Goal: Task Accomplishment & Management: Use online tool/utility

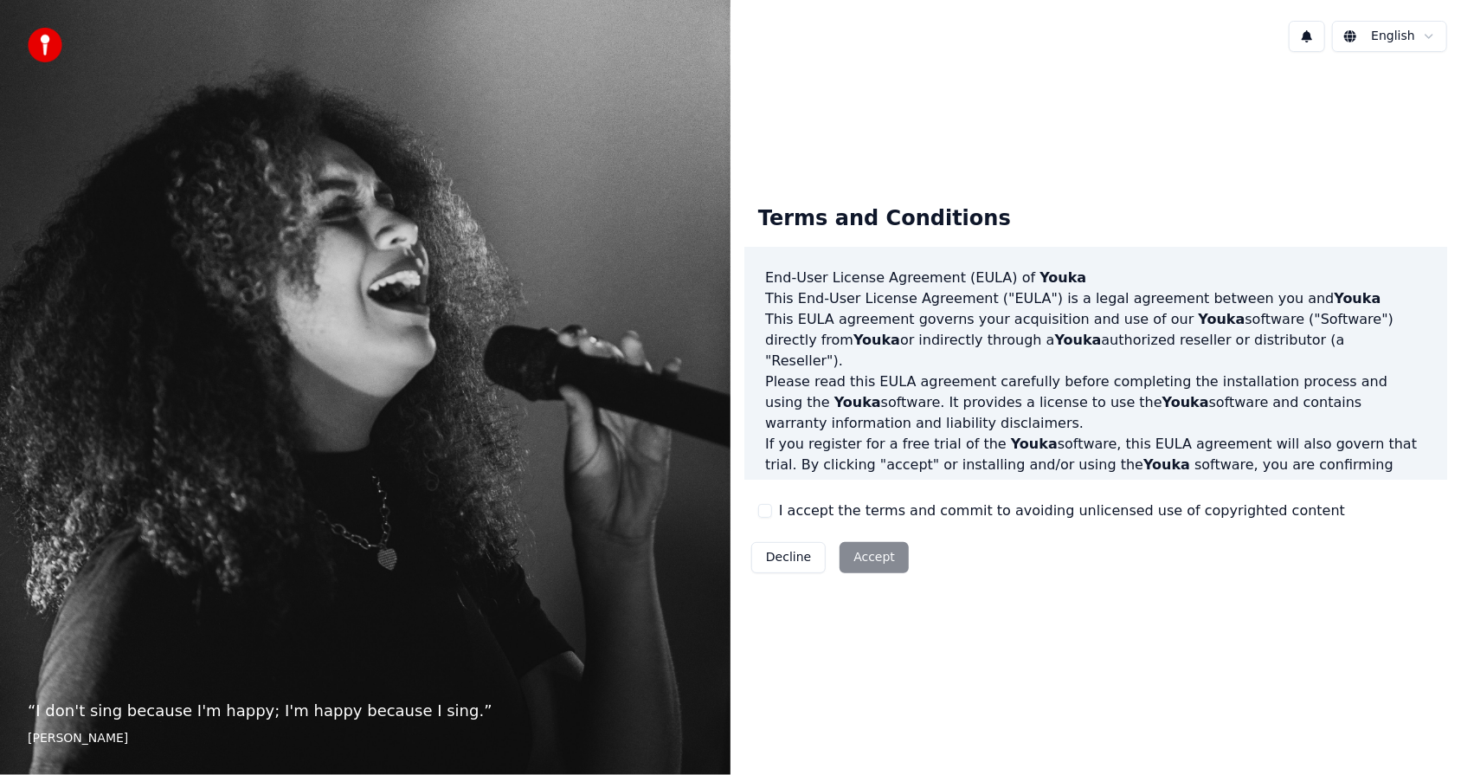
click at [763, 509] on button "I accept the terms and commit to avoiding unlicensed use of copyrighted content" at bounding box center [765, 511] width 14 height 14
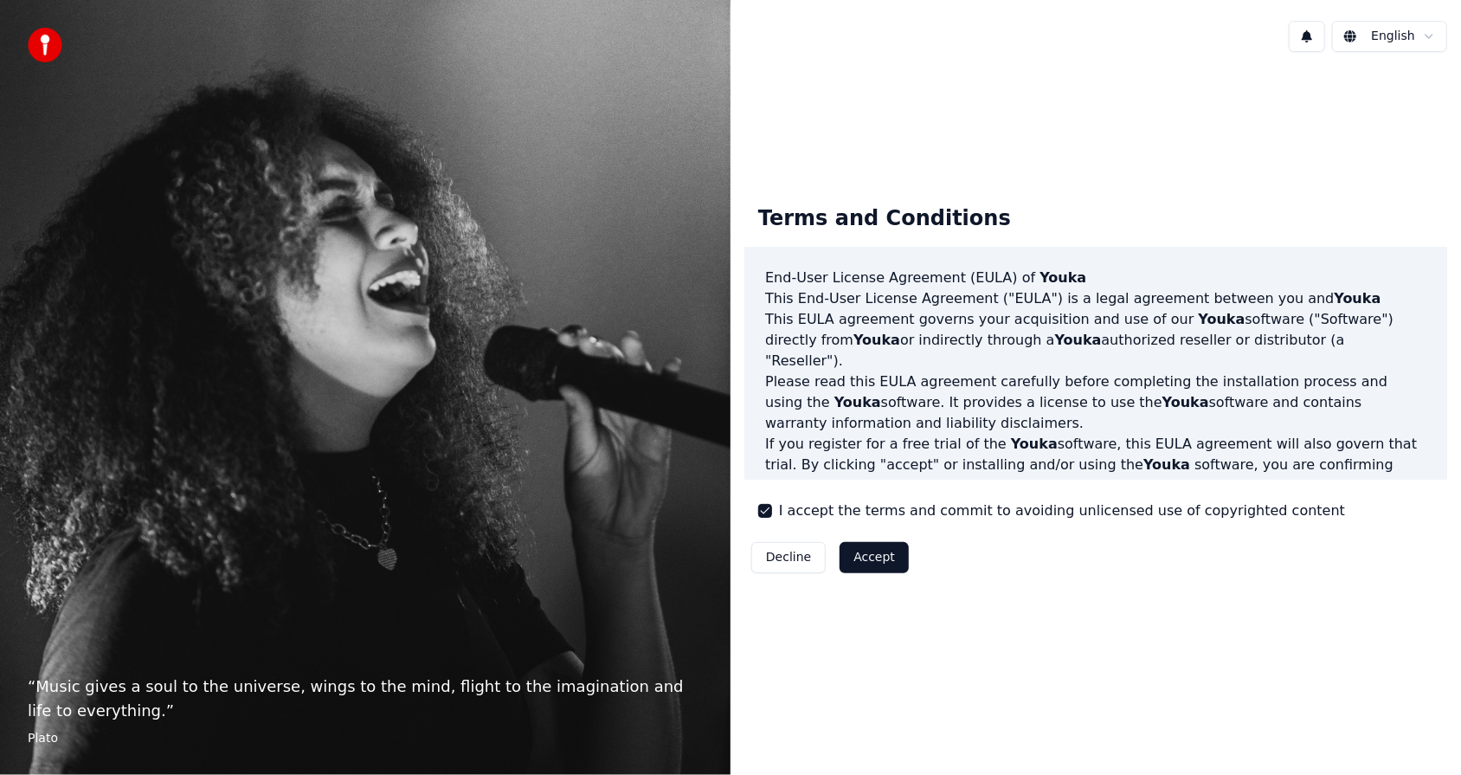
click at [894, 562] on button "Accept" at bounding box center [873, 557] width 69 height 31
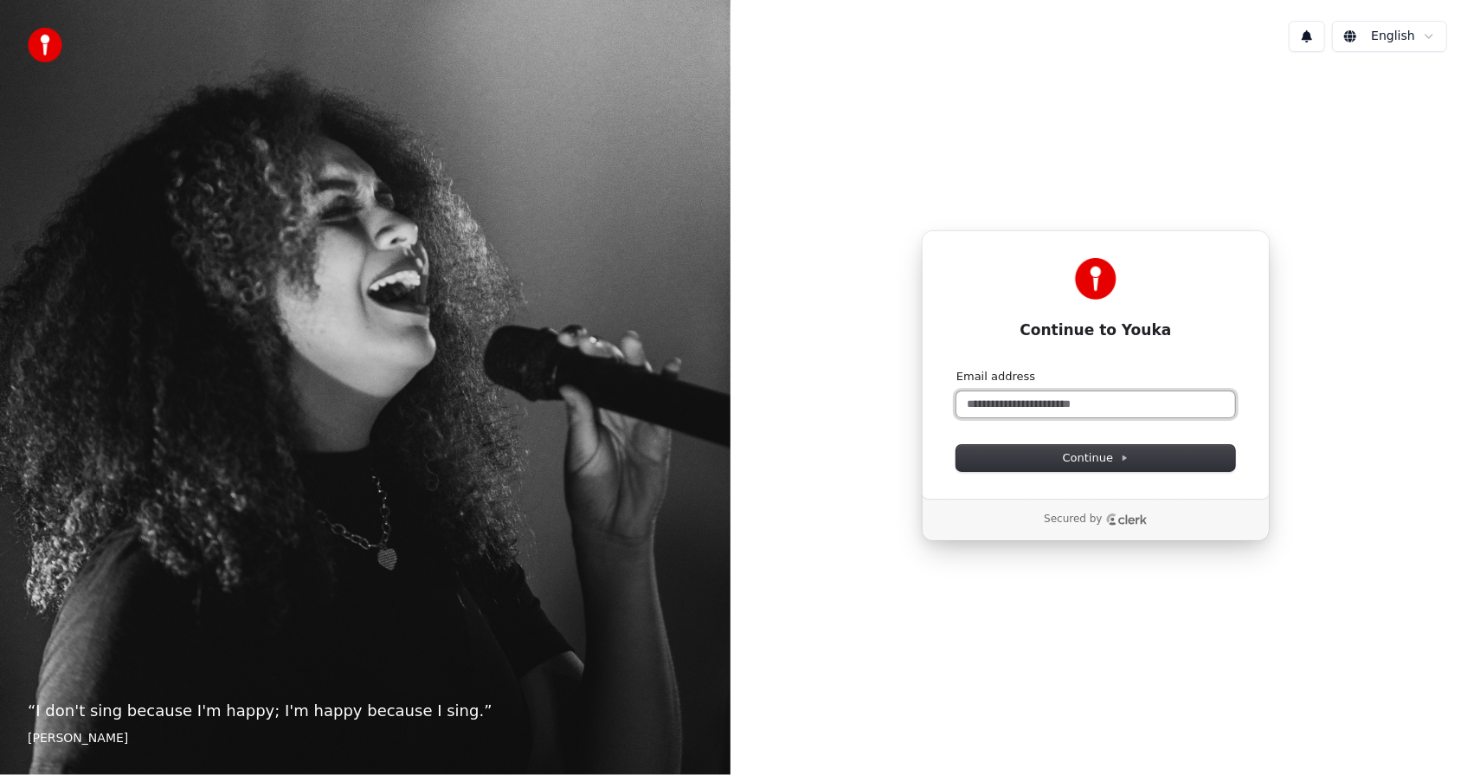
click at [1066, 408] on input "Email address" at bounding box center [1095, 404] width 279 height 26
click at [1083, 454] on span "Continue" at bounding box center [1096, 458] width 66 height 16
type input "**********"
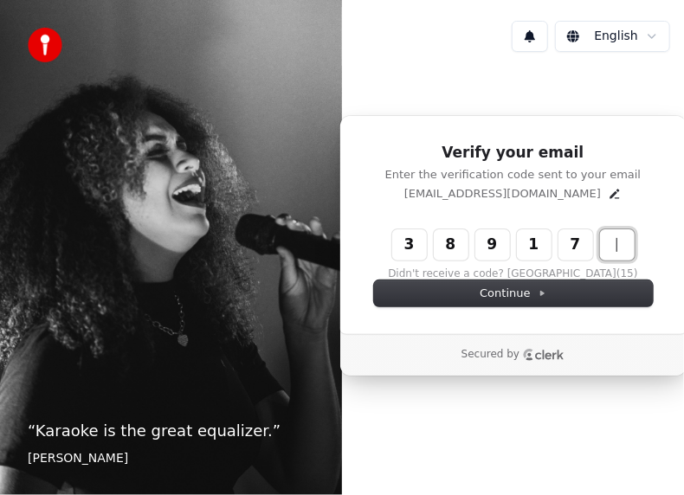
type input "******"
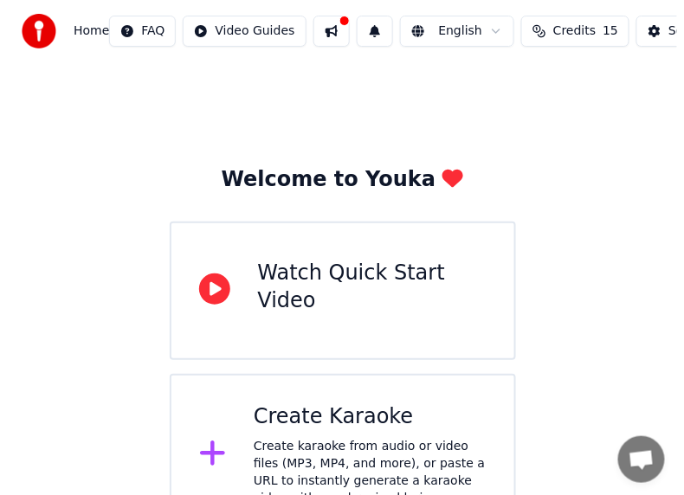
scroll to position [41, 0]
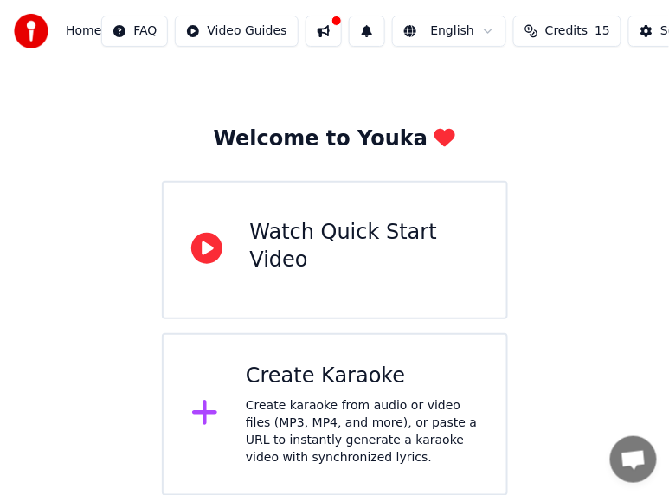
click at [266, 402] on div "Create karaoke from audio or video files (MP3, MP4, and more), or paste a URL t…" at bounding box center [362, 431] width 233 height 69
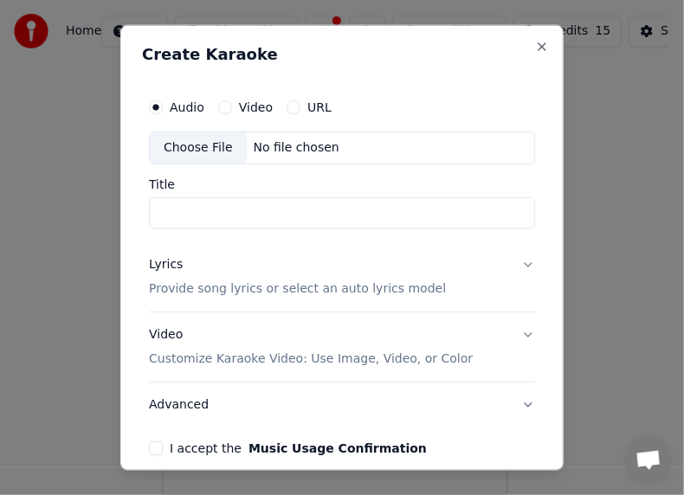
click at [258, 211] on input "Title" at bounding box center [342, 212] width 386 height 31
click at [223, 108] on button "Video" at bounding box center [225, 107] width 14 height 14
click at [218, 148] on div "Choose File" at bounding box center [198, 147] width 97 height 31
click at [154, 108] on button "Audio" at bounding box center [156, 107] width 14 height 14
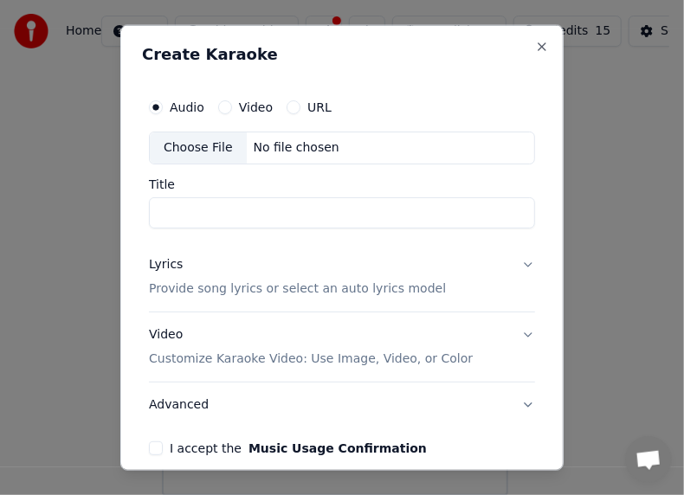
click at [182, 146] on div "Choose File" at bounding box center [198, 147] width 97 height 31
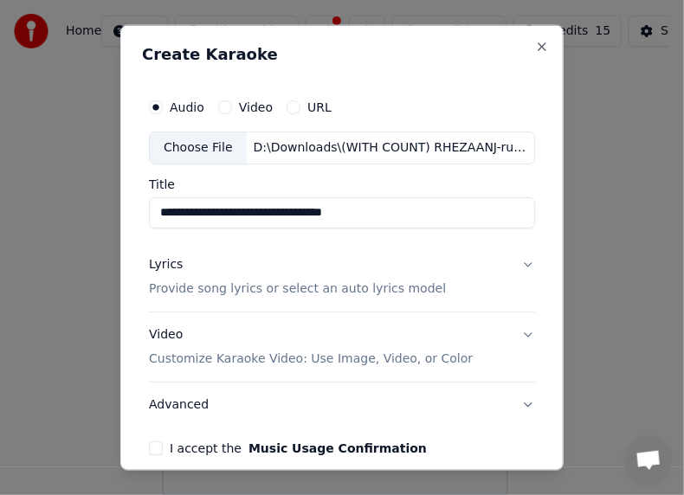
type input "**********"
click at [399, 287] on p "Provide song lyrics or select an auto lyrics model" at bounding box center [297, 288] width 297 height 17
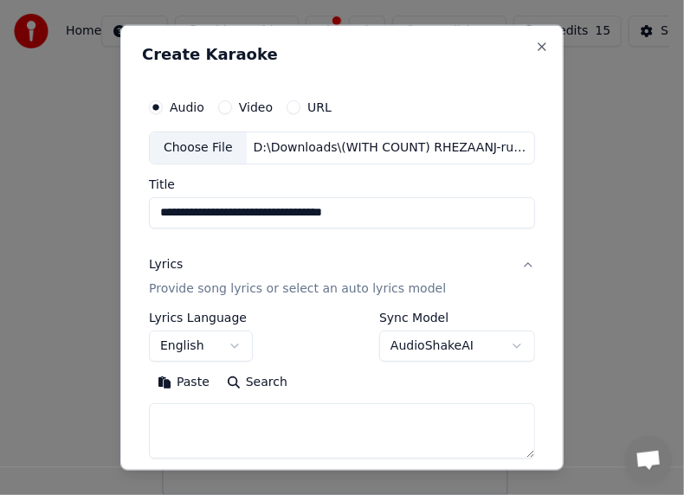
click at [183, 387] on button "Paste" at bounding box center [183, 383] width 69 height 28
type textarea "*****"
drag, startPoint x: 207, startPoint y: 425, endPoint x: 119, endPoint y: 412, distance: 88.4
click at [120, 412] on div "**********" at bounding box center [341, 248] width 443 height 446
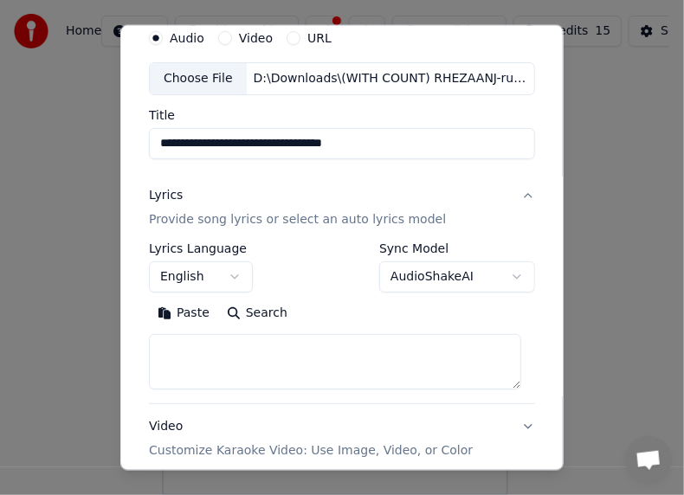
scroll to position [86, 0]
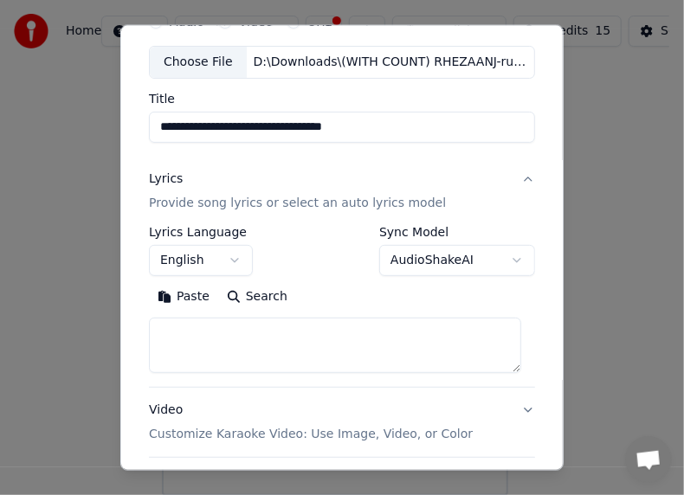
click at [191, 297] on button "Paste" at bounding box center [183, 297] width 69 height 28
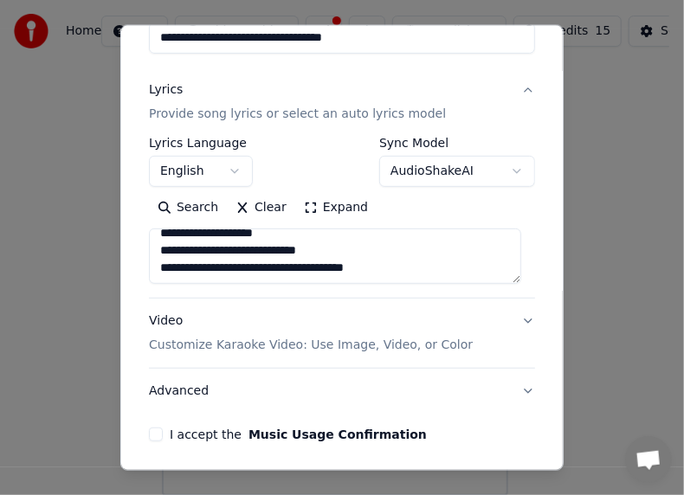
scroll to position [239, 0]
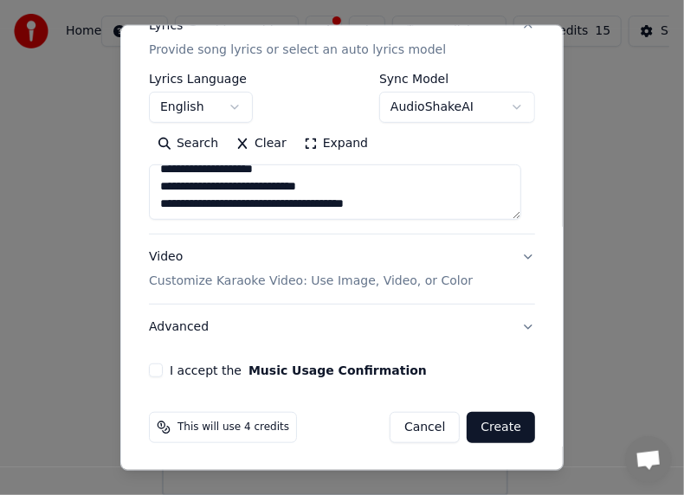
click at [515, 257] on button "Video Customize Karaoke Video: Use Image, Video, or Color" at bounding box center [342, 268] width 386 height 69
type textarea "**********"
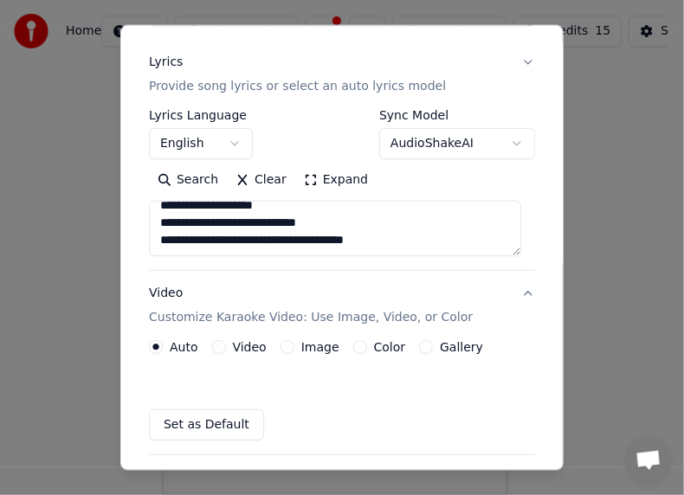
scroll to position [191, 0]
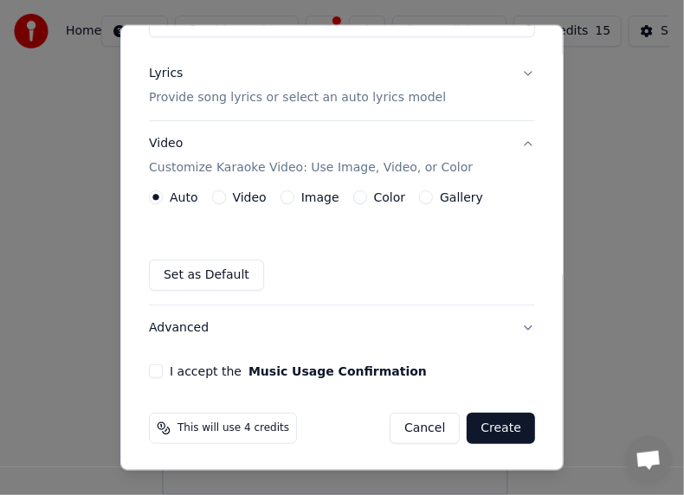
click at [221, 196] on button "Video" at bounding box center [219, 197] width 14 height 14
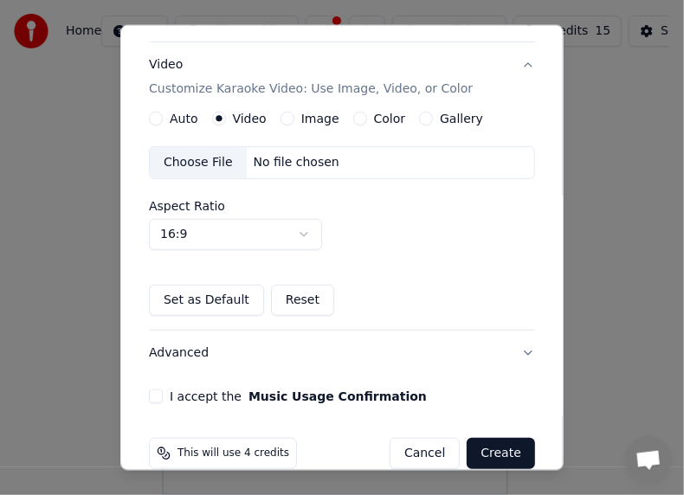
scroll to position [295, 0]
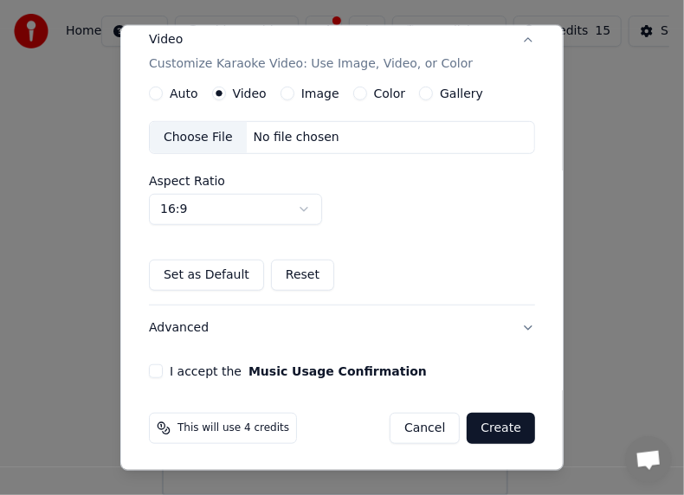
click at [156, 375] on button "I accept the Music Usage Confirmation" at bounding box center [156, 370] width 14 height 14
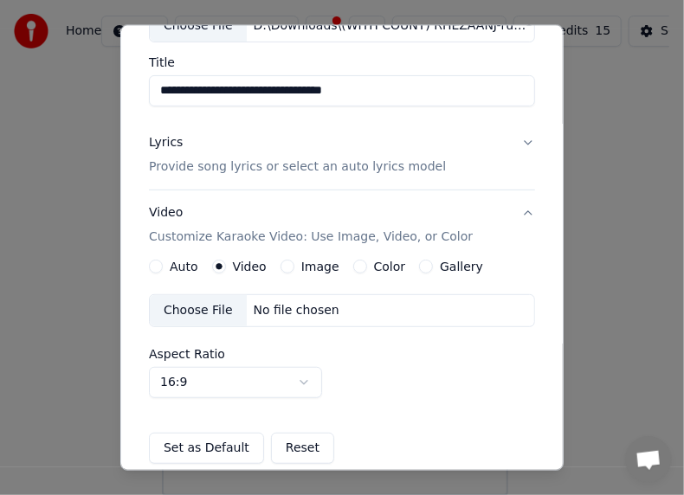
click at [357, 264] on button "Color" at bounding box center [360, 267] width 14 height 14
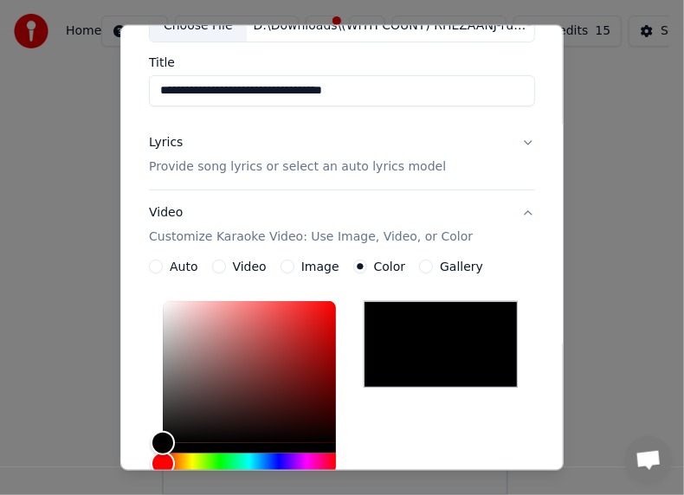
click at [418, 333] on div at bounding box center [440, 344] width 154 height 87
click at [419, 265] on button "Gallery" at bounding box center [426, 267] width 14 height 14
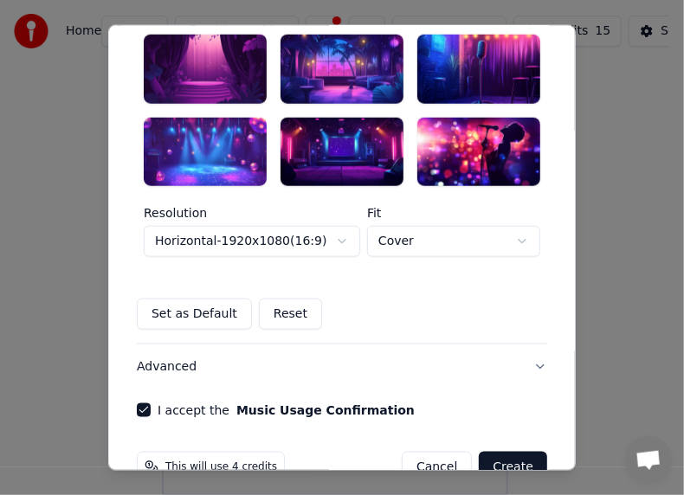
scroll to position [468, 0]
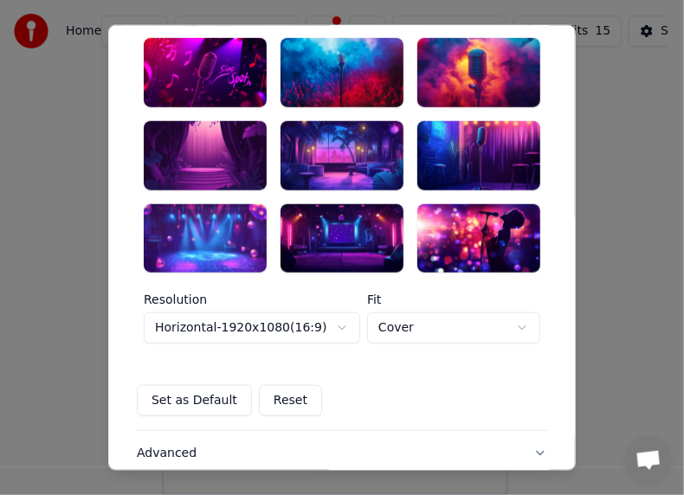
click at [321, 254] on div at bounding box center [341, 237] width 123 height 69
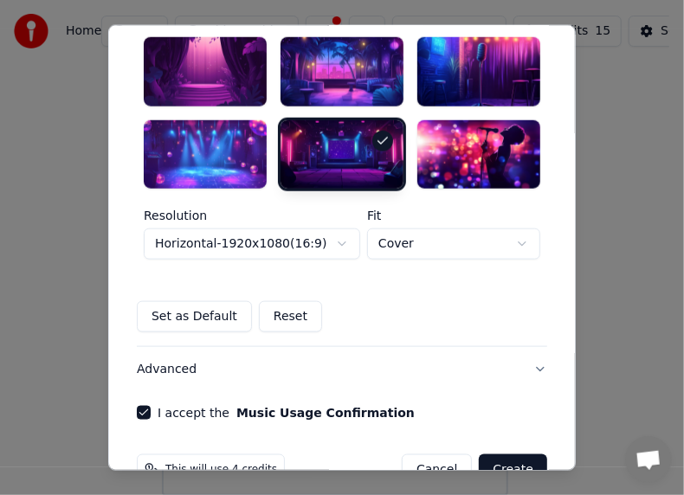
scroll to position [595, 0]
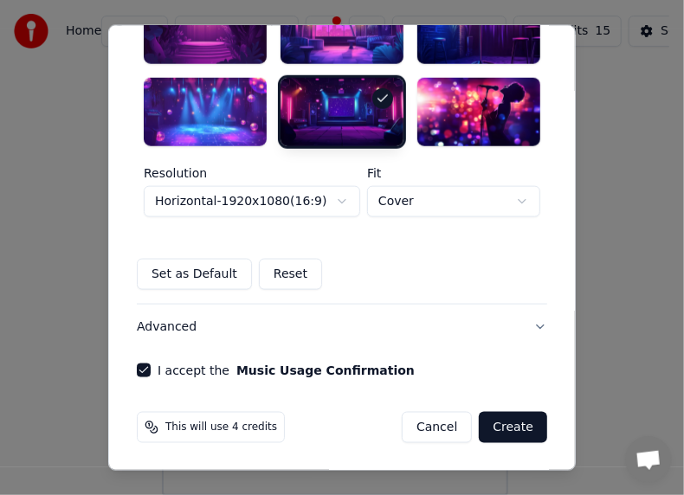
click at [147, 330] on button "Advanced" at bounding box center [342, 327] width 410 height 45
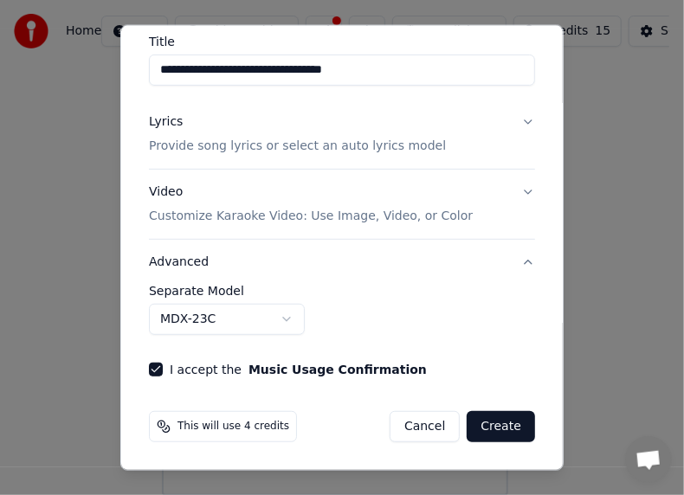
scroll to position [141, 0]
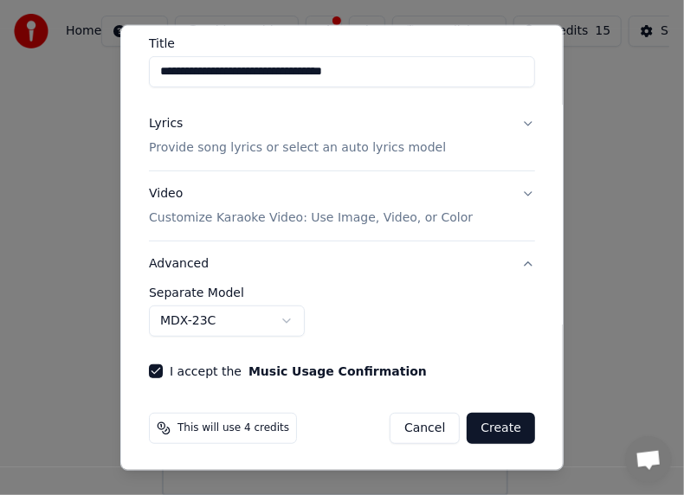
click at [513, 120] on button "Lyrics Provide song lyrics or select an auto lyrics model" at bounding box center [342, 135] width 386 height 69
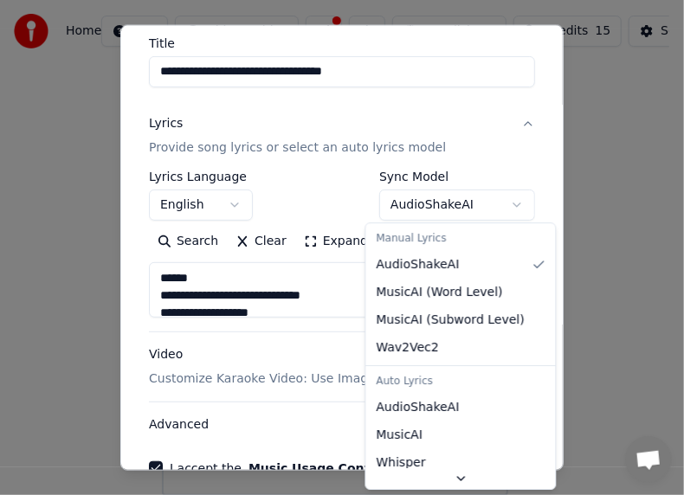
click at [507, 202] on body "**********" at bounding box center [334, 227] width 669 height 537
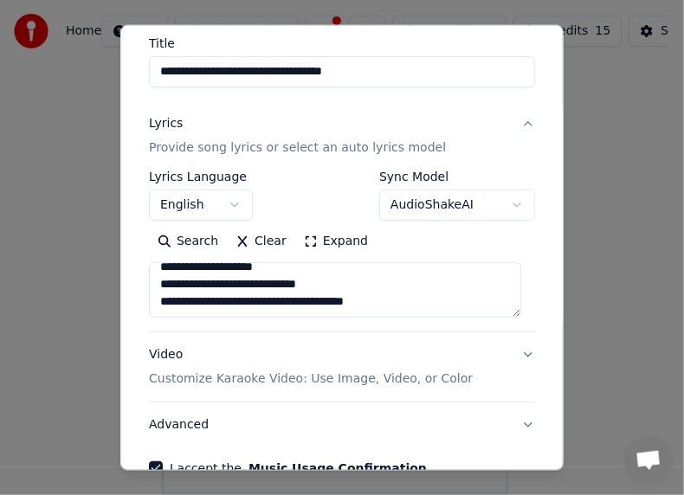
scroll to position [239, 0]
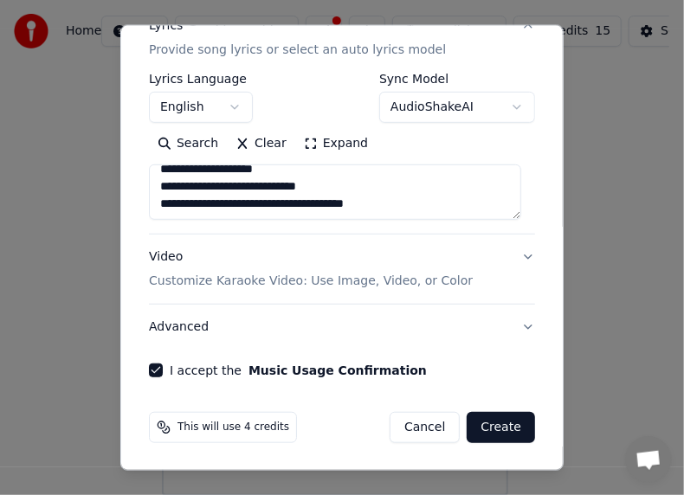
click at [474, 427] on button "Create" at bounding box center [500, 426] width 68 height 31
type textarea "**********"
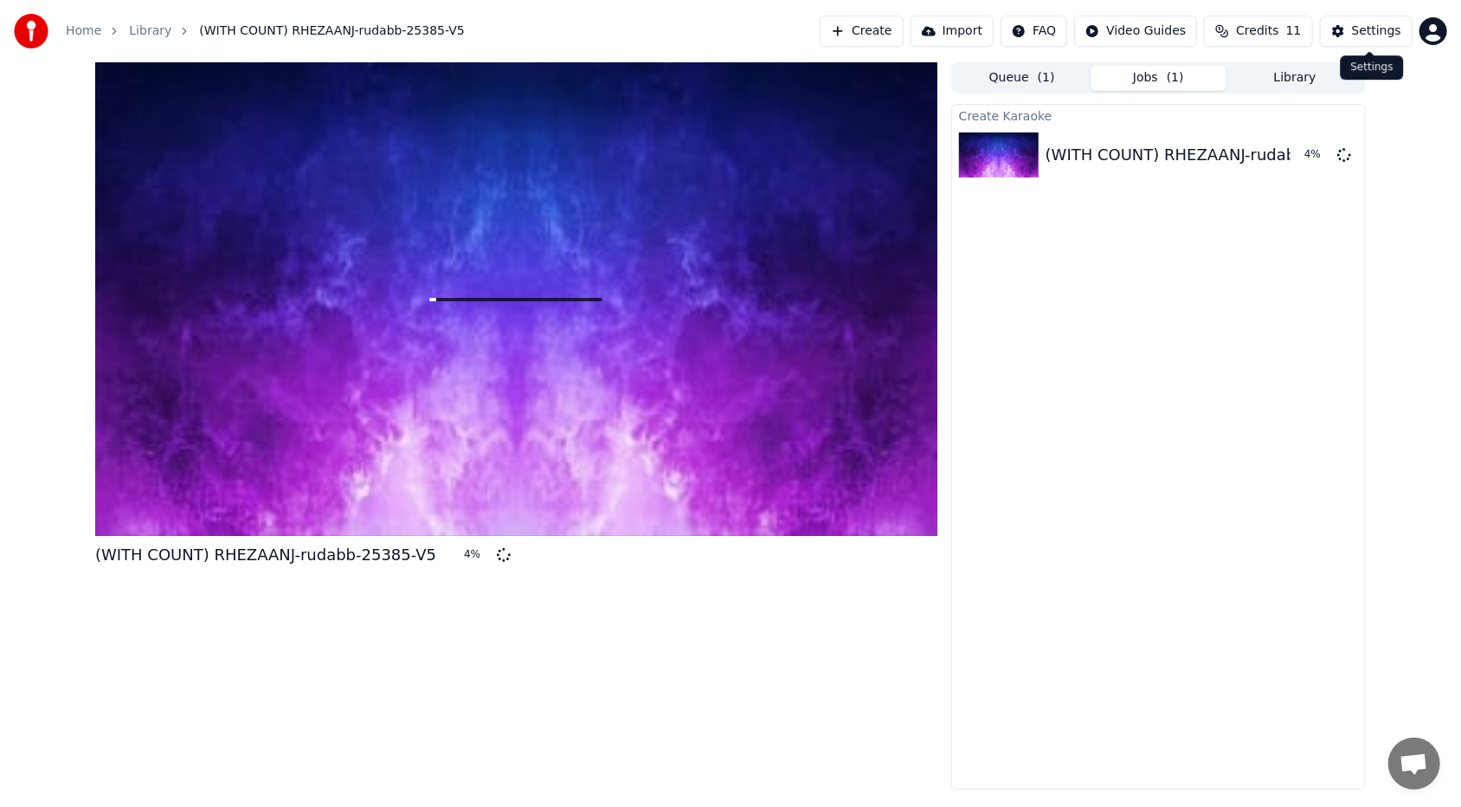
click at [683, 34] on div "Settings" at bounding box center [1376, 30] width 49 height 17
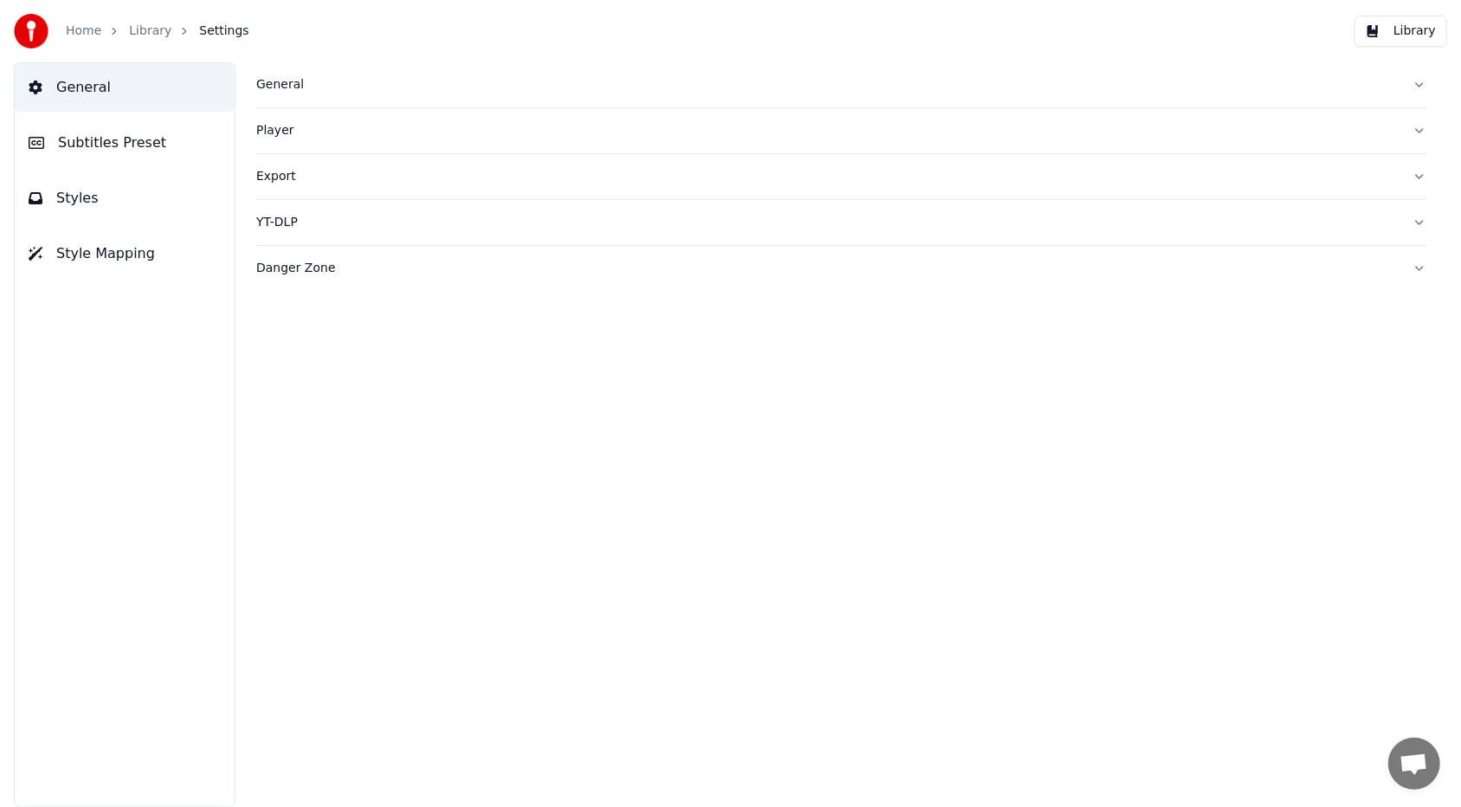
click at [369, 182] on div "Export" at bounding box center [827, 176] width 1142 height 17
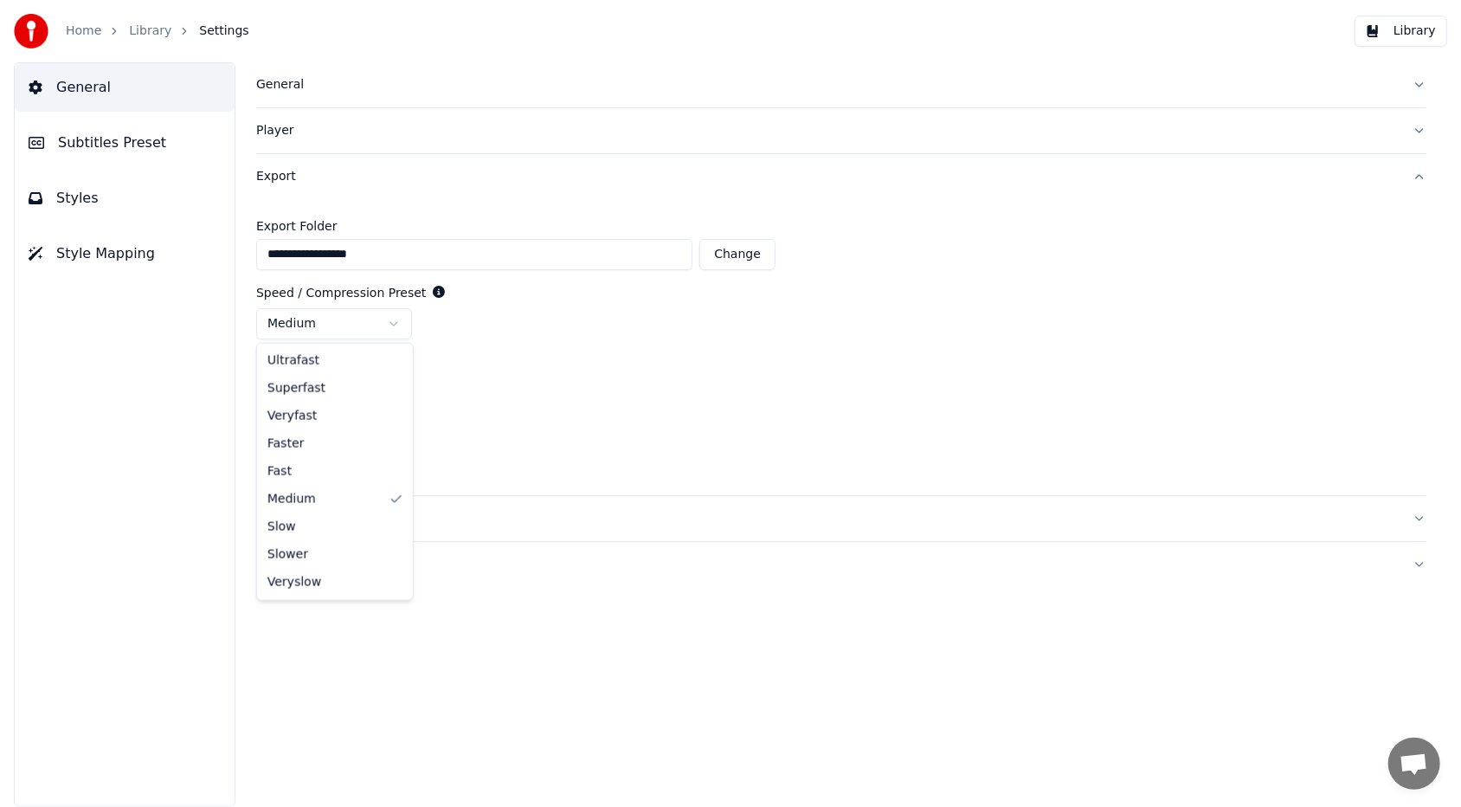
click at [386, 325] on html "**********" at bounding box center [730, 403] width 1461 height 807
click at [421, 288] on html "**********" at bounding box center [730, 403] width 1461 height 807
click at [433, 288] on icon at bounding box center [439, 292] width 12 height 12
click at [476, 313] on div "medium" at bounding box center [841, 323] width 1170 height 31
click at [395, 395] on html "**********" at bounding box center [730, 403] width 1461 height 807
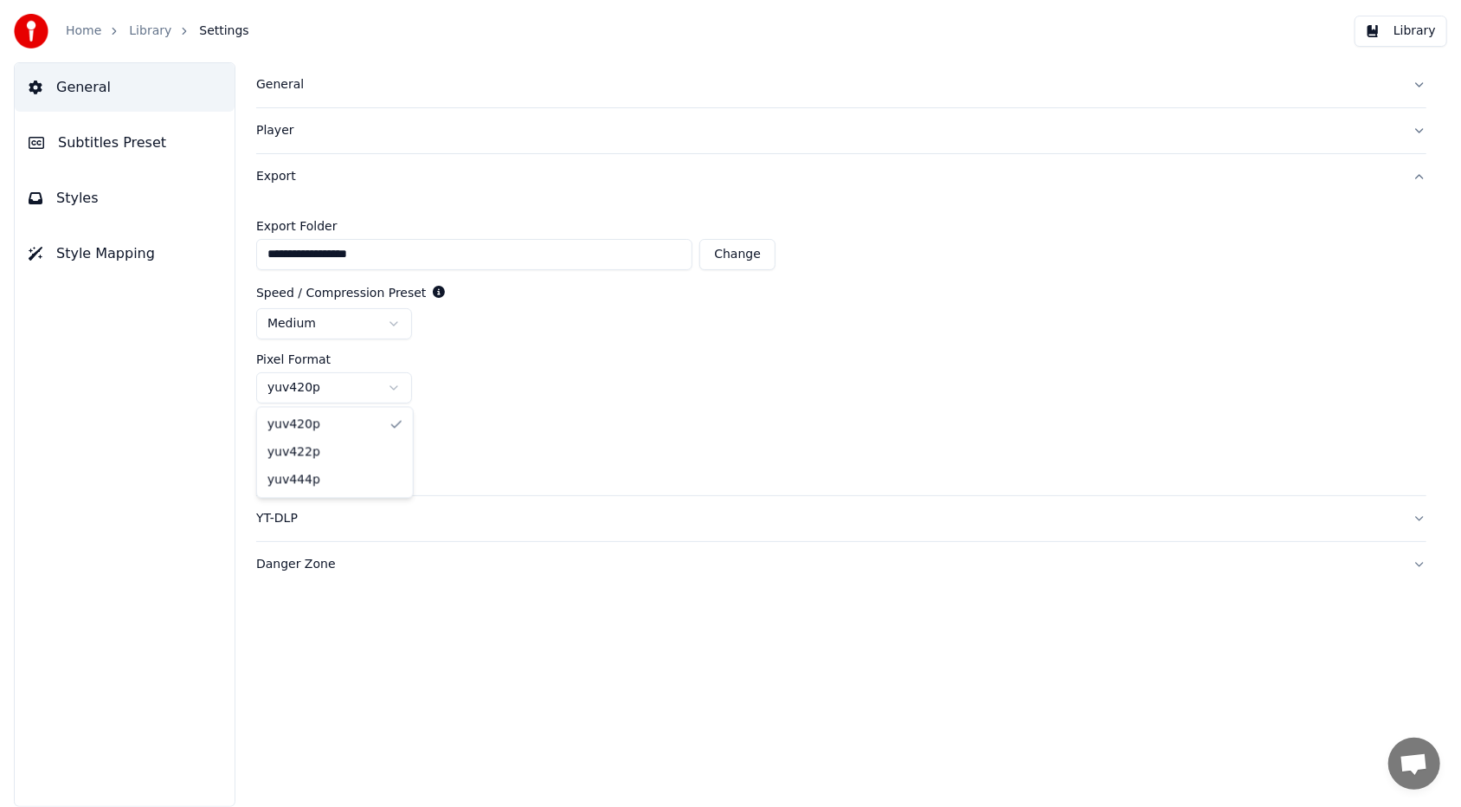
click at [395, 385] on html "**********" at bounding box center [730, 403] width 1461 height 807
click at [555, 388] on div "yuv420p" at bounding box center [841, 387] width 1170 height 31
click at [352, 494] on div "YT-DLP" at bounding box center [827, 518] width 1142 height 17
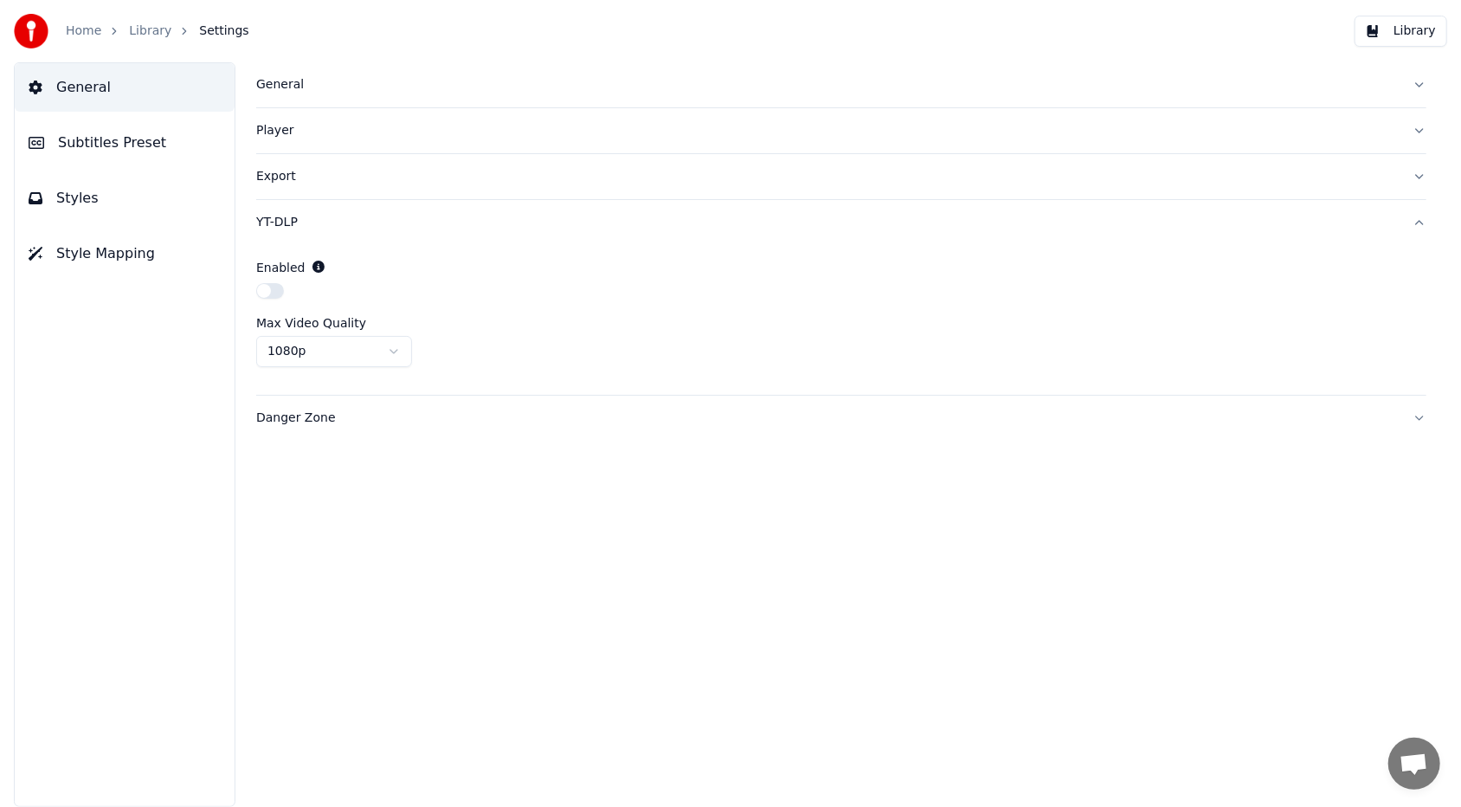
click at [359, 423] on div "Danger Zone" at bounding box center [827, 417] width 1142 height 17
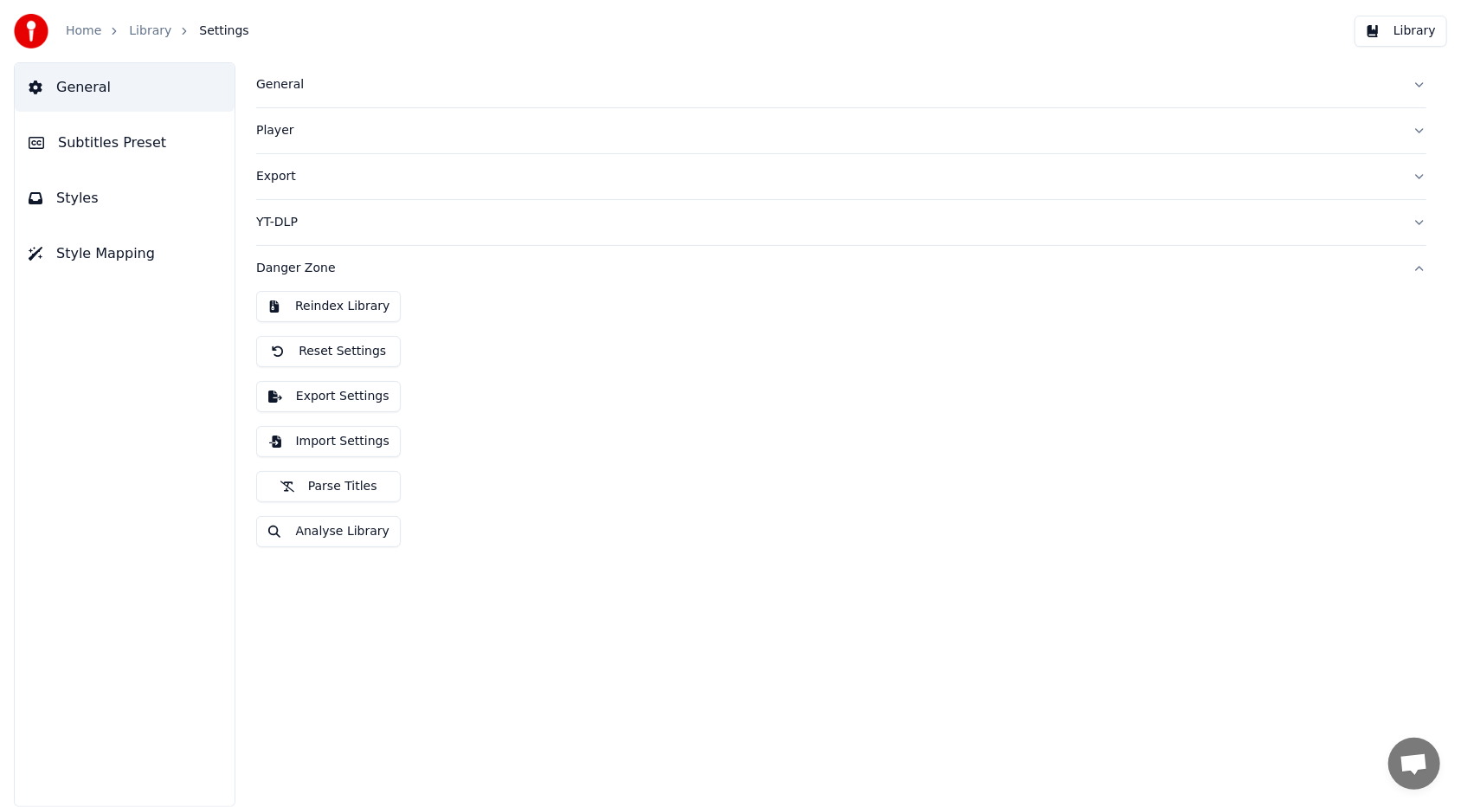
click at [502, 321] on div "Reindex Library Reset Settings Export Settings Import Settings Parse Titles Ana…" at bounding box center [841, 426] width 1170 height 270
click at [113, 138] on span "Subtitles Preset" at bounding box center [112, 142] width 108 height 21
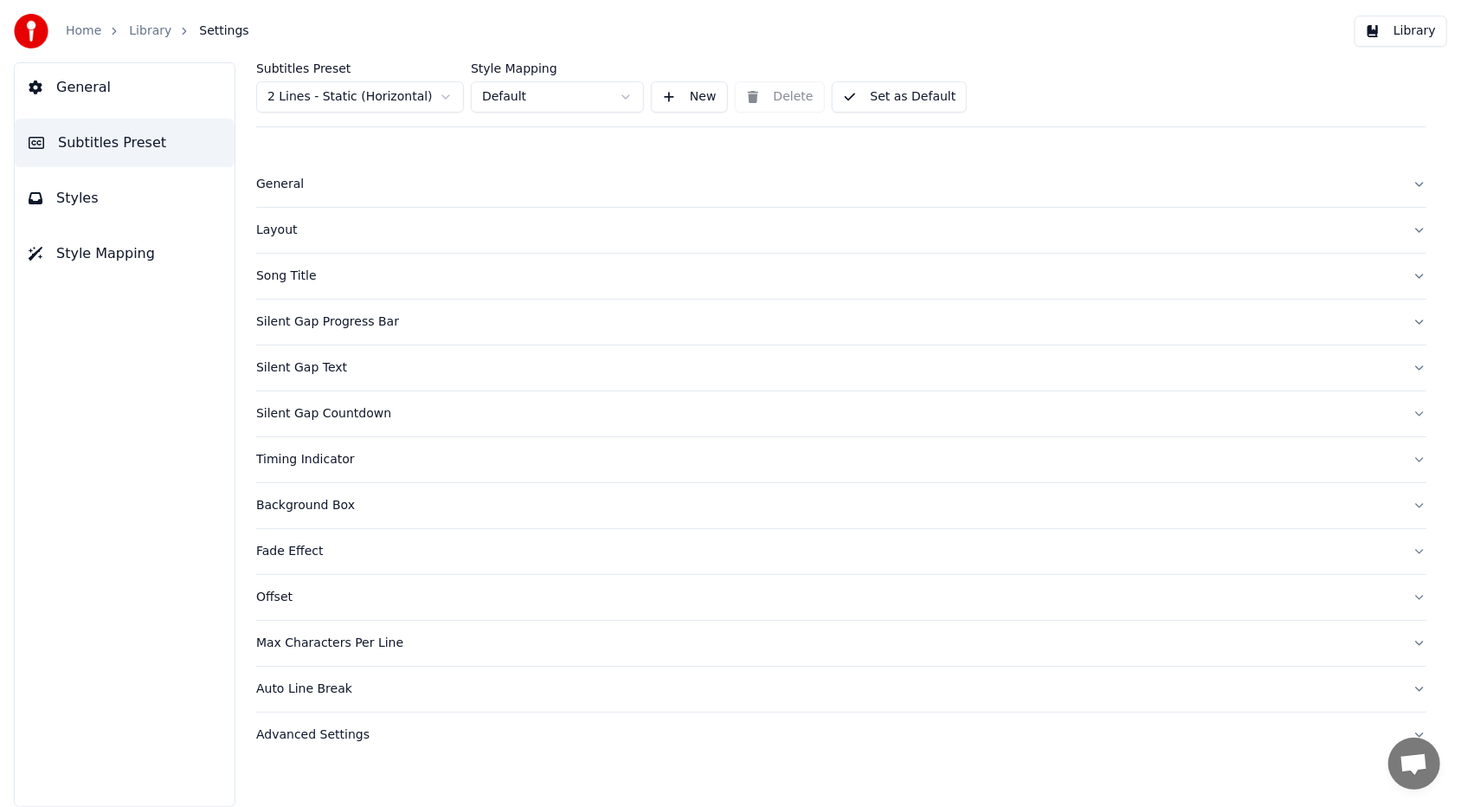
click at [108, 97] on button "General" at bounding box center [125, 87] width 220 height 48
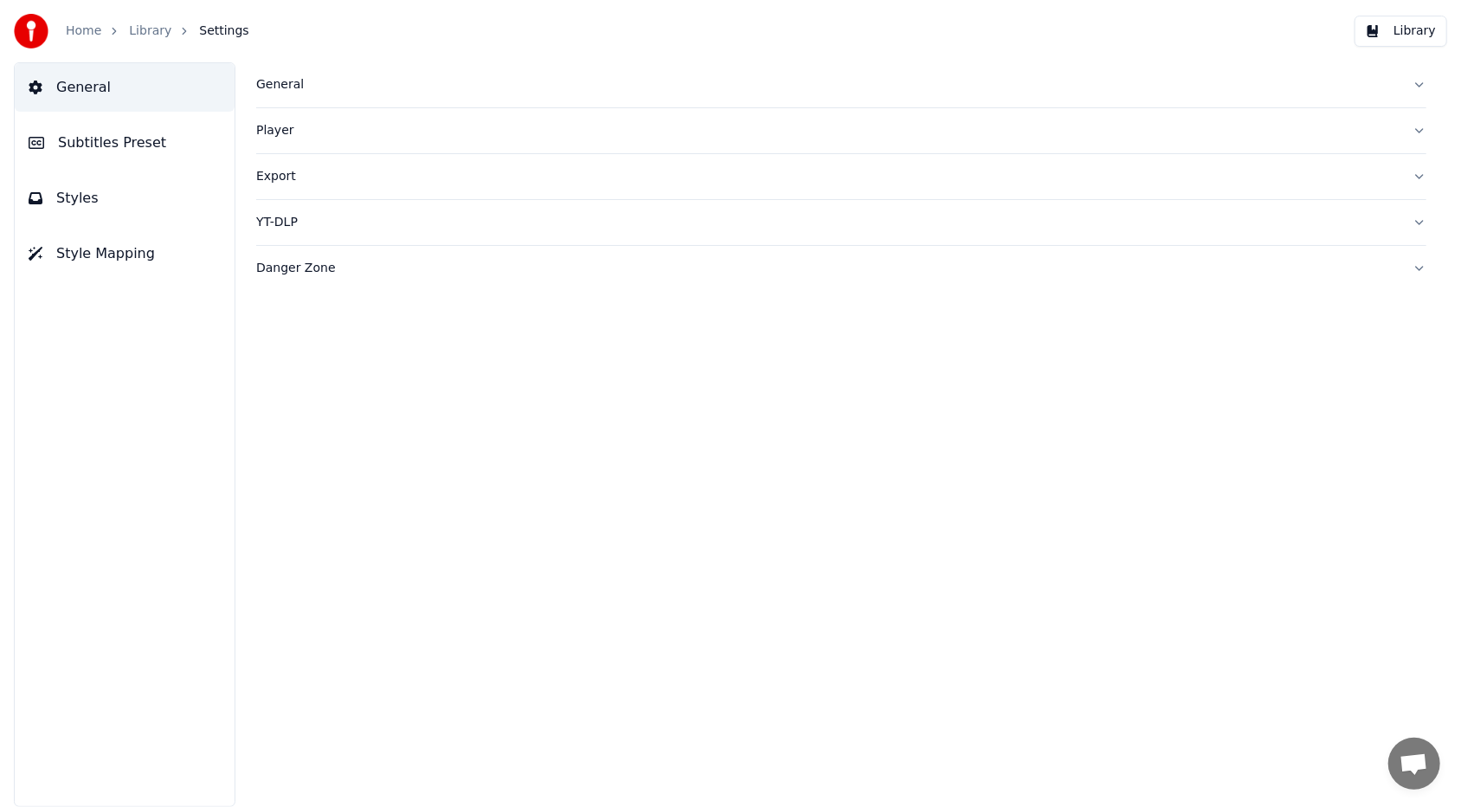
click at [87, 23] on link "Home" at bounding box center [83, 30] width 35 height 17
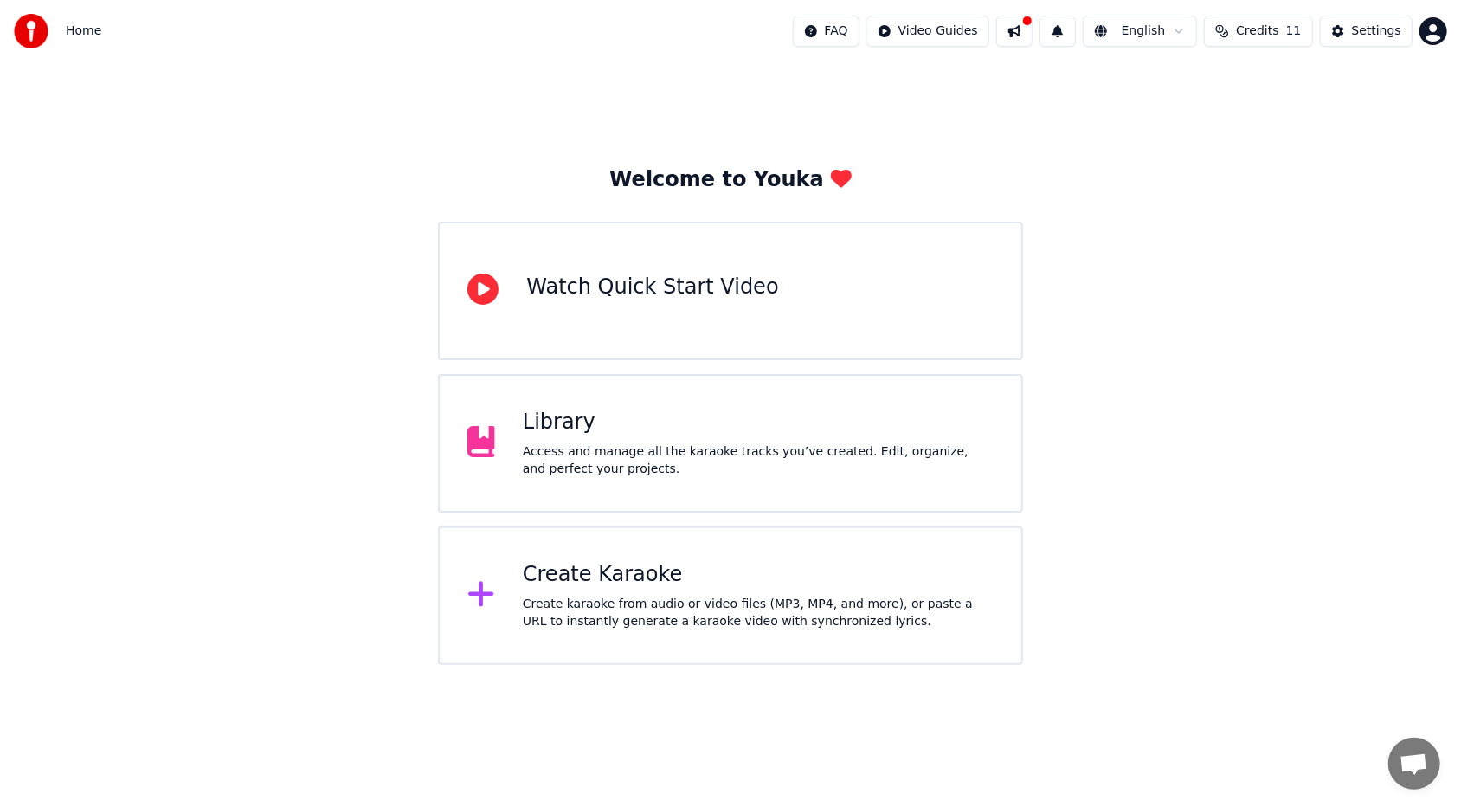
click at [99, 30] on div "Home FAQ Video Guides English Credits 11 Settings" at bounding box center [730, 31] width 1461 height 62
click at [89, 29] on span "Home" at bounding box center [83, 30] width 35 height 17
click at [683, 33] on button at bounding box center [1014, 31] width 36 height 31
click at [683, 103] on div "Welcome to Youka Watch Quick Start Video Library Access and manage all the kara…" at bounding box center [730, 363] width 1461 height 602
click at [60, 40] on div "Home" at bounding box center [57, 31] width 87 height 35
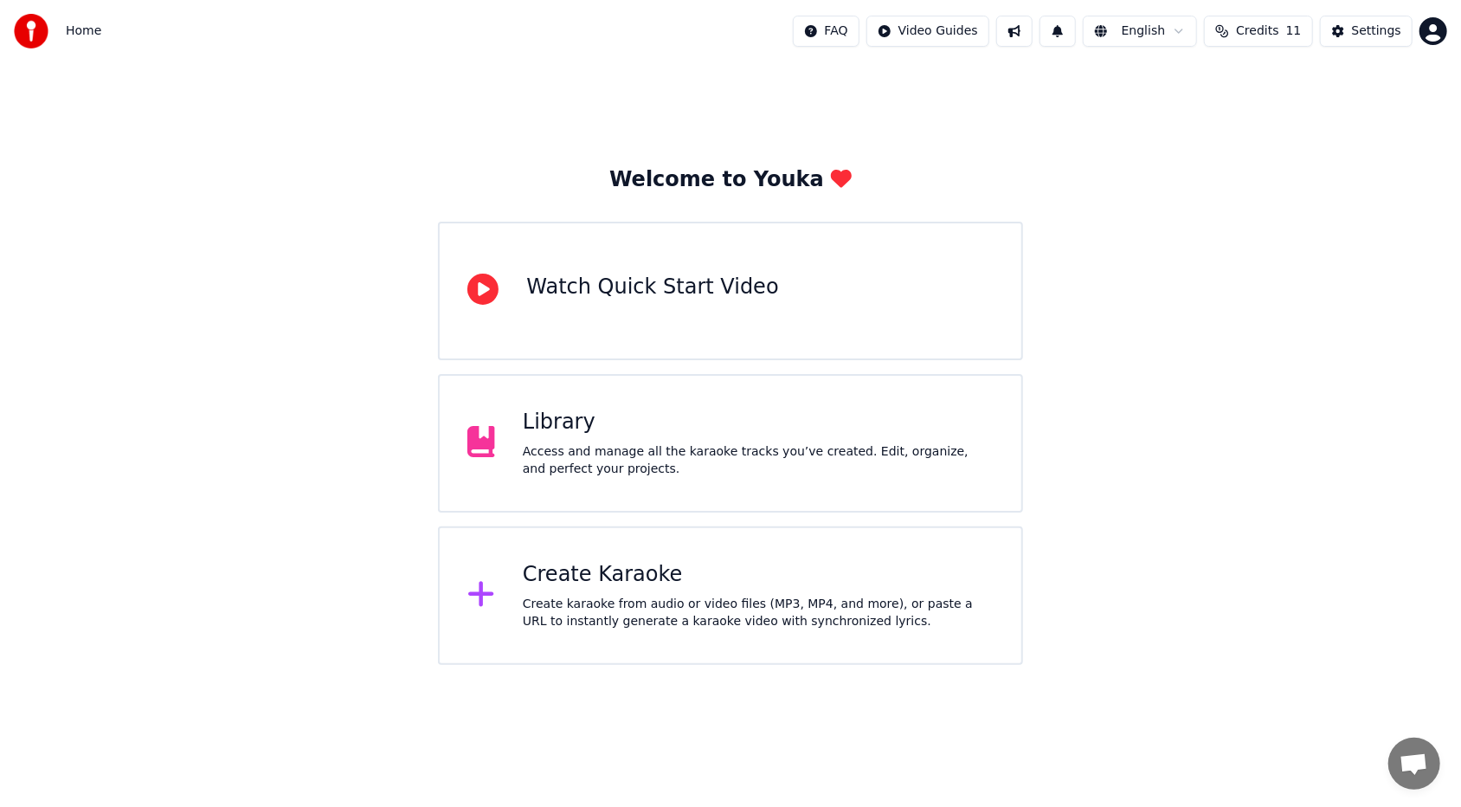
click at [69, 34] on span "Home" at bounding box center [83, 30] width 35 height 17
click at [582, 463] on div "Access and manage all the karaoke tracks you’ve created. Edit, organize, and pe…" at bounding box center [758, 460] width 471 height 35
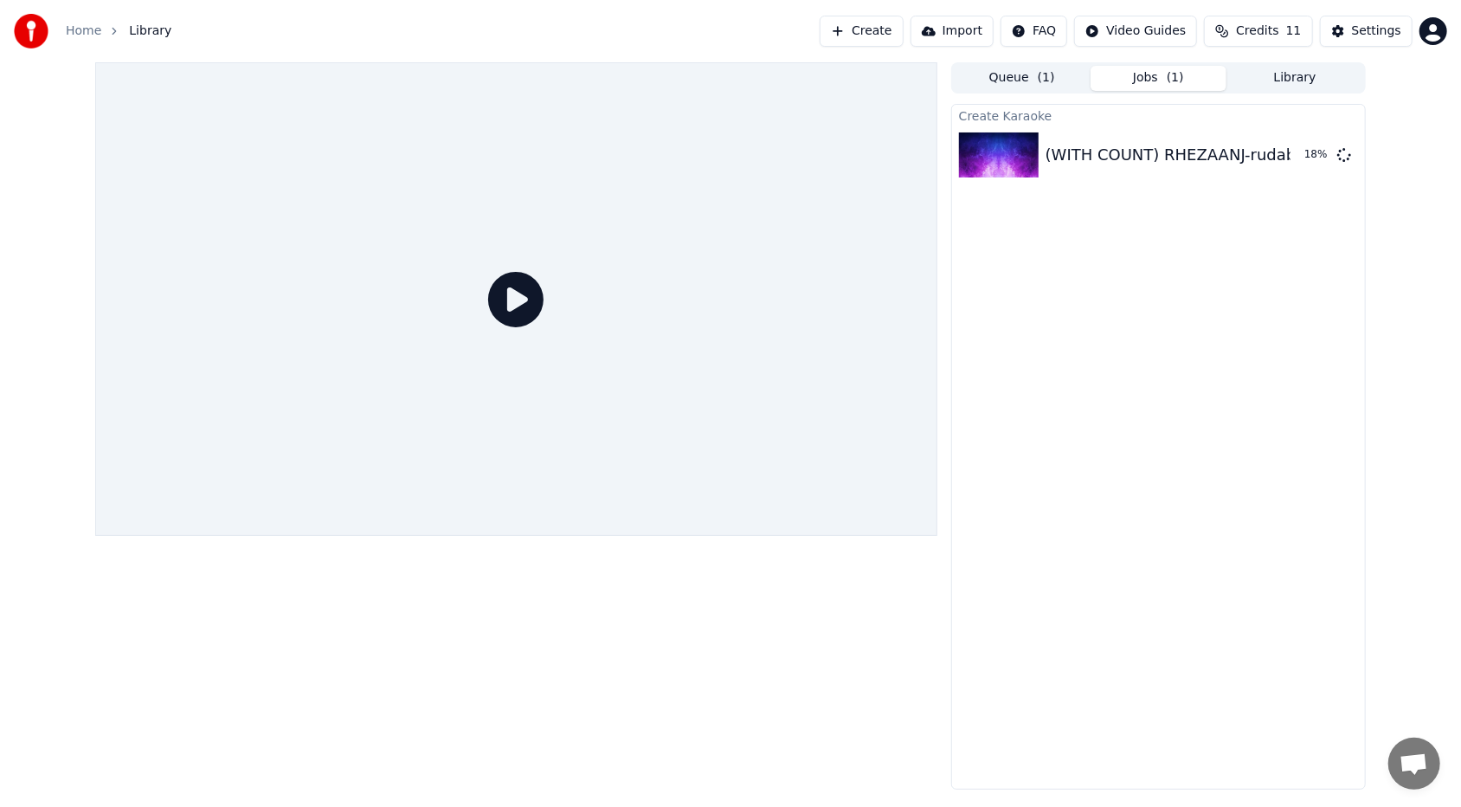
click at [93, 34] on link "Home" at bounding box center [83, 30] width 35 height 17
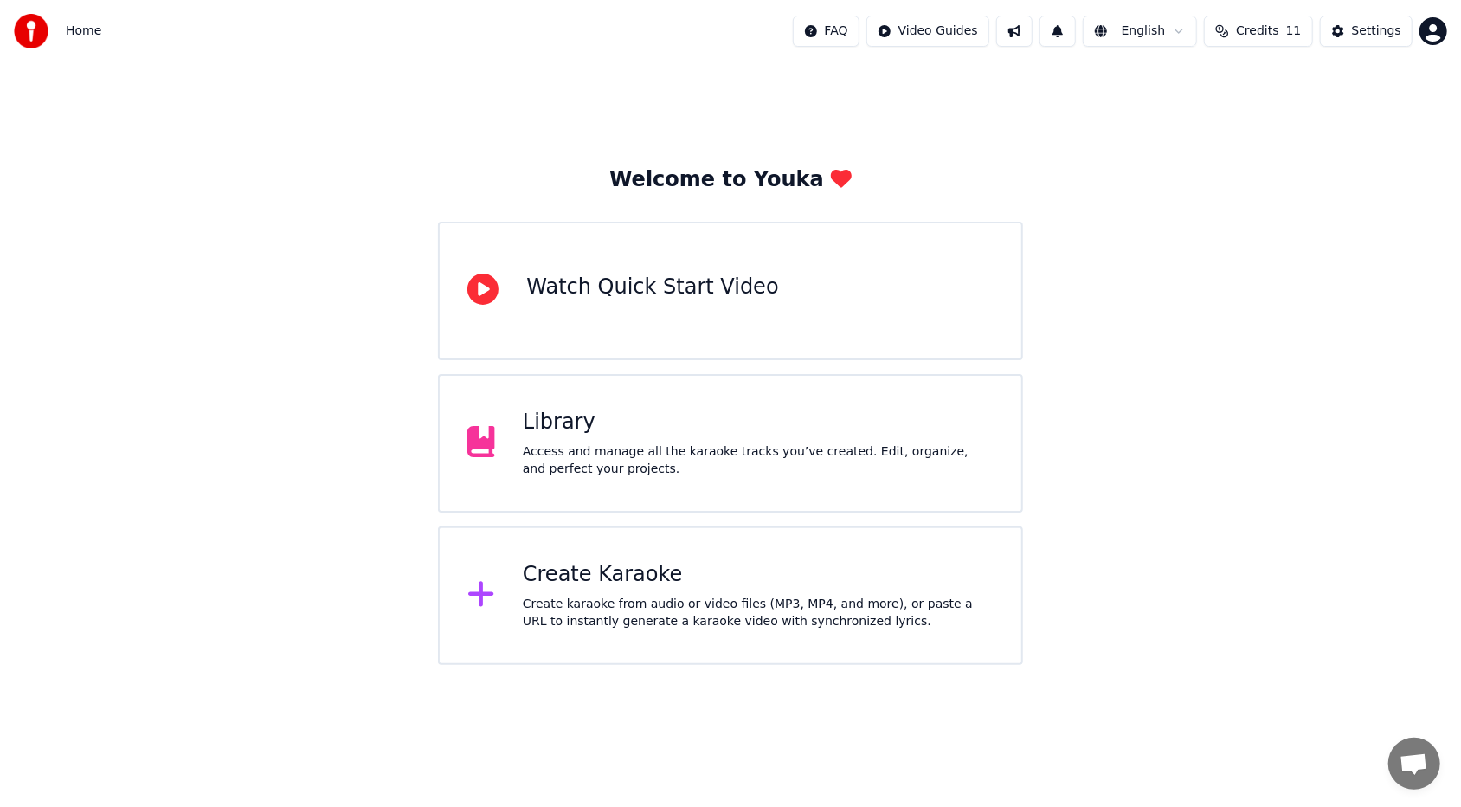
click at [569, 291] on div "Watch Quick Start Video" at bounding box center [652, 287] width 252 height 28
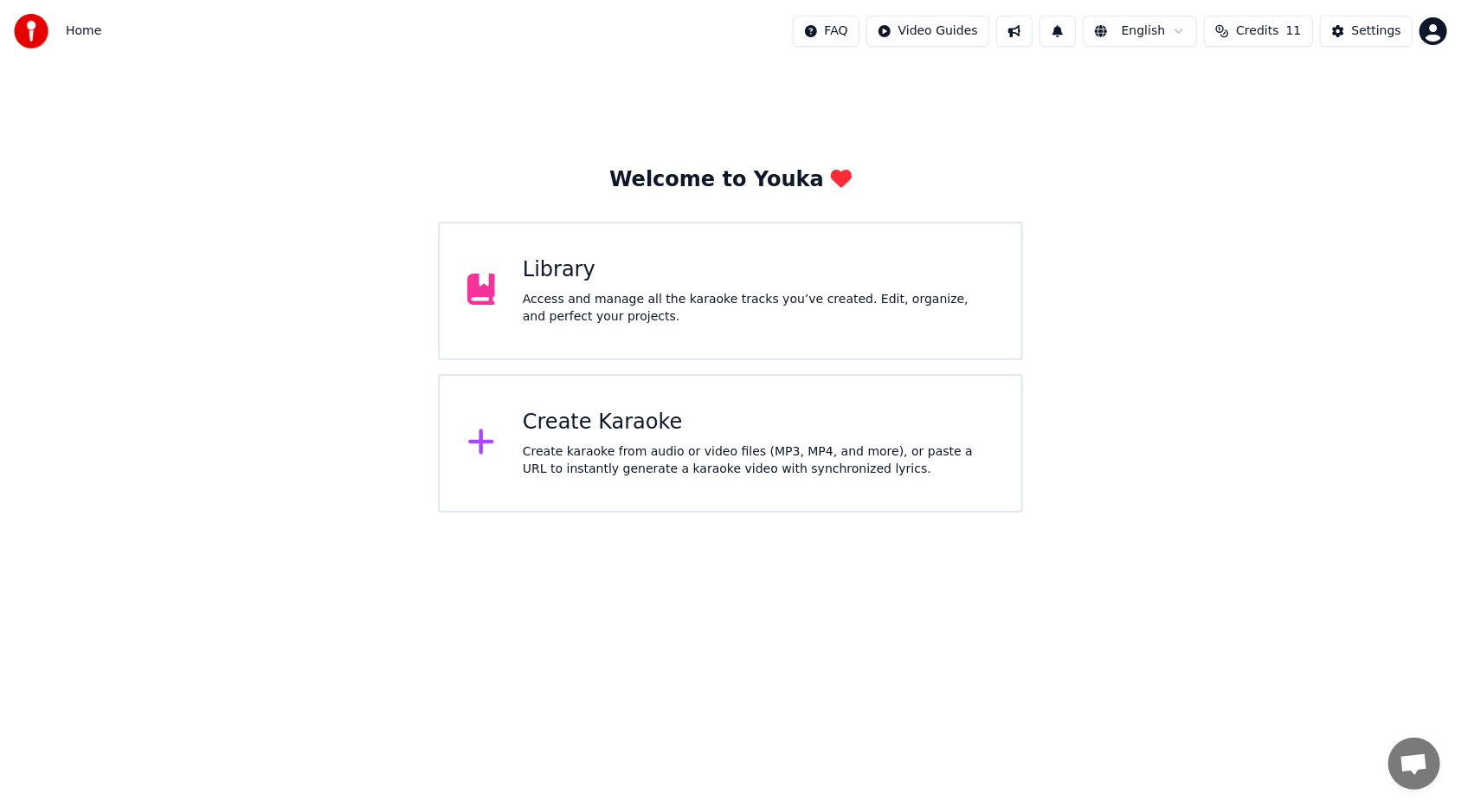
click at [528, 283] on div "Library" at bounding box center [758, 270] width 471 height 28
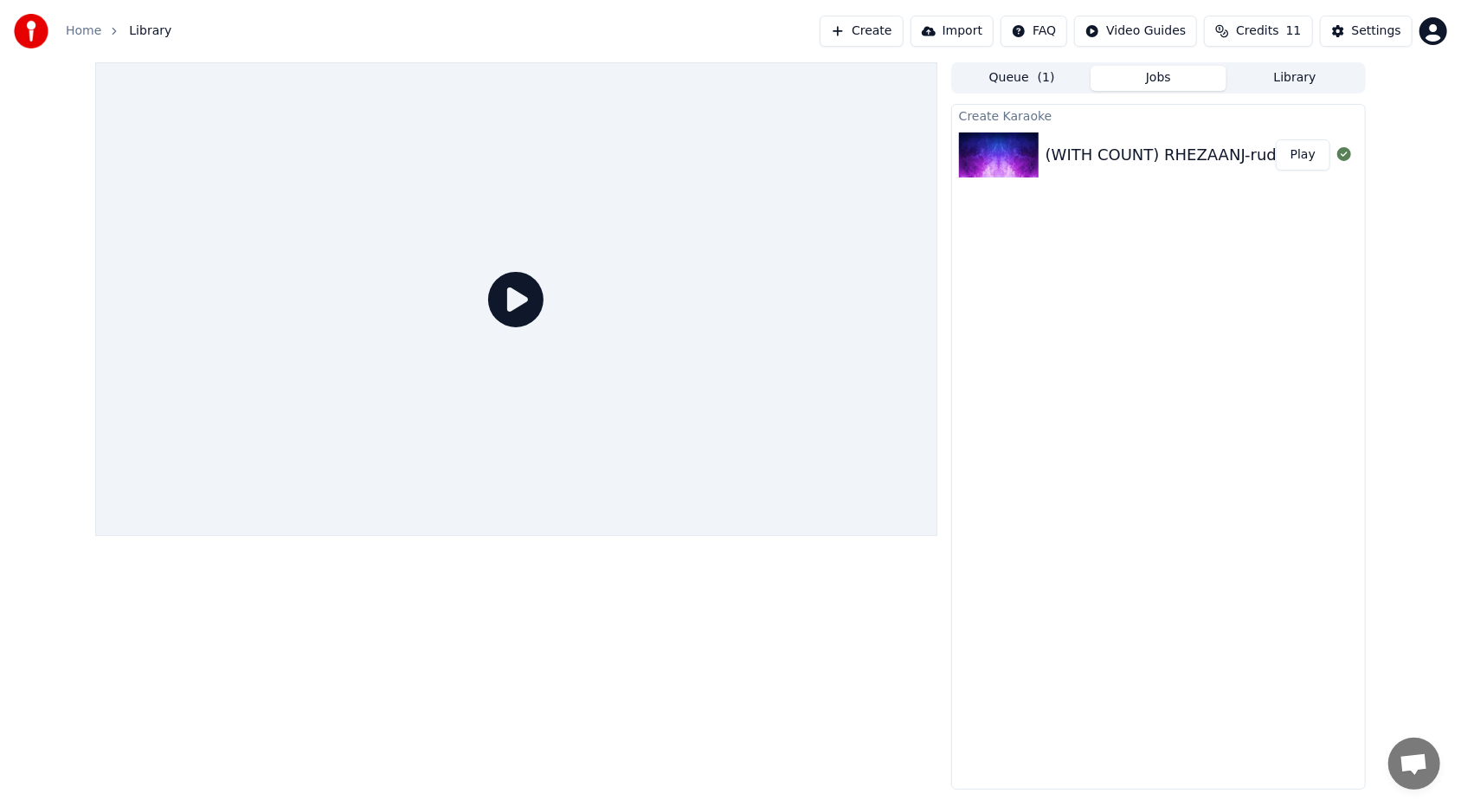
click at [524, 288] on icon at bounding box center [515, 299] width 55 height 55
click at [683, 159] on button "Play" at bounding box center [1303, 154] width 55 height 31
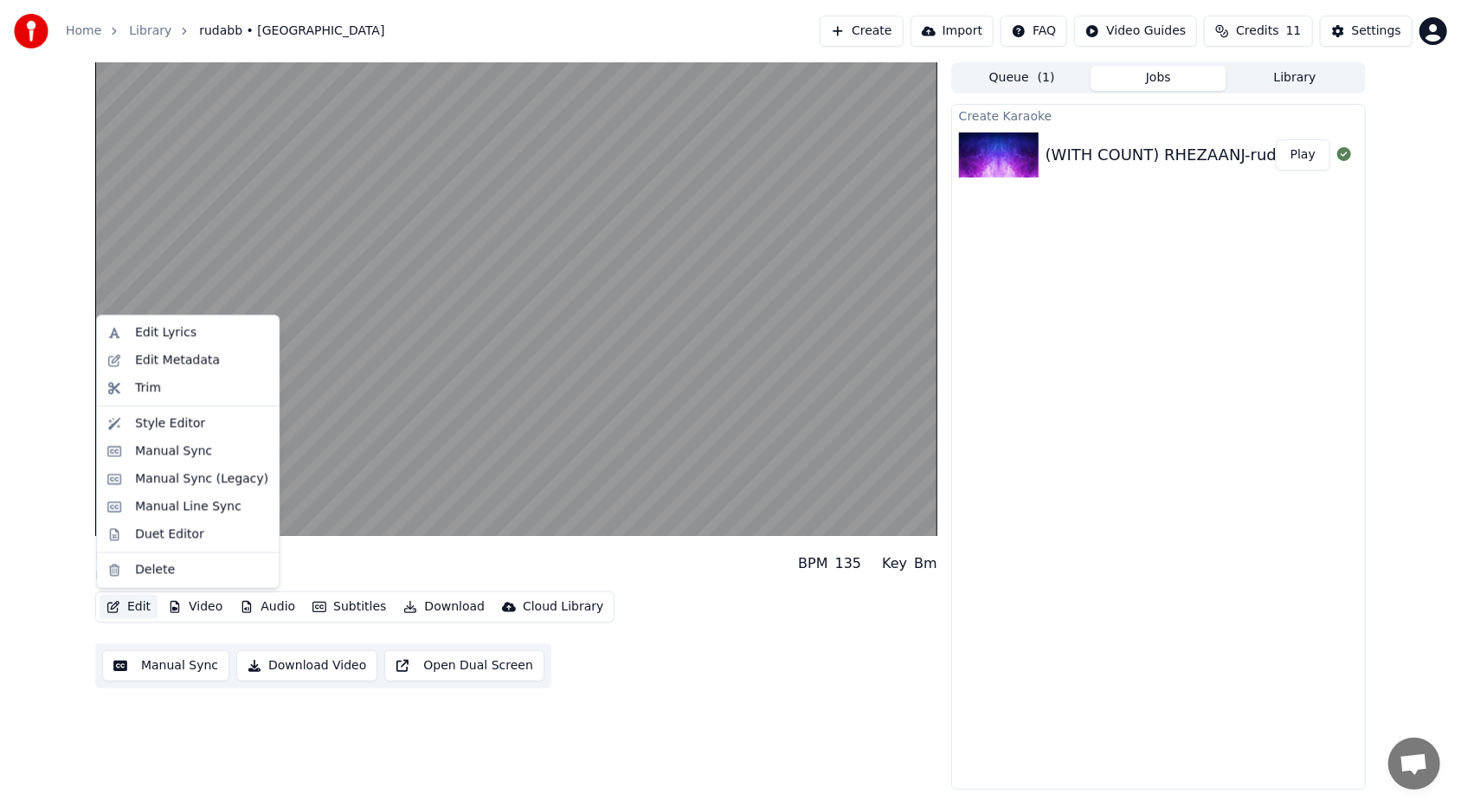
click at [138, 494] on button "Edit" at bounding box center [129, 607] width 58 height 24
click at [151, 331] on div "Edit Lyrics" at bounding box center [165, 333] width 61 height 17
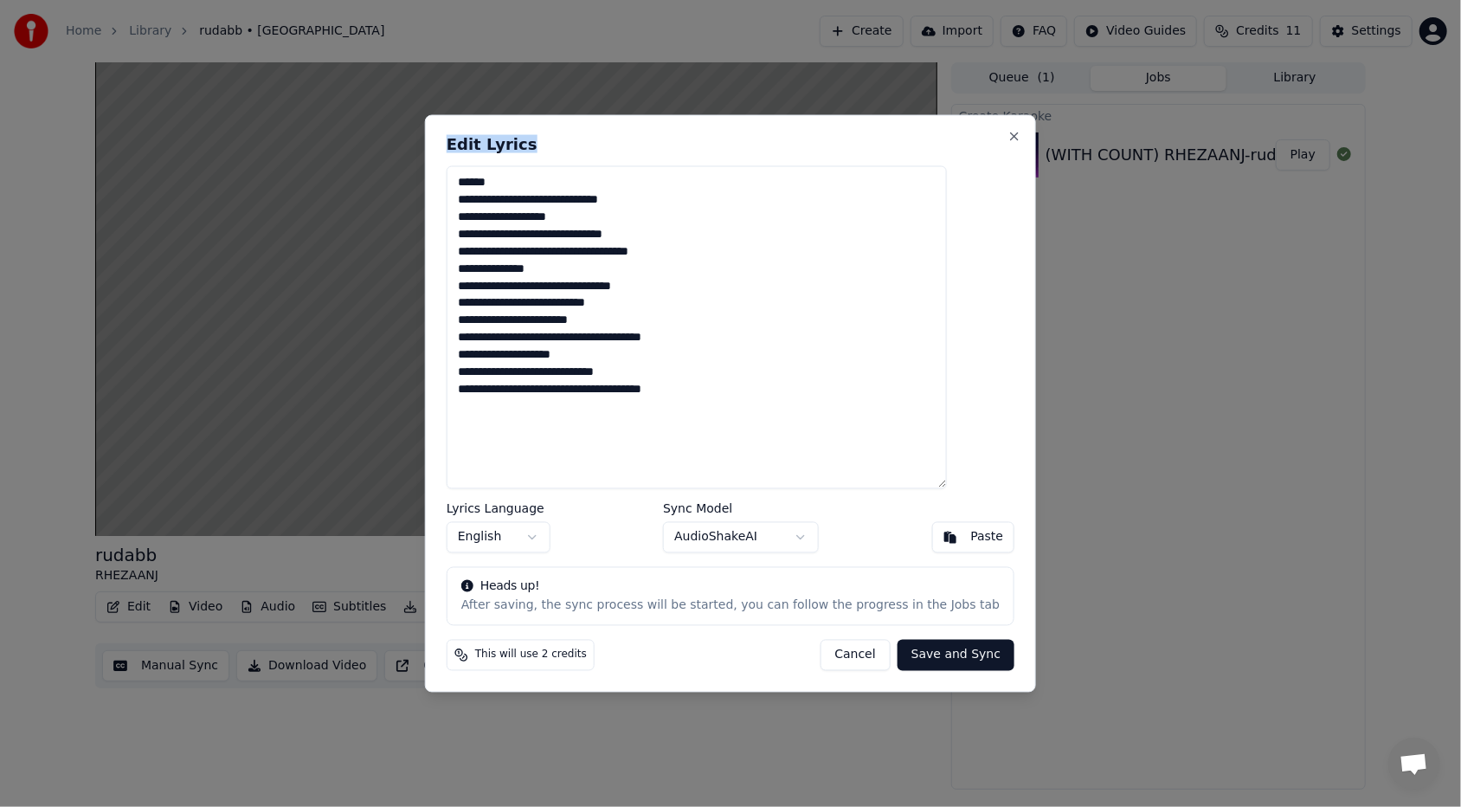
drag, startPoint x: 622, startPoint y: 130, endPoint x: 592, endPoint y: 170, distance: 50.7
click at [592, 170] on div "**********" at bounding box center [730, 403] width 611 height 577
click at [683, 494] on button "Cancel" at bounding box center [855, 654] width 70 height 31
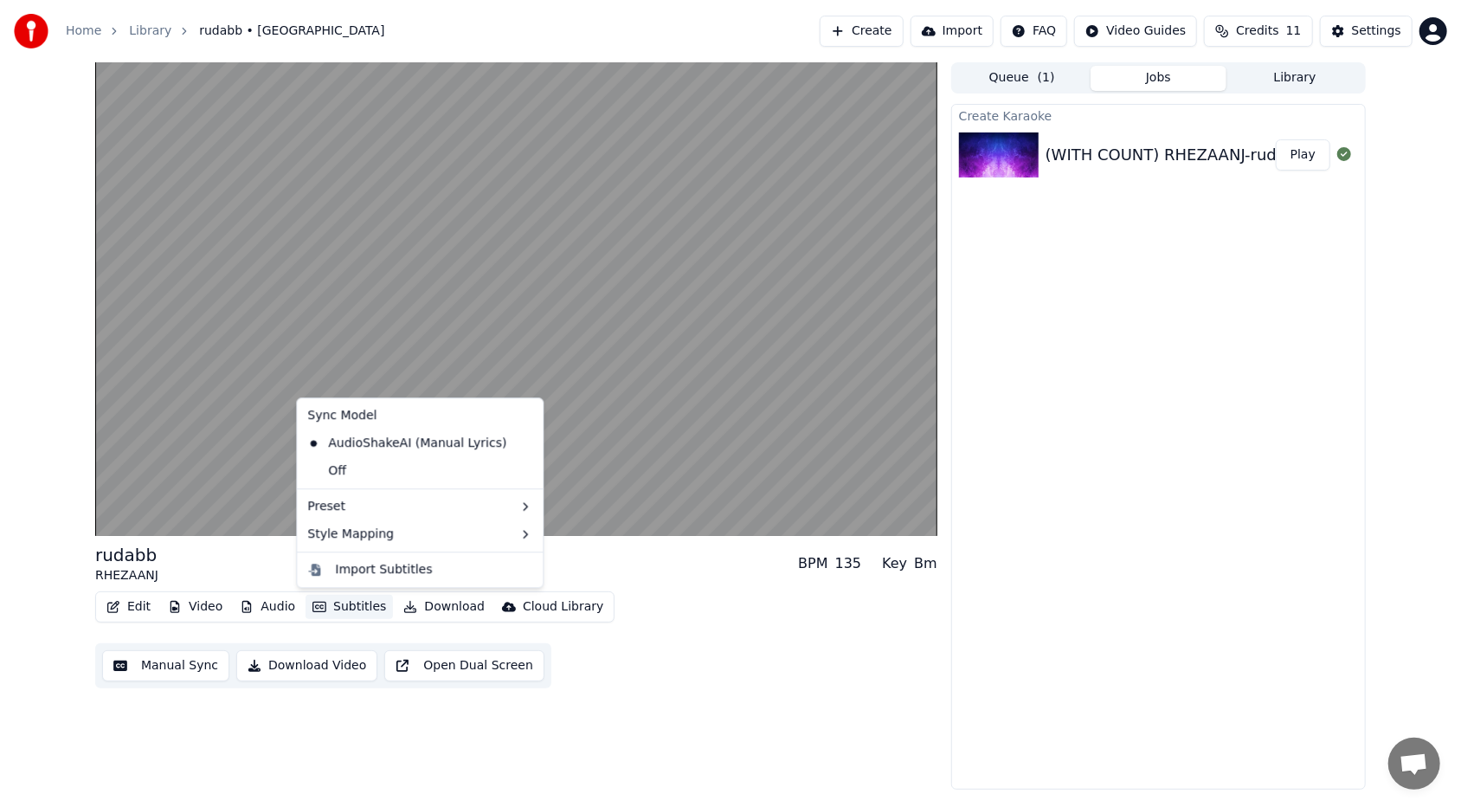
click at [333, 494] on button "Subtitles" at bounding box center [348, 607] width 87 height 24
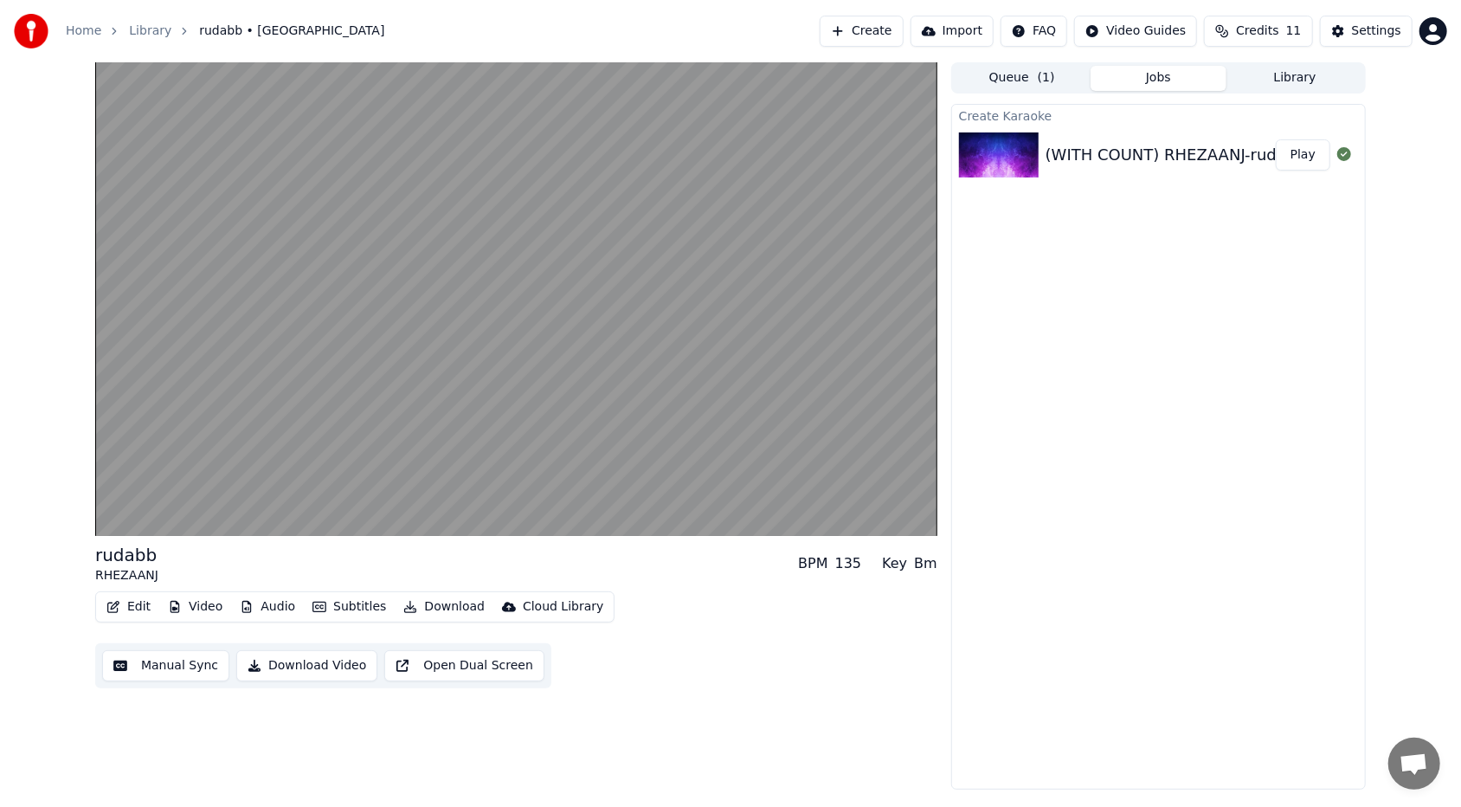
click at [383, 494] on div "rudabb RHEZAANJ BPM 135 Key Bm" at bounding box center [516, 564] width 842 height 42
click at [177, 494] on button "Manual Sync" at bounding box center [165, 665] width 127 height 31
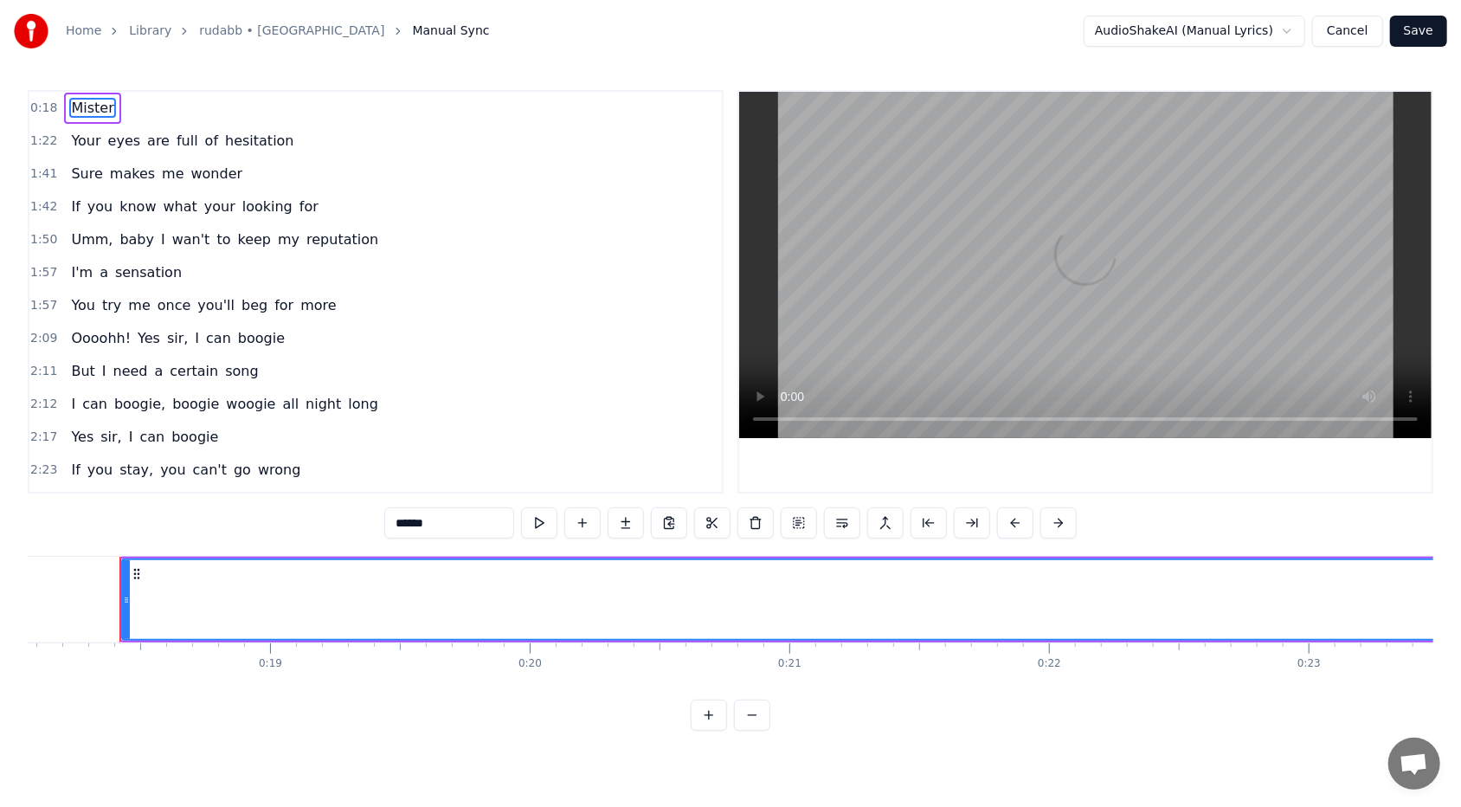
scroll to position [0, 4696]
drag, startPoint x: 127, startPoint y: 599, endPoint x: 183, endPoint y: 600, distance: 56.3
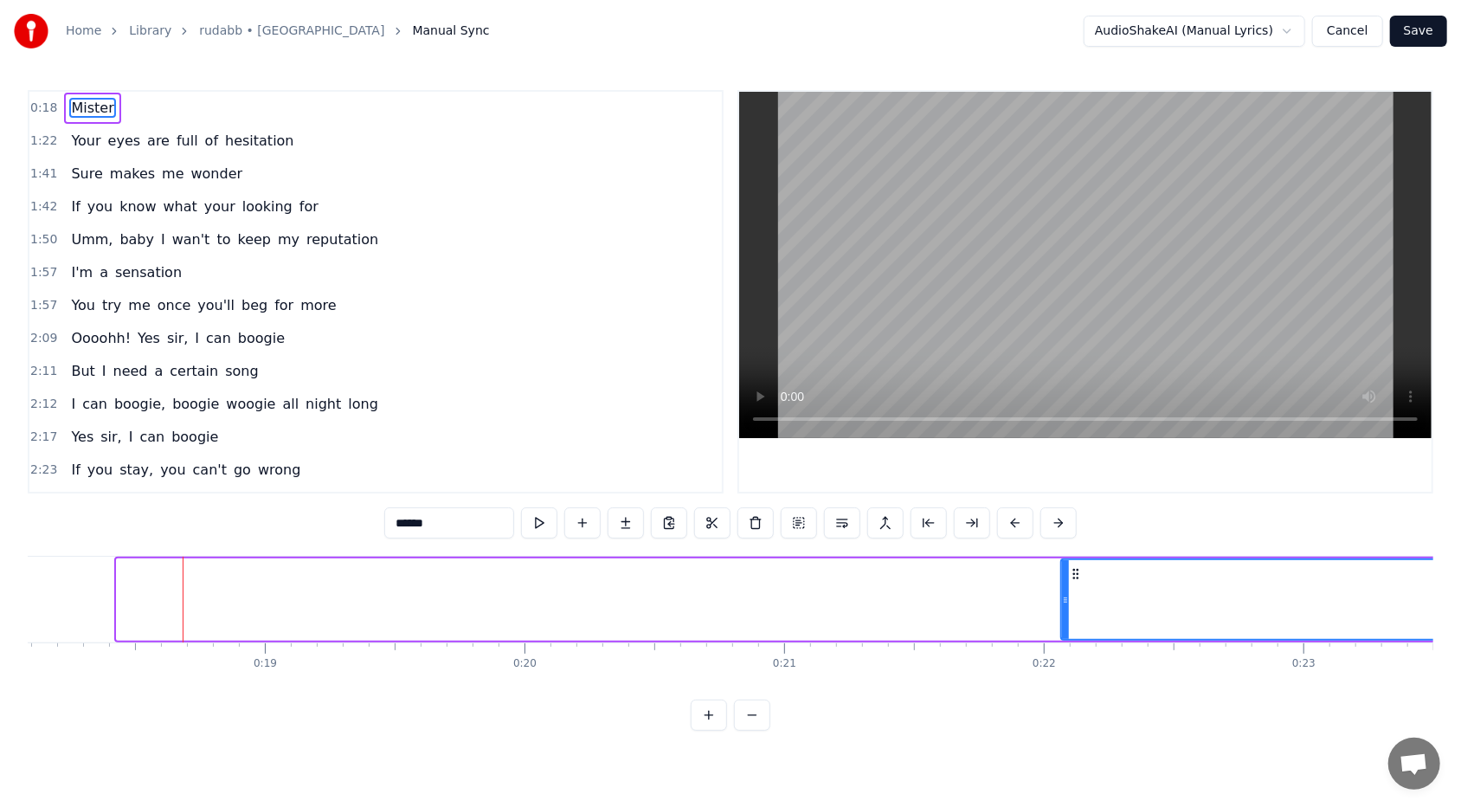
drag, startPoint x: 122, startPoint y: 597, endPoint x: 1097, endPoint y: 606, distance: 975.3
click at [683, 494] on div at bounding box center [1065, 599] width 7 height 79
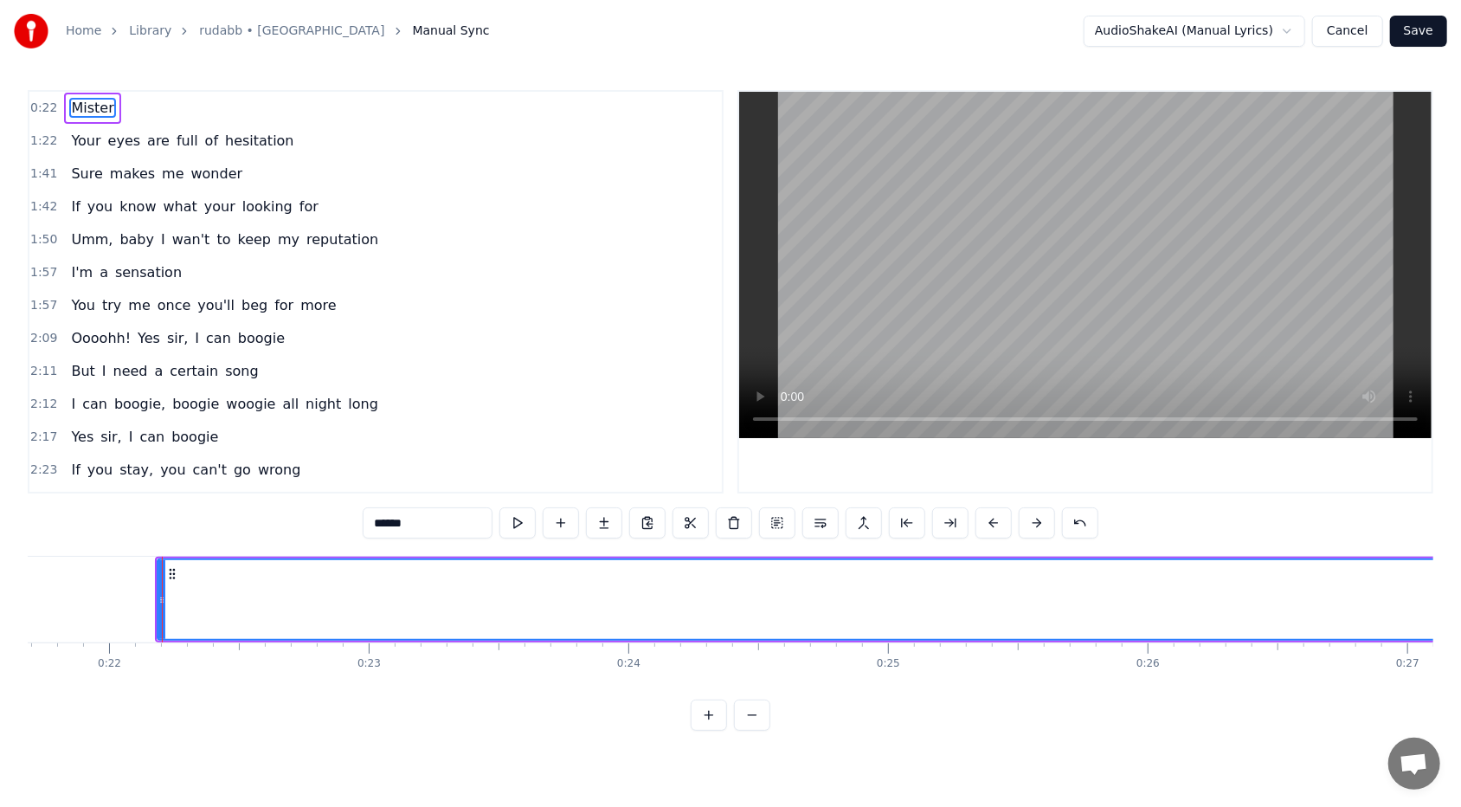
scroll to position [0, 5607]
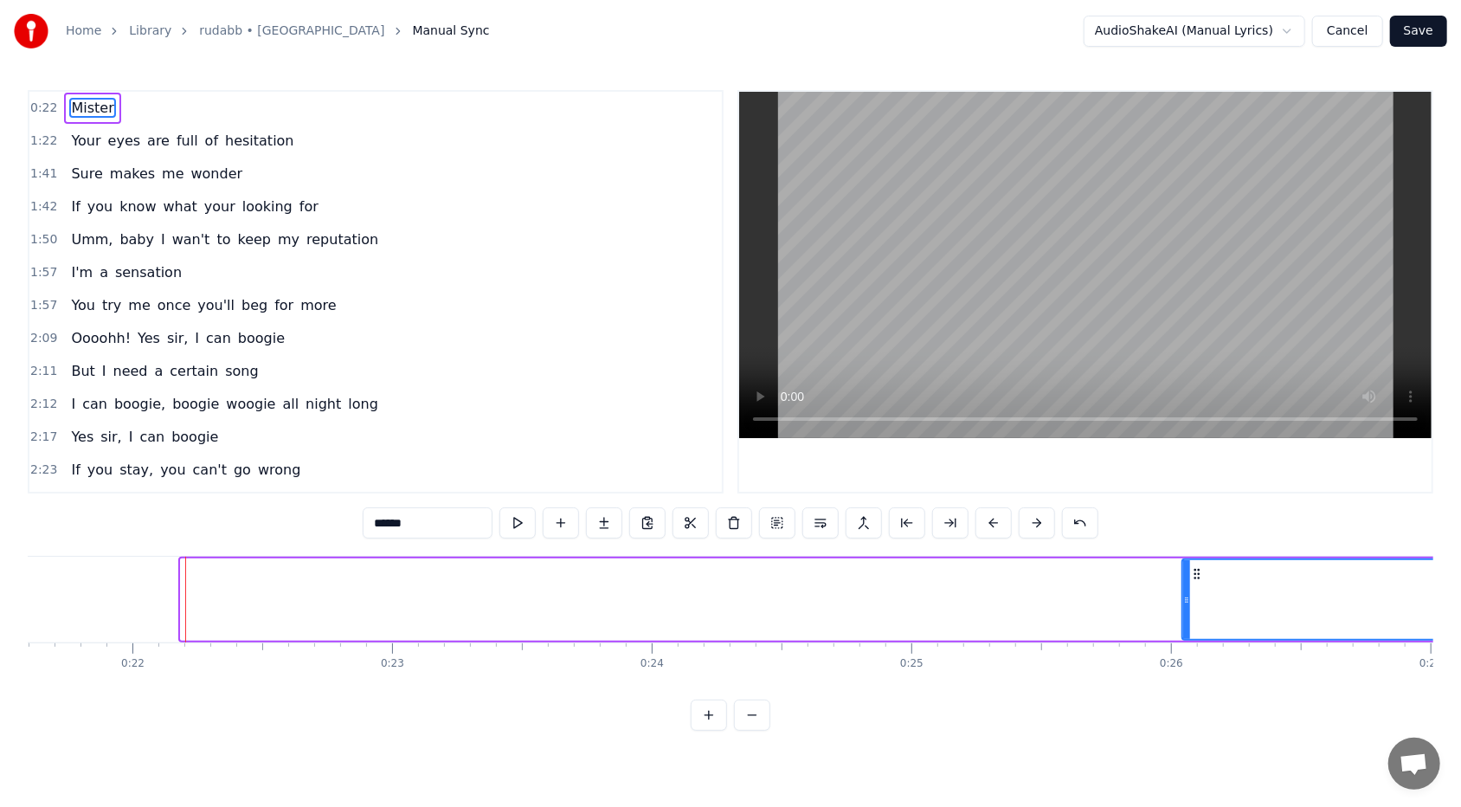
drag, startPoint x: 186, startPoint y: 597, endPoint x: 1187, endPoint y: 606, distance: 1001.3
click at [683, 494] on div at bounding box center [1186, 599] width 7 height 79
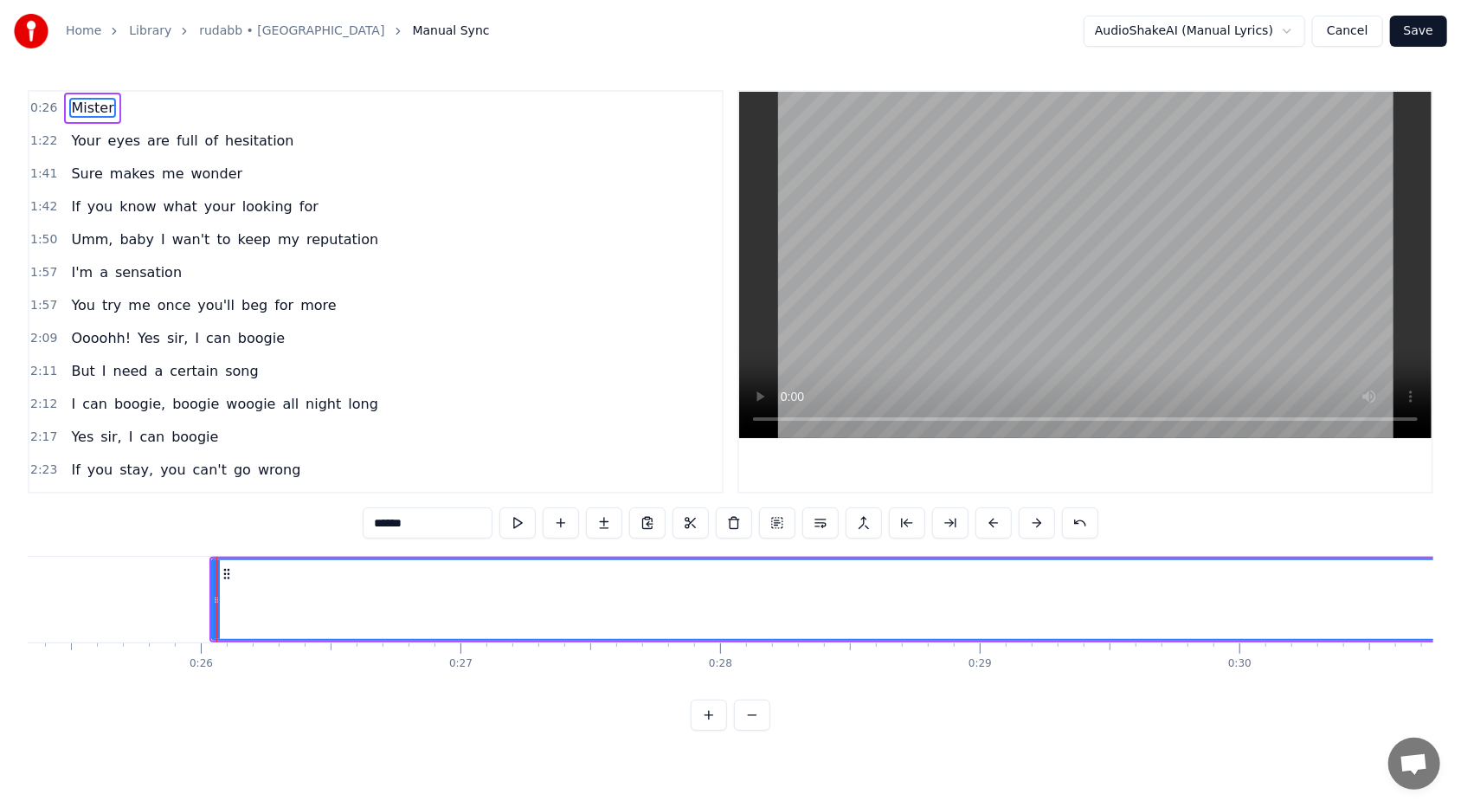
scroll to position [0, 6646]
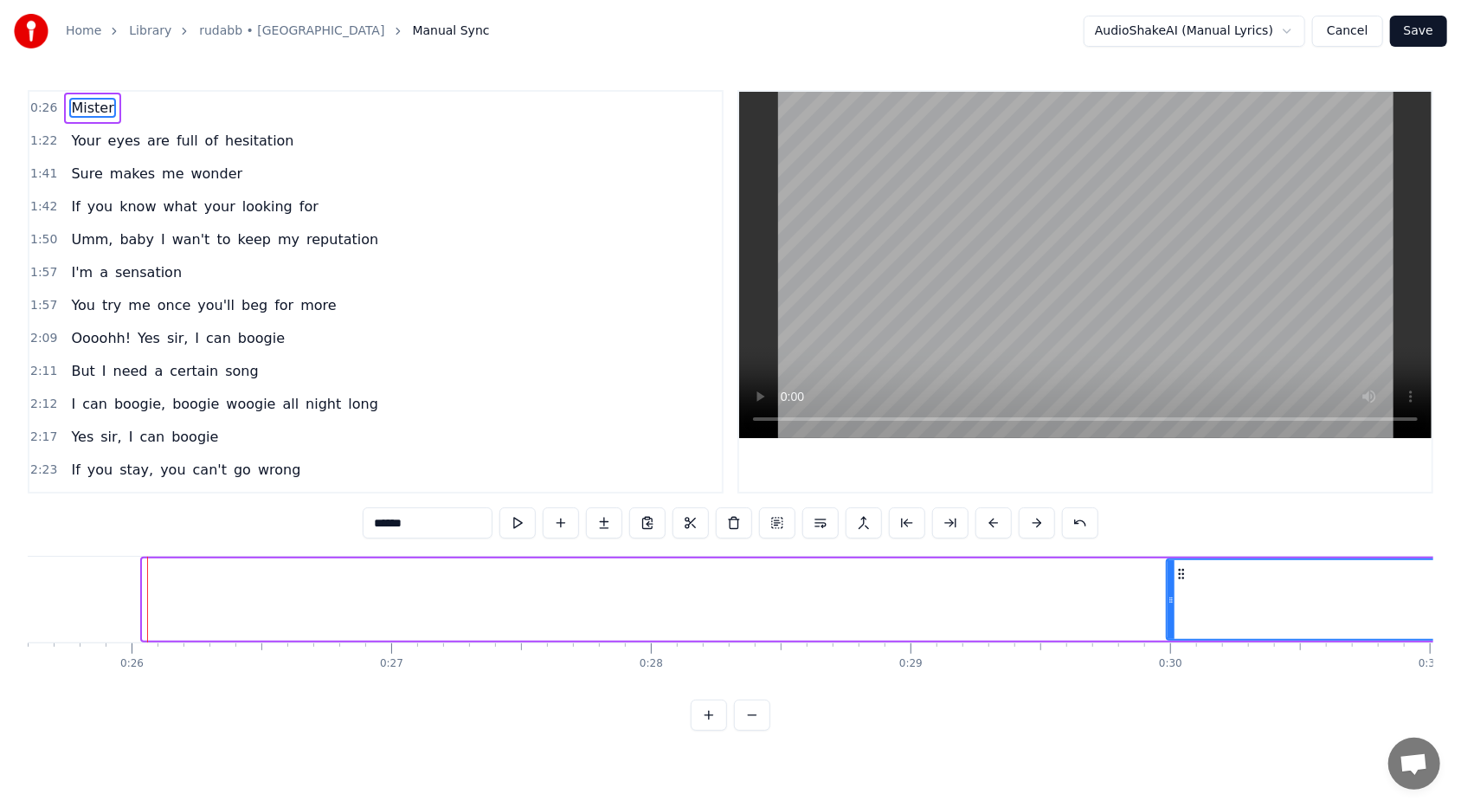
drag, startPoint x: 144, startPoint y: 597, endPoint x: 1167, endPoint y: 622, distance: 1024.1
click at [683, 494] on div at bounding box center [1170, 599] width 7 height 79
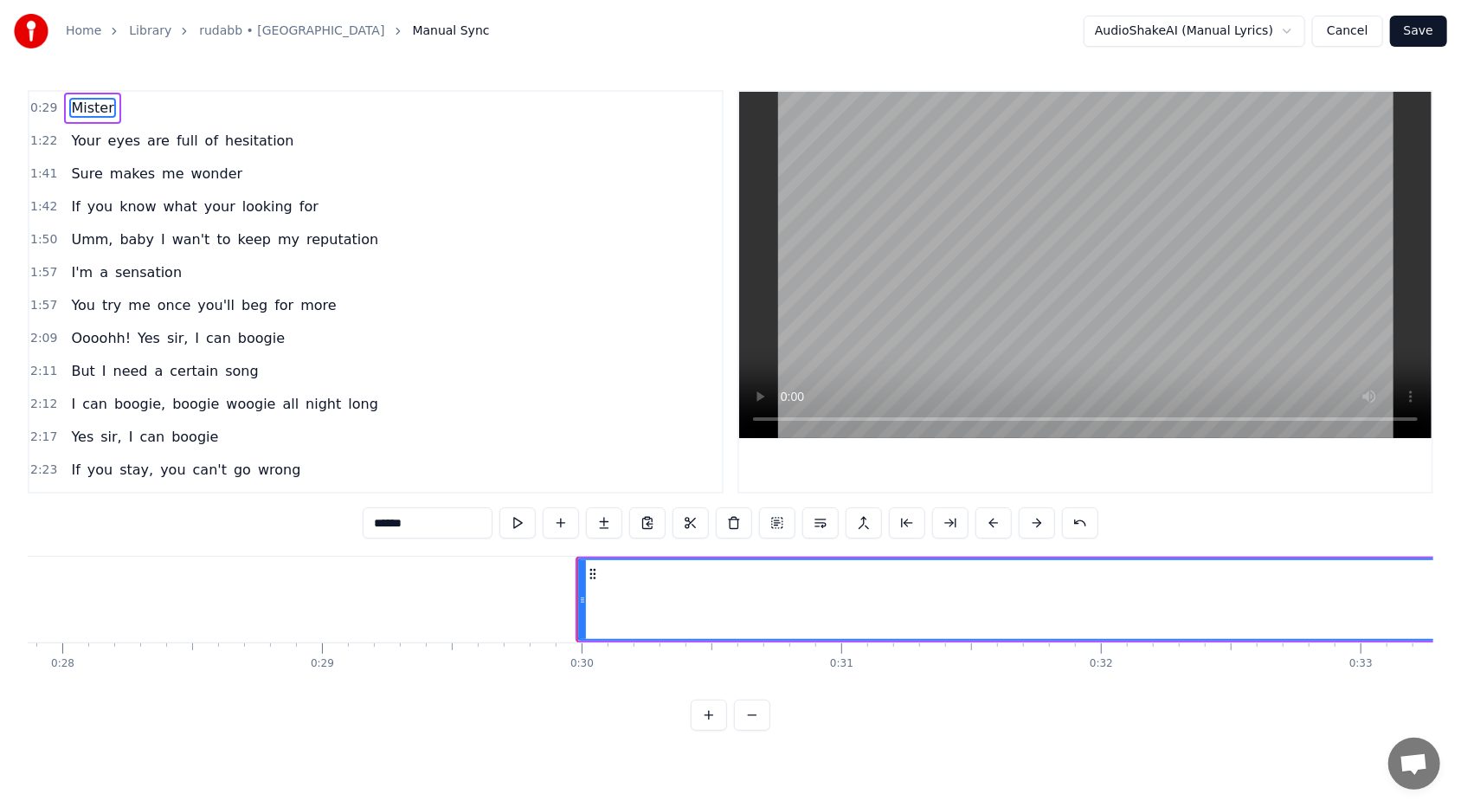
scroll to position [0, 7257]
drag, startPoint x: 560, startPoint y: 598, endPoint x: 594, endPoint y: 602, distance: 34.0
click at [594, 494] on icon at bounding box center [593, 600] width 7 height 14
drag, startPoint x: 594, startPoint y: 599, endPoint x: 654, endPoint y: 604, distance: 60.8
click at [654, 494] on icon at bounding box center [654, 600] width 7 height 14
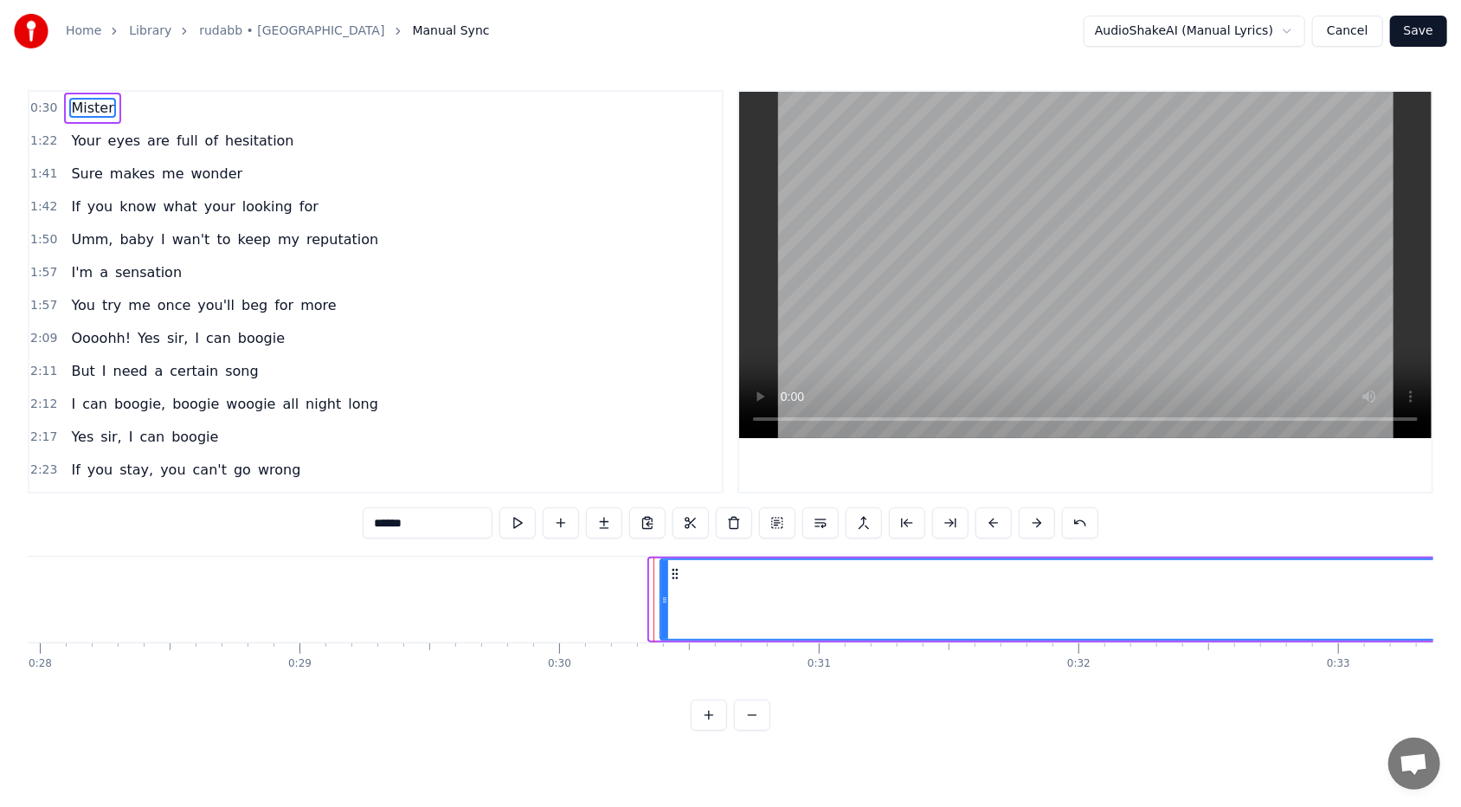
drag, startPoint x: 653, startPoint y: 598, endPoint x: 664, endPoint y: 598, distance: 10.4
click at [664, 494] on icon at bounding box center [664, 600] width 7 height 14
click at [524, 494] on button at bounding box center [517, 522] width 36 height 31
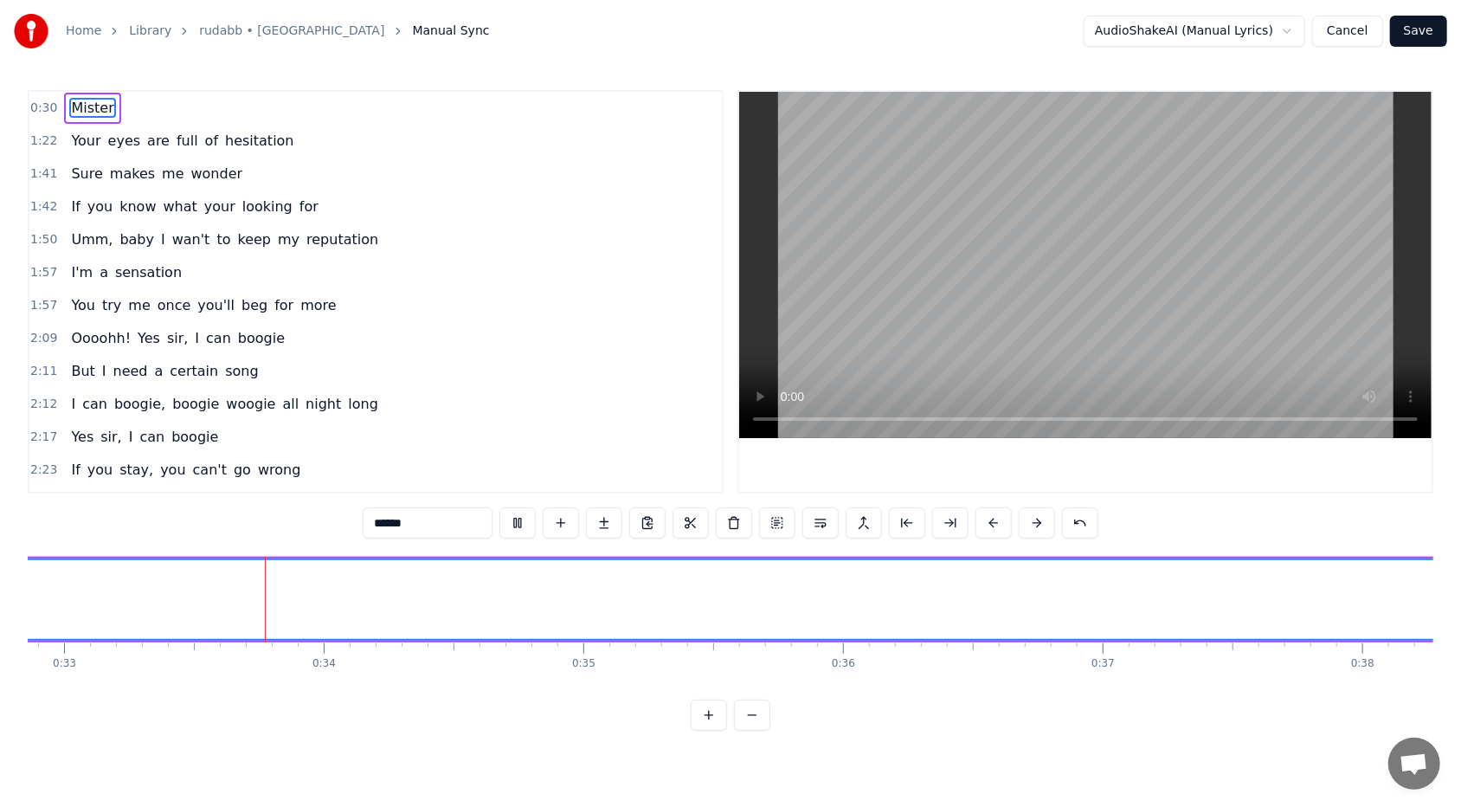
scroll to position [0, 8536]
drag, startPoint x: 524, startPoint y: 524, endPoint x: 550, endPoint y: 550, distance: 35.5
click at [535, 494] on div "0:30 Mister 1:22 Your eyes are full of hesitation 1:41 Sure makes me wonder 1:4…" at bounding box center [730, 410] width 1405 height 640
click at [521, 494] on button at bounding box center [517, 522] width 36 height 31
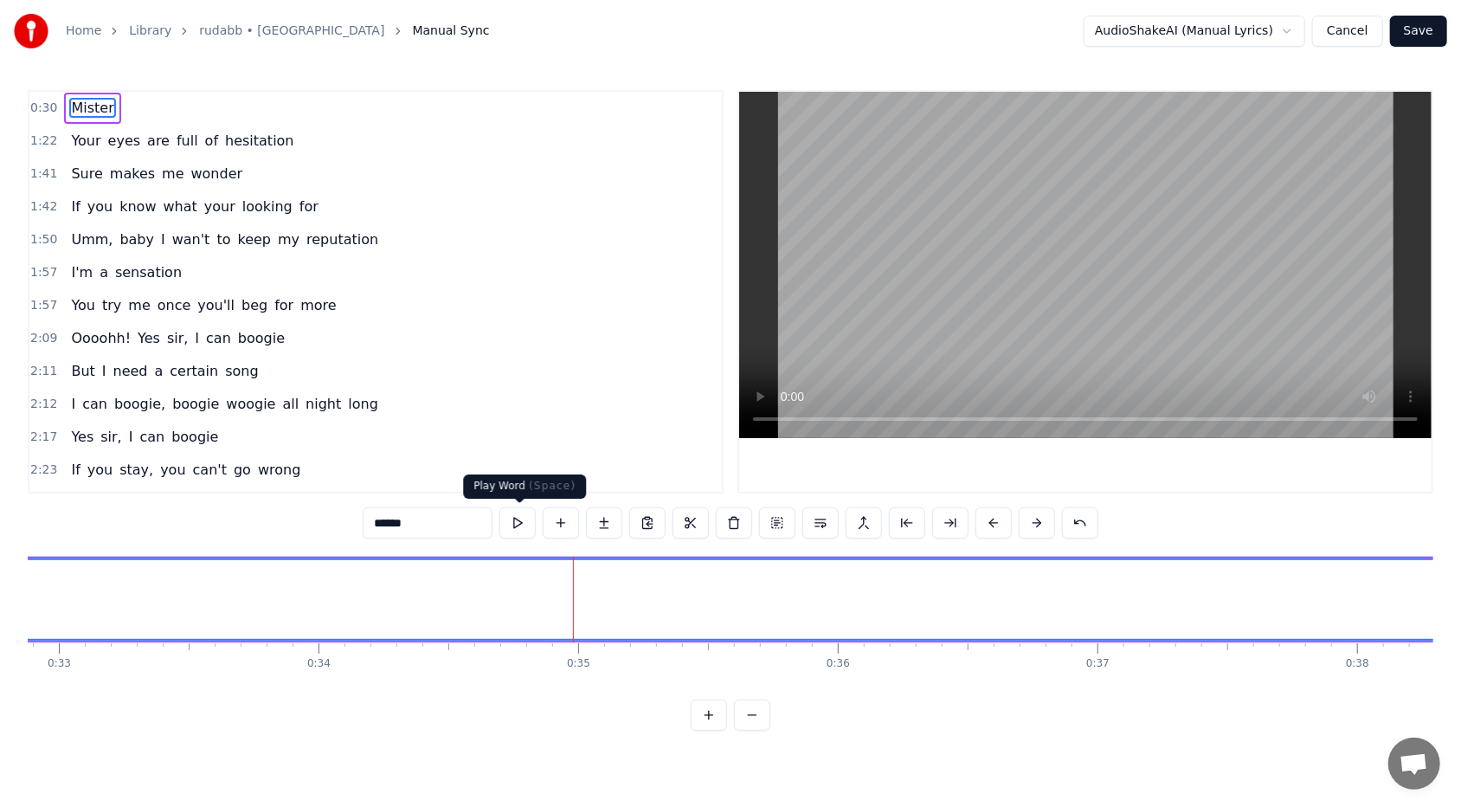
click at [524, 494] on button at bounding box center [517, 522] width 36 height 31
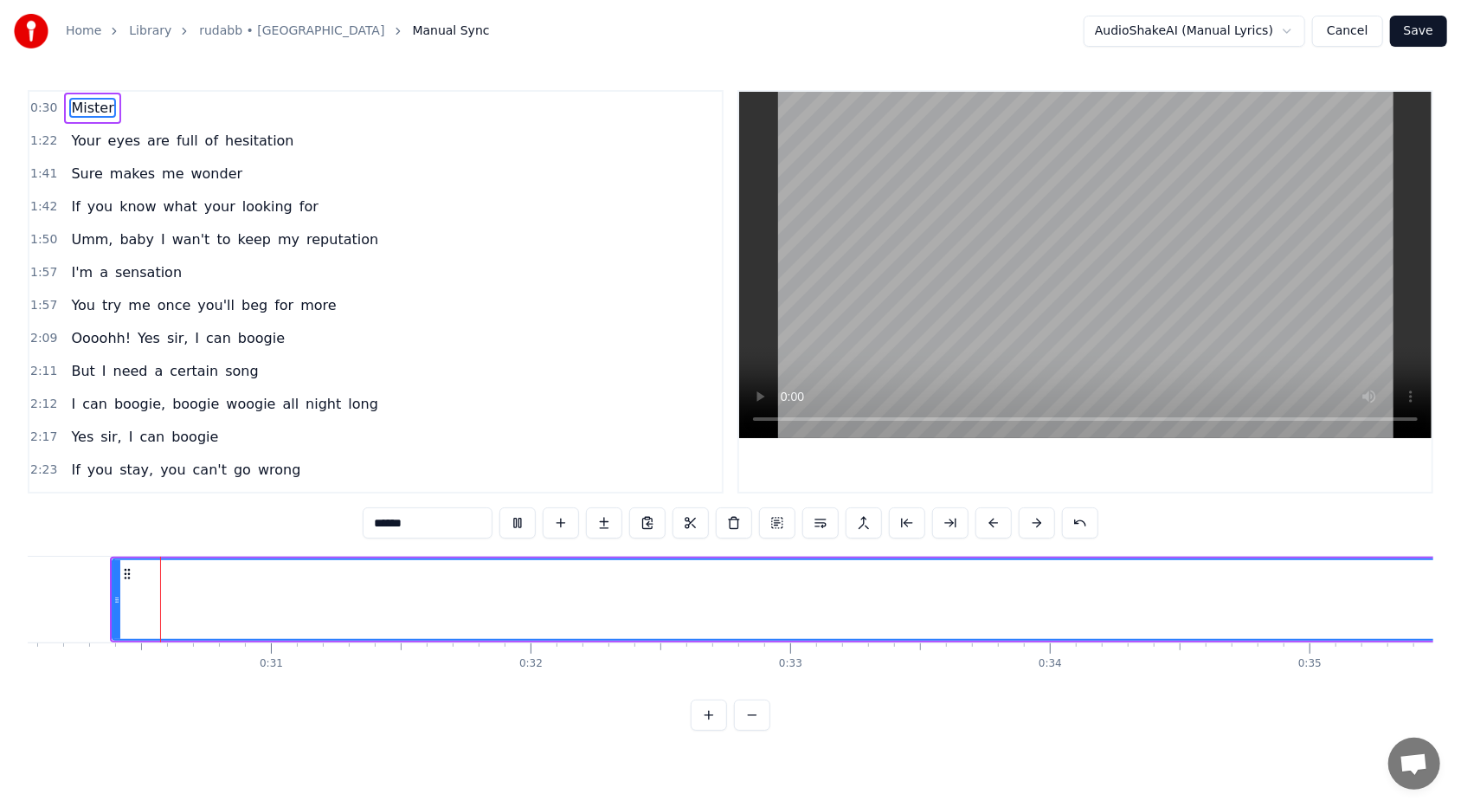
scroll to position [0, 7801]
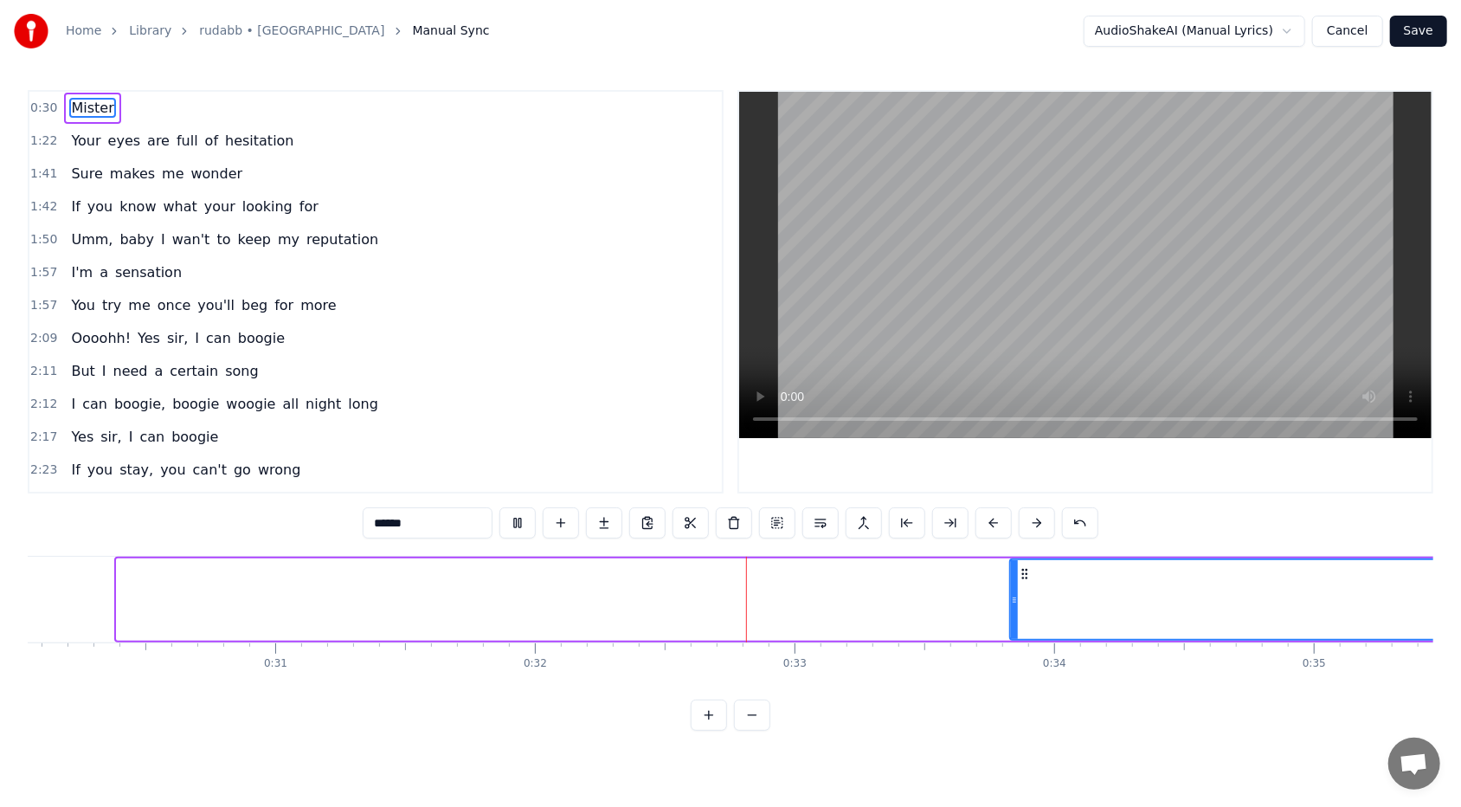
drag, startPoint x: 119, startPoint y: 600, endPoint x: 1017, endPoint y: 613, distance: 897.5
click at [683, 494] on div at bounding box center [1014, 599] width 7 height 79
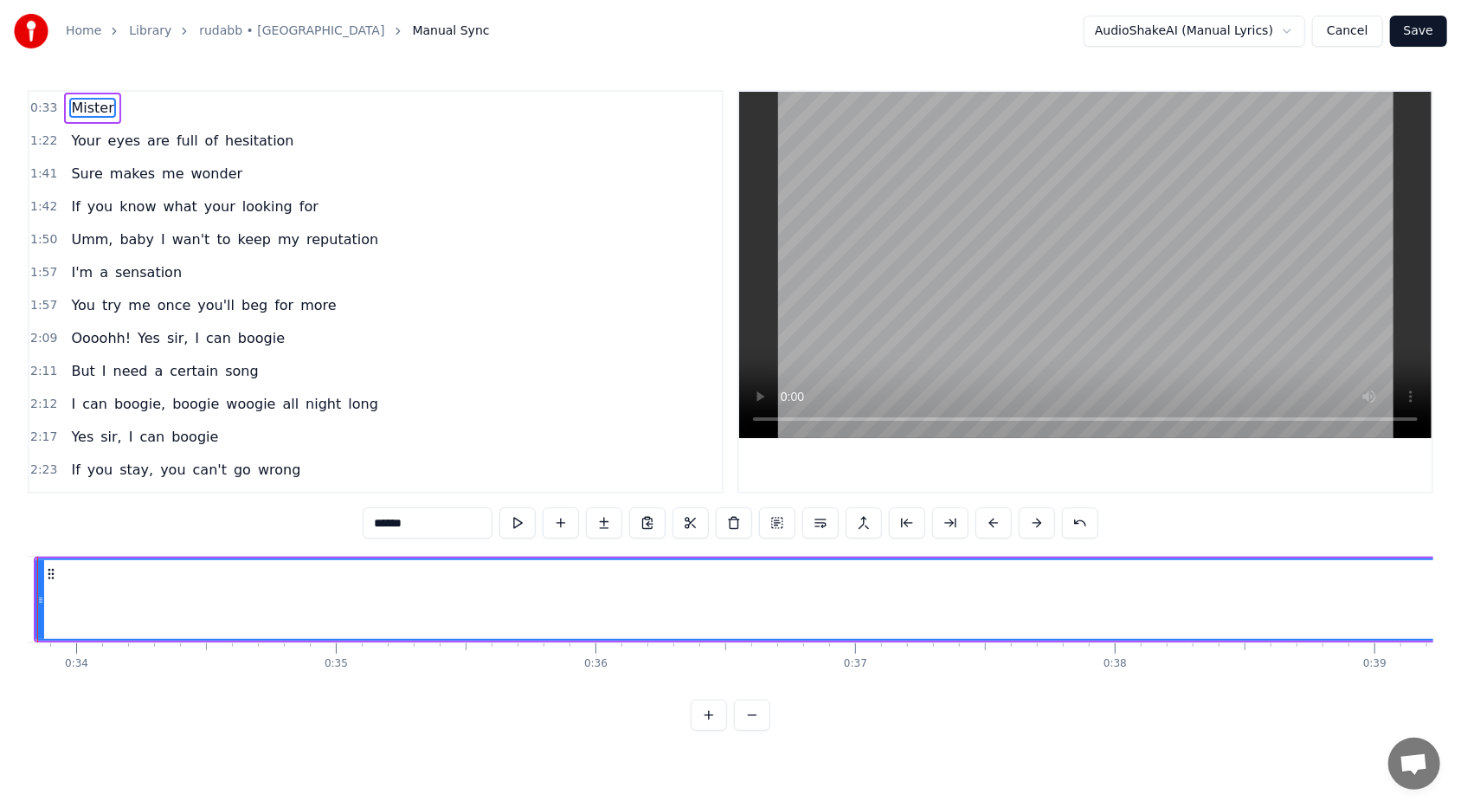
scroll to position [0, 8540]
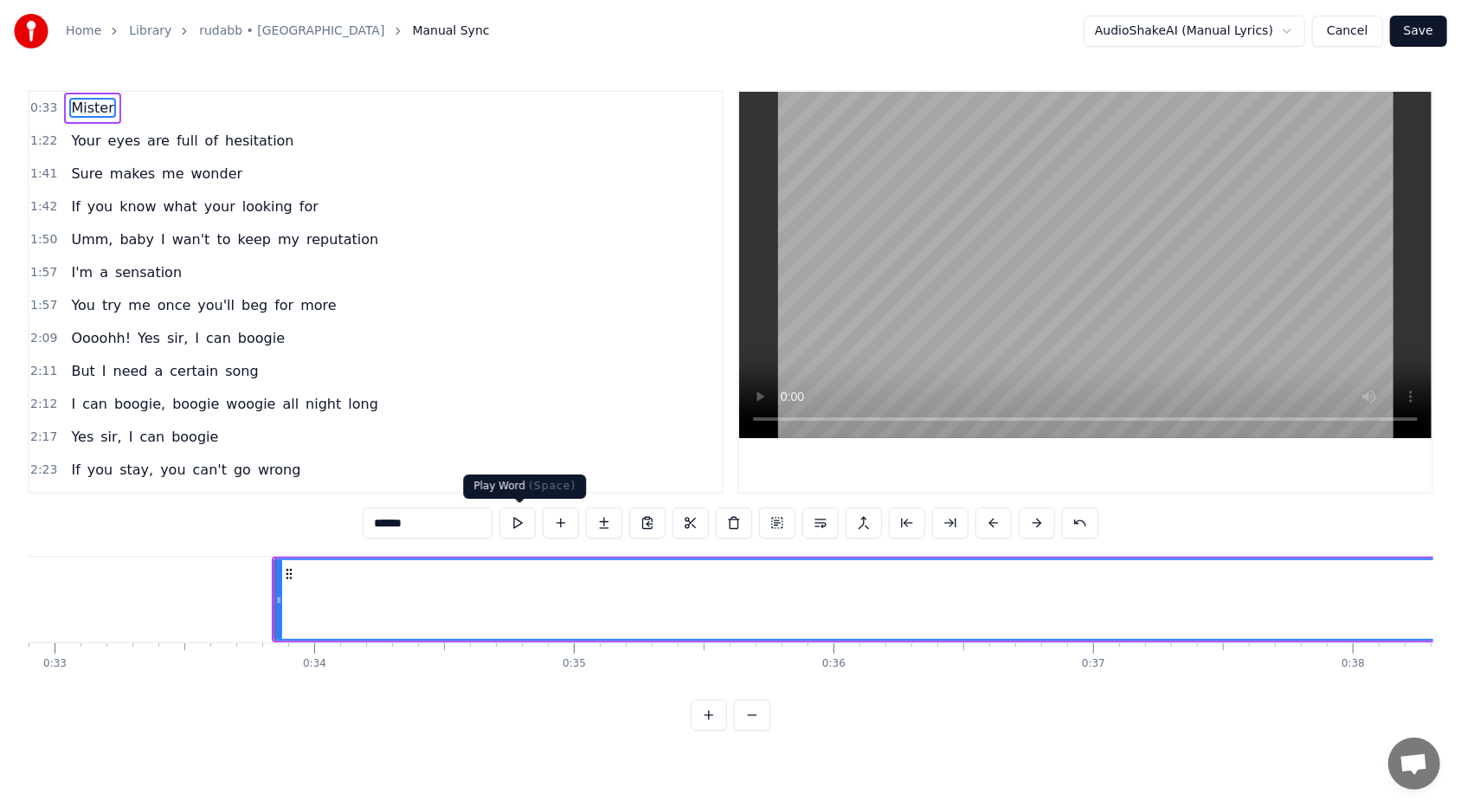
click at [510, 494] on button at bounding box center [517, 522] width 36 height 31
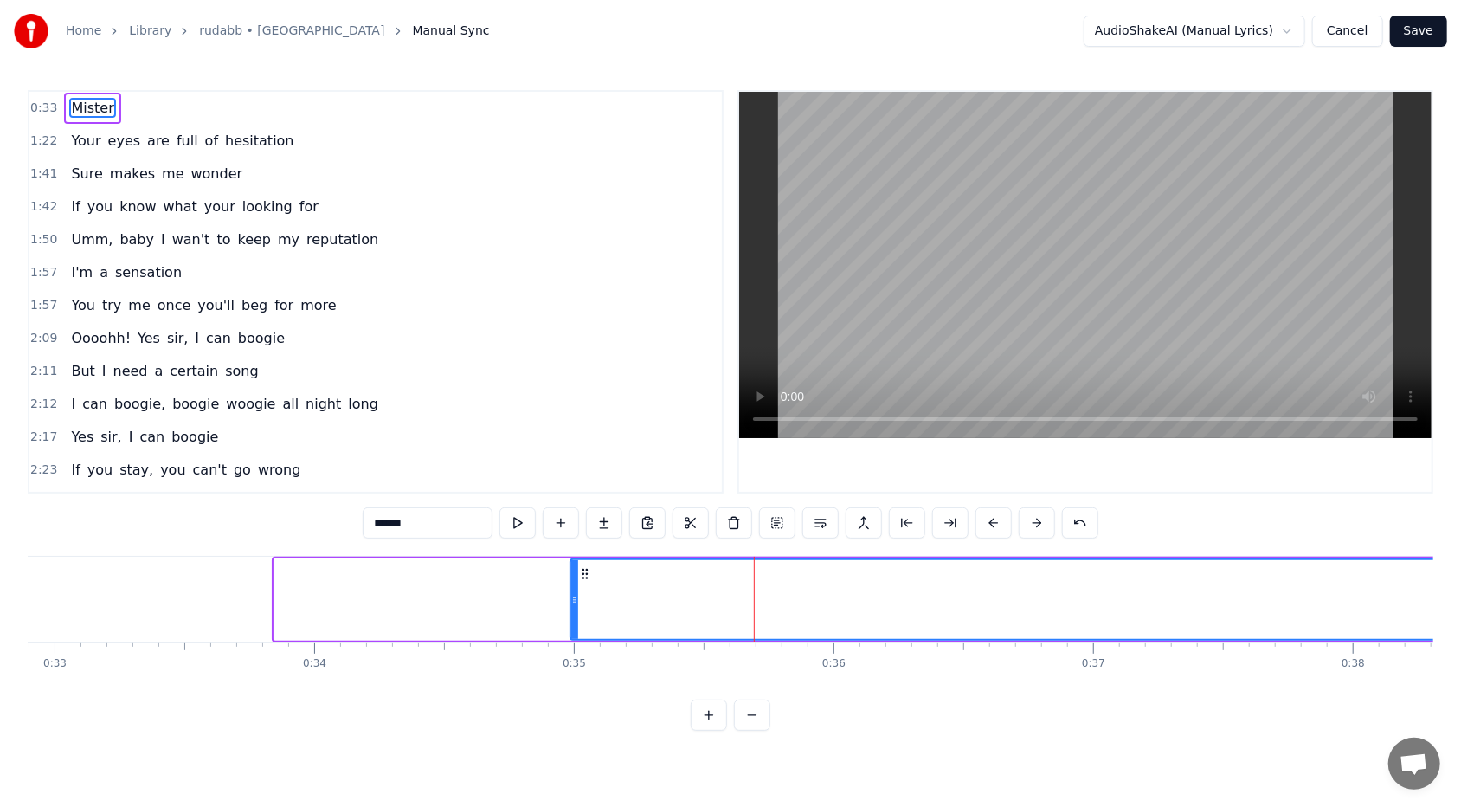
drag, startPoint x: 279, startPoint y: 599, endPoint x: 575, endPoint y: 595, distance: 296.0
click at [575, 494] on icon at bounding box center [574, 600] width 7 height 14
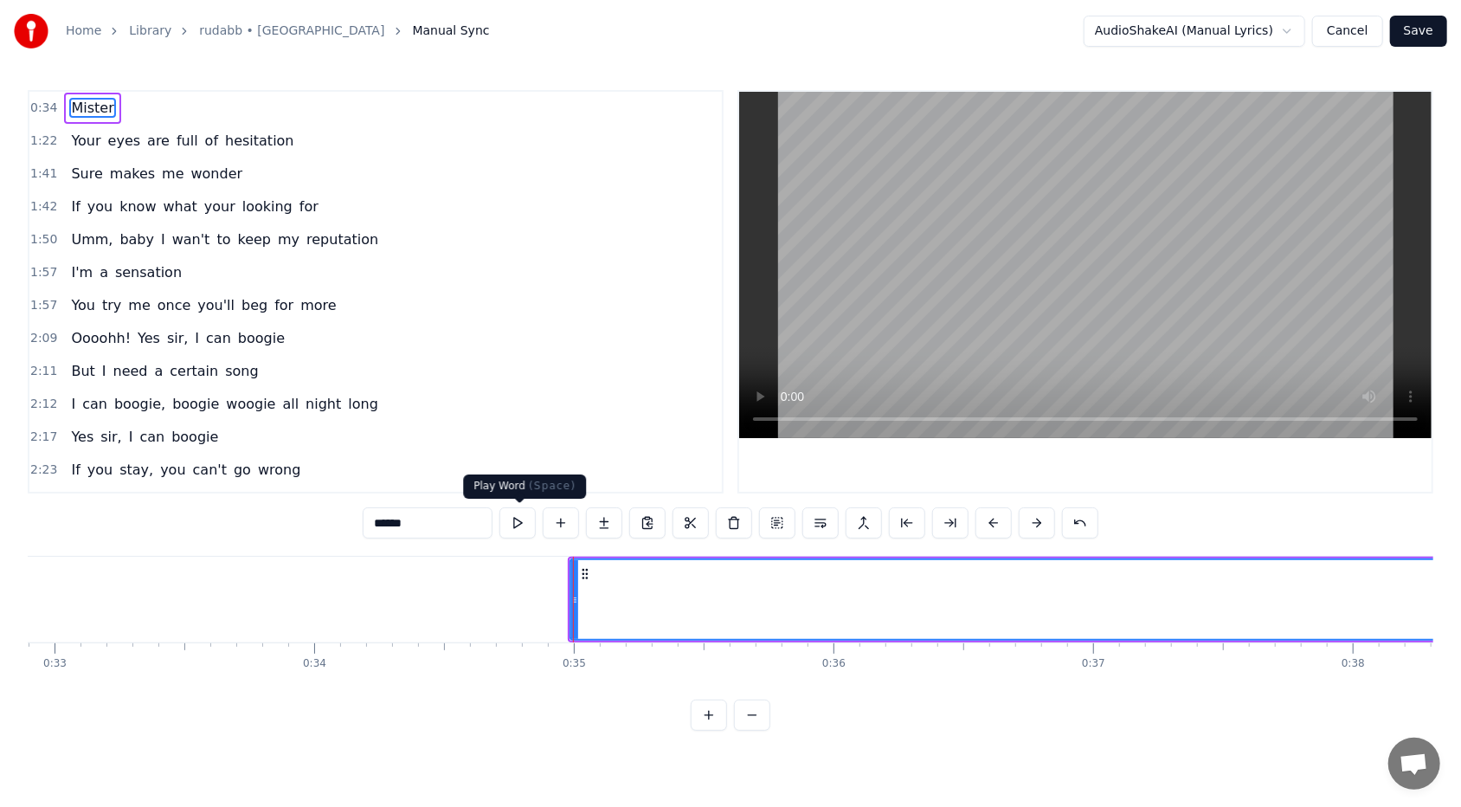
click at [519, 494] on button at bounding box center [517, 522] width 36 height 31
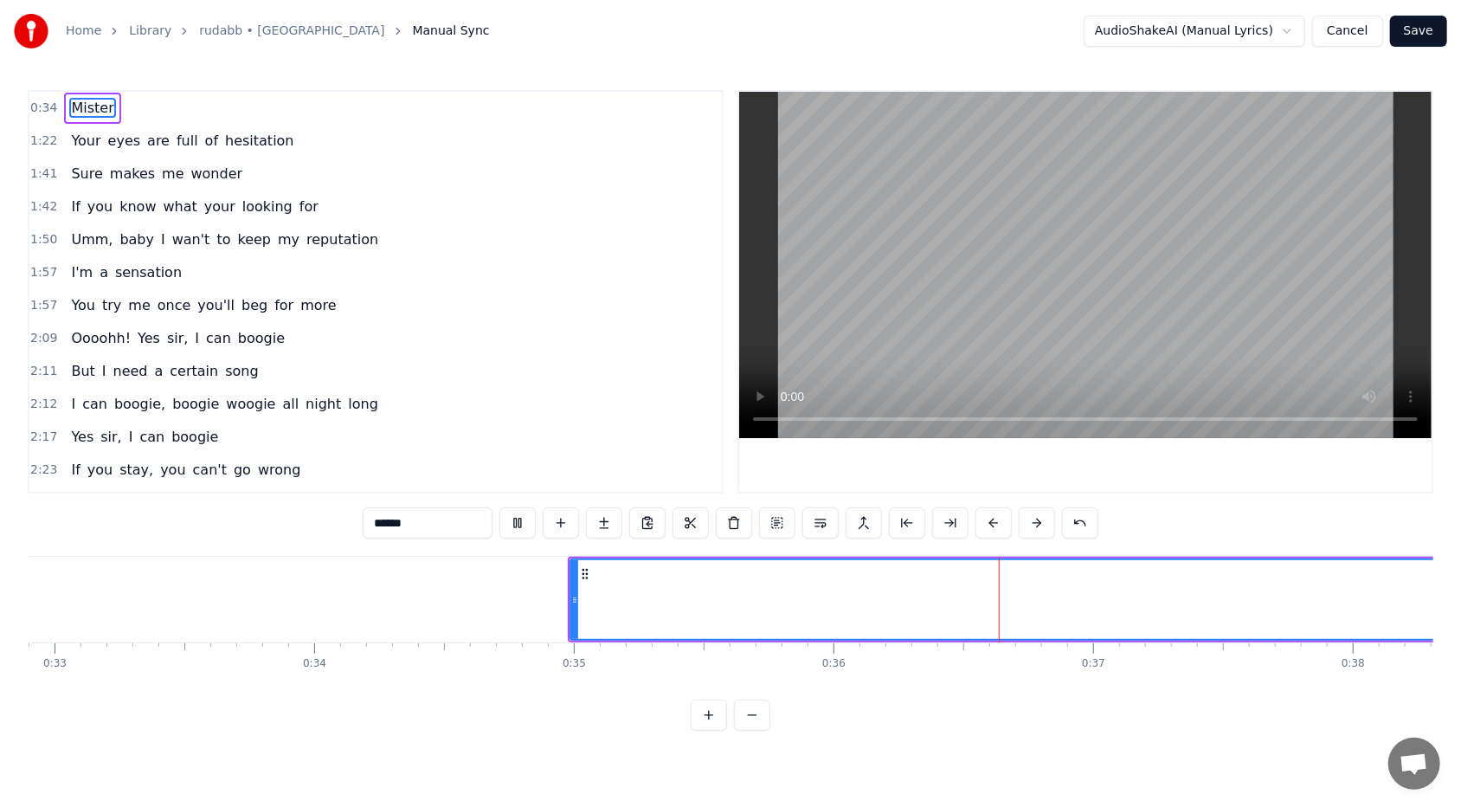
click at [519, 494] on button at bounding box center [517, 522] width 36 height 31
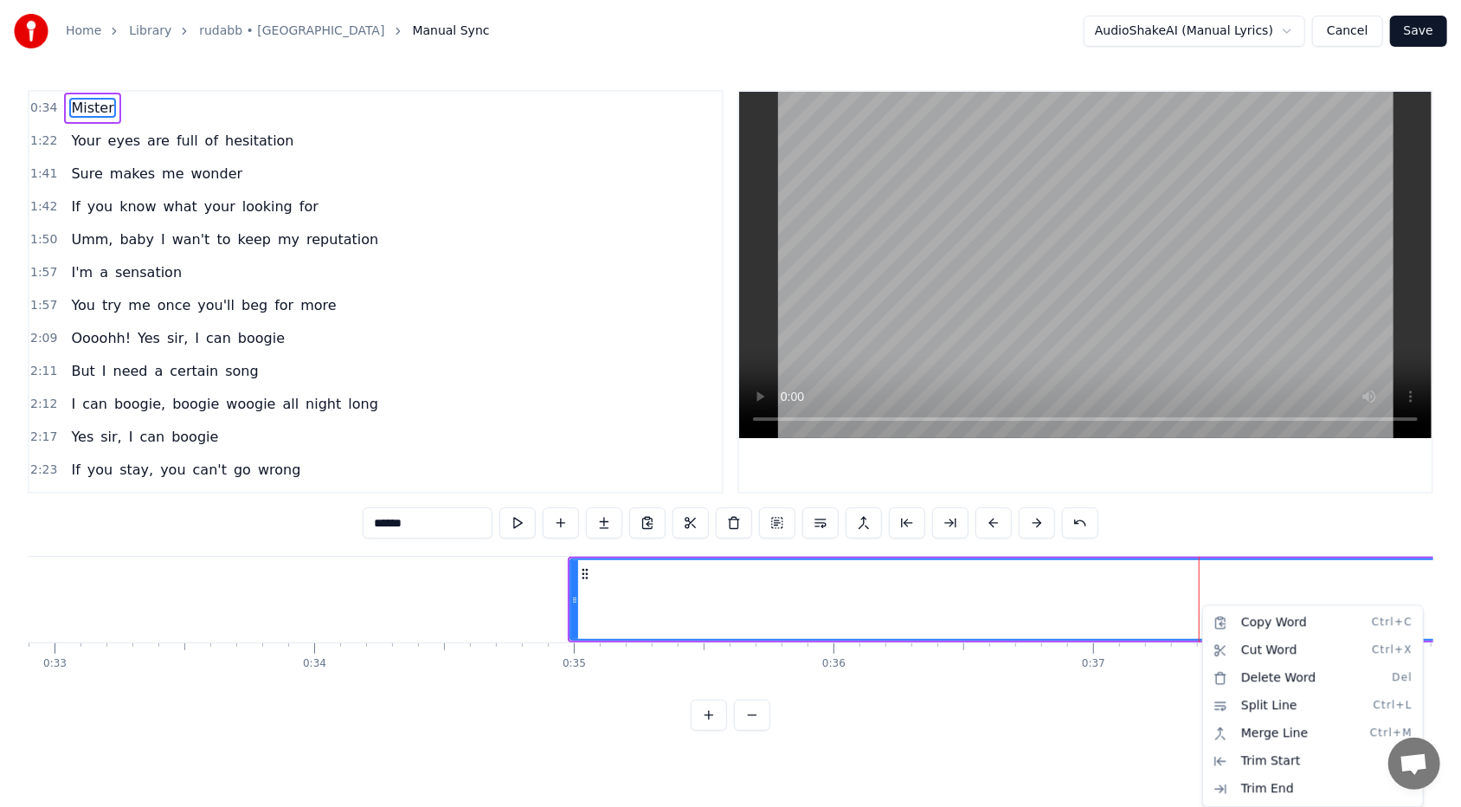
click at [683, 494] on html "Home Library rudabb • RHEZAANJ Manual Sync AudioShakeAI (Manual Lyrics) Cancel …" at bounding box center [730, 379] width 1461 height 758
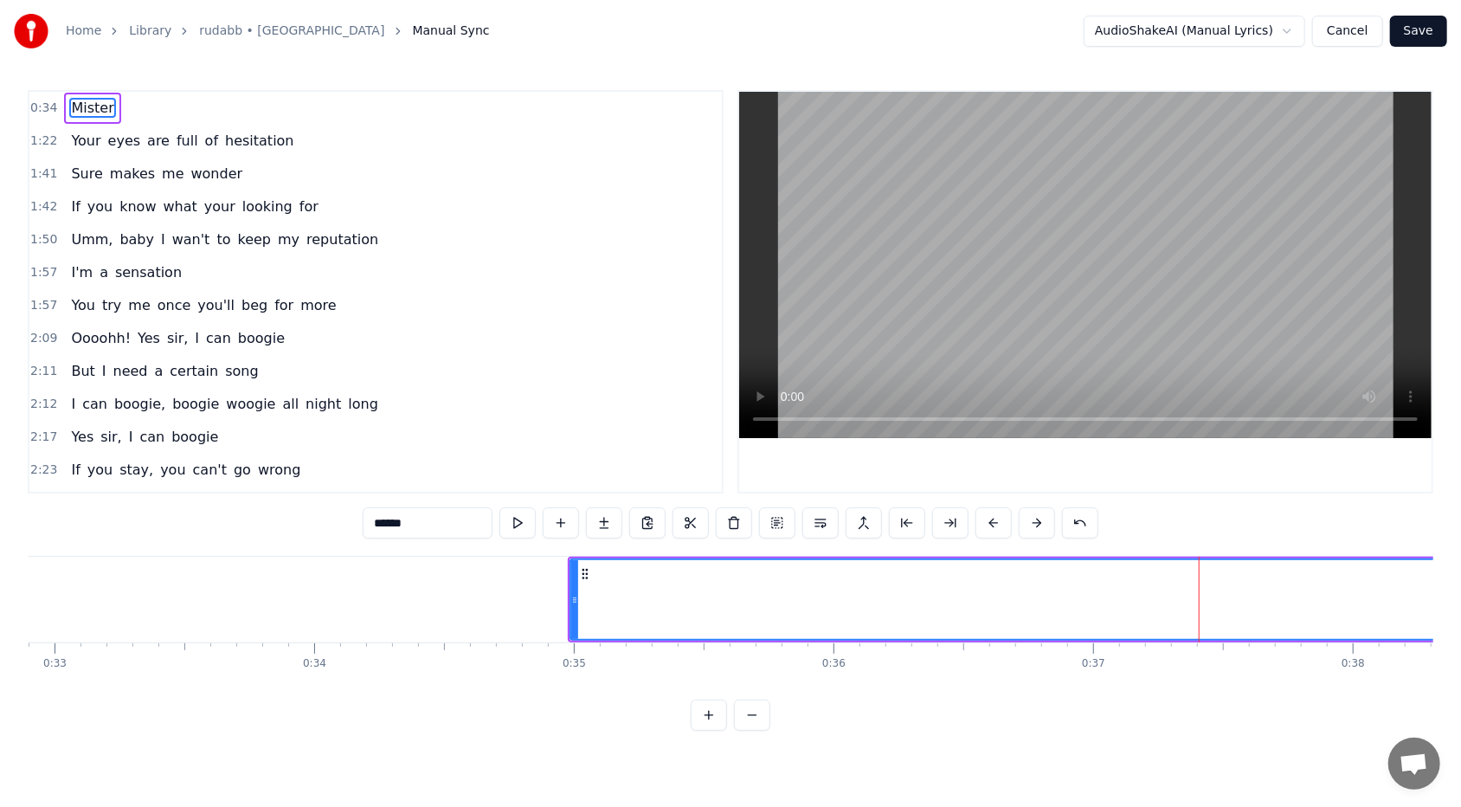
drag, startPoint x: 1196, startPoint y: 601, endPoint x: 1175, endPoint y: 601, distance: 20.8
click at [523, 494] on button at bounding box center [517, 522] width 36 height 31
click at [529, 494] on button at bounding box center [517, 522] width 36 height 31
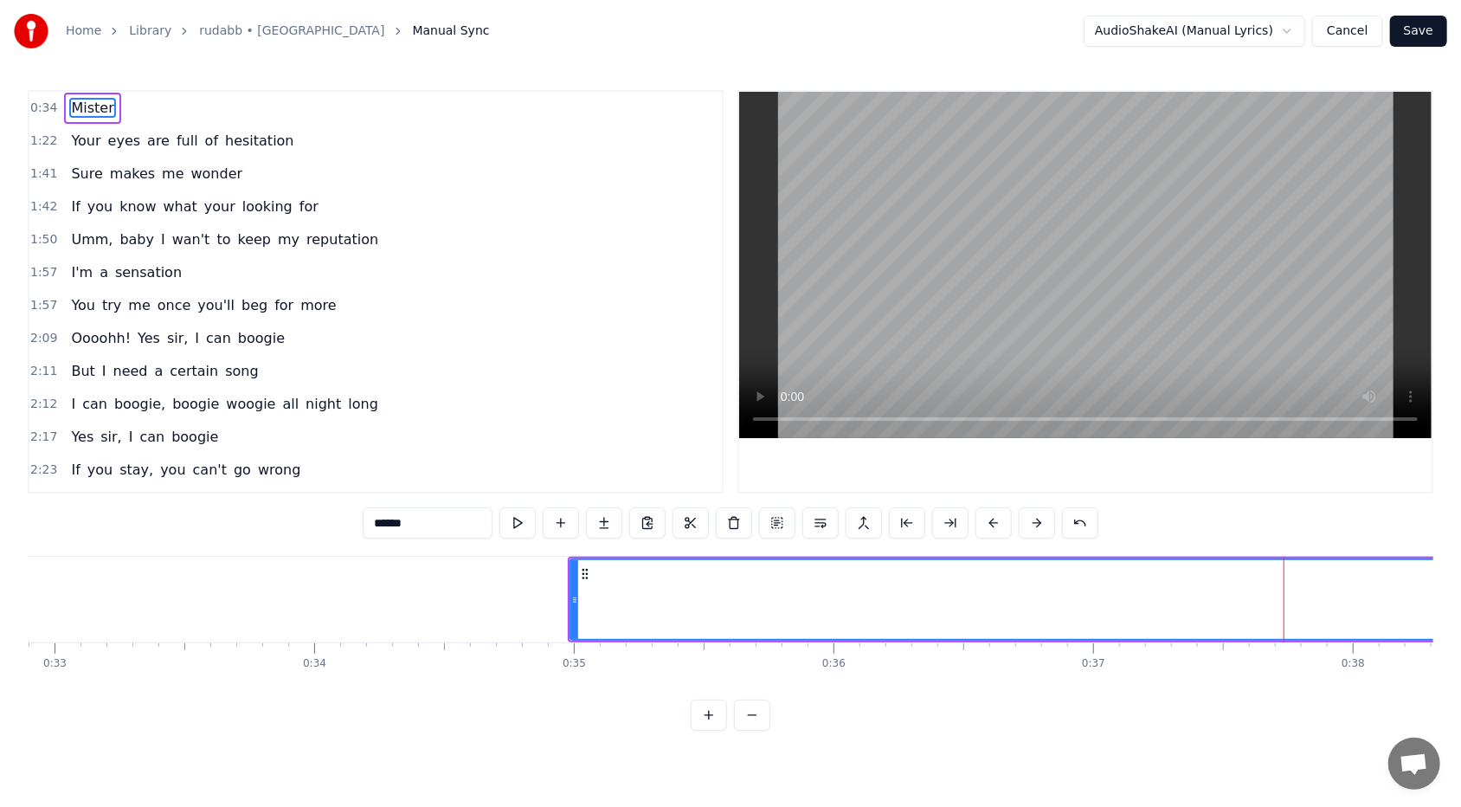
click at [47, 140] on span "1:22" at bounding box center [43, 140] width 27 height 17
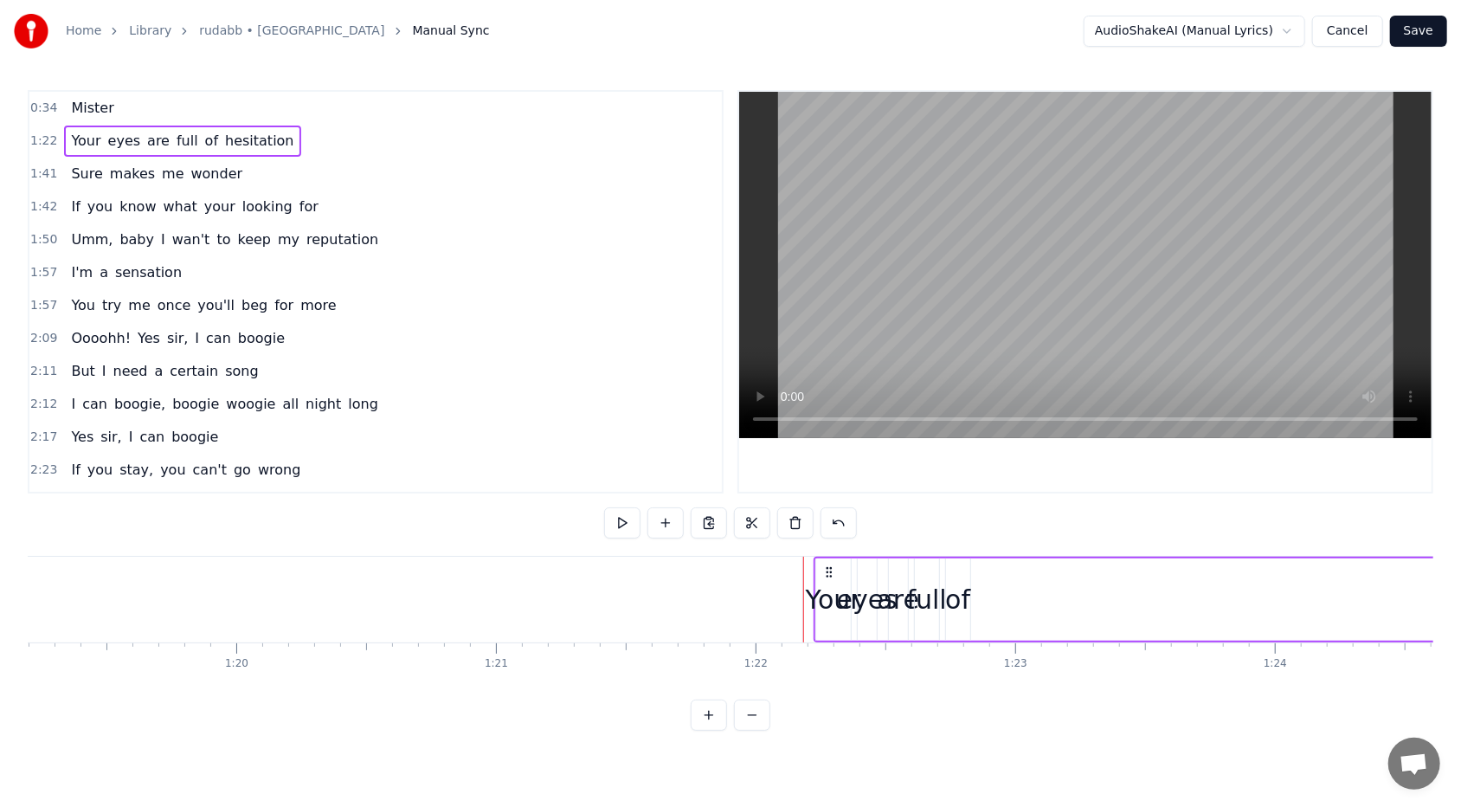
scroll to position [0, 21249]
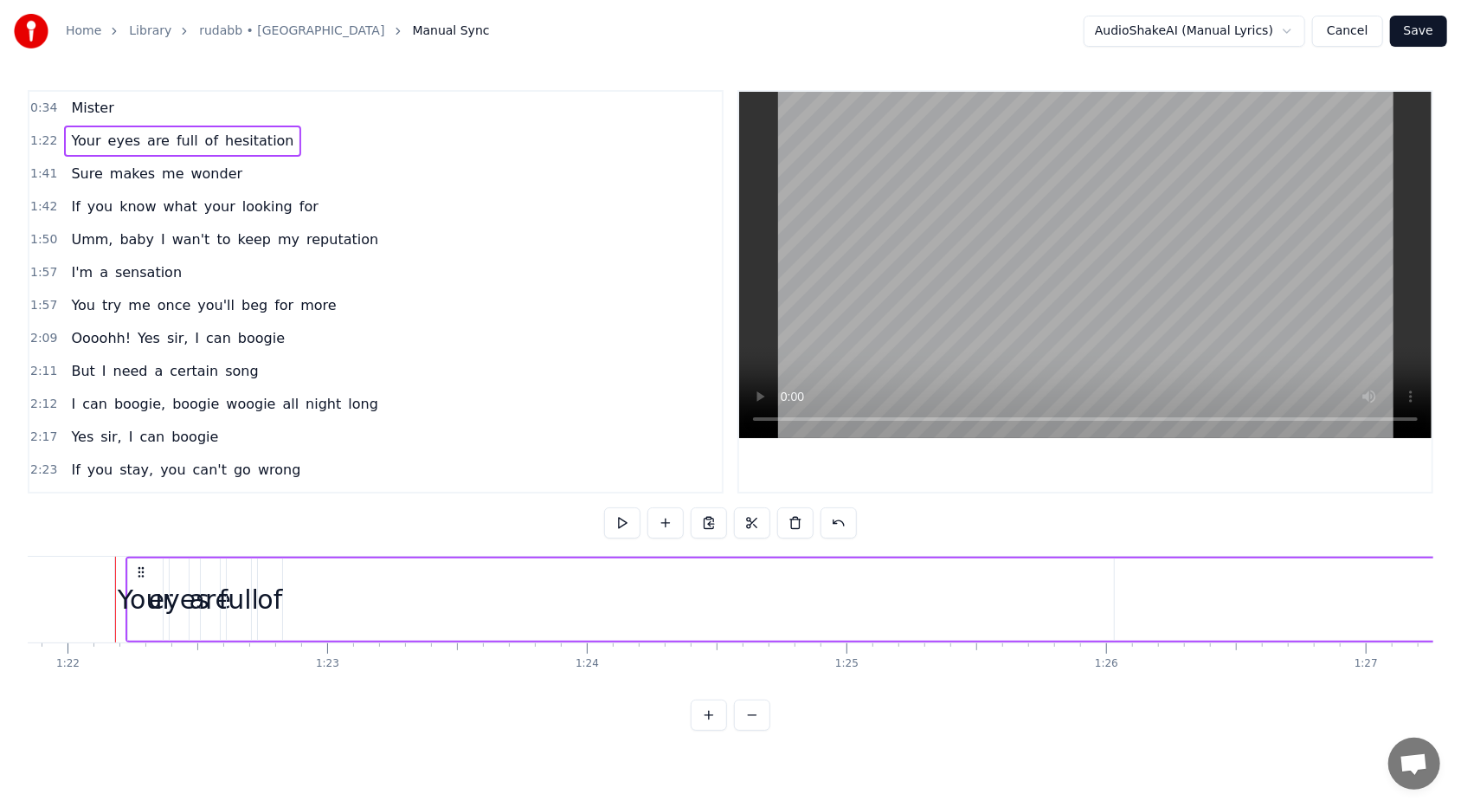
click at [39, 138] on span "1:22" at bounding box center [43, 140] width 27 height 17
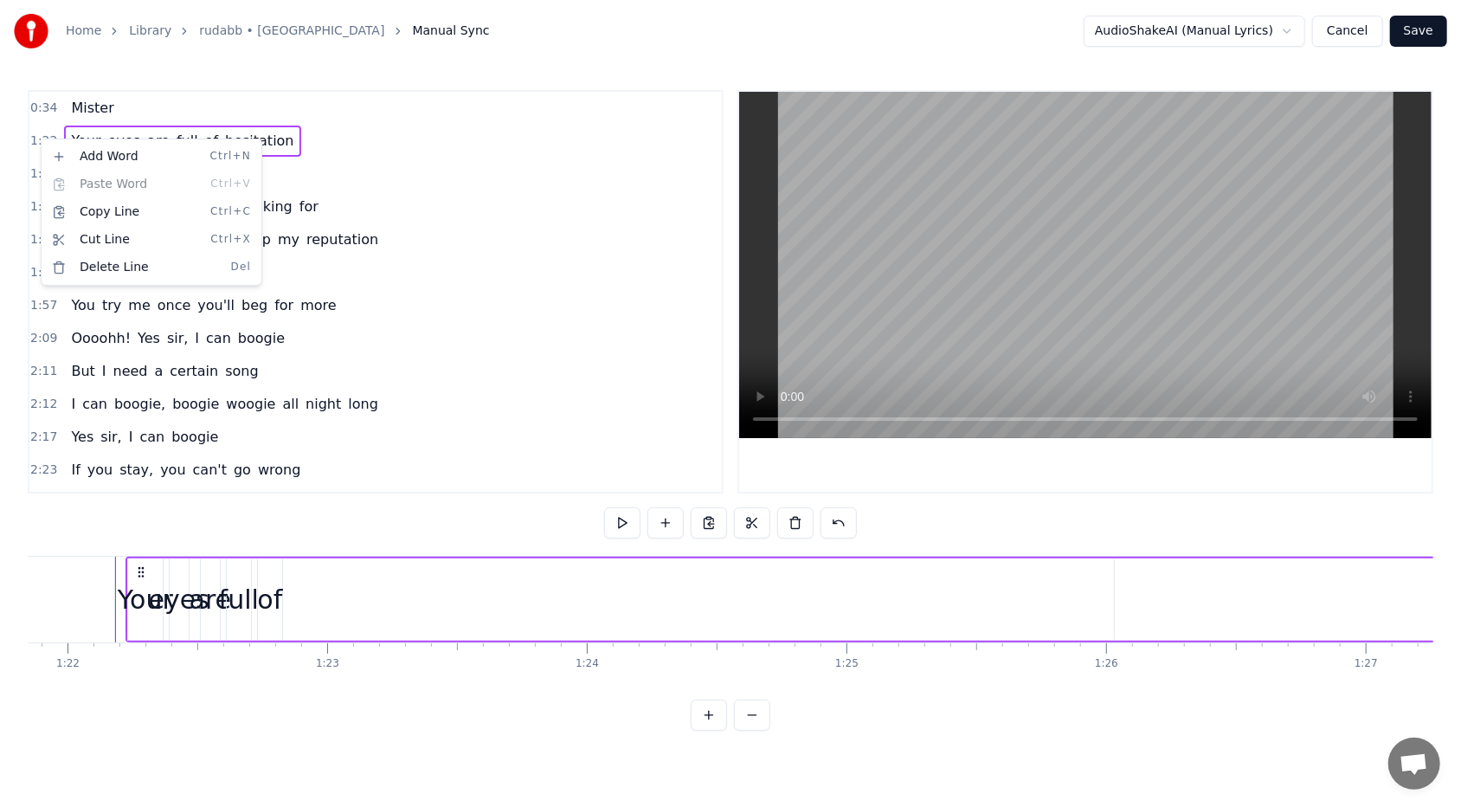
click at [39, 138] on html "Home Library rudabb • RHEZAANJ Manual Sync AudioShakeAI (Manual Lyrics) Cancel …" at bounding box center [730, 379] width 1461 height 758
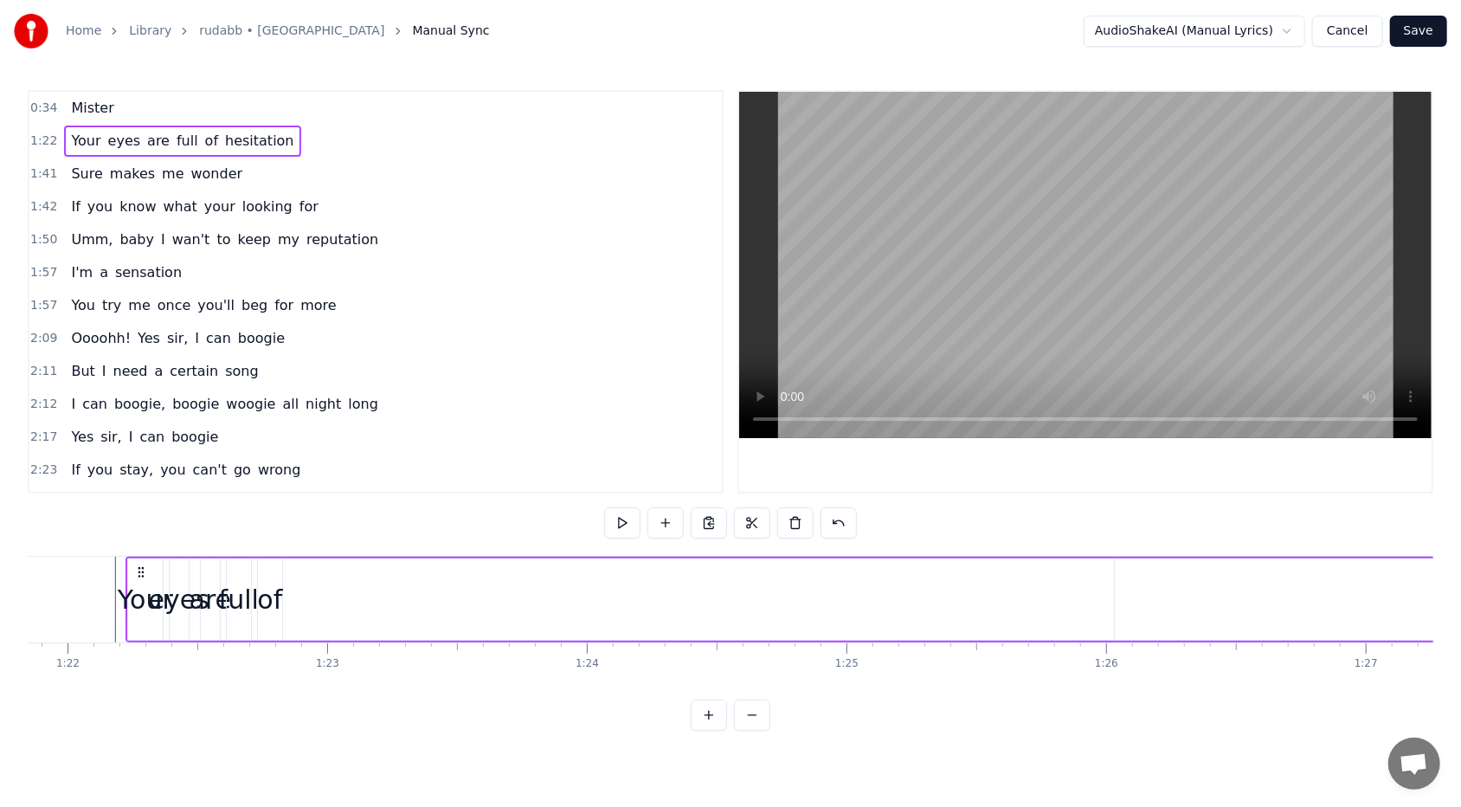
click at [100, 106] on span "Mister" at bounding box center [92, 108] width 46 height 20
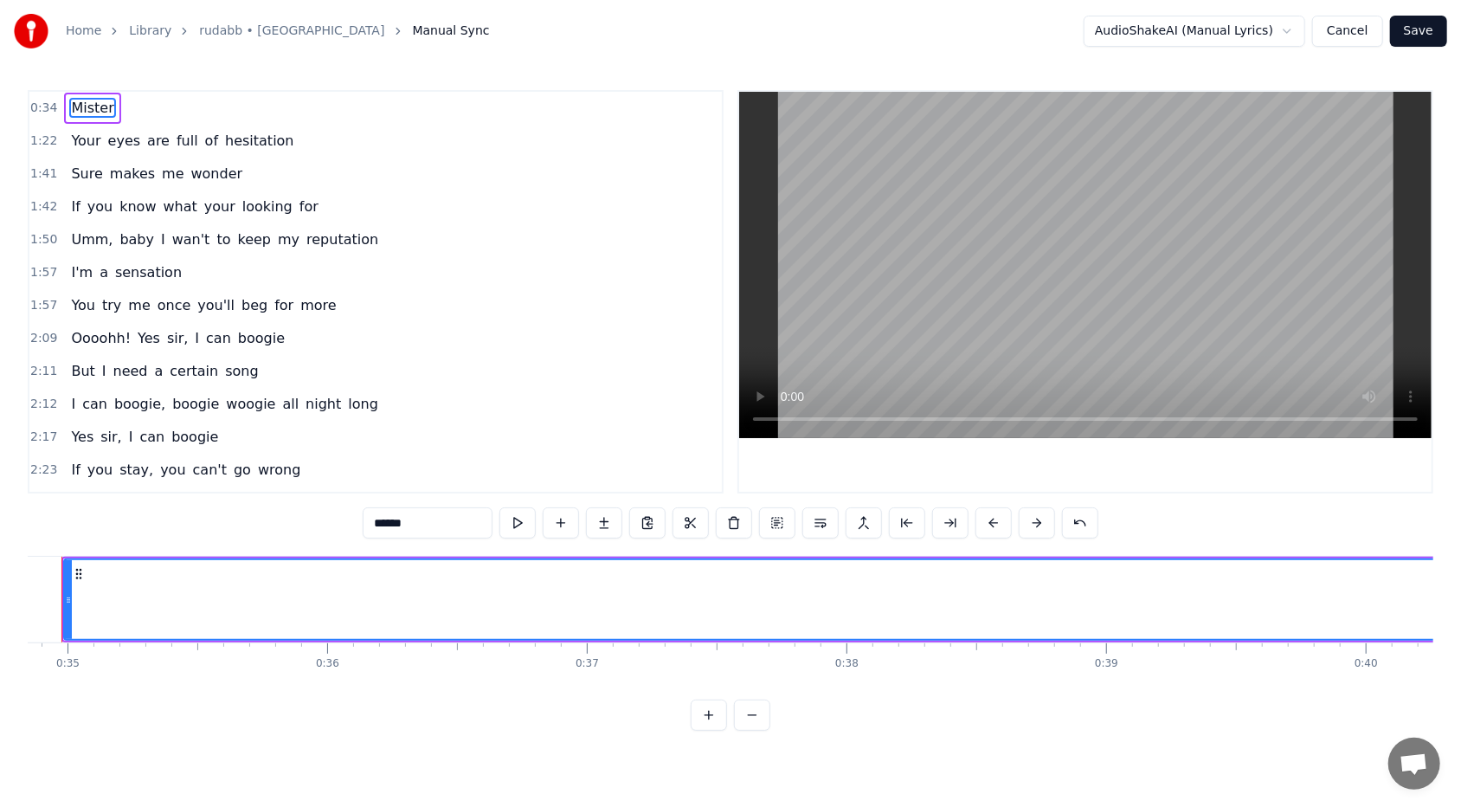
scroll to position [0, 8993]
click at [45, 141] on span "1:22" at bounding box center [43, 140] width 27 height 17
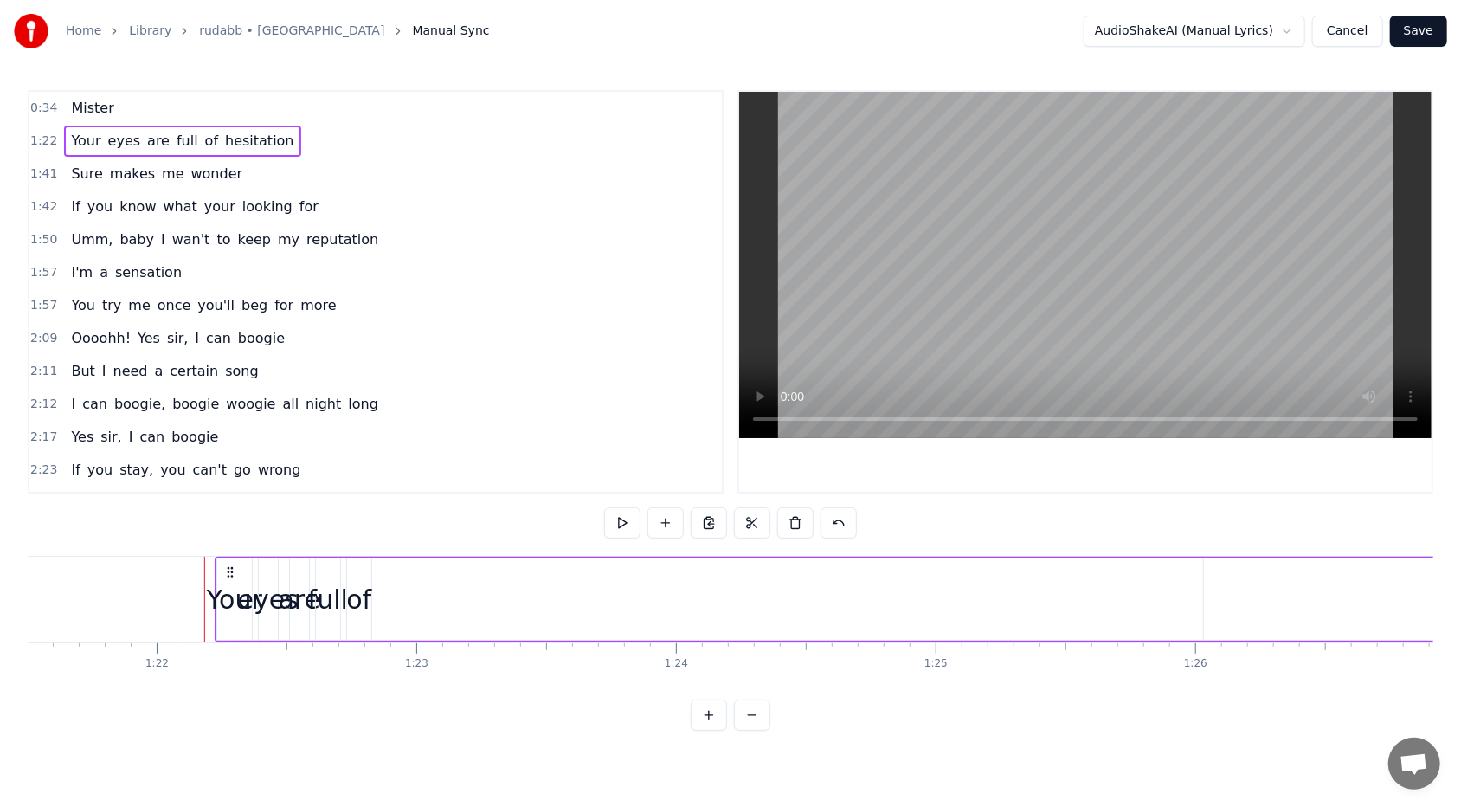
scroll to position [0, 21249]
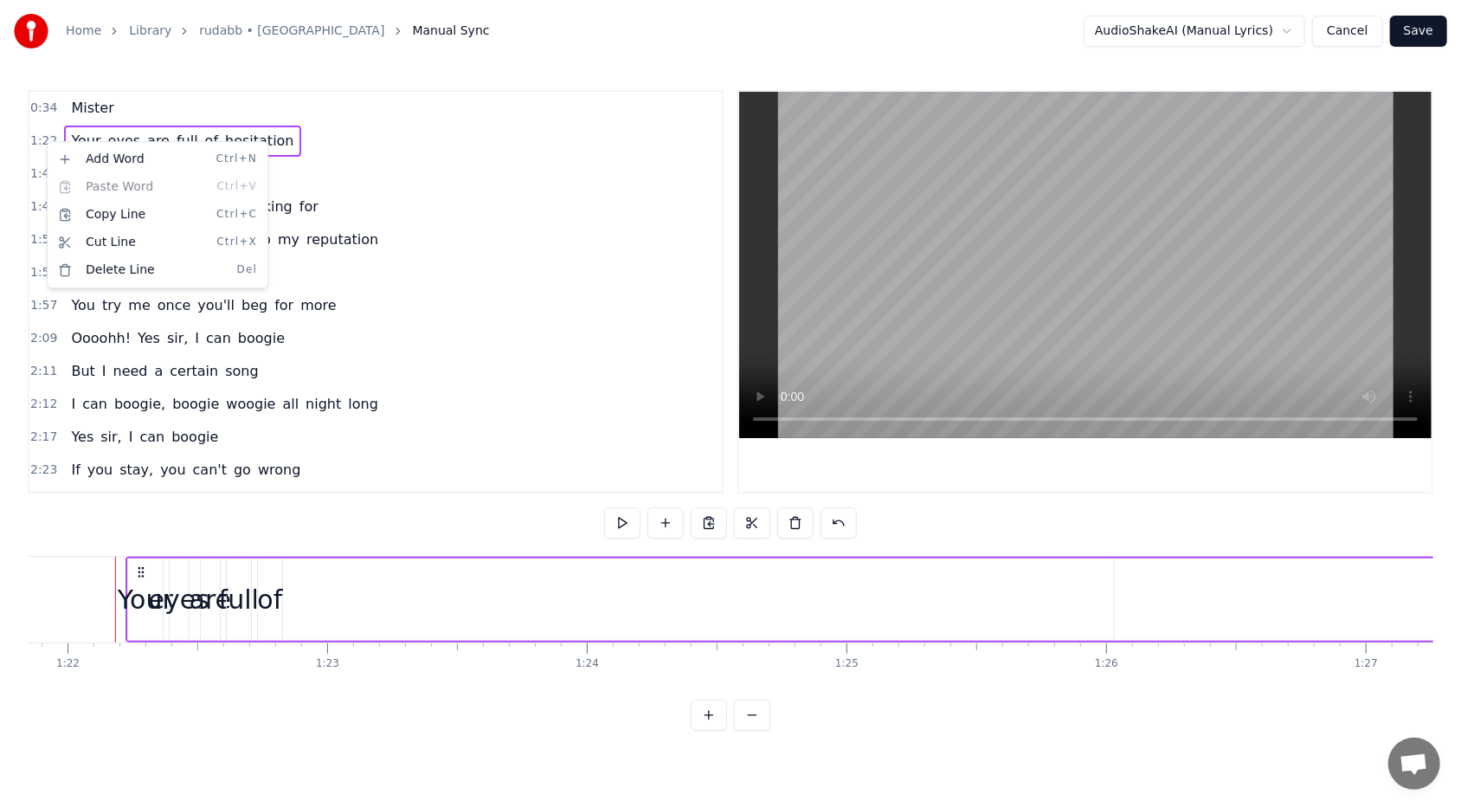
click at [85, 104] on html "Home Library rudabb • RHEZAANJ Manual Sync AudioShakeAI (Manual Lyrics) Cancel …" at bounding box center [730, 379] width 1461 height 758
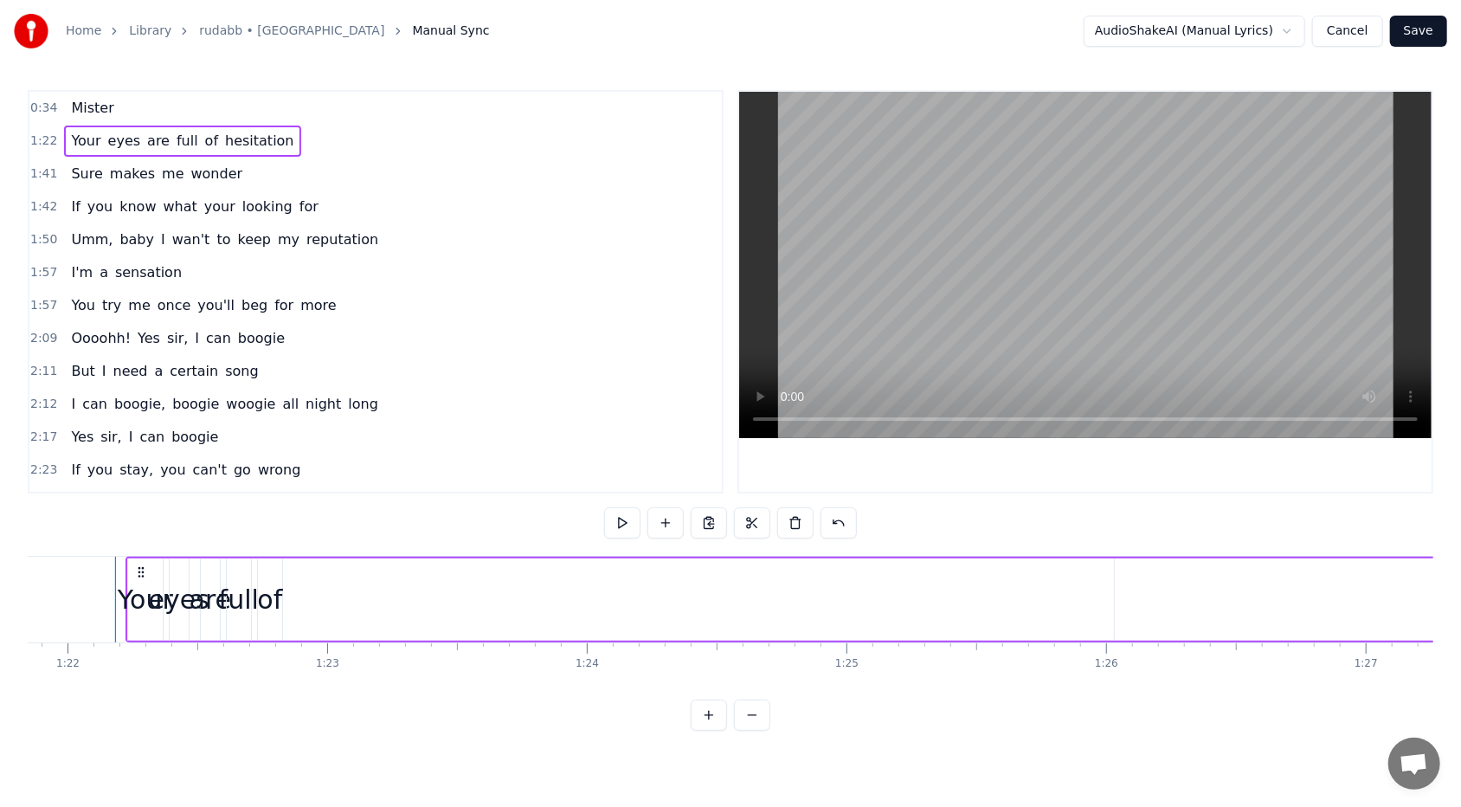
click at [42, 141] on span "1:22" at bounding box center [43, 140] width 27 height 17
click at [76, 142] on span "Your" at bounding box center [85, 141] width 33 height 20
click at [112, 145] on span "eyes" at bounding box center [124, 141] width 36 height 20
click at [145, 145] on span "are" at bounding box center [158, 141] width 26 height 20
click at [175, 144] on span "full" at bounding box center [187, 141] width 25 height 20
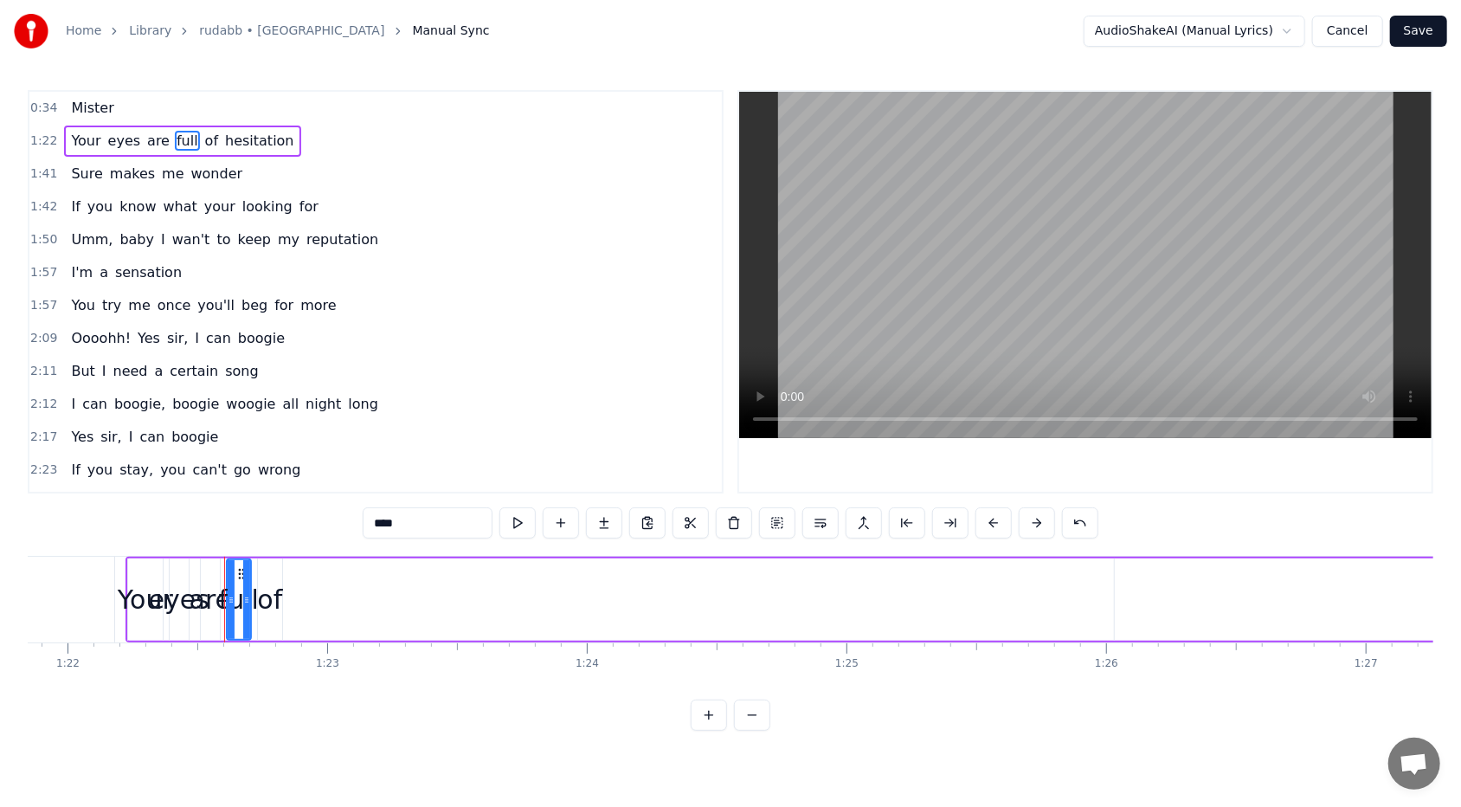
click at [203, 145] on span "of" at bounding box center [211, 141] width 16 height 20
click at [223, 141] on span "hesitation" at bounding box center [259, 141] width 73 height 20
type input "**********"
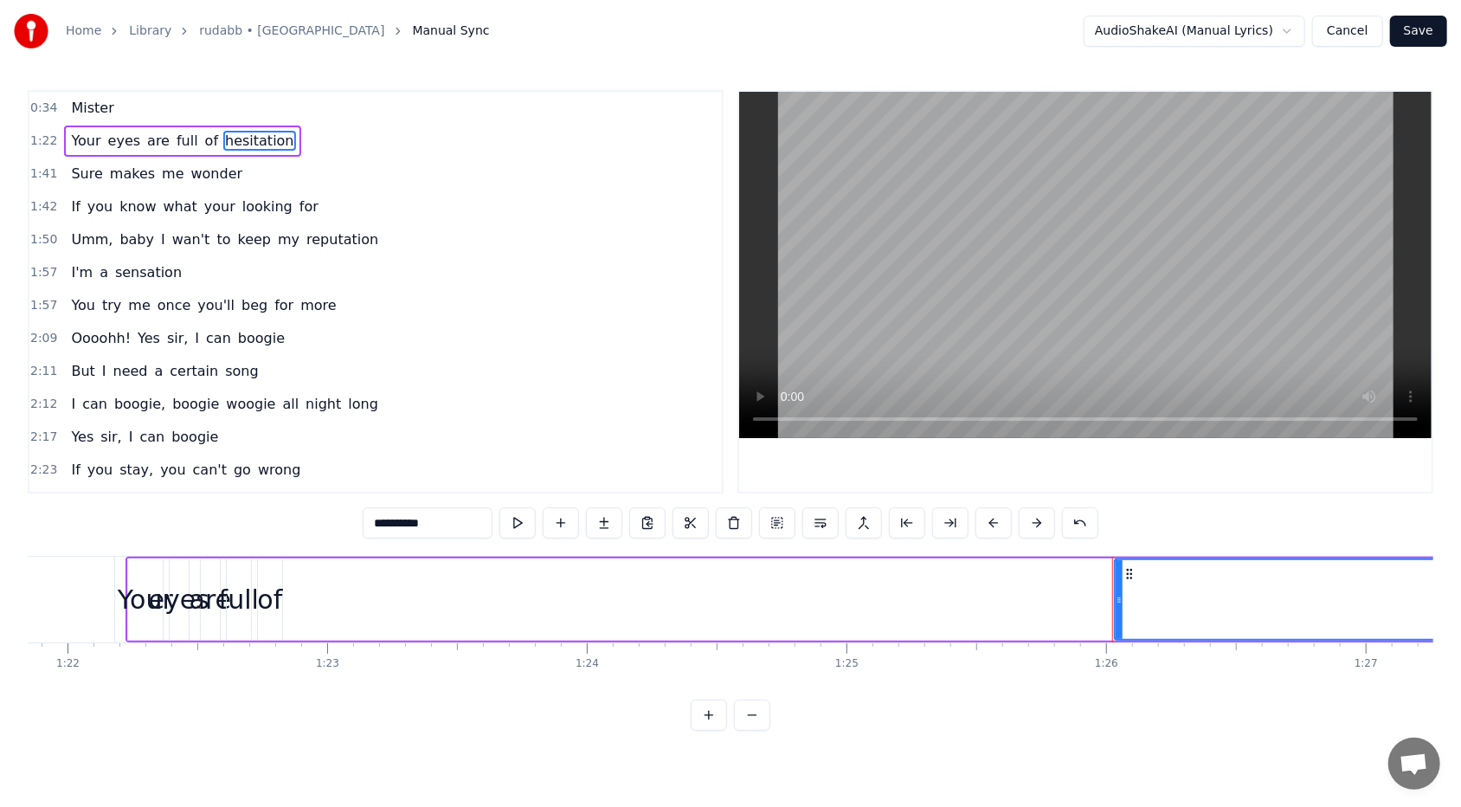
click at [44, 136] on span "1:22" at bounding box center [43, 140] width 27 height 17
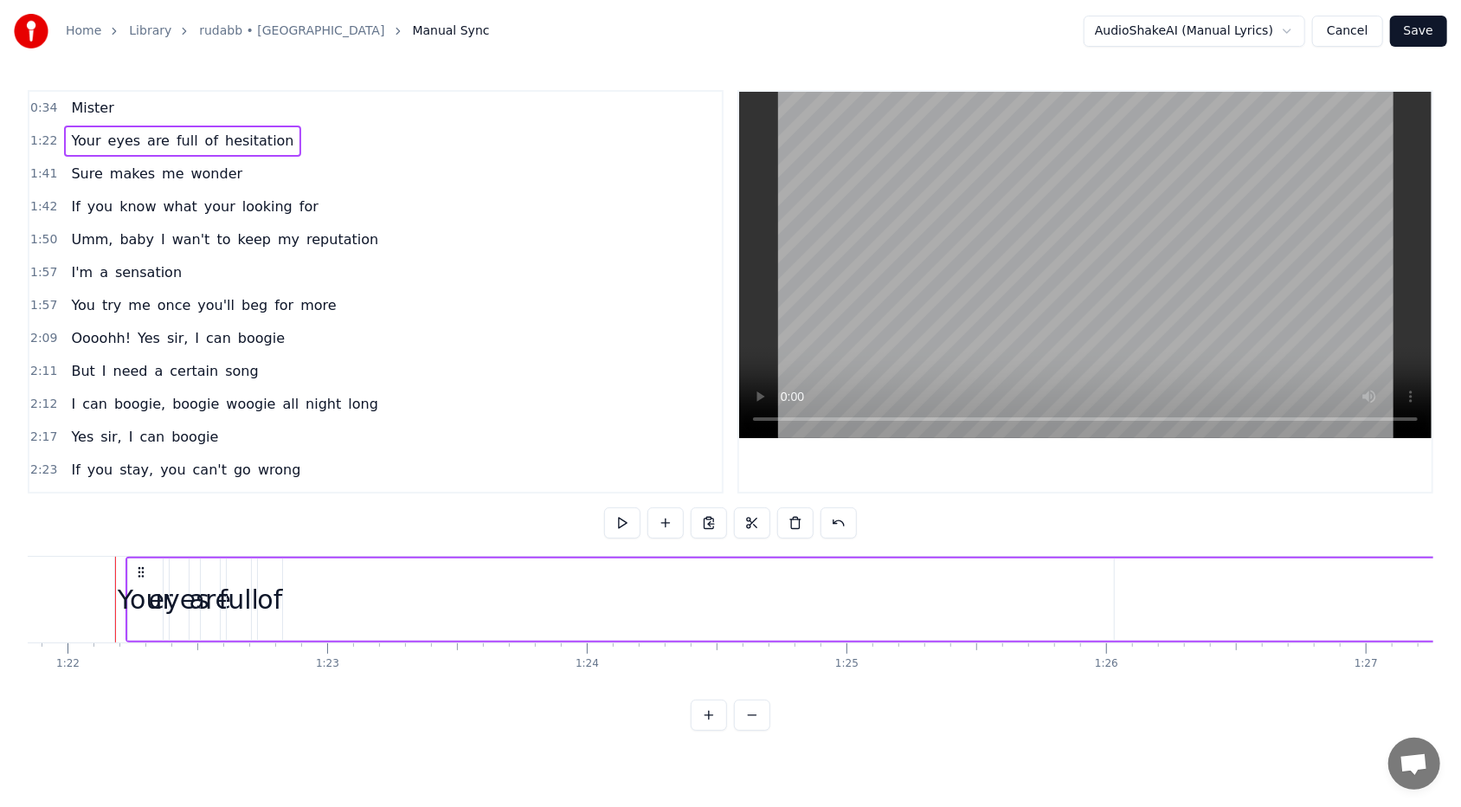
click at [42, 142] on span "1:22" at bounding box center [43, 140] width 27 height 17
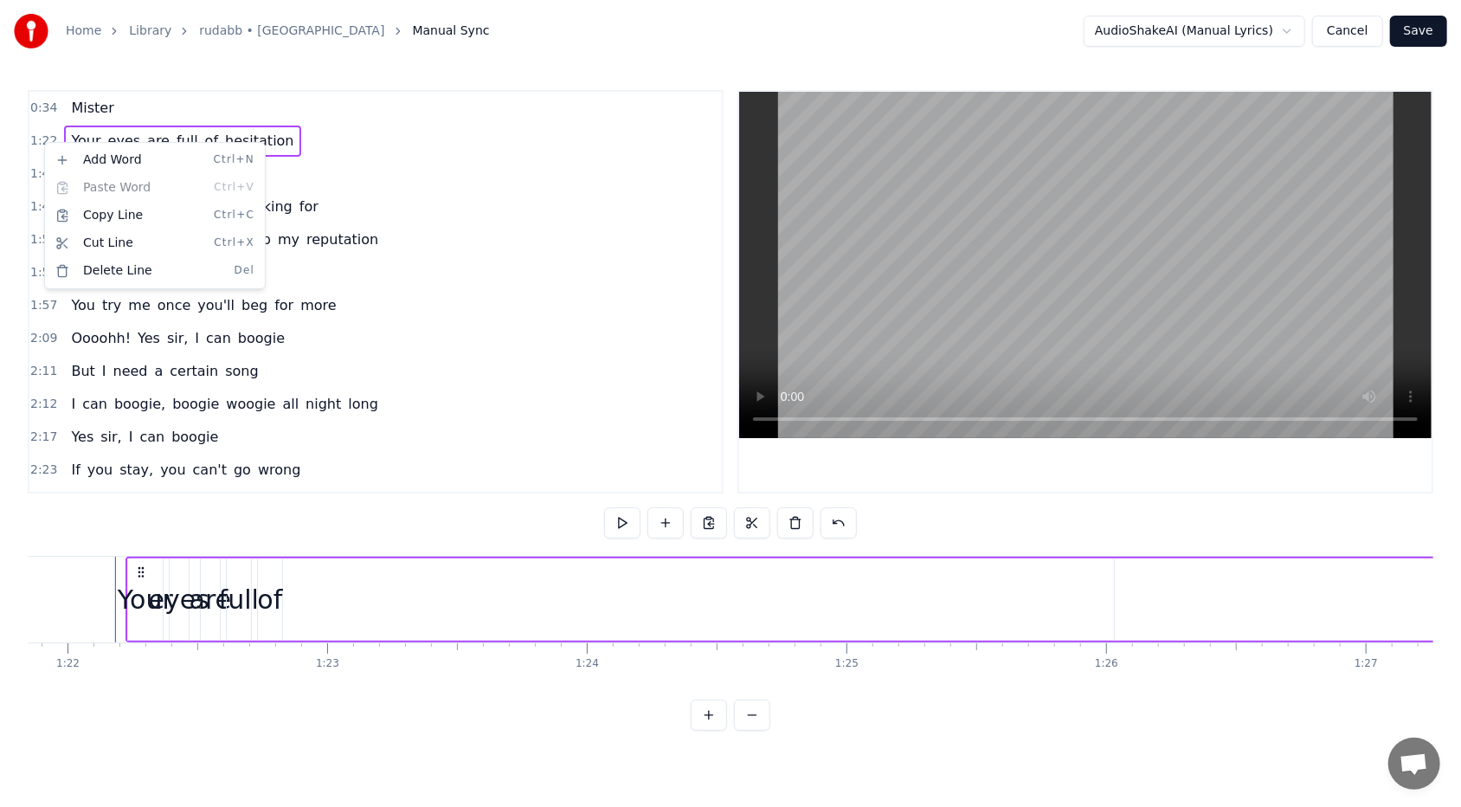
click at [436, 99] on html "Home Library rudabb • RHEZAANJ Manual Sync AudioShakeAI (Manual Lyrics) Cancel …" at bounding box center [730, 379] width 1461 height 758
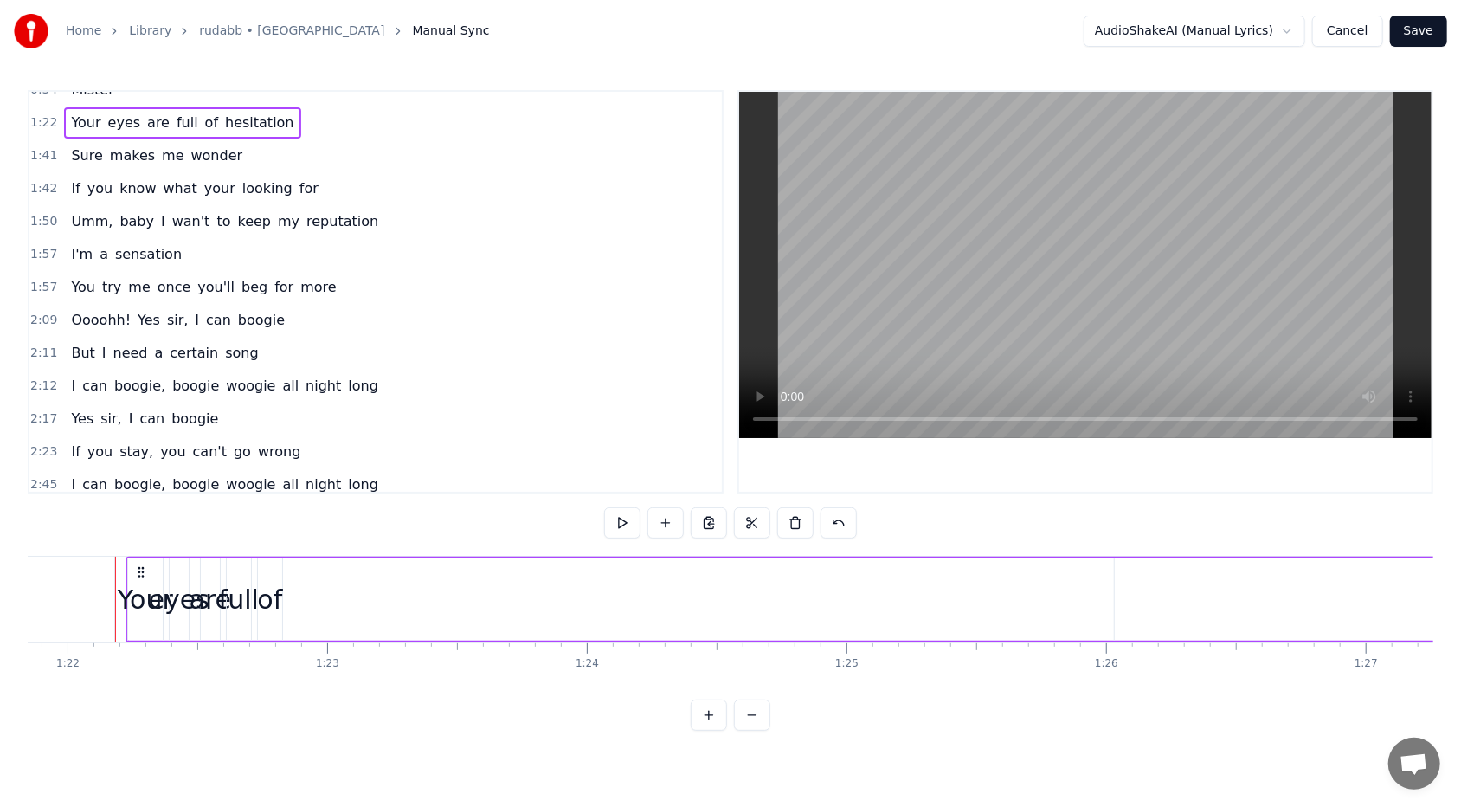
scroll to position [0, 0]
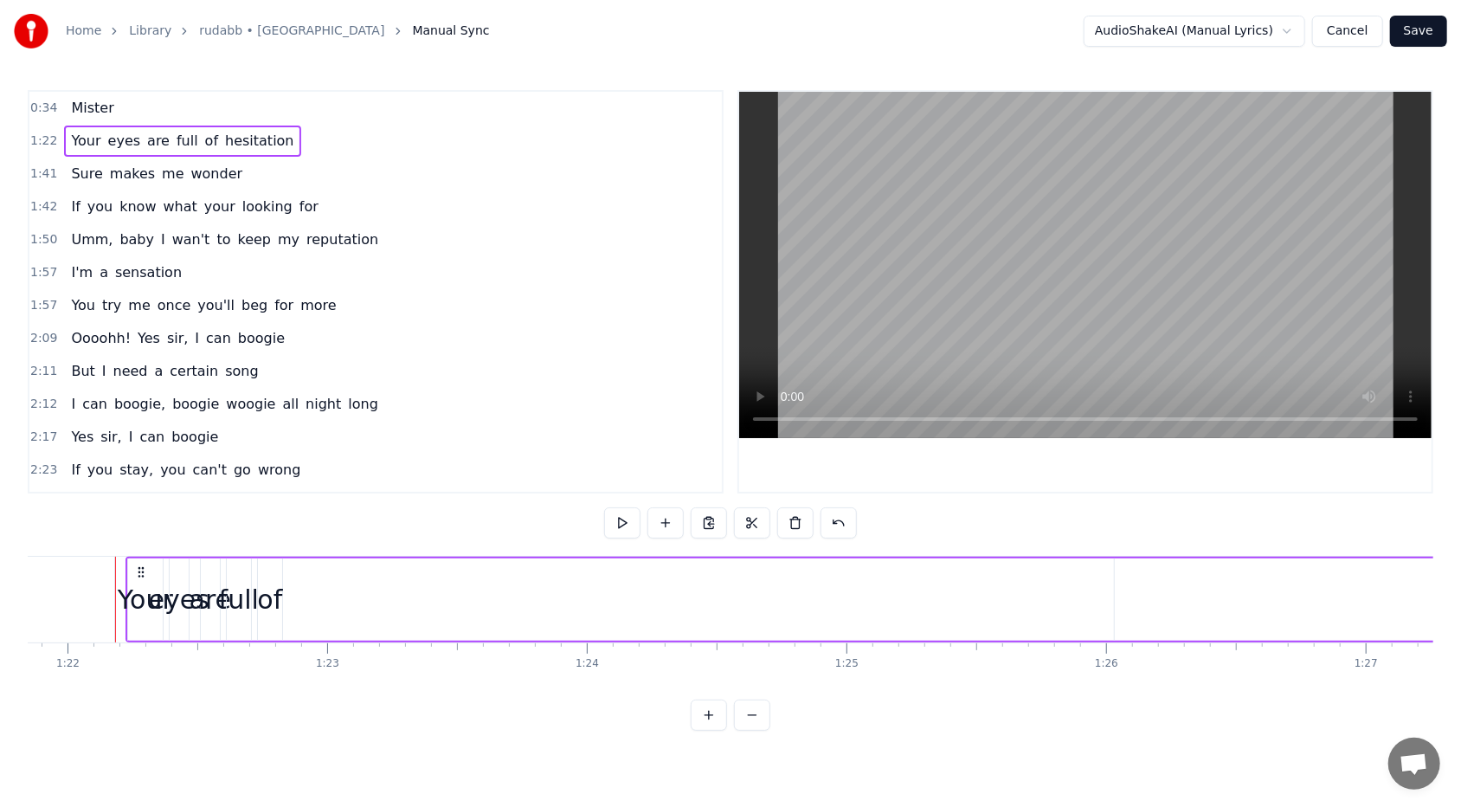
click at [124, 113] on div "0:34 Mister" at bounding box center [375, 108] width 692 height 33
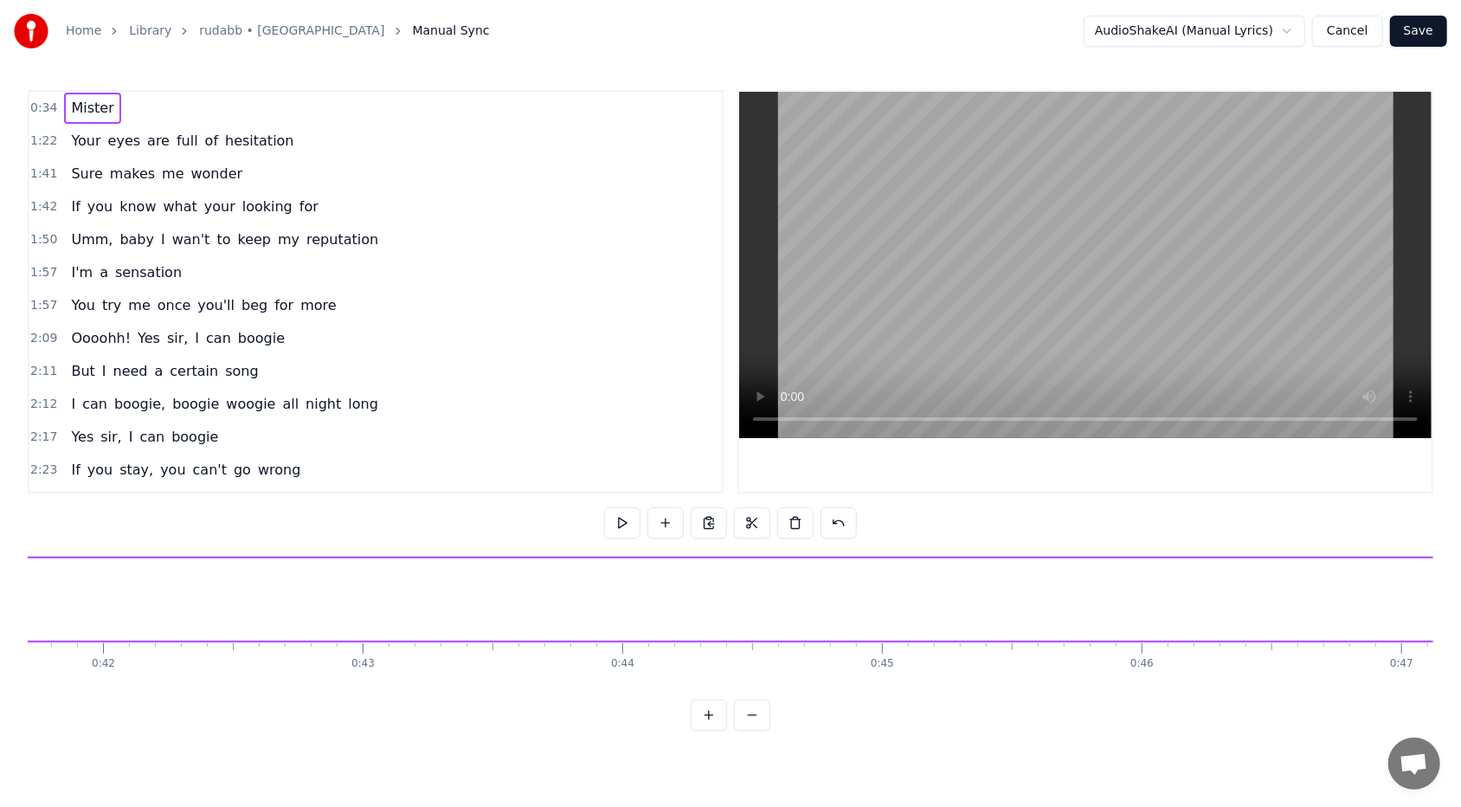
scroll to position [0, 8993]
click at [623, 494] on button at bounding box center [622, 522] width 36 height 31
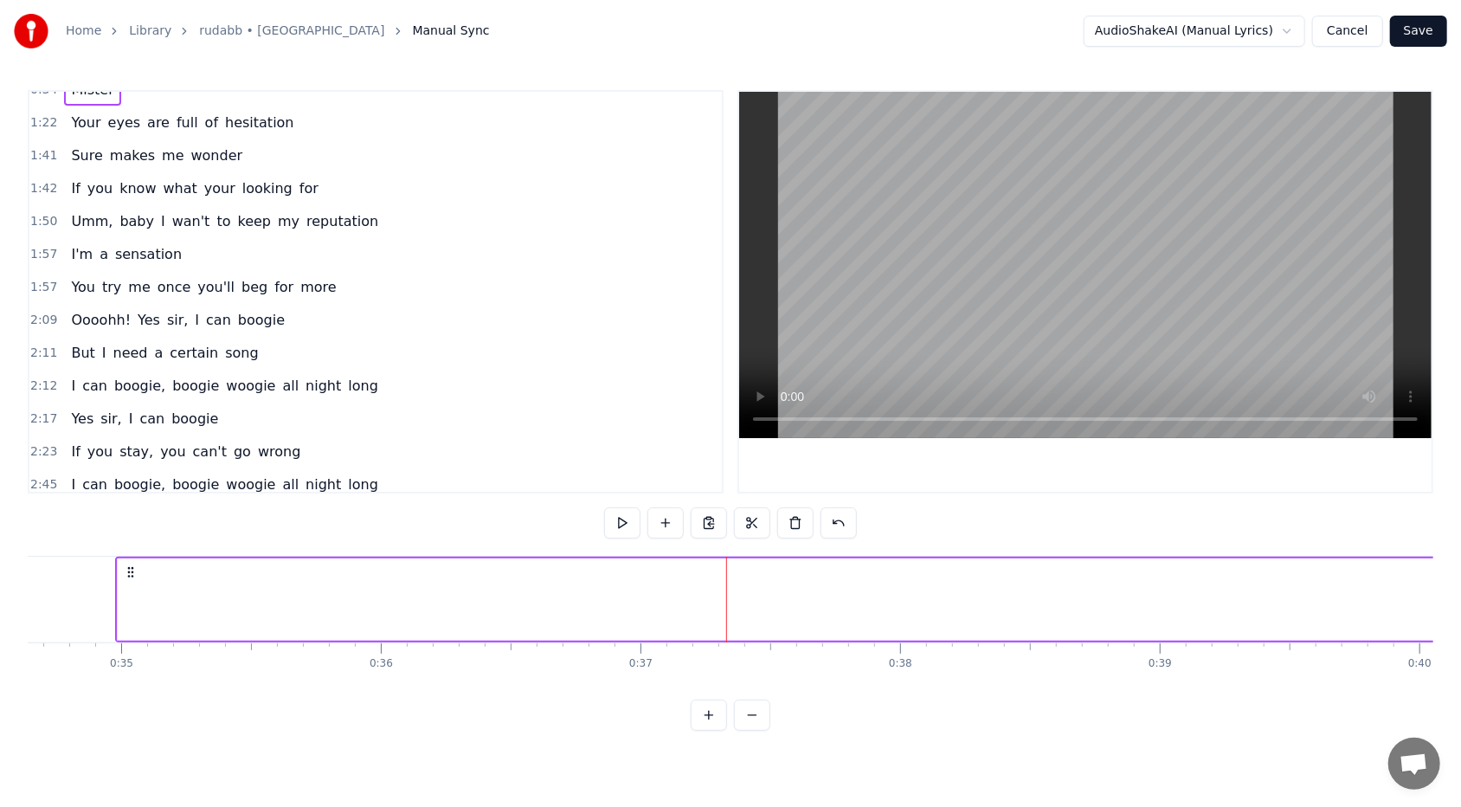
scroll to position [0, 0]
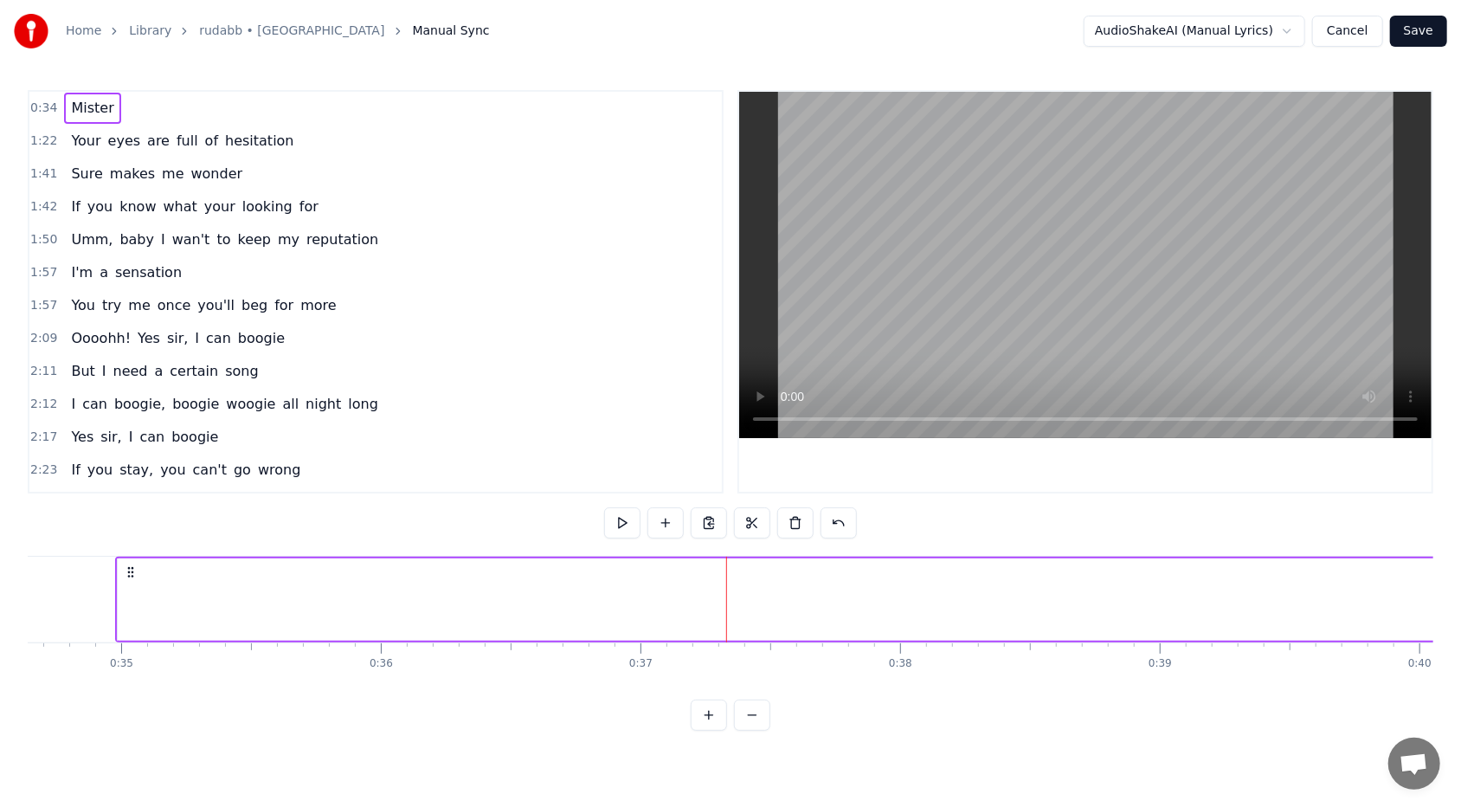
click at [44, 139] on span "1:22" at bounding box center [43, 140] width 27 height 17
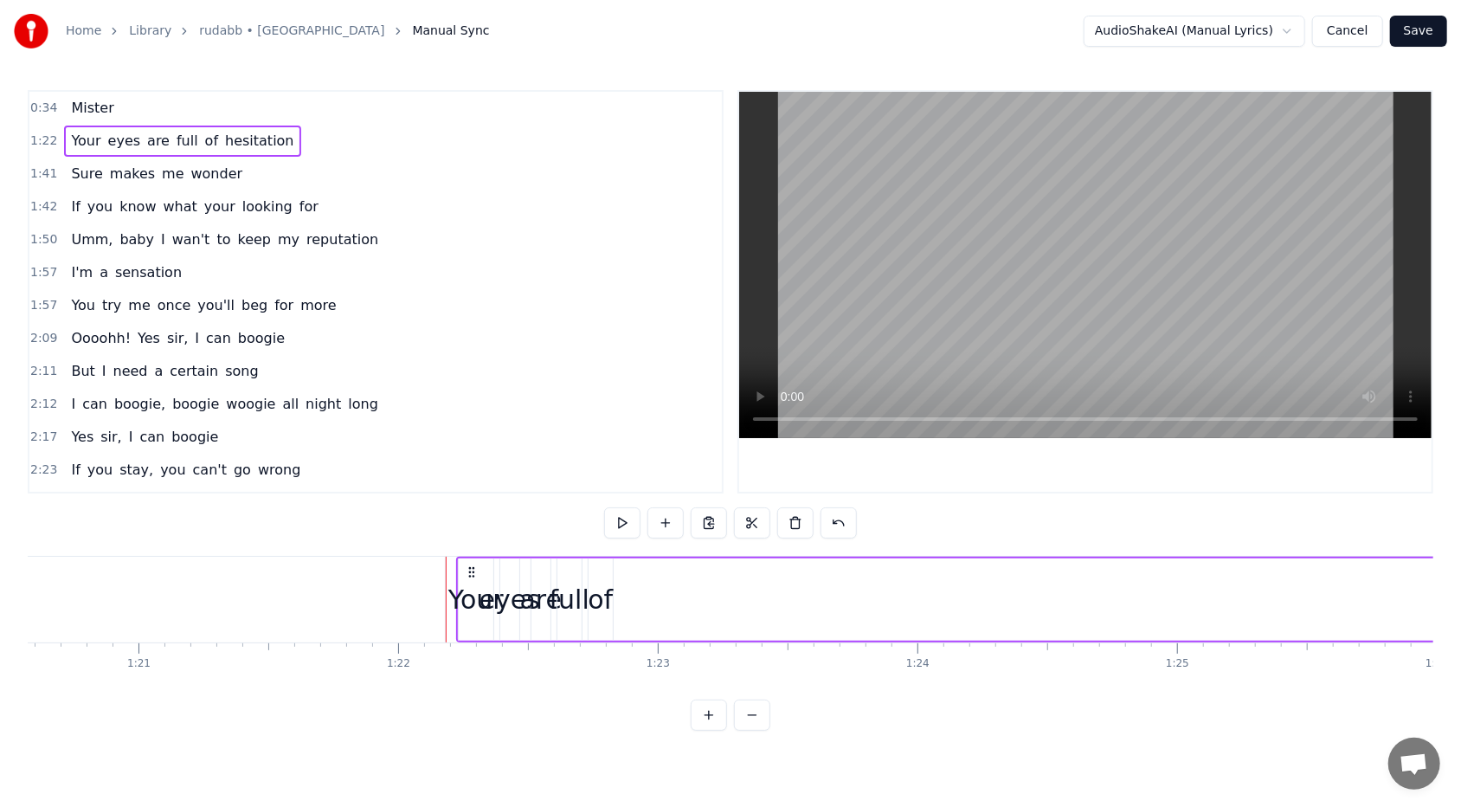
scroll to position [0, 21249]
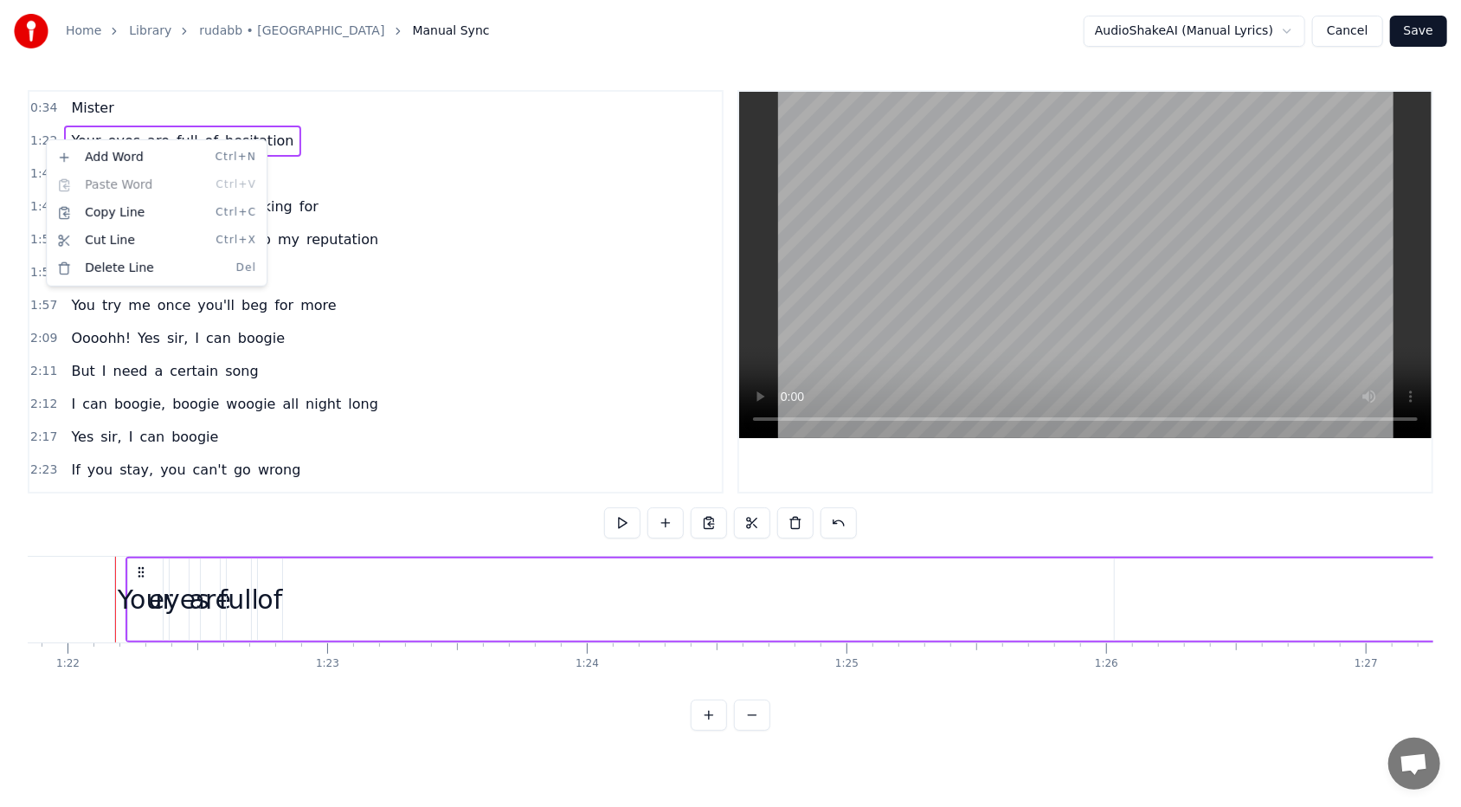
click at [417, 78] on html "Home Library rudabb • RHEZAANJ Manual Sync AudioShakeAI (Manual Lyrics) Cancel …" at bounding box center [730, 379] width 1461 height 758
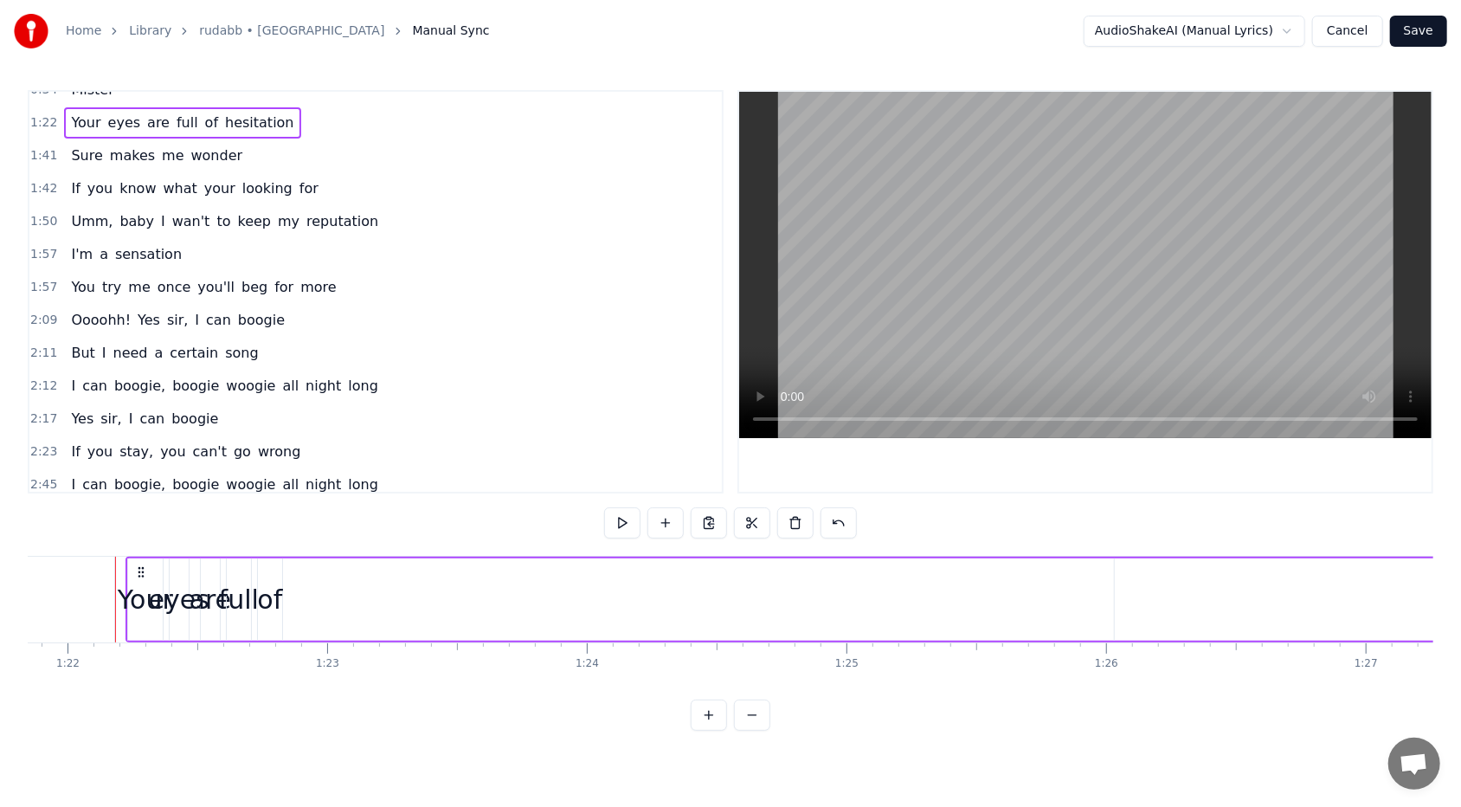
scroll to position [0, 0]
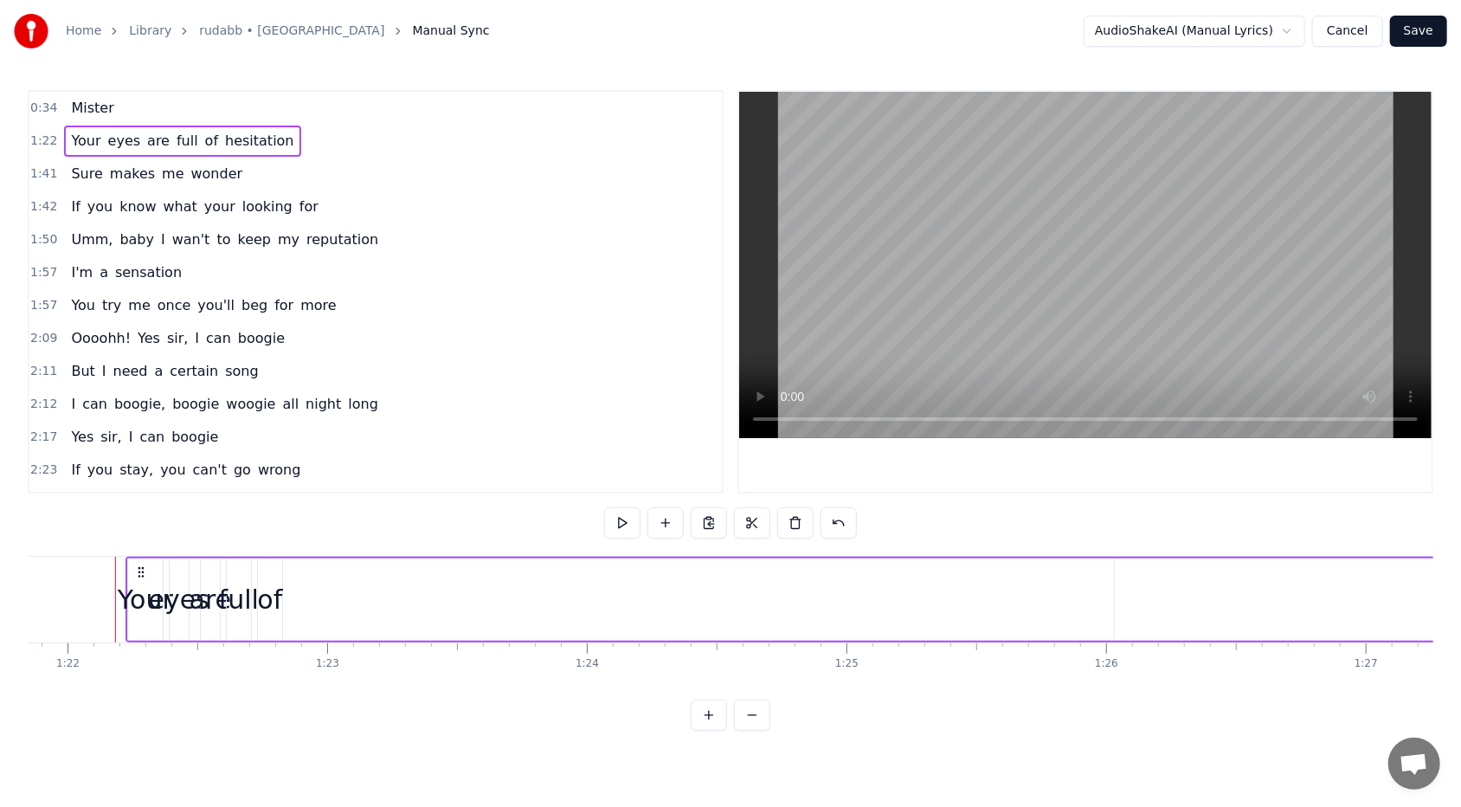
click at [126, 106] on div "0:34 Mister" at bounding box center [375, 108] width 692 height 33
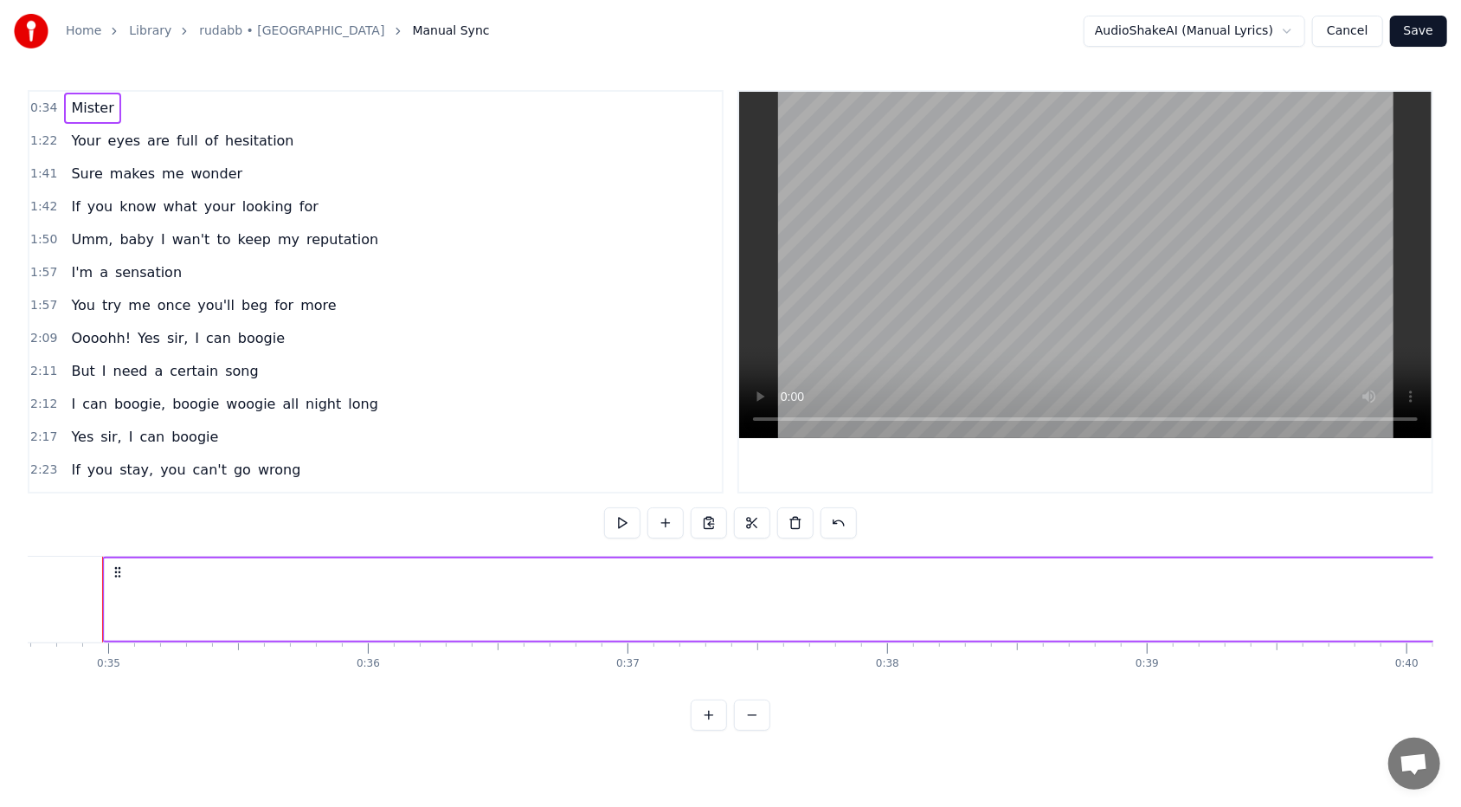
scroll to position [0, 8993]
click at [620, 494] on button at bounding box center [622, 522] width 36 height 31
click at [683, 494] on div at bounding box center [836, 599] width 1 height 86
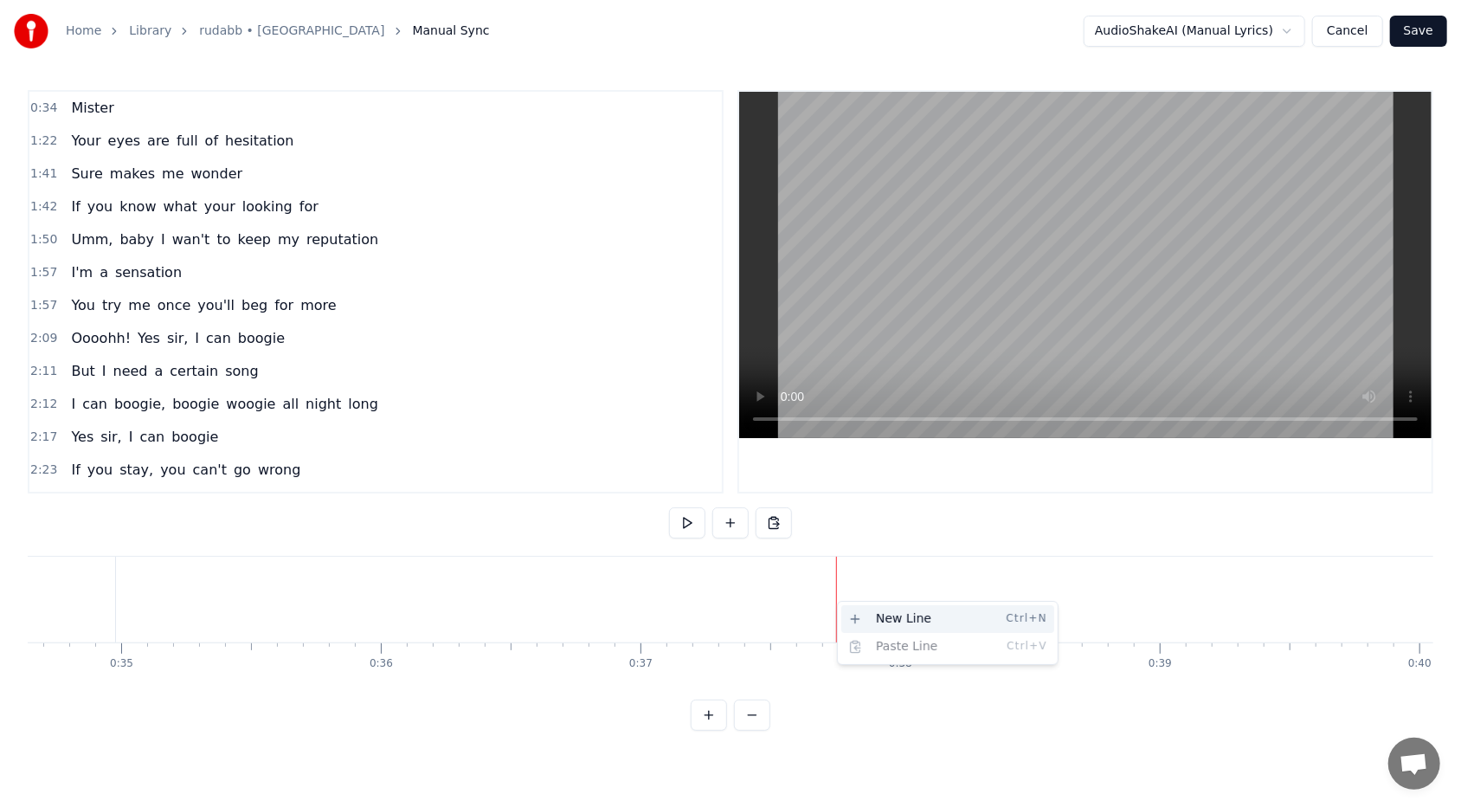
click at [683, 494] on div "New Line Ctrl+N" at bounding box center [947, 619] width 213 height 28
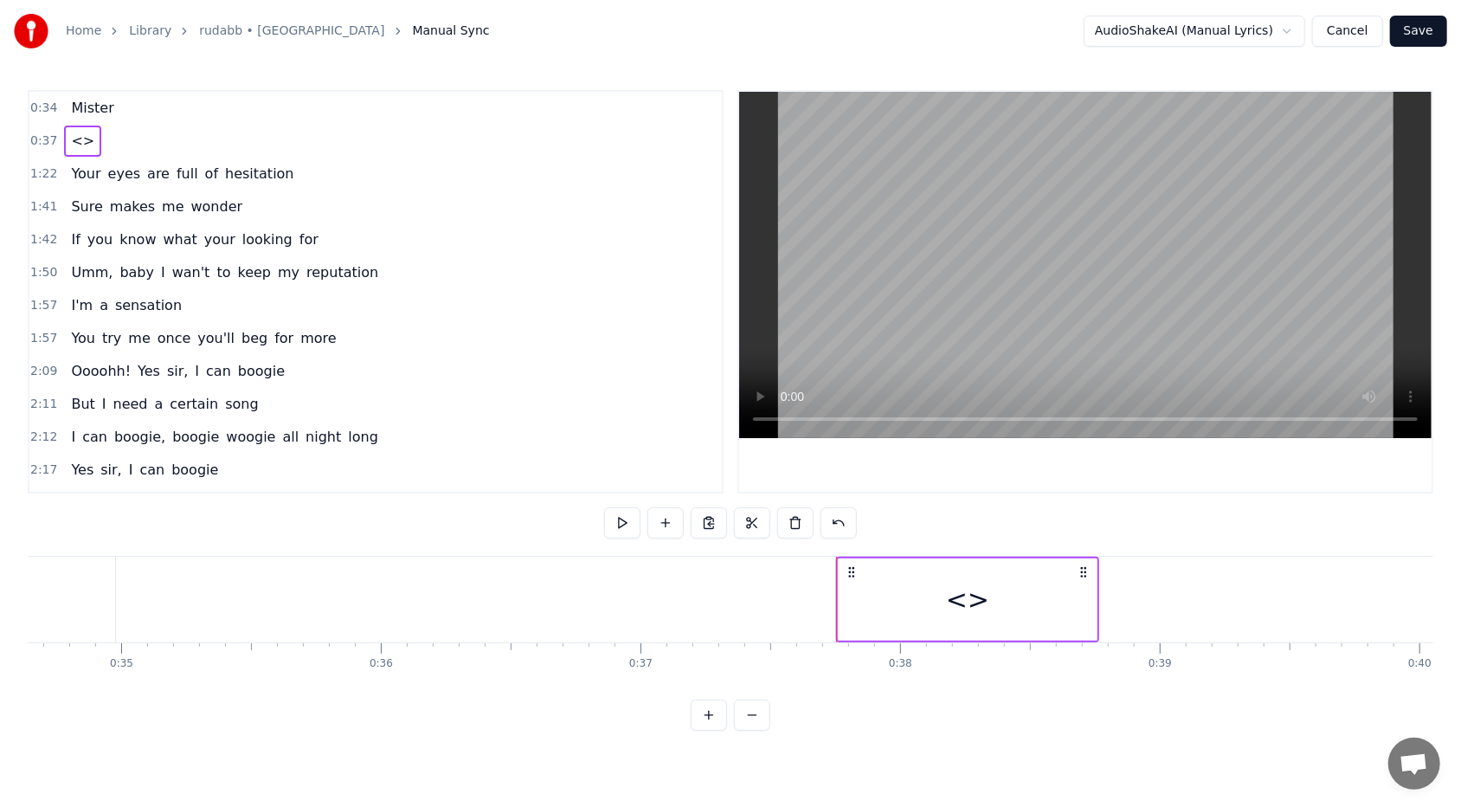
click at [76, 141] on span "<>" at bounding box center [82, 141] width 27 height 20
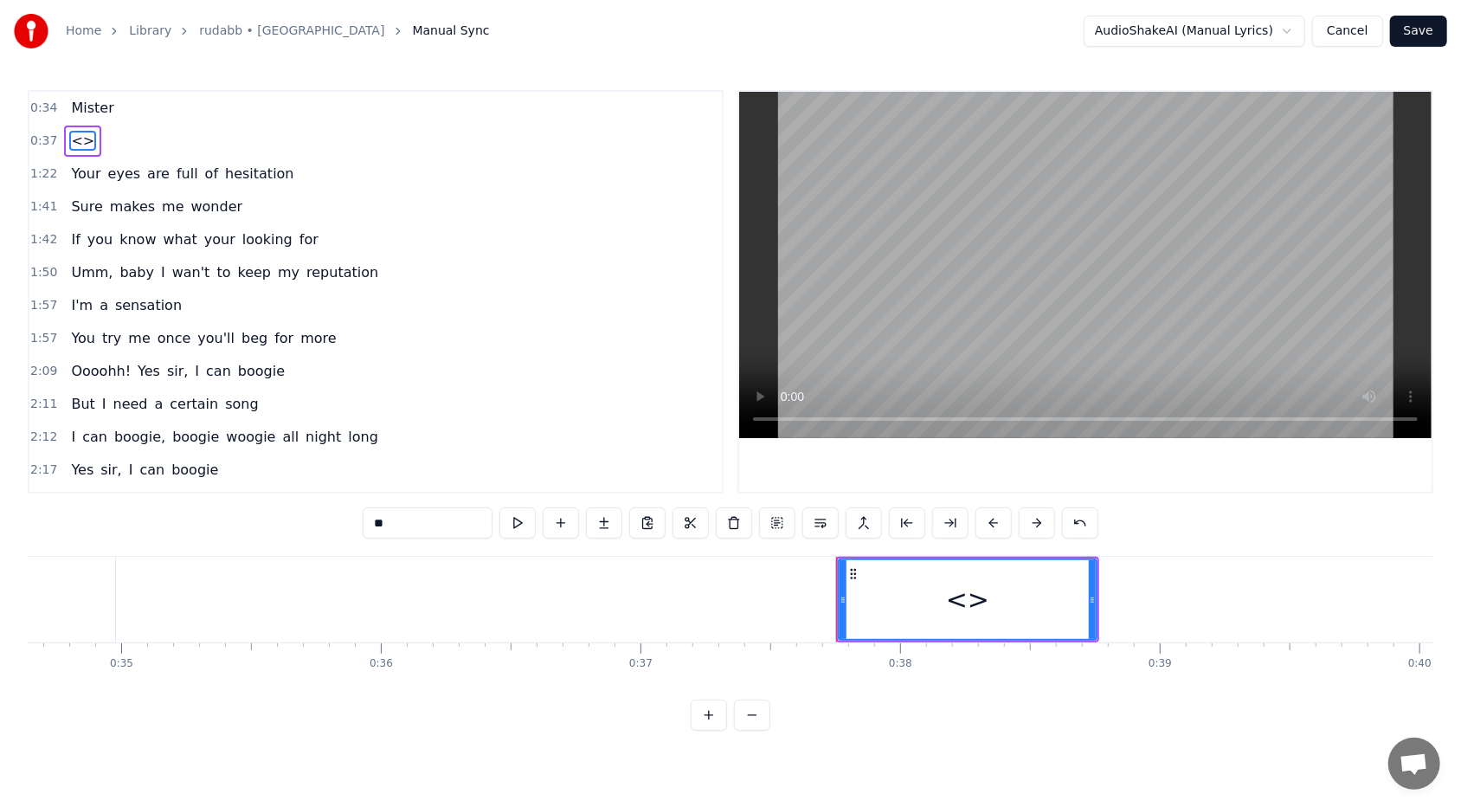
click at [76, 141] on span "<>" at bounding box center [82, 141] width 27 height 20
click at [118, 169] on span "eyes" at bounding box center [124, 174] width 36 height 20
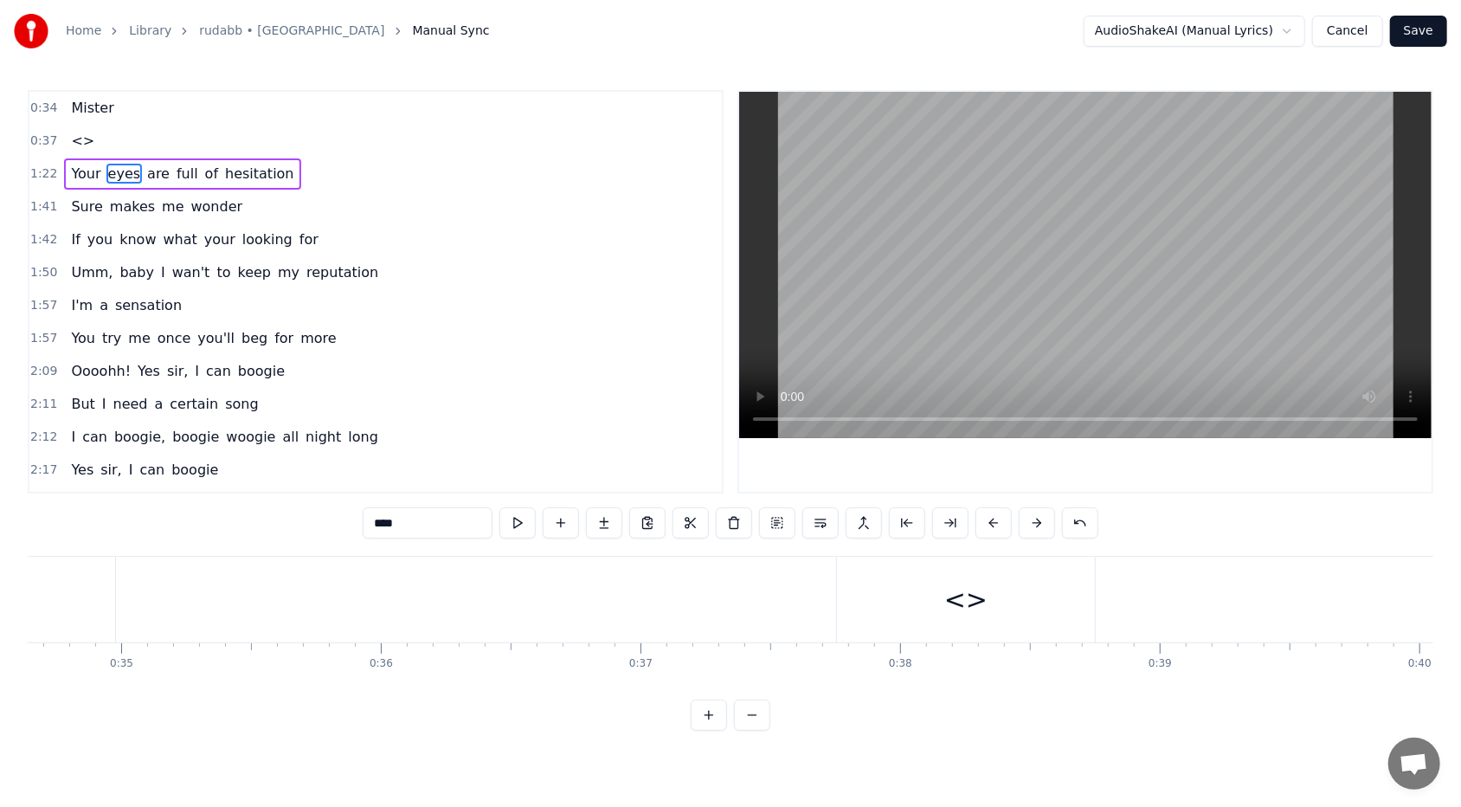
click at [118, 169] on span "eyes" at bounding box center [124, 174] width 36 height 20
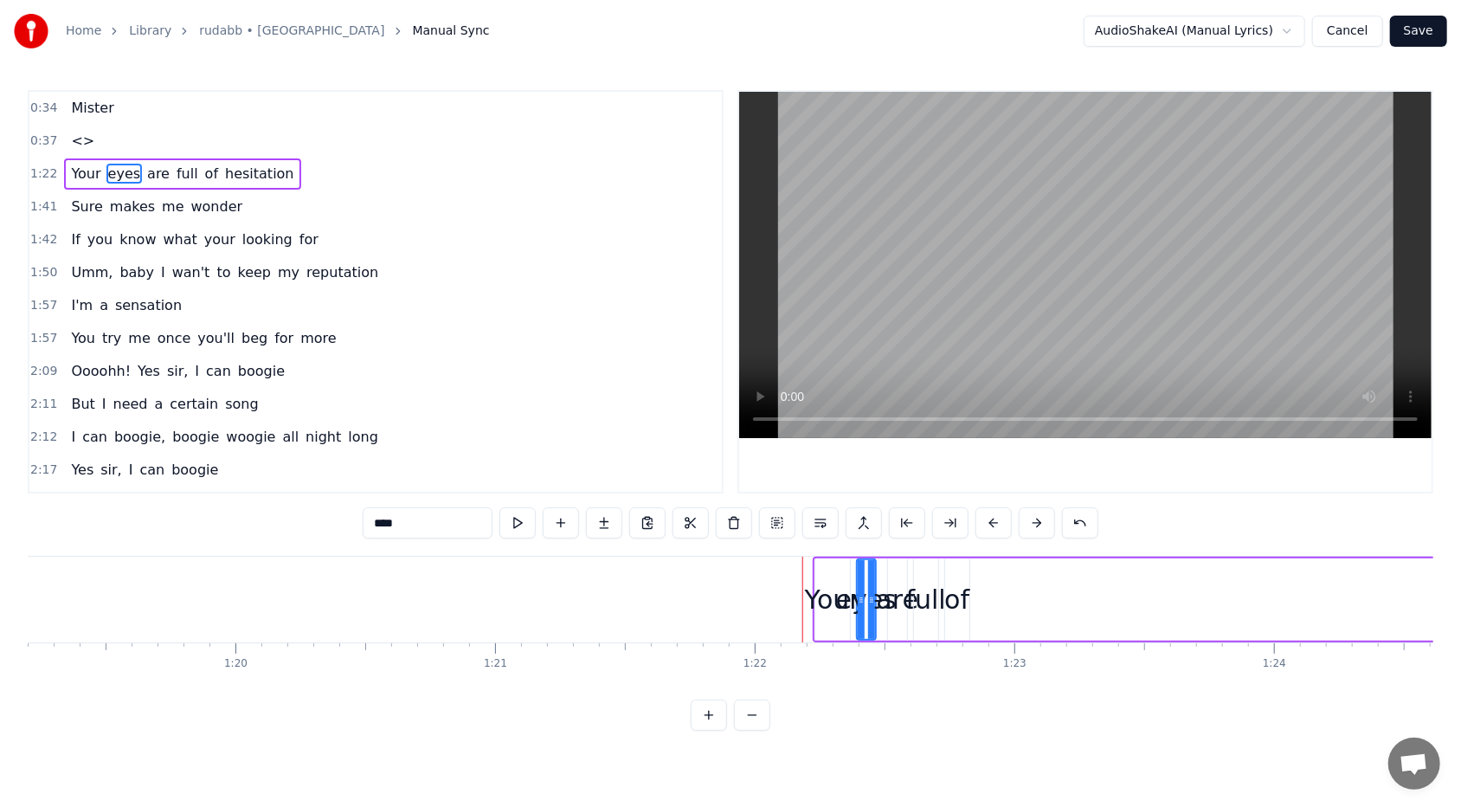
scroll to position [0, 21249]
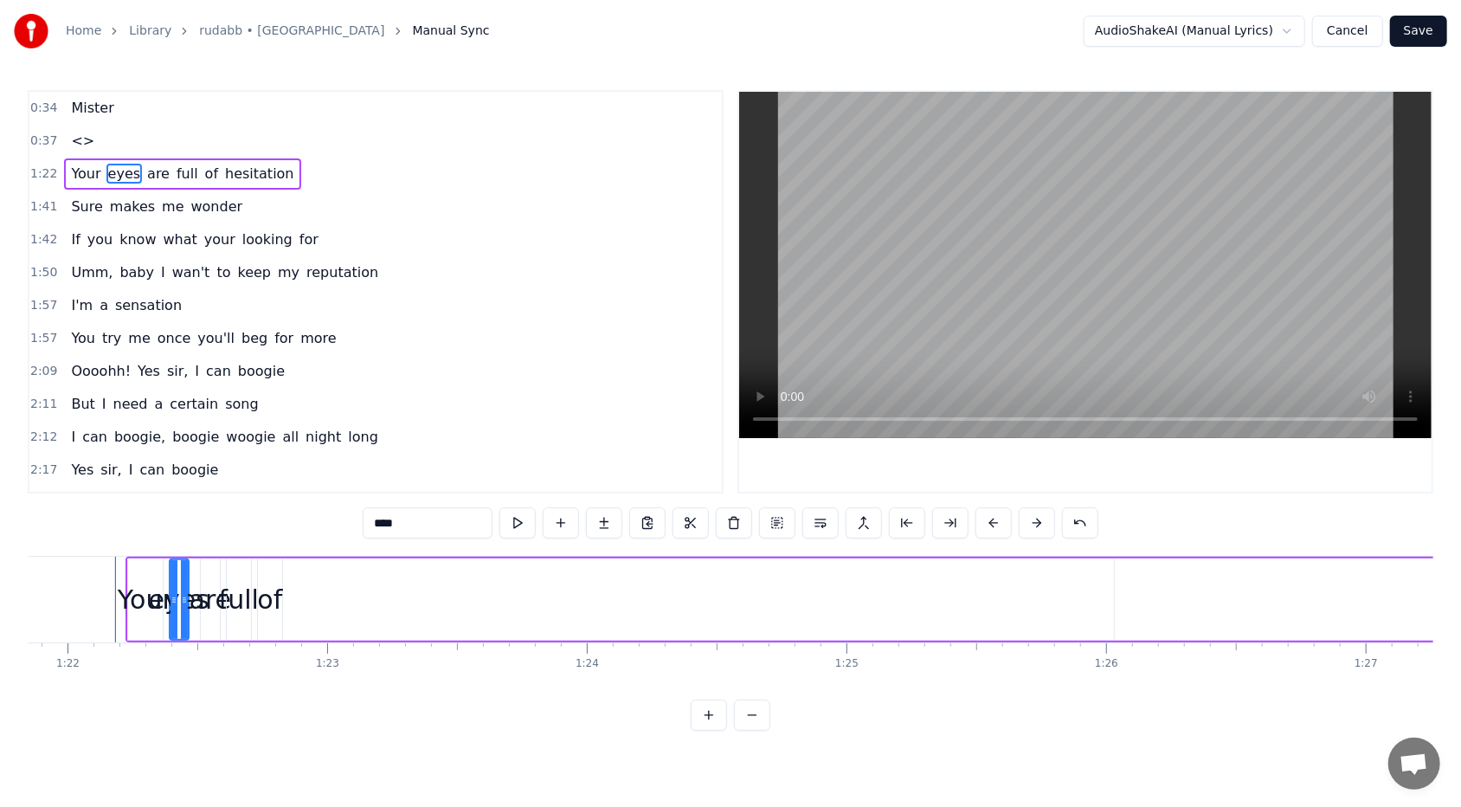
click at [70, 145] on span "<>" at bounding box center [82, 141] width 27 height 20
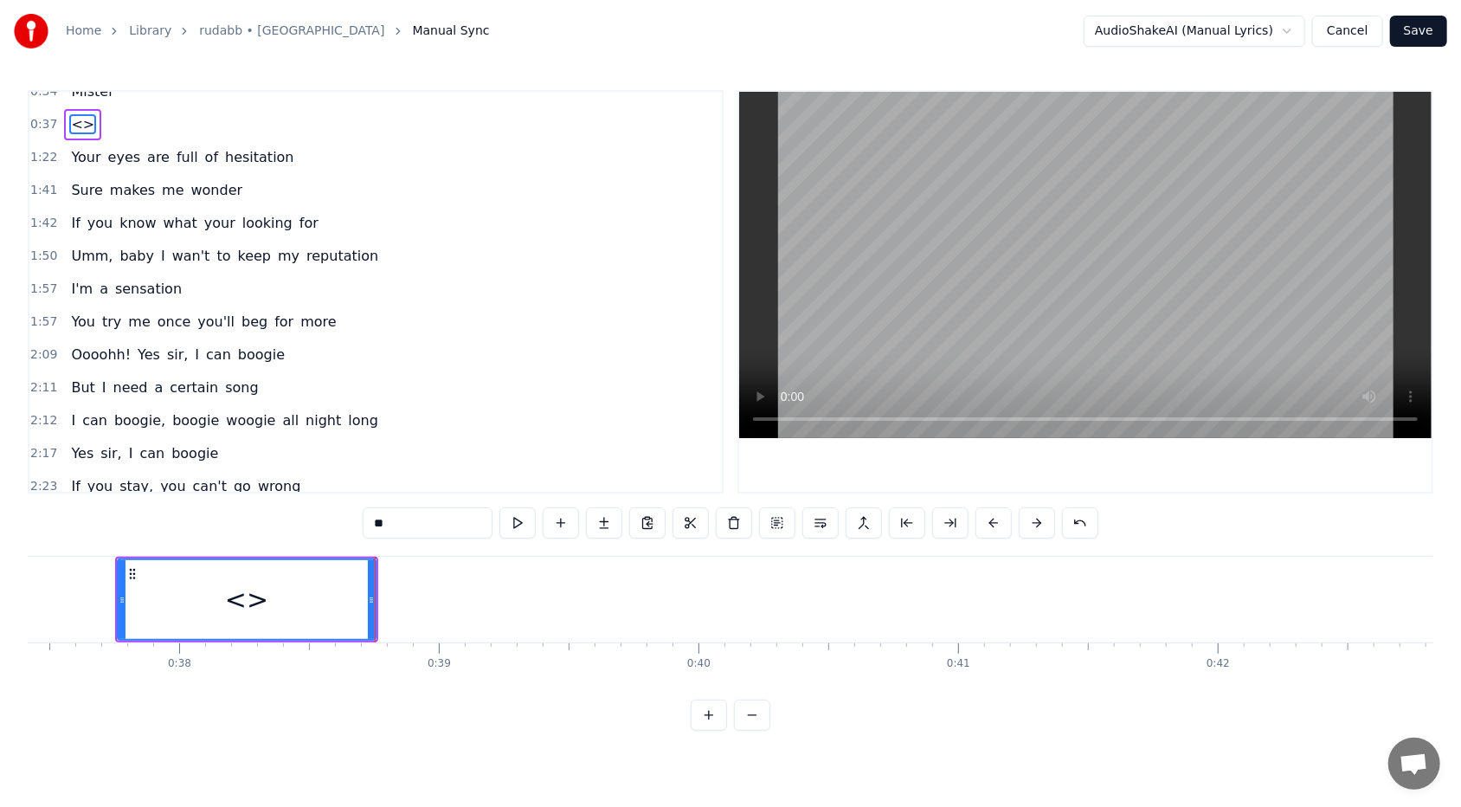
scroll to position [0, 0]
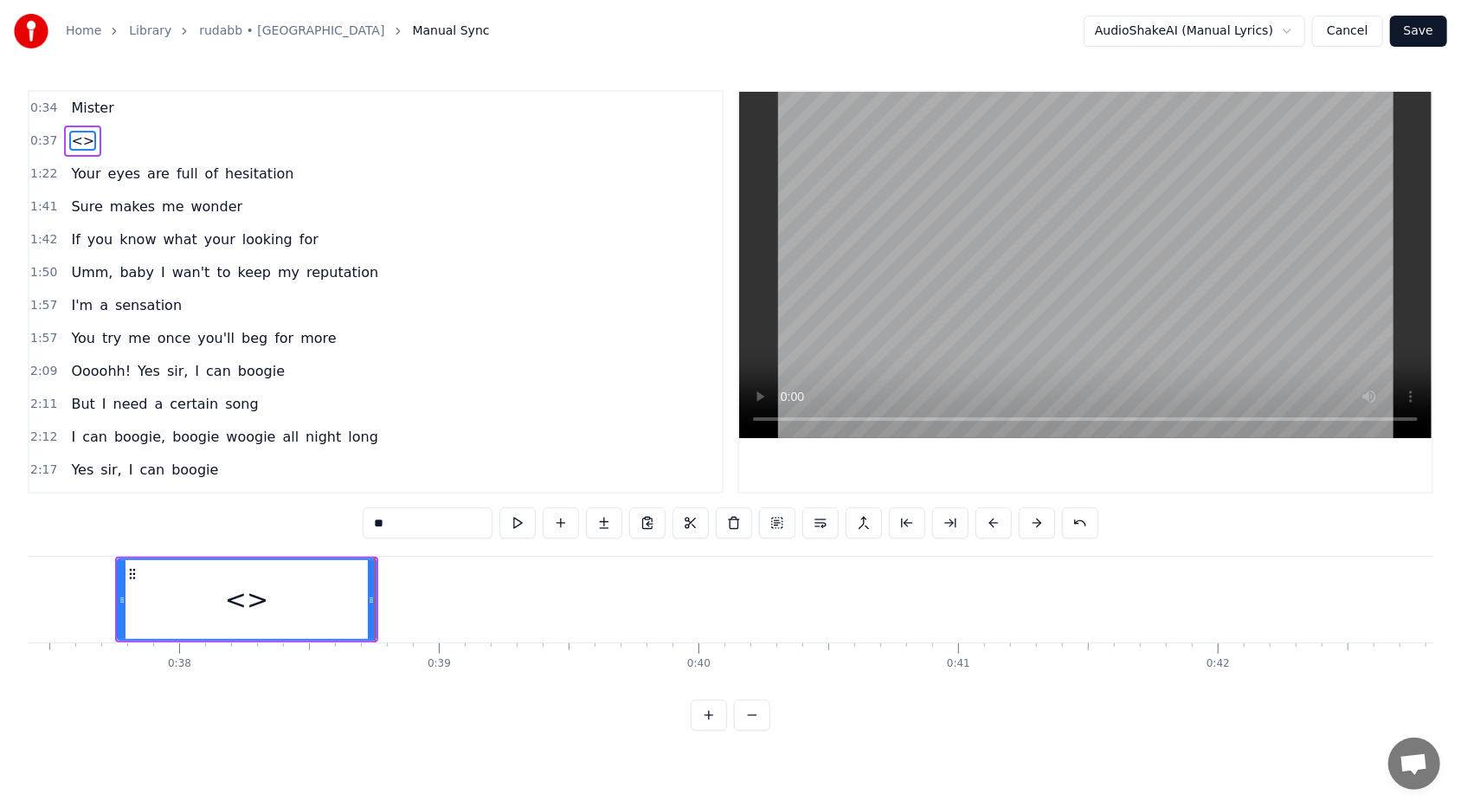
click at [72, 141] on span "<>" at bounding box center [82, 141] width 27 height 20
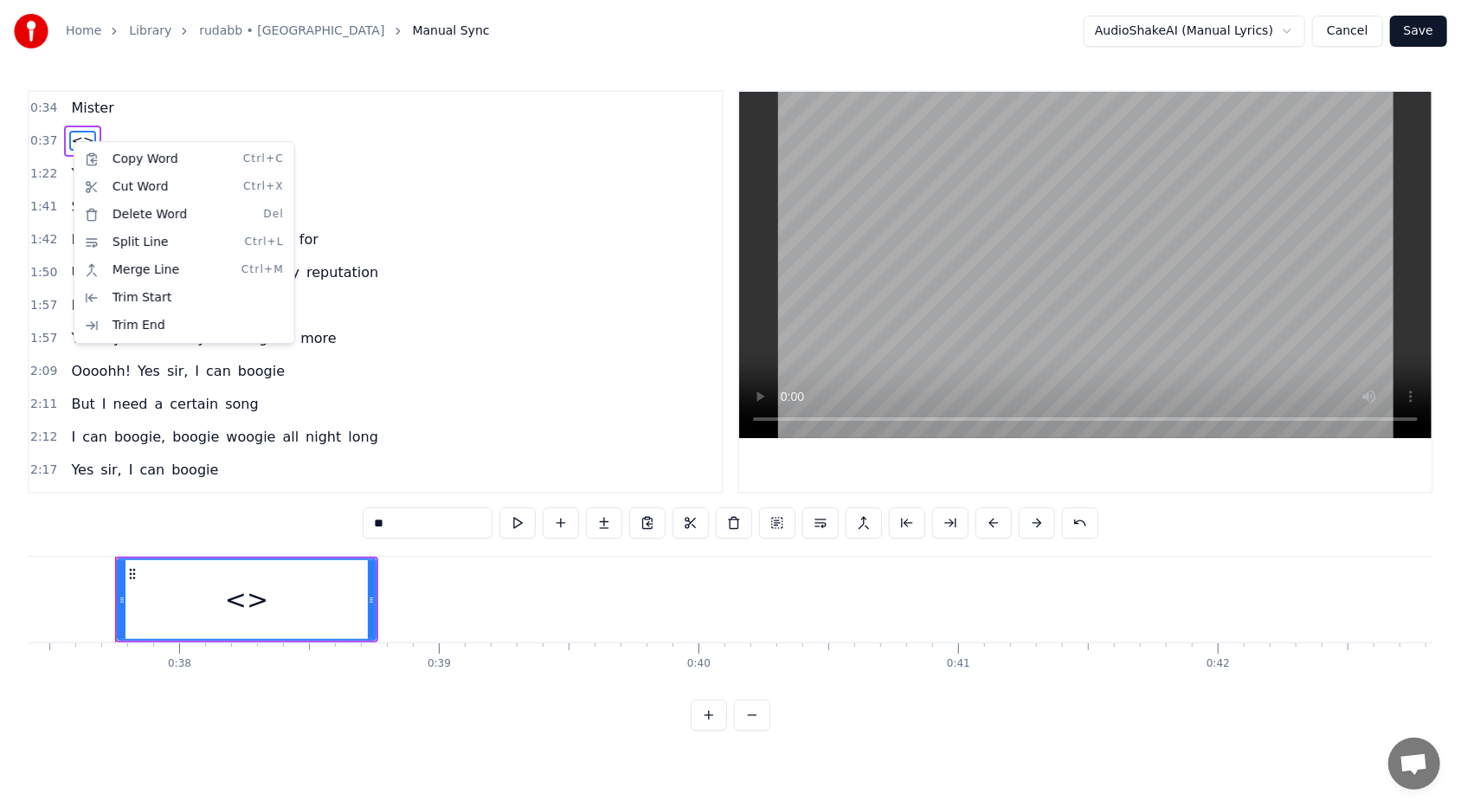
click at [82, 132] on html "Home Library rudabb • RHEZAANJ Manual Sync AudioShakeAI (Manual Lyrics) Cancel …" at bounding box center [730, 379] width 1461 height 758
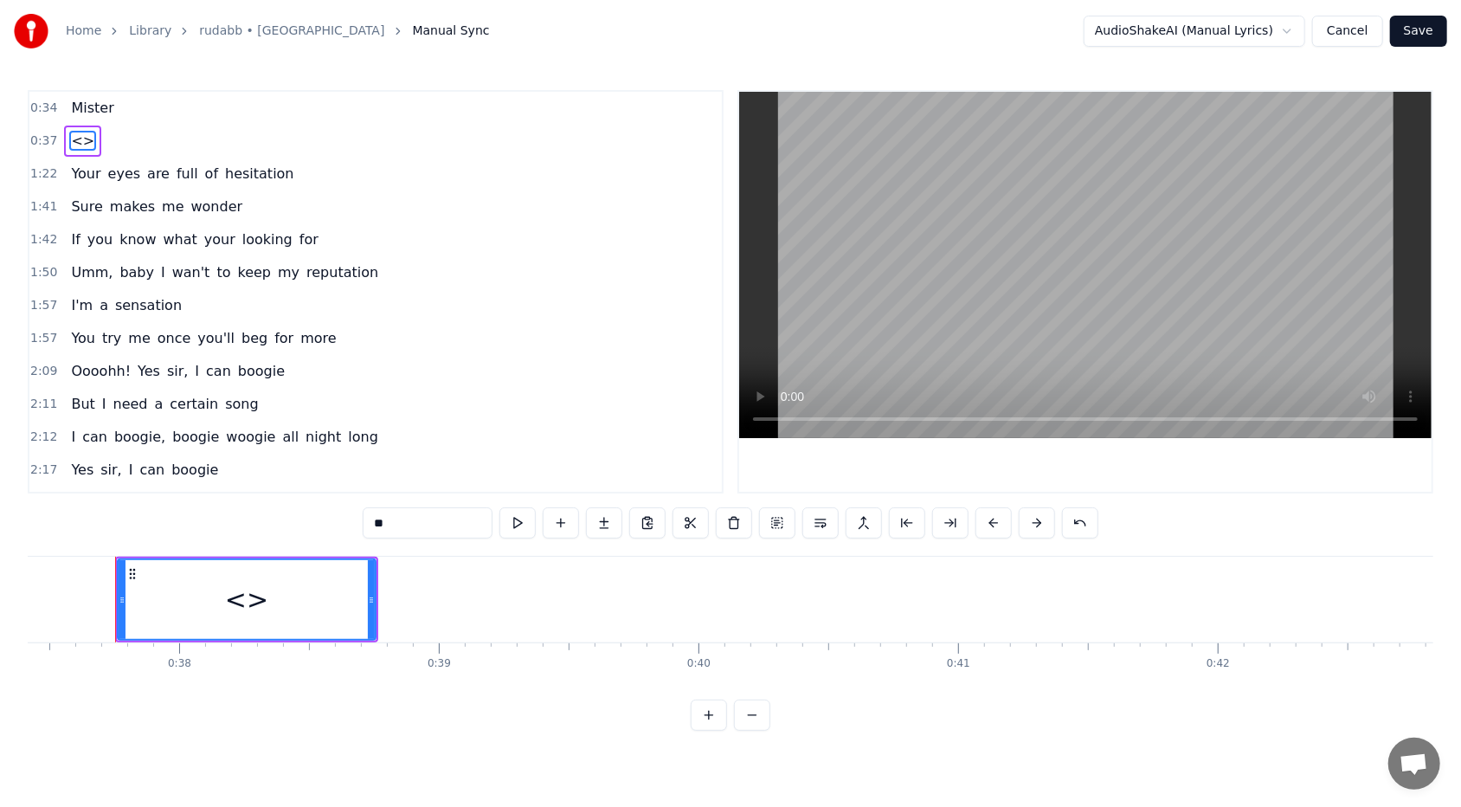
click at [72, 141] on span "<>" at bounding box center [82, 141] width 27 height 20
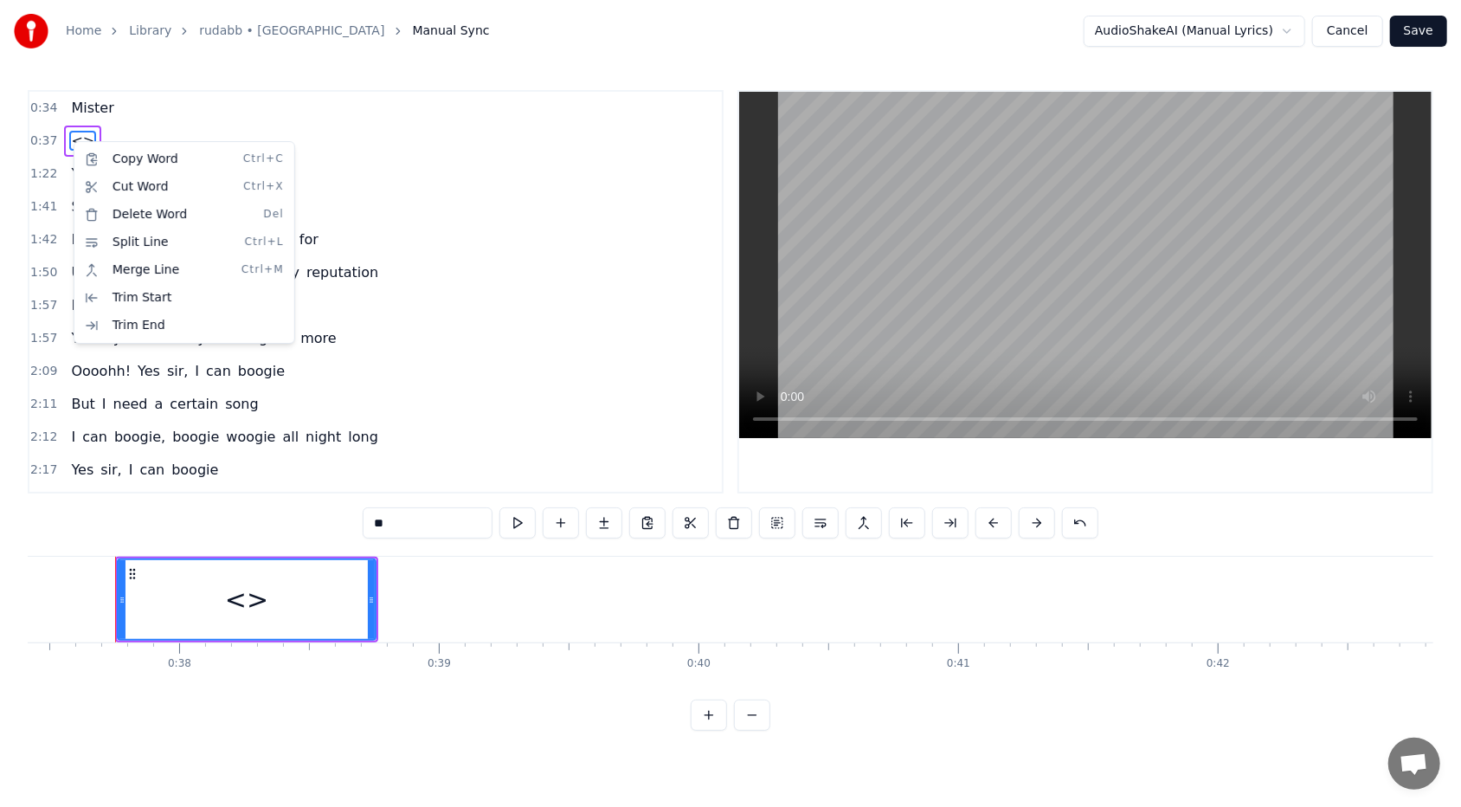
click at [67, 166] on html "Home Library rudabb • RHEZAANJ Manual Sync AudioShakeAI (Manual Lyrics) Cancel …" at bounding box center [730, 379] width 1461 height 758
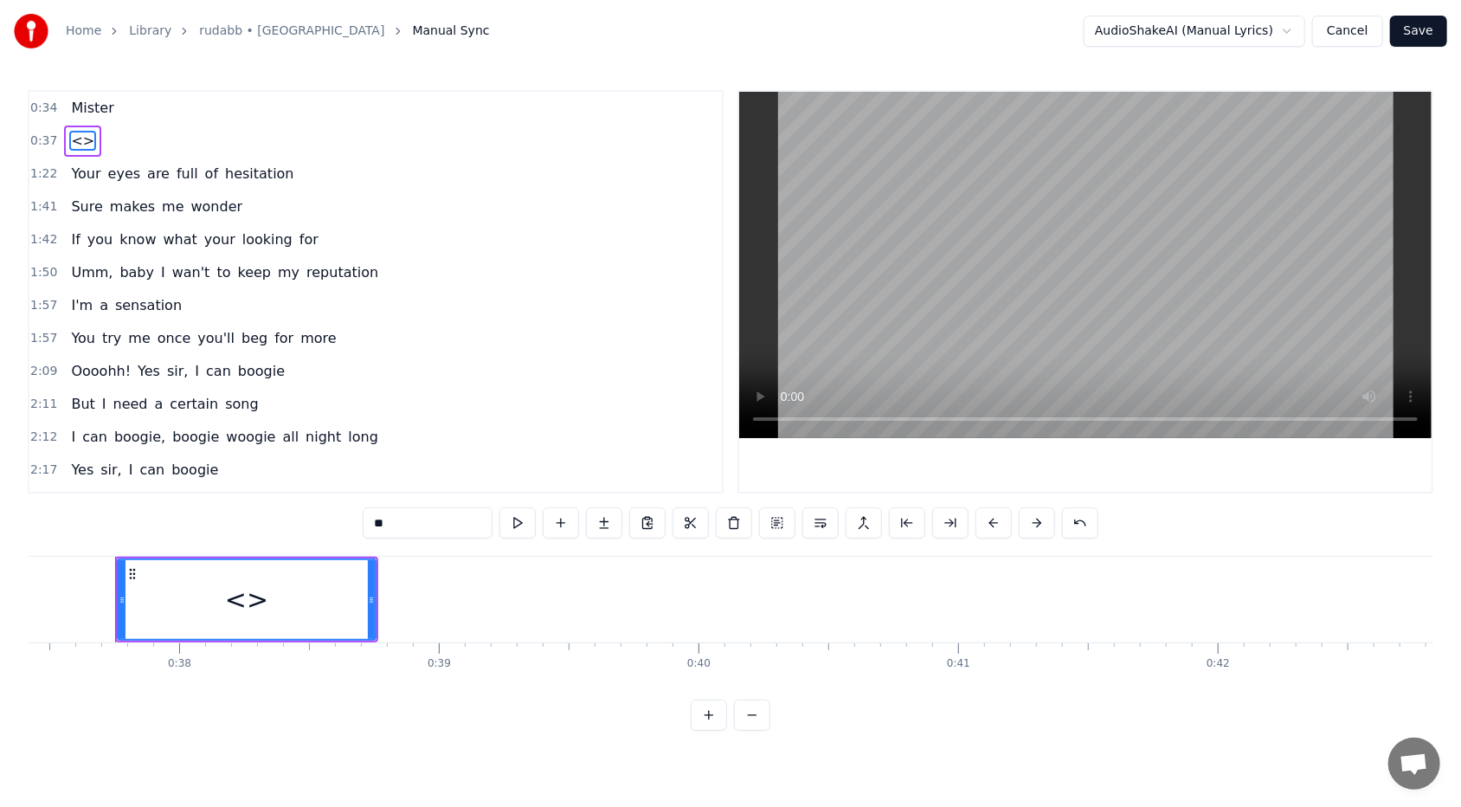
click at [78, 139] on span "<>" at bounding box center [82, 141] width 27 height 20
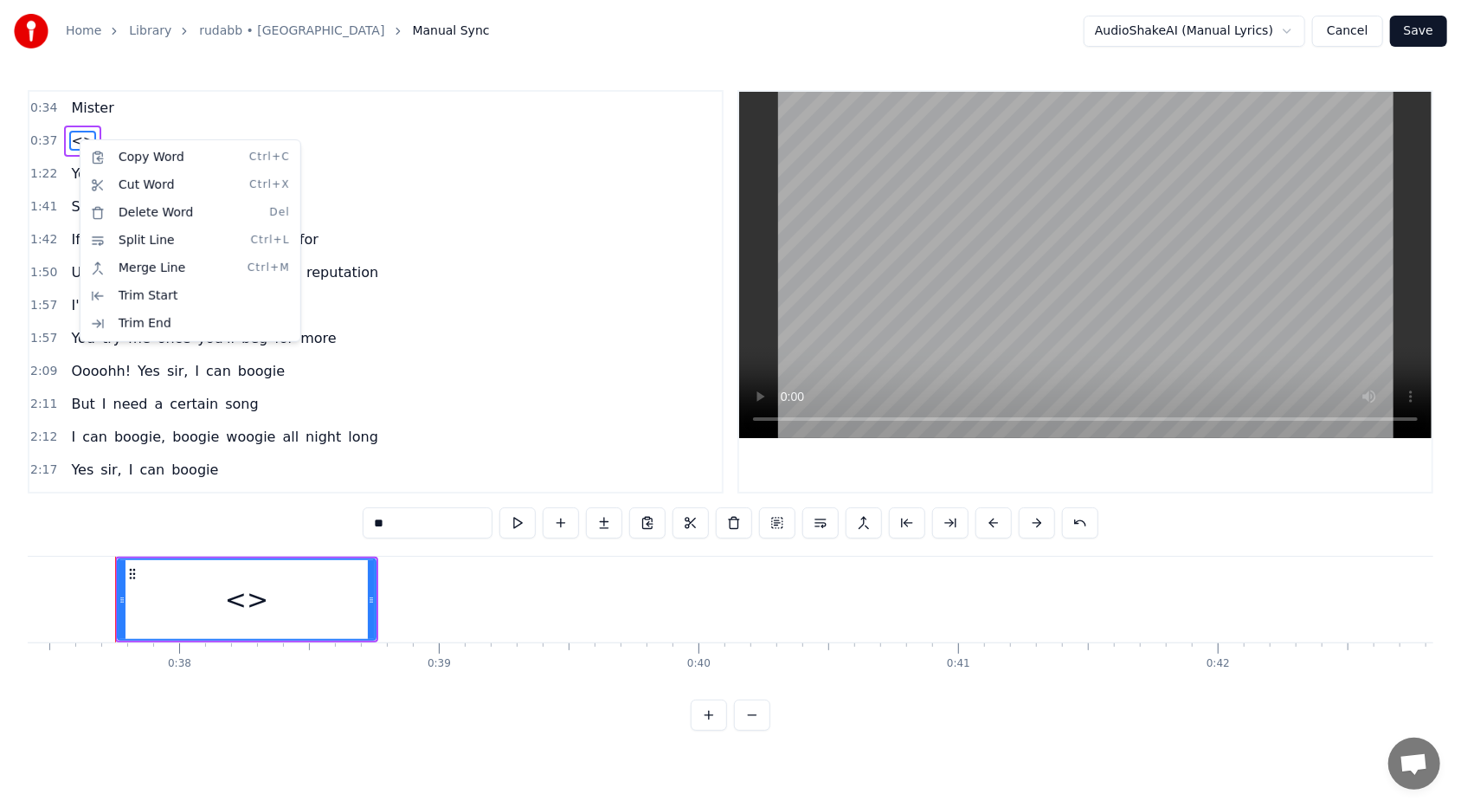
click at [73, 141] on html "Home Library rudabb • RHEZAANJ Manual Sync AudioShakeAI (Manual Lyrics) Cancel …" at bounding box center [730, 379] width 1461 height 758
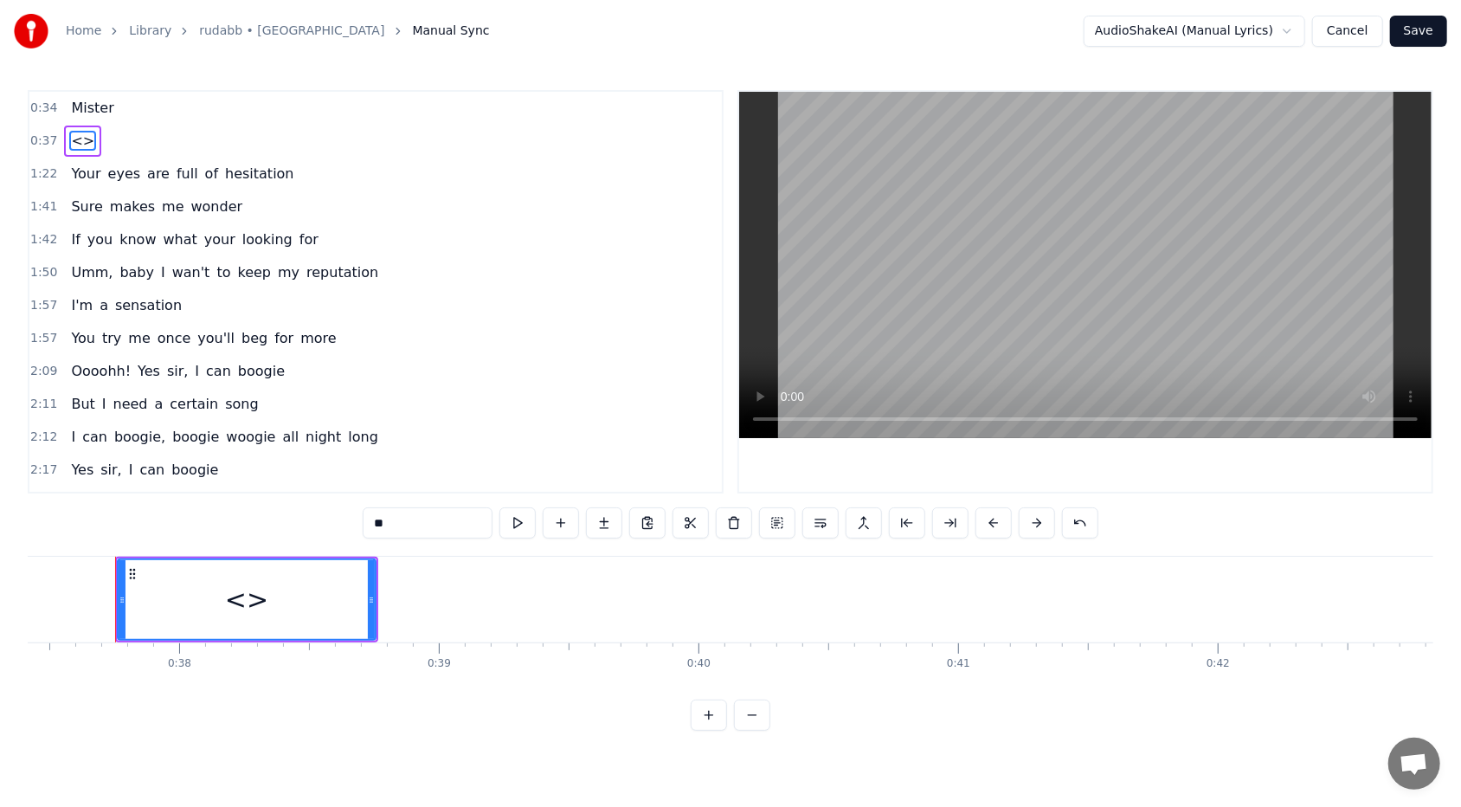
click at [73, 141] on span "<>" at bounding box center [82, 141] width 27 height 20
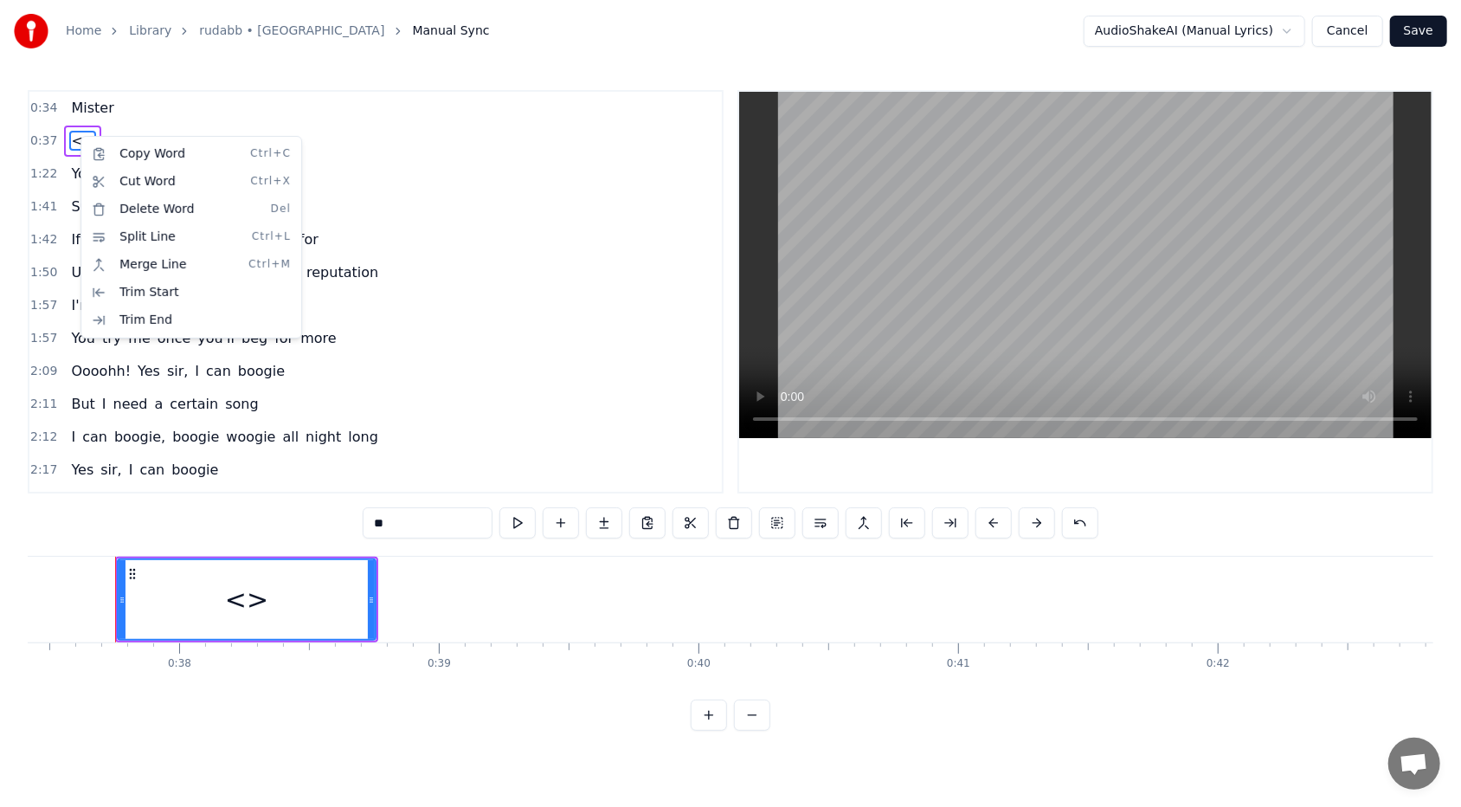
click at [141, 119] on html "Home Library rudabb • RHEZAANJ Manual Sync AudioShakeAI (Manual Lyrics) Cancel …" at bounding box center [730, 379] width 1461 height 758
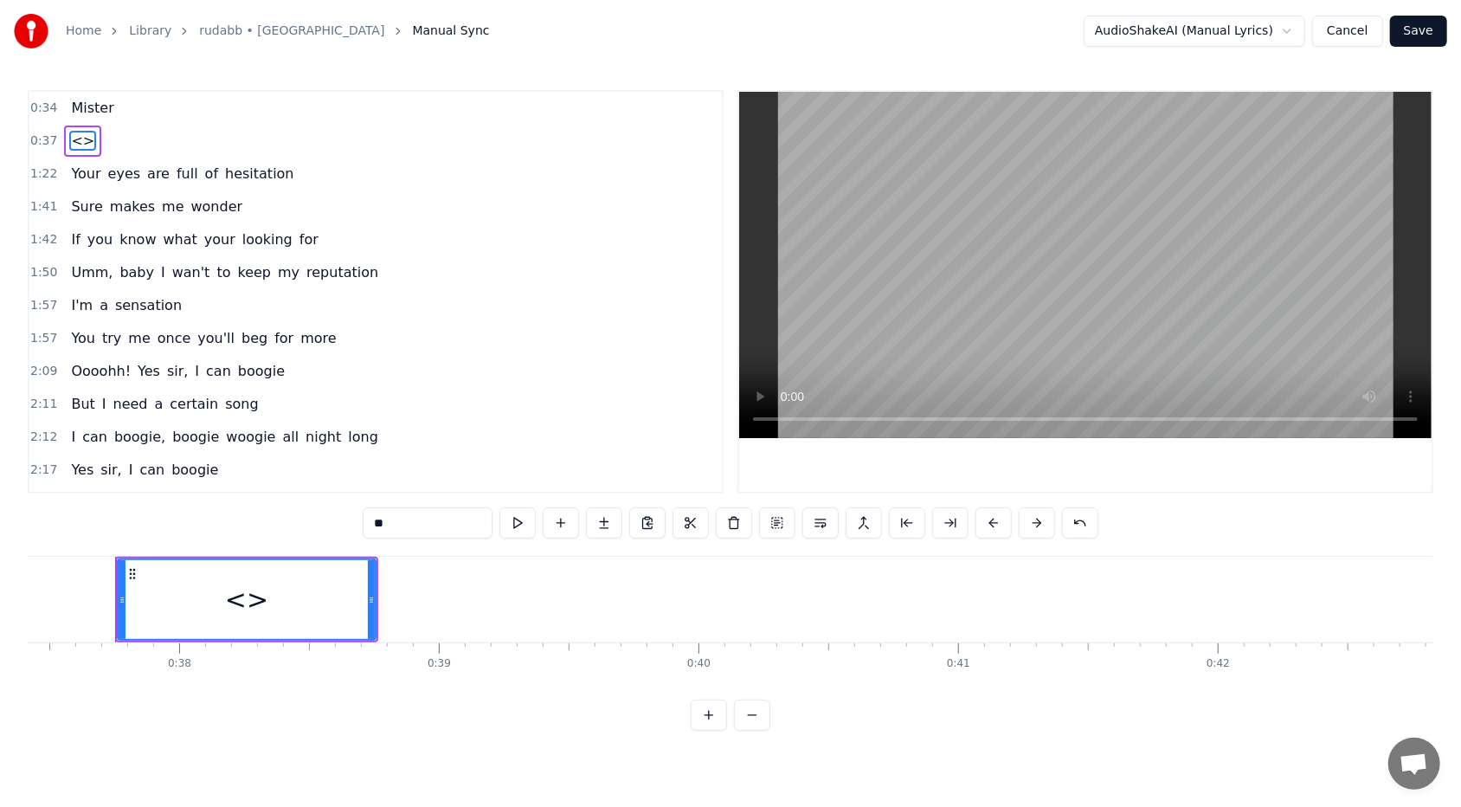
click at [69, 111] on span "Mister" at bounding box center [92, 108] width 46 height 20
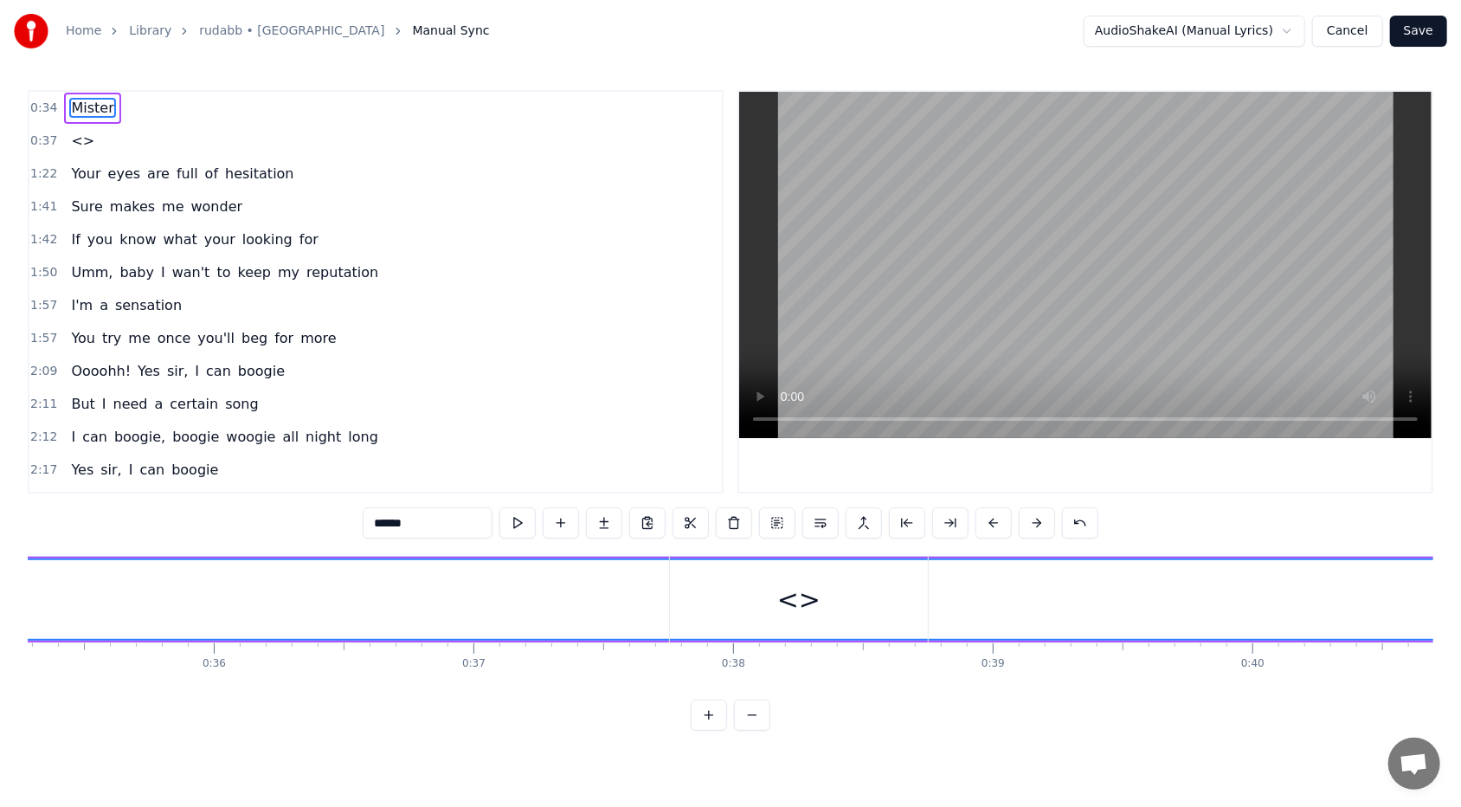
scroll to position [0, 8993]
click at [71, 138] on span "<>" at bounding box center [82, 141] width 27 height 20
type input "**"
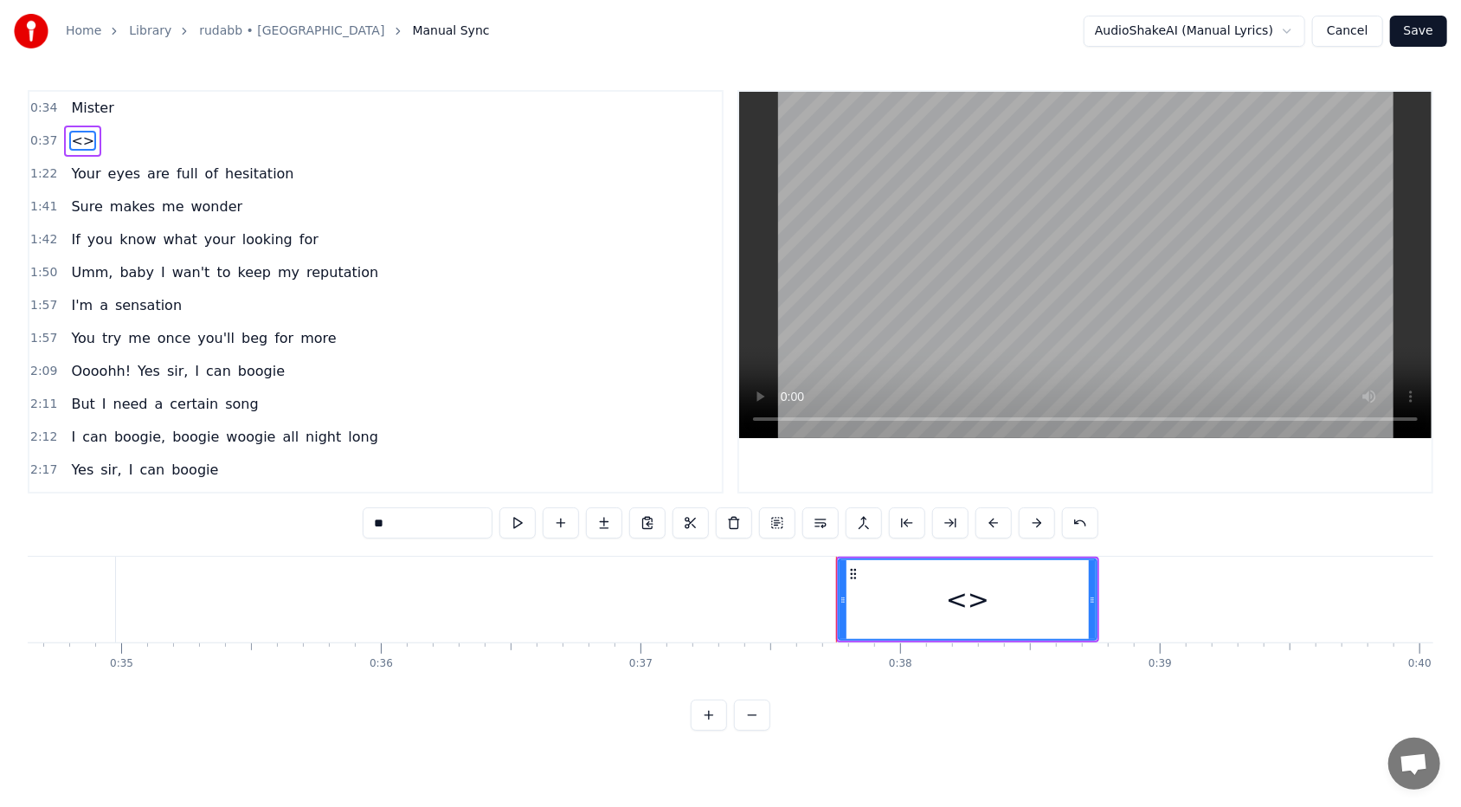
click at [683, 494] on div "<>" at bounding box center [967, 599] width 43 height 39
drag, startPoint x: 971, startPoint y: 607, endPoint x: 948, endPoint y: 607, distance: 22.5
click at [683, 494] on div "<>" at bounding box center [967, 599] width 43 height 39
drag, startPoint x: 951, startPoint y: 607, endPoint x: 865, endPoint y: 601, distance: 86.8
click at [683, 494] on div "<>" at bounding box center [967, 599] width 256 height 79
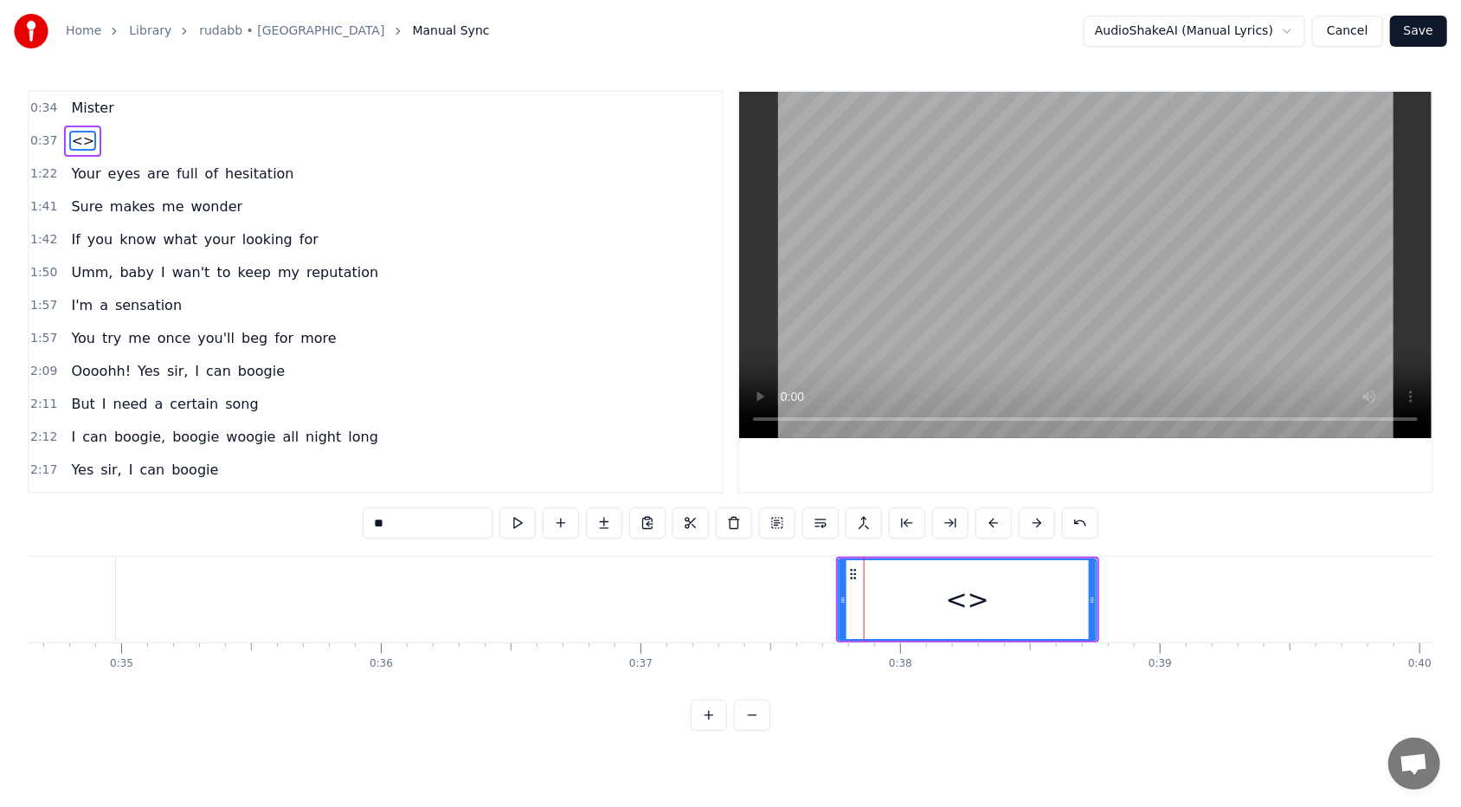
click at [683, 494] on circle at bounding box center [851, 573] width 1 height 1
click at [683, 494] on circle at bounding box center [854, 573] width 1 height 1
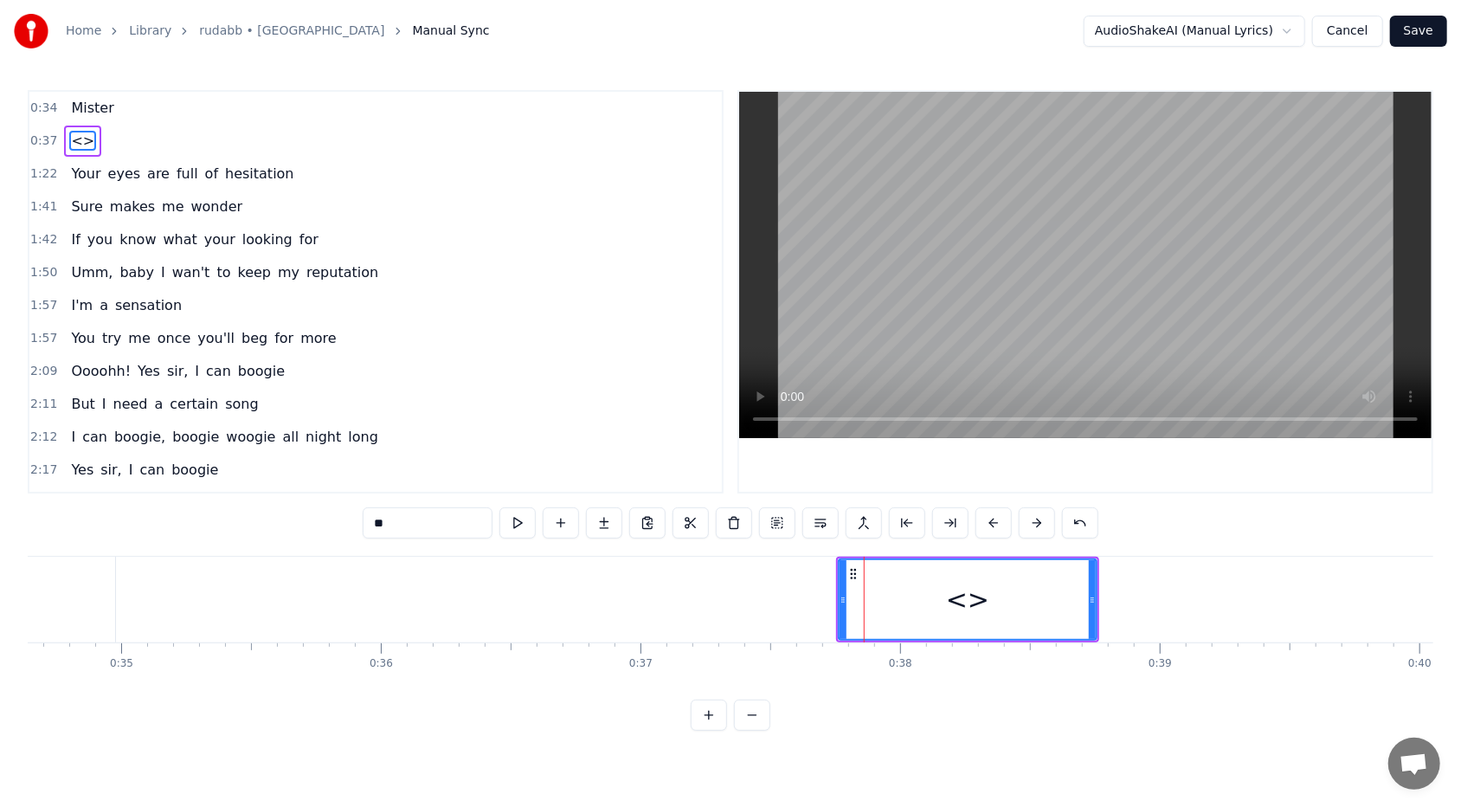
click at [683, 494] on circle at bounding box center [854, 573] width 1 height 1
click at [683, 494] on icon at bounding box center [853, 574] width 14 height 14
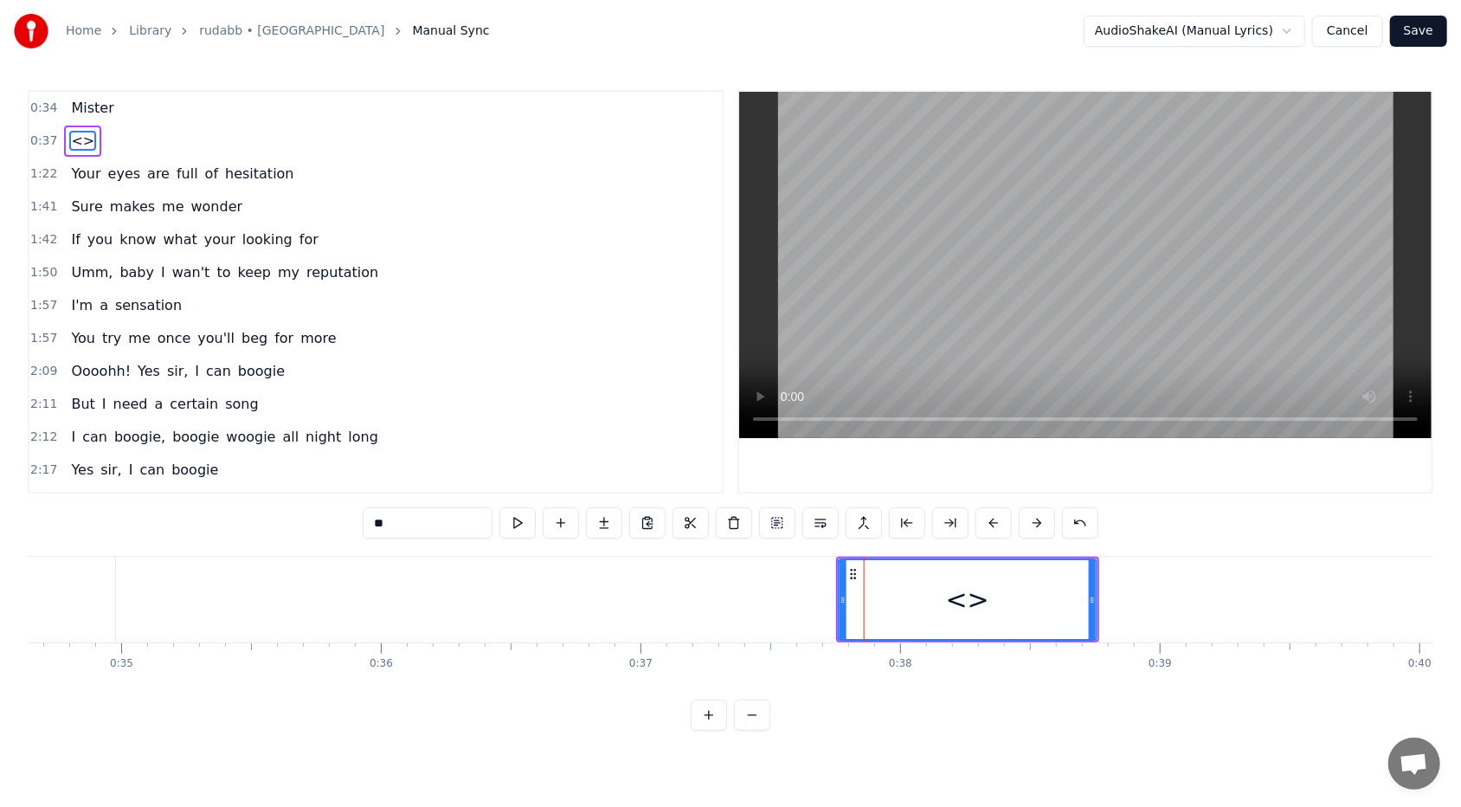
click at [683, 494] on icon at bounding box center [853, 574] width 14 height 14
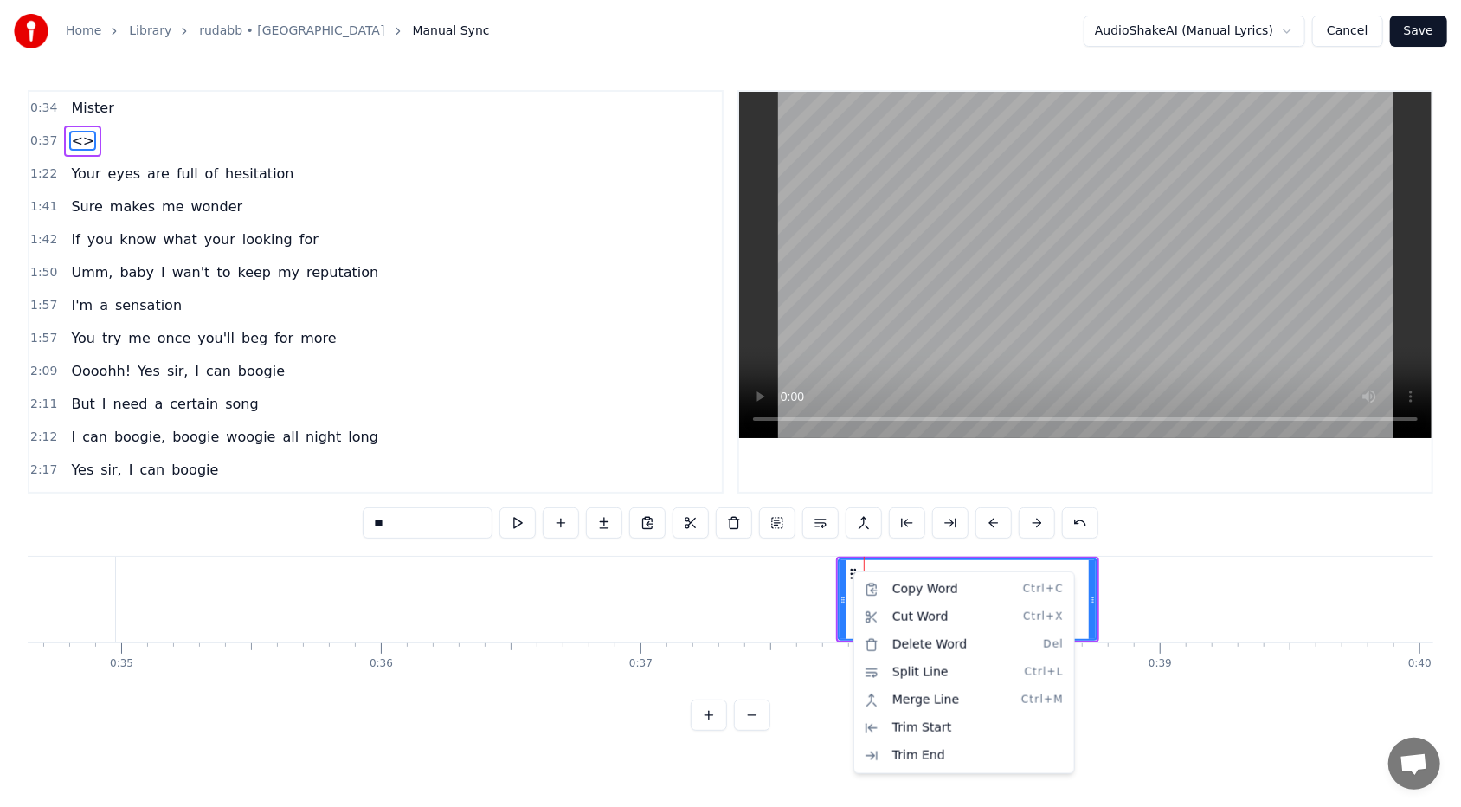
click at [39, 165] on html "Home Library rudabb • RHEZAANJ Manual Sync AudioShakeAI (Manual Lyrics) Cancel …" at bounding box center [730, 379] width 1461 height 758
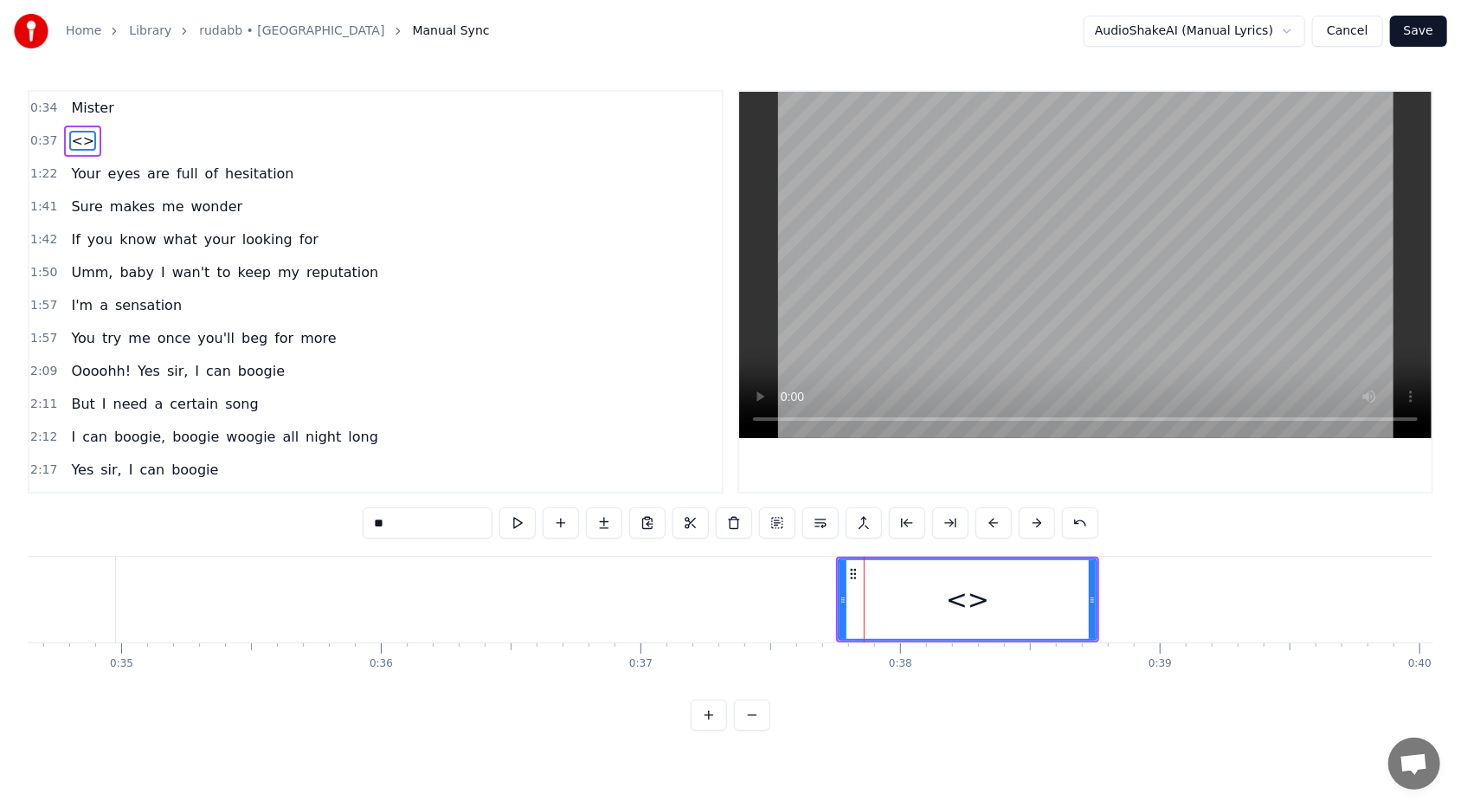
click at [40, 170] on span "1:22" at bounding box center [43, 173] width 27 height 17
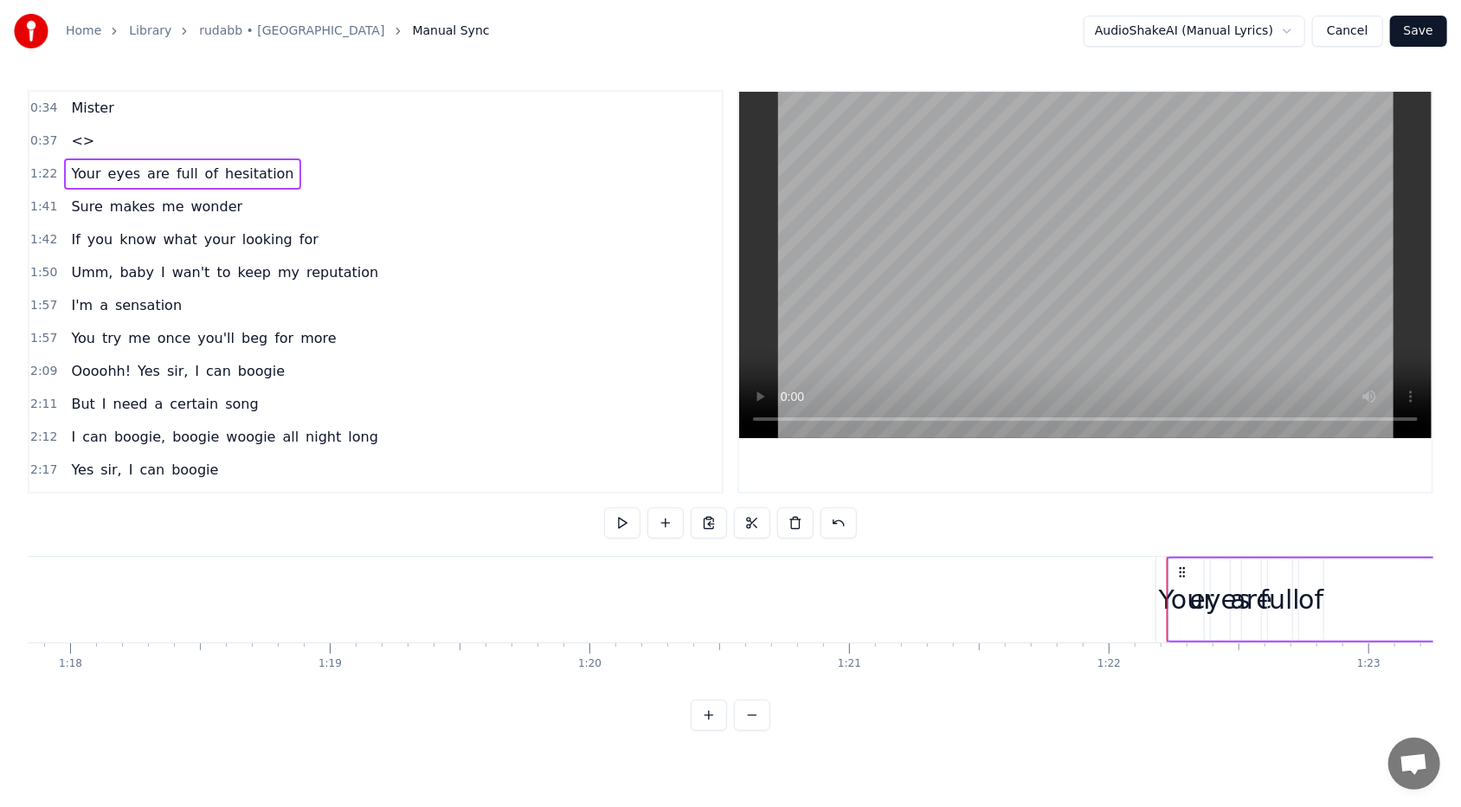
click at [40, 170] on span "1:22" at bounding box center [43, 173] width 27 height 17
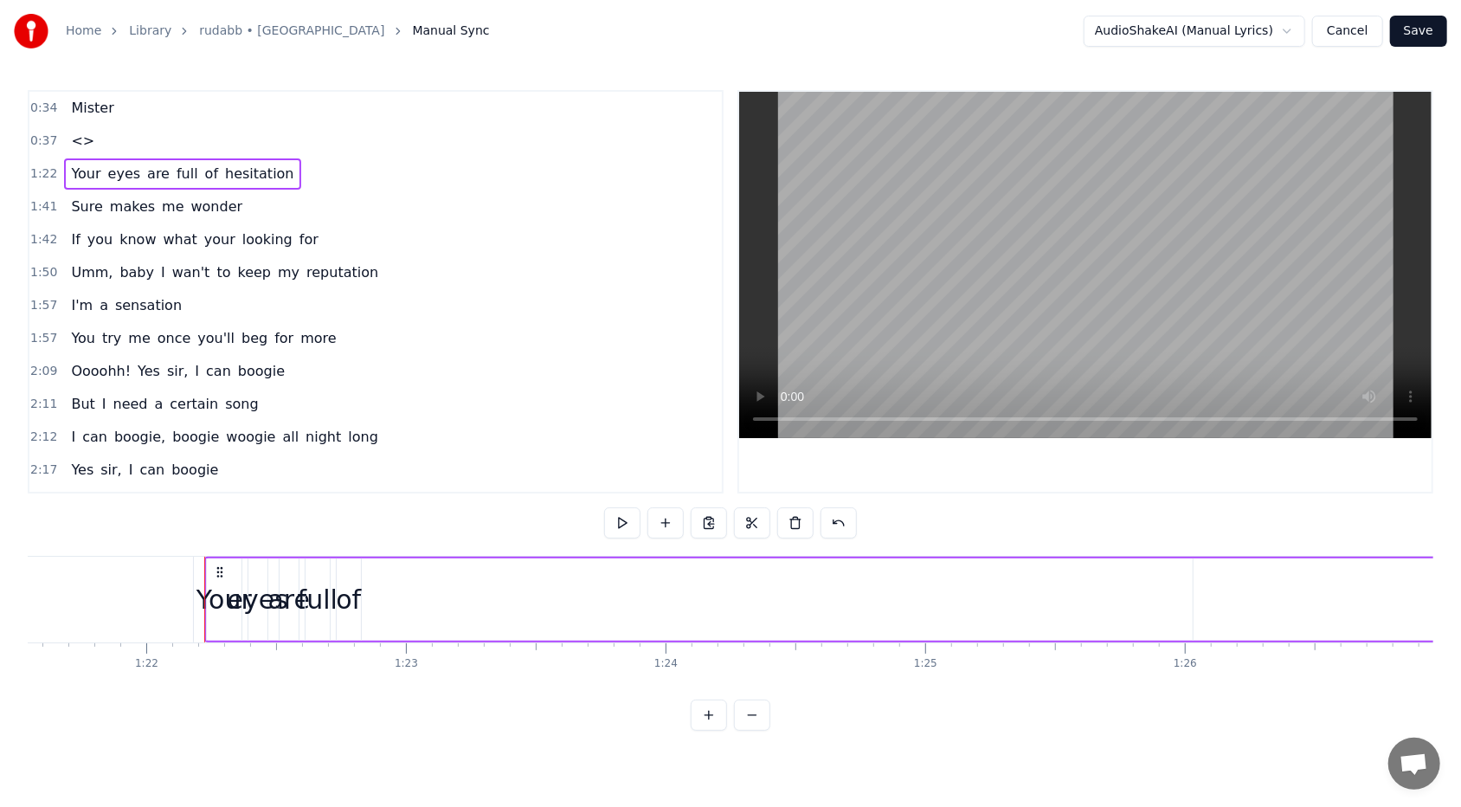
scroll to position [0, 21259]
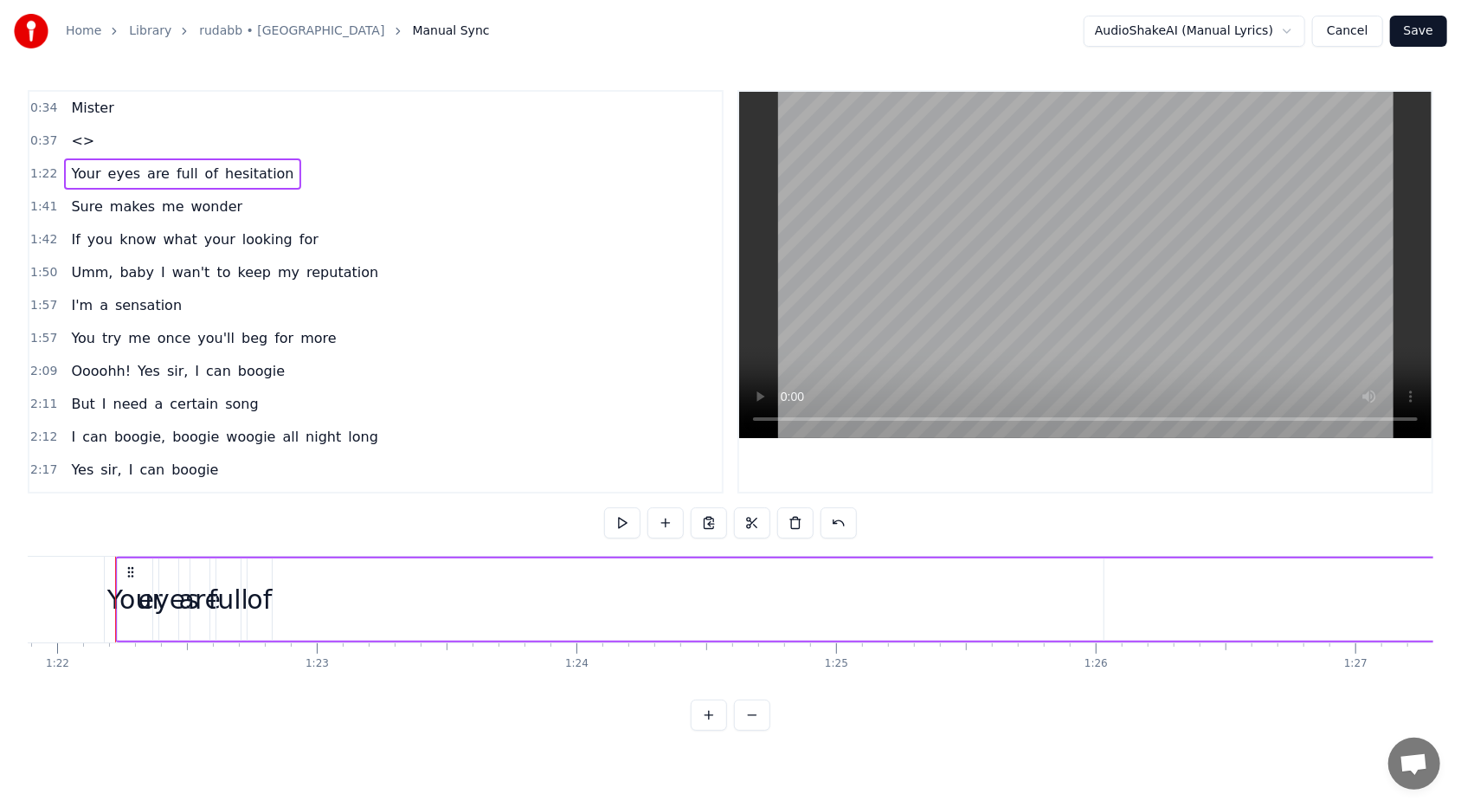
click at [40, 170] on span "1:22" at bounding box center [43, 173] width 27 height 17
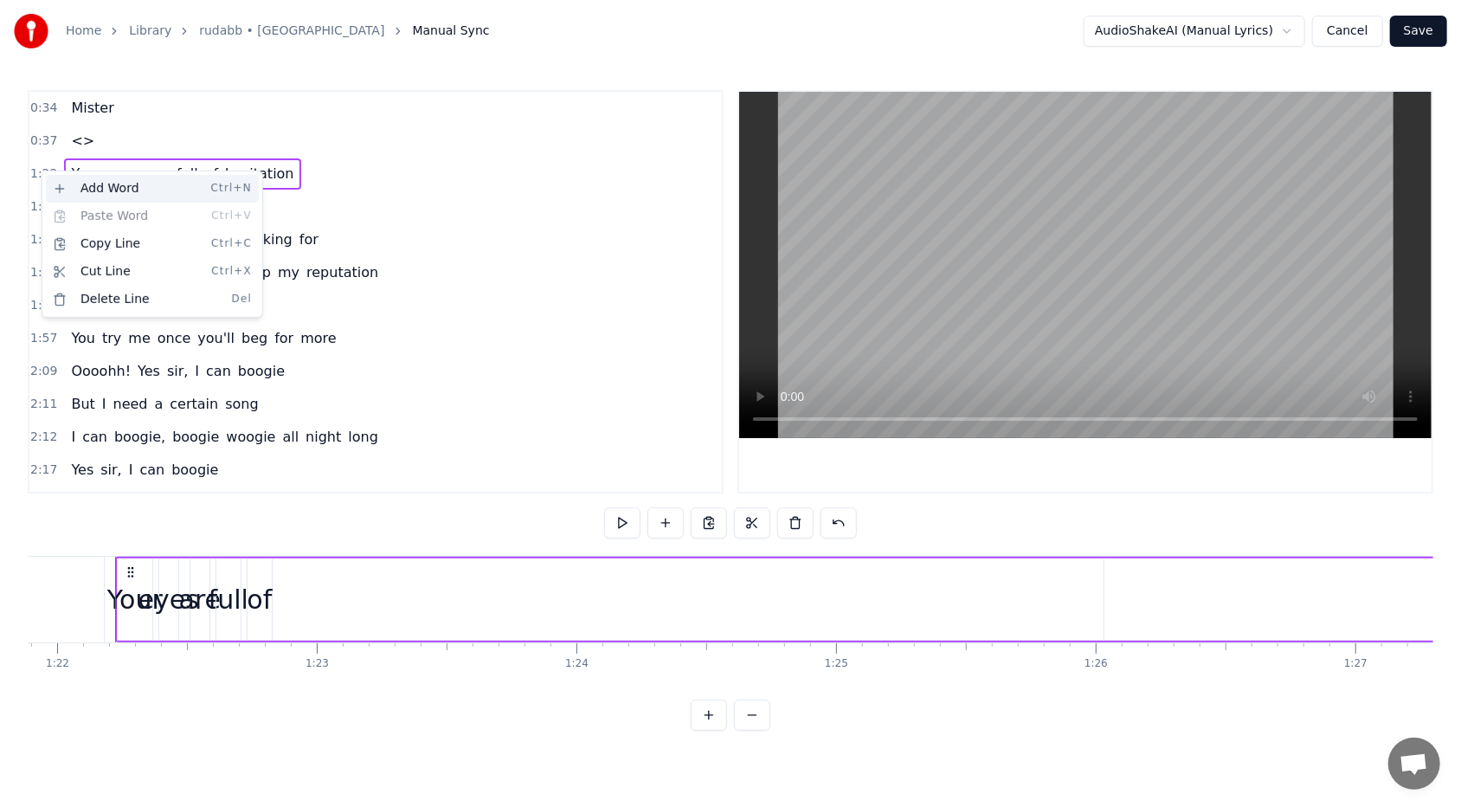
click at [61, 189] on div "Add Word Ctrl+N" at bounding box center [152, 189] width 213 height 28
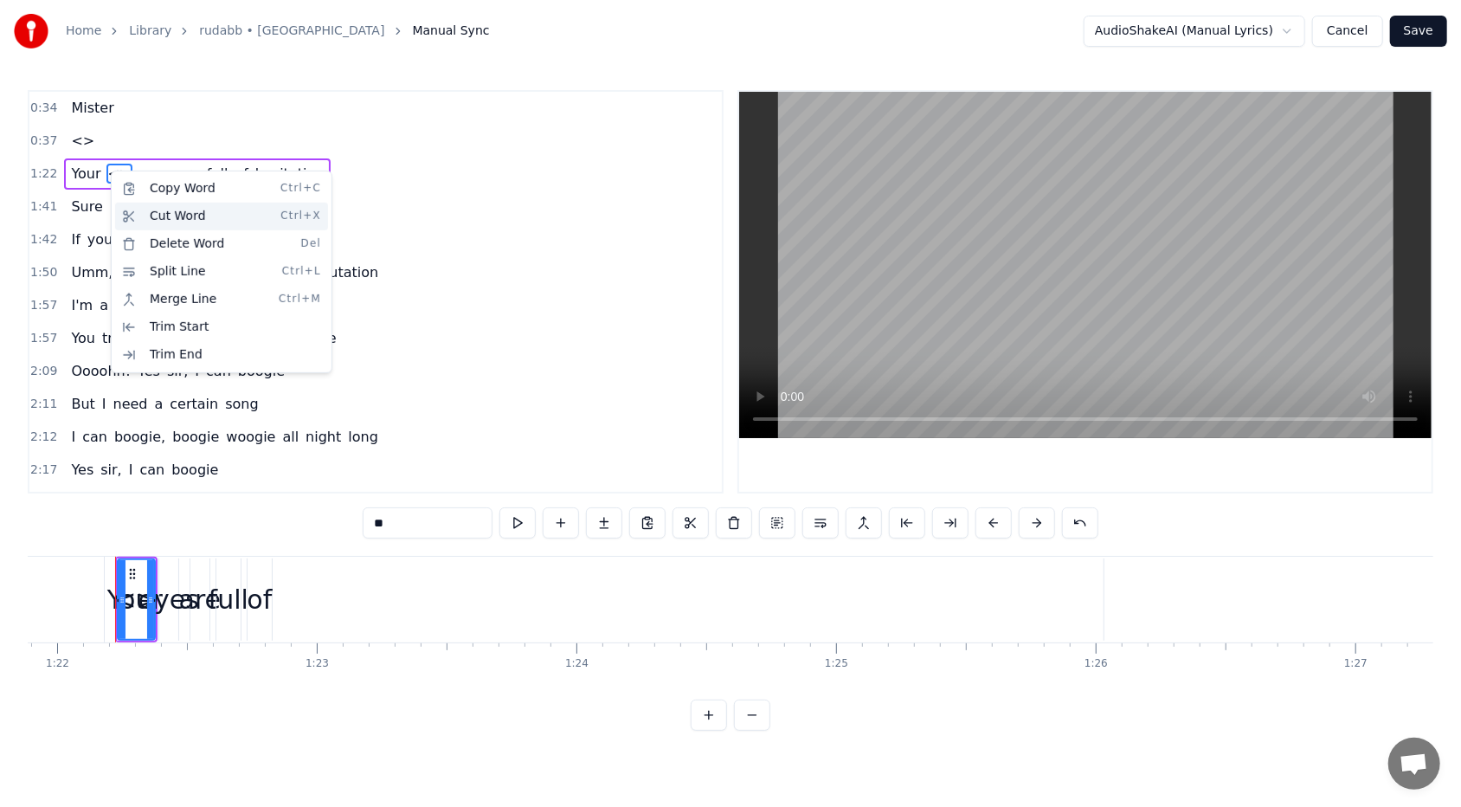
click at [139, 210] on div "Cut Word Ctrl+X" at bounding box center [221, 216] width 213 height 28
click at [149, 235] on div "Delete Word Del" at bounding box center [225, 244] width 213 height 28
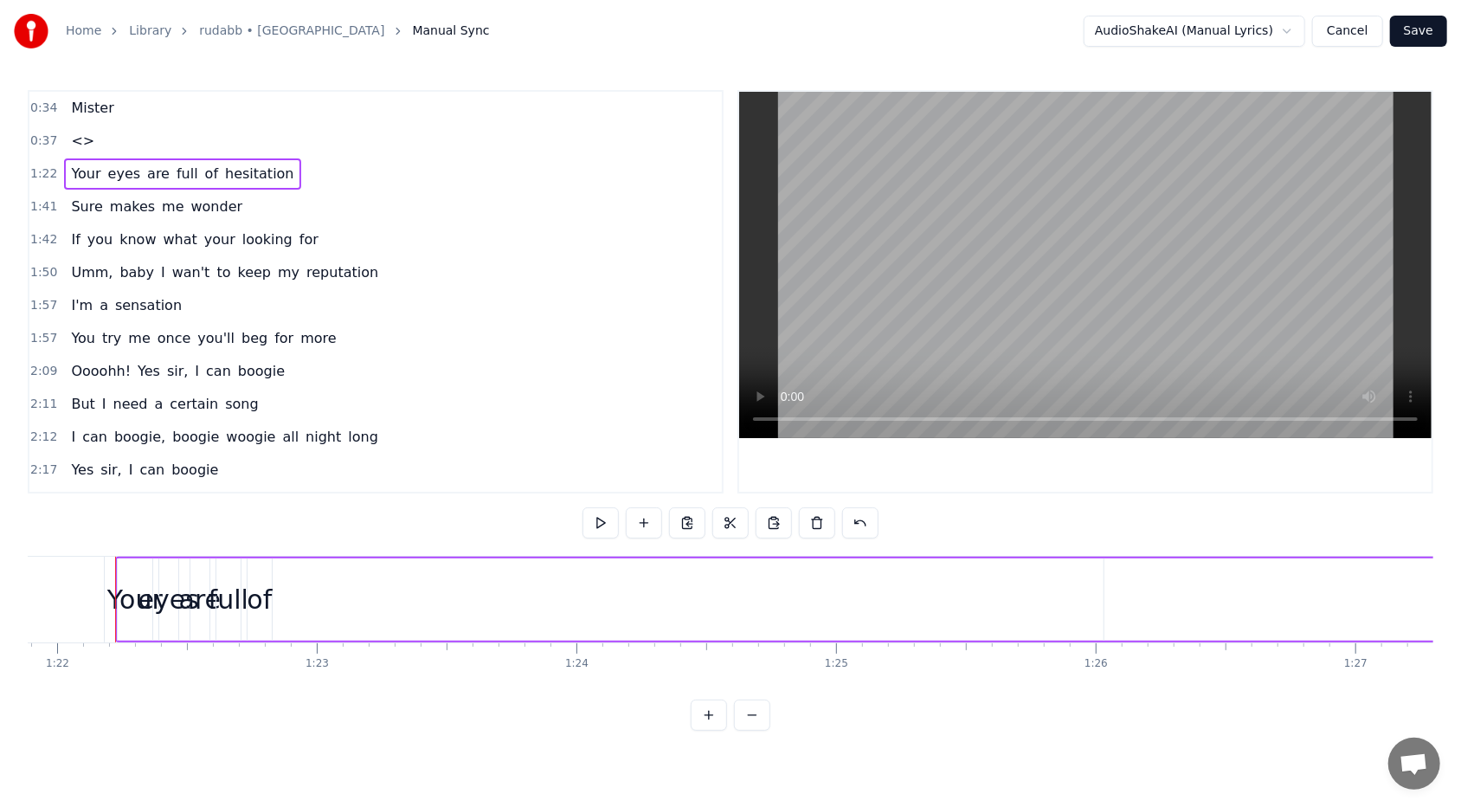
click at [41, 132] on span "0:37" at bounding box center [43, 140] width 27 height 17
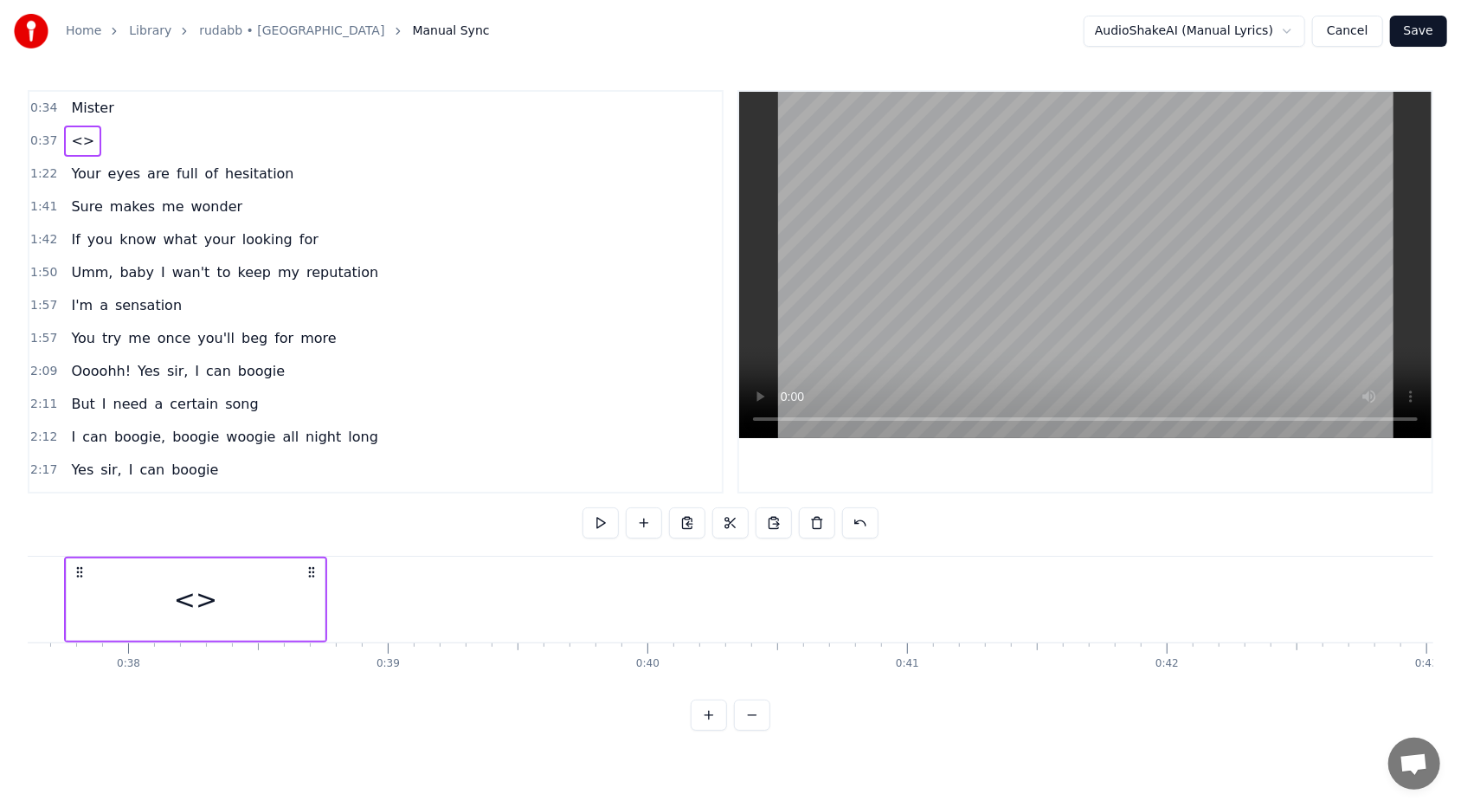
scroll to position [0, 9714]
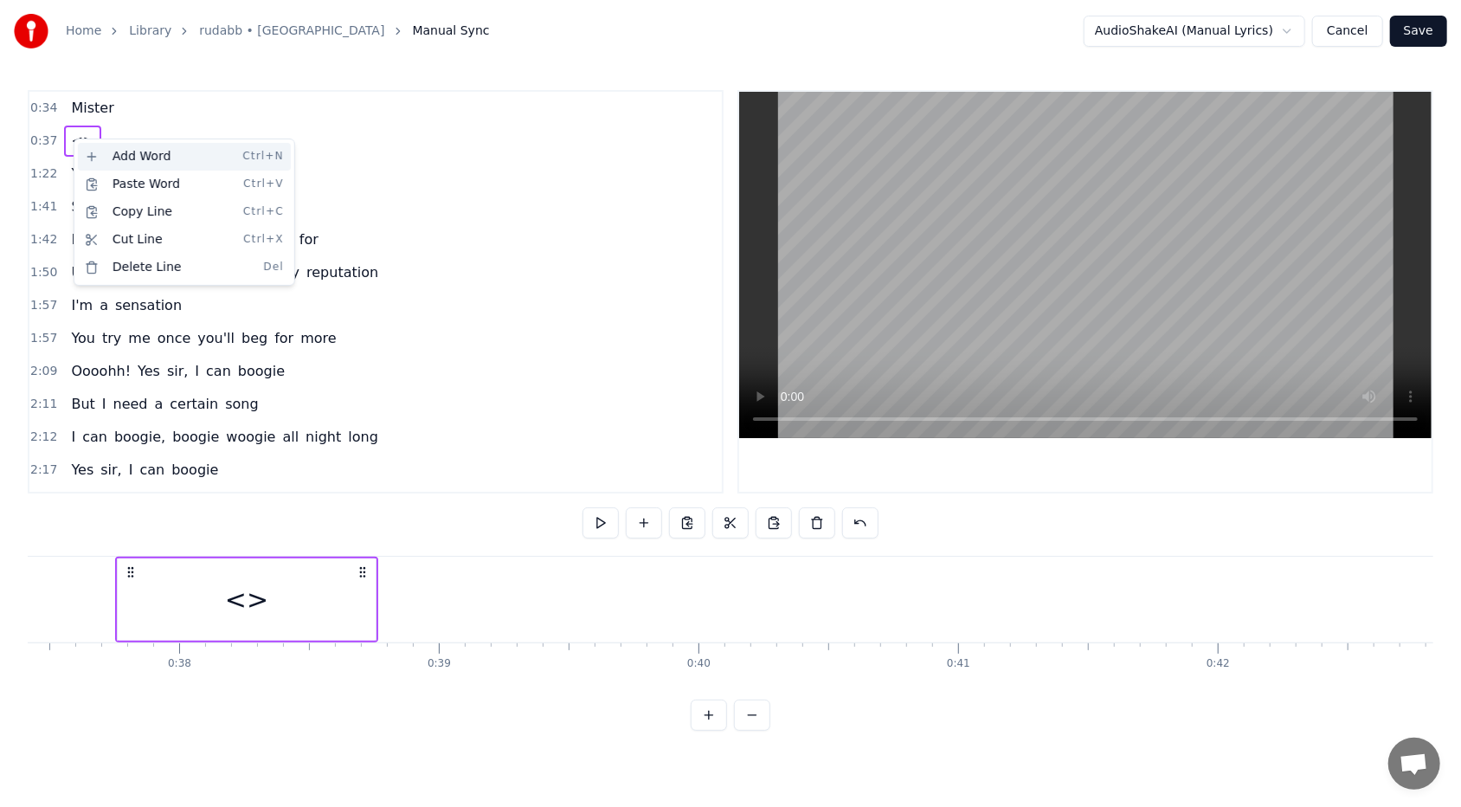
click at [91, 157] on div "Add Word Ctrl+N" at bounding box center [184, 157] width 213 height 28
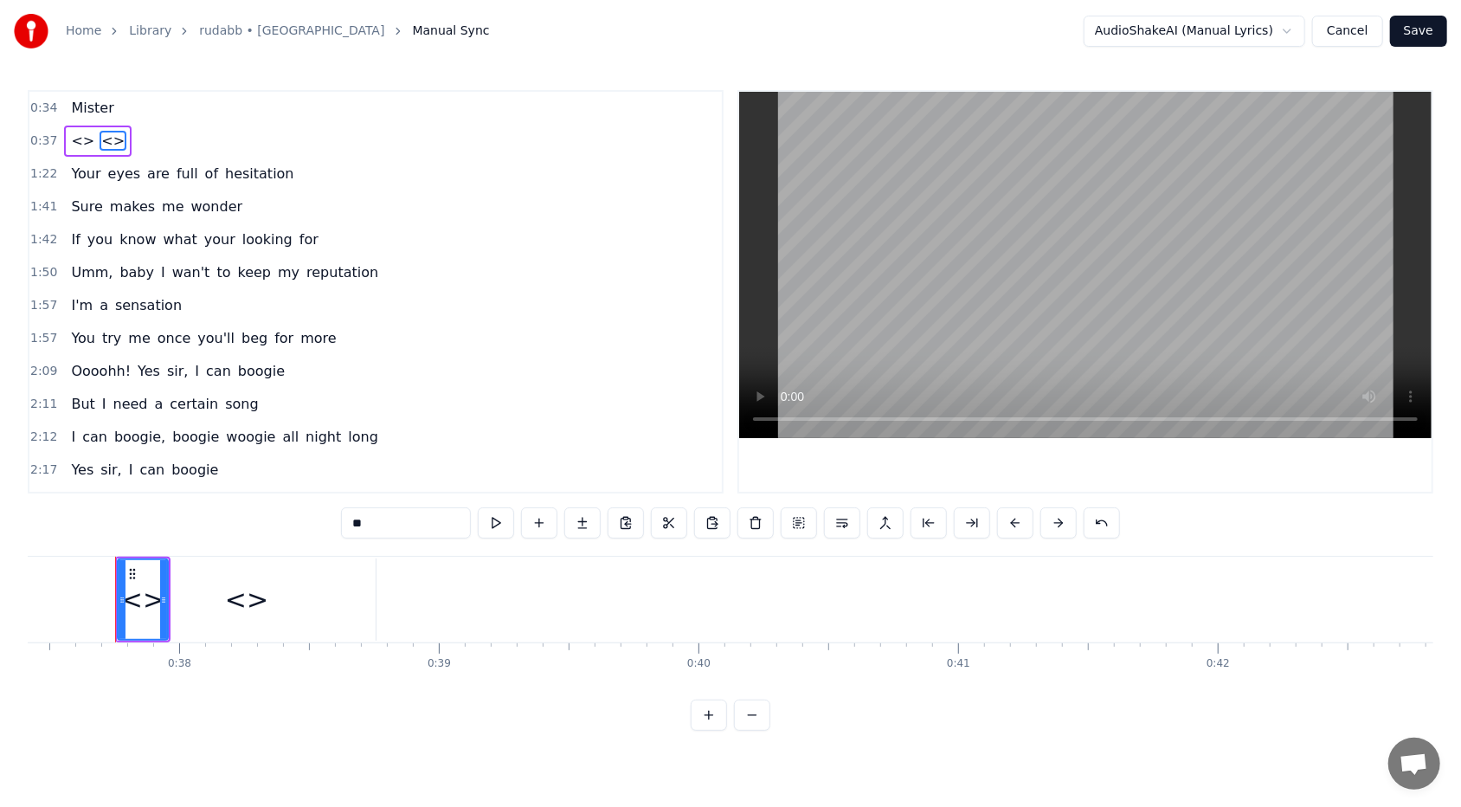
click at [74, 143] on span "<>" at bounding box center [82, 141] width 27 height 20
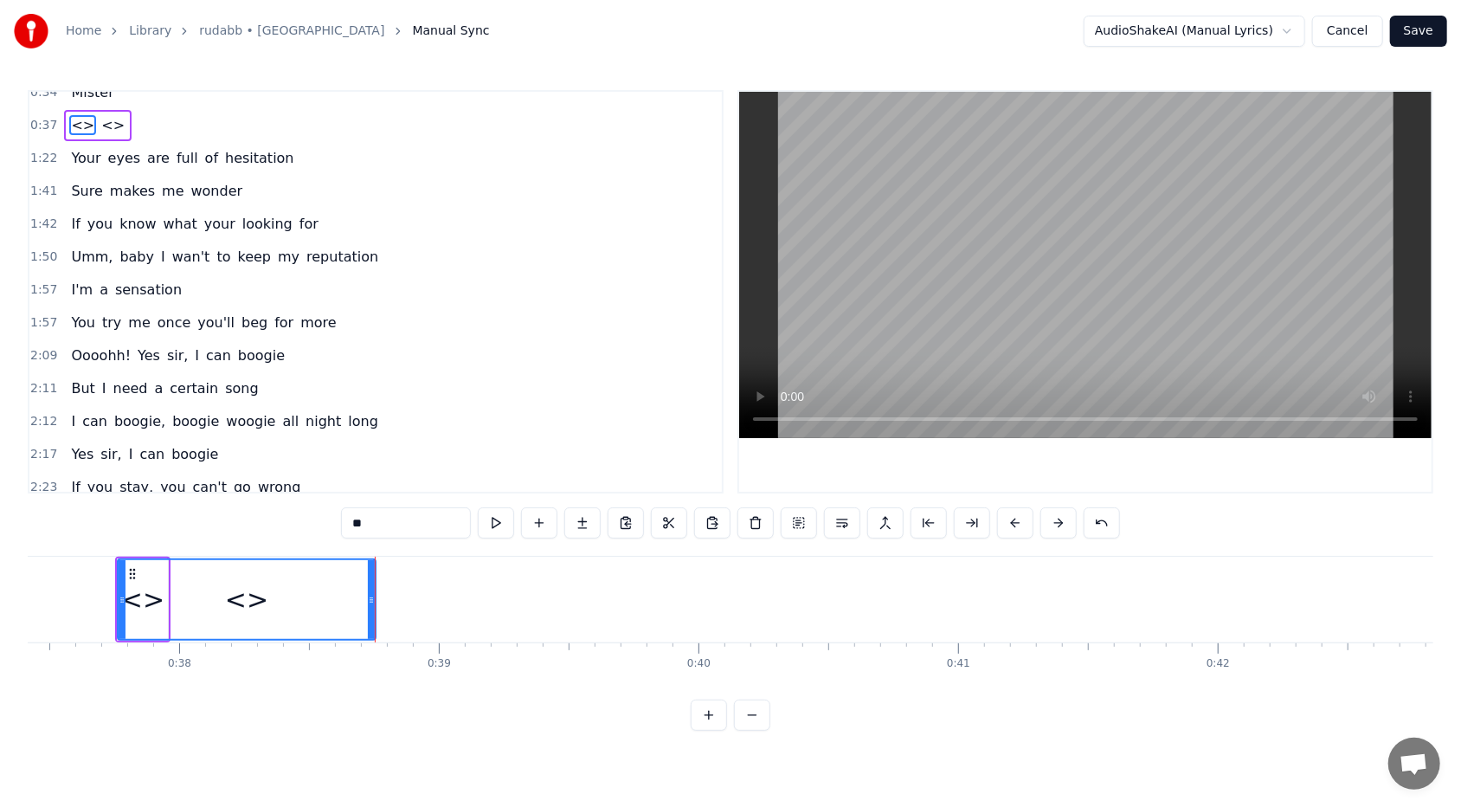
scroll to position [0, 0]
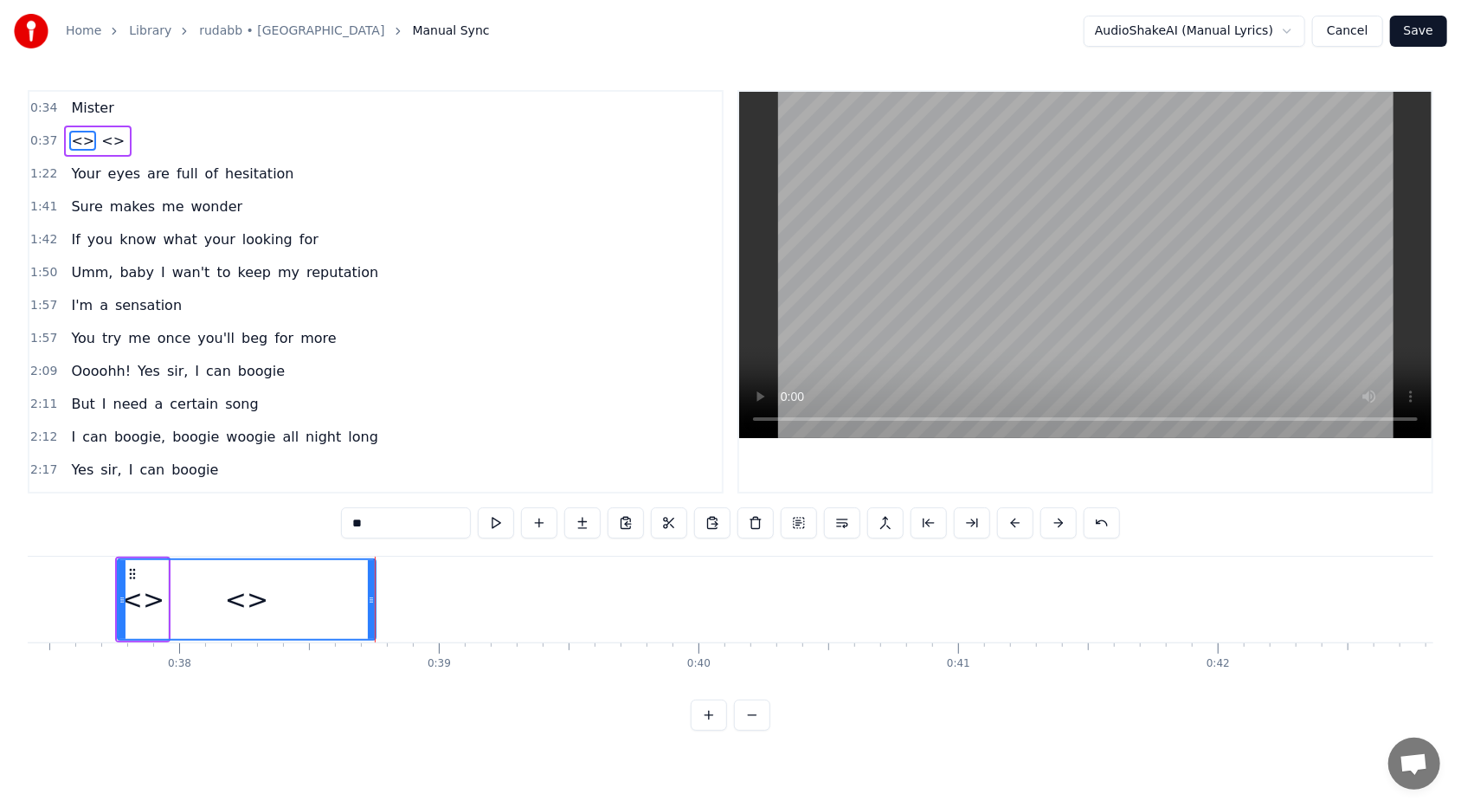
click at [80, 141] on span "<>" at bounding box center [82, 141] width 27 height 20
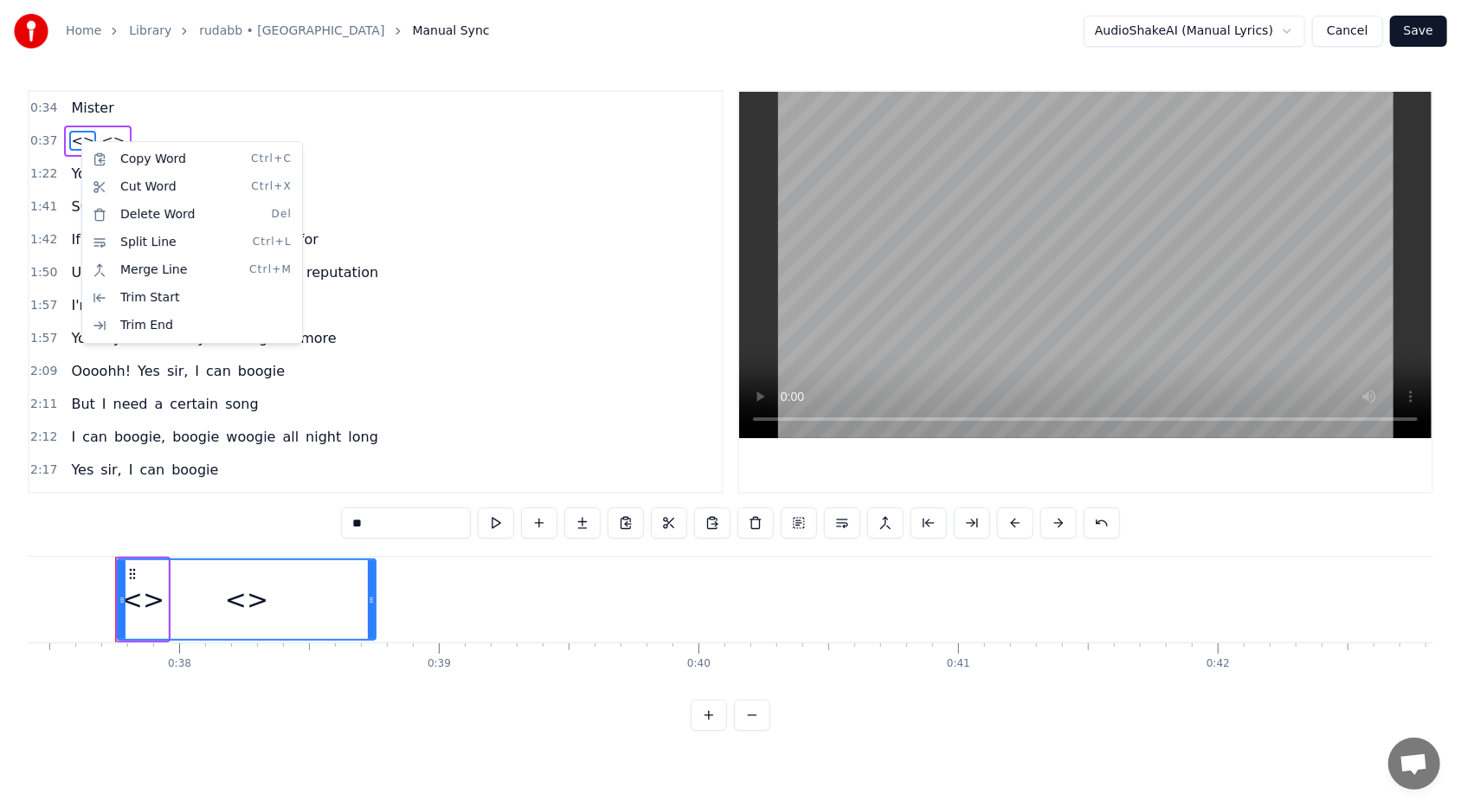
click at [76, 138] on html "Home Library rudabb • RHEZAANJ Manual Sync AudioShakeAI (Manual Lyrics) Cancel …" at bounding box center [730, 379] width 1461 height 758
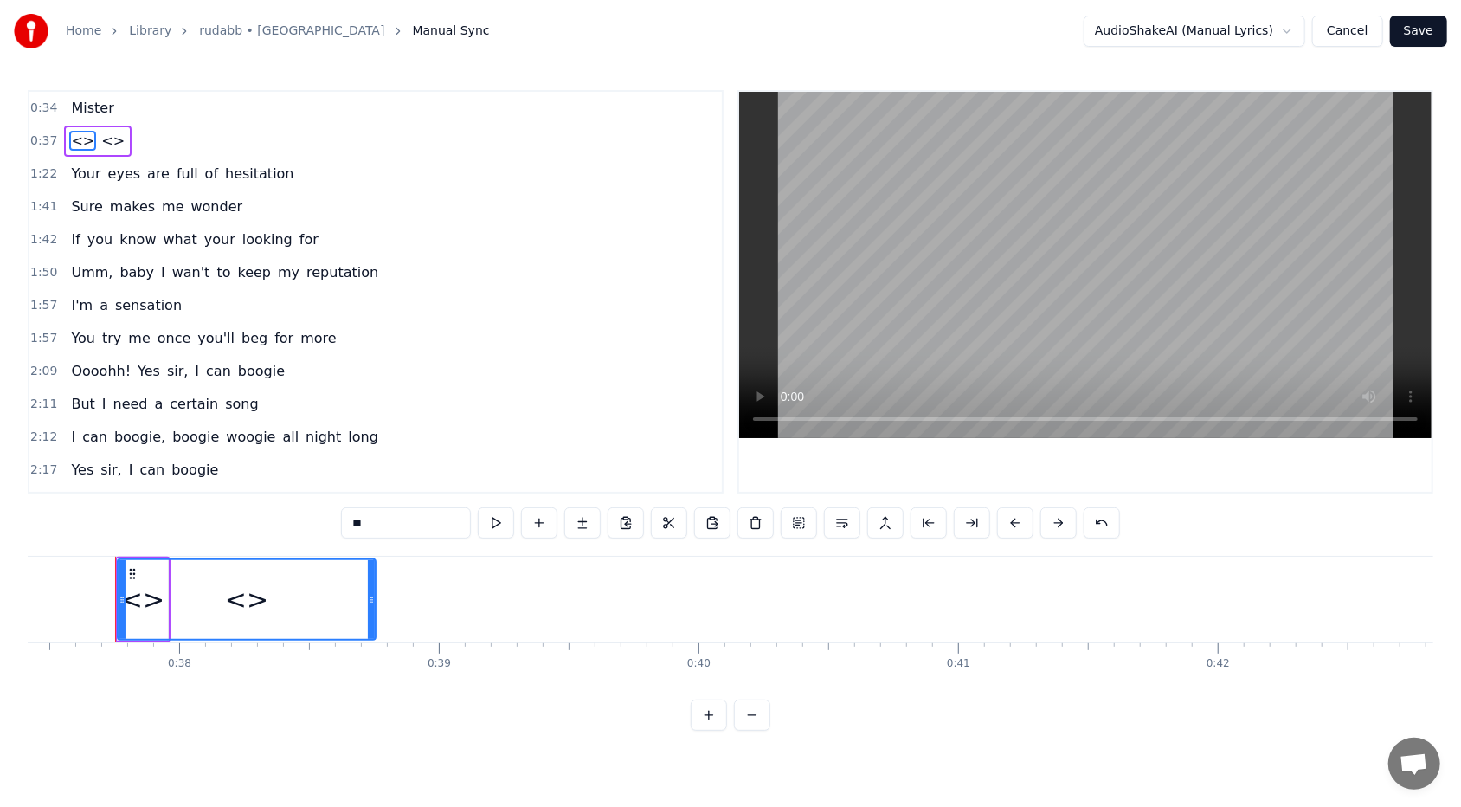
click at [76, 138] on span "<>" at bounding box center [82, 141] width 27 height 20
click at [80, 138] on span "<>" at bounding box center [82, 141] width 27 height 20
click at [145, 29] on link "Library" at bounding box center [150, 30] width 42 height 17
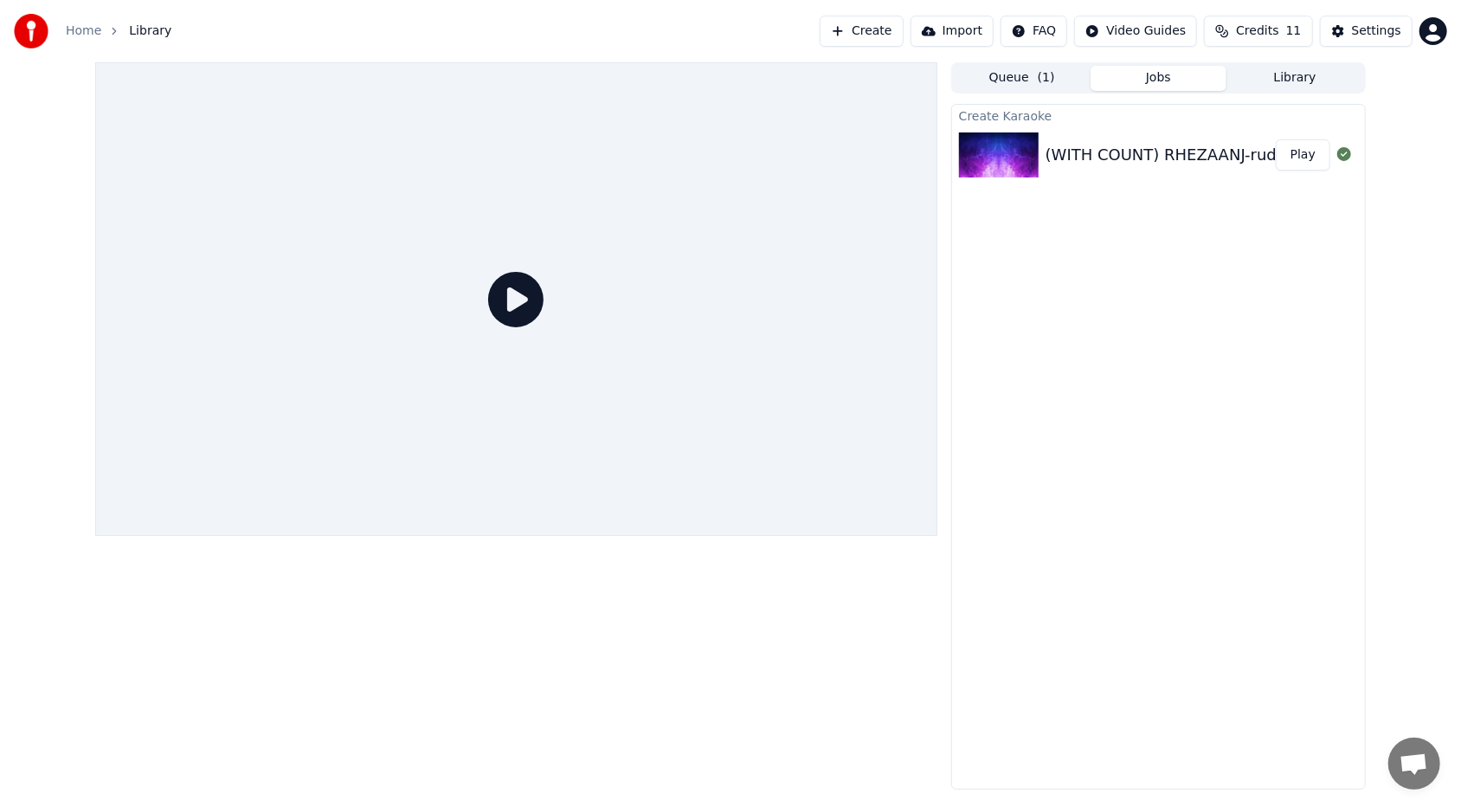
click at [683, 133] on div "(WITH COUNT) RHEZAANJ-rudabb-25385-V5 Play" at bounding box center [1158, 154] width 413 height 59
click at [683, 158] on button "Play" at bounding box center [1303, 154] width 55 height 31
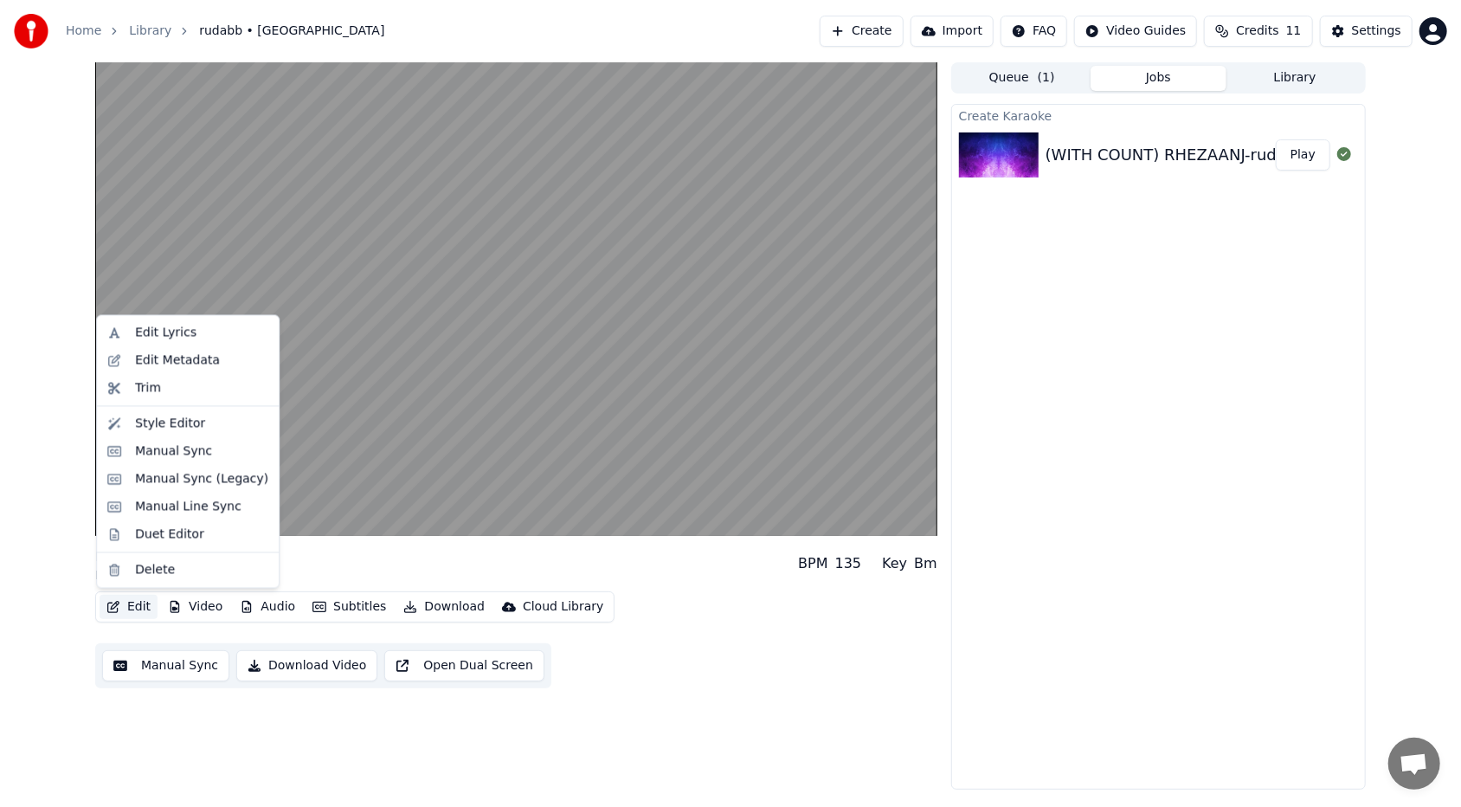
click at [140, 494] on button "Edit" at bounding box center [129, 607] width 58 height 24
click at [153, 332] on div "Edit Lyrics" at bounding box center [165, 333] width 61 height 17
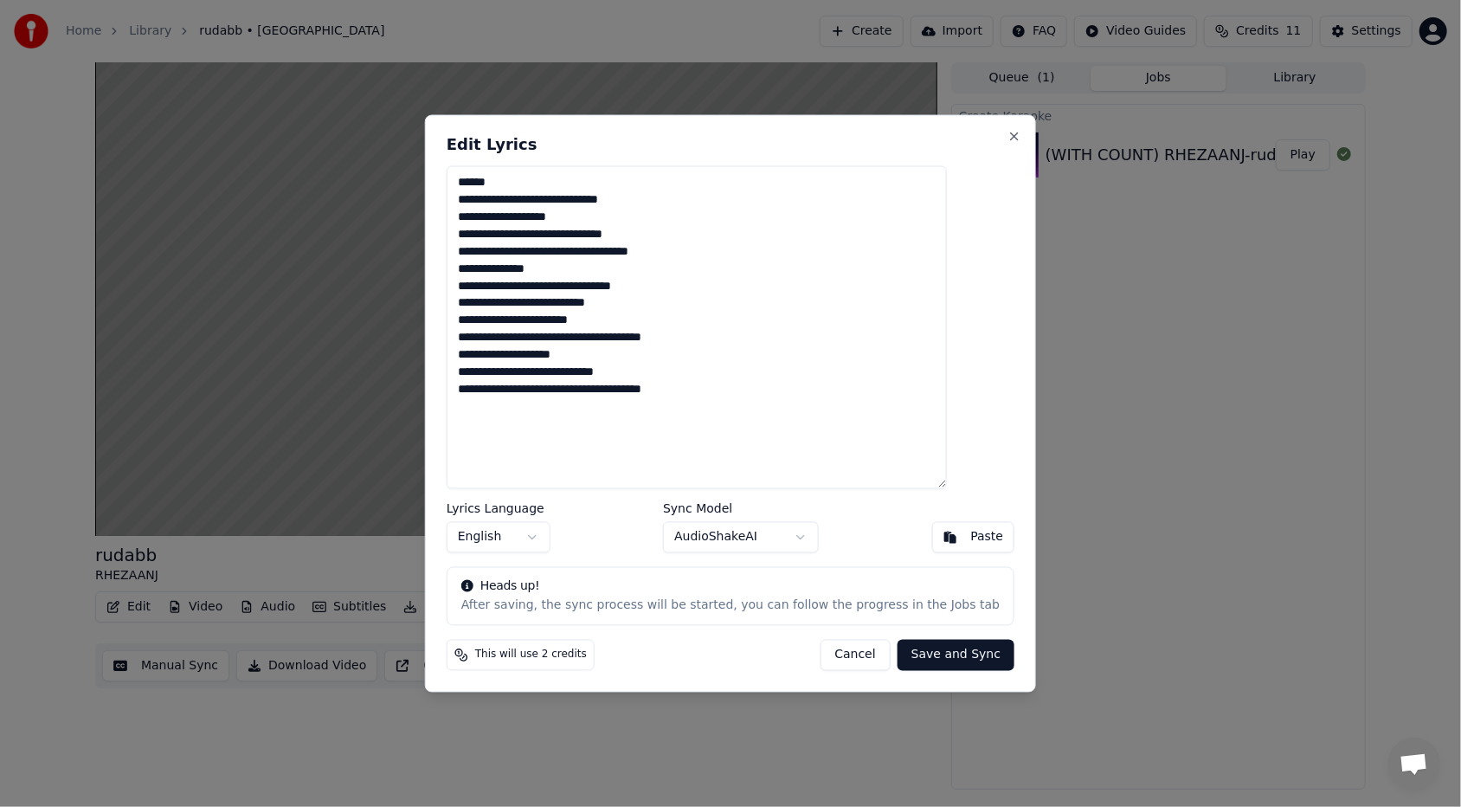
click at [683, 494] on button "Cancel" at bounding box center [855, 654] width 70 height 31
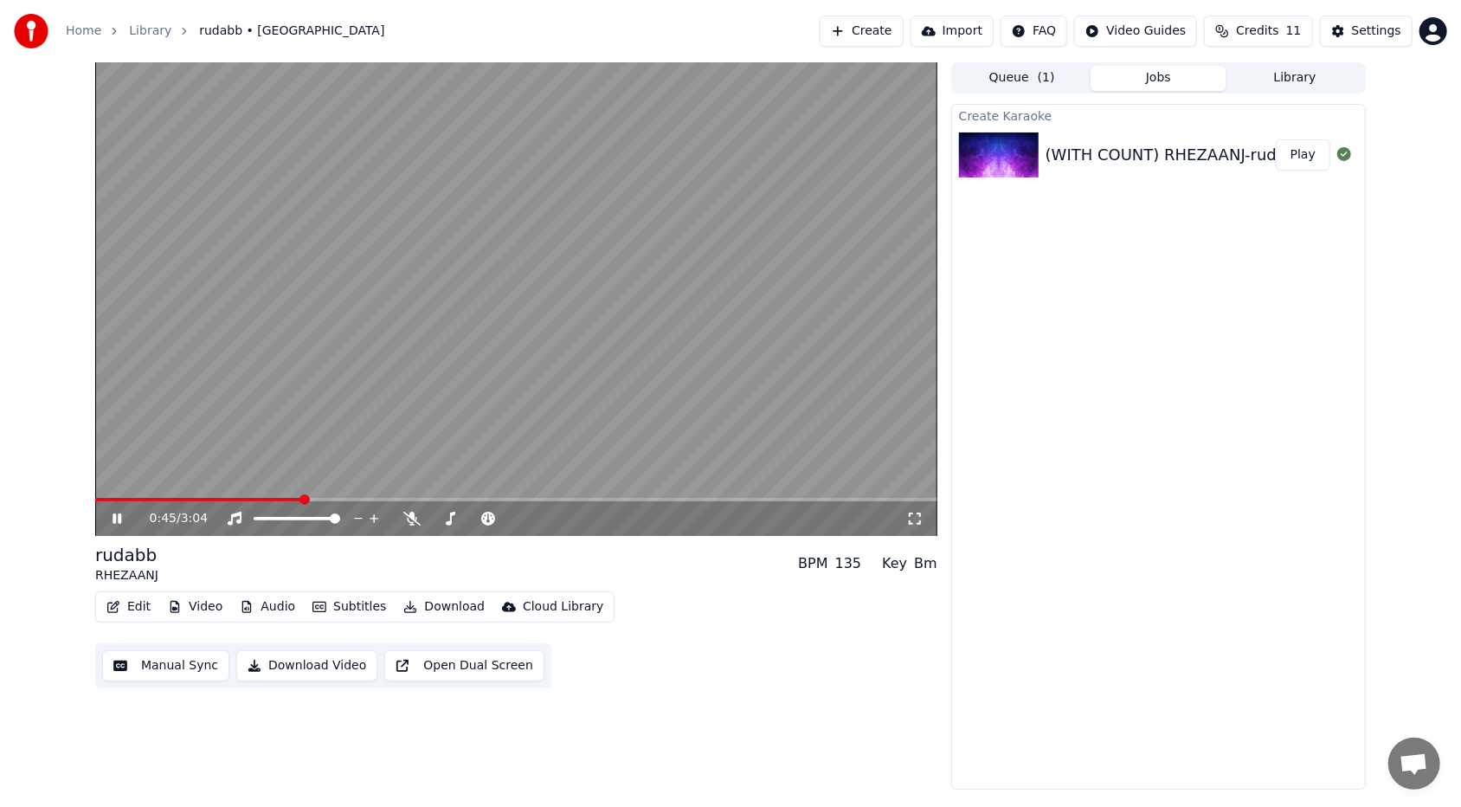
click at [156, 494] on button "Manual Sync" at bounding box center [165, 665] width 127 height 31
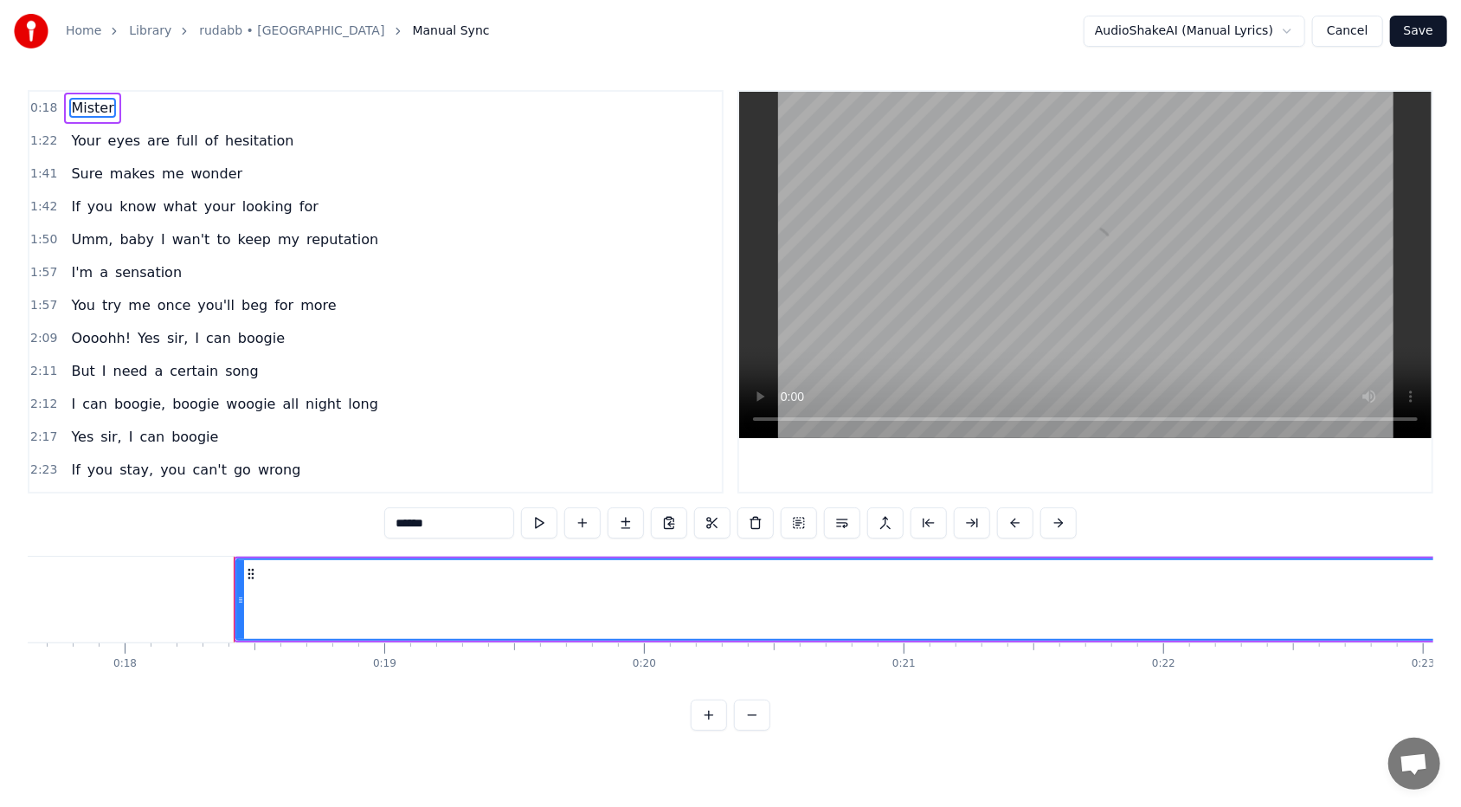
scroll to position [0, 4696]
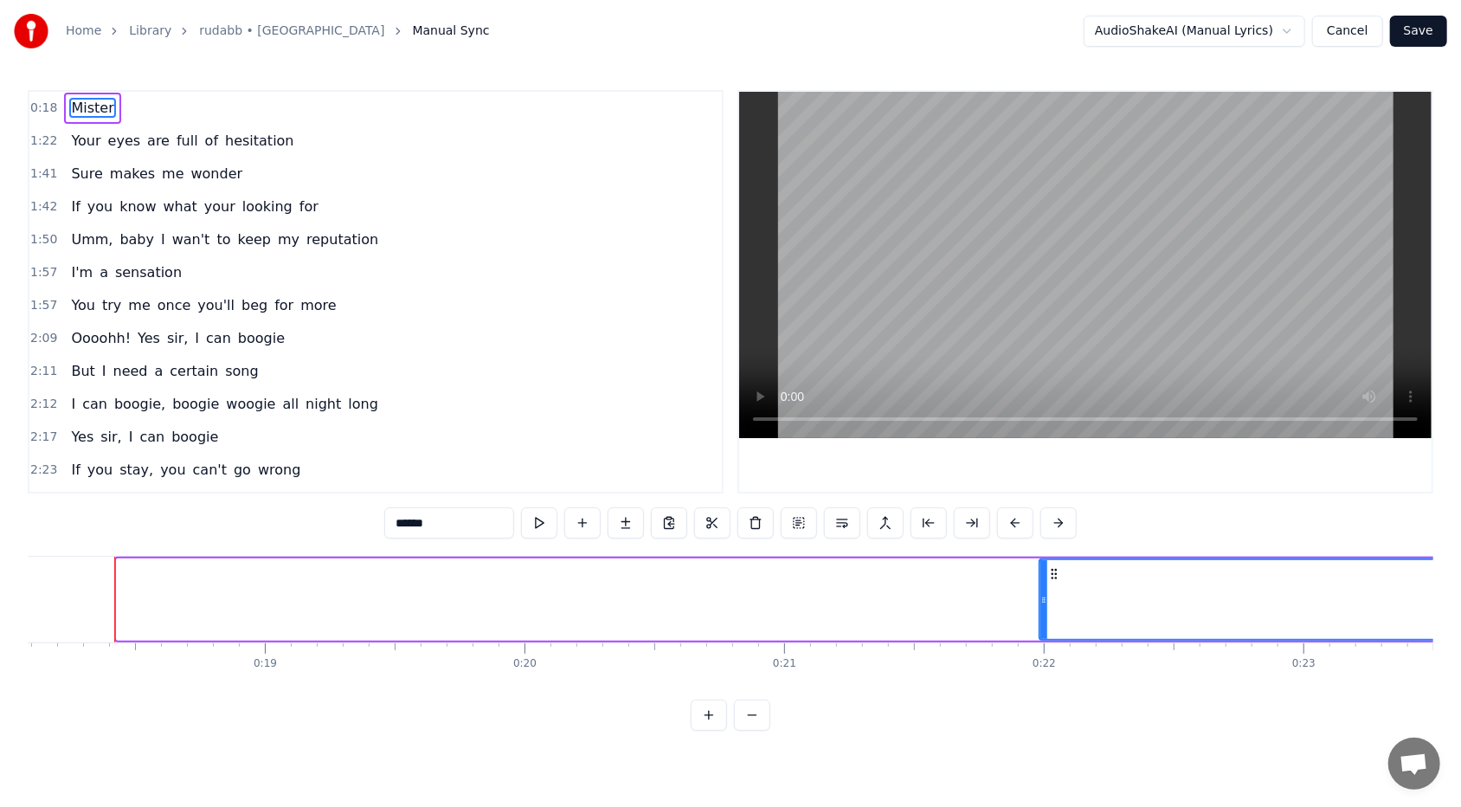
drag, startPoint x: 116, startPoint y: 592, endPoint x: 1038, endPoint y: 642, distance: 923.9
click at [683, 494] on div "Mister Your eyes are full of hesitation Sure makes me wonder If you know what y…" at bounding box center [730, 621] width 1405 height 130
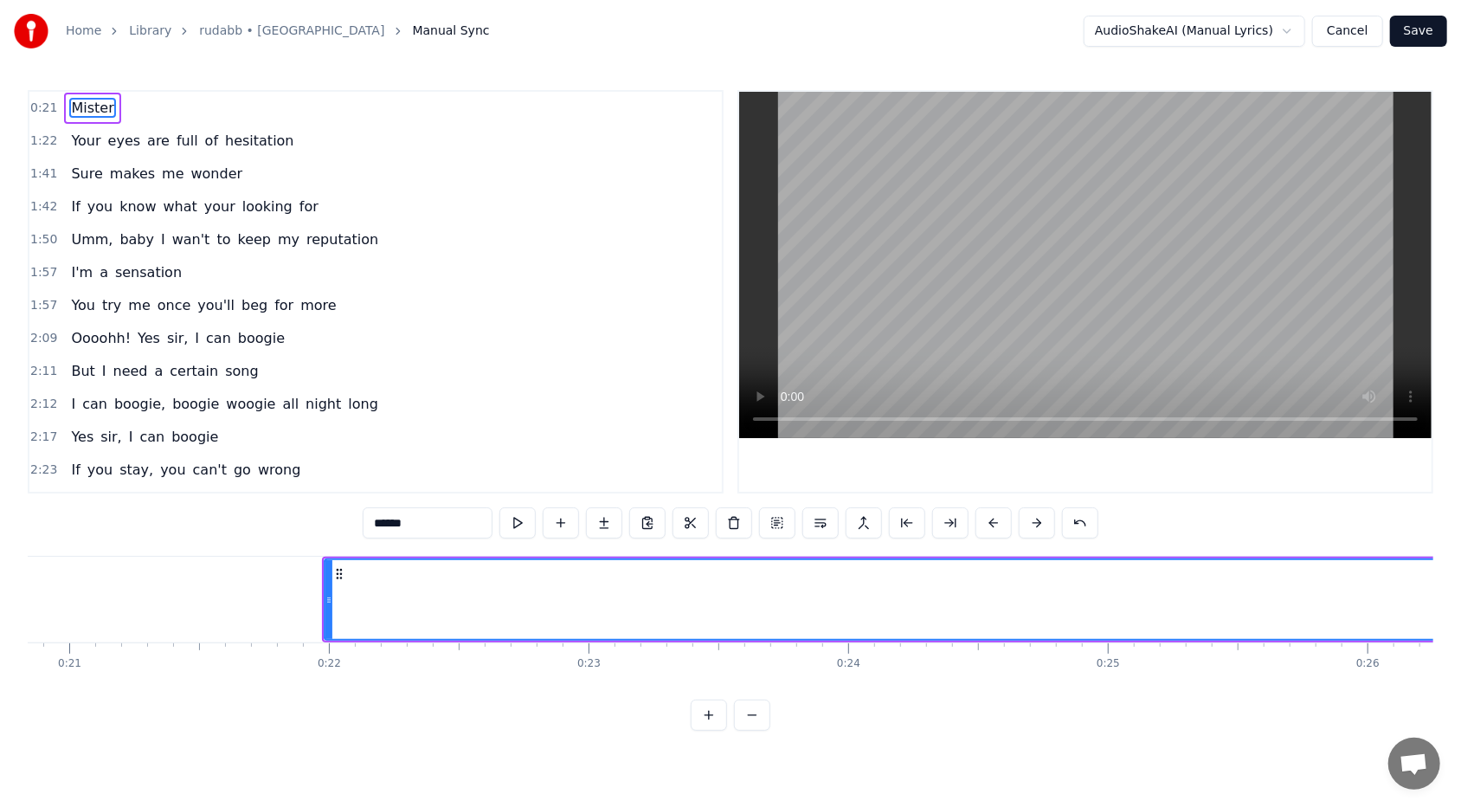
scroll to position [0, 5549]
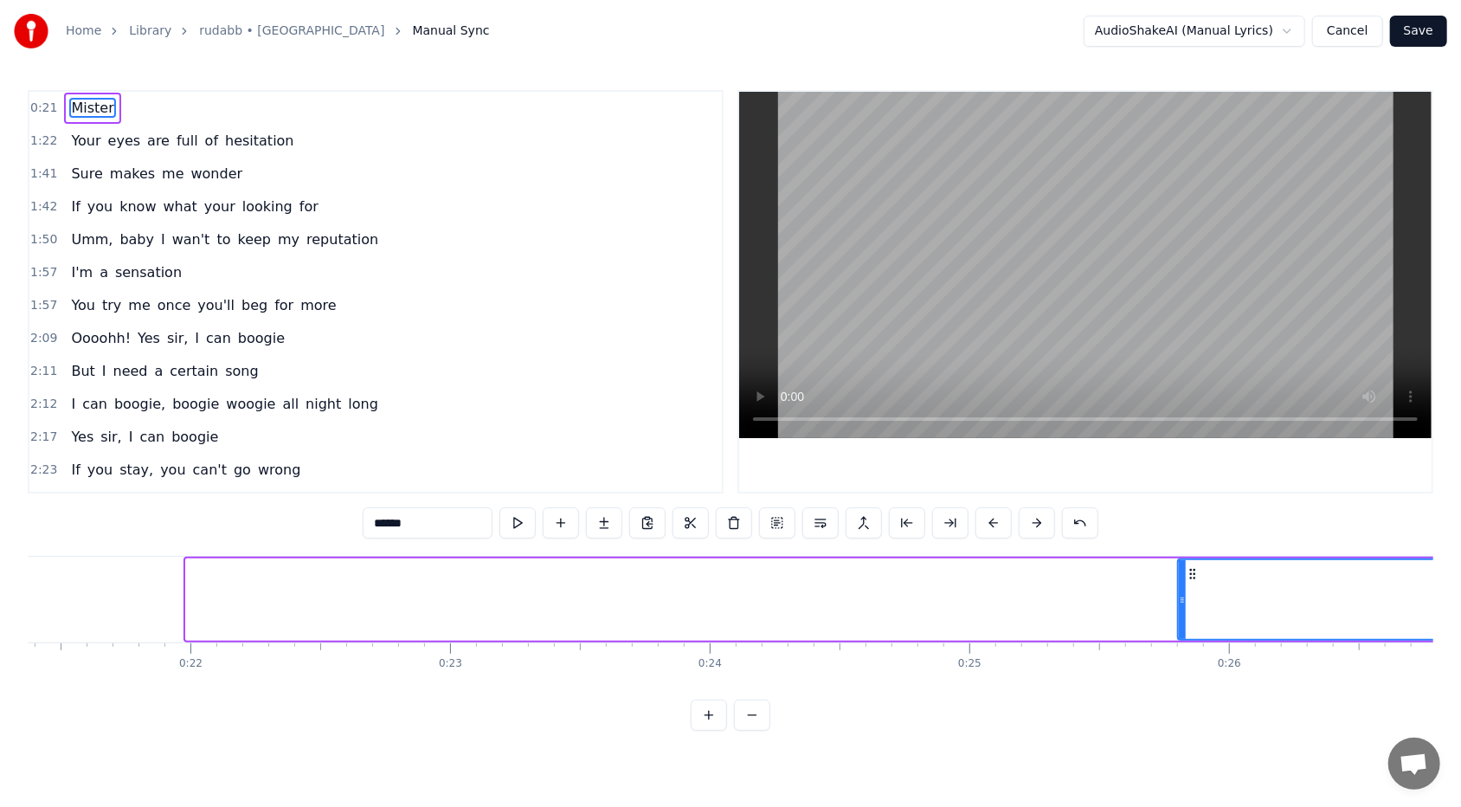
drag, startPoint x: 188, startPoint y: 601, endPoint x: 1180, endPoint y: 617, distance: 991.9
click at [683, 494] on div at bounding box center [1182, 599] width 7 height 79
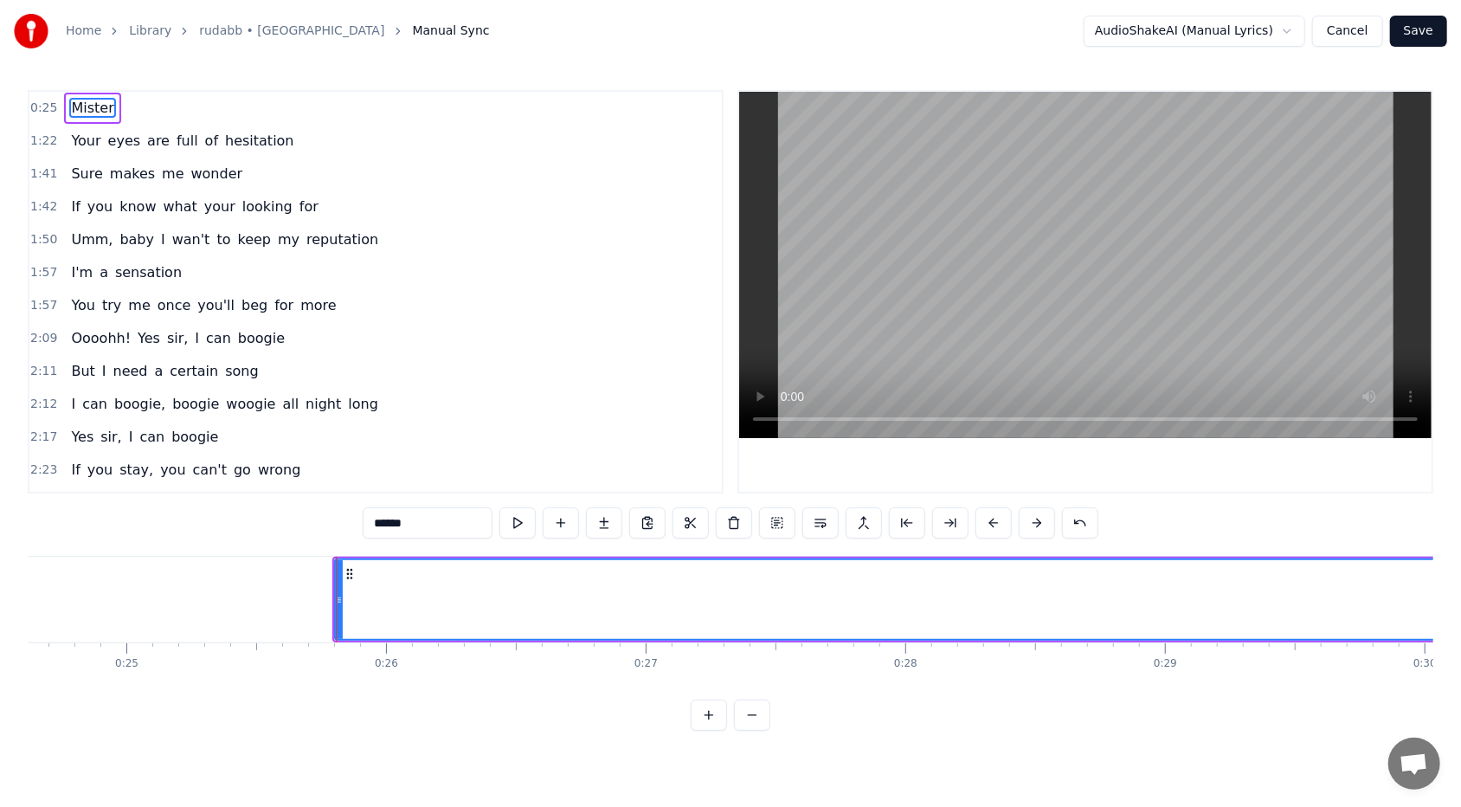
scroll to position [0, 6438]
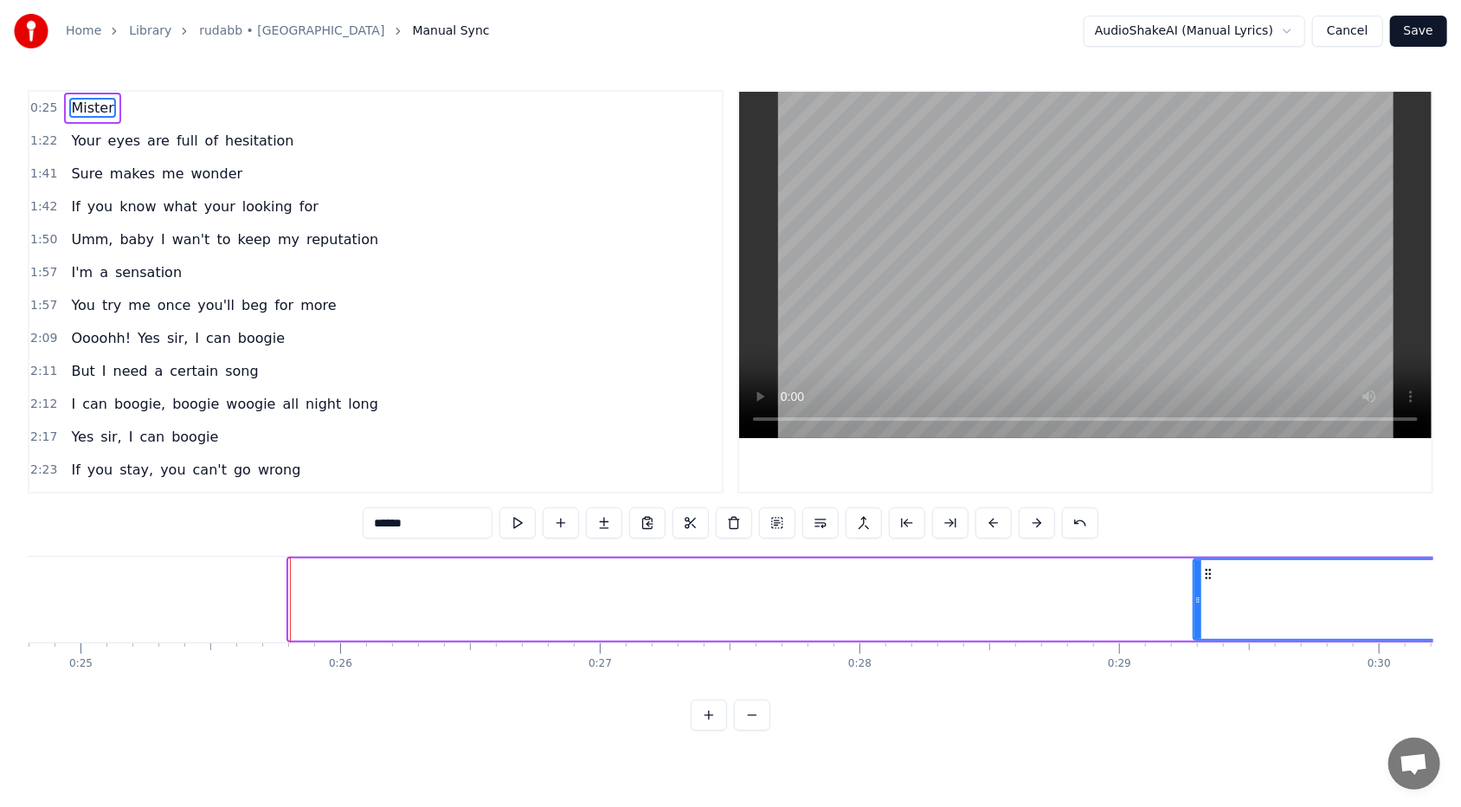
drag, startPoint x: 294, startPoint y: 599, endPoint x: 1199, endPoint y: 613, distance: 904.4
click at [683, 494] on div at bounding box center [1197, 599] width 7 height 79
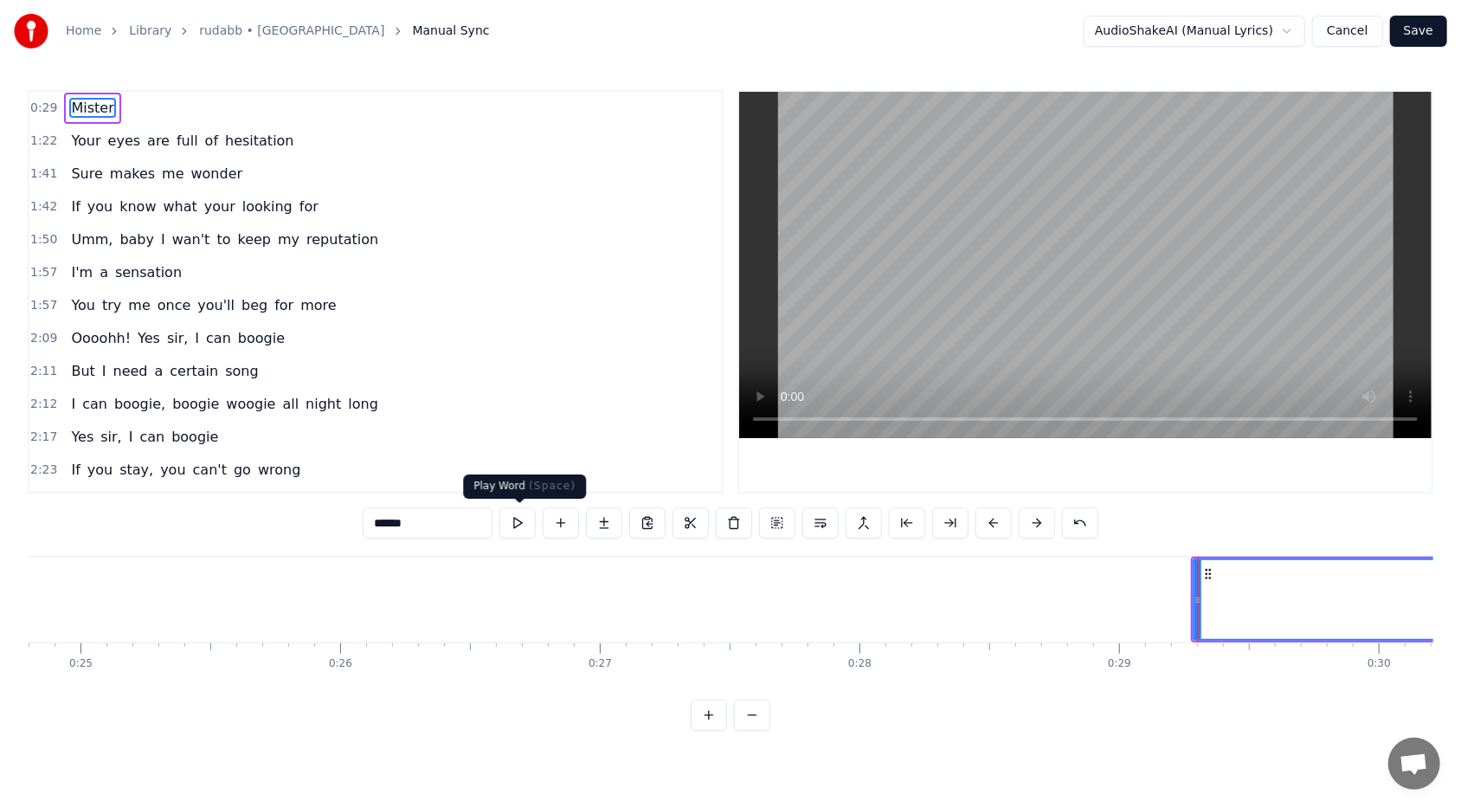
click at [519, 494] on button at bounding box center [517, 522] width 36 height 31
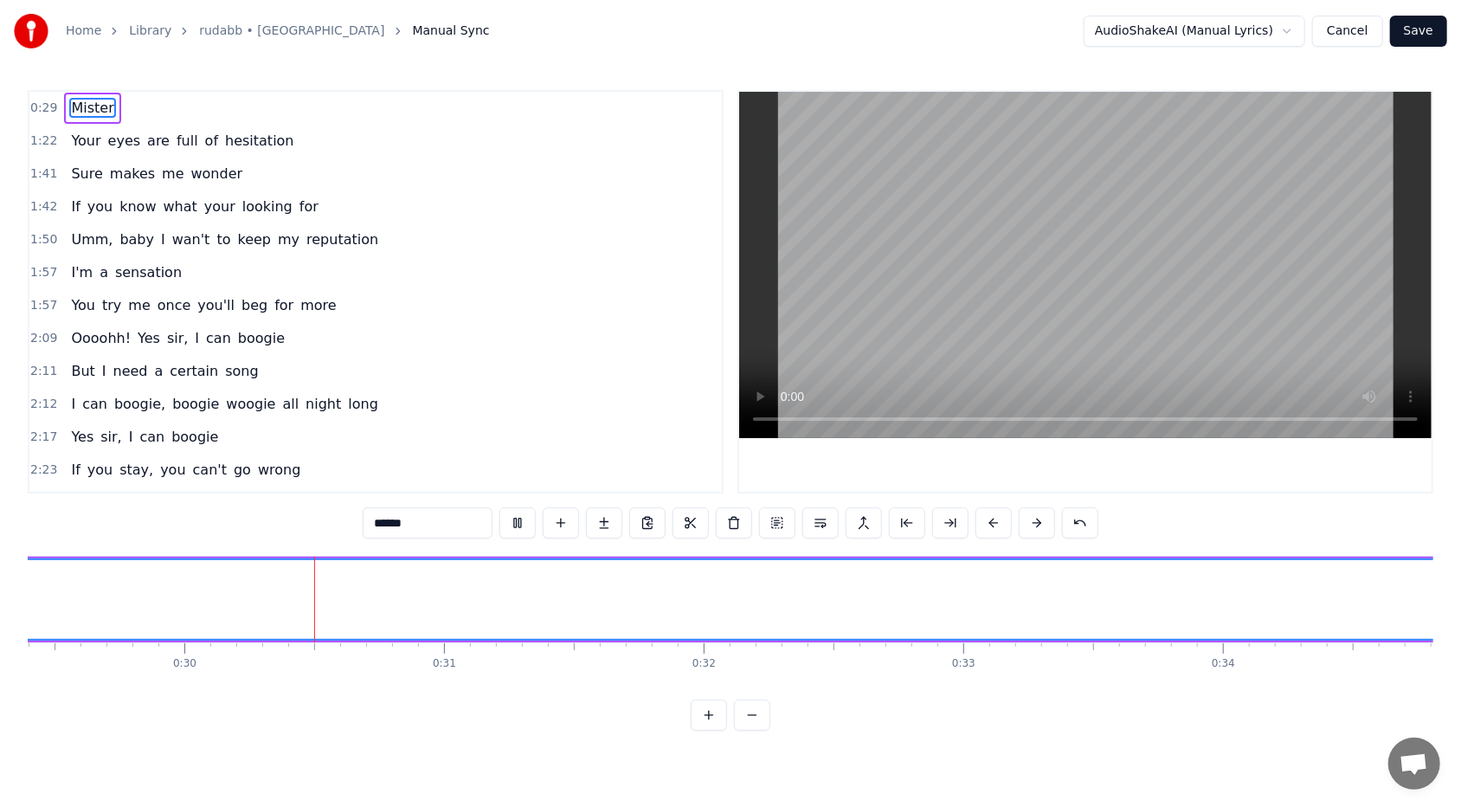
scroll to position [0, 7703]
click at [518, 494] on button at bounding box center [517, 522] width 36 height 31
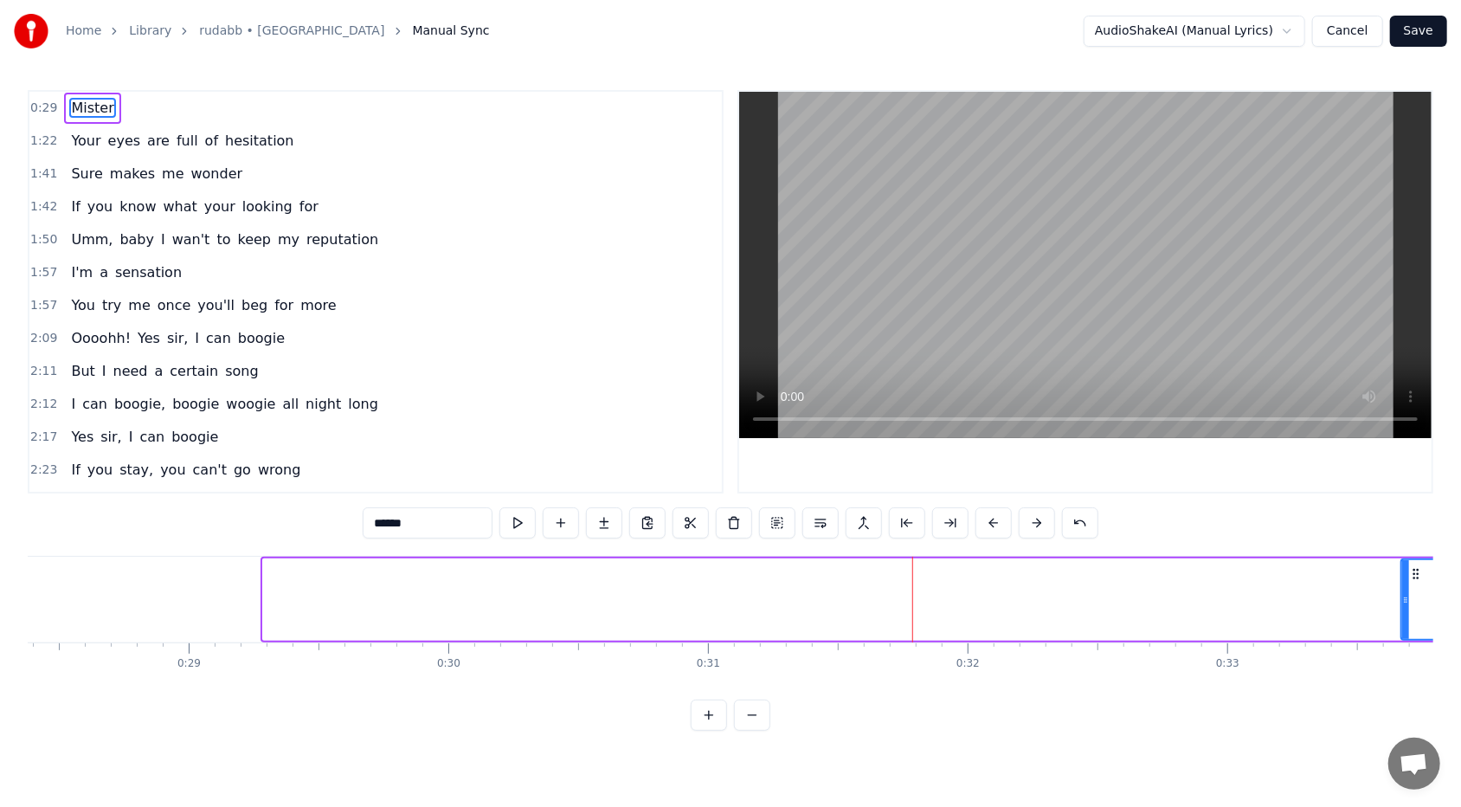
drag, startPoint x: 267, startPoint y: 597, endPoint x: 1405, endPoint y: 613, distance: 1138.1
click at [683, 494] on div at bounding box center [1405, 599] width 7 height 79
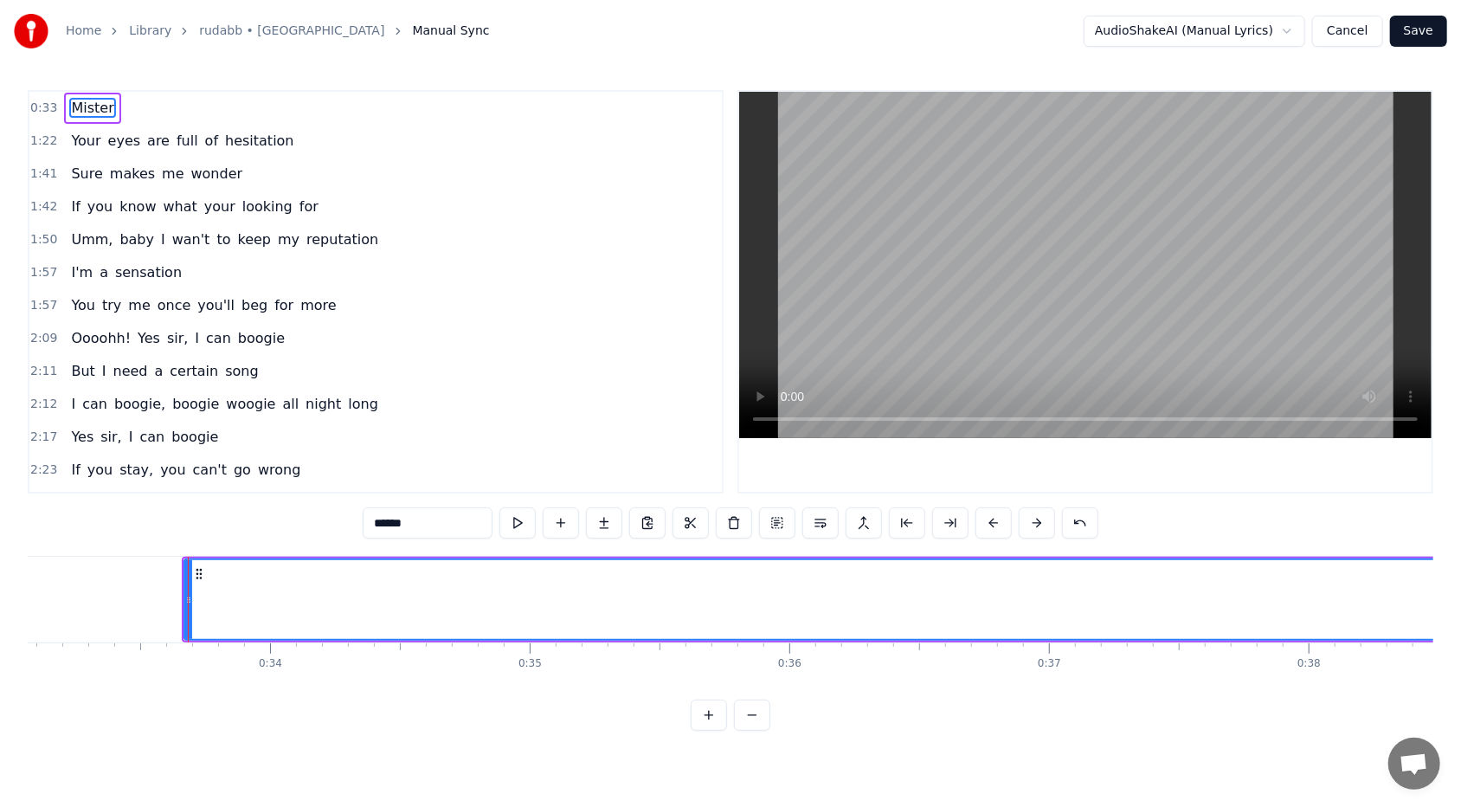
scroll to position [0, 8657]
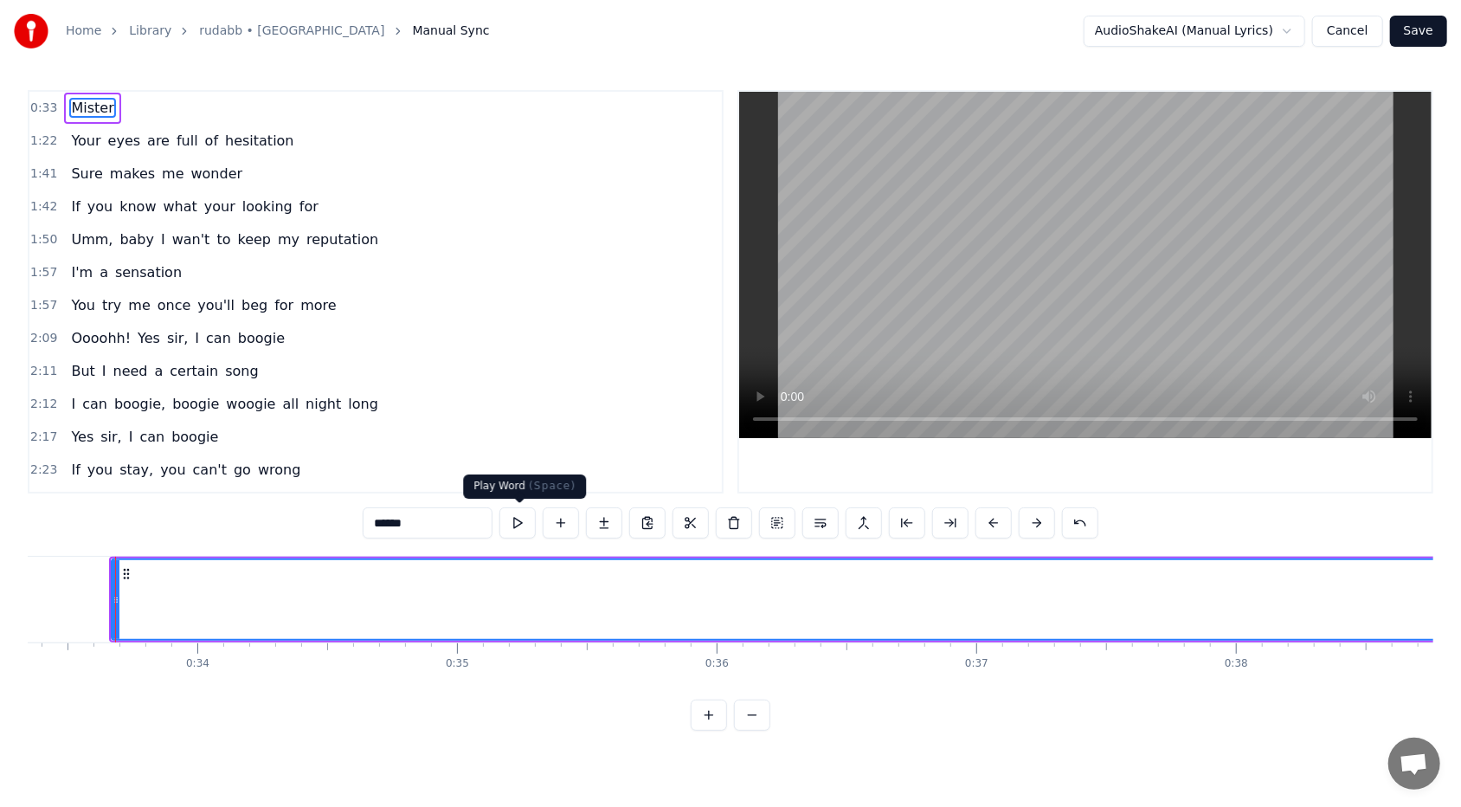
click at [516, 494] on button at bounding box center [517, 522] width 36 height 31
click at [517, 494] on button at bounding box center [517, 522] width 36 height 31
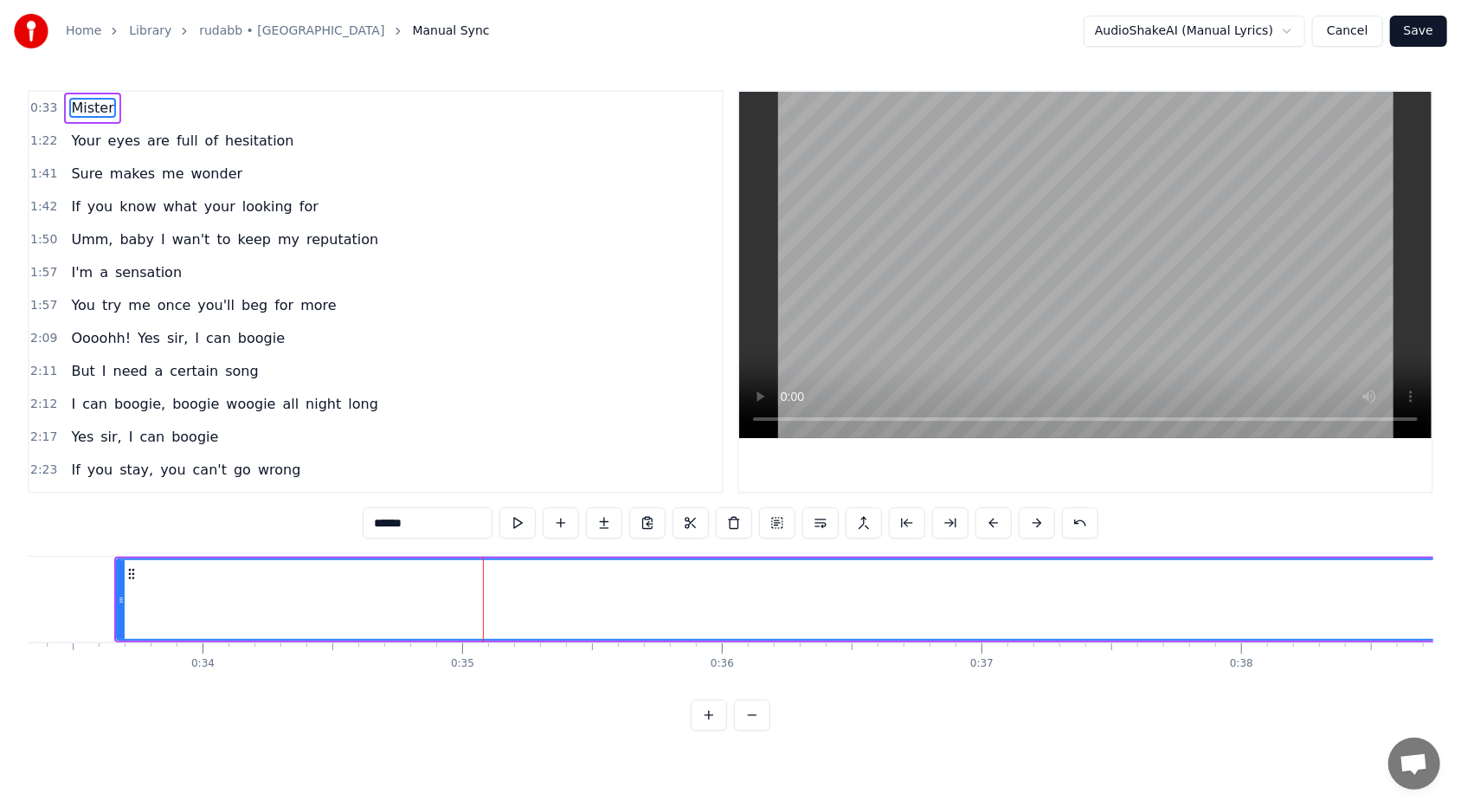
click at [517, 494] on button at bounding box center [517, 522] width 36 height 31
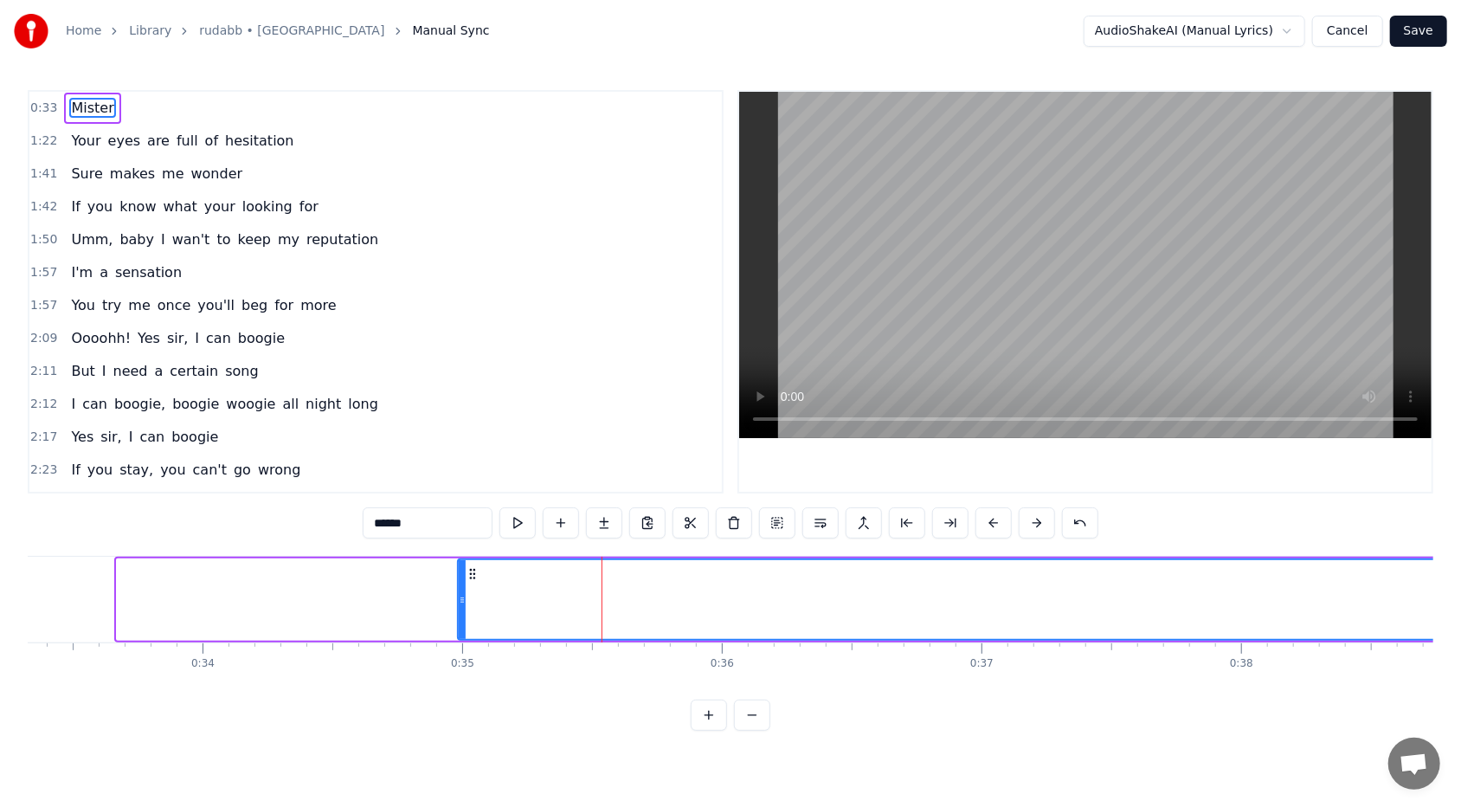
drag, startPoint x: 119, startPoint y: 594, endPoint x: 460, endPoint y: 601, distance: 341.0
click at [460, 494] on icon at bounding box center [462, 600] width 7 height 14
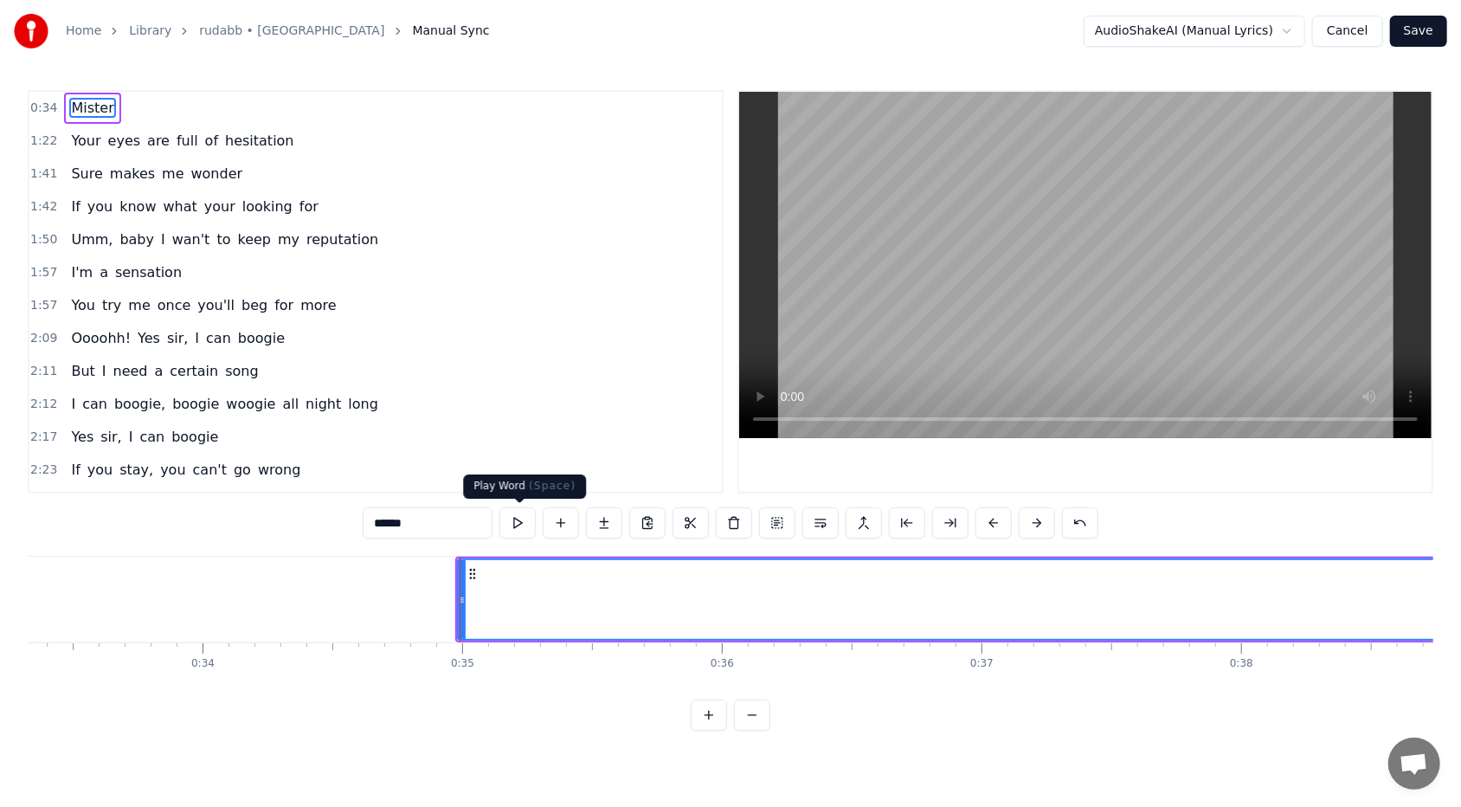
click at [516, 494] on button at bounding box center [517, 522] width 36 height 31
click at [37, 138] on span "1:22" at bounding box center [43, 140] width 27 height 17
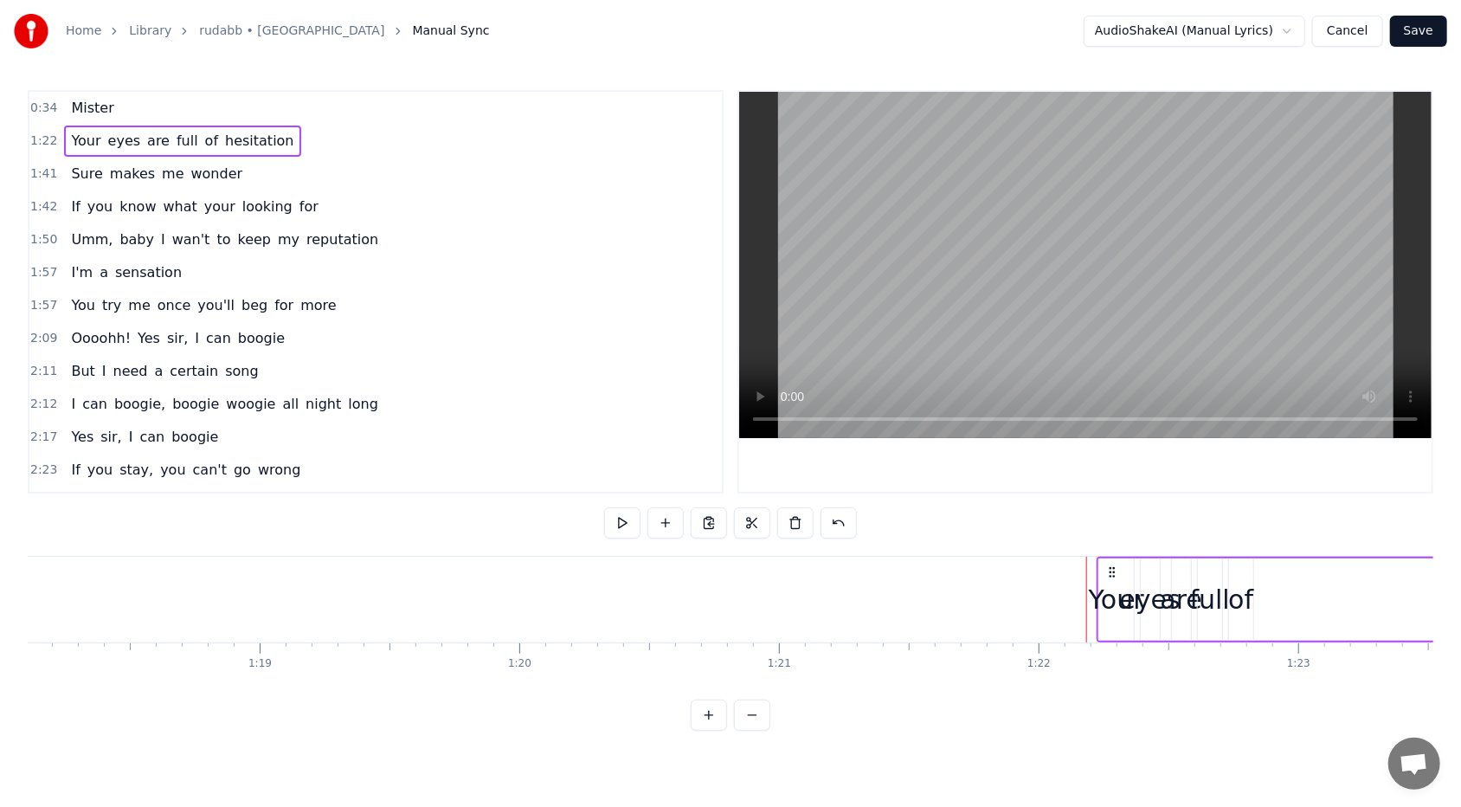
scroll to position [0, 21249]
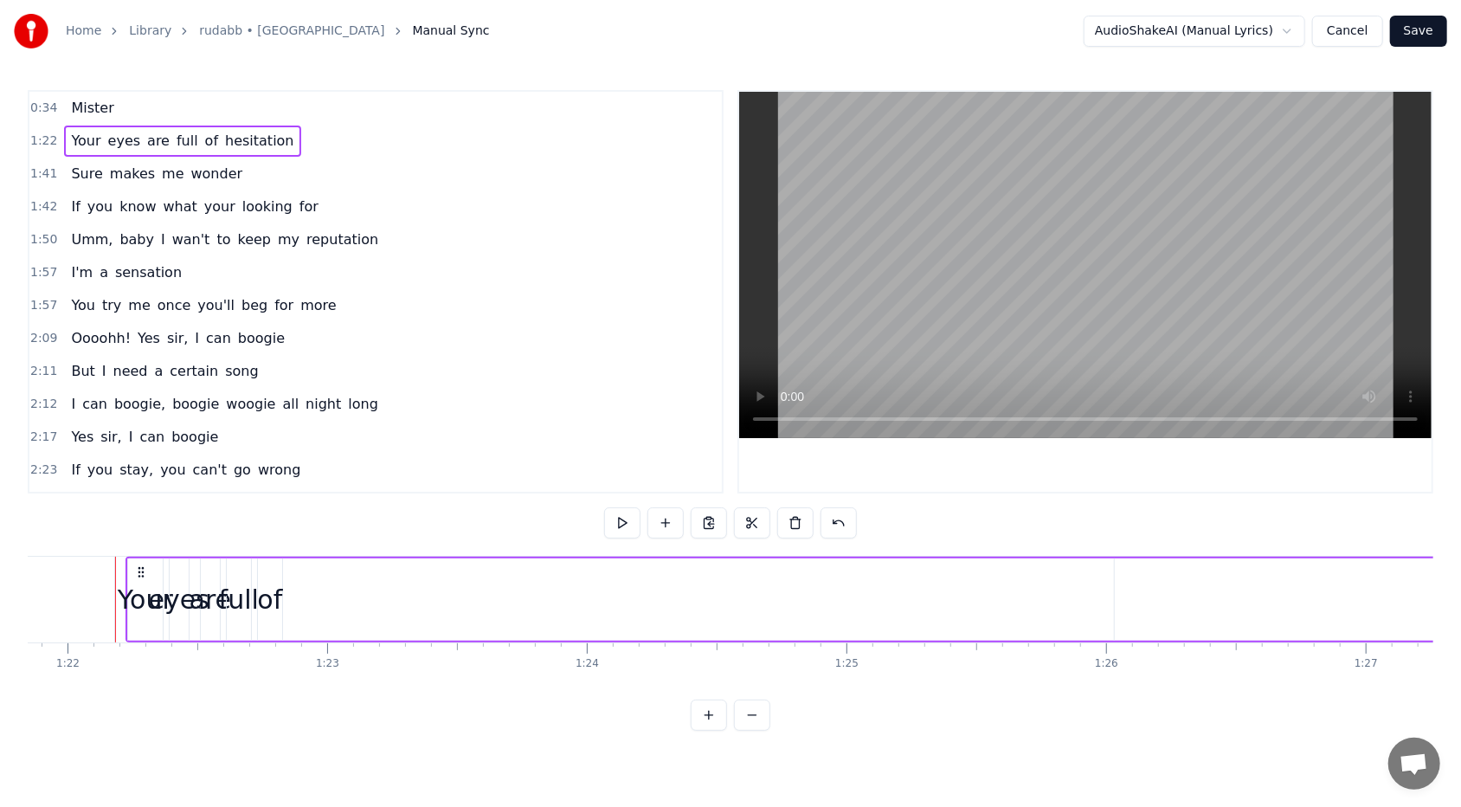
click at [136, 494] on div "Your" at bounding box center [145, 599] width 55 height 39
click at [109, 137] on span "eyes" at bounding box center [124, 141] width 36 height 20
click at [81, 135] on span "Your" at bounding box center [85, 141] width 33 height 20
click at [85, 111] on span "Mister" at bounding box center [92, 108] width 46 height 20
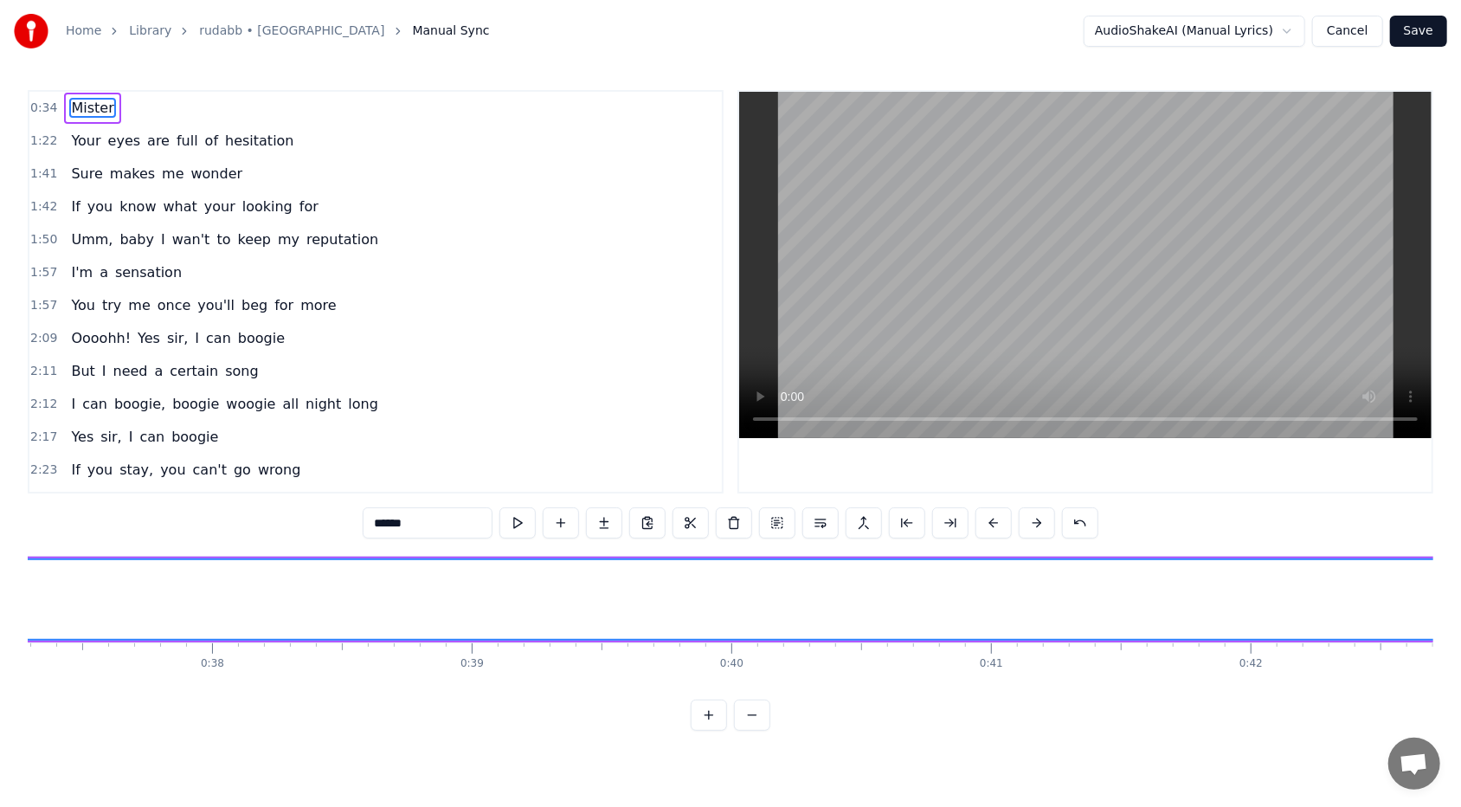
scroll to position [0, 8993]
click at [516, 494] on button at bounding box center [517, 522] width 36 height 31
drag, startPoint x: 516, startPoint y: 521, endPoint x: 533, endPoint y: 527, distance: 18.3
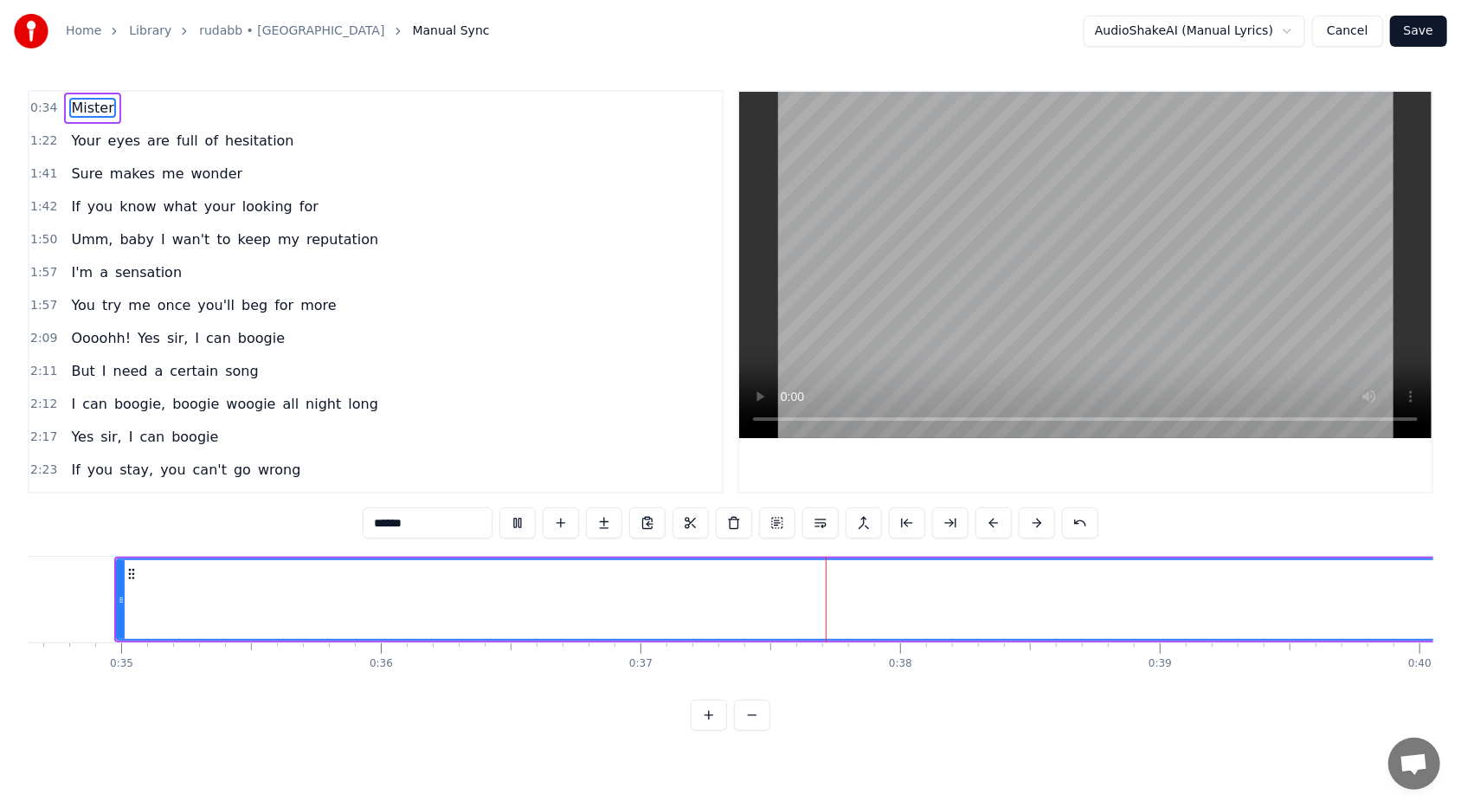
click at [533, 494] on button at bounding box center [517, 522] width 36 height 31
drag, startPoint x: 830, startPoint y: 607, endPoint x: 810, endPoint y: 608, distance: 19.9
drag, startPoint x: 809, startPoint y: 608, endPoint x: 789, endPoint y: 608, distance: 19.9
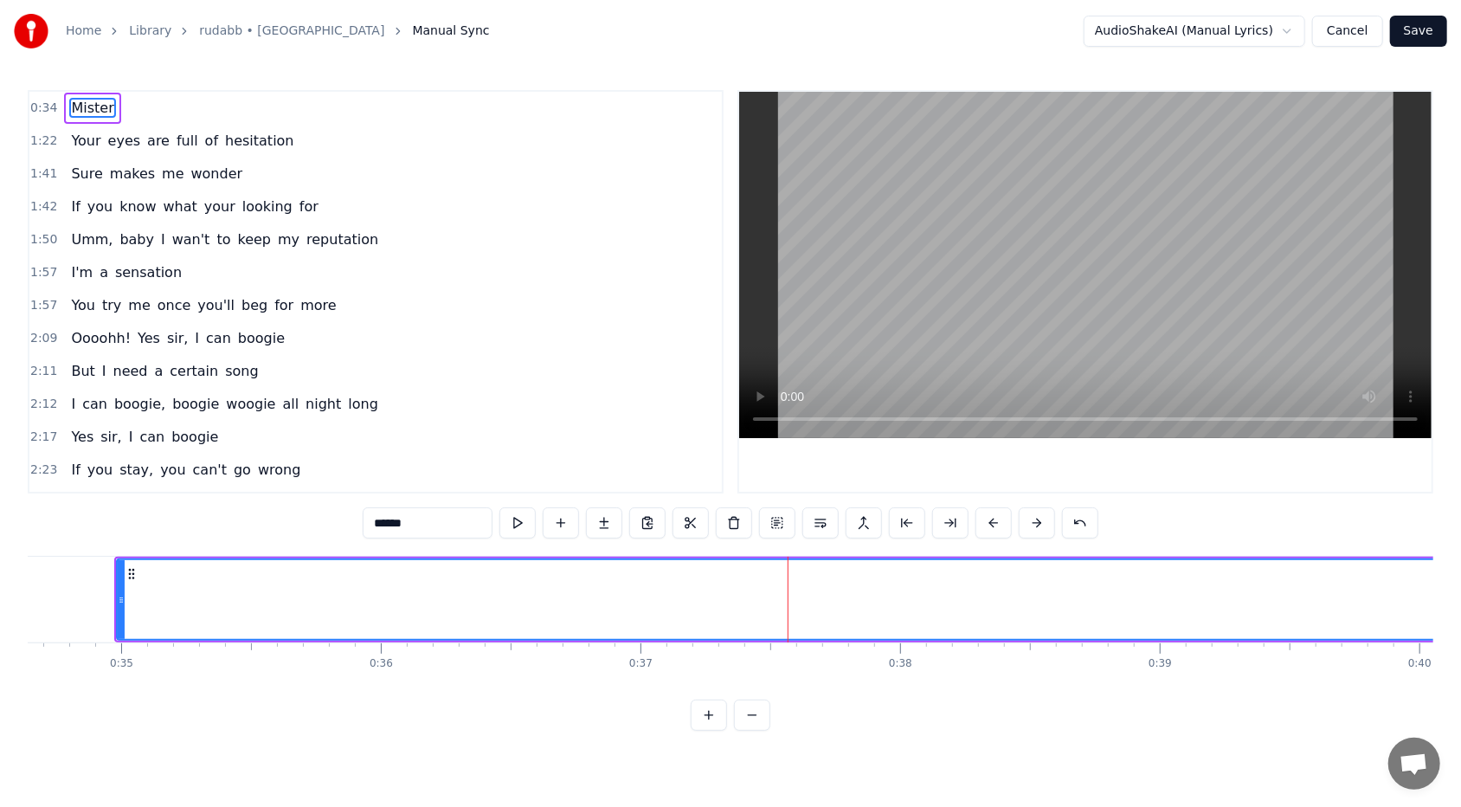
click at [525, 494] on button at bounding box center [517, 522] width 36 height 31
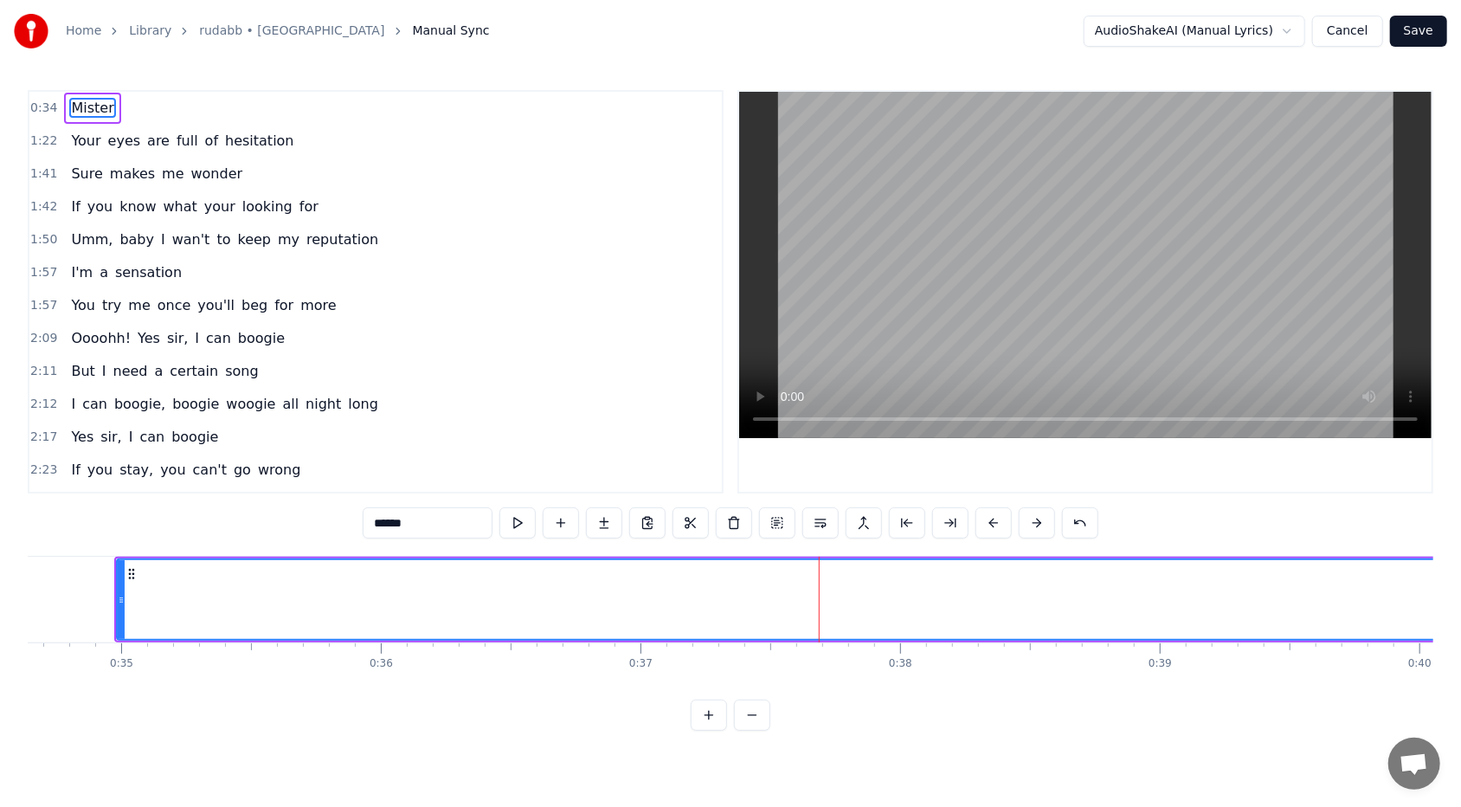
click at [83, 137] on span "Your" at bounding box center [85, 141] width 33 height 20
type input "****"
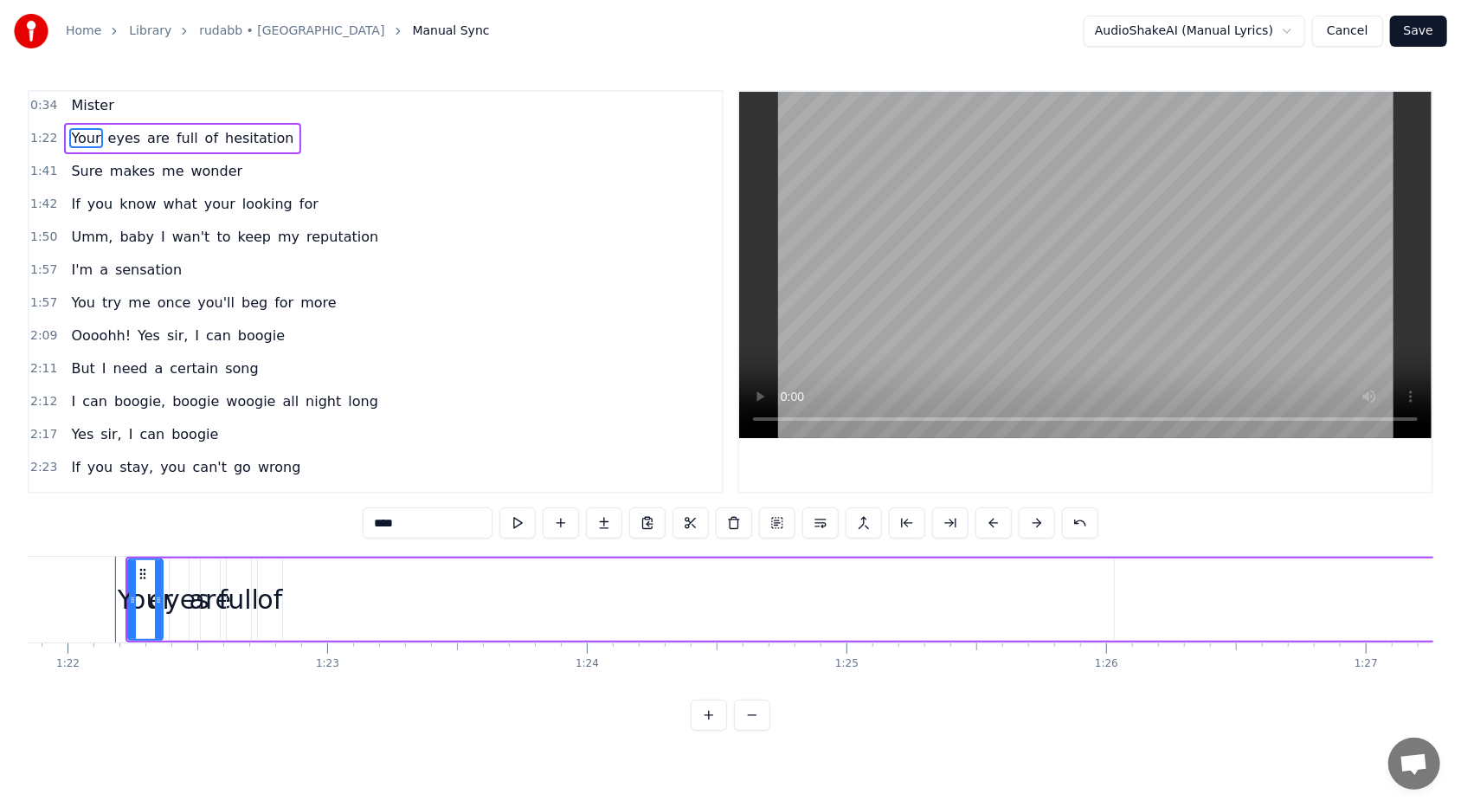
scroll to position [0, 0]
click at [43, 136] on span "1:22" at bounding box center [43, 140] width 27 height 17
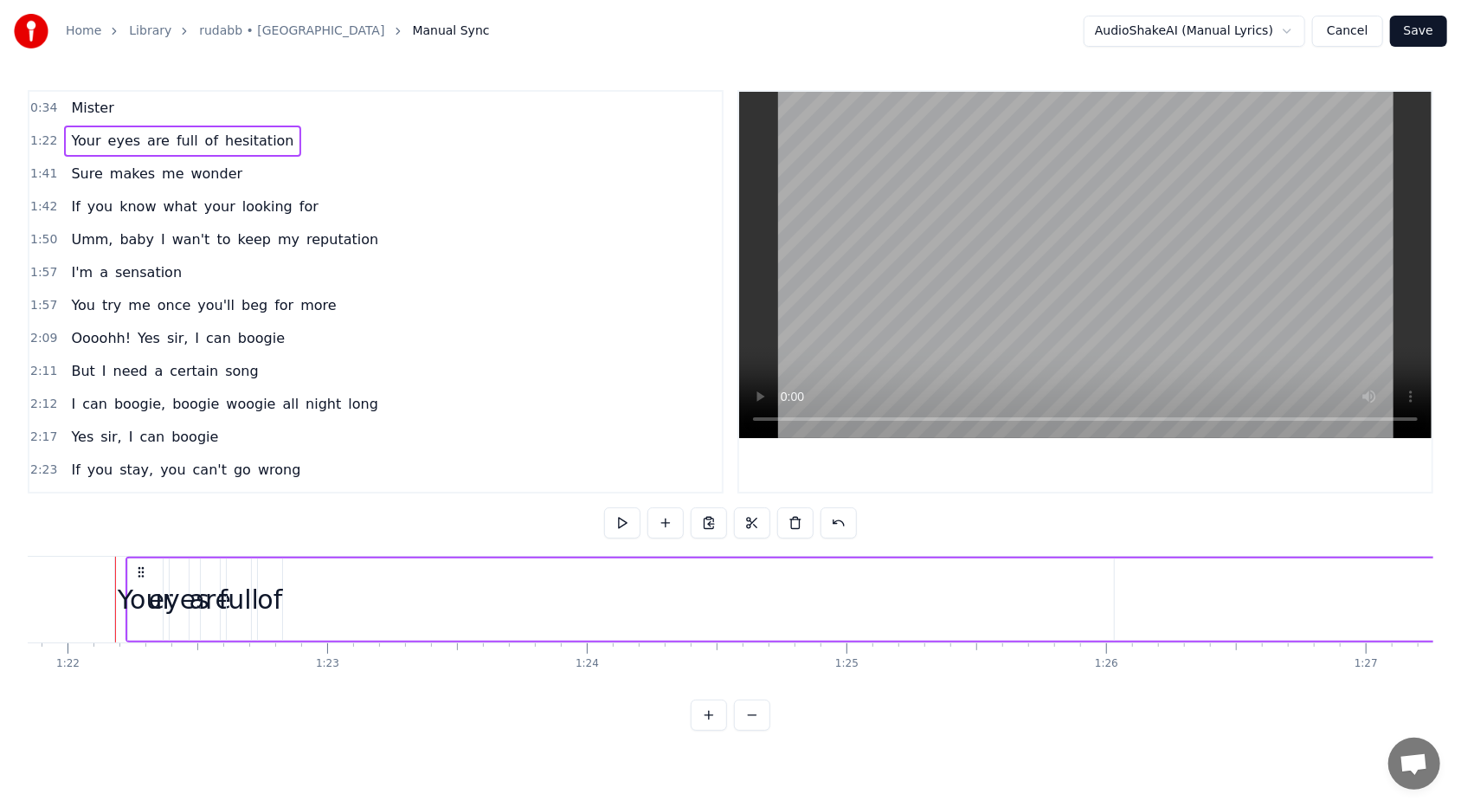
click at [43, 136] on span "1:22" at bounding box center [43, 140] width 27 height 17
click at [273, 31] on link "rudabb • [GEOGRAPHIC_DATA]" at bounding box center [291, 30] width 185 height 17
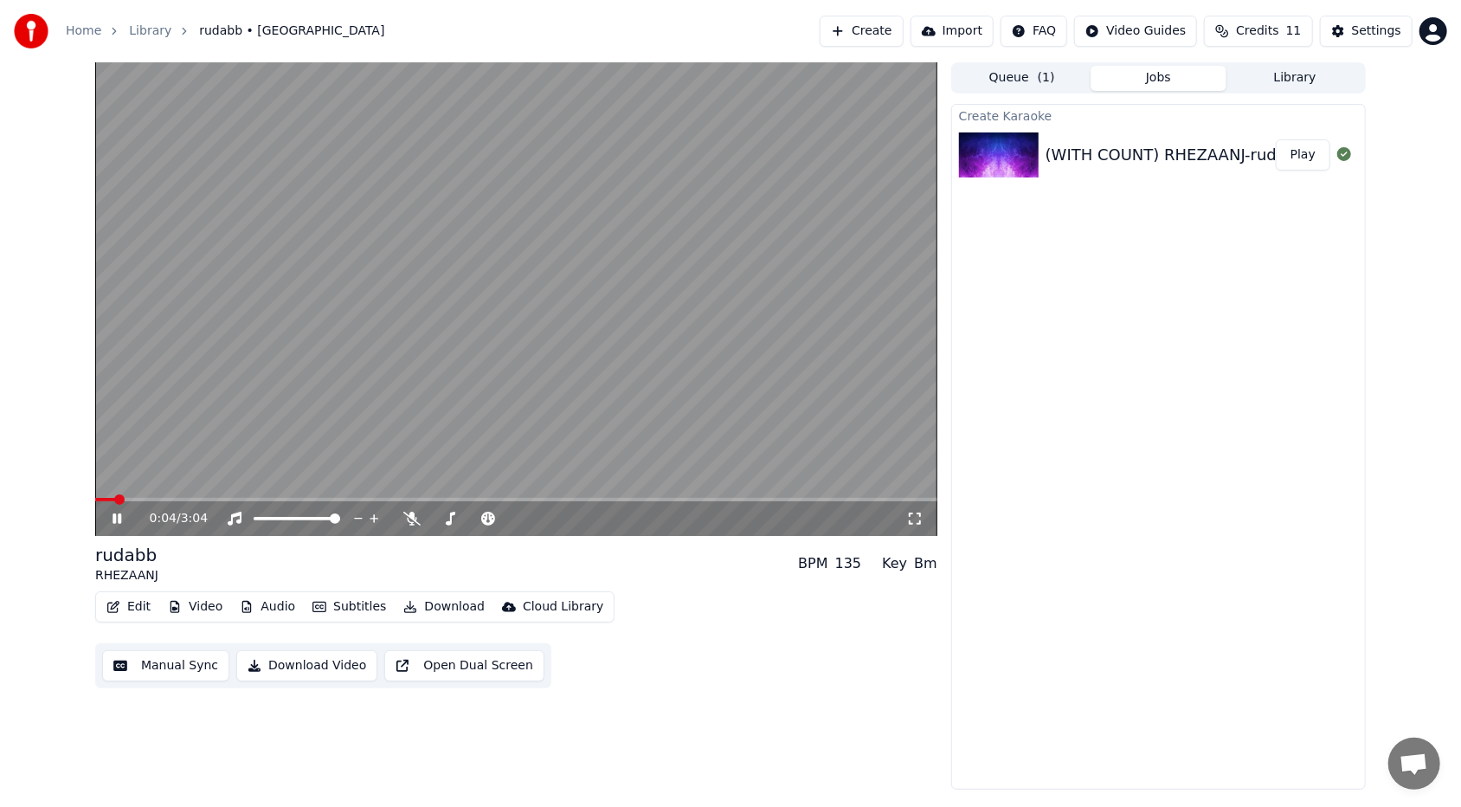
click at [468, 352] on video at bounding box center [516, 298] width 842 height 473
click at [534, 413] on video at bounding box center [516, 298] width 842 height 473
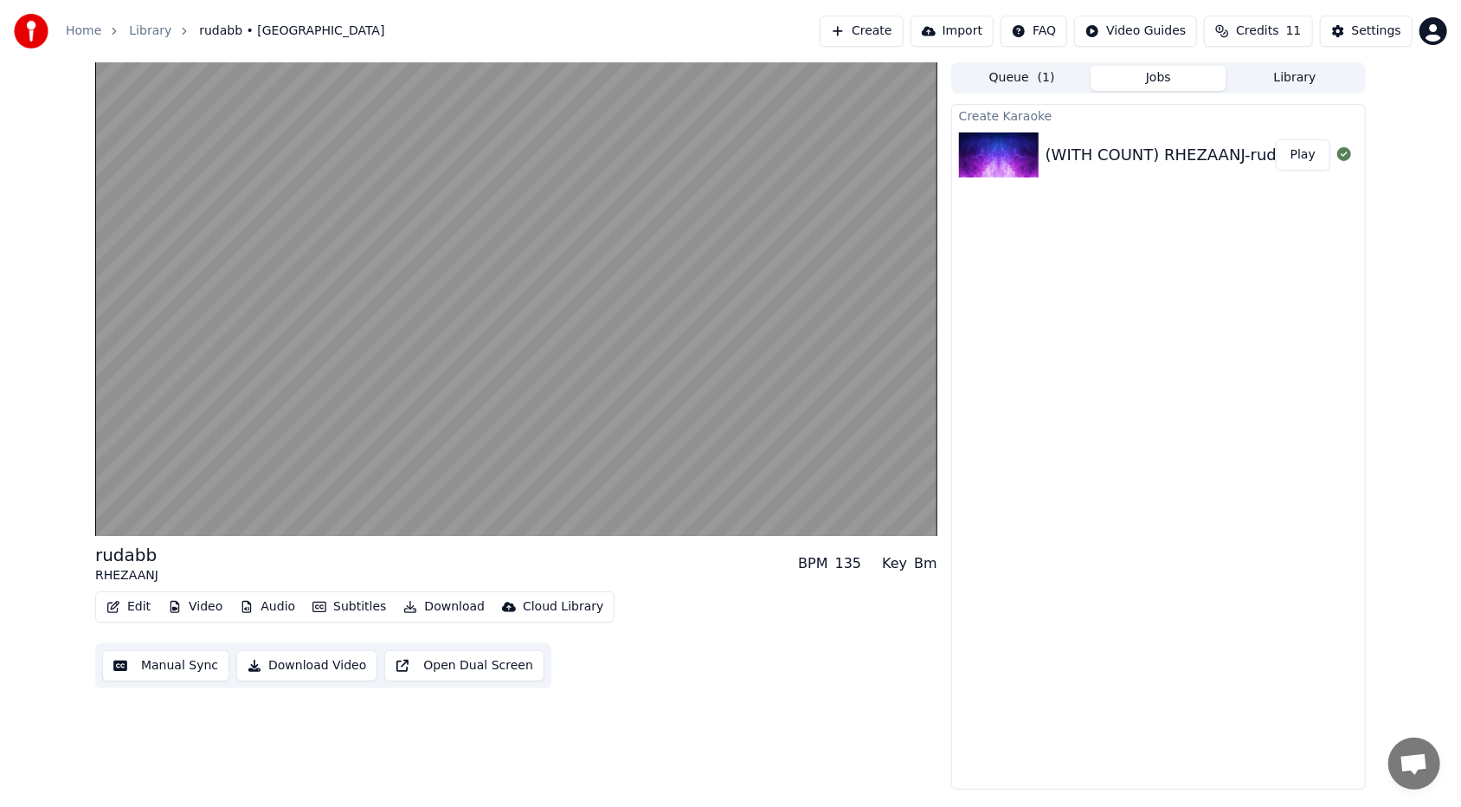
click at [534, 413] on video at bounding box center [516, 298] width 842 height 473
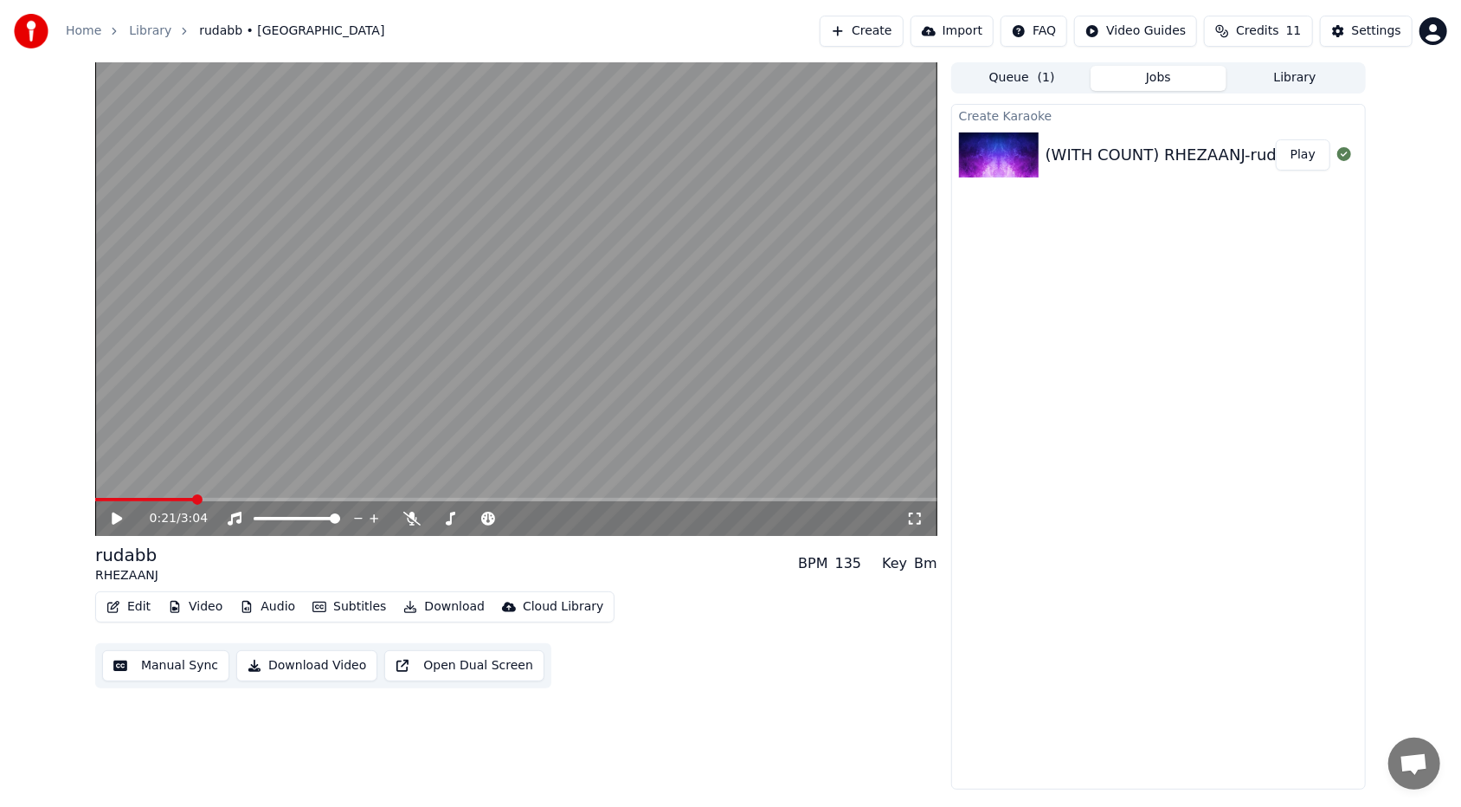
click at [135, 494] on button "Edit" at bounding box center [129, 607] width 58 height 24
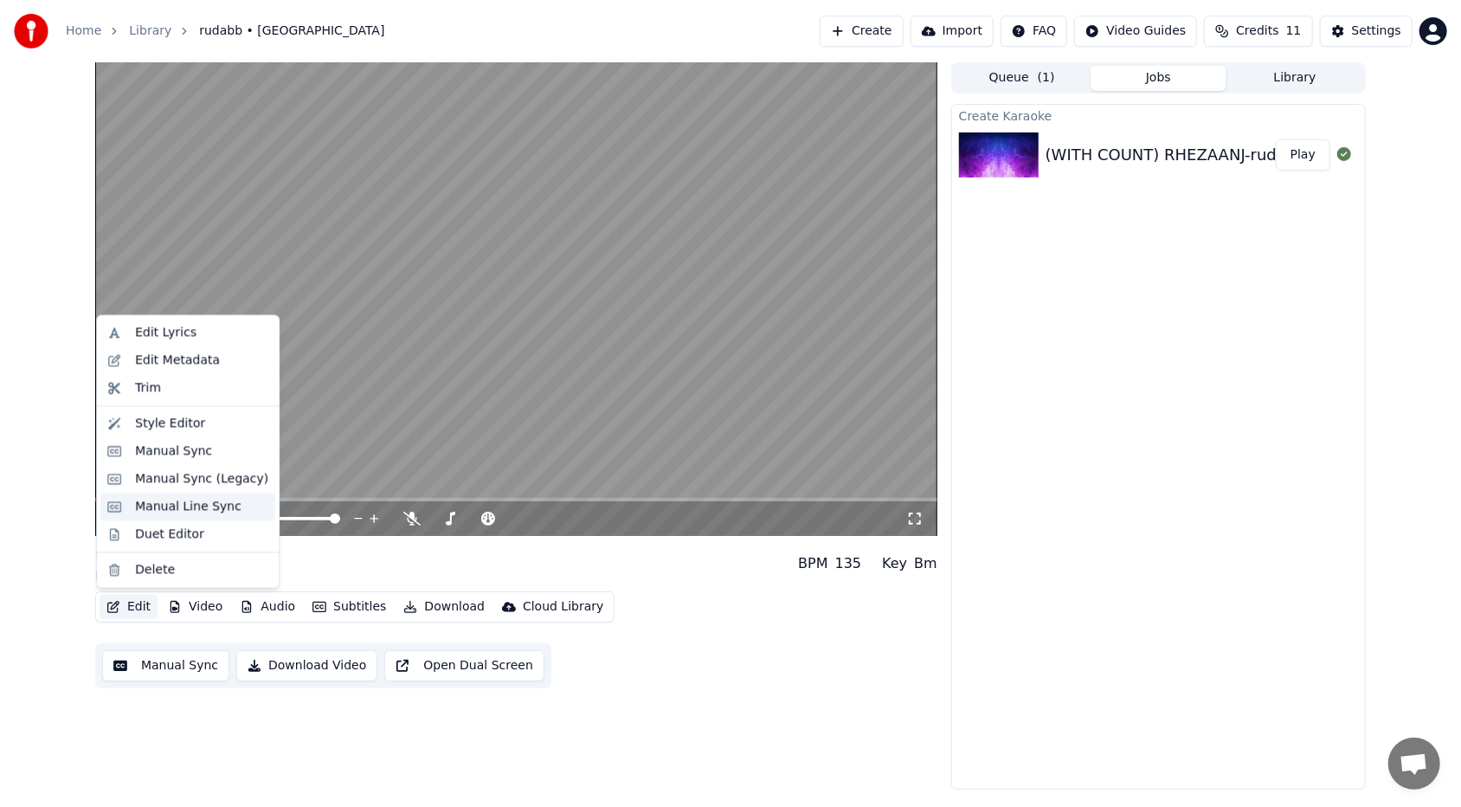
click at [173, 494] on div "Manual Line Sync" at bounding box center [188, 506] width 106 height 17
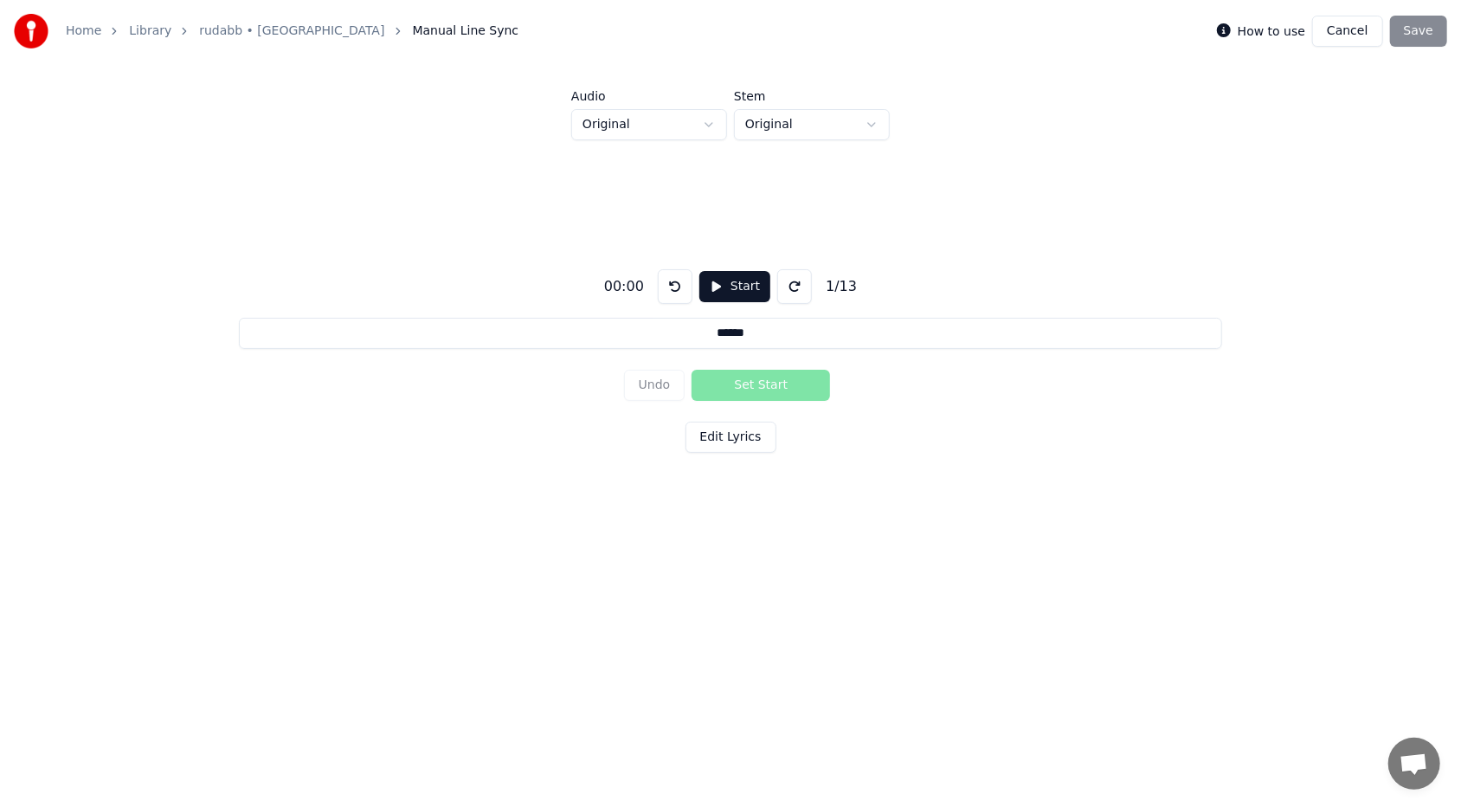
click at [683, 286] on button "Start" at bounding box center [734, 286] width 71 height 31
click at [683, 432] on button "Edit Lyrics" at bounding box center [730, 436] width 91 height 31
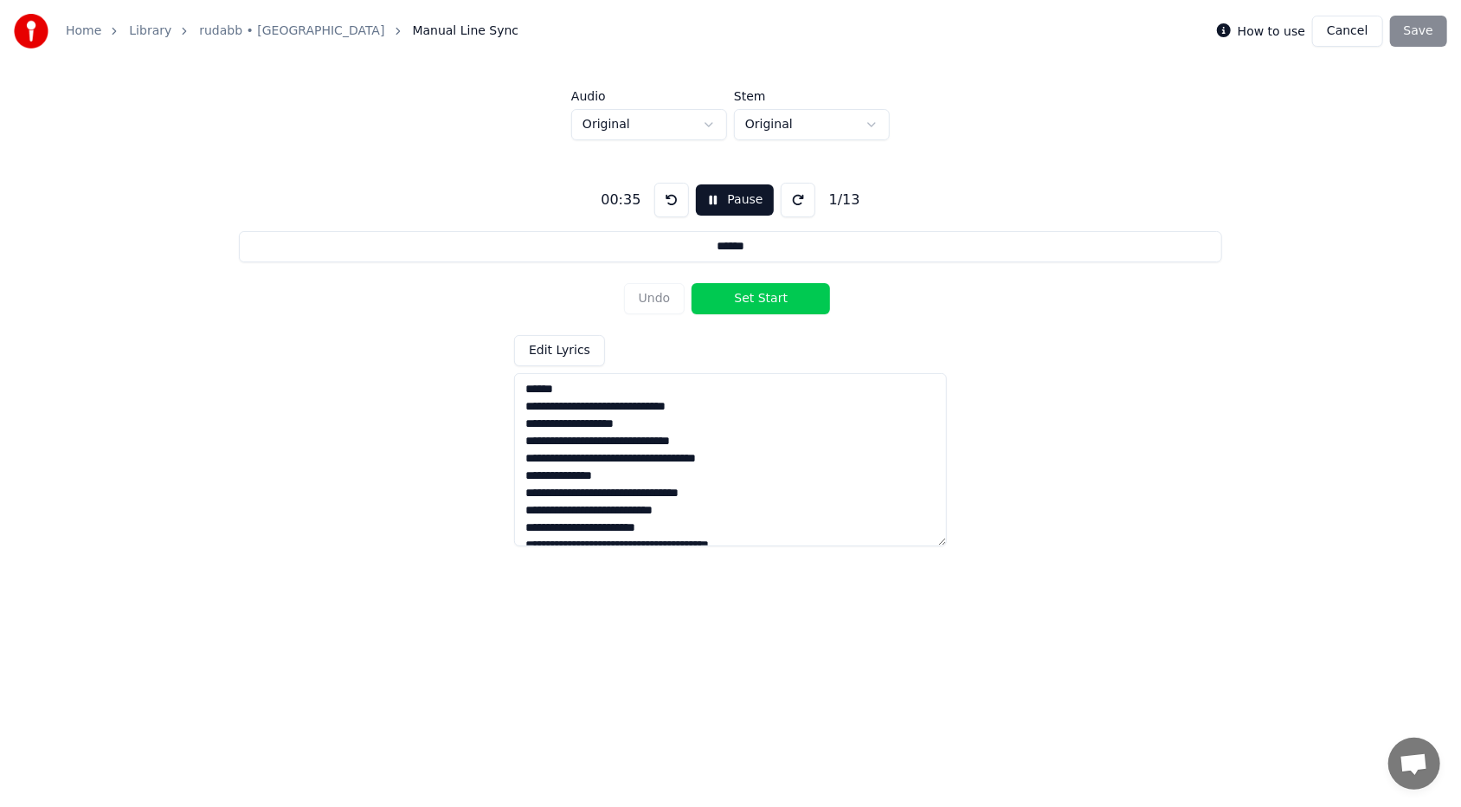
click at [683, 203] on button "Pause" at bounding box center [734, 199] width 77 height 31
click at [563, 390] on textarea "**********" at bounding box center [730, 459] width 433 height 173
click at [683, 299] on div "Undo Set Start" at bounding box center [731, 298] width 214 height 45
click at [683, 305] on div "Undo Set Start" at bounding box center [731, 298] width 214 height 45
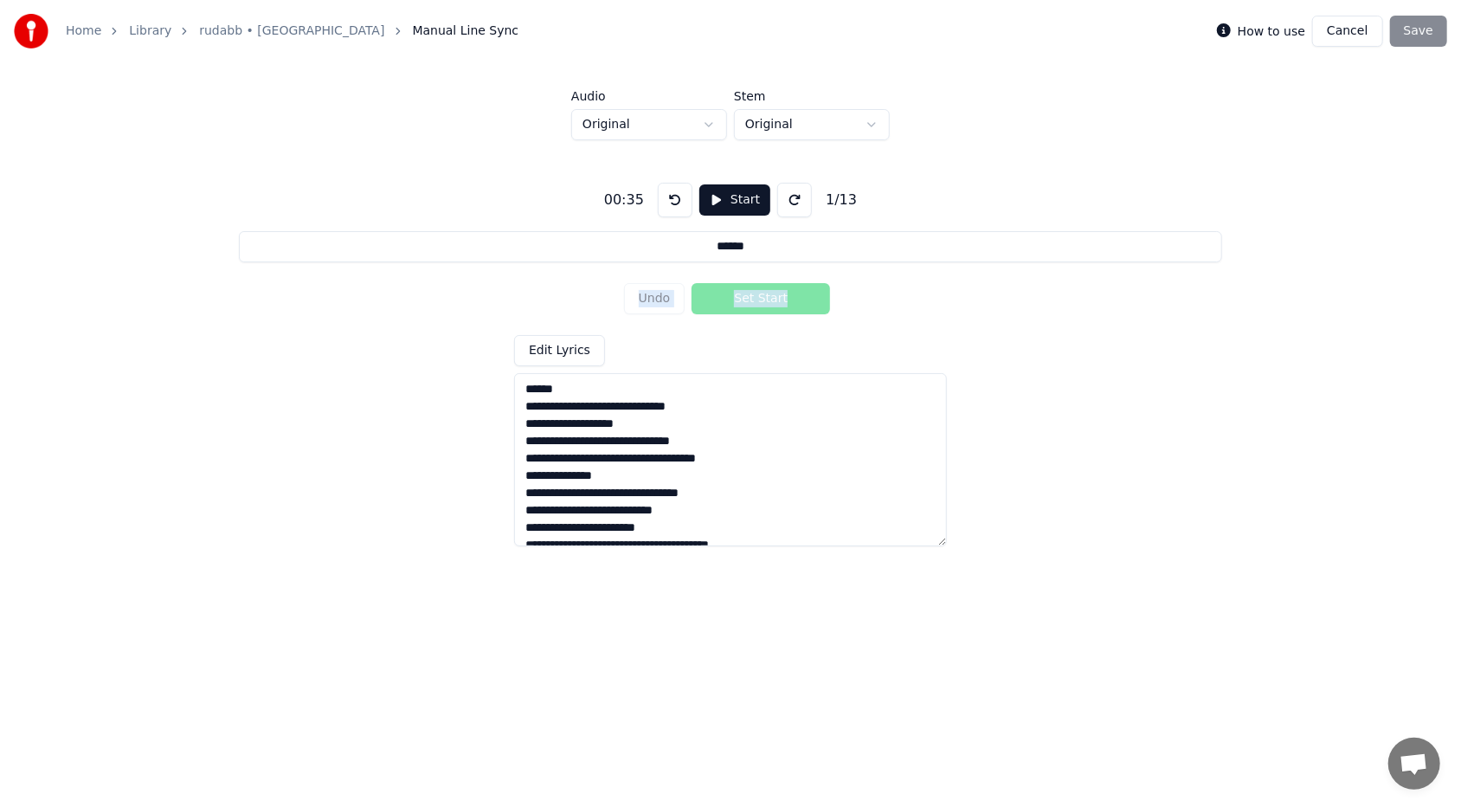
click at [683, 305] on div "Undo Set Start" at bounding box center [731, 298] width 214 height 45
click at [683, 302] on div "Undo Set Start" at bounding box center [731, 298] width 214 height 45
click at [573, 387] on textarea "**********" at bounding box center [730, 459] width 433 height 173
click at [563, 353] on button "Edit Lyrics" at bounding box center [559, 350] width 91 height 31
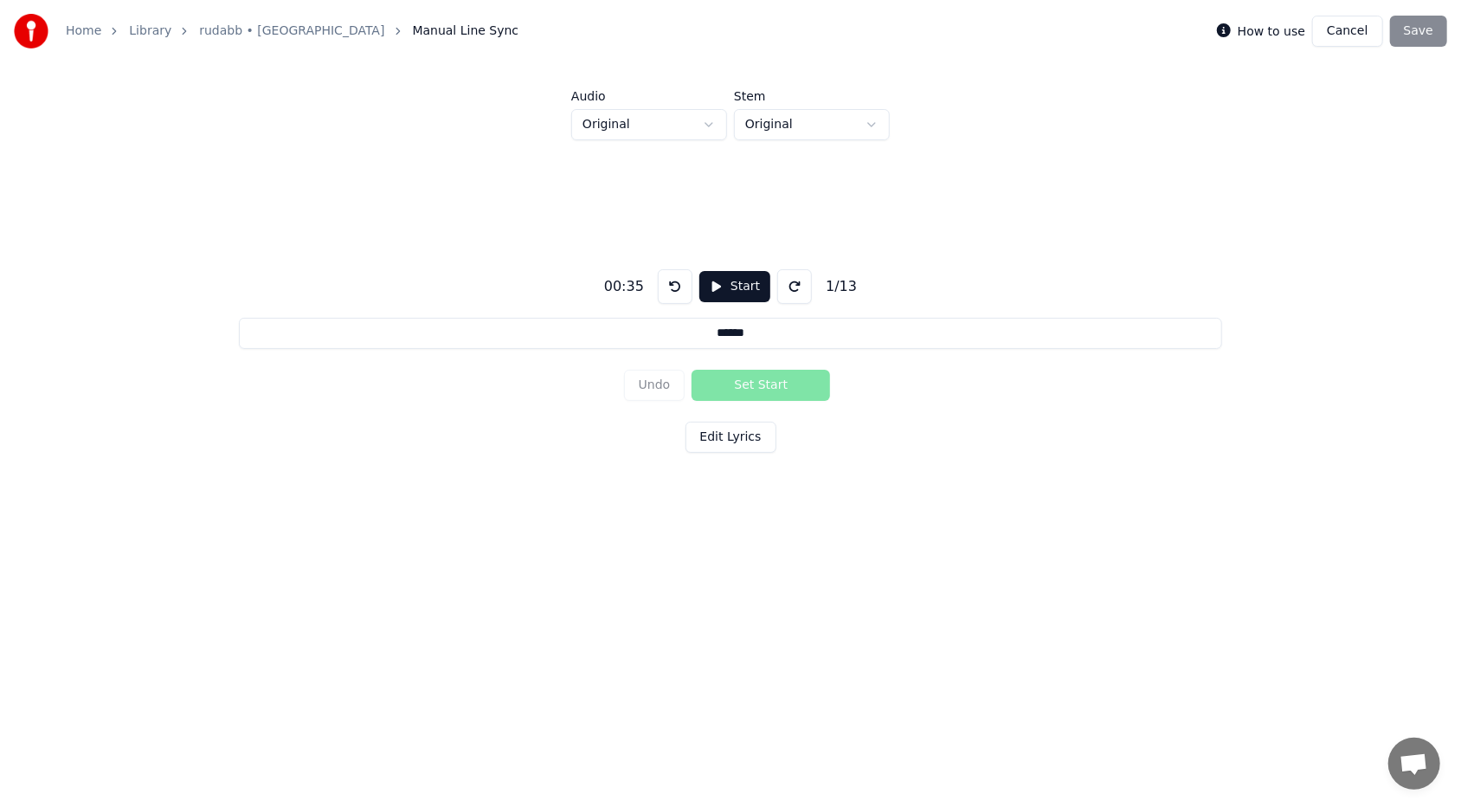
click at [683, 380] on div "Undo Set Start" at bounding box center [731, 385] width 214 height 45
click at [683, 445] on button "Edit Lyrics" at bounding box center [730, 436] width 91 height 31
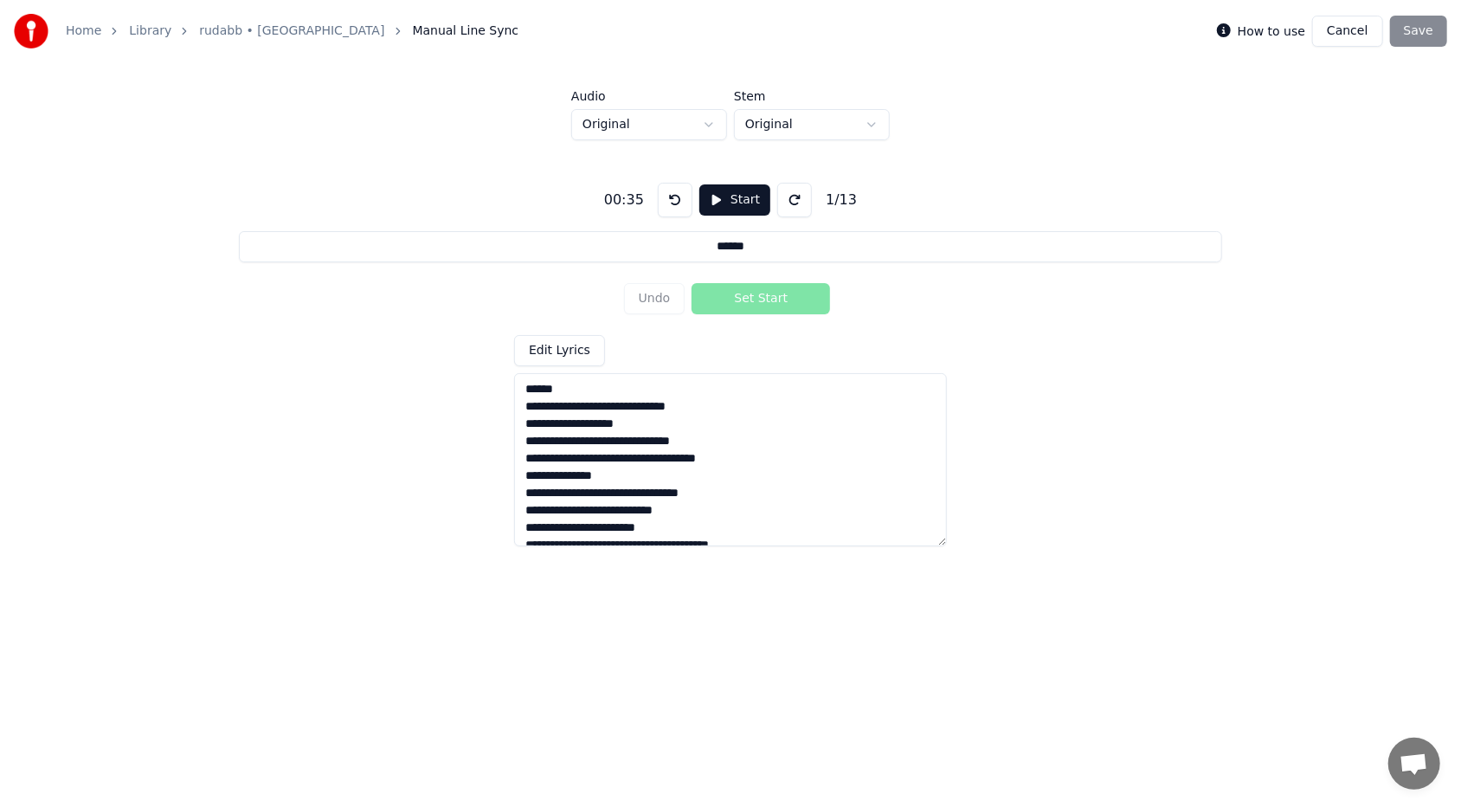
click at [566, 346] on button "Edit Lyrics" at bounding box center [559, 350] width 91 height 31
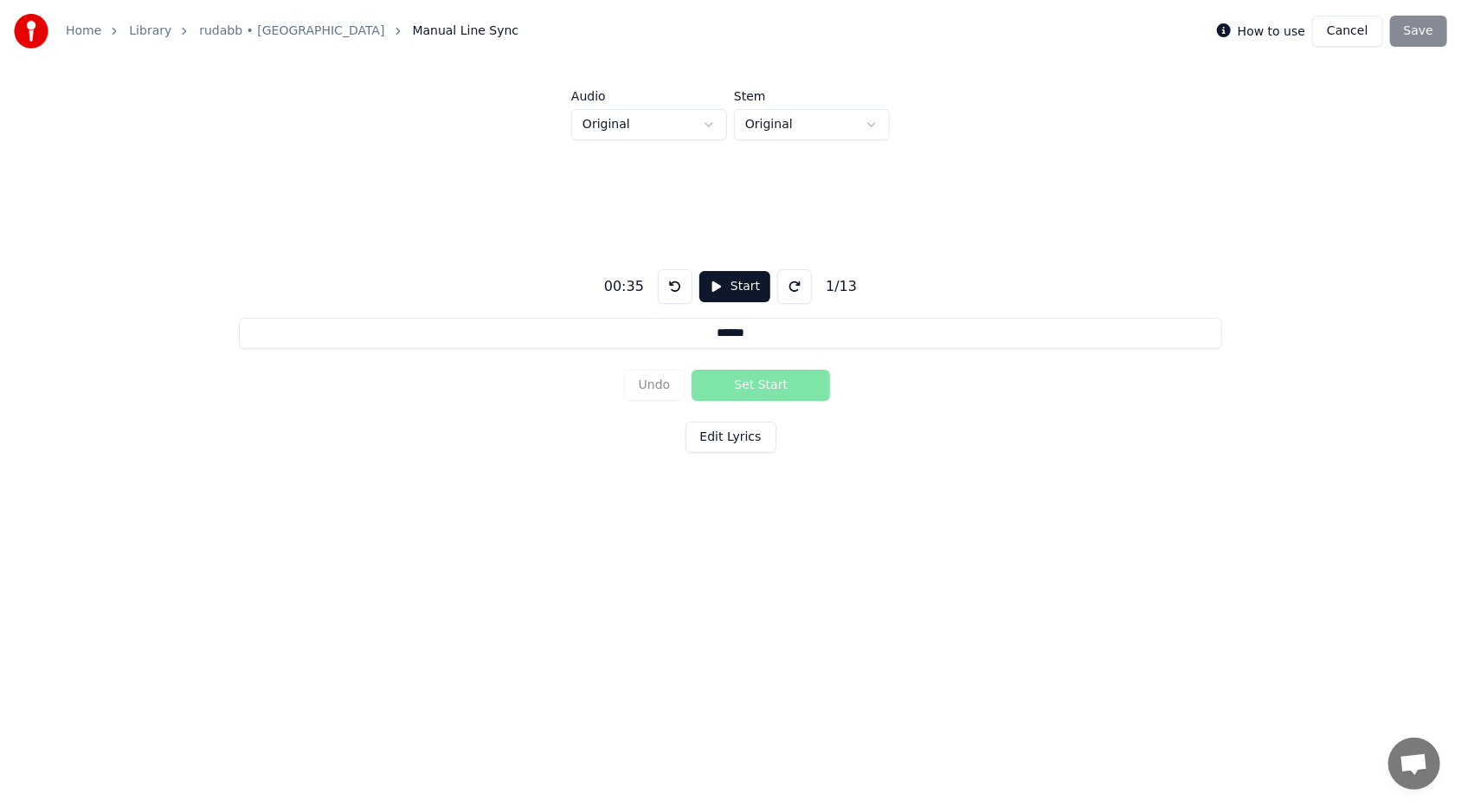
click at [683, 383] on div "Undo Set Start" at bounding box center [731, 385] width 214 height 45
click at [683, 338] on input "******" at bounding box center [731, 333] width 984 height 31
click at [683, 283] on button "Start" at bounding box center [734, 286] width 71 height 31
click at [683, 283] on button "Pause" at bounding box center [734, 286] width 77 height 31
click at [237, 32] on link "rudabb • [GEOGRAPHIC_DATA]" at bounding box center [291, 30] width 185 height 17
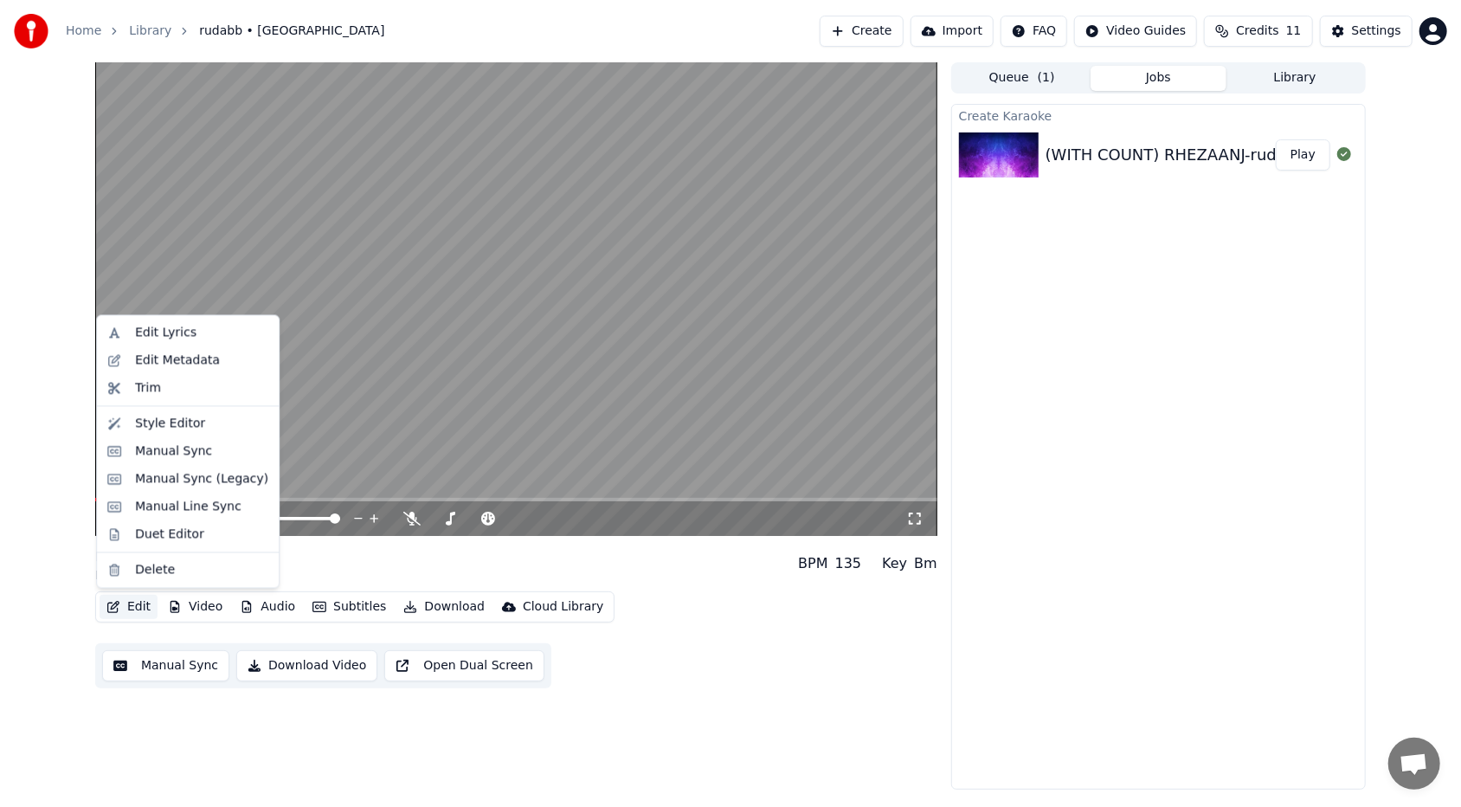
click at [134, 494] on button "Edit" at bounding box center [129, 607] width 58 height 24
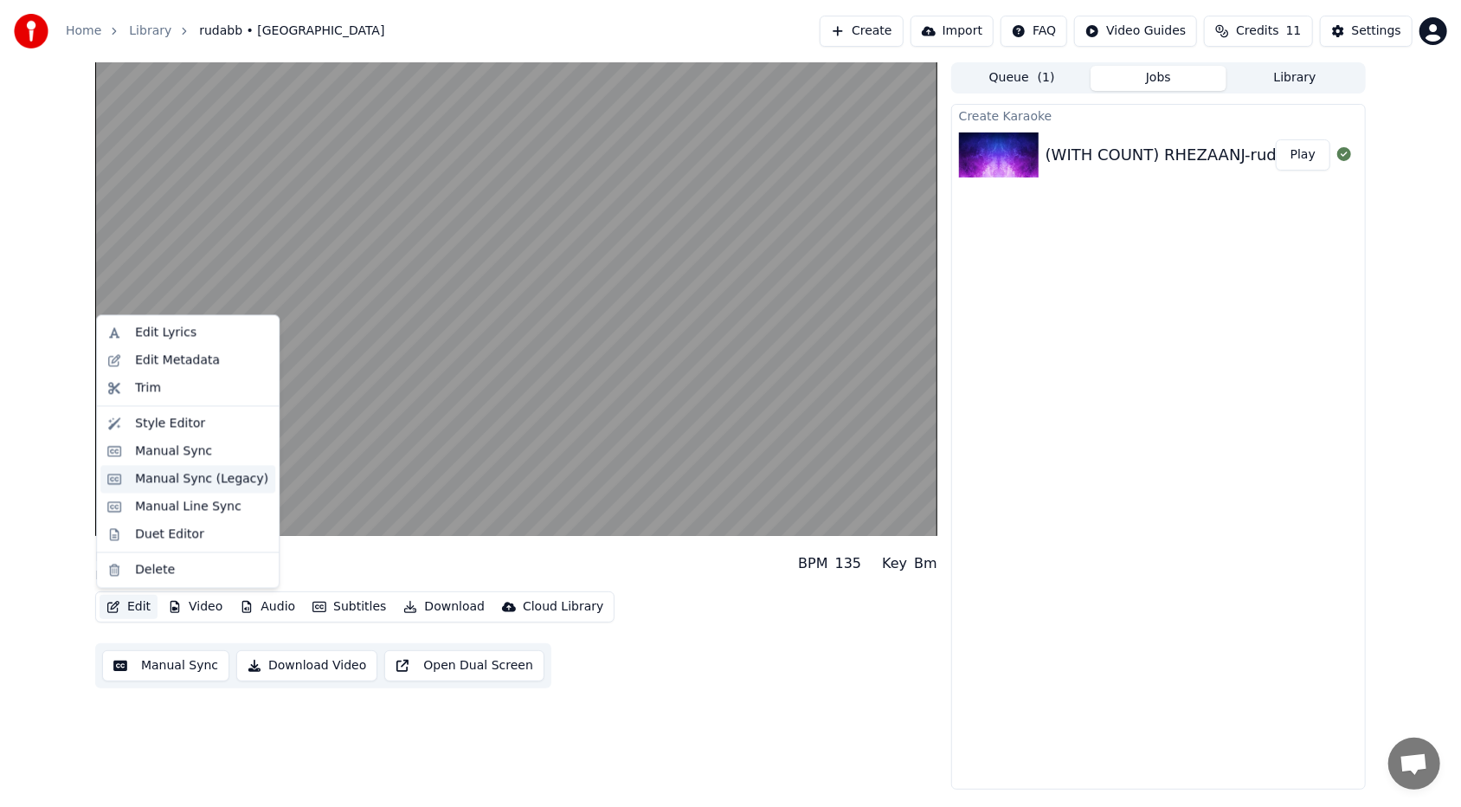
click at [189, 482] on div "Manual Sync (Legacy)" at bounding box center [201, 478] width 133 height 17
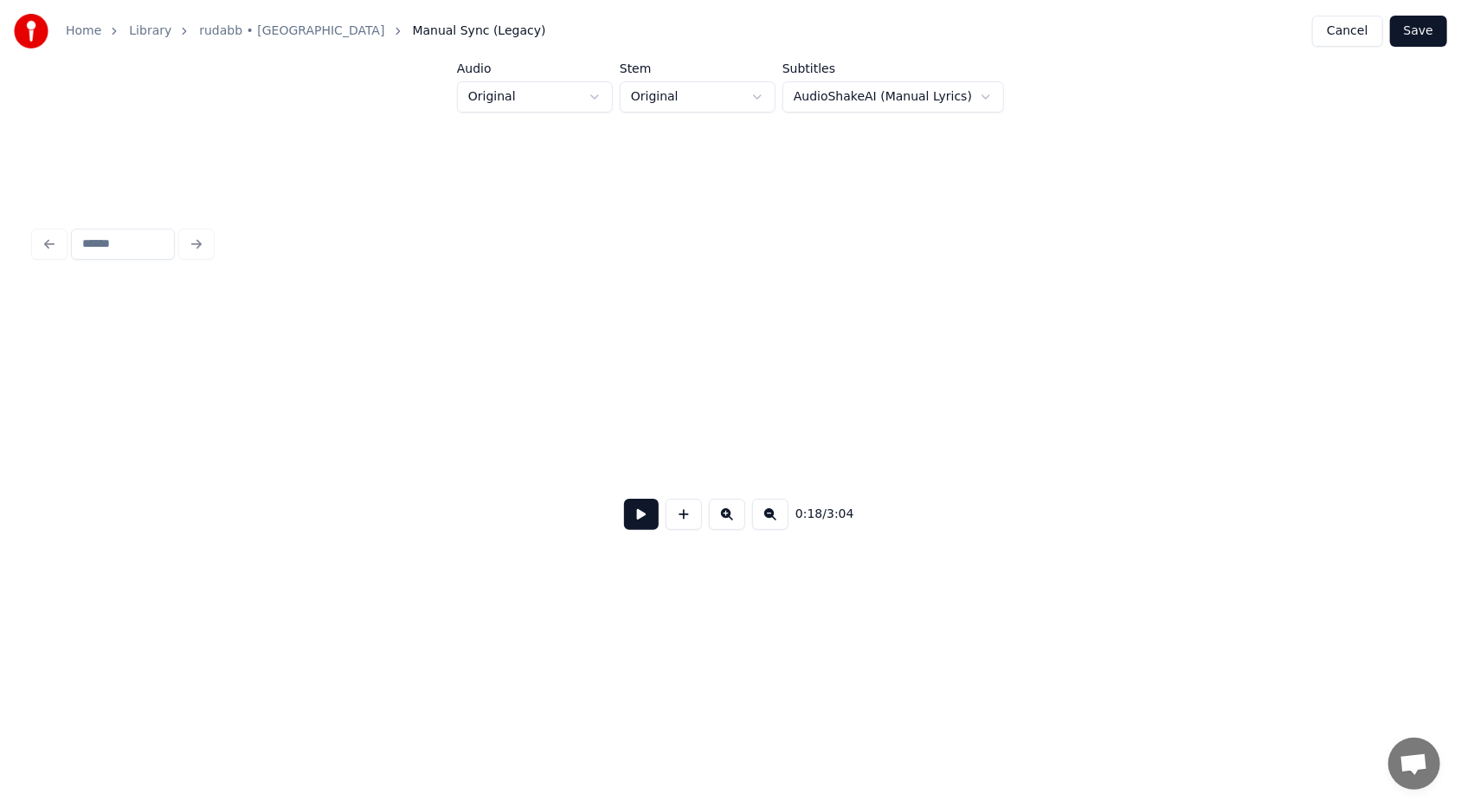
scroll to position [0, 3187]
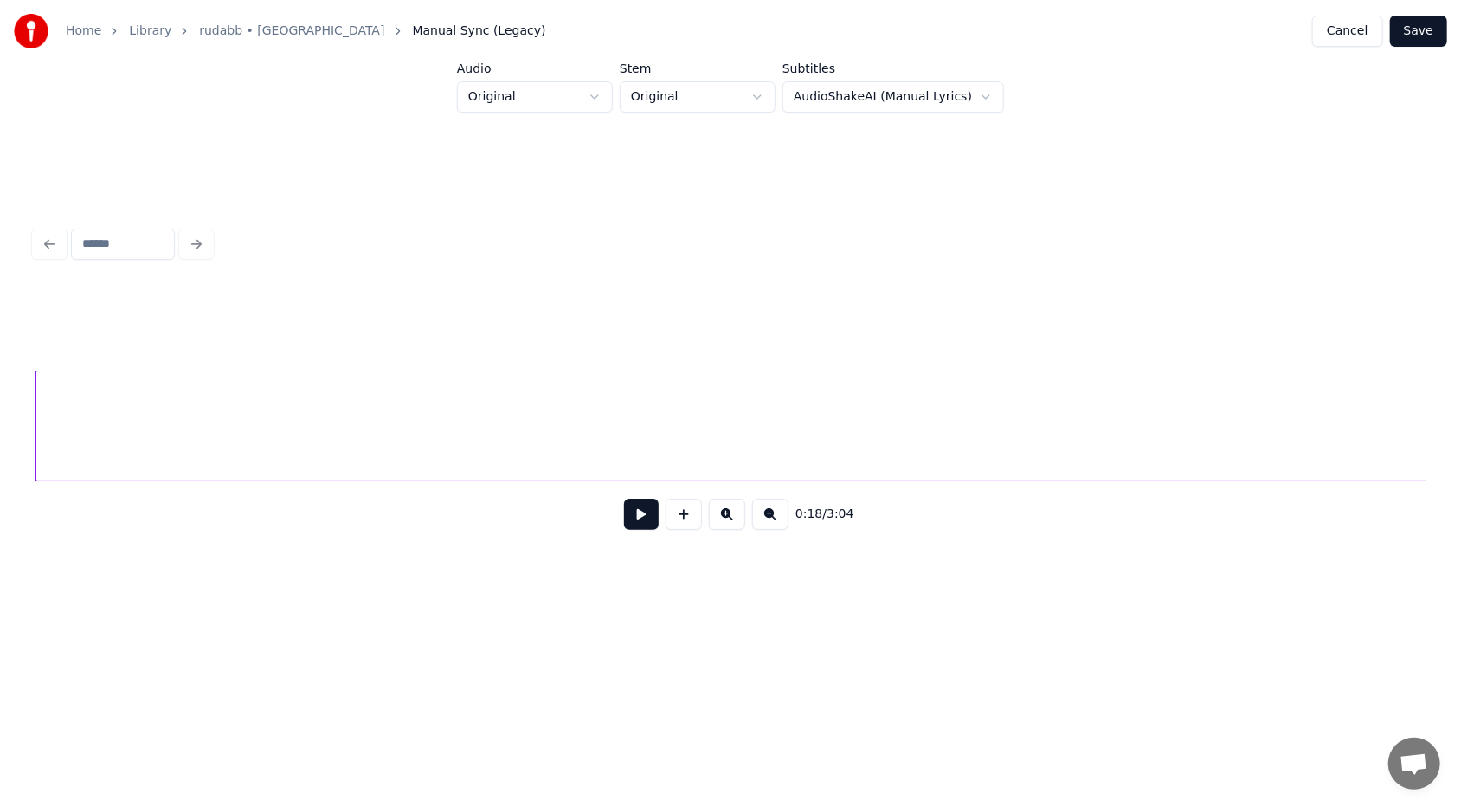
click at [683, 93] on html "Home Library rudabb • RHEZAANJ Manual Sync (Legacy) Cancel Save Audio Original …" at bounding box center [730, 326] width 1461 height 652
click at [224, 412] on div at bounding box center [226, 425] width 5 height 109
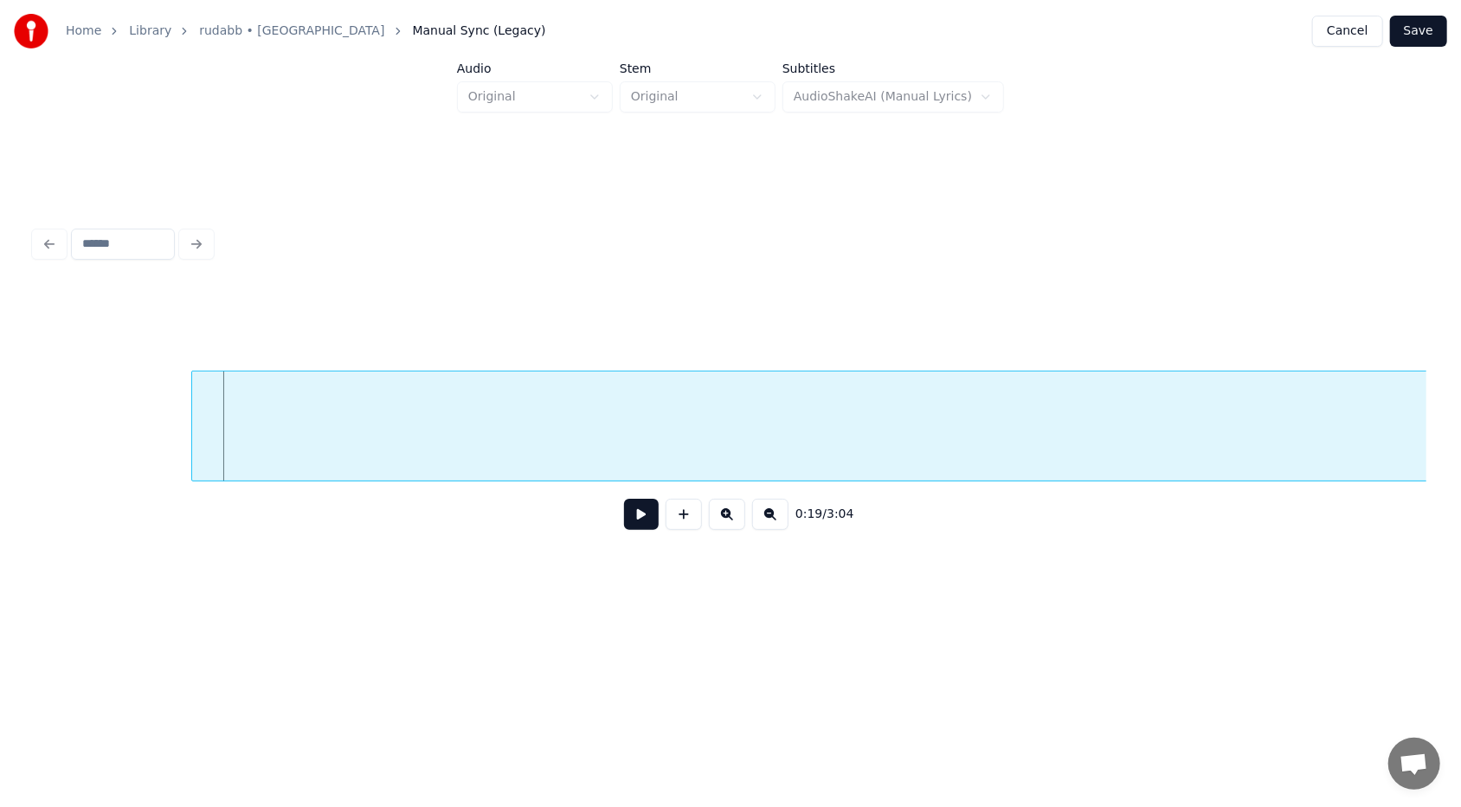
click at [192, 413] on div at bounding box center [194, 425] width 5 height 109
click at [644, 494] on button at bounding box center [641, 513] width 35 height 31
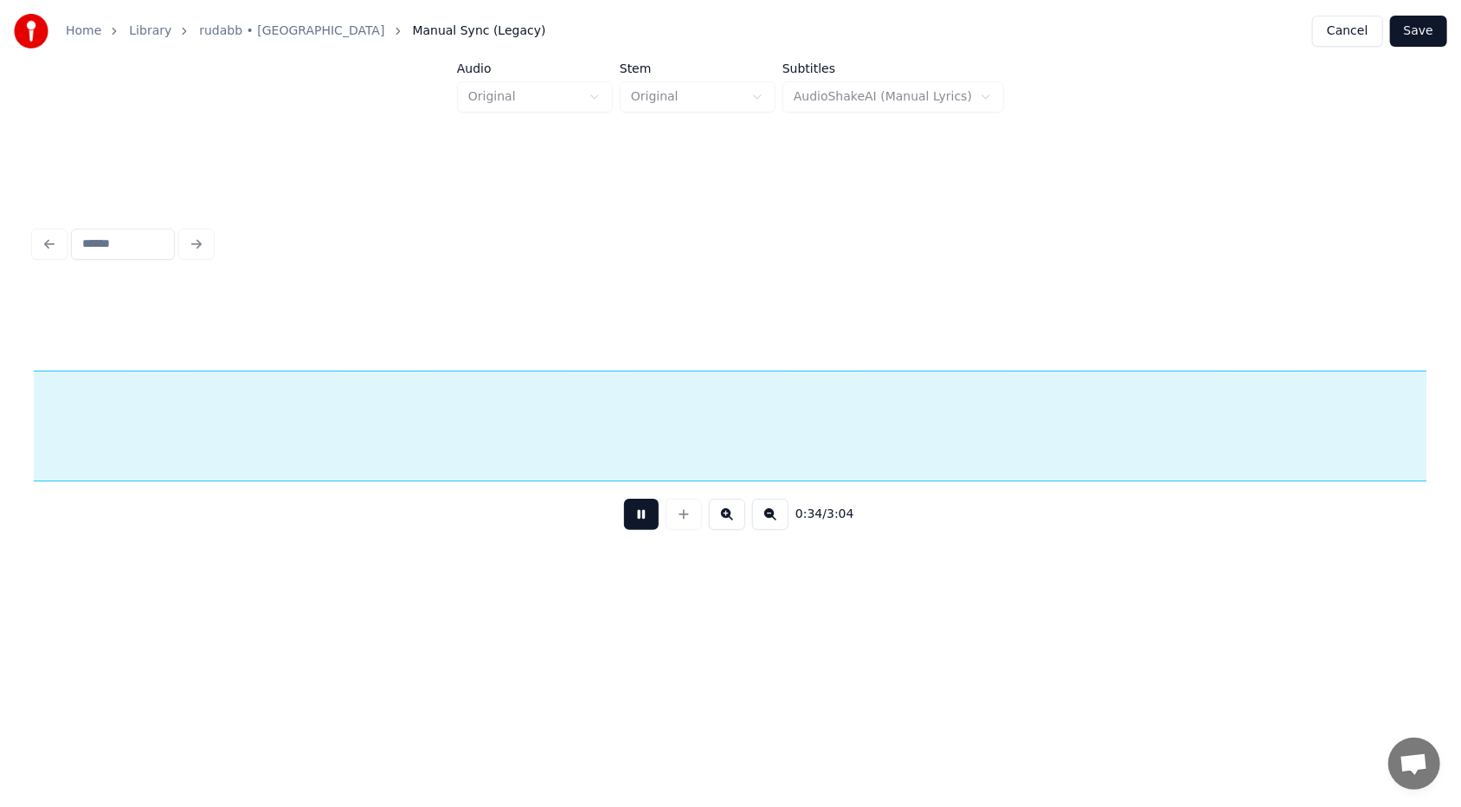
scroll to position [0, 5974]
click at [644, 494] on button at bounding box center [641, 513] width 35 height 31
click at [266, 33] on link "rudabb • [GEOGRAPHIC_DATA]" at bounding box center [291, 30] width 185 height 17
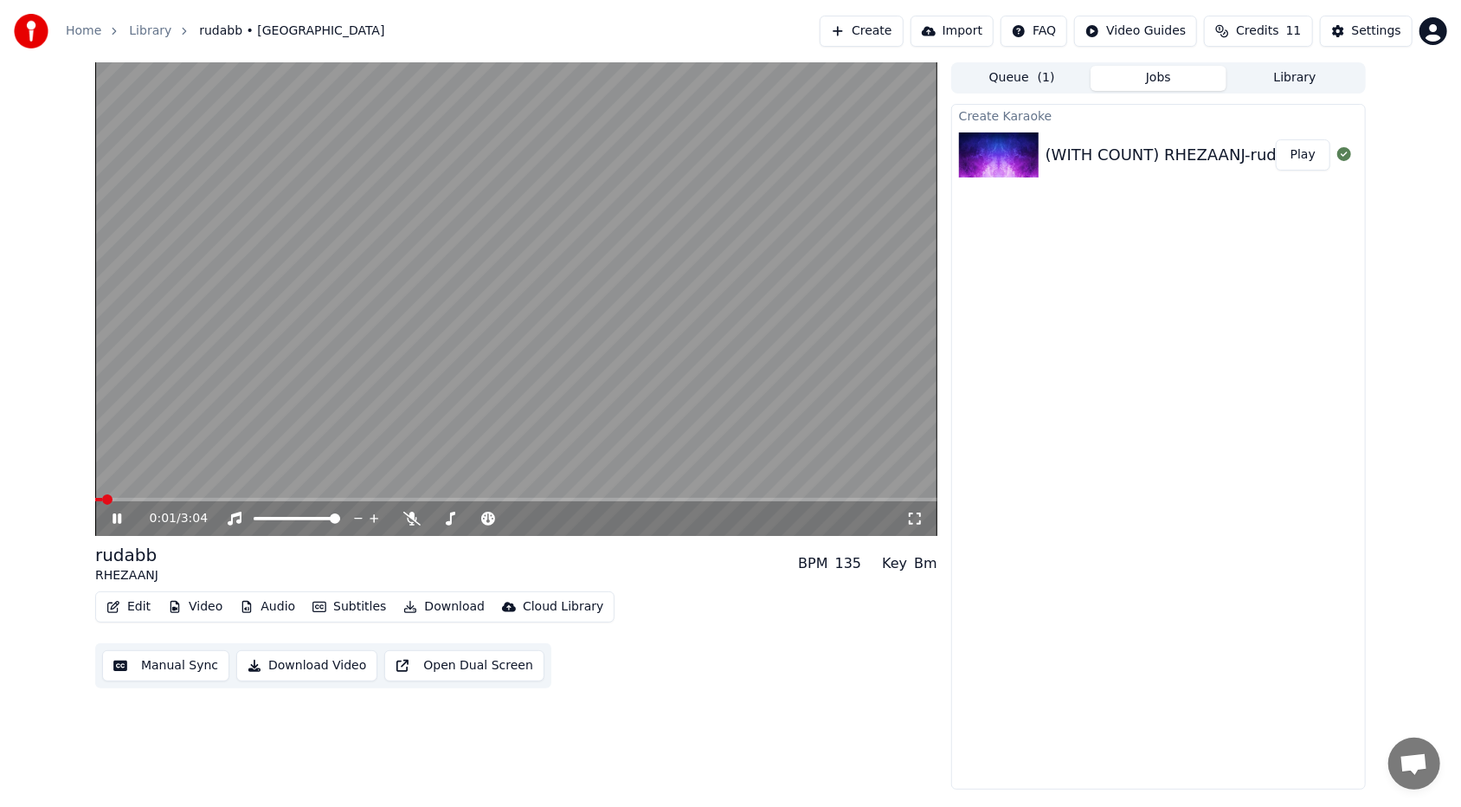
click at [175, 494] on button "Manual Sync" at bounding box center [165, 665] width 127 height 31
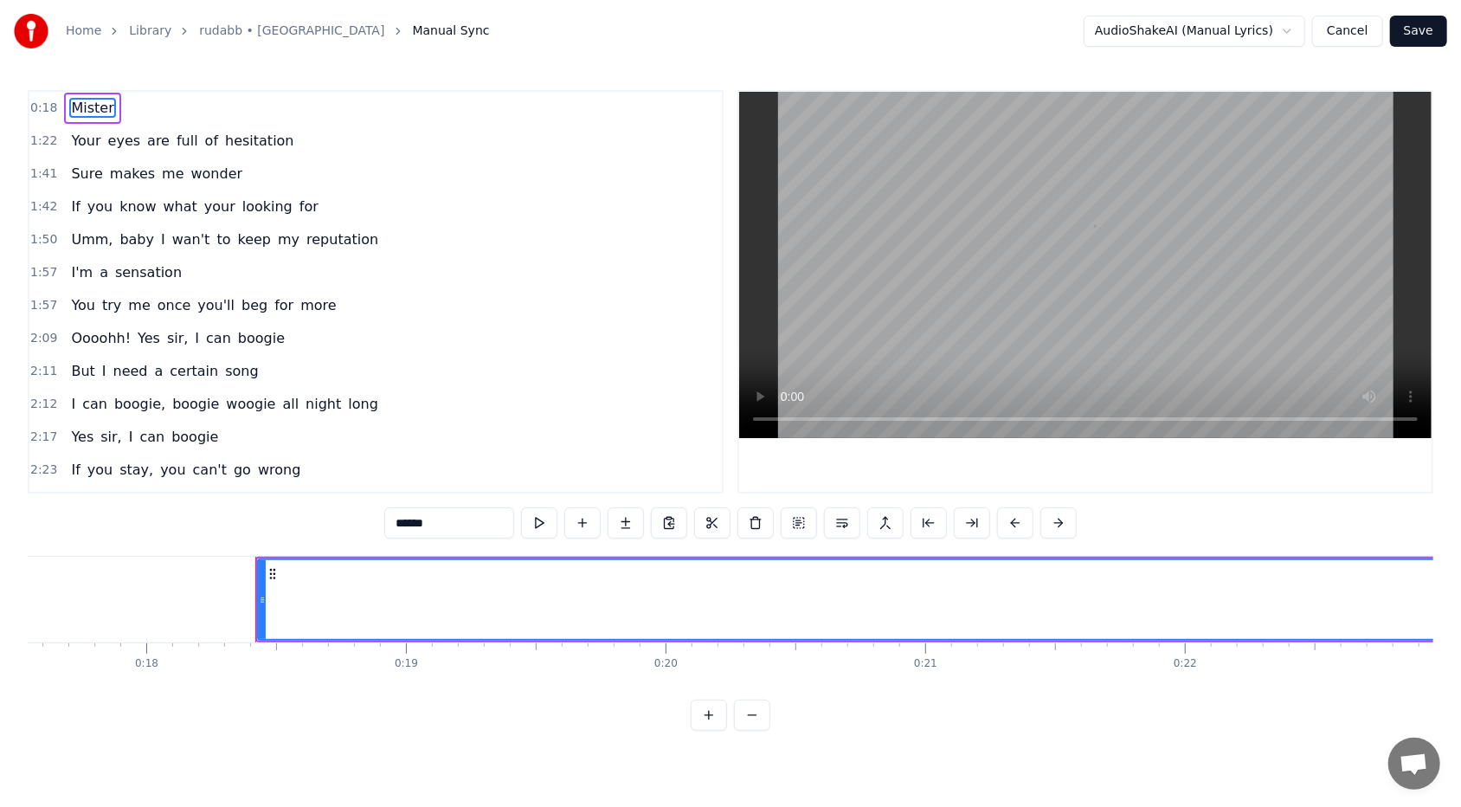
scroll to position [0, 4696]
click at [42, 146] on span "1:22" at bounding box center [43, 140] width 27 height 17
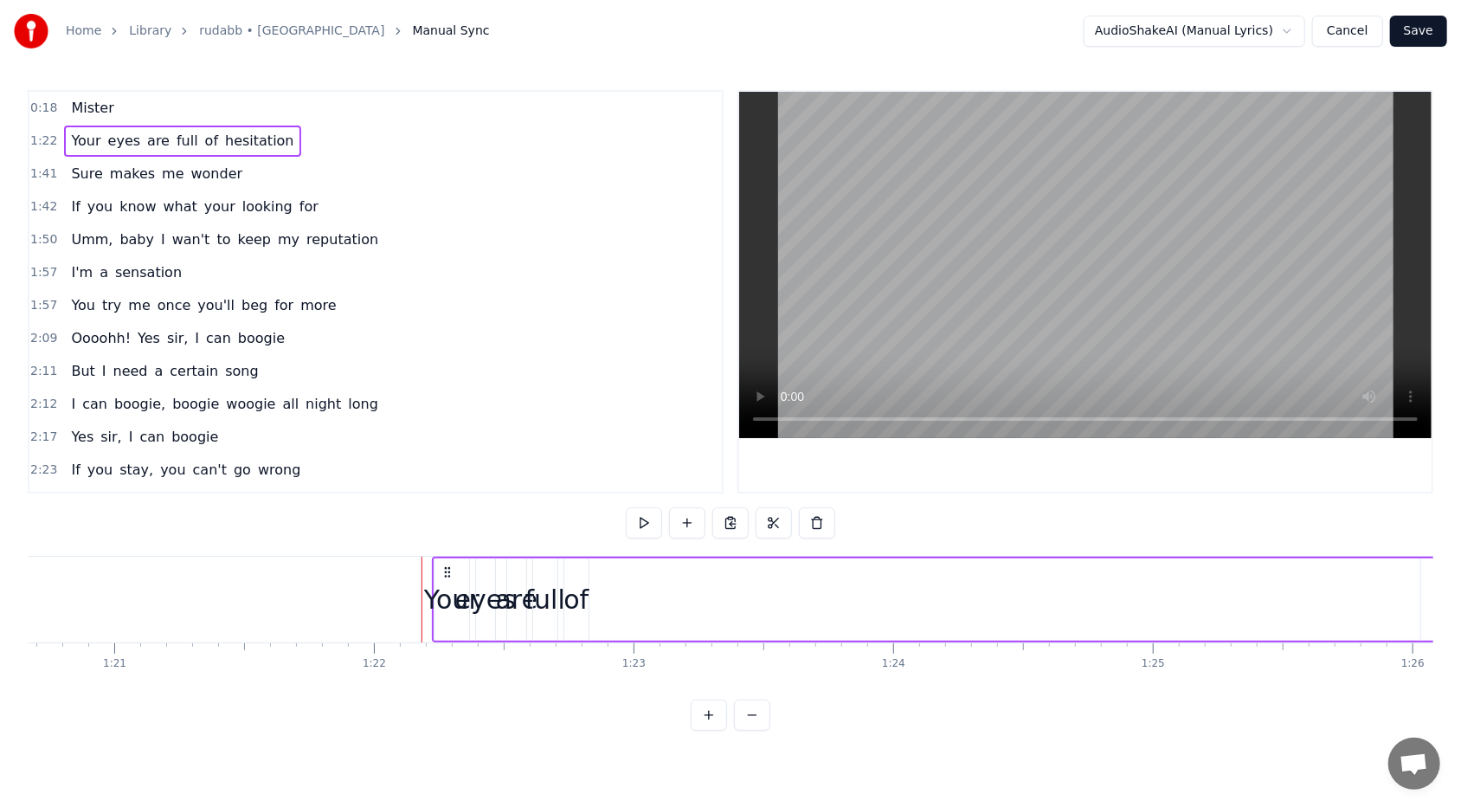
scroll to position [0, 21249]
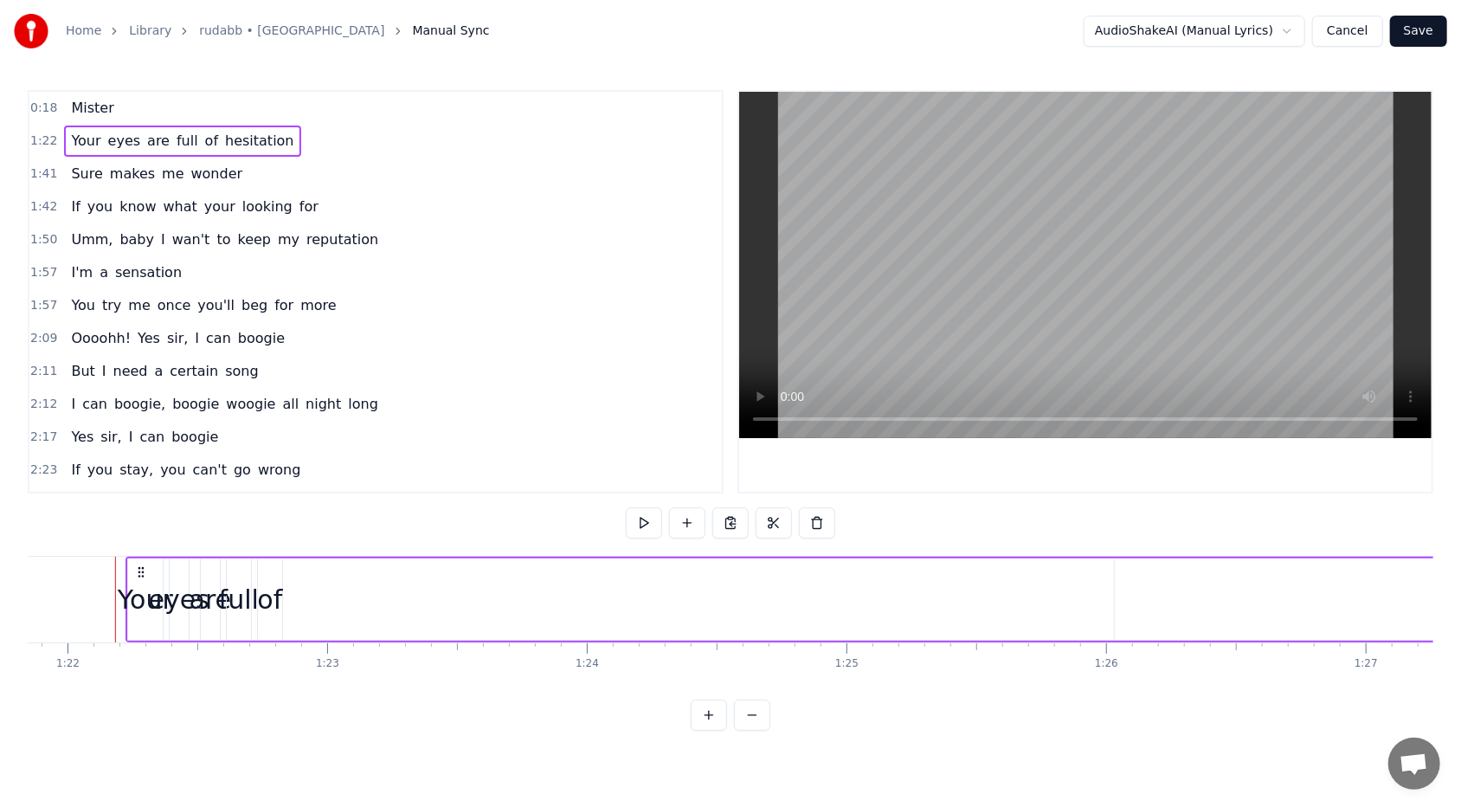
click at [131, 494] on div "Your" at bounding box center [145, 599] width 55 height 39
click at [134, 494] on html "Home Library rudabb • RHEZAANJ Manual Sync AudioShakeAI (Manual Lyrics) Cancel …" at bounding box center [730, 379] width 1461 height 758
click at [126, 494] on icon at bounding box center [126, 600] width 7 height 14
click at [183, 494] on div "eyes" at bounding box center [179, 599] width 61 height 39
click at [193, 494] on div "eyes" at bounding box center [179, 599] width 61 height 39
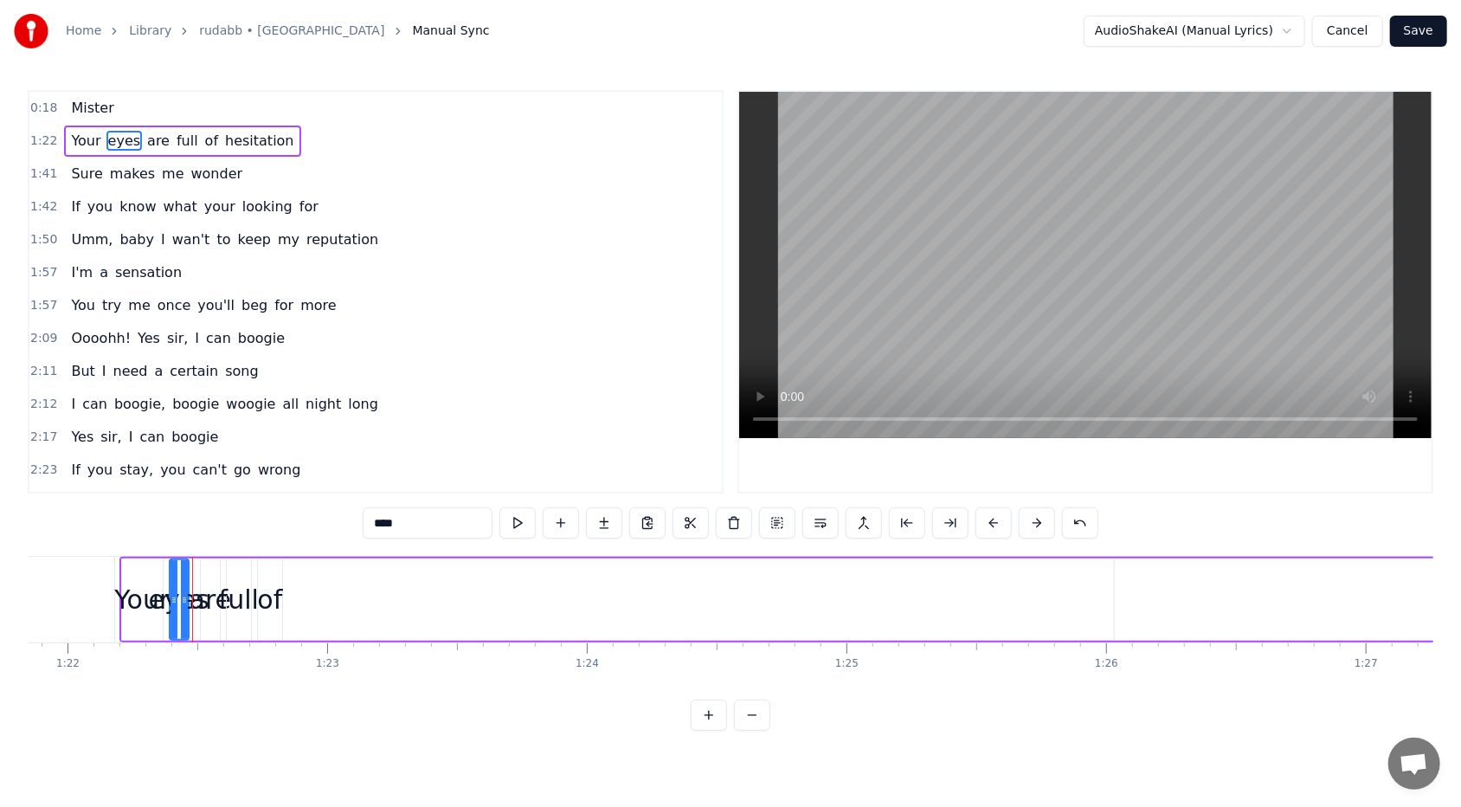
click at [86, 131] on span "Your" at bounding box center [85, 141] width 33 height 20
click at [114, 143] on span "eyes" at bounding box center [124, 141] width 36 height 20
click at [145, 139] on span "are" at bounding box center [158, 141] width 26 height 20
click at [175, 136] on span "full" at bounding box center [187, 141] width 25 height 20
type input "****"
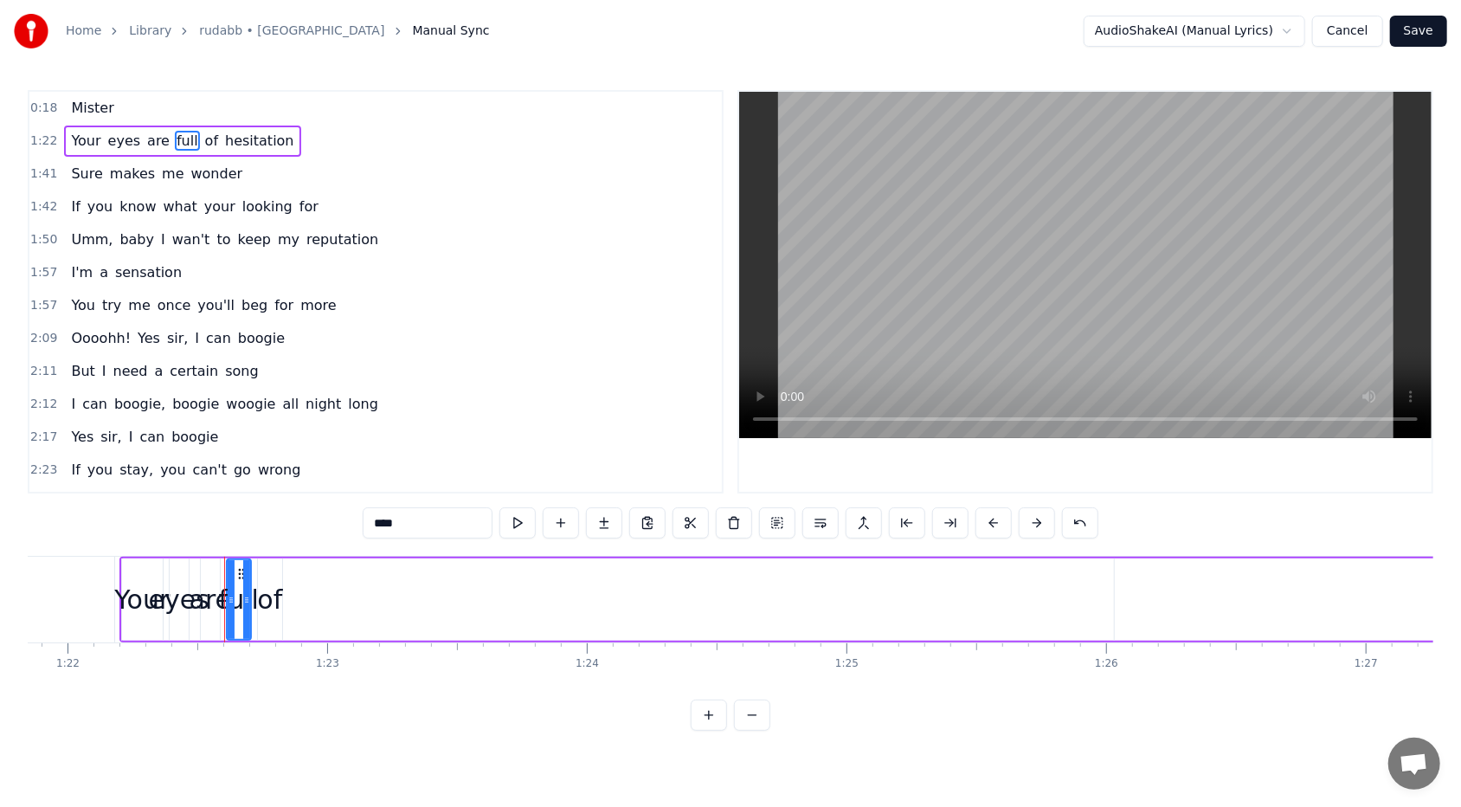
click at [182, 136] on div "Your eyes are full of hesitation" at bounding box center [182, 140] width 236 height 31
click at [203, 136] on span "of" at bounding box center [211, 141] width 16 height 20
click at [223, 136] on span "hesitation" at bounding box center [259, 141] width 73 height 20
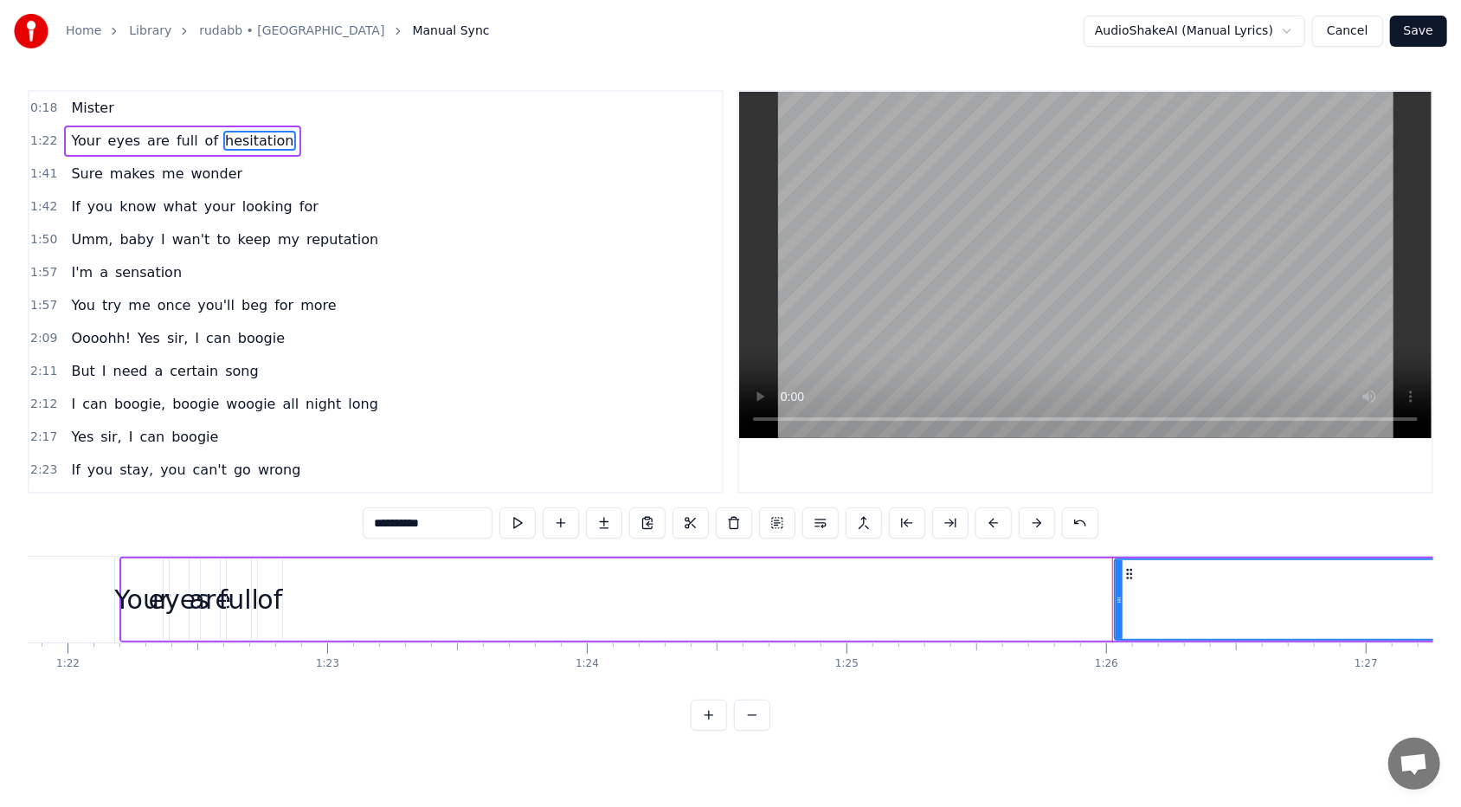
click at [223, 136] on span "hesitation" at bounding box center [259, 141] width 73 height 20
click at [74, 135] on span "Your" at bounding box center [85, 141] width 33 height 20
type input "****"
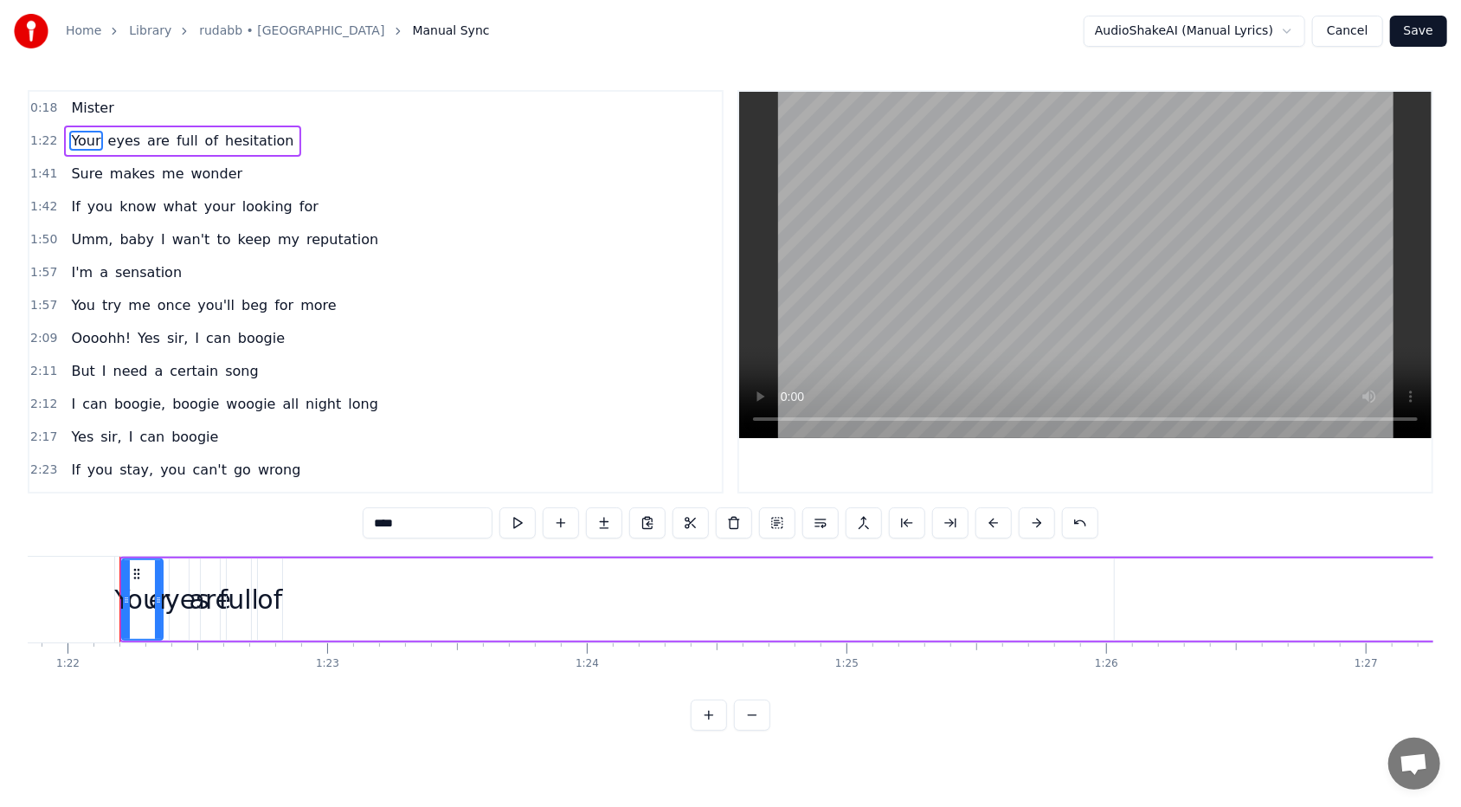
click at [31, 142] on span "1:22" at bounding box center [43, 140] width 27 height 17
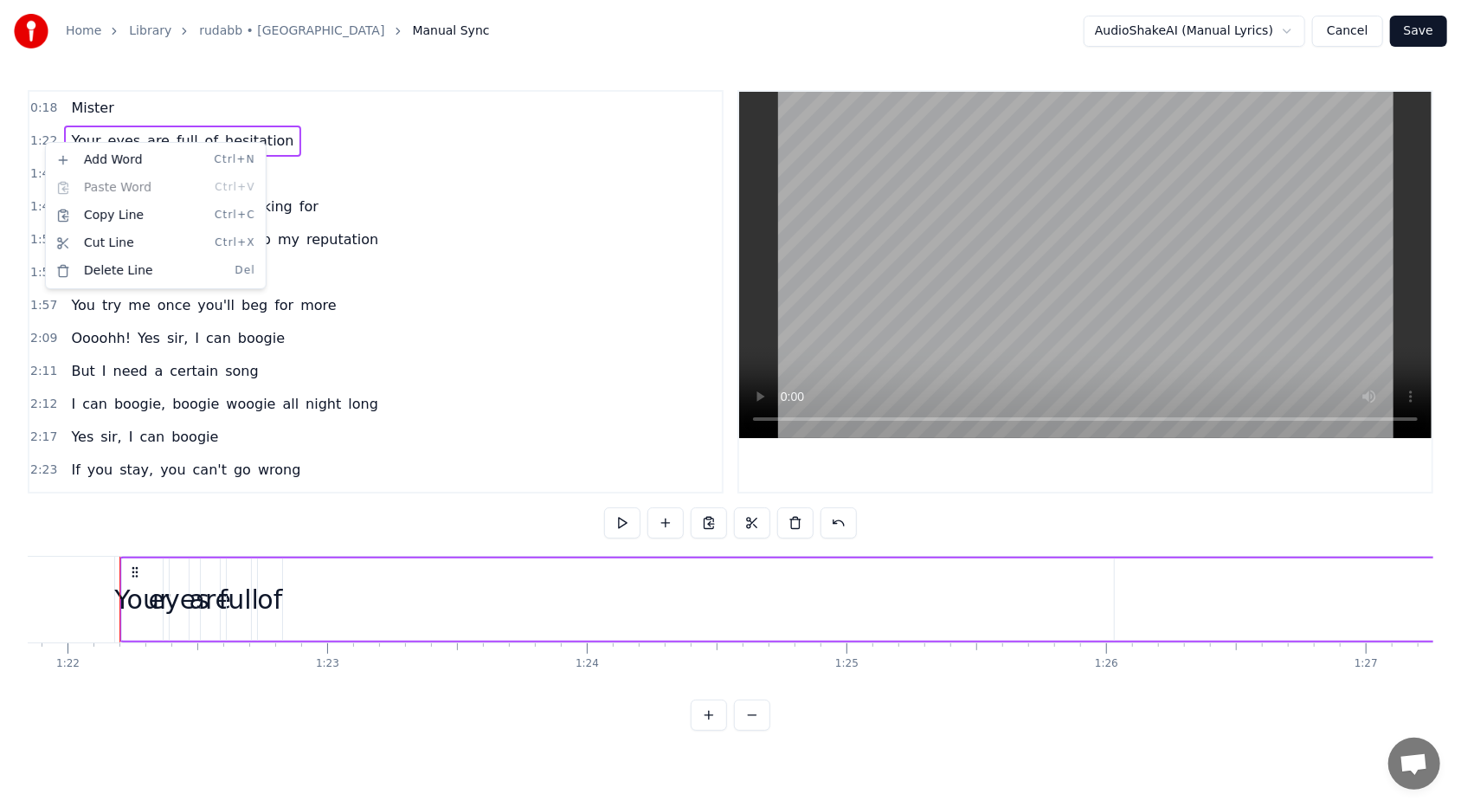
click at [472, 180] on html "Home Library rudabb • RHEZAANJ Manual Sync AudioShakeAI (Manual Lyrics) Cancel …" at bounding box center [730, 379] width 1461 height 758
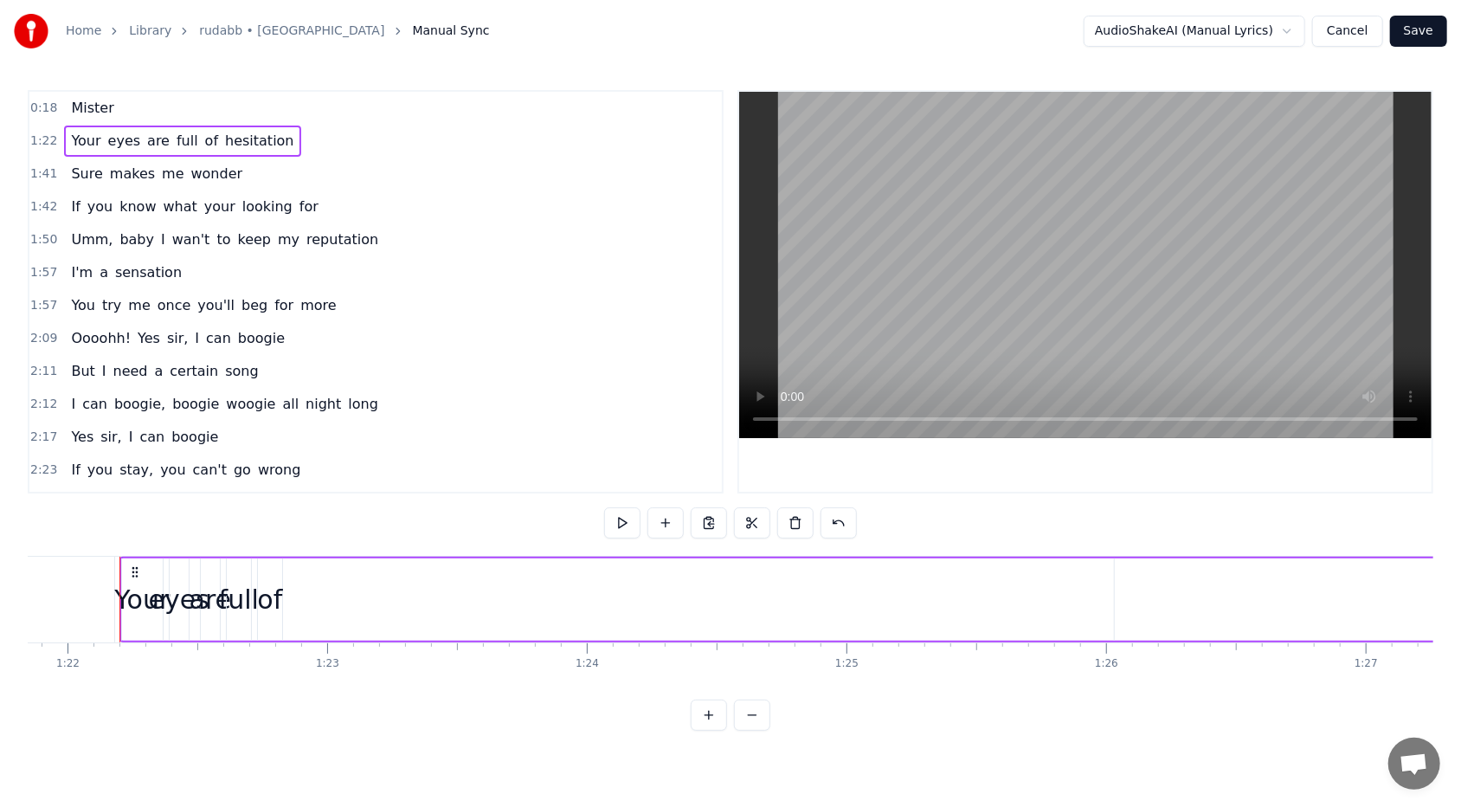
click at [37, 144] on span "1:22" at bounding box center [43, 140] width 27 height 17
click at [683, 31] on html "Home Library rudabb • RHEZAANJ Manual Sync AudioShakeAI (Manual Lyrics) Cancel …" at bounding box center [730, 379] width 1461 height 758
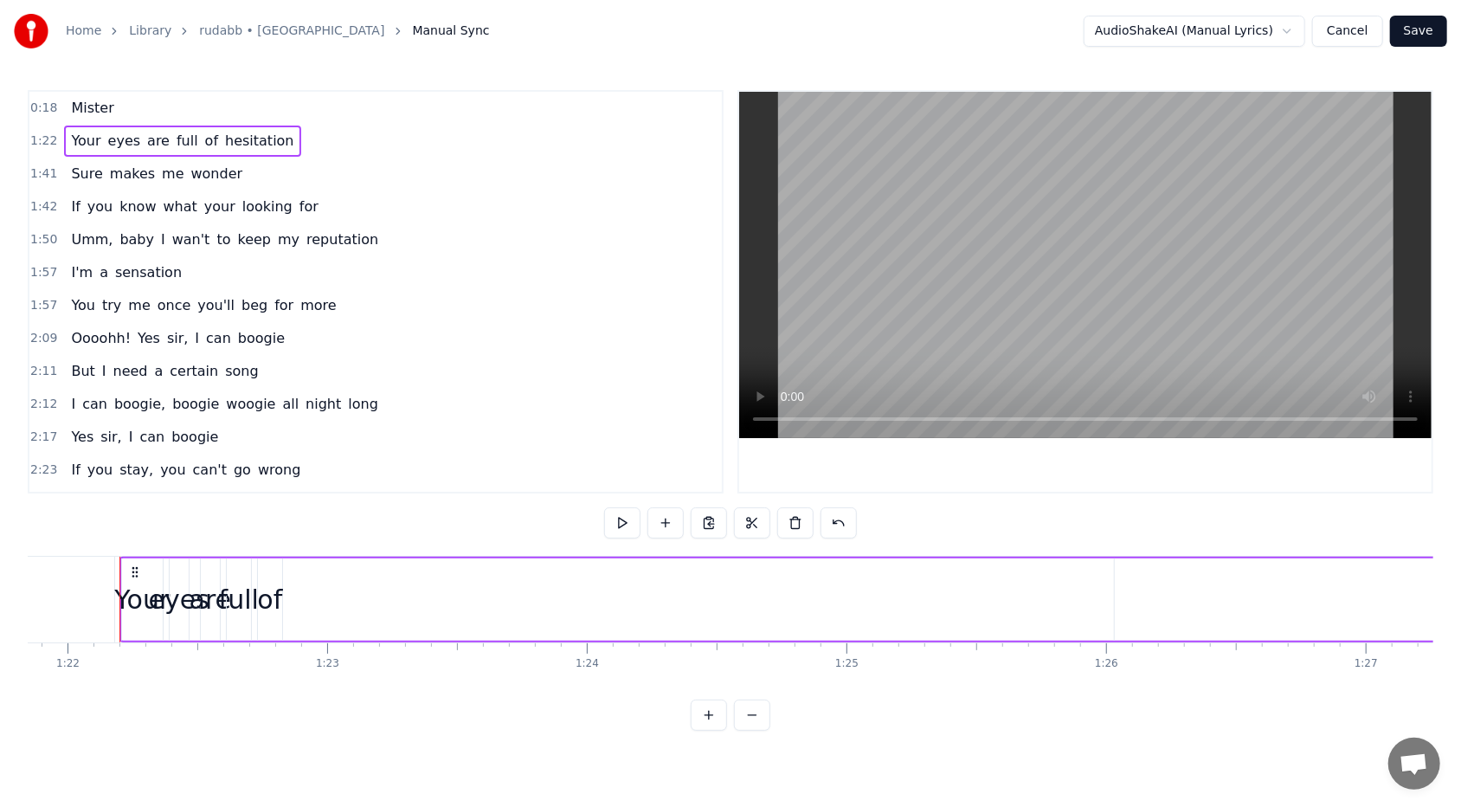
click at [683, 31] on html "Home Library rudabb • RHEZAANJ Manual Sync AudioShakeAI (Manual Lyrics) Cancel …" at bounding box center [730, 379] width 1461 height 758
click at [31, 133] on span "1:22" at bounding box center [43, 140] width 27 height 17
click at [42, 92] on div "0:18 Mister" at bounding box center [375, 108] width 692 height 33
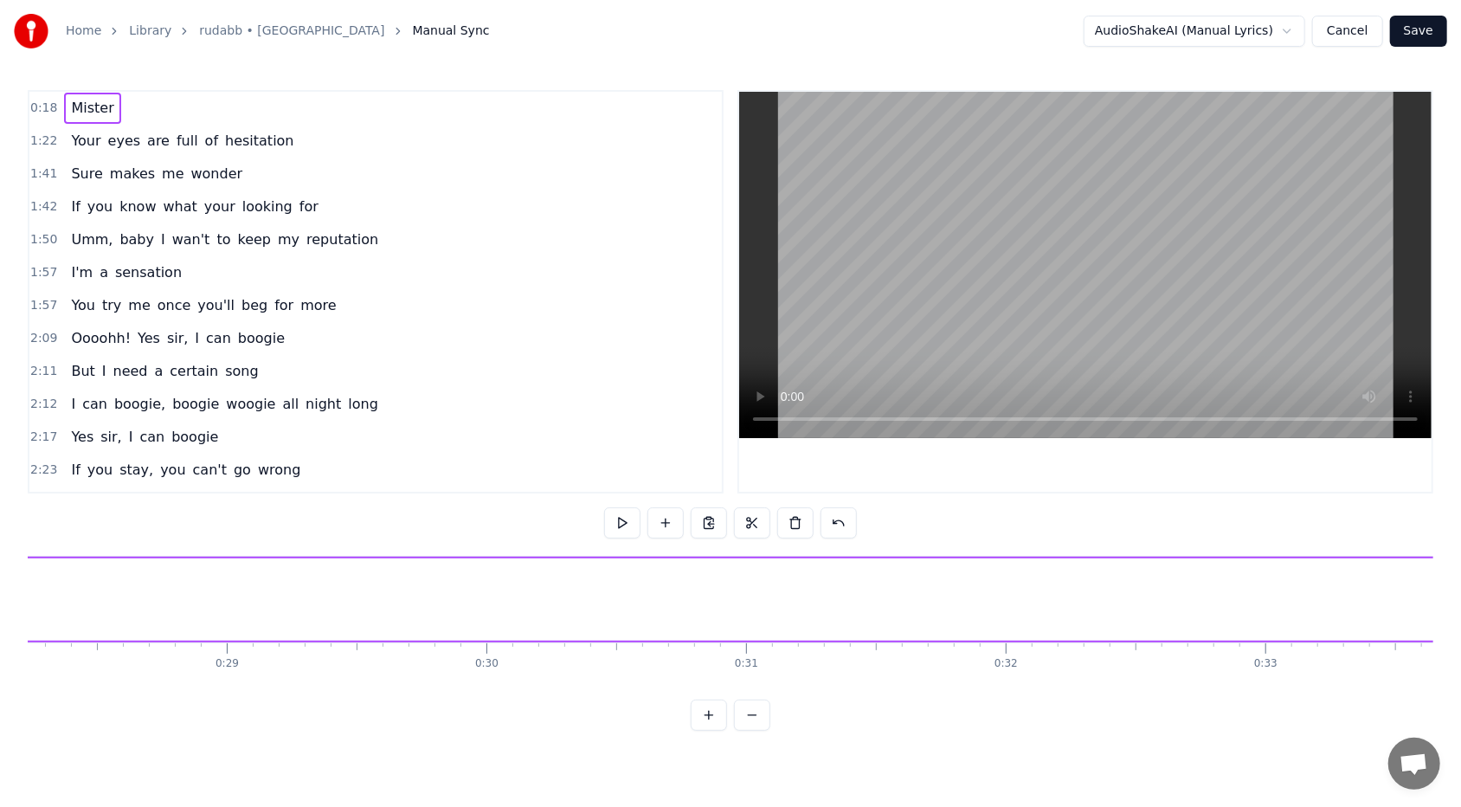
click at [34, 110] on span "0:18" at bounding box center [43, 108] width 27 height 17
click at [42, 135] on span "1:22" at bounding box center [43, 140] width 27 height 17
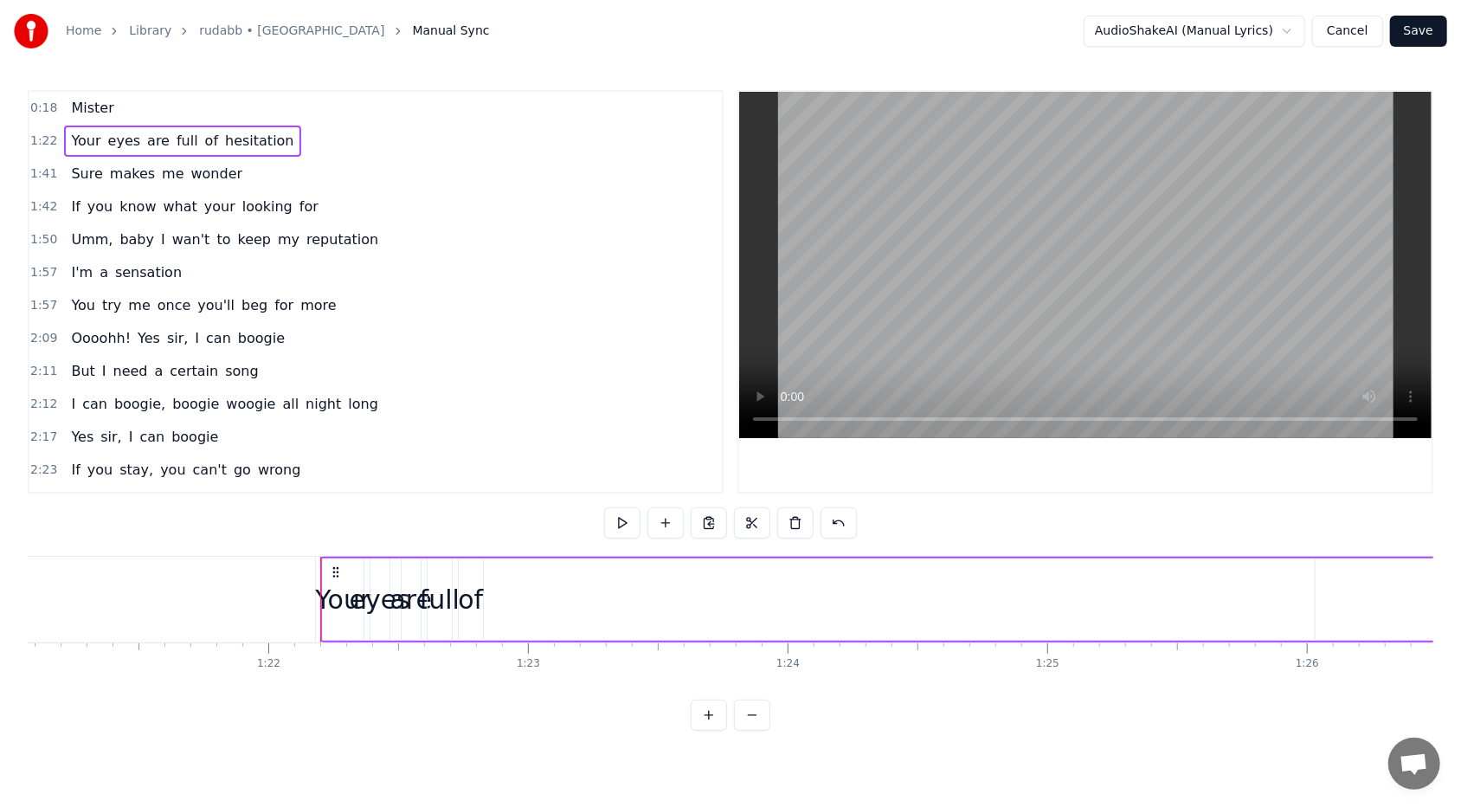
scroll to position [0, 21254]
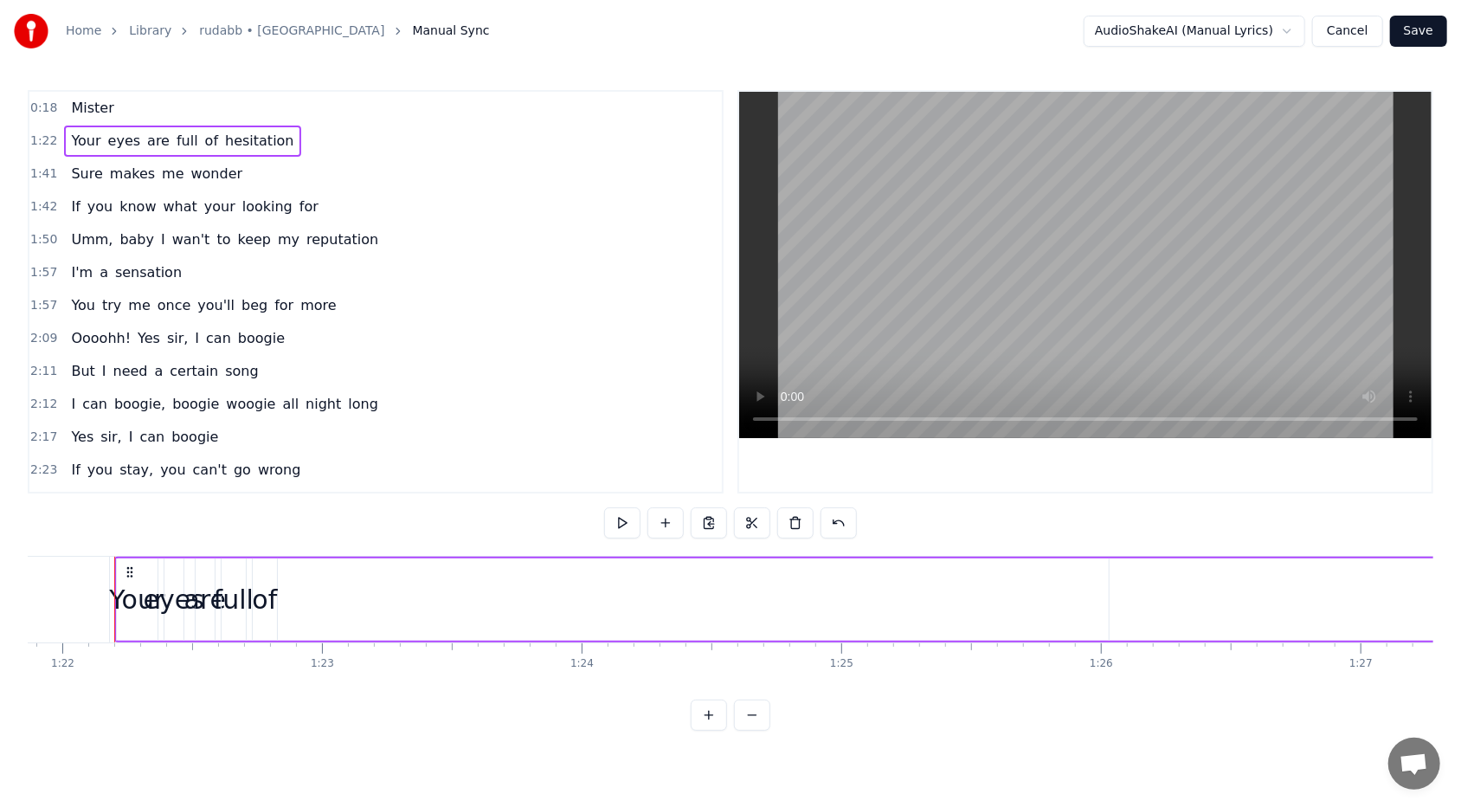
click at [151, 29] on link "Library" at bounding box center [150, 30] width 42 height 17
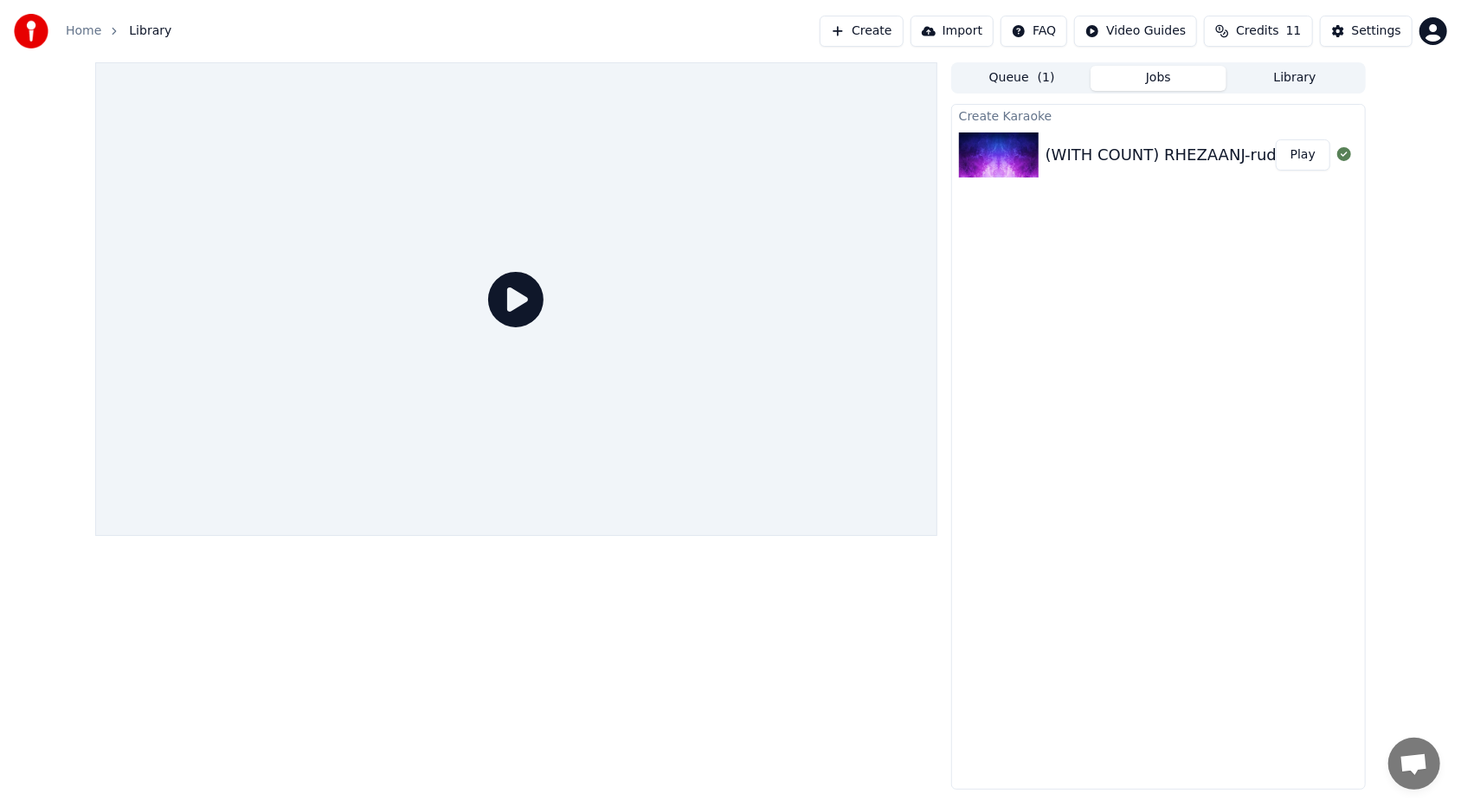
click at [537, 198] on div at bounding box center [516, 298] width 842 height 473
click at [510, 312] on icon at bounding box center [515, 299] width 55 height 55
click at [518, 302] on icon at bounding box center [515, 299] width 55 height 55
click at [683, 155] on div "(WITH COUNT) RHEZAANJ-rudabb-25385-V5" at bounding box center [1215, 155] width 341 height 24
click at [683, 157] on img at bounding box center [999, 154] width 80 height 45
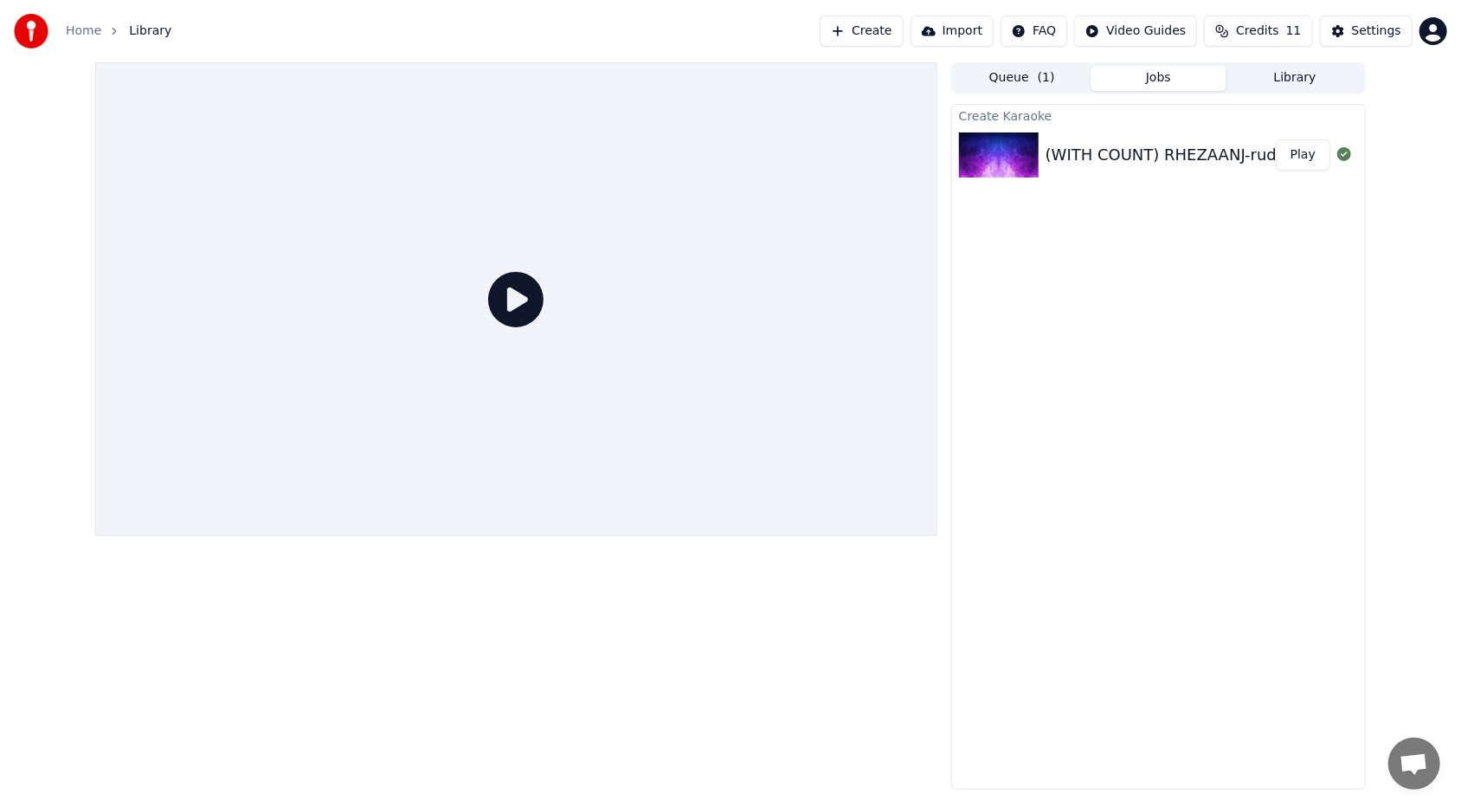
click at [683, 157] on img at bounding box center [999, 154] width 80 height 45
click at [683, 154] on button "Play" at bounding box center [1303, 154] width 55 height 31
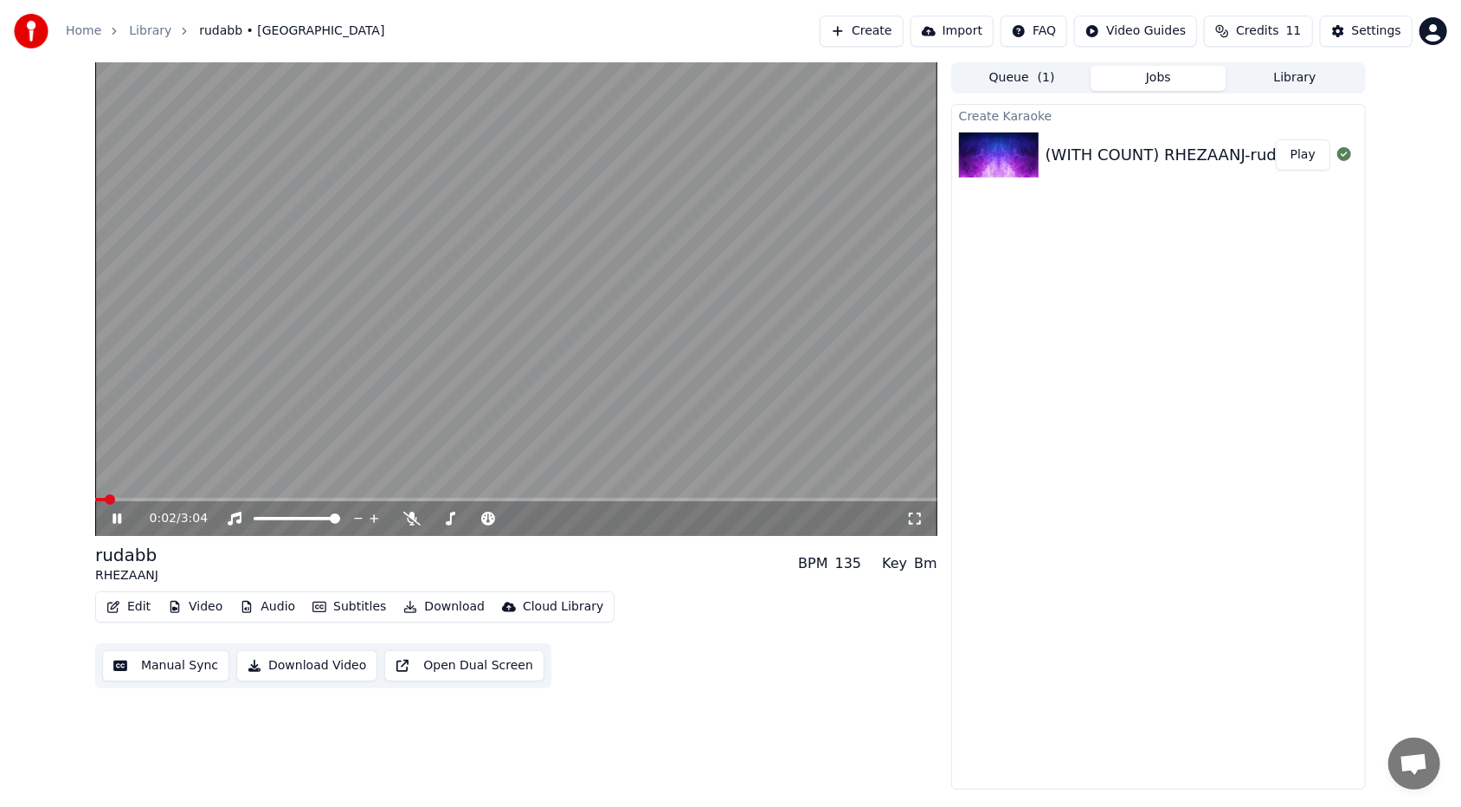
click at [119, 494] on icon at bounding box center [129, 518] width 41 height 14
click at [130, 494] on button "Edit" at bounding box center [129, 607] width 58 height 24
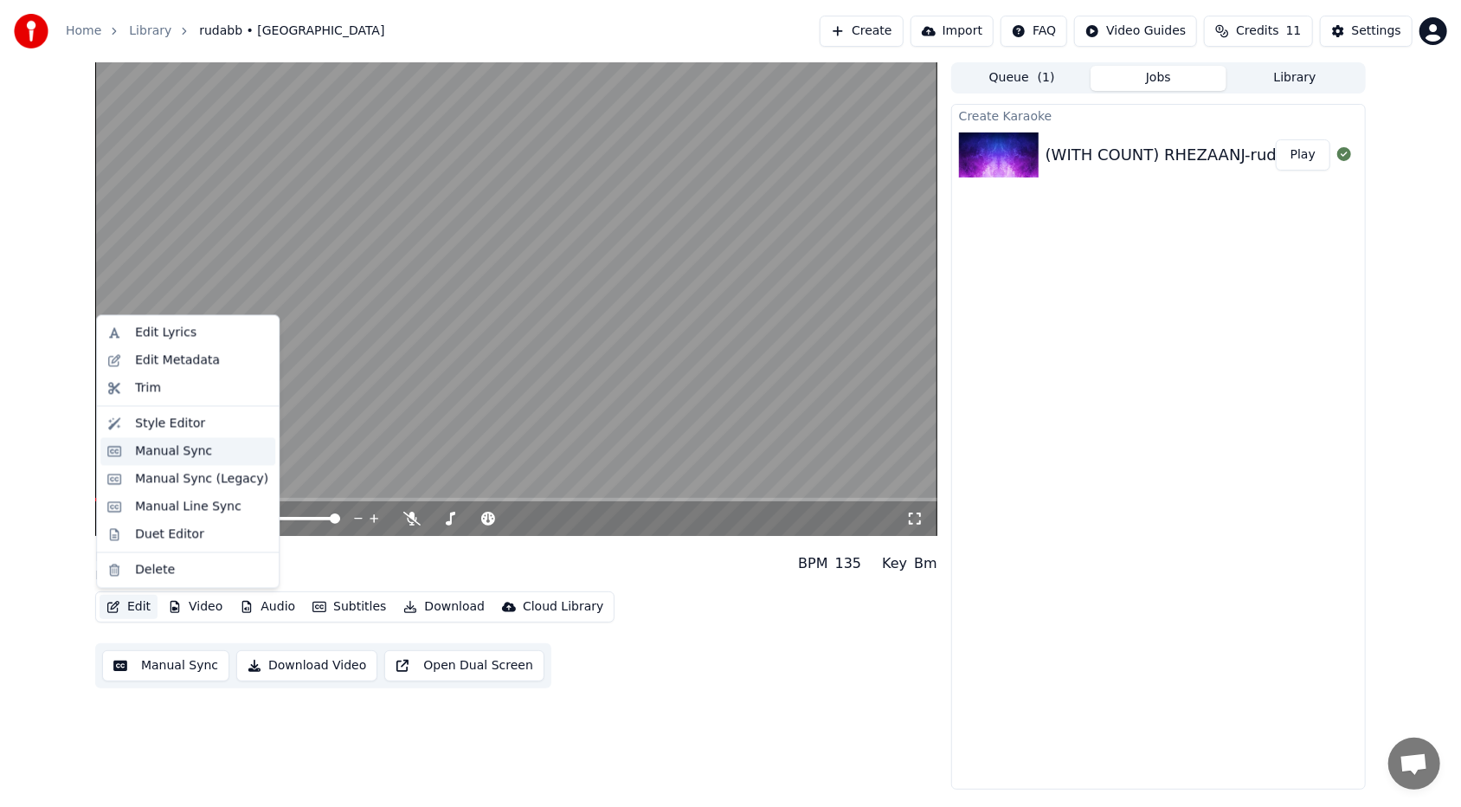
click at [191, 459] on div "Manual Sync" at bounding box center [173, 450] width 77 height 17
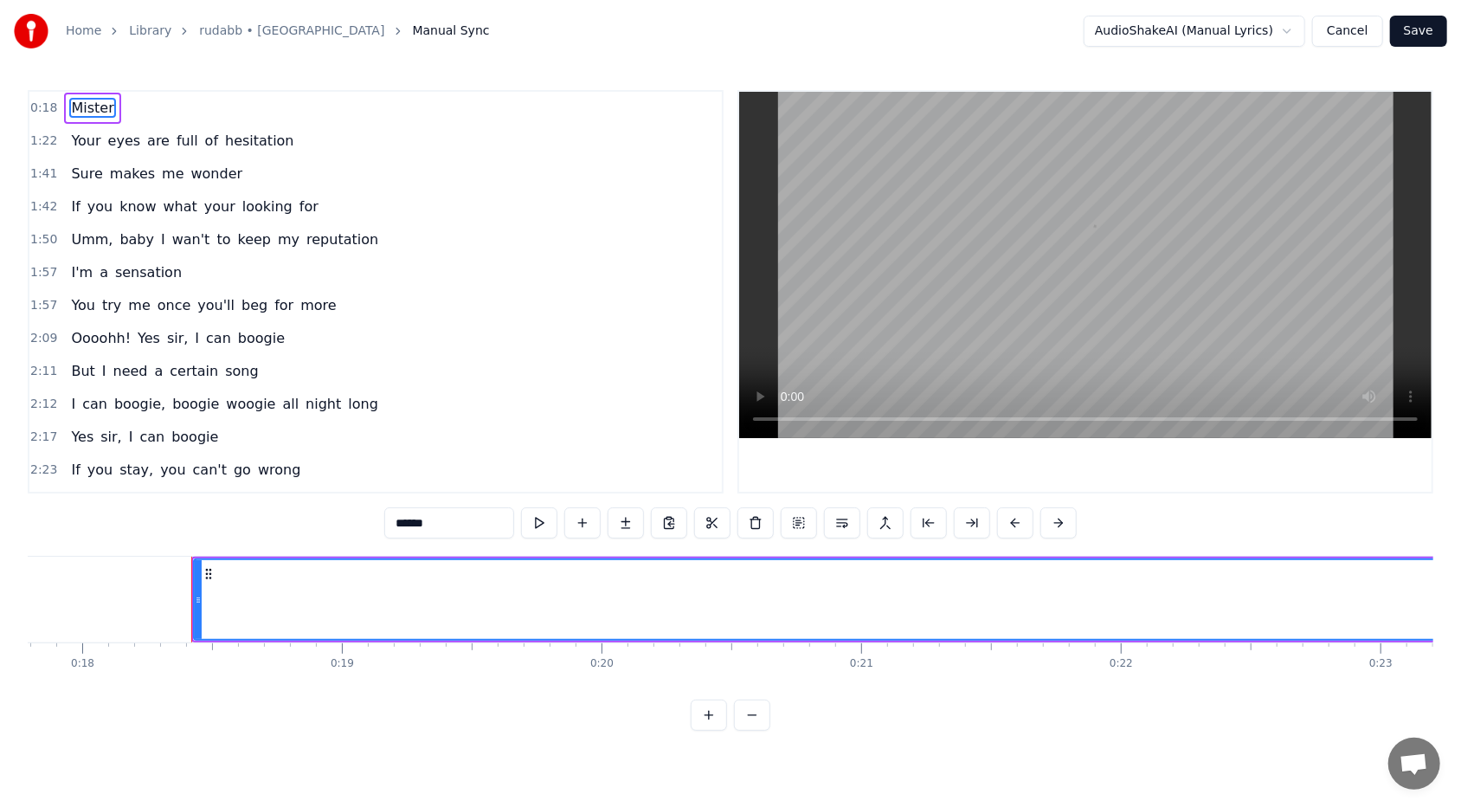
scroll to position [0, 4696]
click at [138, 27] on link "Library" at bounding box center [150, 30] width 42 height 17
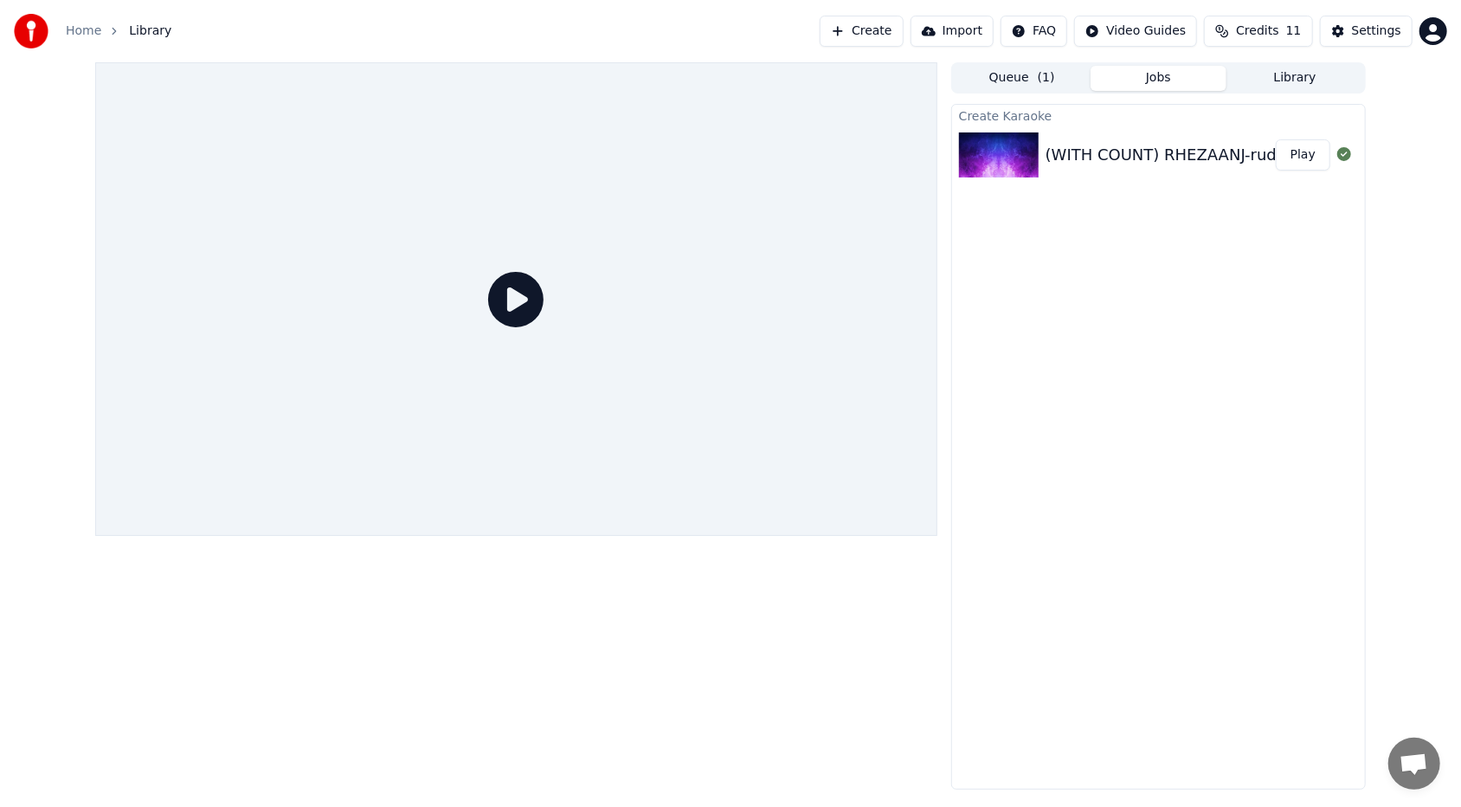
click at [507, 294] on icon at bounding box center [515, 299] width 55 height 55
click at [683, 141] on img at bounding box center [999, 154] width 80 height 45
click at [683, 151] on div "(WITH COUNT) RHEZAANJ-rudabb-25385-V5" at bounding box center [1215, 155] width 341 height 24
click at [683, 154] on button "Play" at bounding box center [1303, 154] width 55 height 31
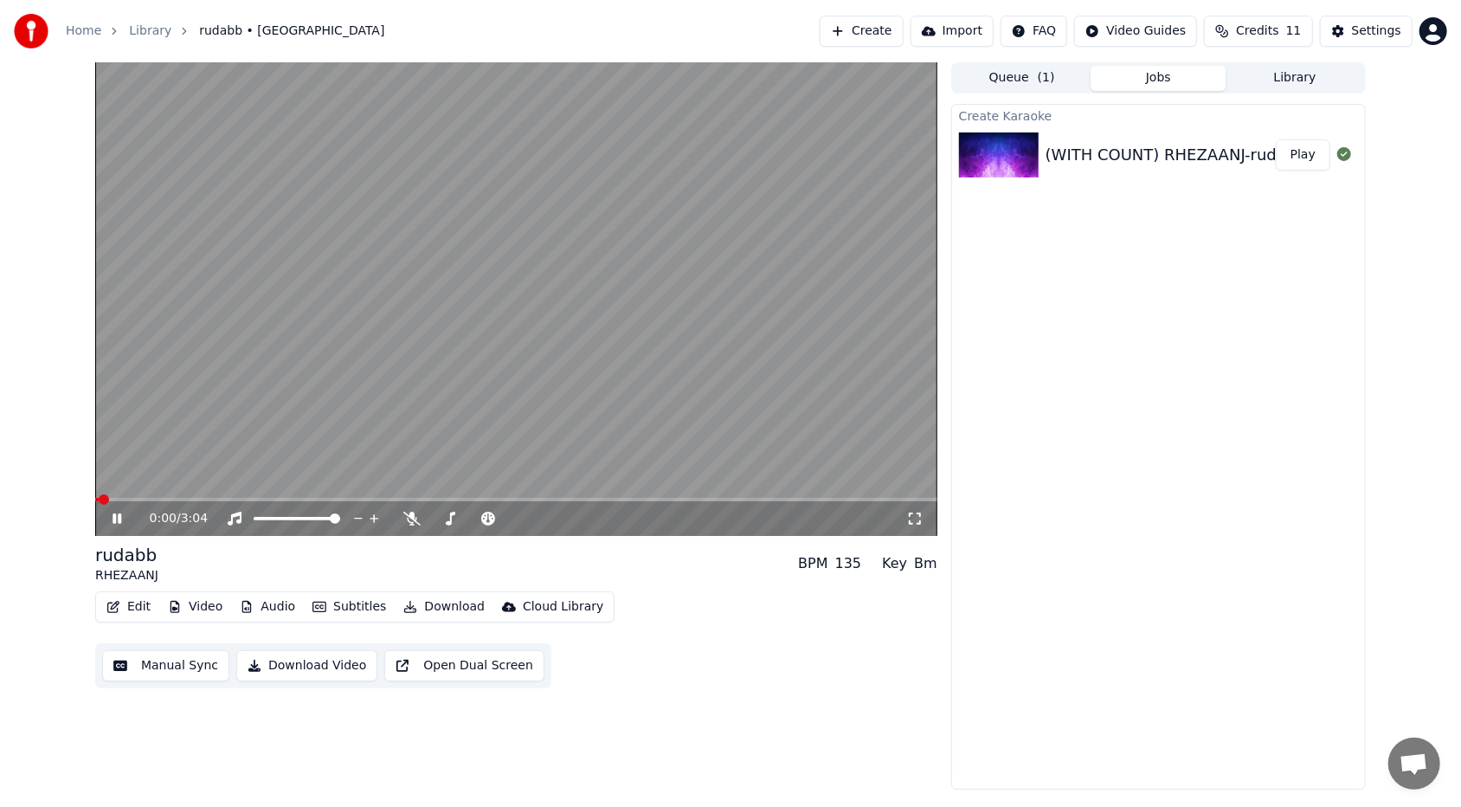
click at [132, 494] on button "Edit" at bounding box center [129, 607] width 58 height 24
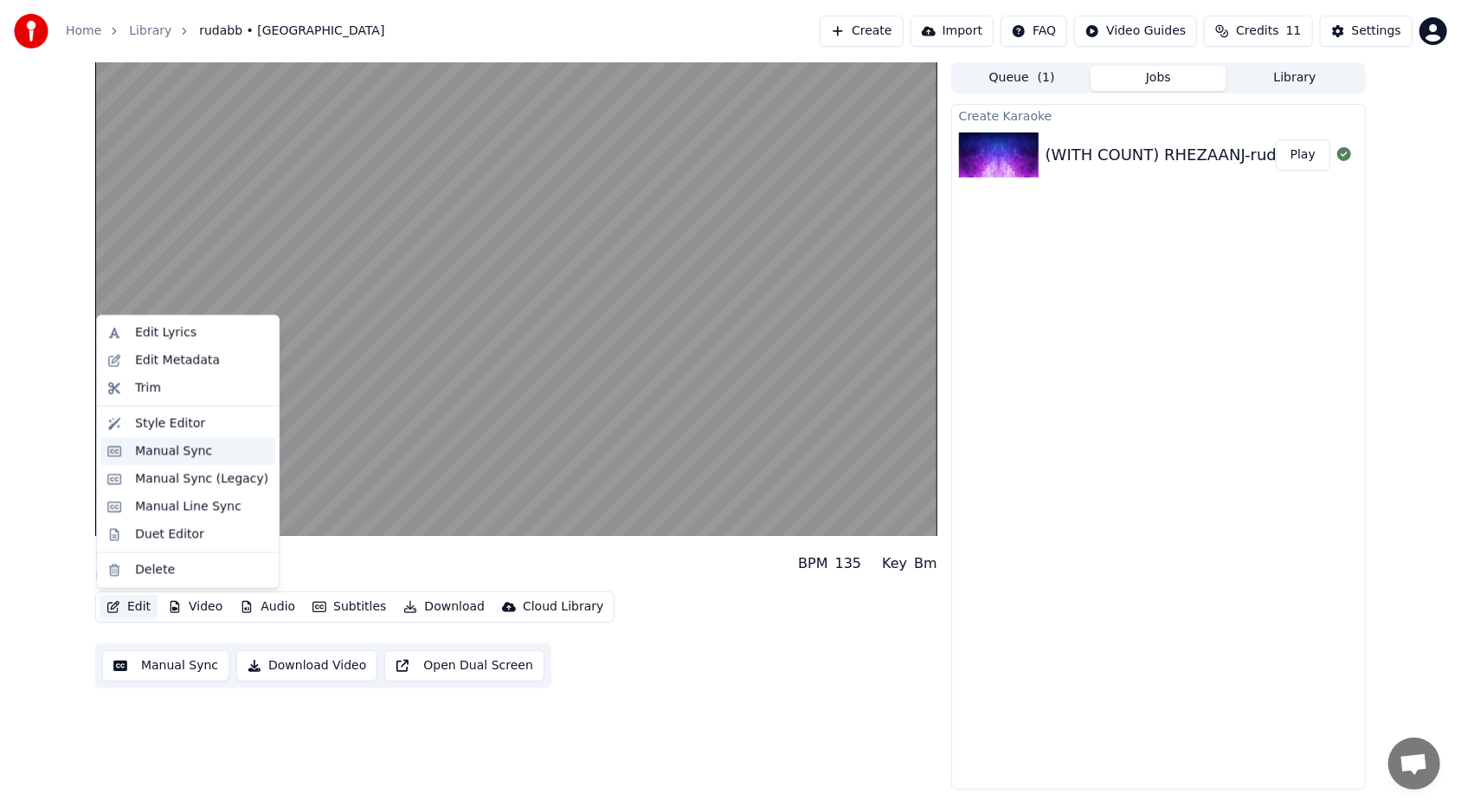
click at [179, 444] on div "Manual Sync" at bounding box center [173, 450] width 77 height 17
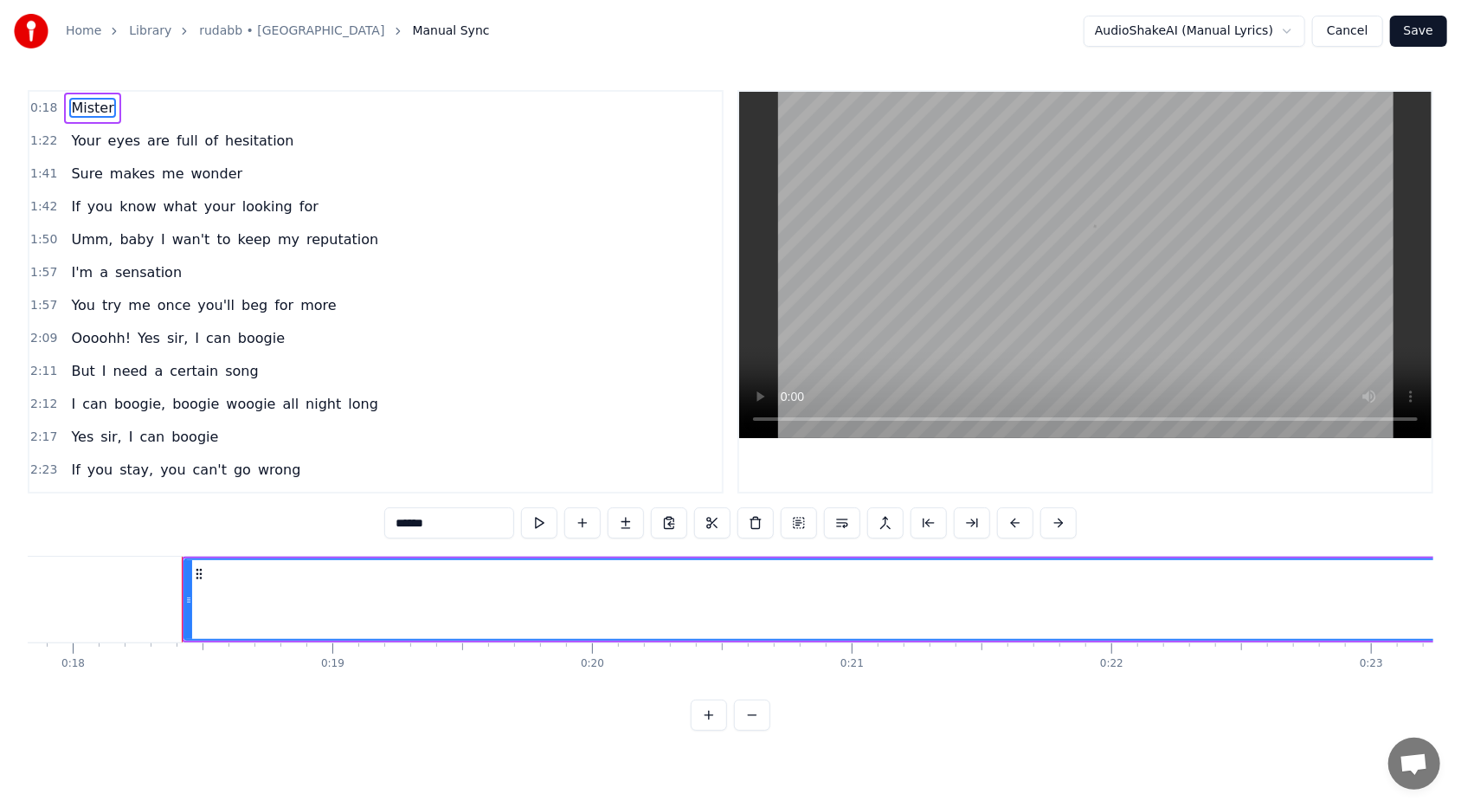
scroll to position [0, 4696]
click at [103, 132] on div "Your eyes are full of hesitation" at bounding box center [182, 140] width 236 height 31
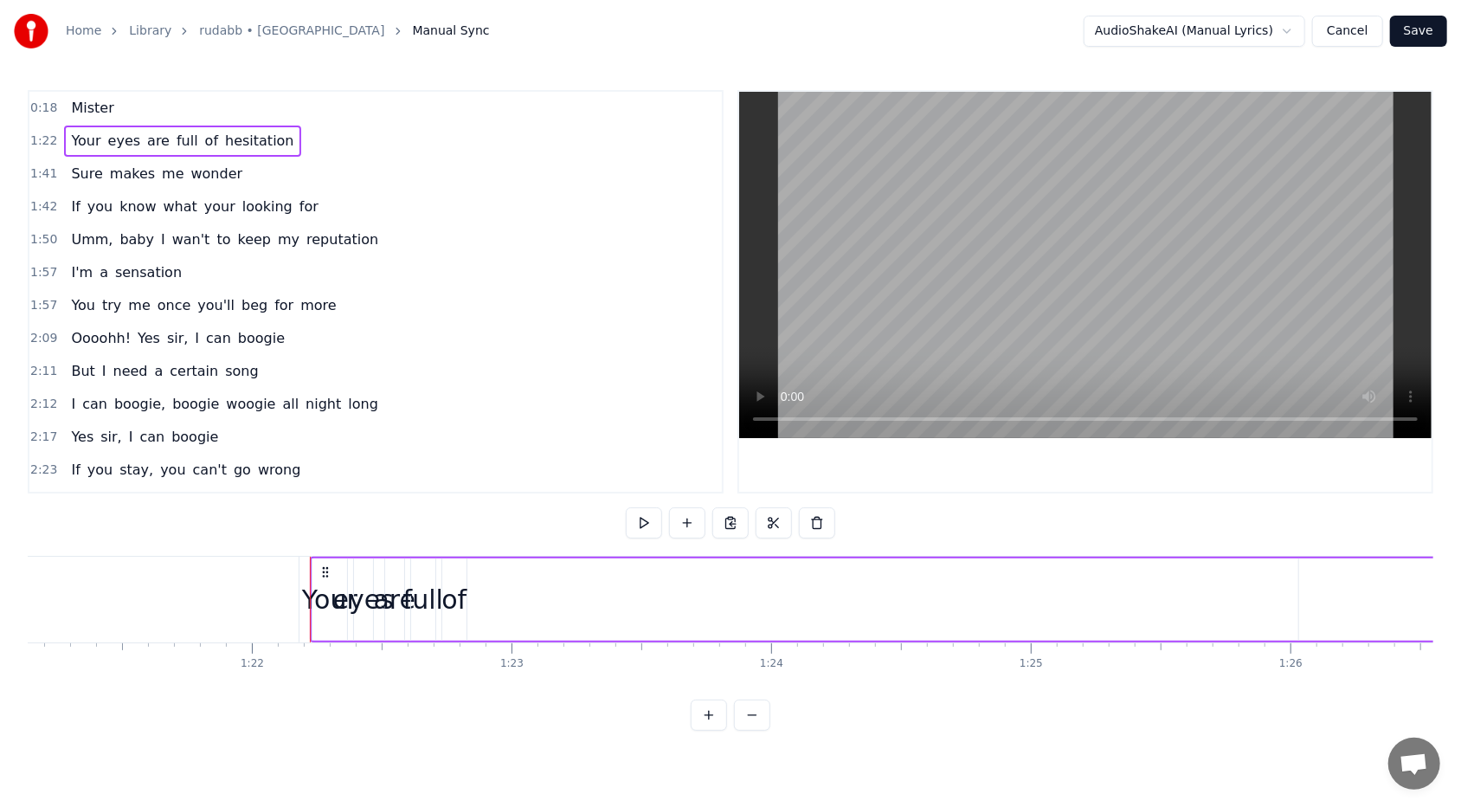
scroll to position [0, 21259]
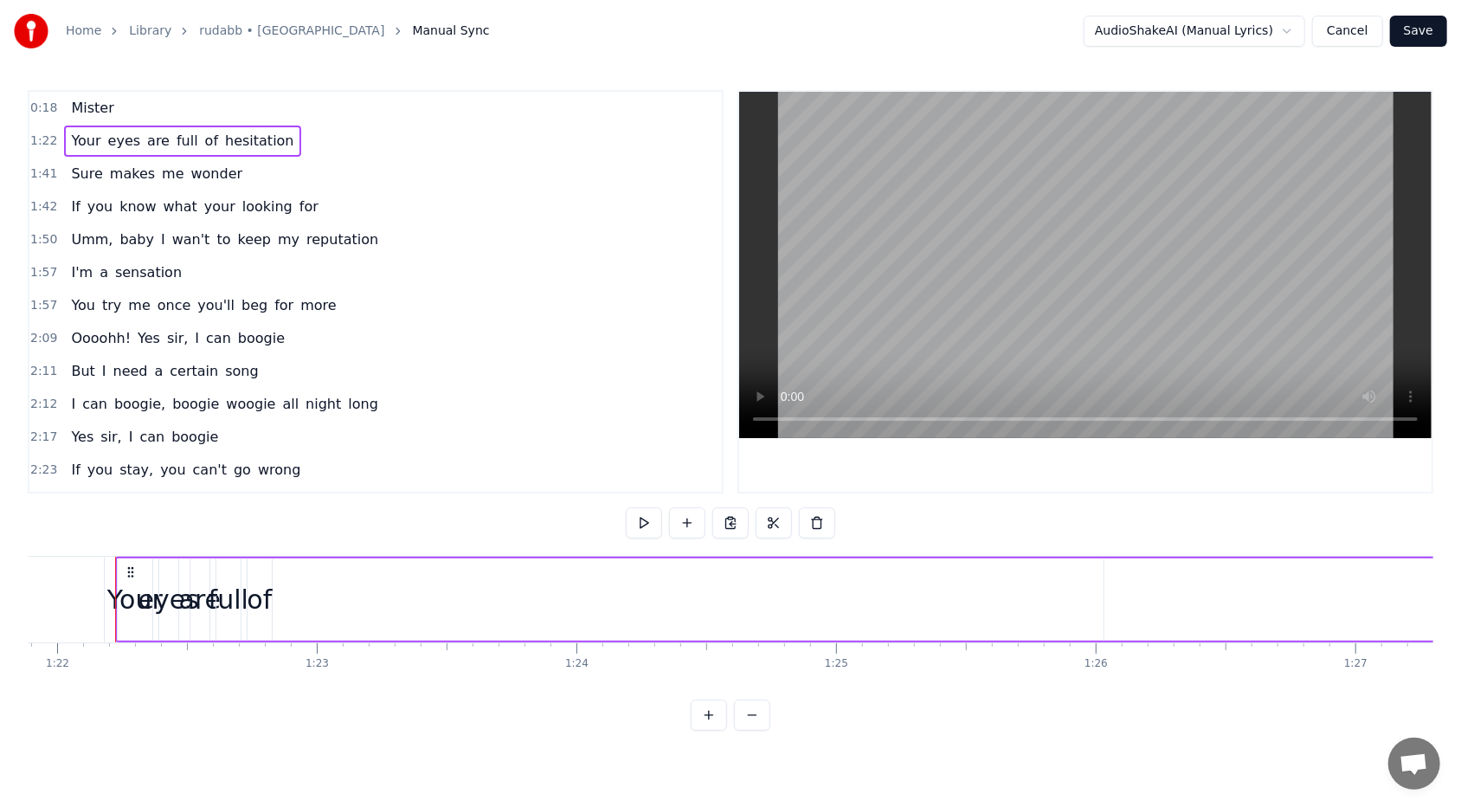
drag, startPoint x: 131, startPoint y: 562, endPoint x: 152, endPoint y: 572, distance: 23.6
click at [138, 494] on div "Your" at bounding box center [134, 599] width 55 height 39
click at [140, 494] on div at bounding box center [141, 599] width 7 height 79
drag, startPoint x: 313, startPoint y: 554, endPoint x: 172, endPoint y: 550, distance: 141.1
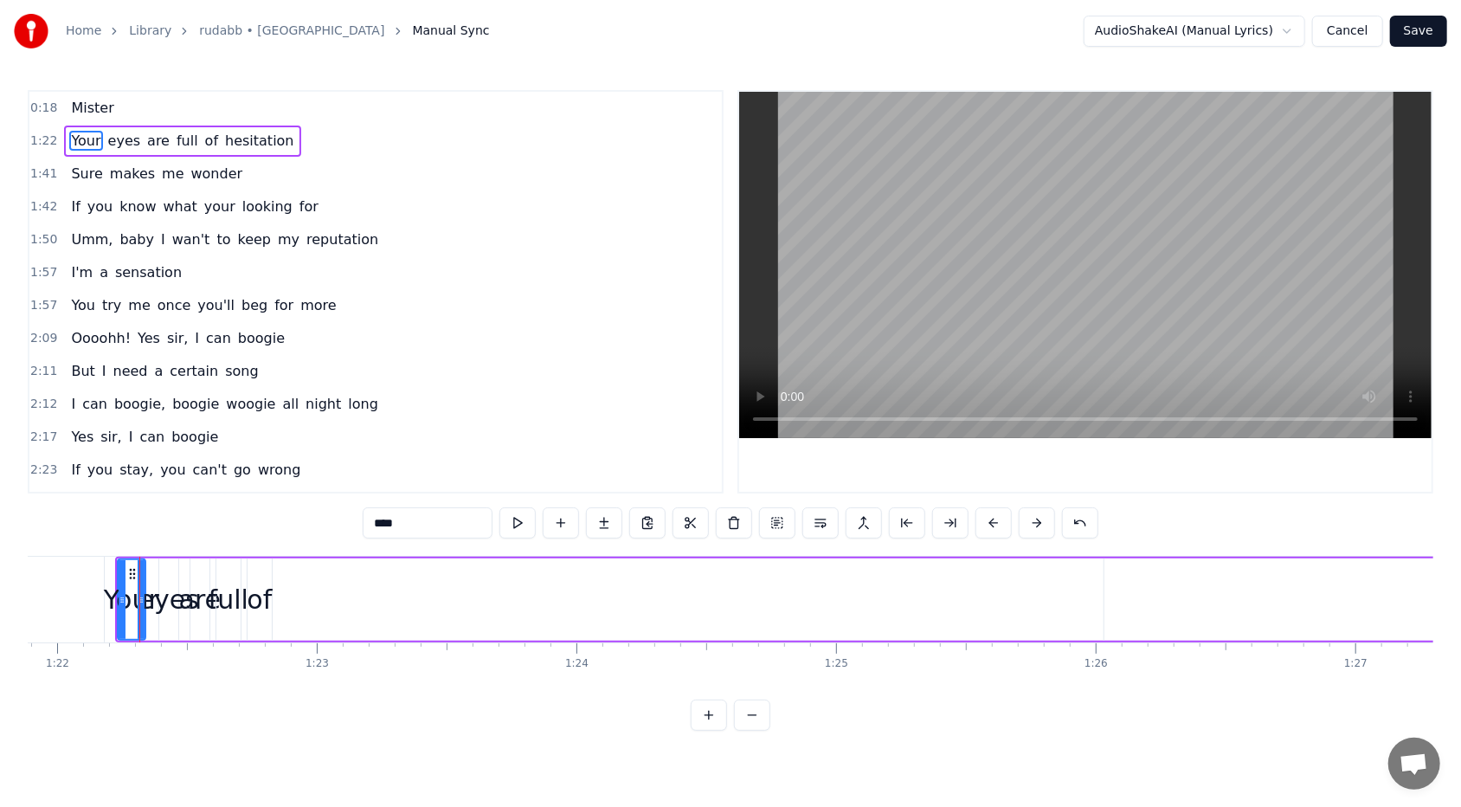
click at [172, 494] on div "0:18 Mister 1:22 Your eyes are full of hesitation 1:41 Sure makes me wonder 1:4…" at bounding box center [730, 410] width 1405 height 640
drag, startPoint x: 117, startPoint y: 564, endPoint x: 122, endPoint y: 579, distance: 15.6
click at [122, 494] on div "Your" at bounding box center [134, 599] width 24 height 82
click at [172, 494] on div "0:18 Mister 1:22 Your eyes are full of hesitation 1:41 Sure makes me wonder 1:4…" at bounding box center [730, 410] width 1405 height 640
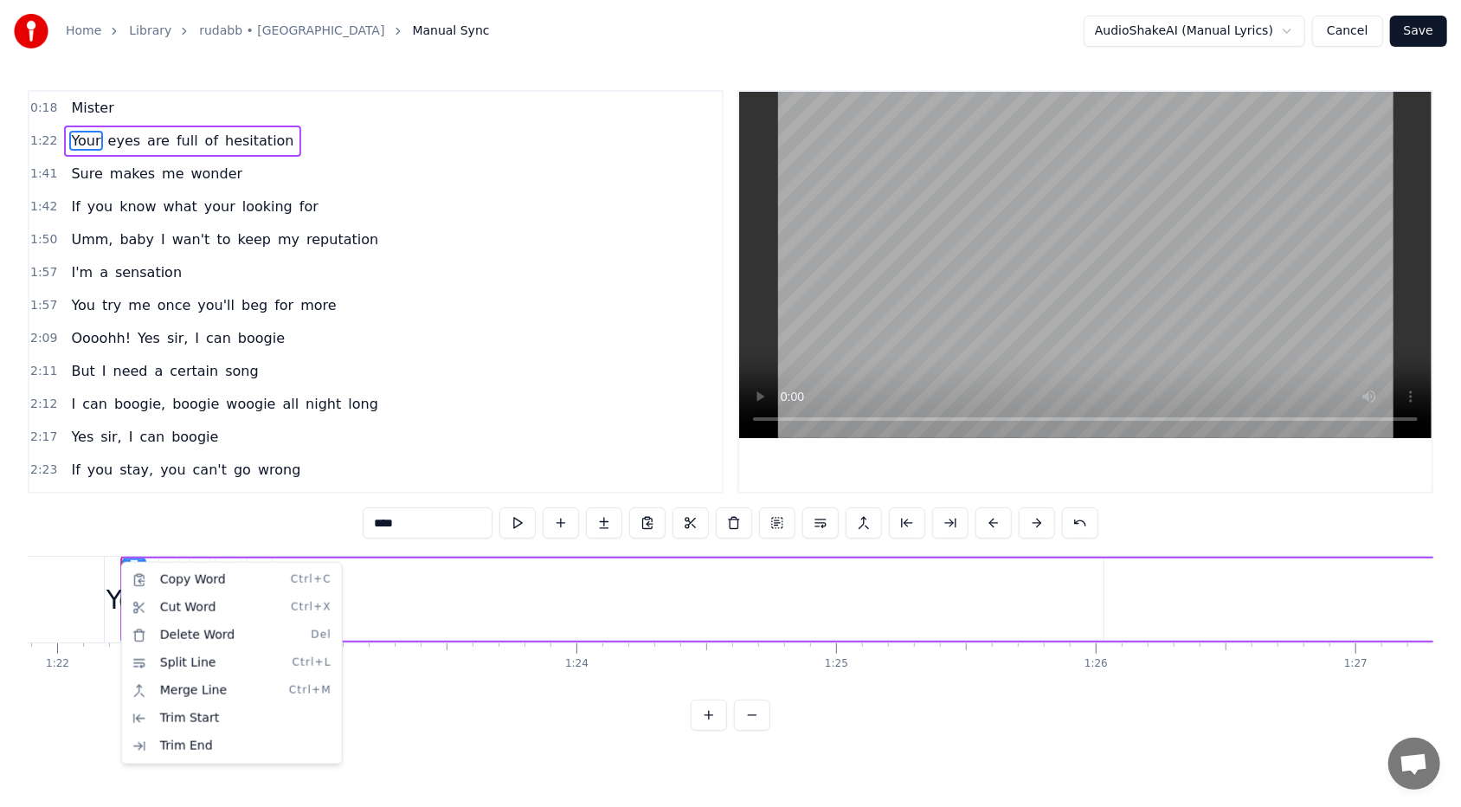
click at [453, 448] on html "Home Library rudabb • RHEZAANJ Manual Sync AudioShakeAI (Manual Lyrics) Cancel …" at bounding box center [730, 379] width 1461 height 758
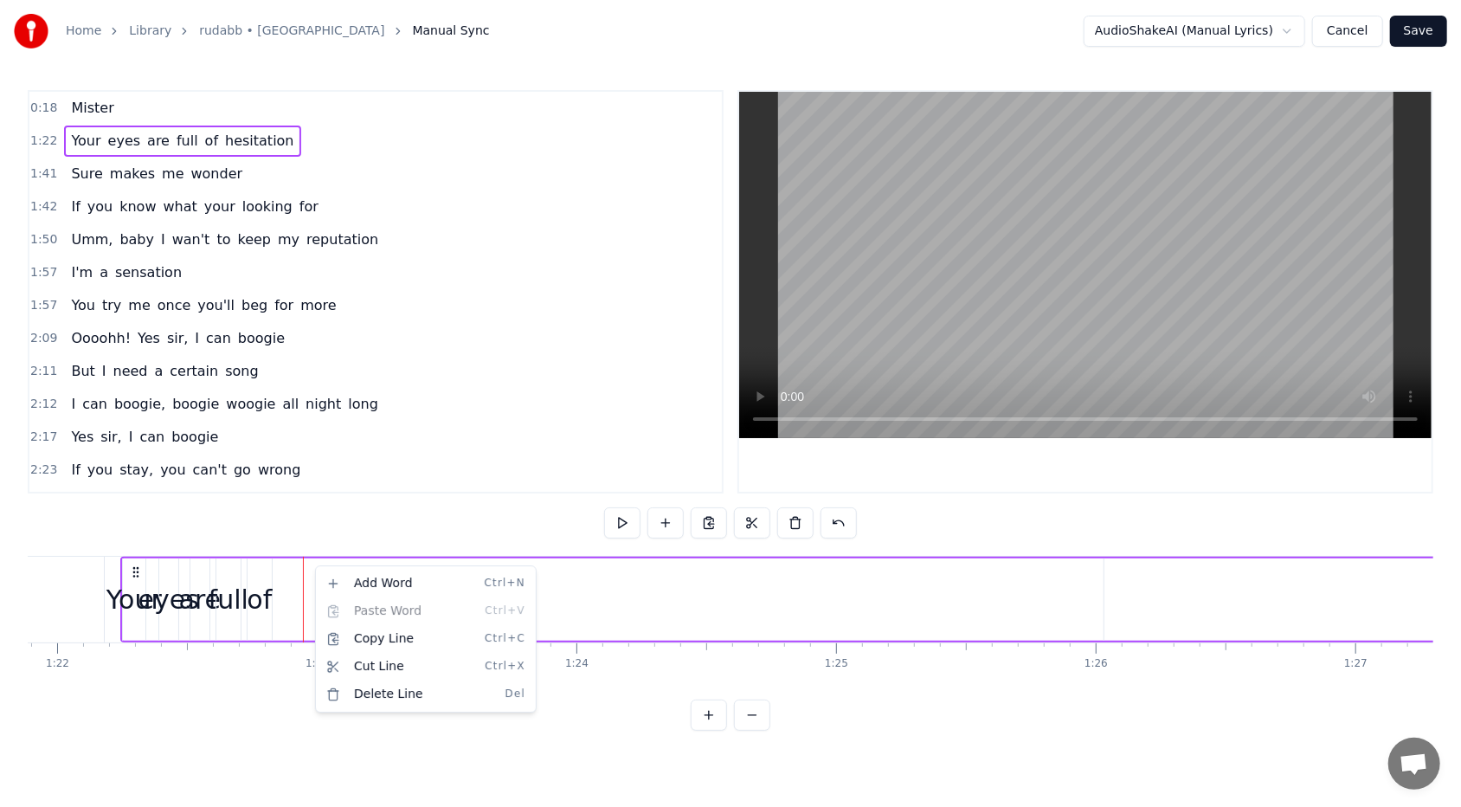
click at [138, 494] on circle at bounding box center [137, 568] width 1 height 1
click at [138, 494] on icon at bounding box center [136, 572] width 14 height 14
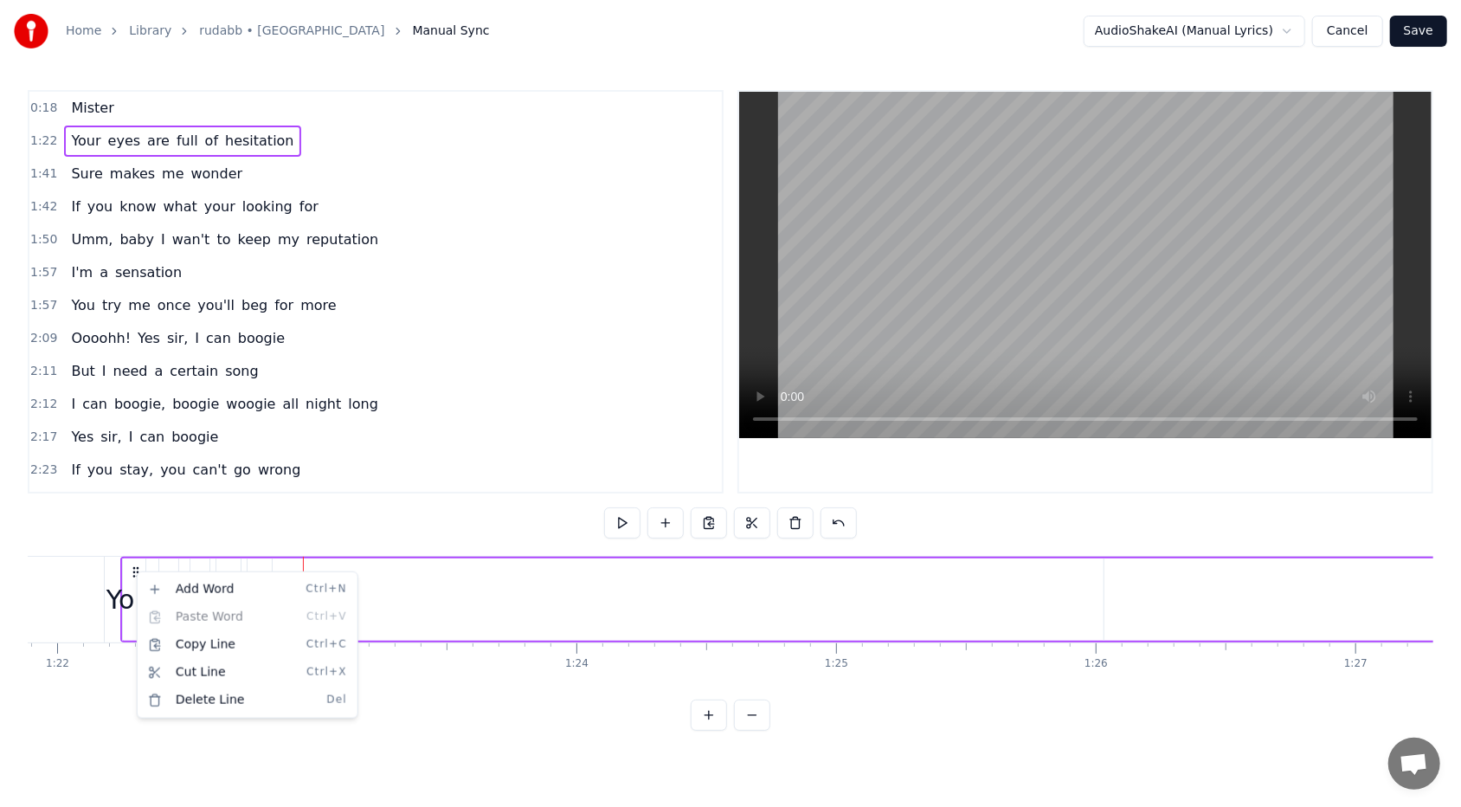
click at [683, 494] on html "Home Library rudabb • RHEZAANJ Manual Sync AudioShakeAI (Manual Lyrics) Cancel …" at bounding box center [730, 379] width 1461 height 758
click at [683, 494] on button at bounding box center [752, 714] width 36 height 31
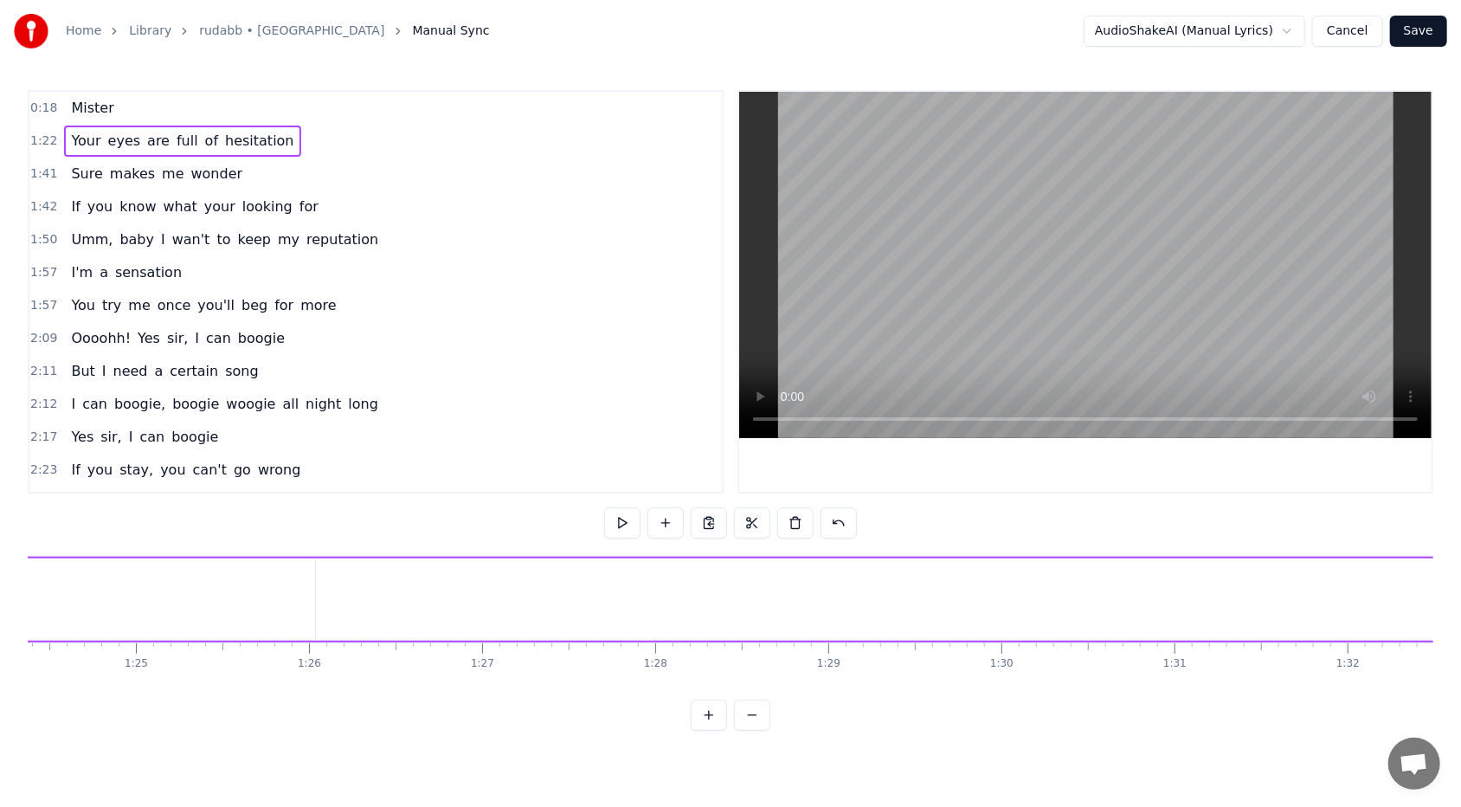
scroll to position [0, 14269]
click at [683, 494] on button at bounding box center [752, 714] width 36 height 31
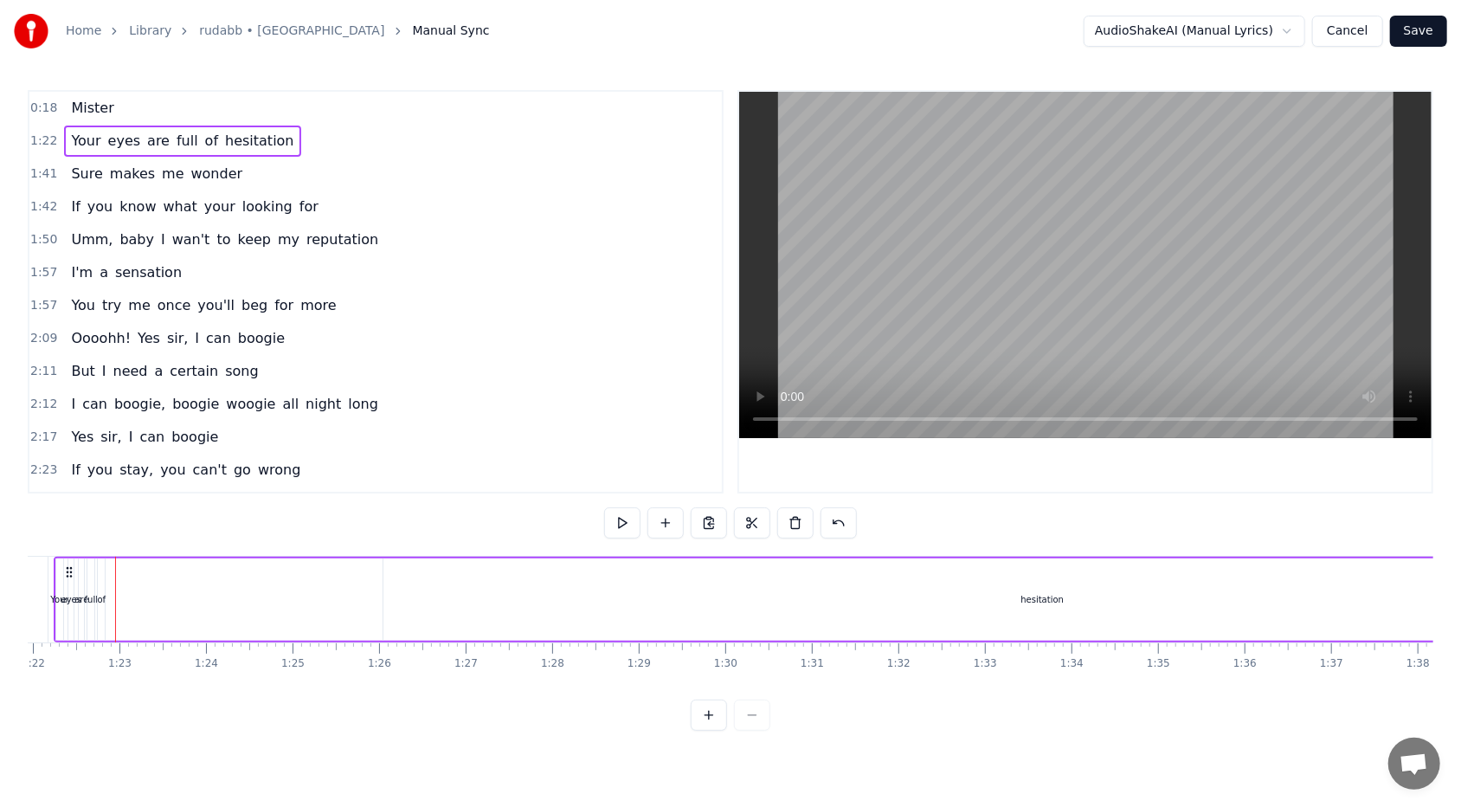
click at [683, 494] on div at bounding box center [731, 714] width 80 height 31
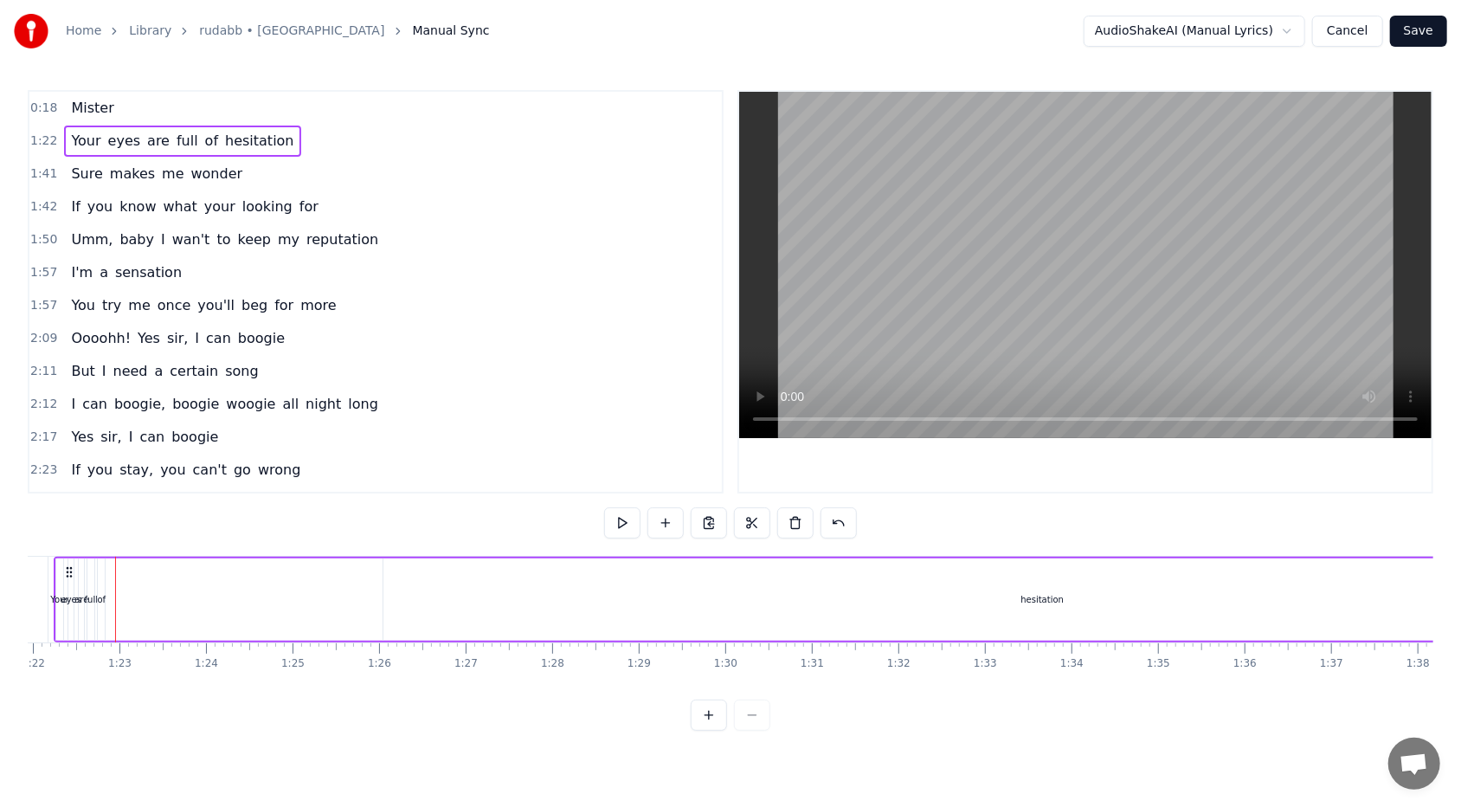
click at [683, 494] on div at bounding box center [731, 714] width 80 height 31
drag, startPoint x: 57, startPoint y: 555, endPoint x: 43, endPoint y: 554, distance: 13.9
click at [43, 494] on div "0:18 Mister 1:22 Your eyes are full of hesitation 1:41 Sure makes me wonder 1:4…" at bounding box center [730, 410] width 1405 height 640
click at [419, 494] on html "Home Library rudabb • RHEZAANJ Manual Sync AudioShakeAI (Manual Lyrics) Cancel …" at bounding box center [730, 379] width 1461 height 758
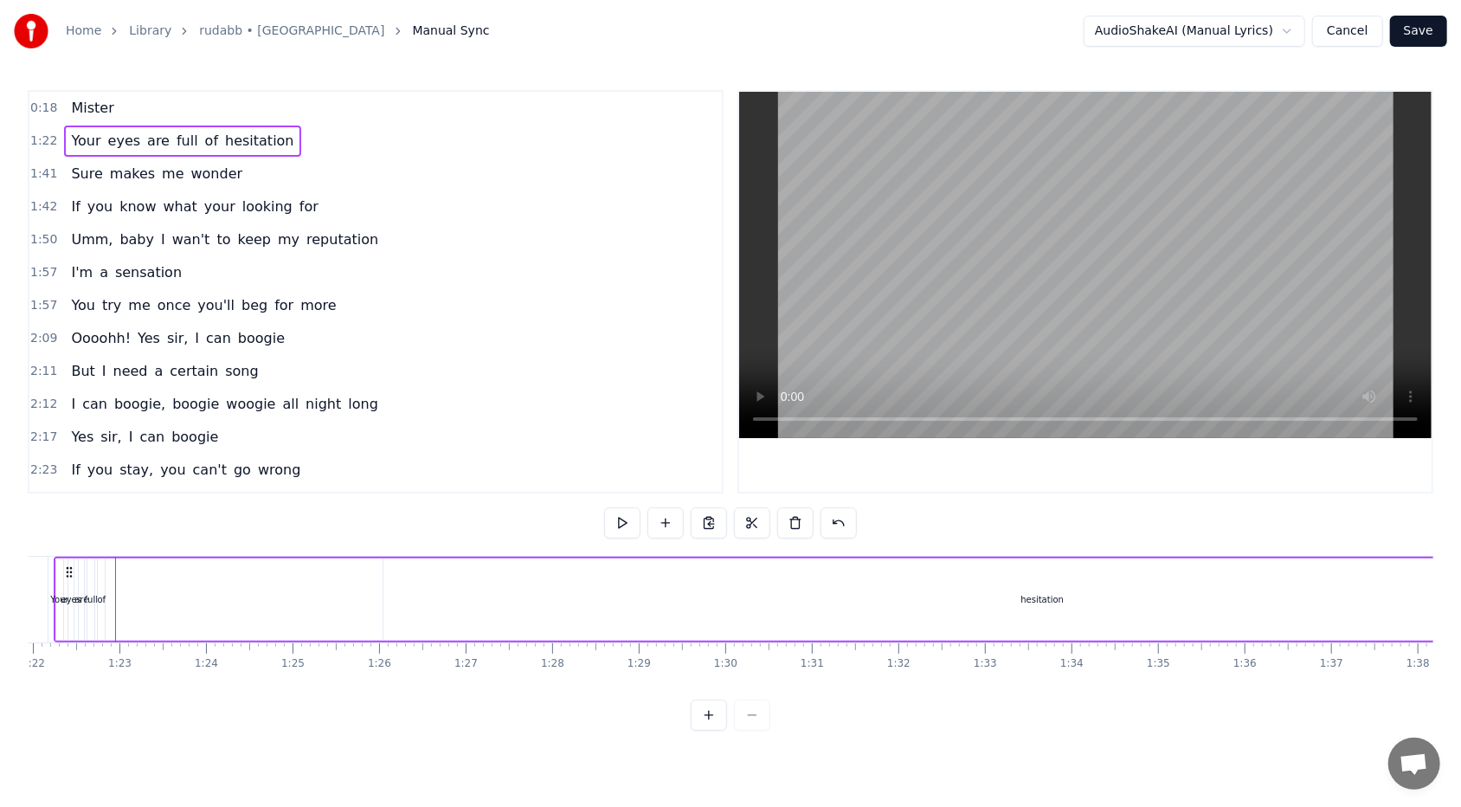
drag, startPoint x: 382, startPoint y: 604, endPoint x: 270, endPoint y: 600, distance: 112.6
click at [270, 494] on div "Your eyes are full of hesitation" at bounding box center [878, 599] width 1649 height 86
click at [683, 494] on div "hesitation" at bounding box center [1041, 599] width 43 height 13
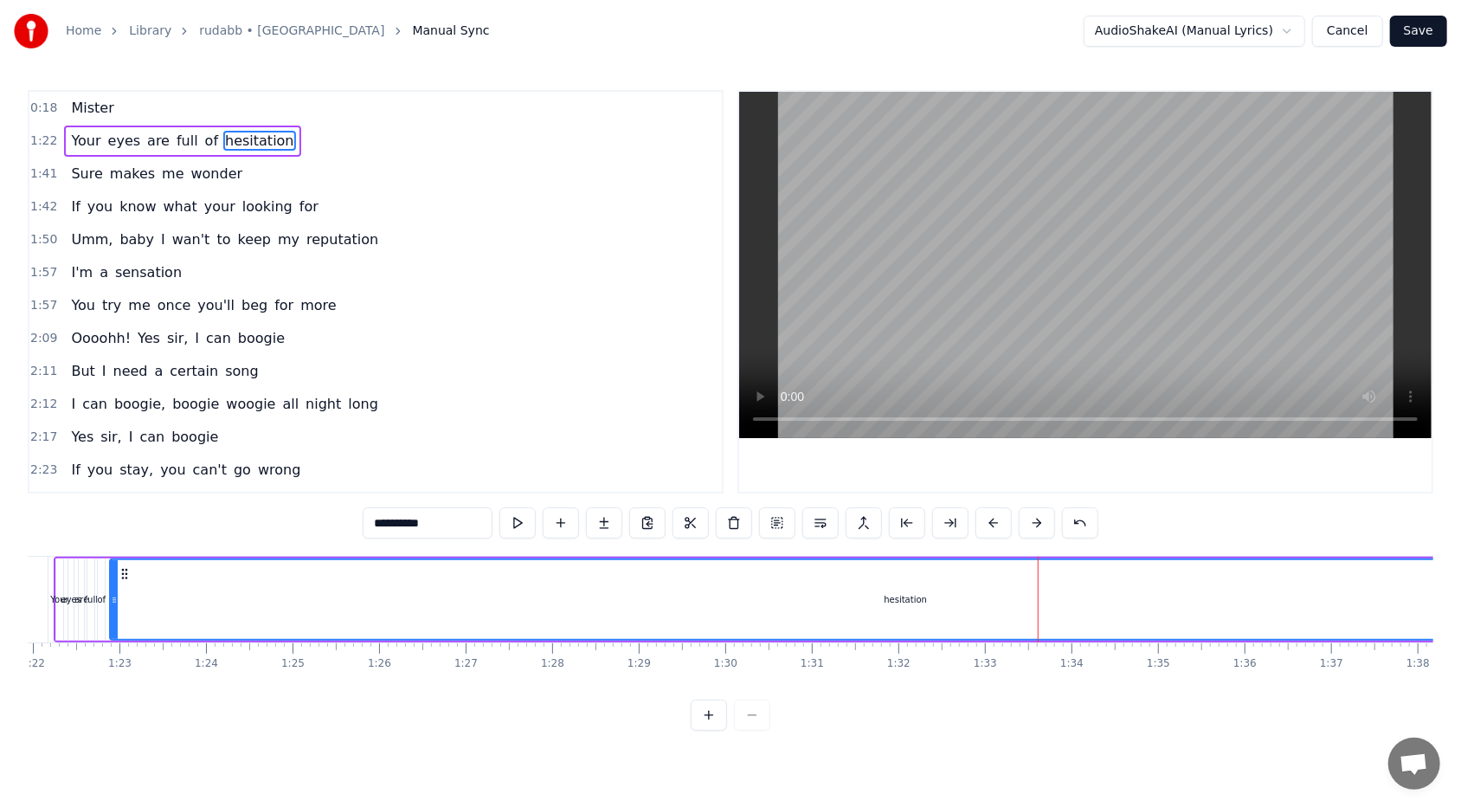
drag, startPoint x: 388, startPoint y: 601, endPoint x: 114, endPoint y: 594, distance: 273.5
click at [114, 494] on icon at bounding box center [114, 600] width 7 height 14
click at [683, 494] on div "hesitation" at bounding box center [906, 599] width 1589 height 79
drag, startPoint x: 115, startPoint y: 591, endPoint x: 164, endPoint y: 608, distance: 51.5
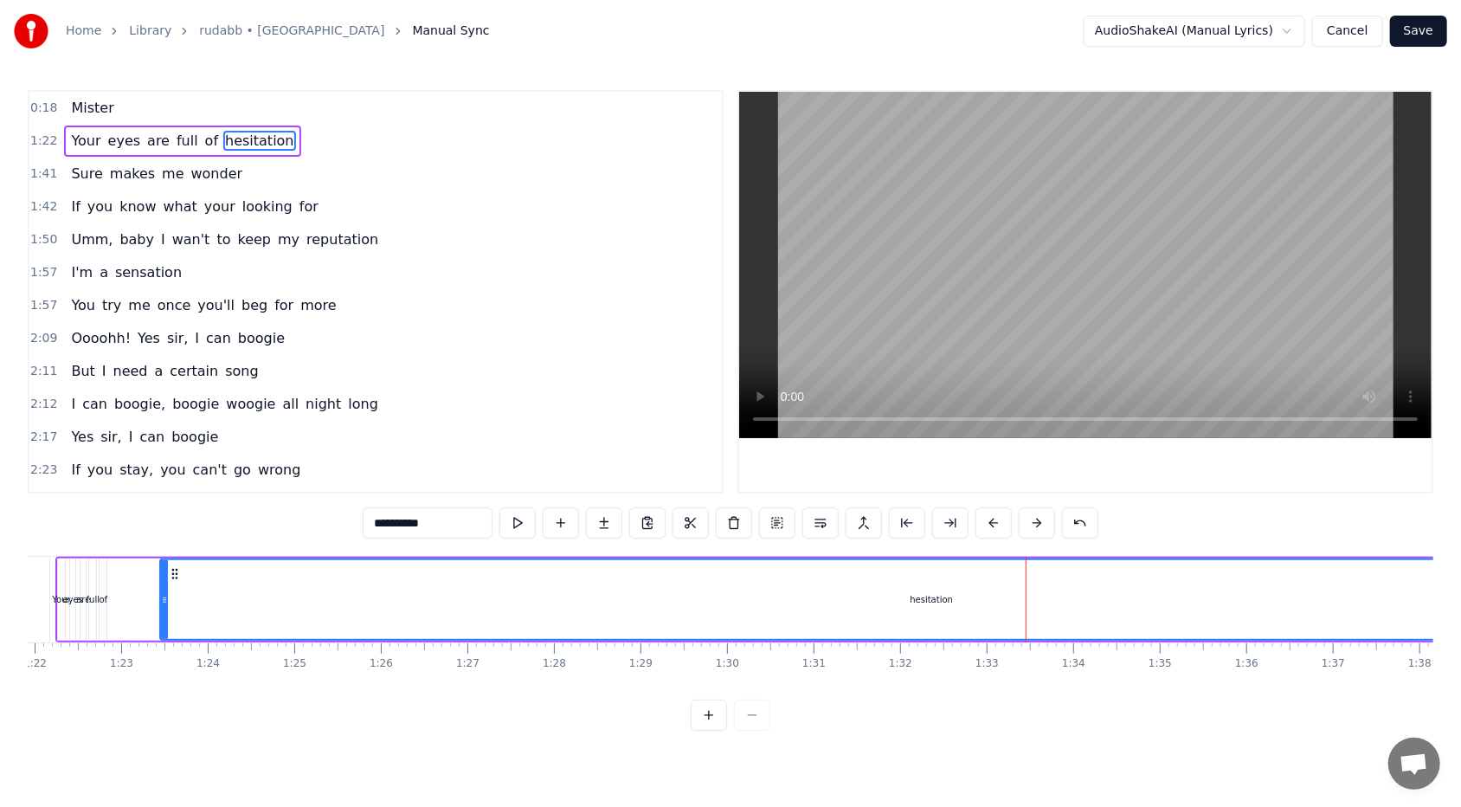
click at [164, 494] on div at bounding box center [164, 599] width 7 height 79
click at [106, 494] on div "of" at bounding box center [103, 599] width 9 height 13
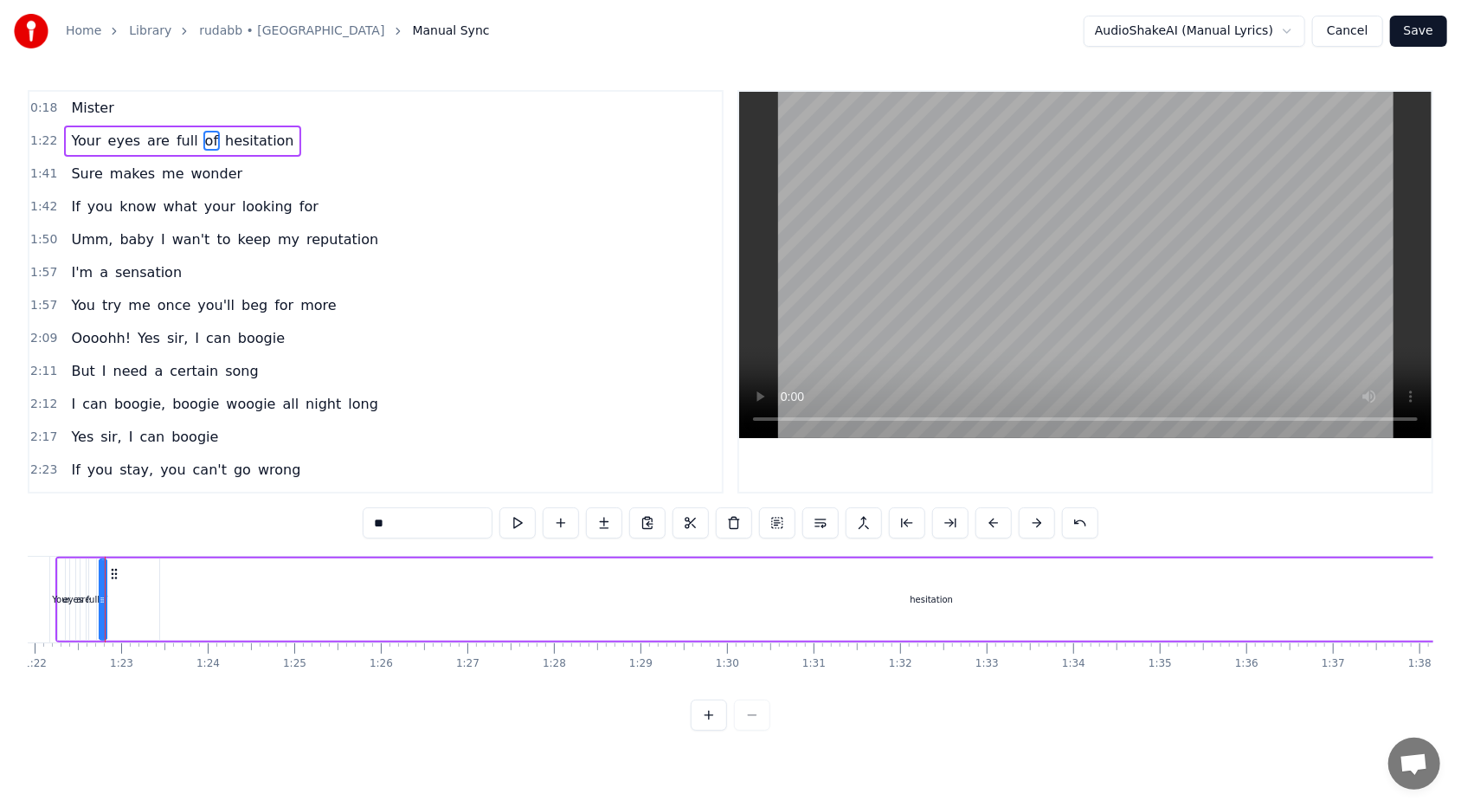
scroll to position [0, 7080]
click at [68, 494] on div "Your" at bounding box center [70, 599] width 18 height 13
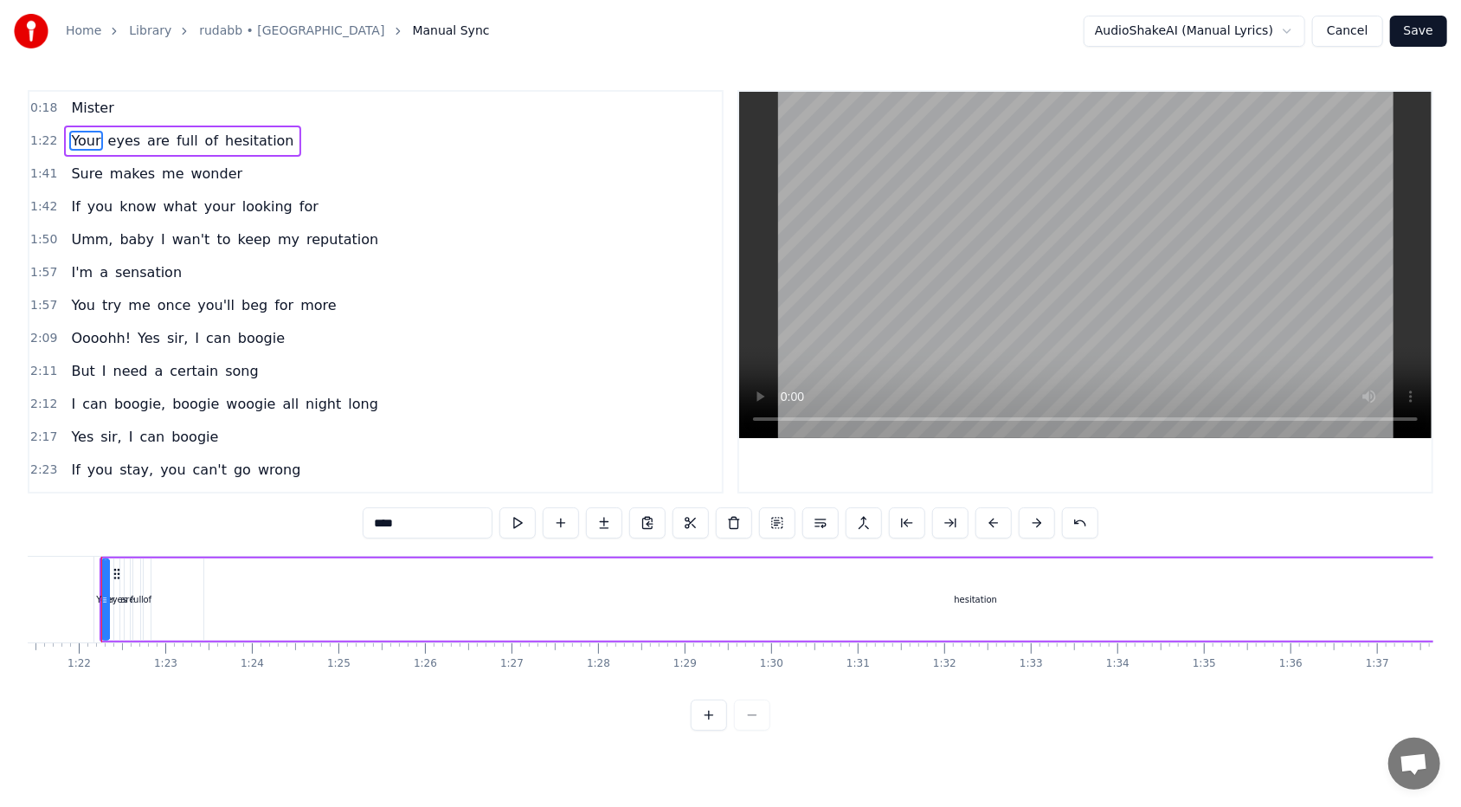
scroll to position [0, 7032]
type input "******"
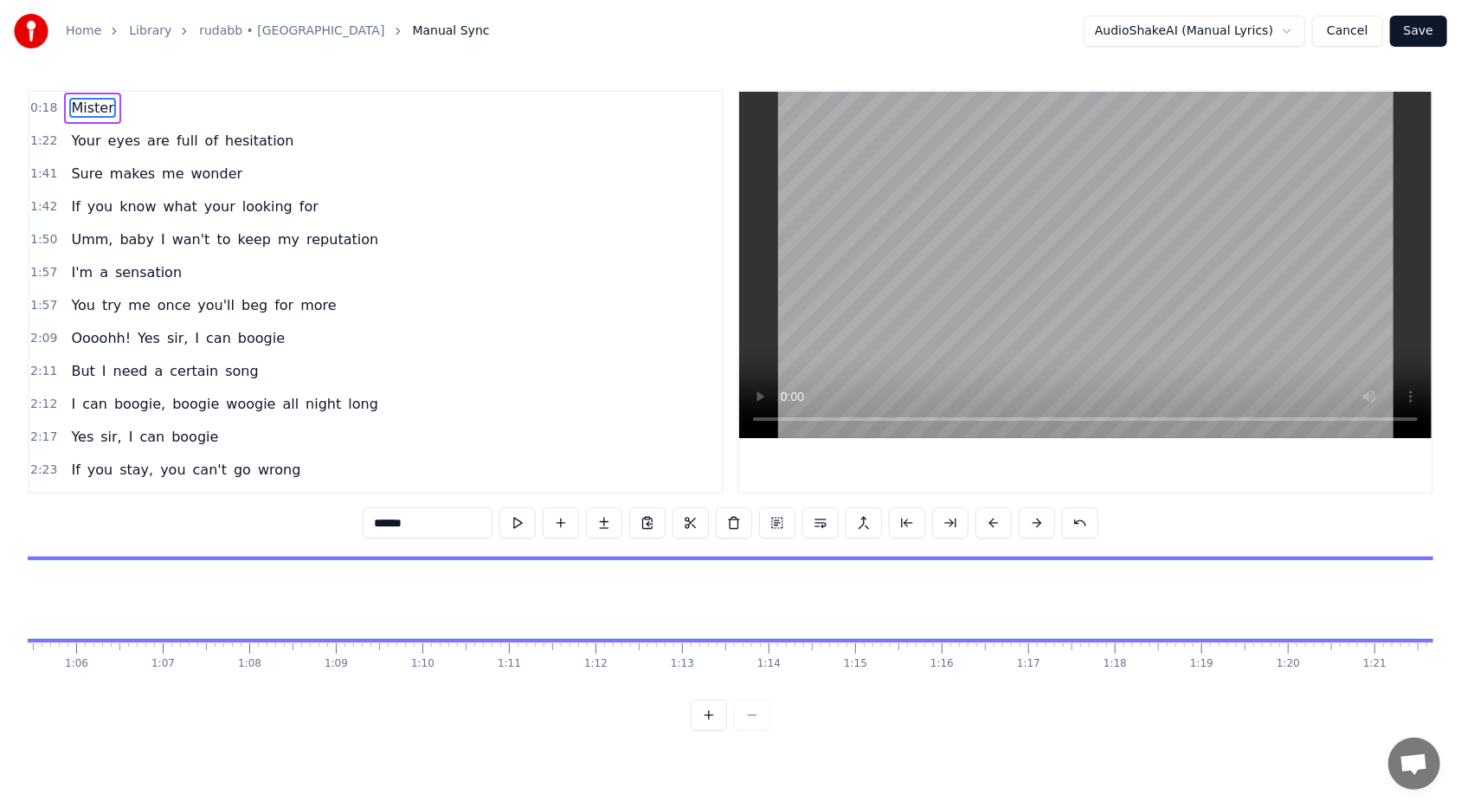
scroll to position [0, 5787]
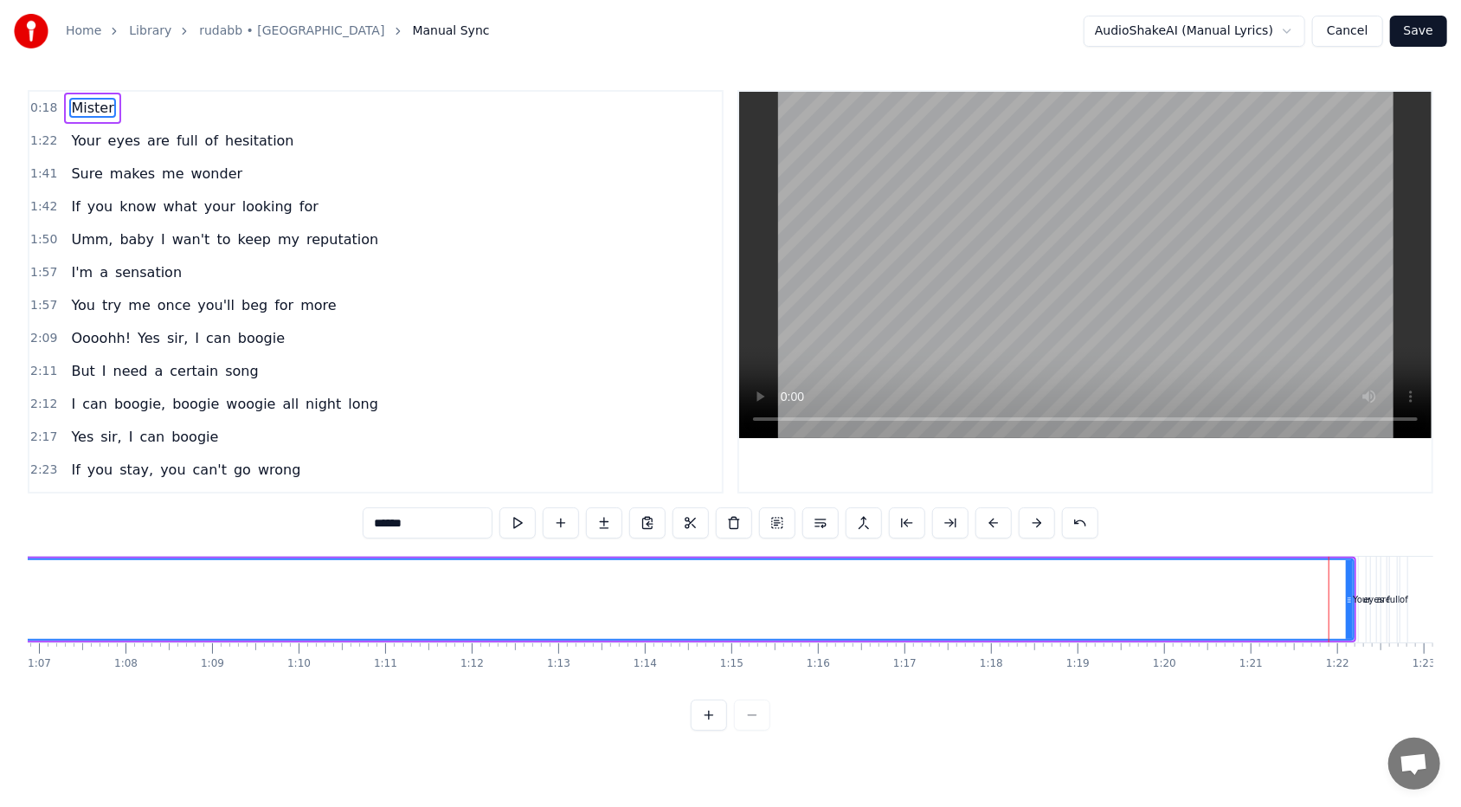
click at [683, 494] on div at bounding box center [731, 714] width 80 height 31
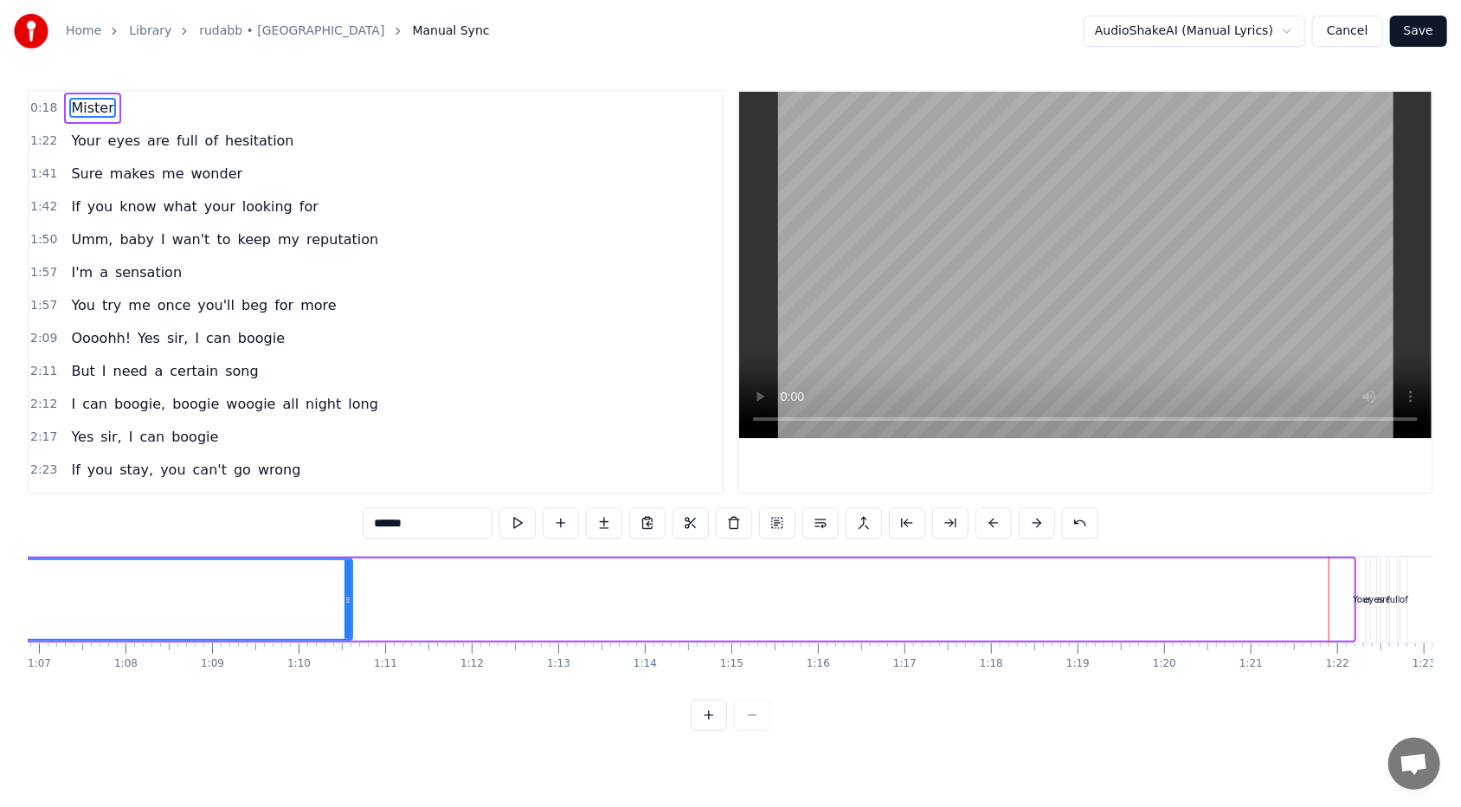
drag, startPoint x: 1348, startPoint y: 601, endPoint x: 347, endPoint y: 612, distance: 1001.3
click at [347, 494] on div at bounding box center [347, 599] width 7 height 79
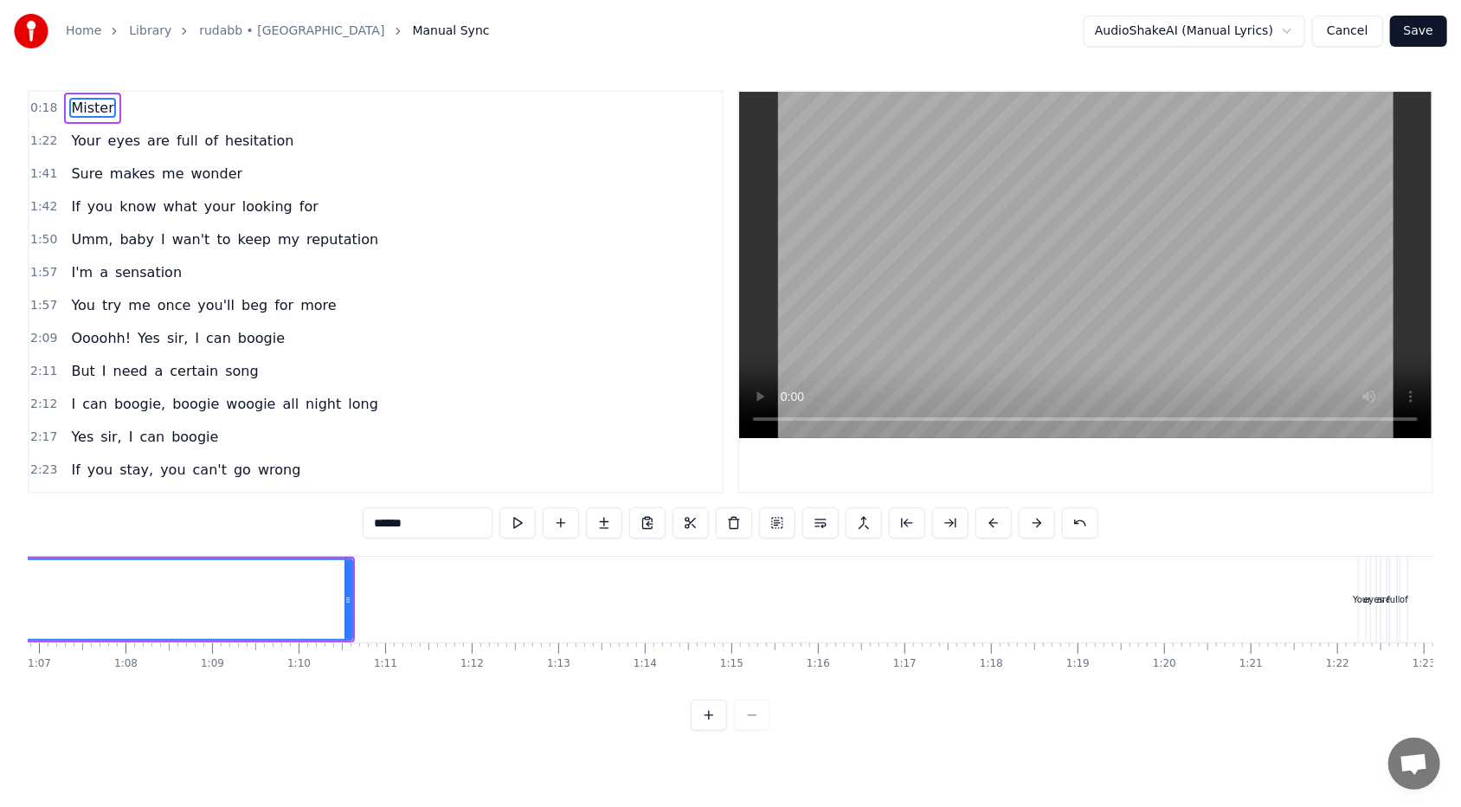
click at [683, 494] on div at bounding box center [731, 714] width 80 height 31
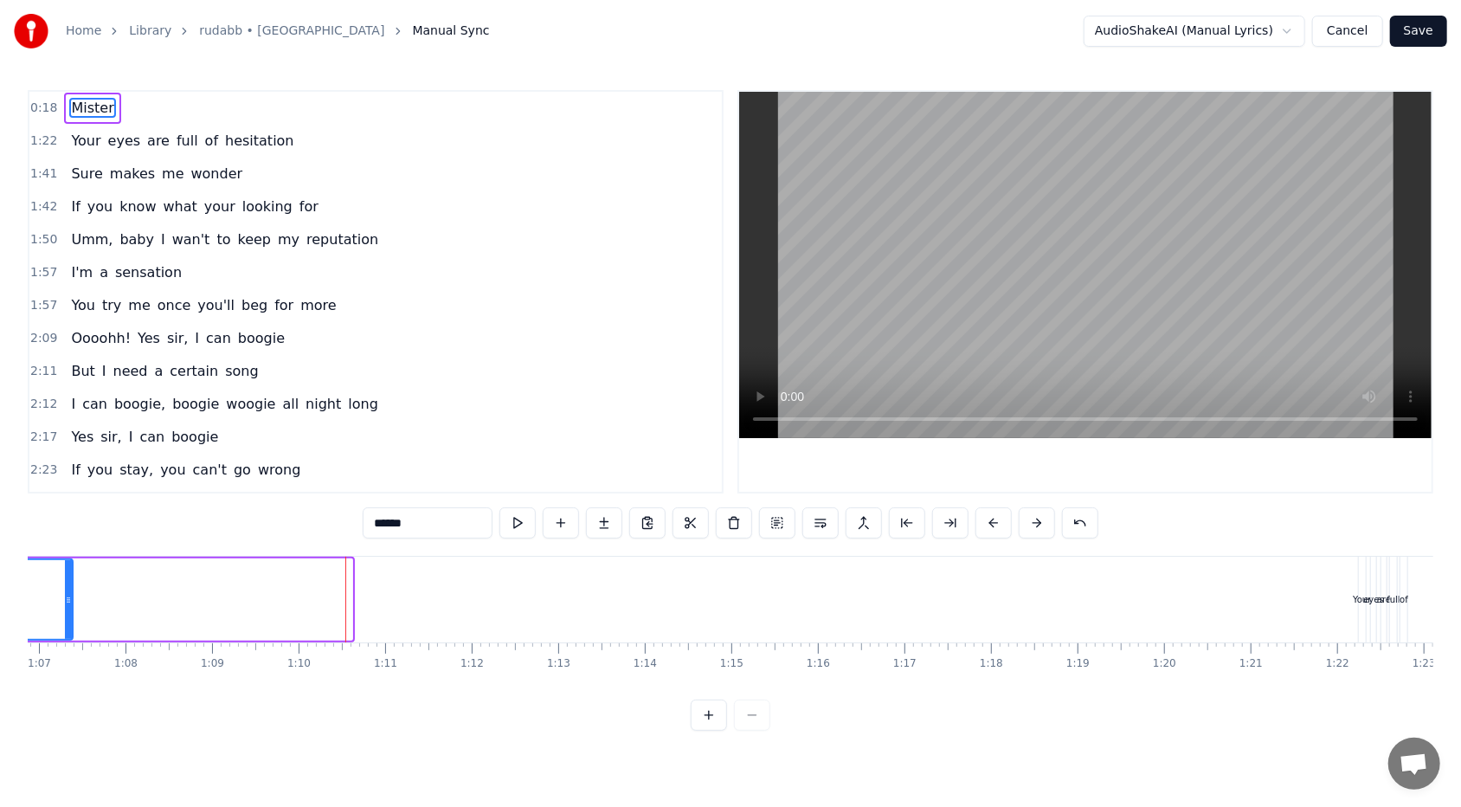
drag, startPoint x: 346, startPoint y: 600, endPoint x: 67, endPoint y: 614, distance: 279.9
click at [67, 494] on div at bounding box center [68, 599] width 7 height 79
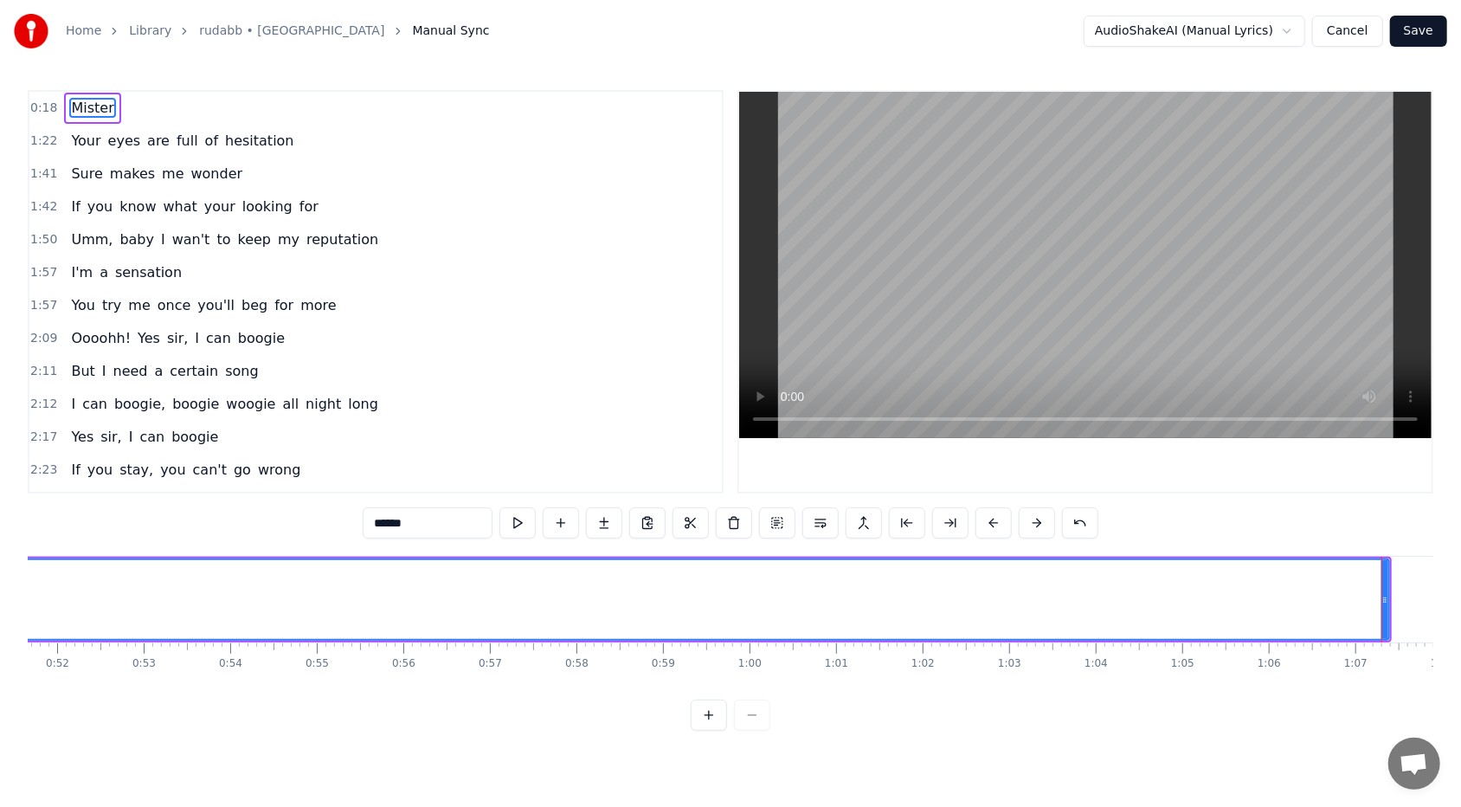
scroll to position [0, 4881]
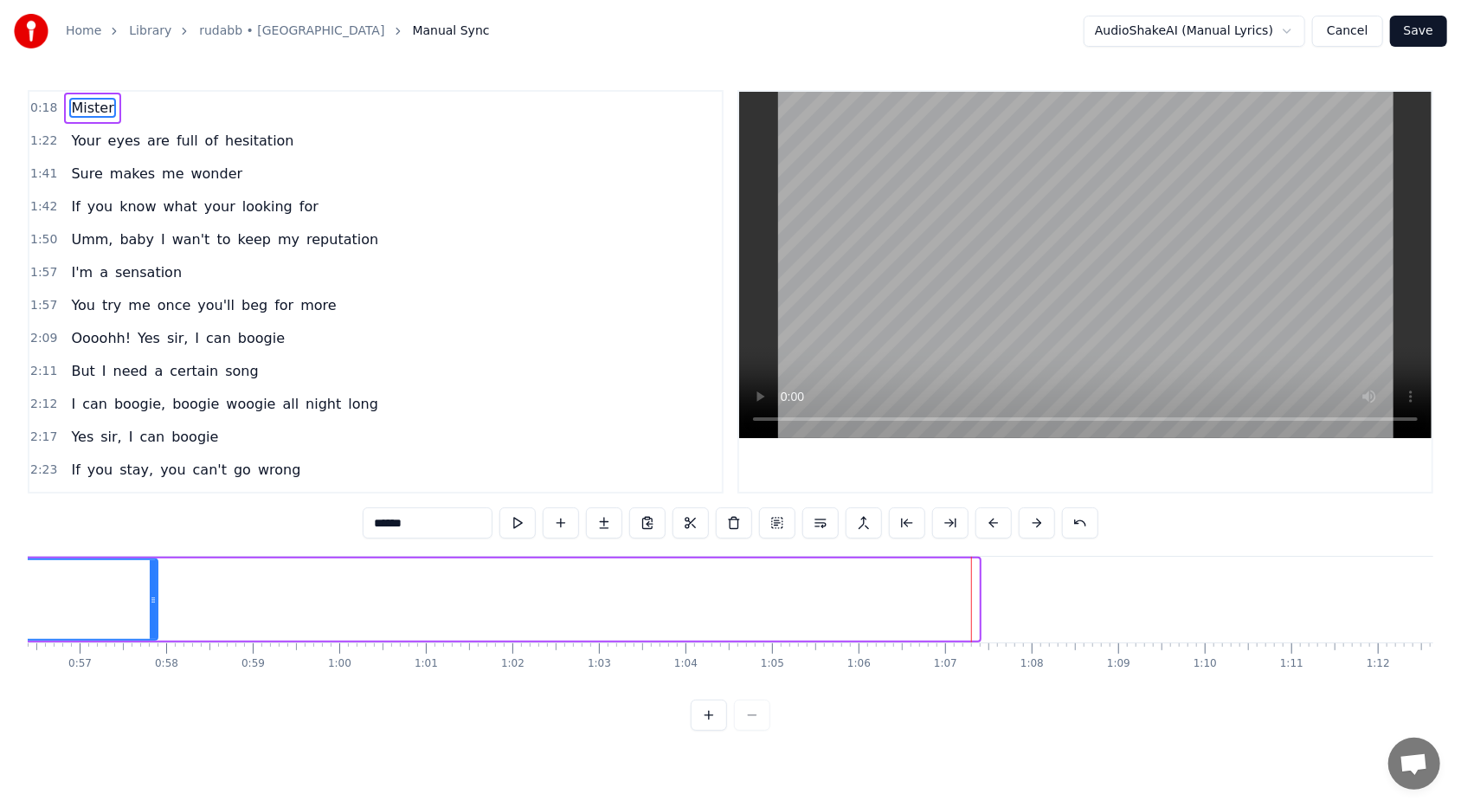
drag, startPoint x: 974, startPoint y: 599, endPoint x: 153, endPoint y: 631, distance: 821.9
click at [153, 494] on div at bounding box center [153, 599] width 7 height 79
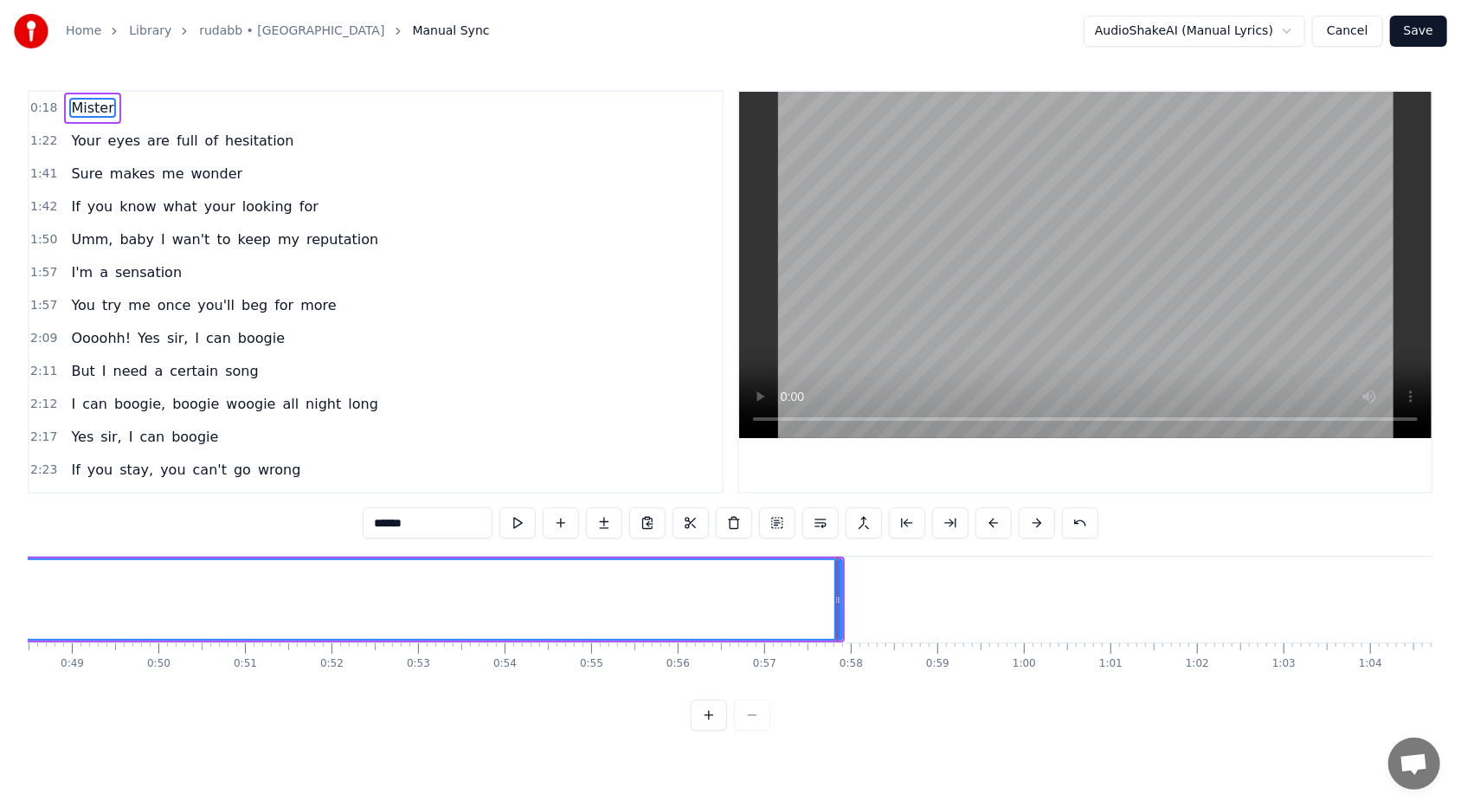
scroll to position [0, 4276]
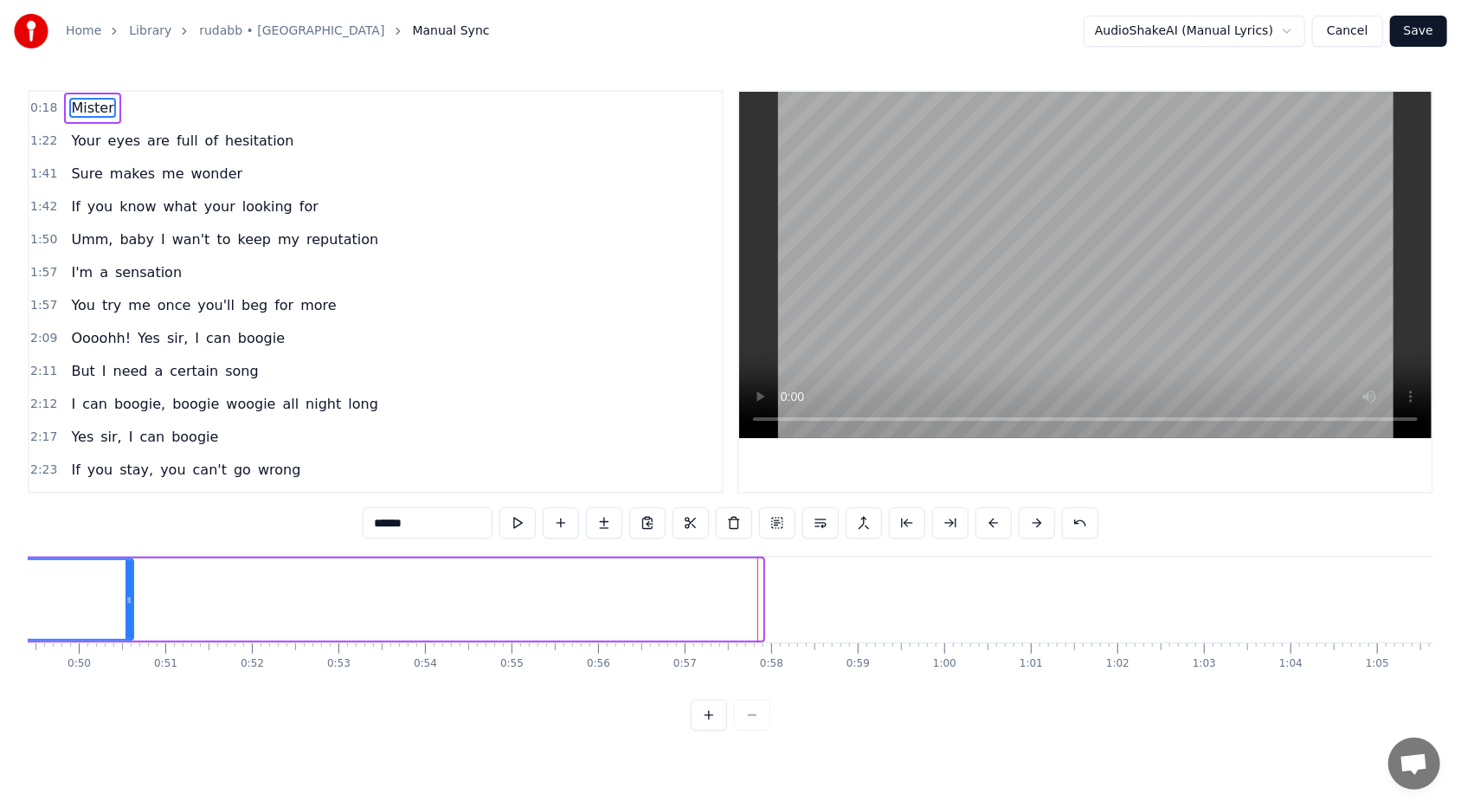
drag, startPoint x: 758, startPoint y: 601, endPoint x: 129, endPoint y: 616, distance: 629.3
click at [129, 494] on div at bounding box center [128, 599] width 7 height 79
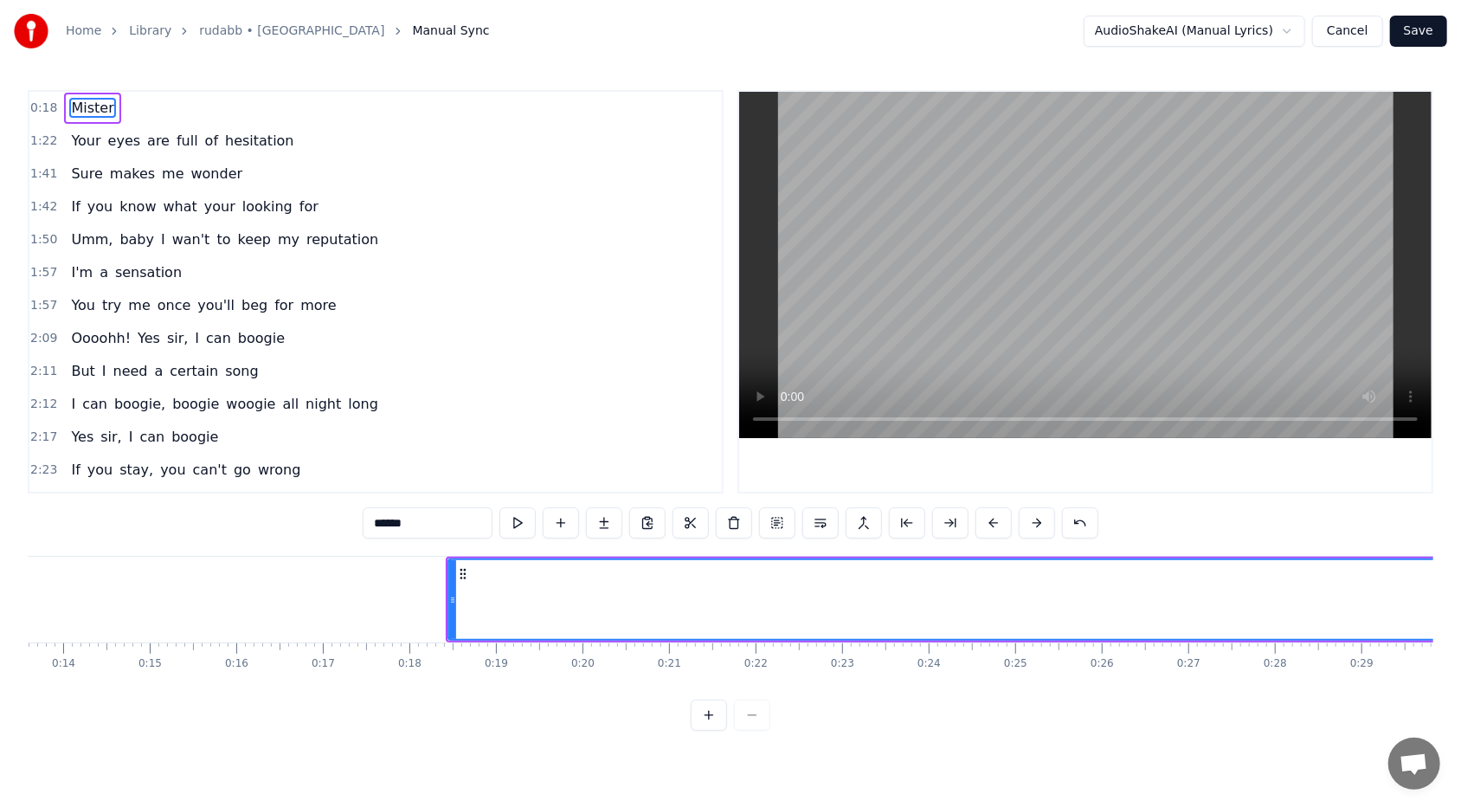
scroll to position [0, 1230]
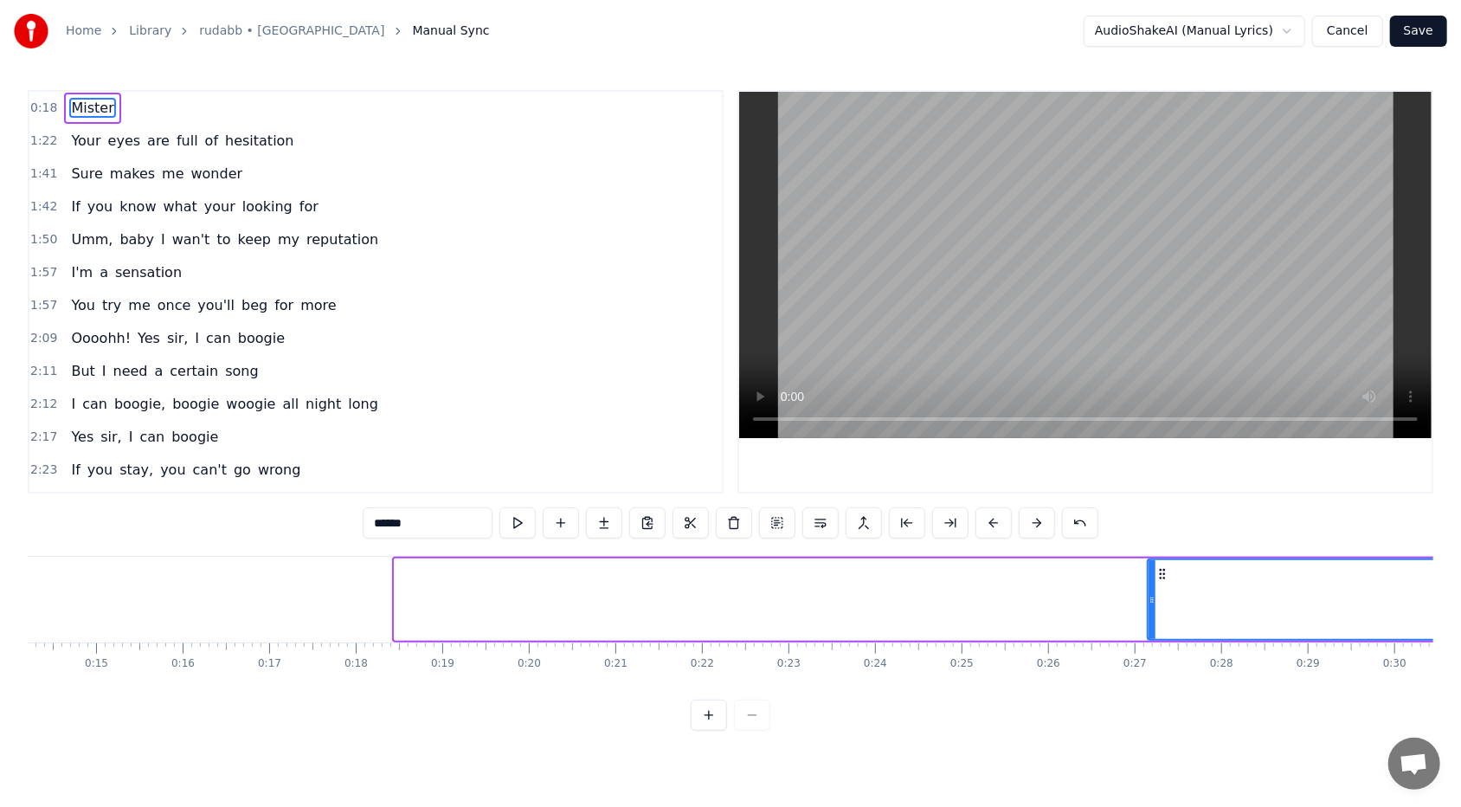
drag, startPoint x: 396, startPoint y: 599, endPoint x: 1151, endPoint y: 623, distance: 755.0
click at [683, 494] on div at bounding box center [1151, 599] width 7 height 79
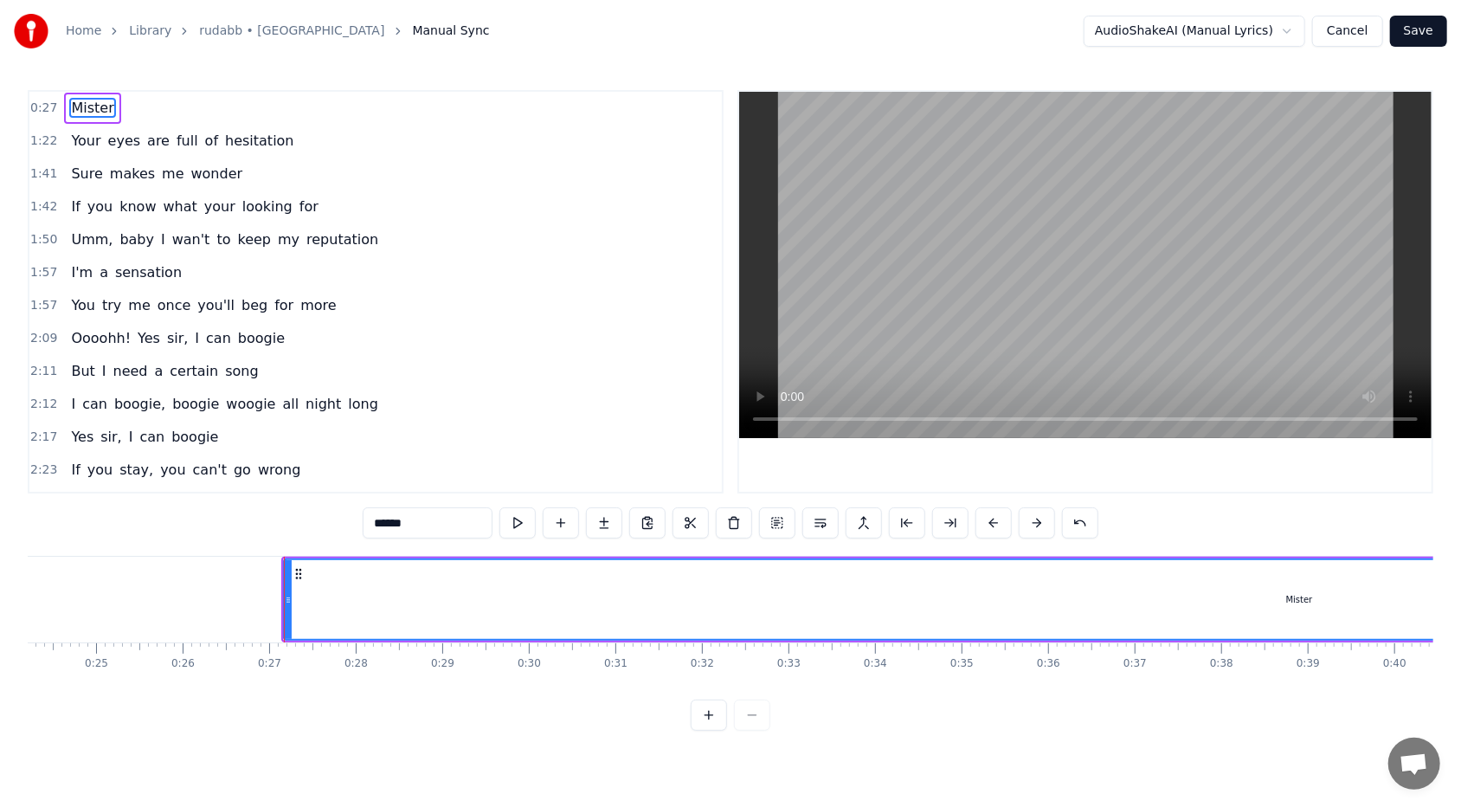
scroll to position [0, 2130]
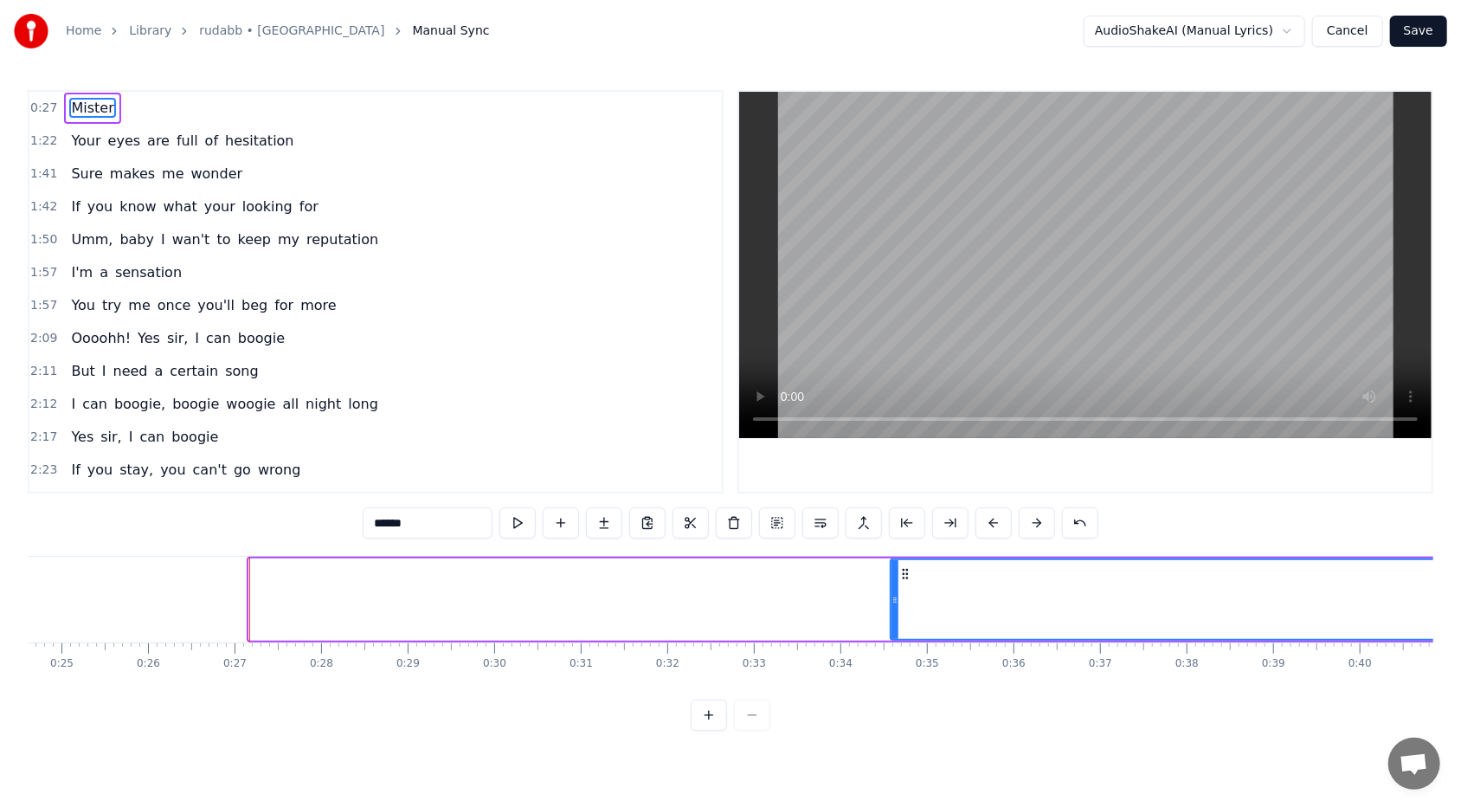
drag, startPoint x: 254, startPoint y: 597, endPoint x: 892, endPoint y: 607, distance: 637.9
click at [683, 494] on div at bounding box center [894, 599] width 7 height 79
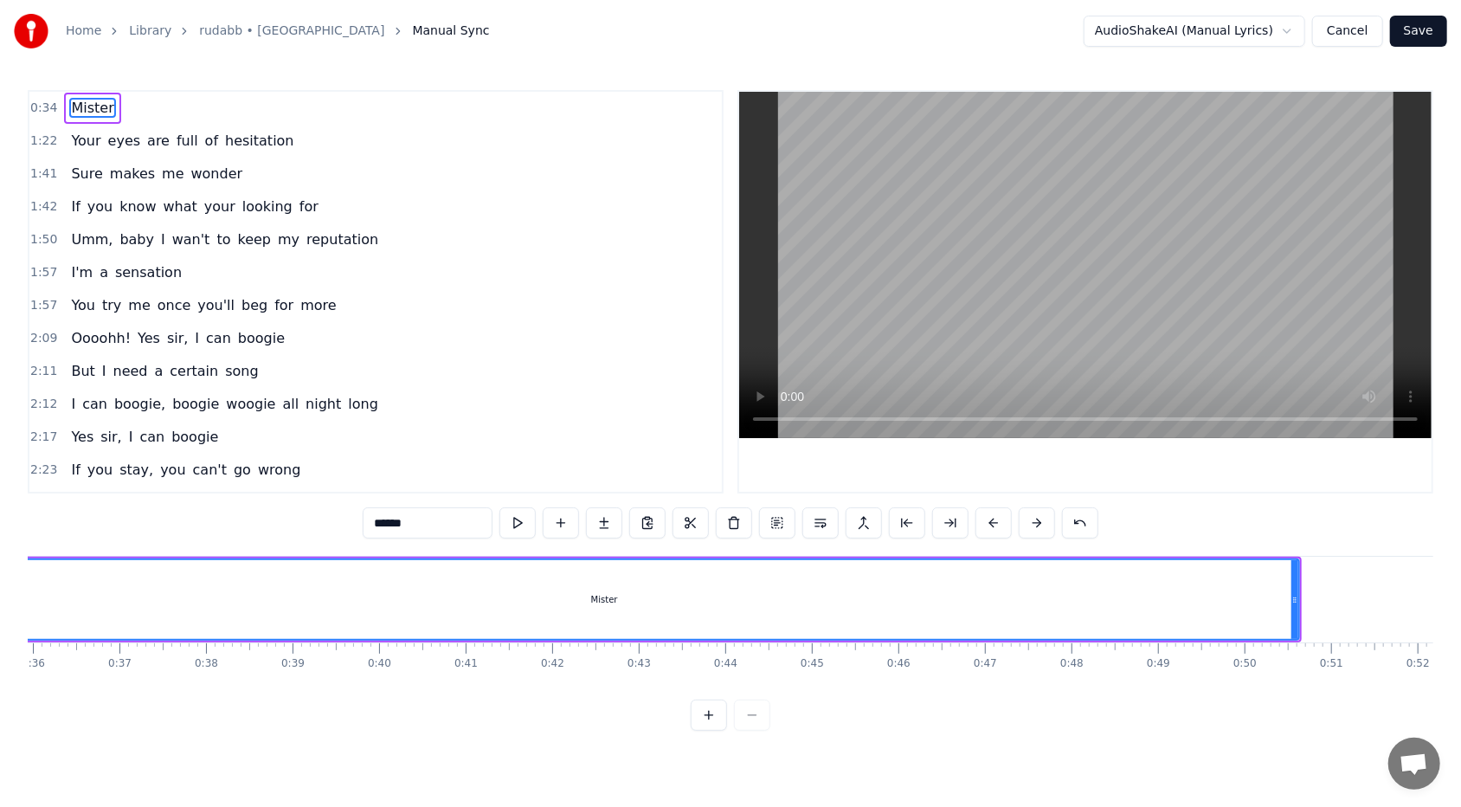
scroll to position [0, 3145]
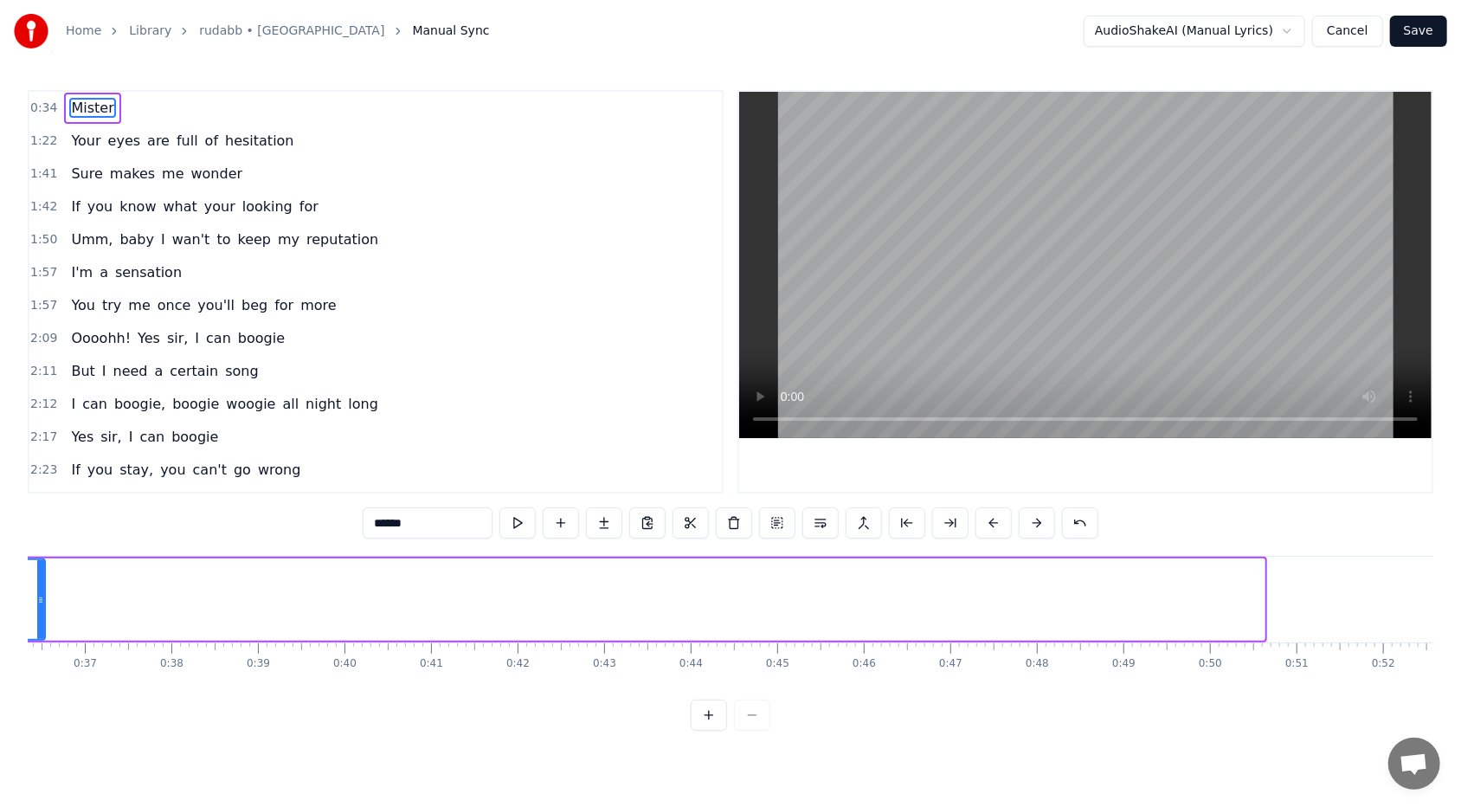
drag, startPoint x: 1259, startPoint y: 599, endPoint x: 40, endPoint y: 601, distance: 1219.3
click at [40, 494] on icon at bounding box center [40, 600] width 7 height 14
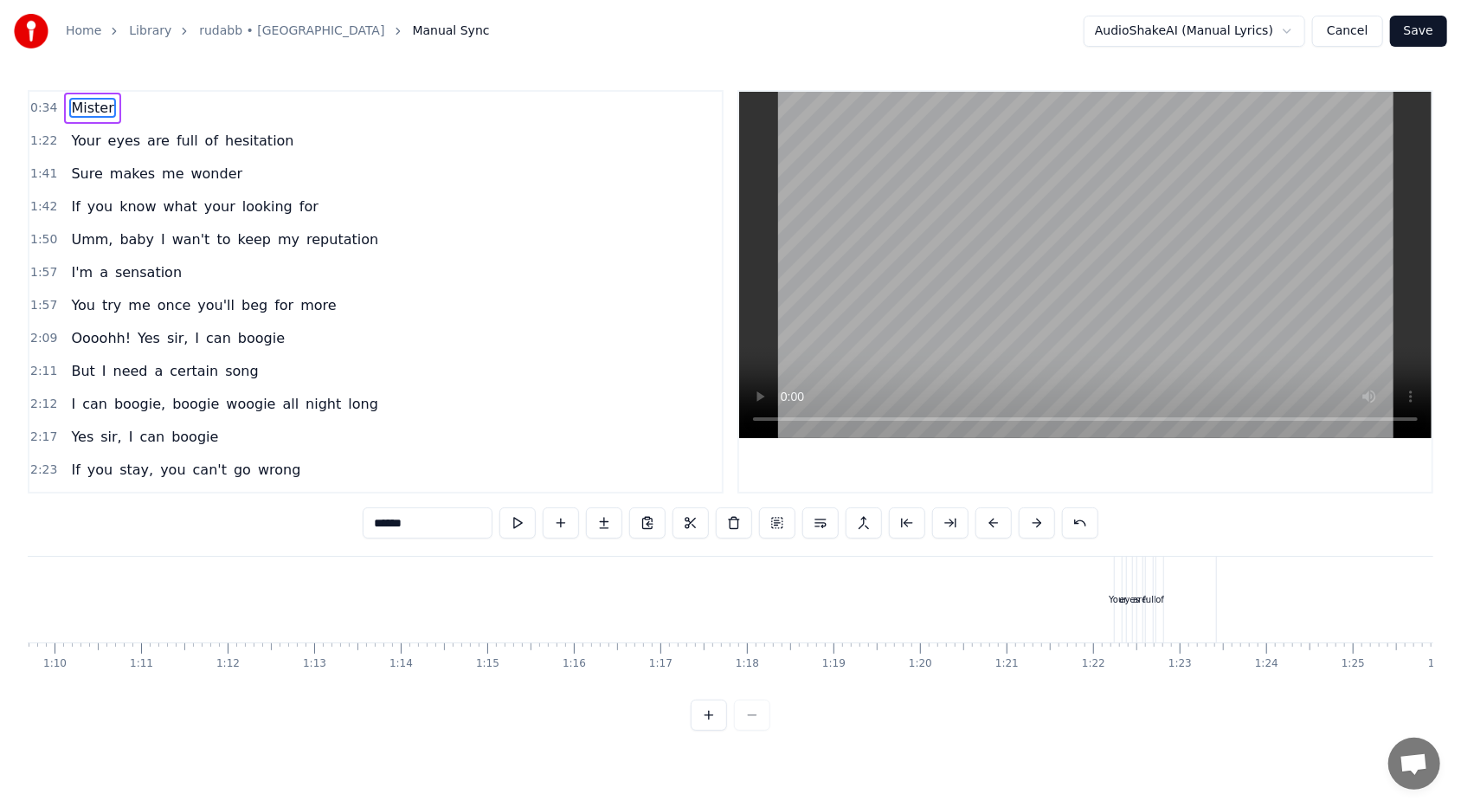
scroll to position [0, 6065]
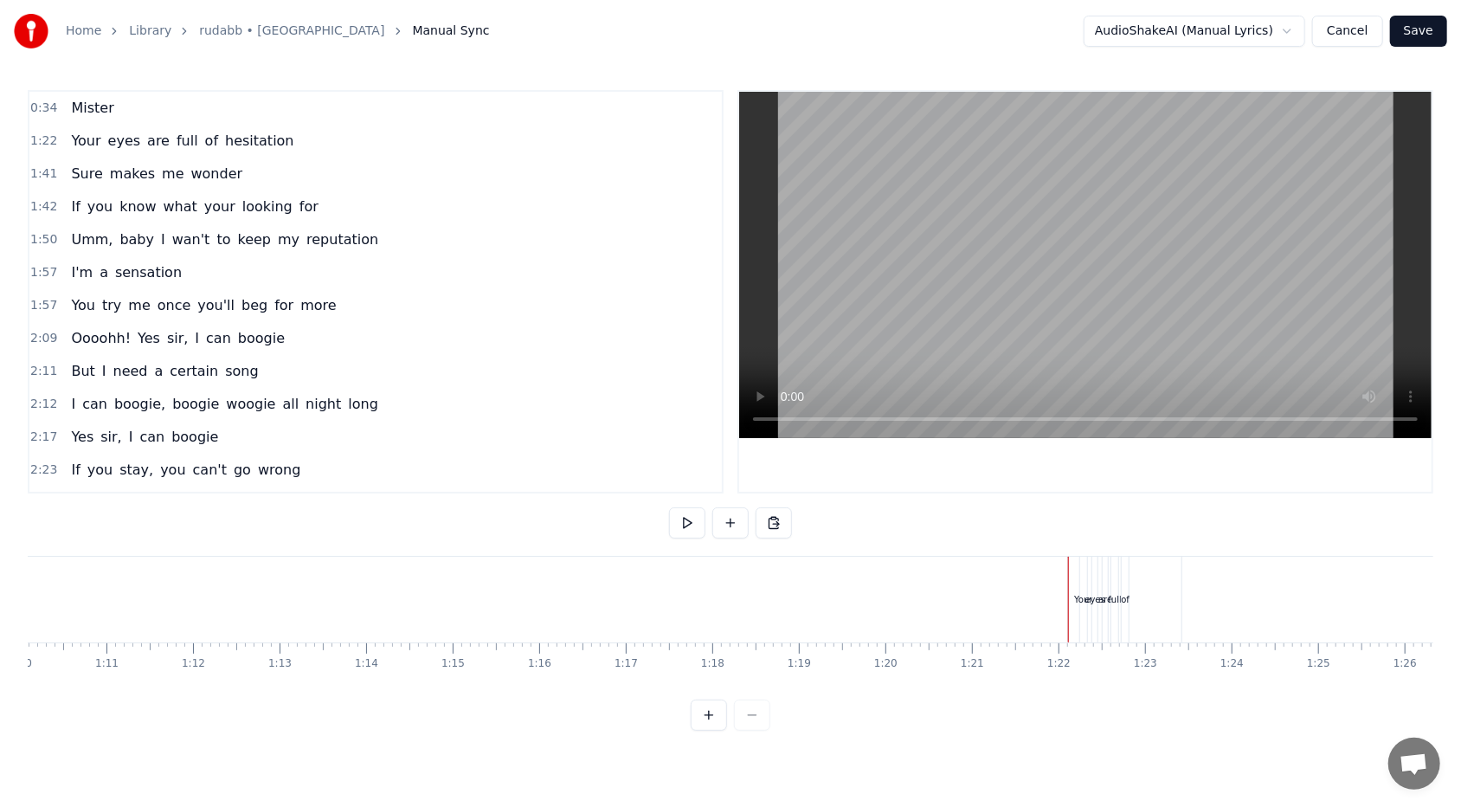
click at [683, 494] on div "Your" at bounding box center [1083, 599] width 18 height 13
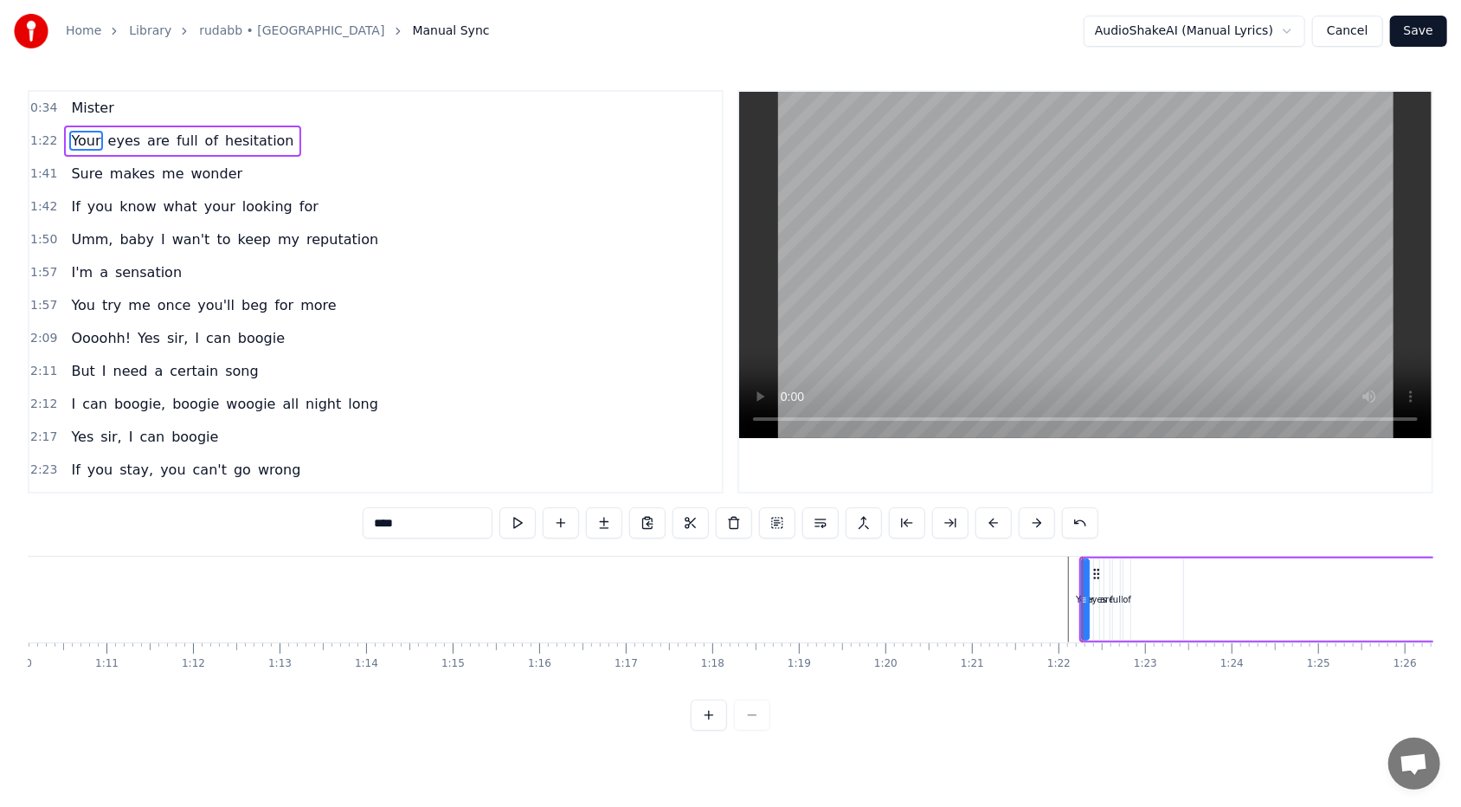
click at [683, 494] on div "Your" at bounding box center [1085, 599] width 18 height 13
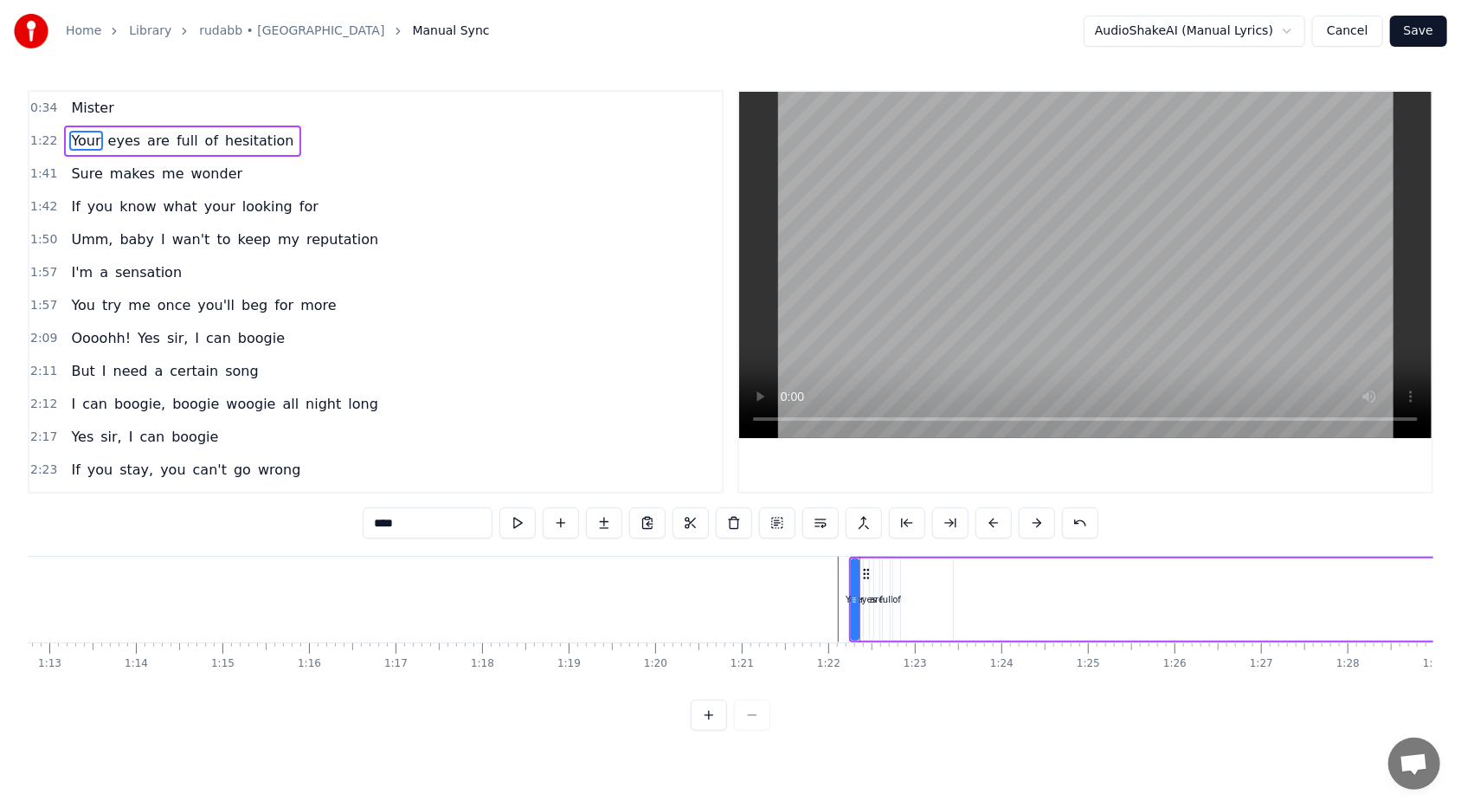
scroll to position [0, 6377]
type input "**********"
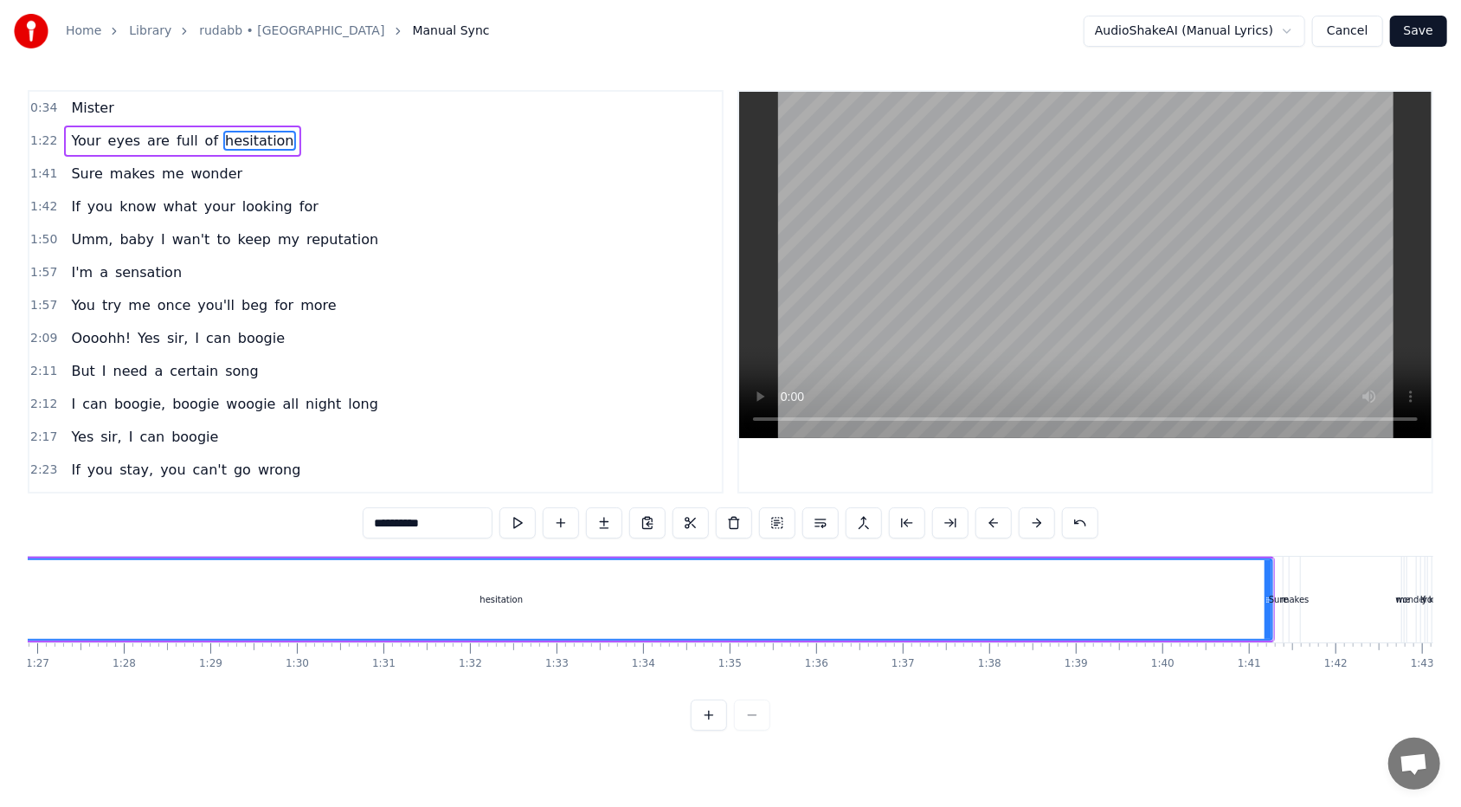
scroll to position [0, 7600]
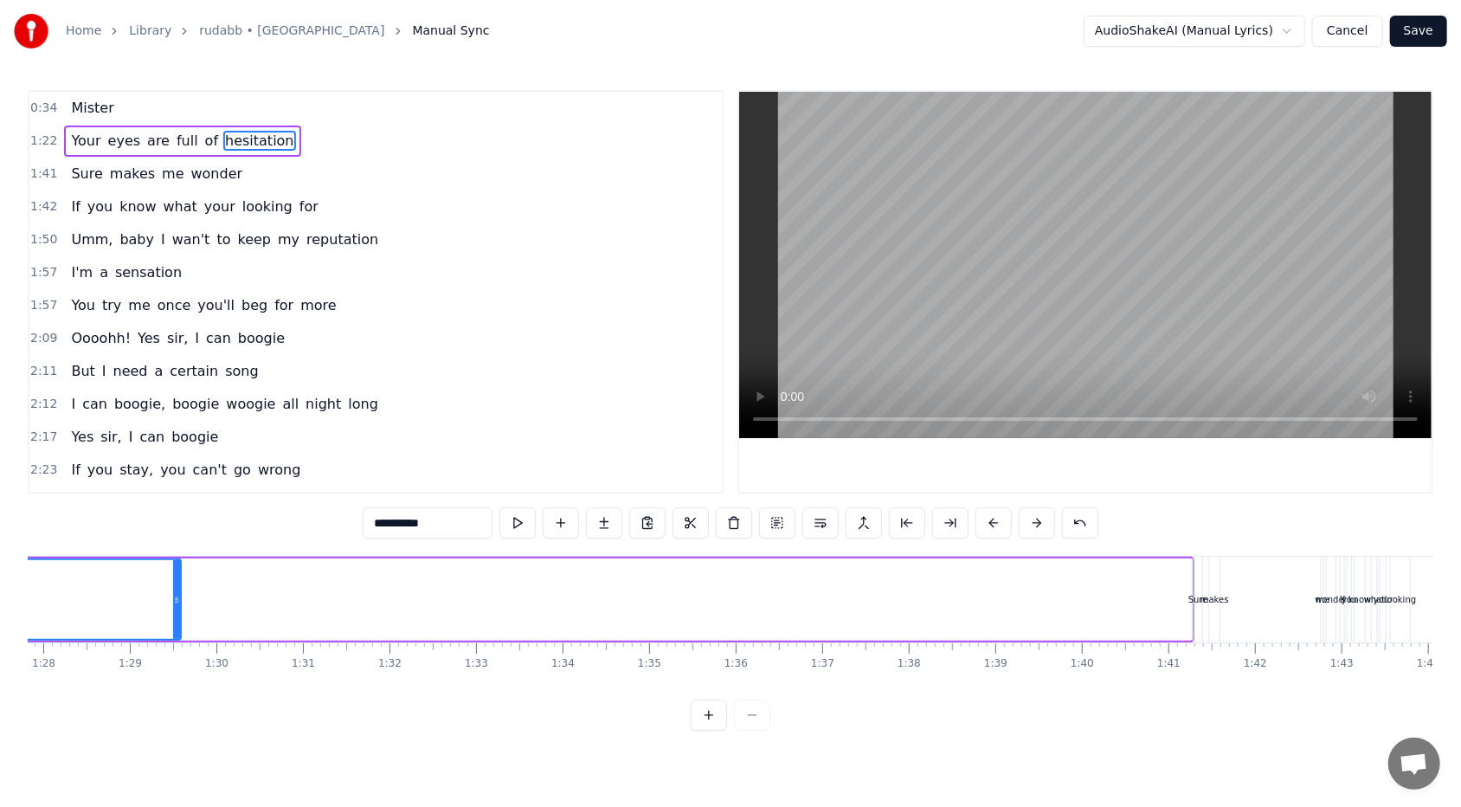
drag, startPoint x: 1184, startPoint y: 596, endPoint x: 173, endPoint y: 590, distance: 1010.8
click at [173, 494] on div at bounding box center [176, 599] width 7 height 79
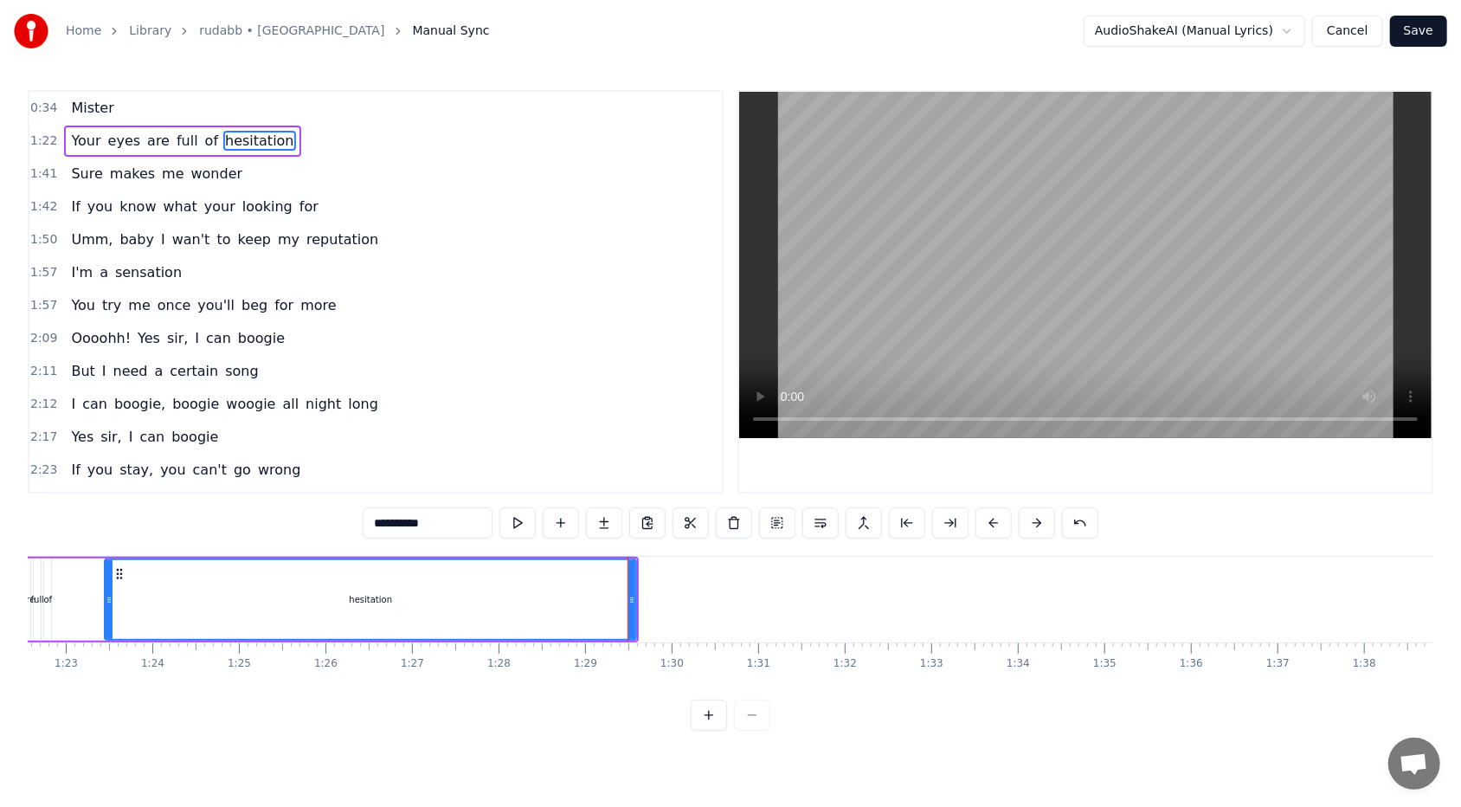
scroll to position [0, 7008]
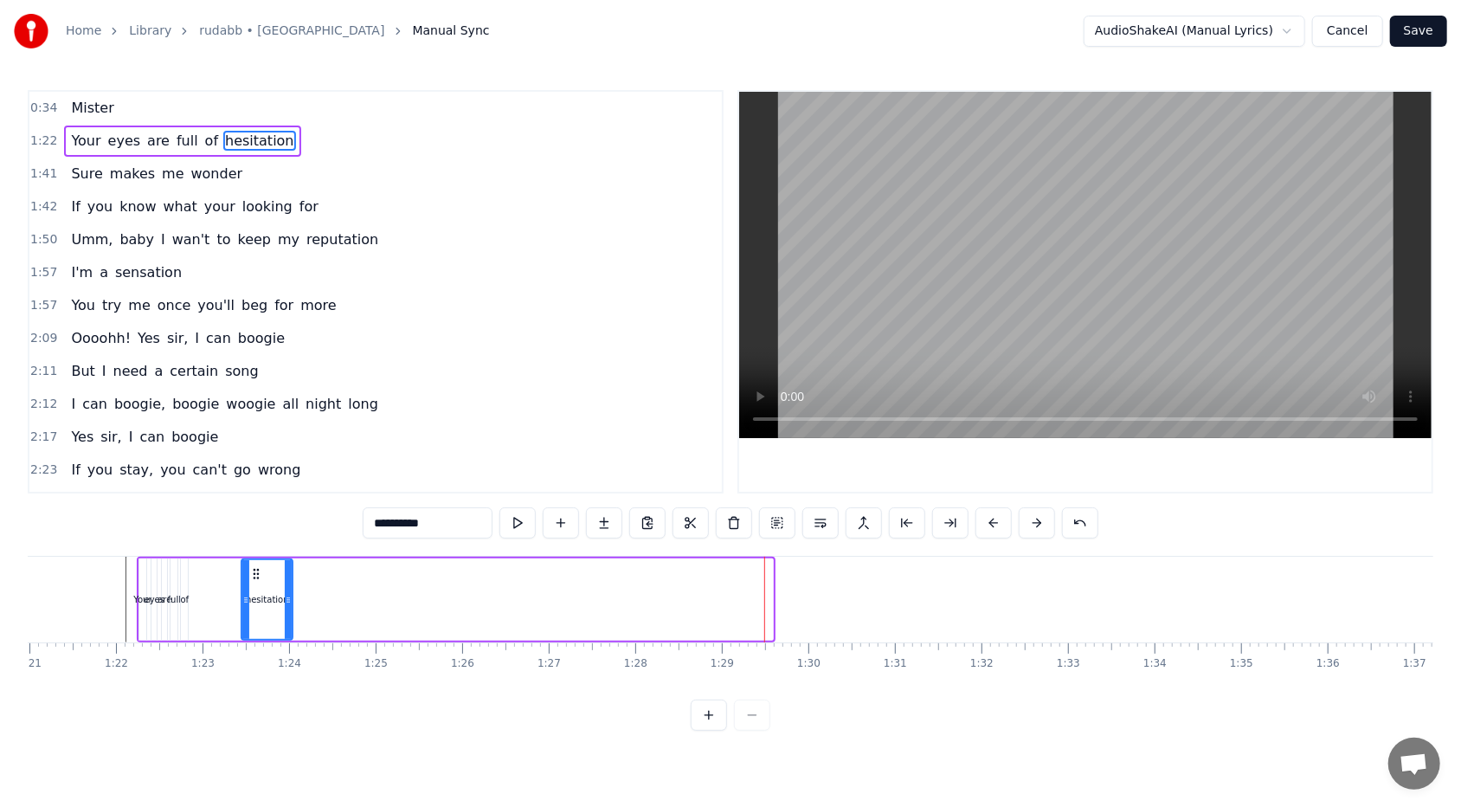
drag, startPoint x: 769, startPoint y: 601, endPoint x: 289, endPoint y: 595, distance: 480.3
click at [289, 494] on icon at bounding box center [288, 600] width 7 height 14
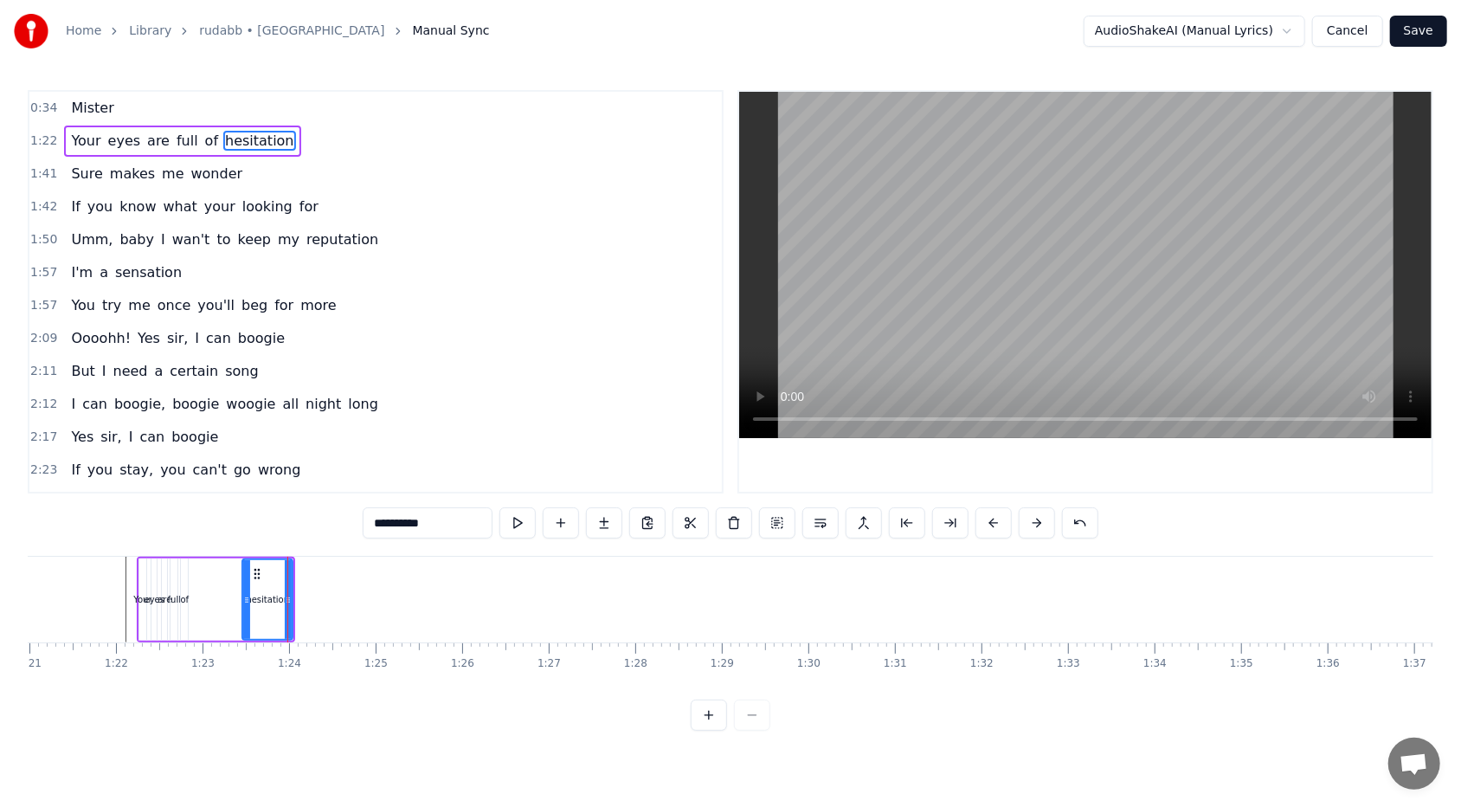
click at [246, 494] on icon at bounding box center [246, 600] width 7 height 14
click at [205, 494] on div "Your eyes are full of hesitation" at bounding box center [216, 599] width 158 height 86
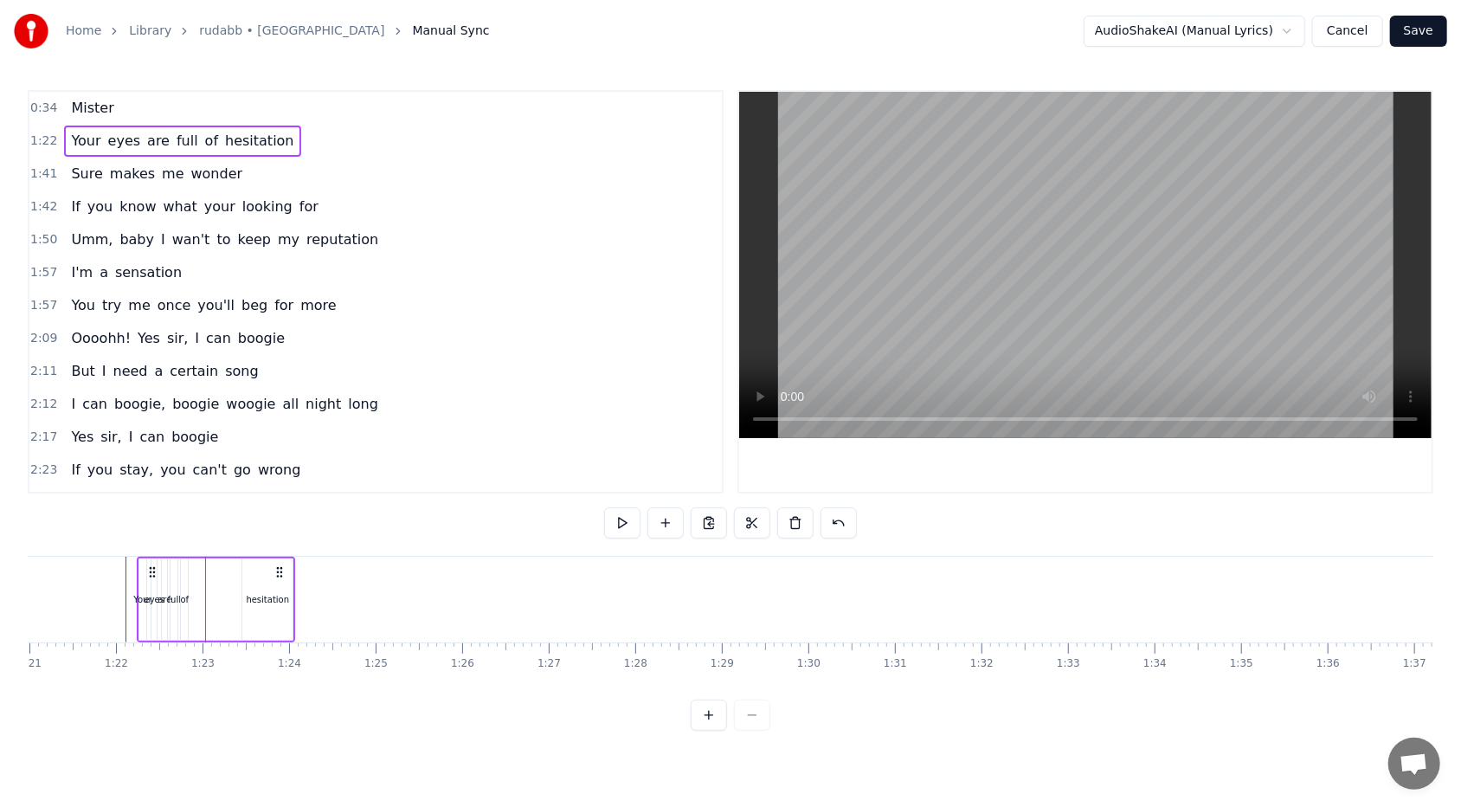
click at [185, 494] on div "of" at bounding box center [184, 599] width 9 height 13
click at [268, 494] on div "hesitation" at bounding box center [267, 599] width 43 height 13
type input "**********"
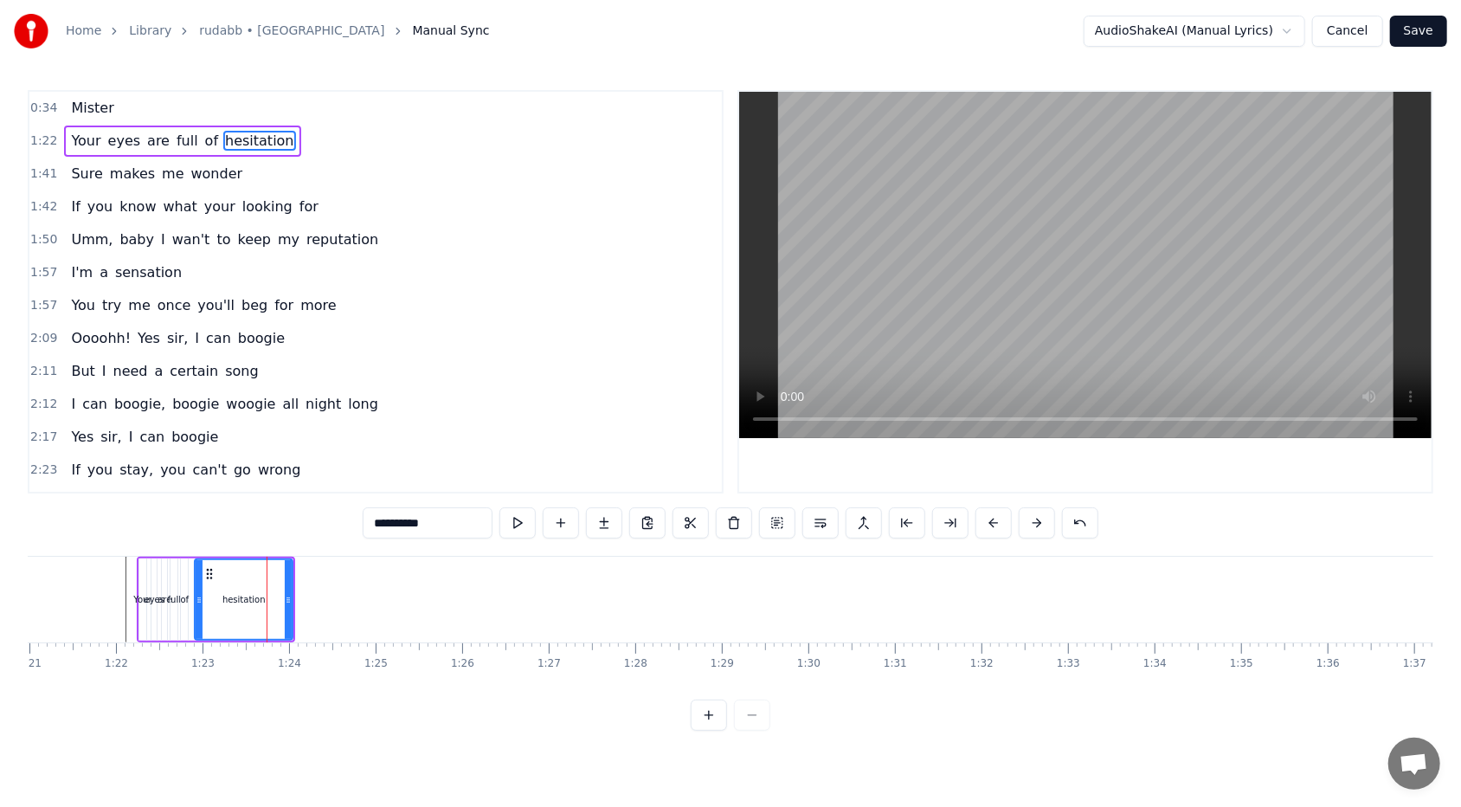
drag, startPoint x: 248, startPoint y: 601, endPoint x: 201, endPoint y: 607, distance: 47.9
click at [201, 494] on div at bounding box center [199, 599] width 7 height 79
drag, startPoint x: 288, startPoint y: 601, endPoint x: 232, endPoint y: 607, distance: 56.5
click at [232, 494] on div at bounding box center [231, 599] width 7 height 79
click at [190, 494] on icon at bounding box center [193, 600] width 7 height 14
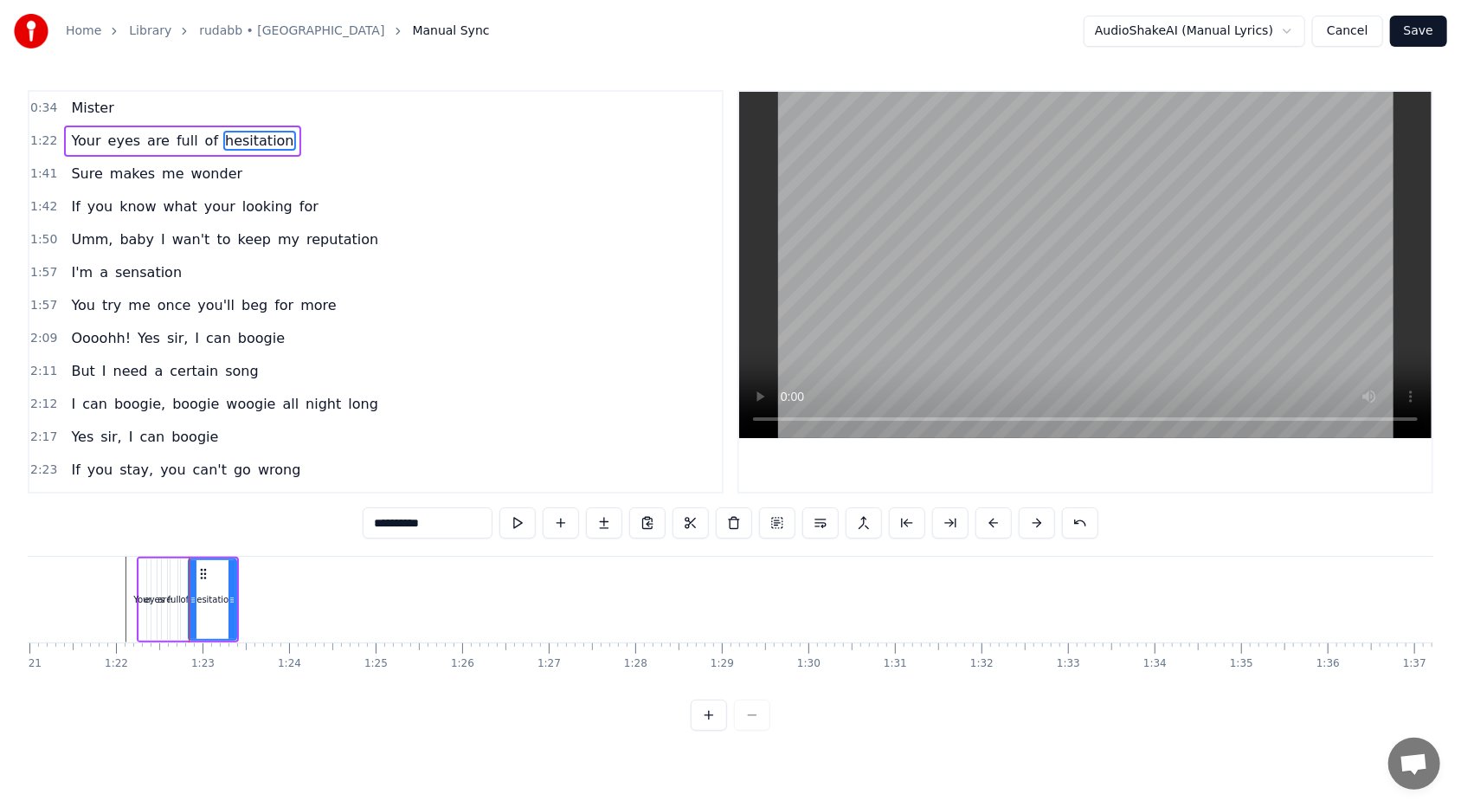
click at [290, 494] on div "**********" at bounding box center [730, 410] width 1405 height 640
click at [157, 494] on div "Your eyes are full of hesitation" at bounding box center [188, 599] width 102 height 86
click at [139, 494] on div "Your" at bounding box center [142, 599] width 18 height 13
click at [472, 494] on div "0:34 Mister 1:22 Your eyes are full of hesitation 1:41 Sure makes me wonder 1:4…" at bounding box center [730, 410] width 1405 height 640
click at [143, 494] on icon at bounding box center [142, 600] width 7 height 14
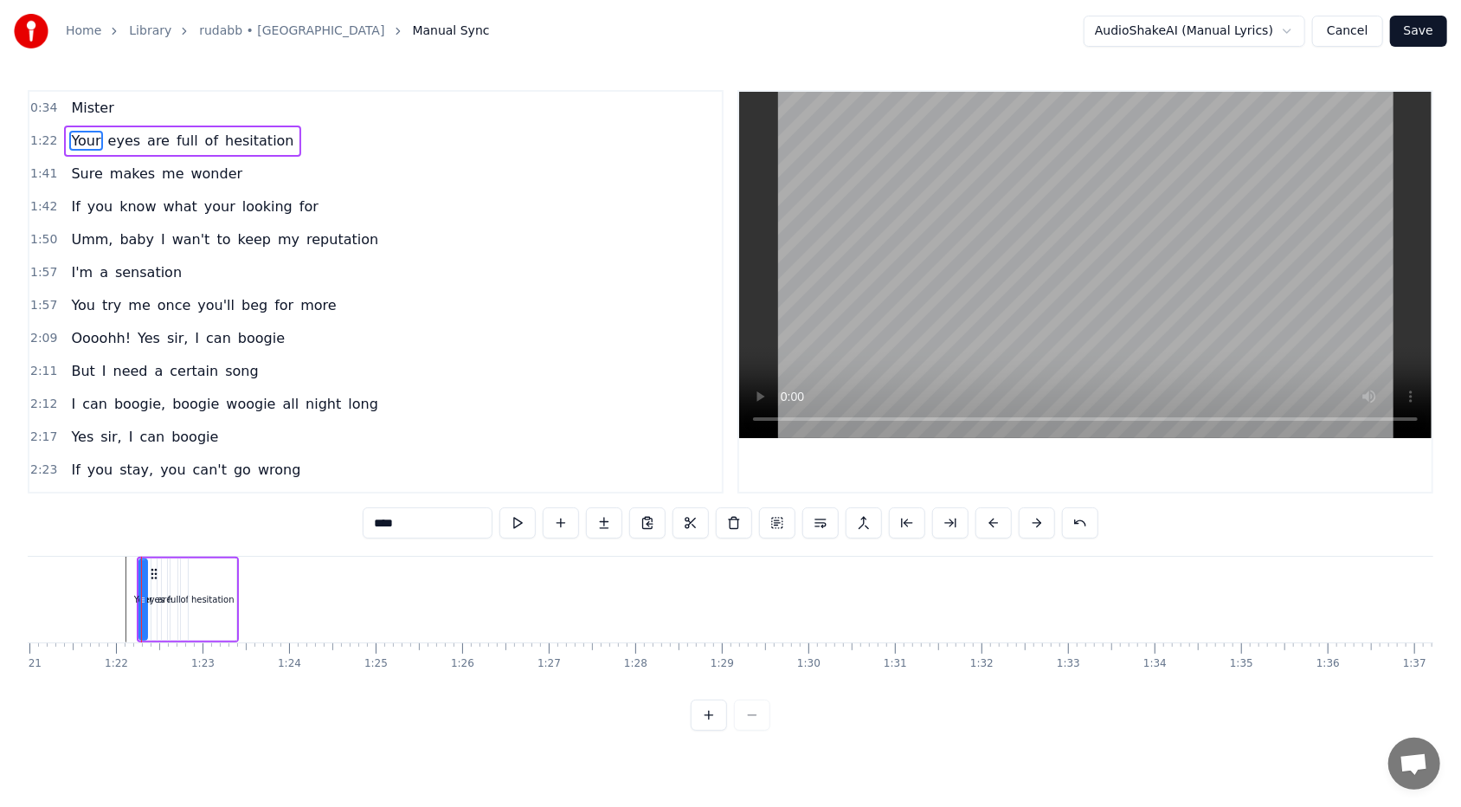
click at [175, 494] on div "0 0:01 0:02 0:03 0:04 0:05 0:06 0:07 0:08 0:09 0:10 0:11 0:12 0:13 0:14 0:15 0:…" at bounding box center [1010, 656] width 15981 height 28
click at [138, 494] on div "Your" at bounding box center [143, 599] width 18 height 13
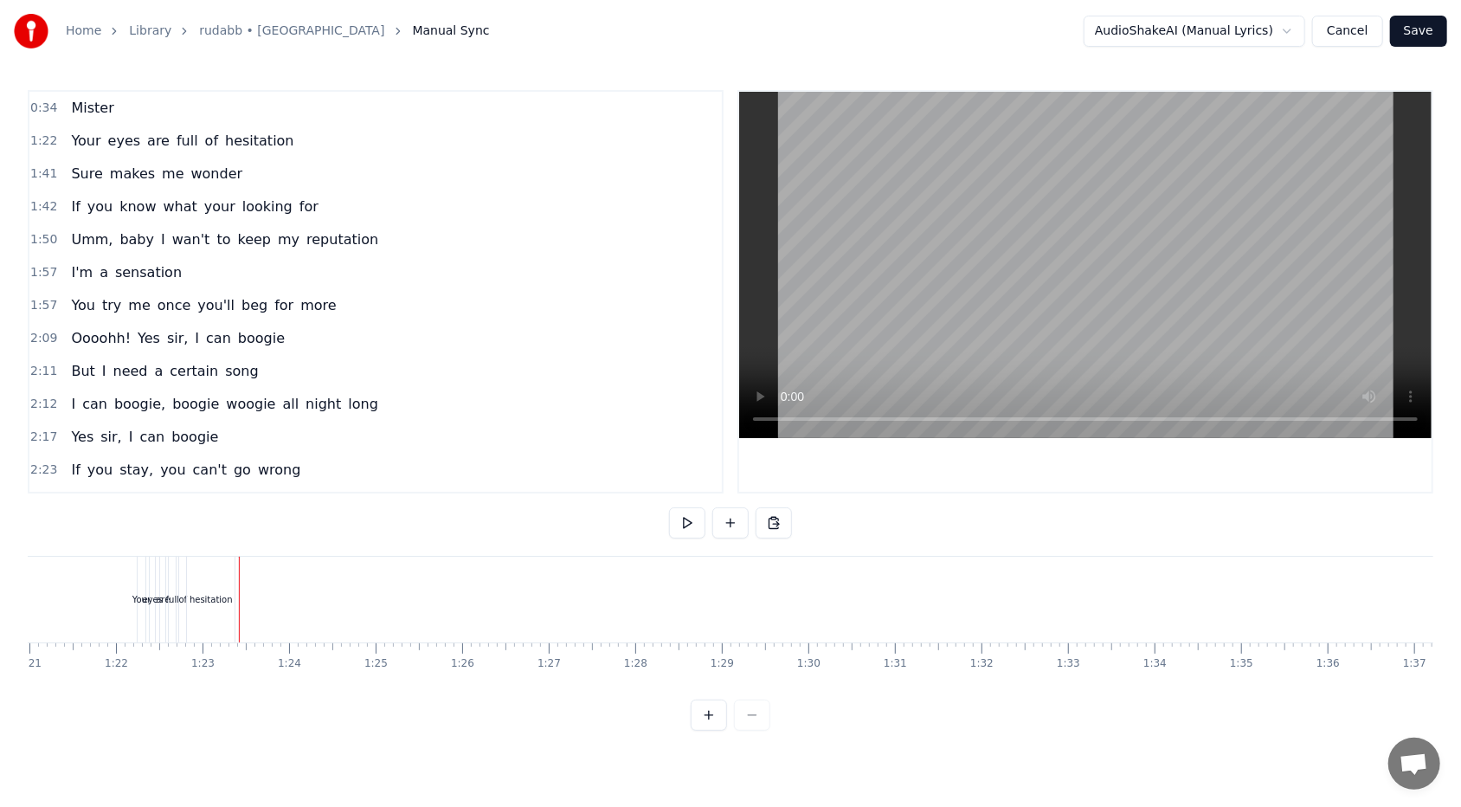
click at [130, 138] on div "Your eyes are full of hesitation" at bounding box center [182, 140] width 236 height 31
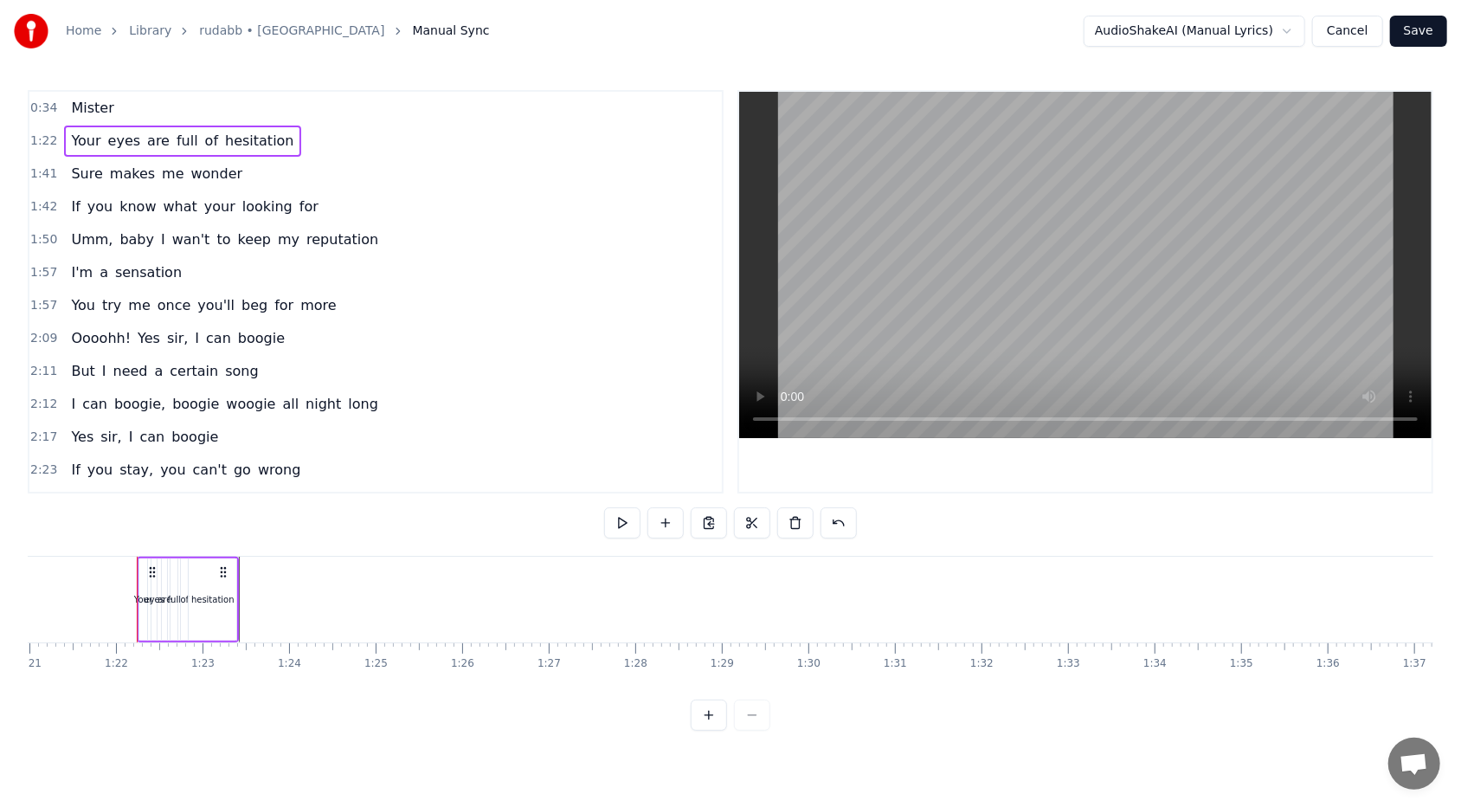
drag, startPoint x: 136, startPoint y: 582, endPoint x: 89, endPoint y: 582, distance: 46.7
click at [89, 494] on div at bounding box center [1010, 599] width 15981 height 86
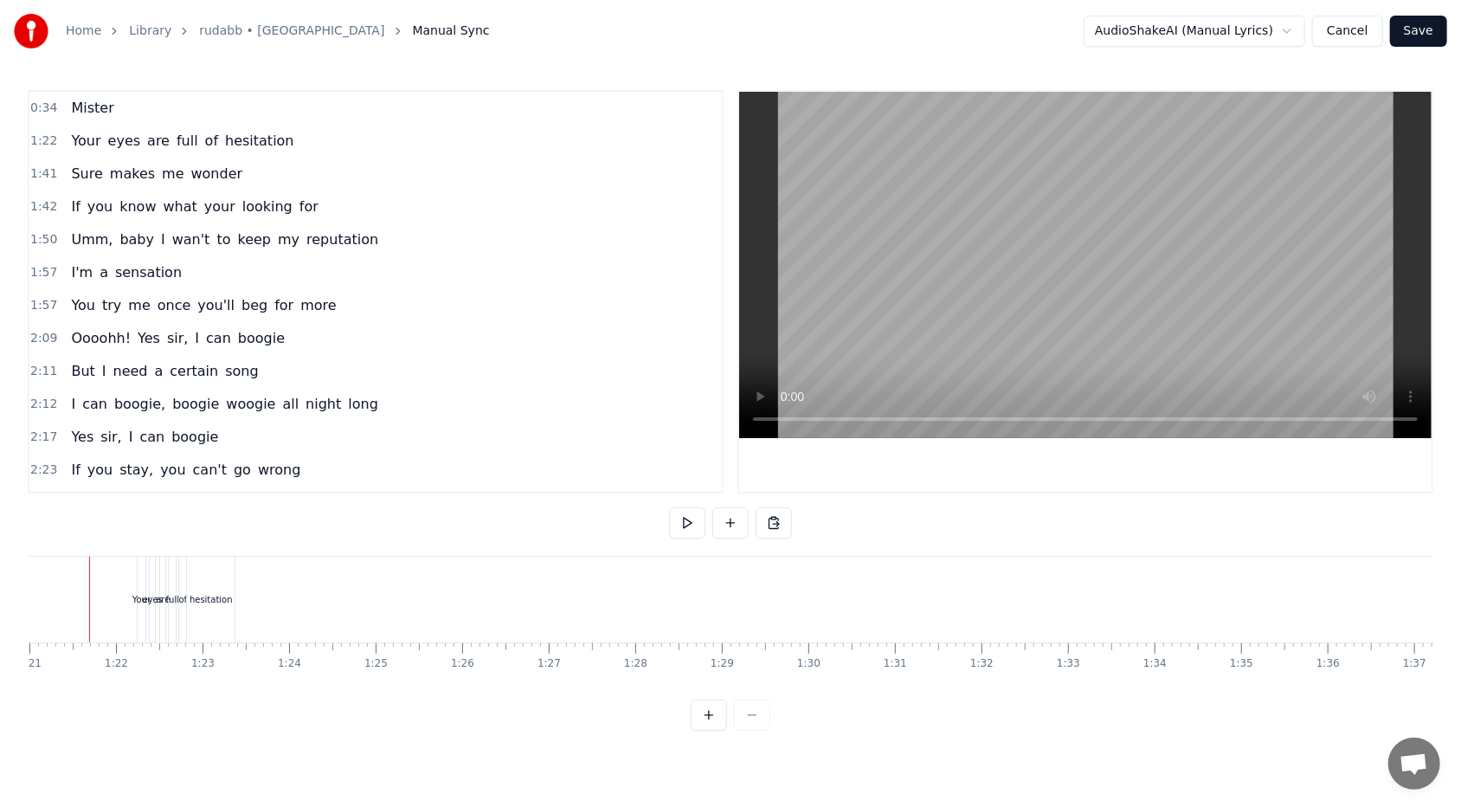
scroll to position [0, 6983]
click at [203, 133] on span "of" at bounding box center [211, 141] width 16 height 20
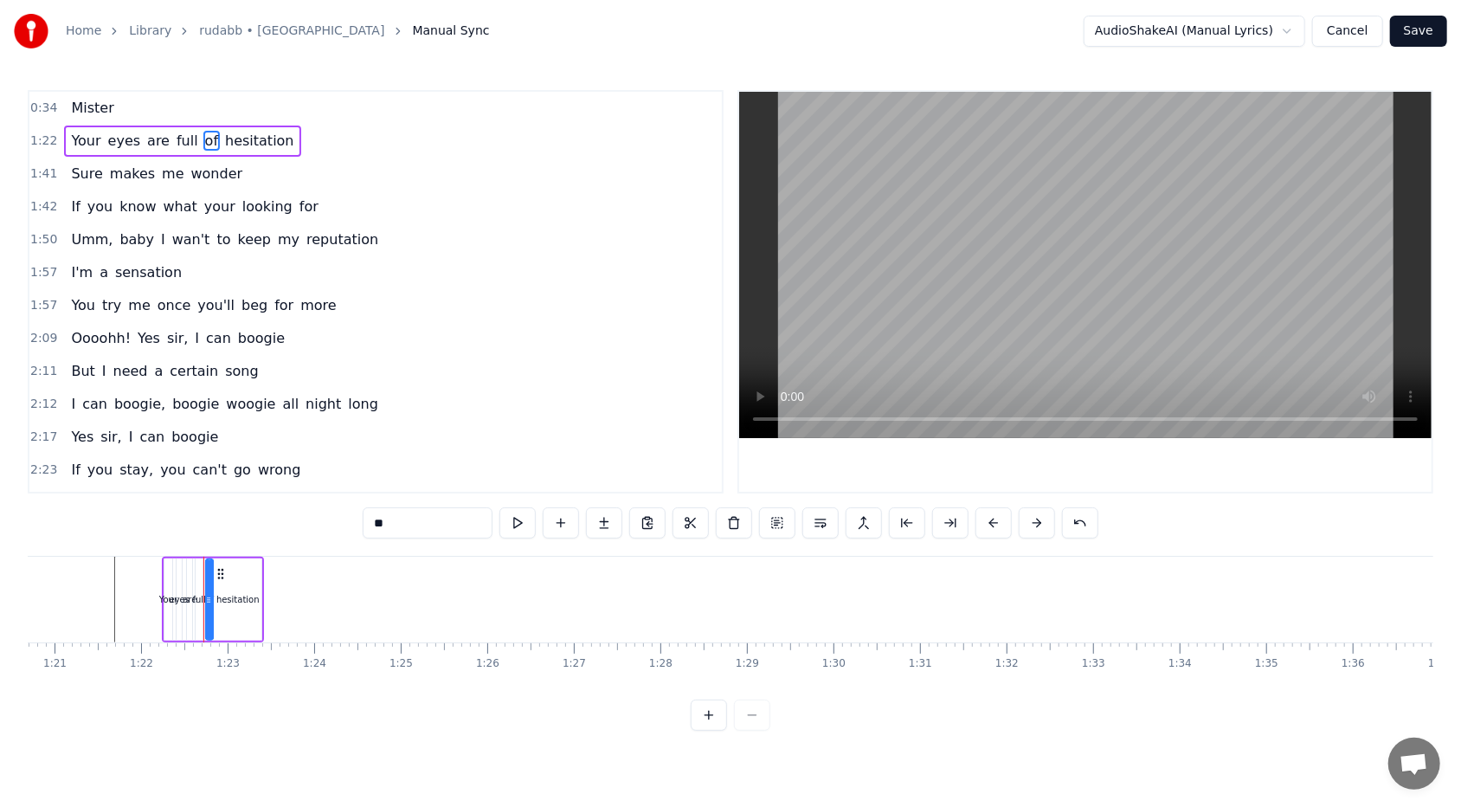
click at [103, 123] on div "0:34 Mister" at bounding box center [375, 108] width 692 height 33
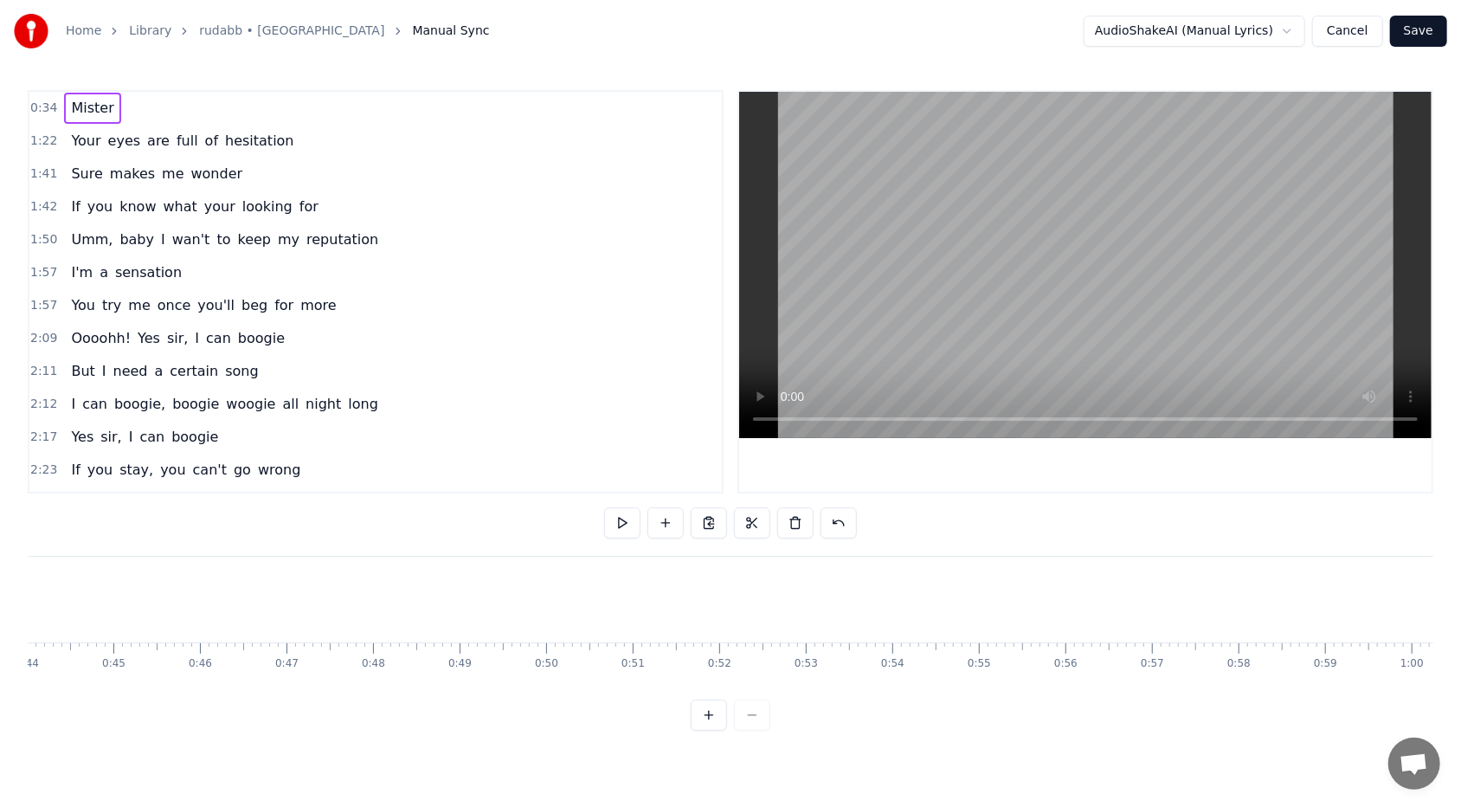
scroll to position [0, 2902]
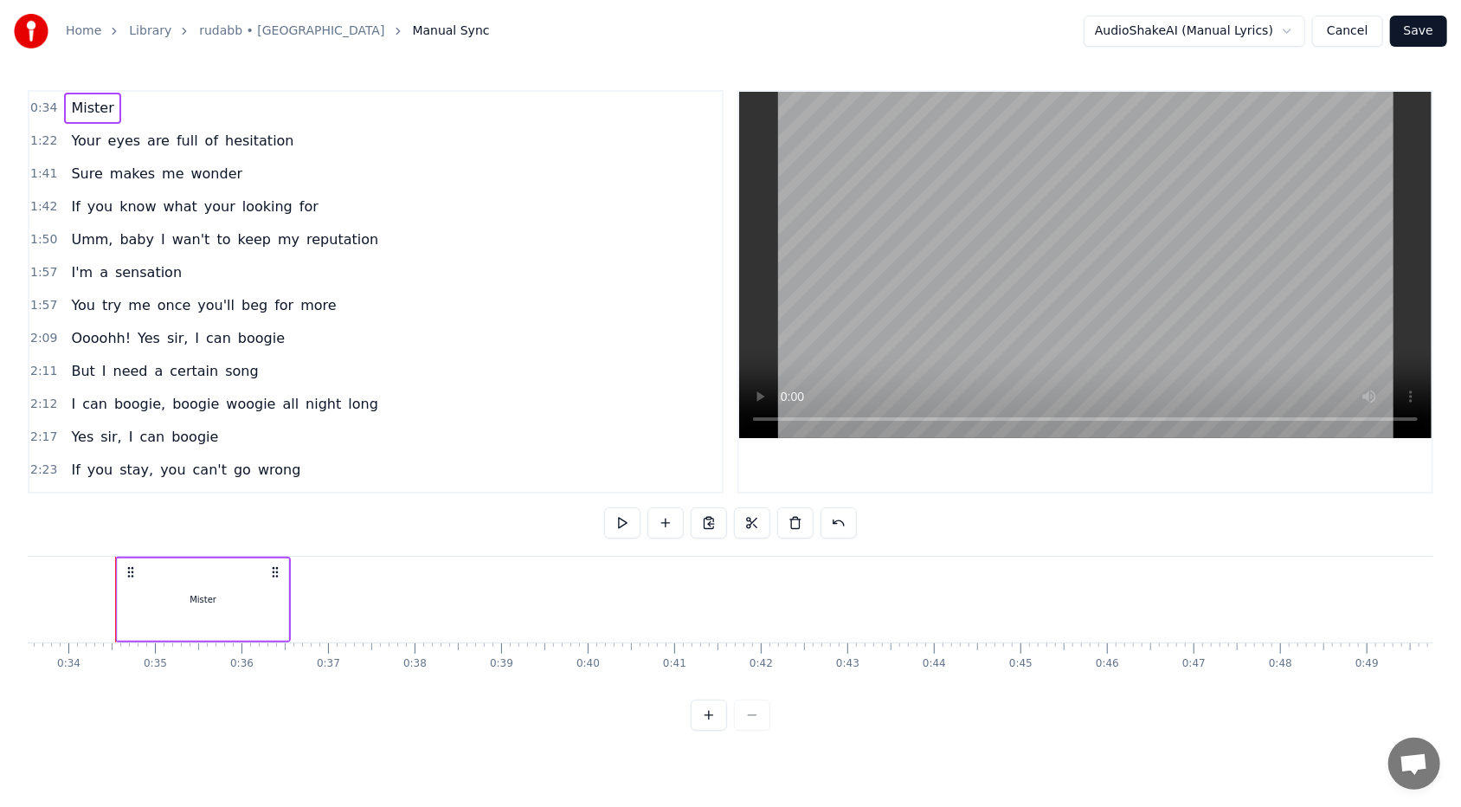
click at [64, 140] on div "Your eyes are full of hesitation" at bounding box center [182, 140] width 236 height 31
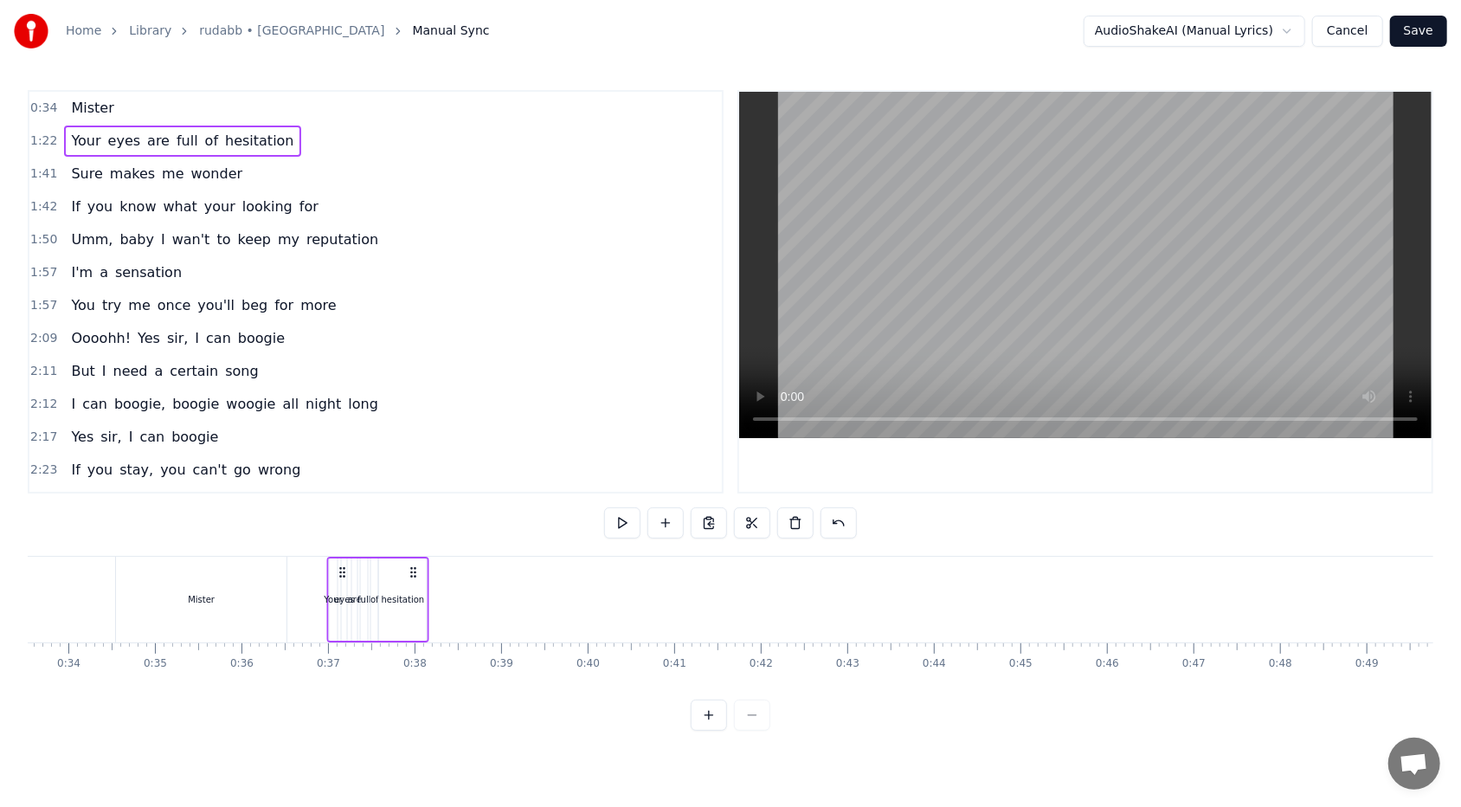
drag, startPoint x: 132, startPoint y: 568, endPoint x: 337, endPoint y: 613, distance: 210.8
click at [340, 494] on div "Your eyes are full of hesitation" at bounding box center [378, 599] width 102 height 86
click at [624, 494] on button at bounding box center [622, 522] width 36 height 31
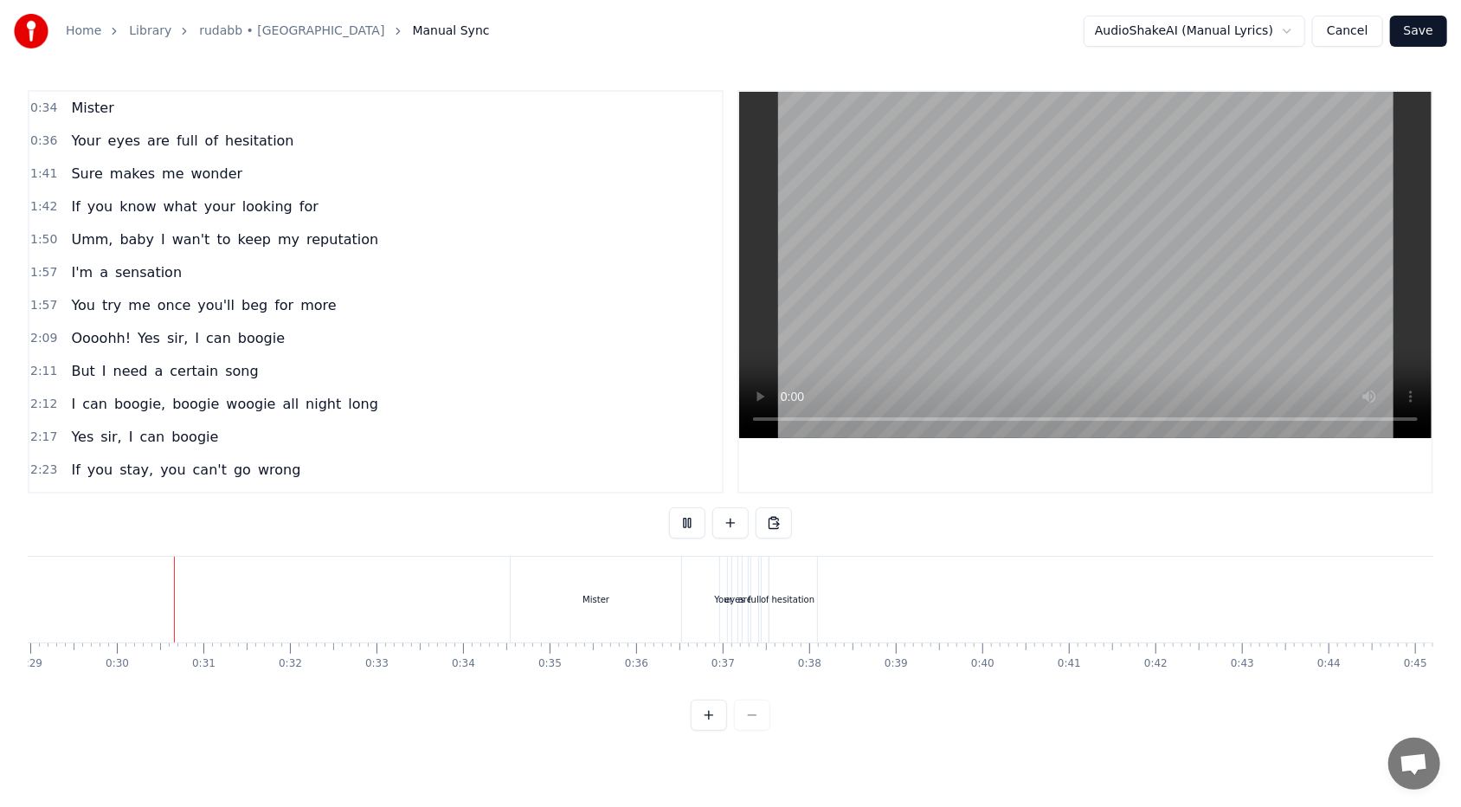
scroll to position [0, 2508]
click at [524, 494] on div "Mister" at bounding box center [595, 599] width 170 height 86
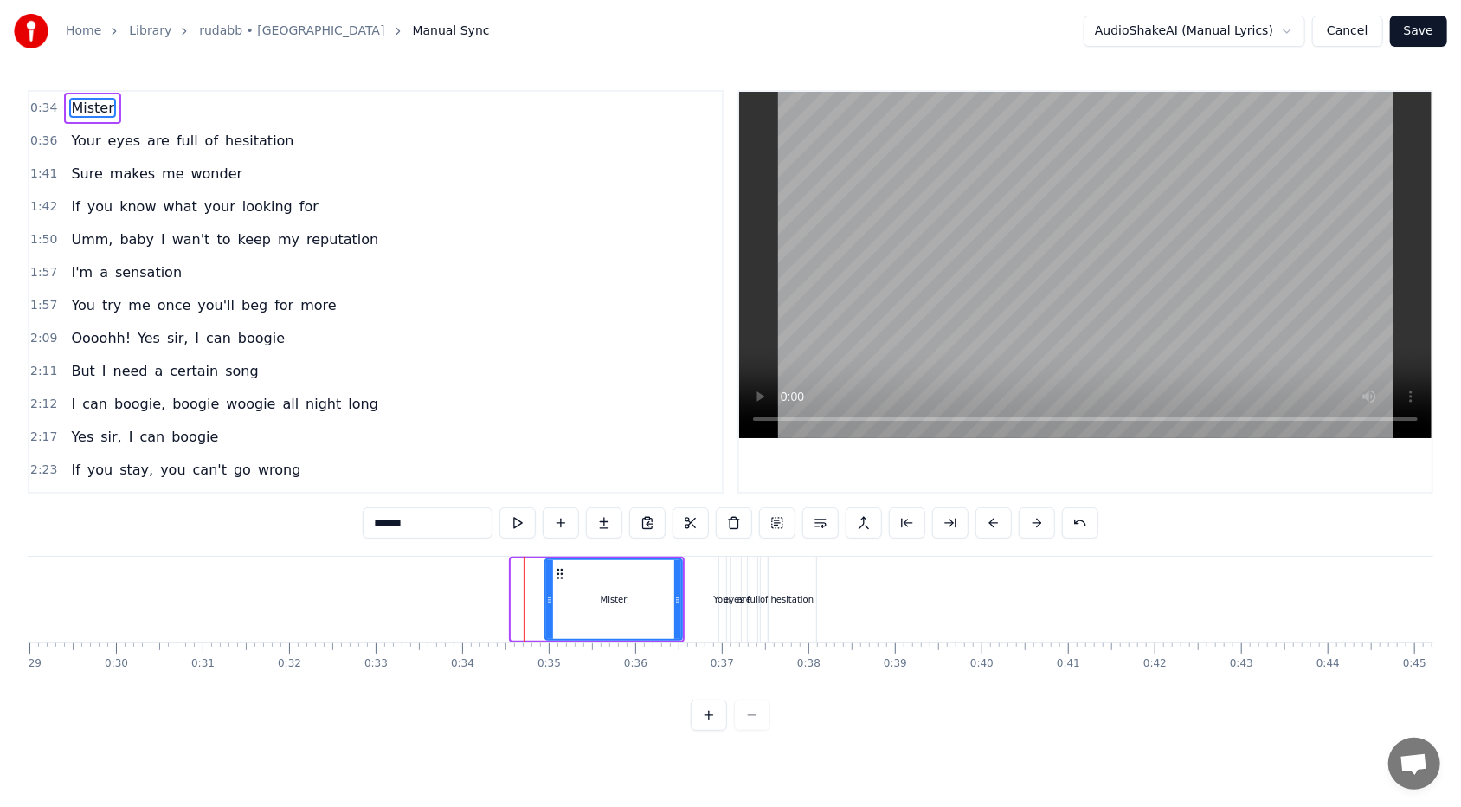
drag, startPoint x: 514, startPoint y: 599, endPoint x: 548, endPoint y: 595, distance: 33.9
click at [548, 494] on icon at bounding box center [549, 600] width 7 height 14
click at [522, 494] on button at bounding box center [517, 522] width 36 height 31
click at [525, 494] on button at bounding box center [517, 522] width 36 height 31
click at [64, 138] on div "Your eyes are full of hesitation" at bounding box center [182, 140] width 236 height 31
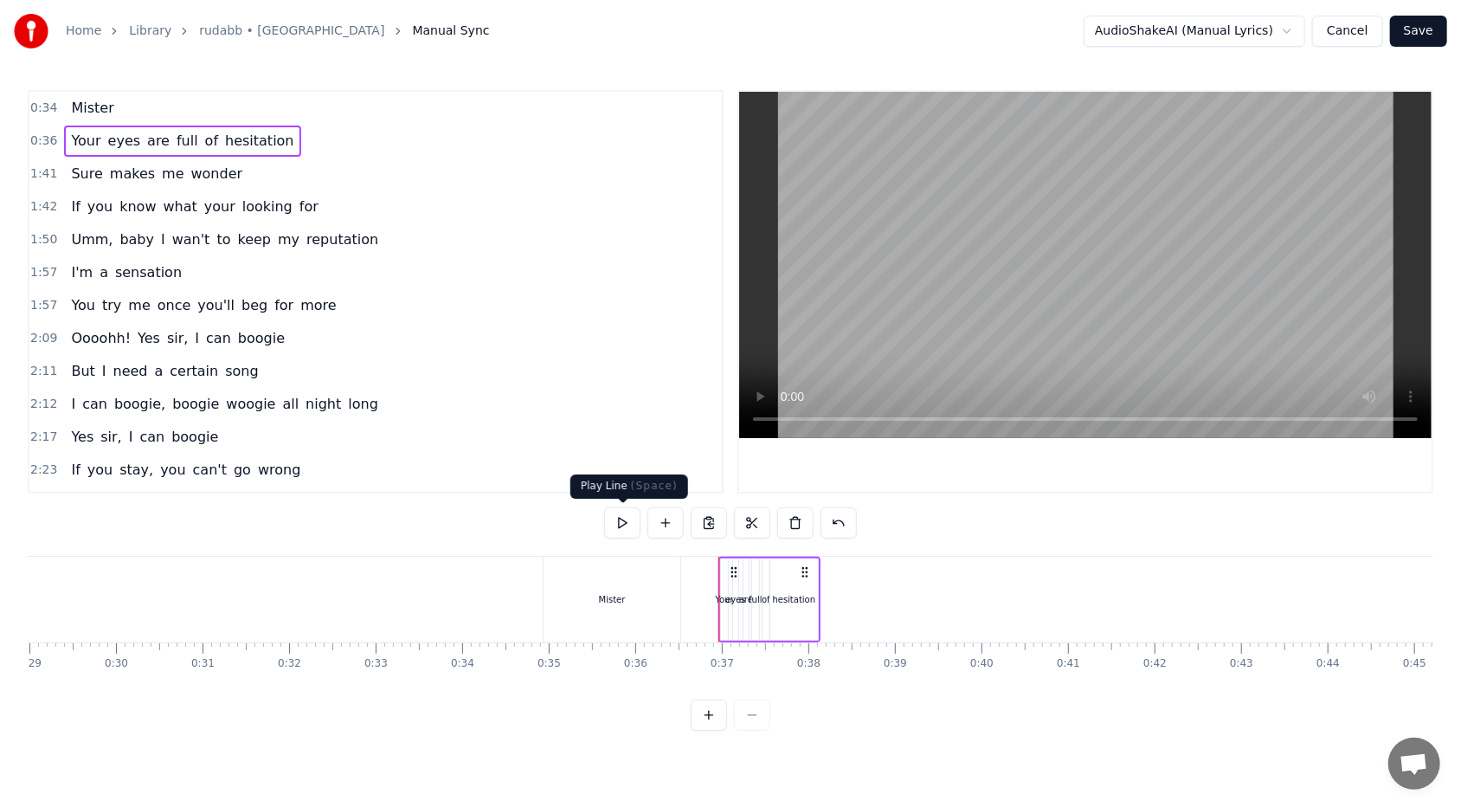
click at [620, 494] on button at bounding box center [622, 522] width 36 height 31
click at [616, 494] on button at bounding box center [622, 522] width 36 height 31
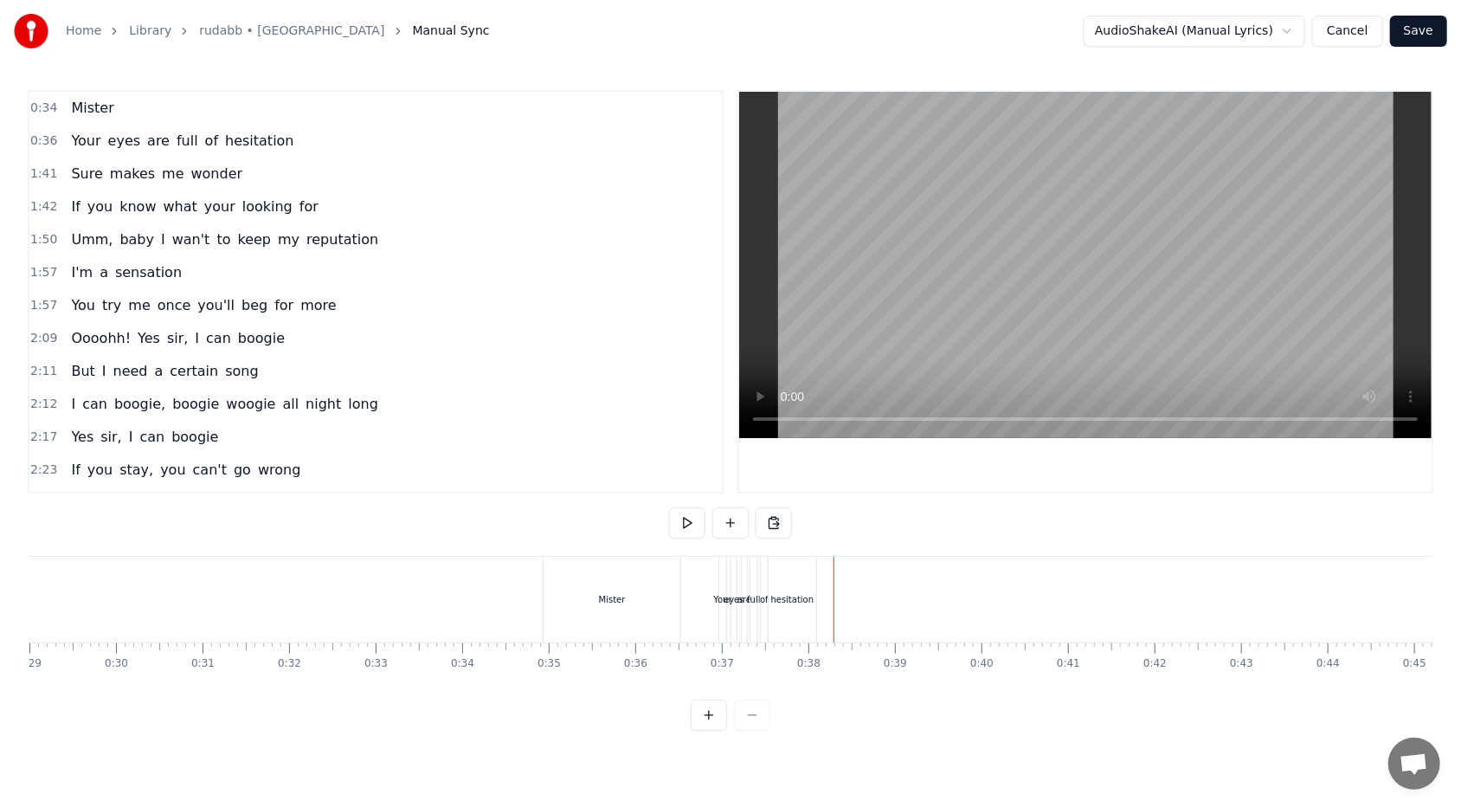
click at [242, 134] on span "hesitation" at bounding box center [259, 141] width 73 height 20
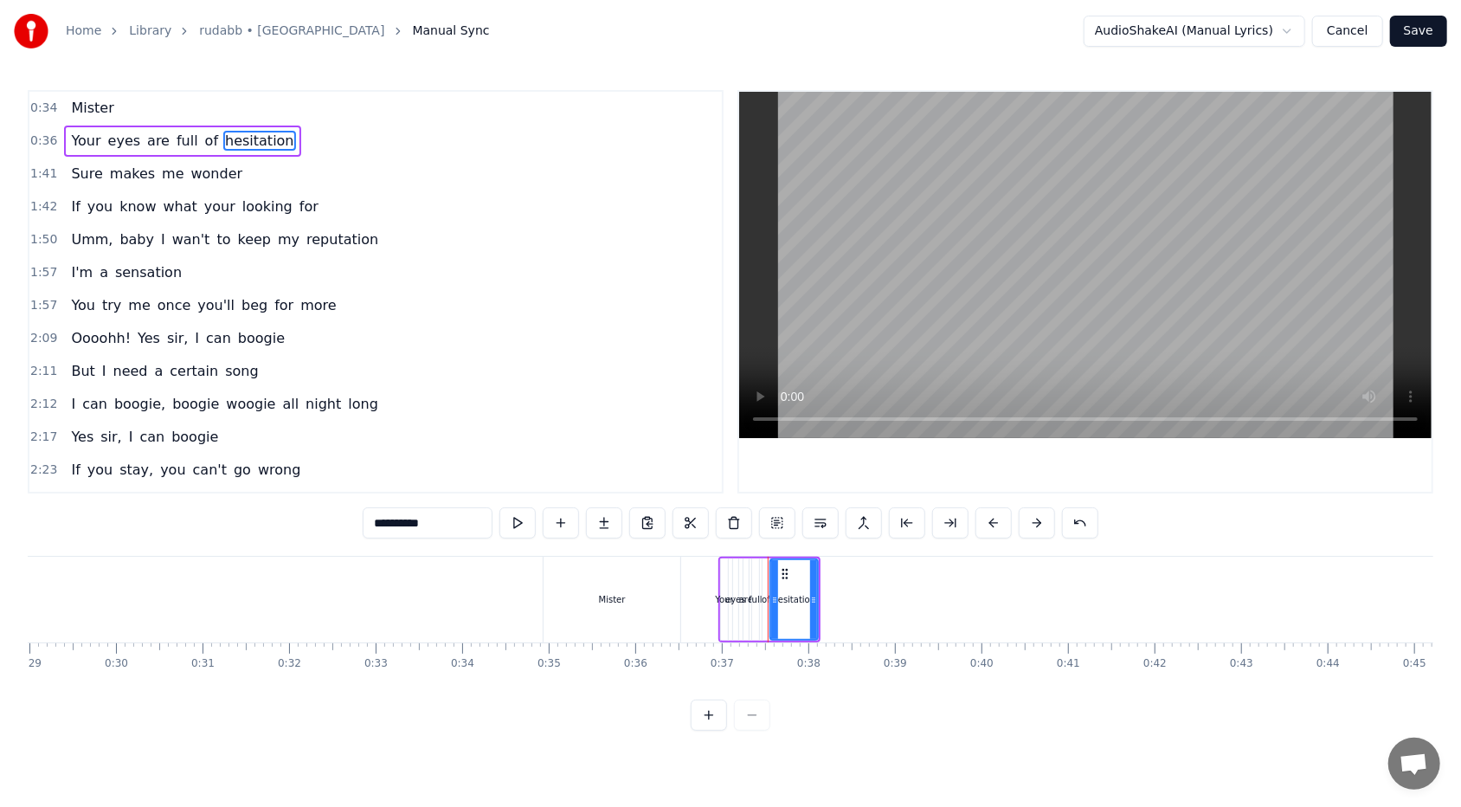
click at [106, 125] on div "Your eyes are full of hesitation" at bounding box center [182, 140] width 236 height 31
click at [683, 494] on icon at bounding box center [742, 572] width 14 height 14
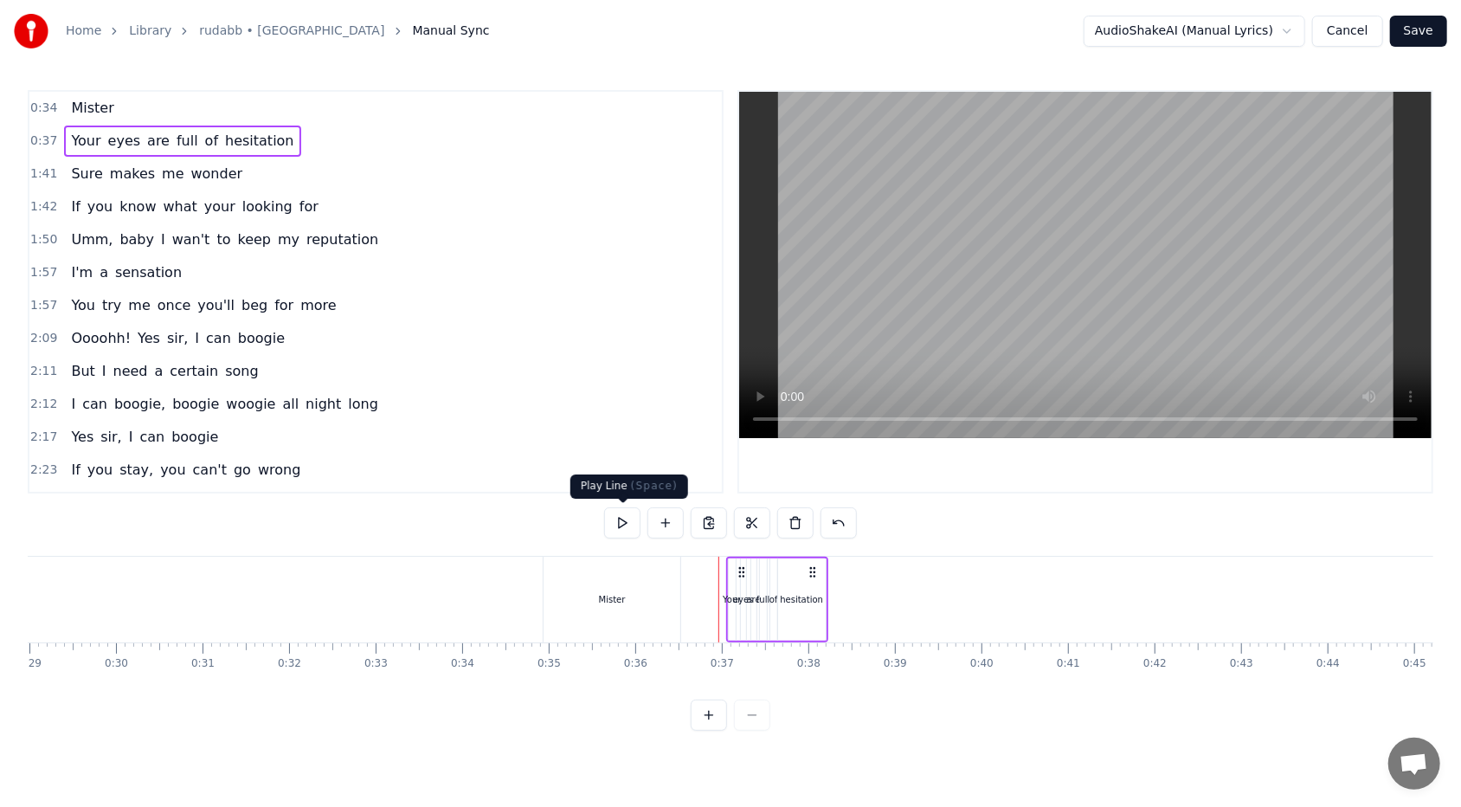
click at [624, 494] on button at bounding box center [622, 522] width 36 height 31
click at [683, 494] on icon at bounding box center [748, 572] width 14 height 14
click at [620, 494] on button at bounding box center [622, 522] width 36 height 31
click at [683, 494] on icon at bounding box center [816, 572] width 14 height 14
click at [683, 494] on div "hesitation" at bounding box center [805, 599] width 43 height 13
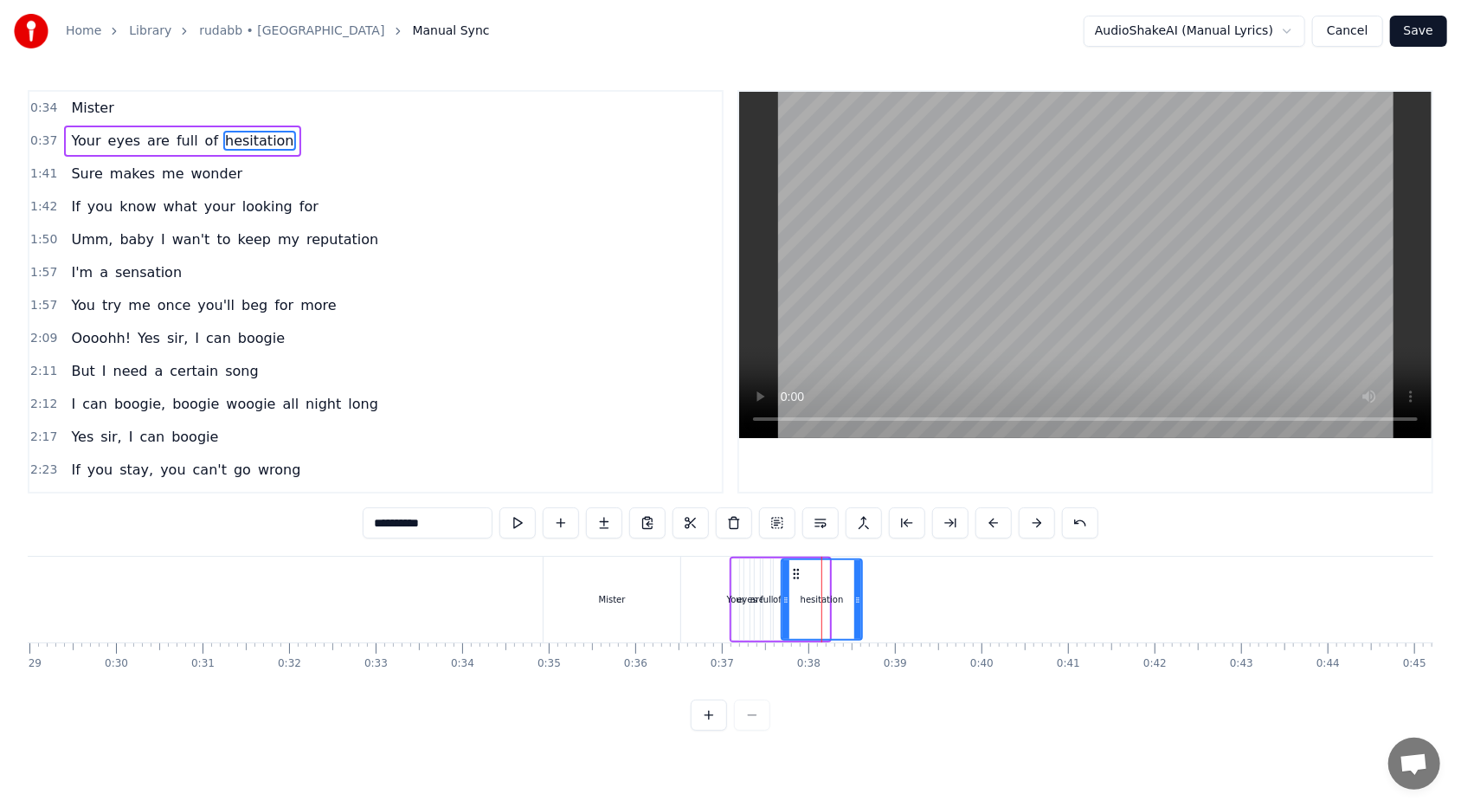
drag, startPoint x: 826, startPoint y: 599, endPoint x: 859, endPoint y: 598, distance: 32.9
click at [683, 494] on icon at bounding box center [857, 600] width 7 height 14
click at [517, 494] on button at bounding box center [517, 522] width 36 height 31
drag, startPoint x: 858, startPoint y: 597, endPoint x: 897, endPoint y: 599, distance: 39.0
click at [683, 494] on icon at bounding box center [896, 600] width 7 height 14
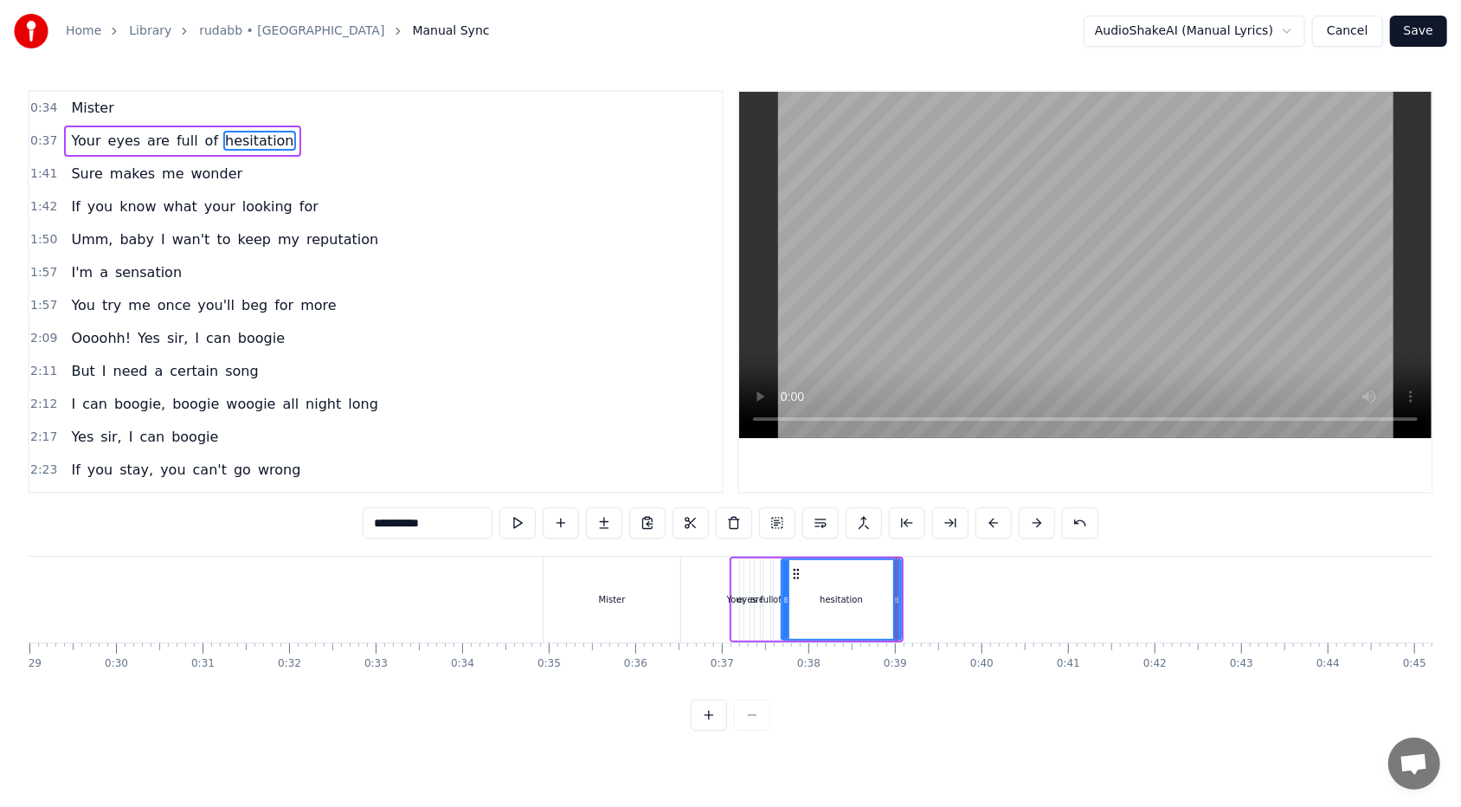
click at [683, 494] on div "of" at bounding box center [777, 599] width 9 height 13
type input "**"
drag, startPoint x: 776, startPoint y: 600, endPoint x: 796, endPoint y: 599, distance: 19.9
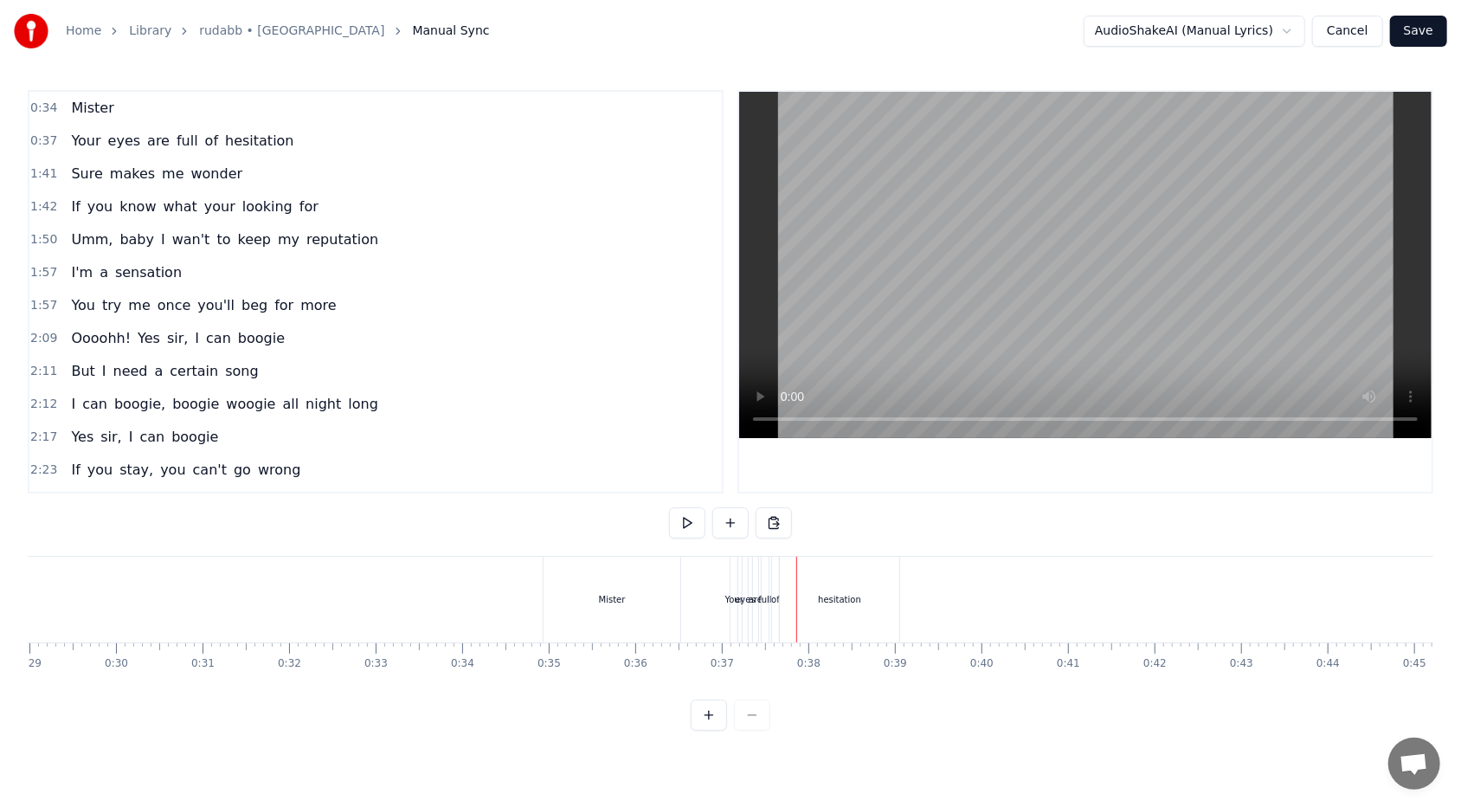
click at [145, 137] on span "are" at bounding box center [158, 141] width 26 height 20
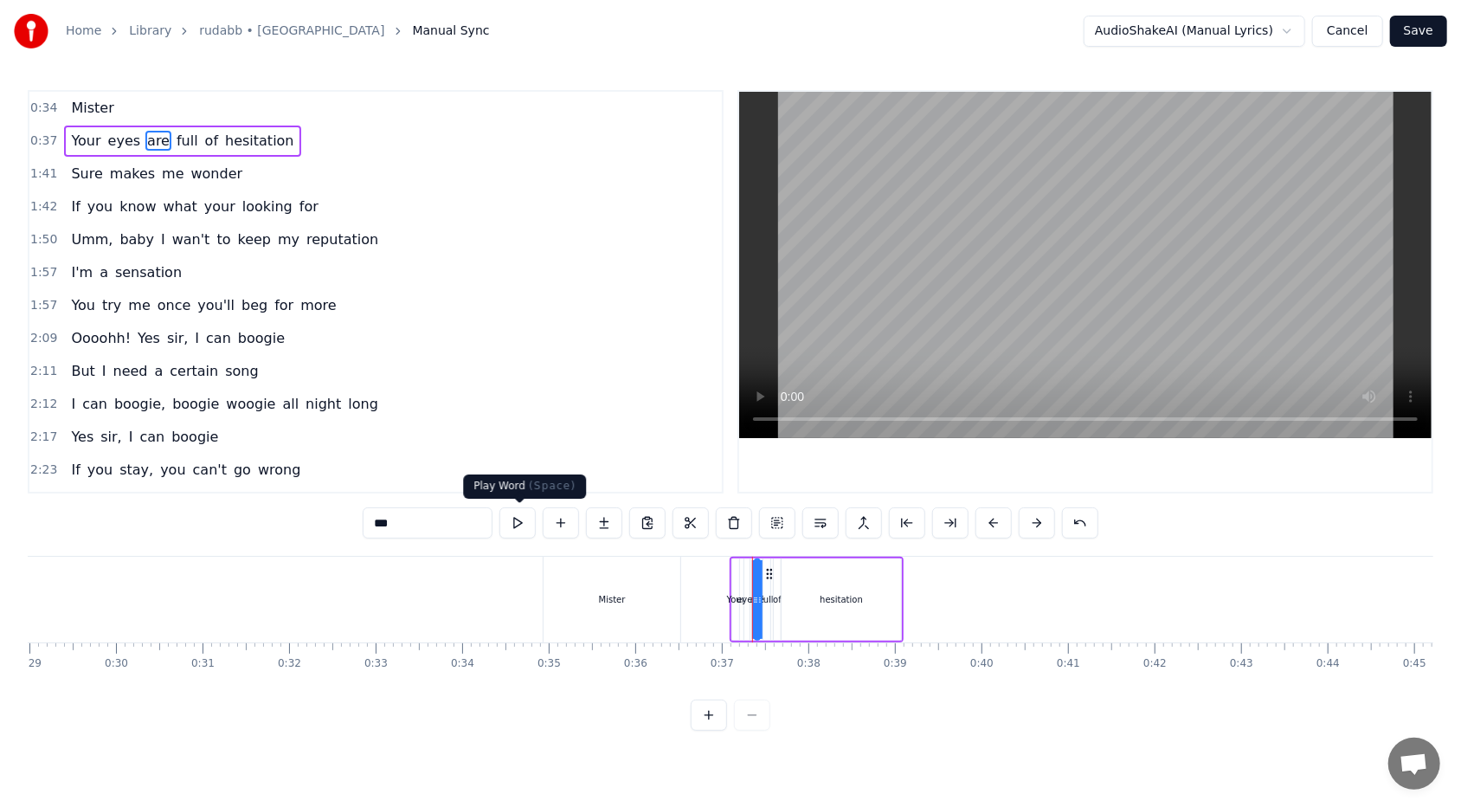
click at [513, 494] on button at bounding box center [517, 522] width 36 height 31
click at [48, 135] on span "0:37" at bounding box center [43, 140] width 27 height 17
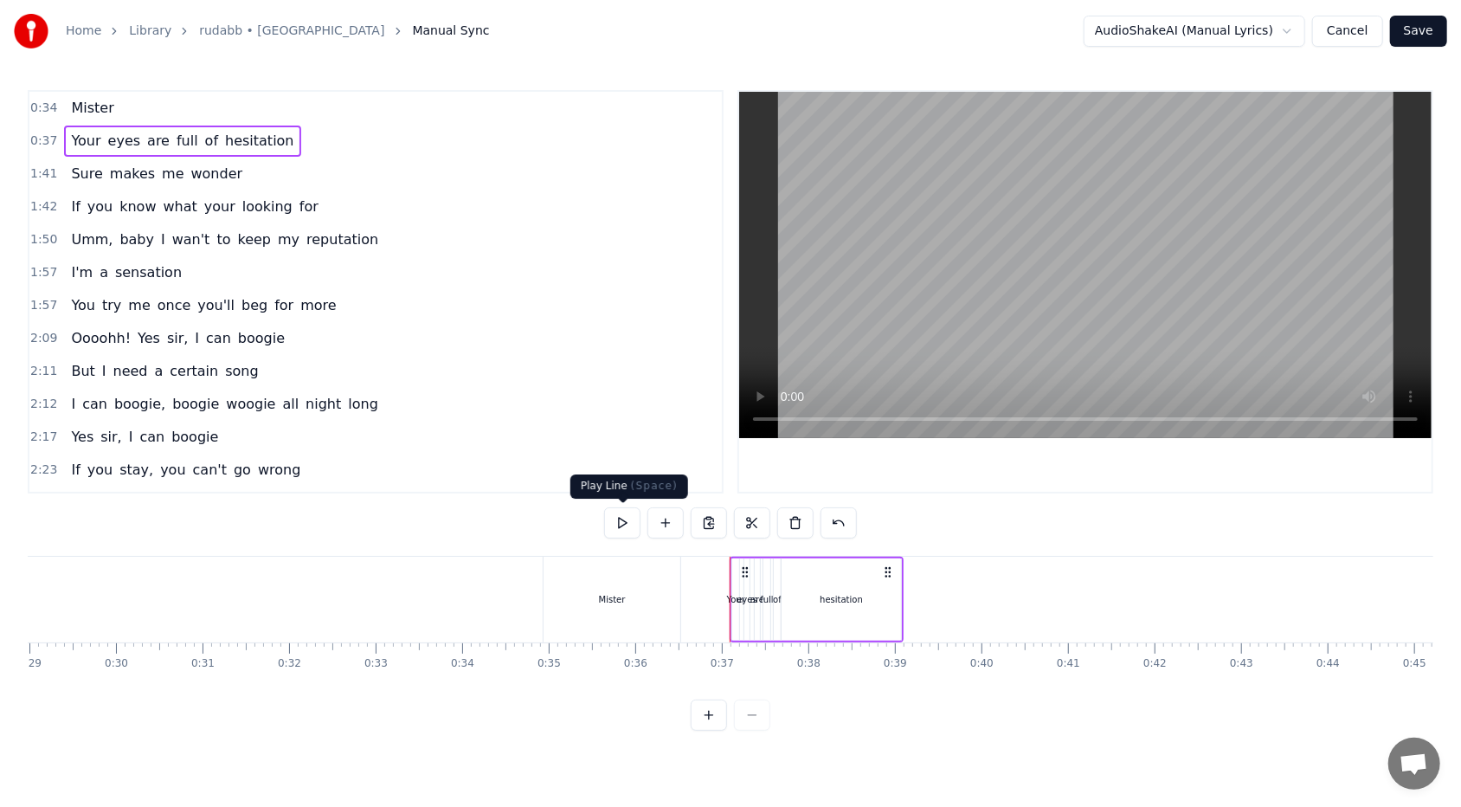
click at [620, 494] on button at bounding box center [622, 522] width 36 height 31
click at [683, 494] on div "of" at bounding box center [777, 599] width 9 height 13
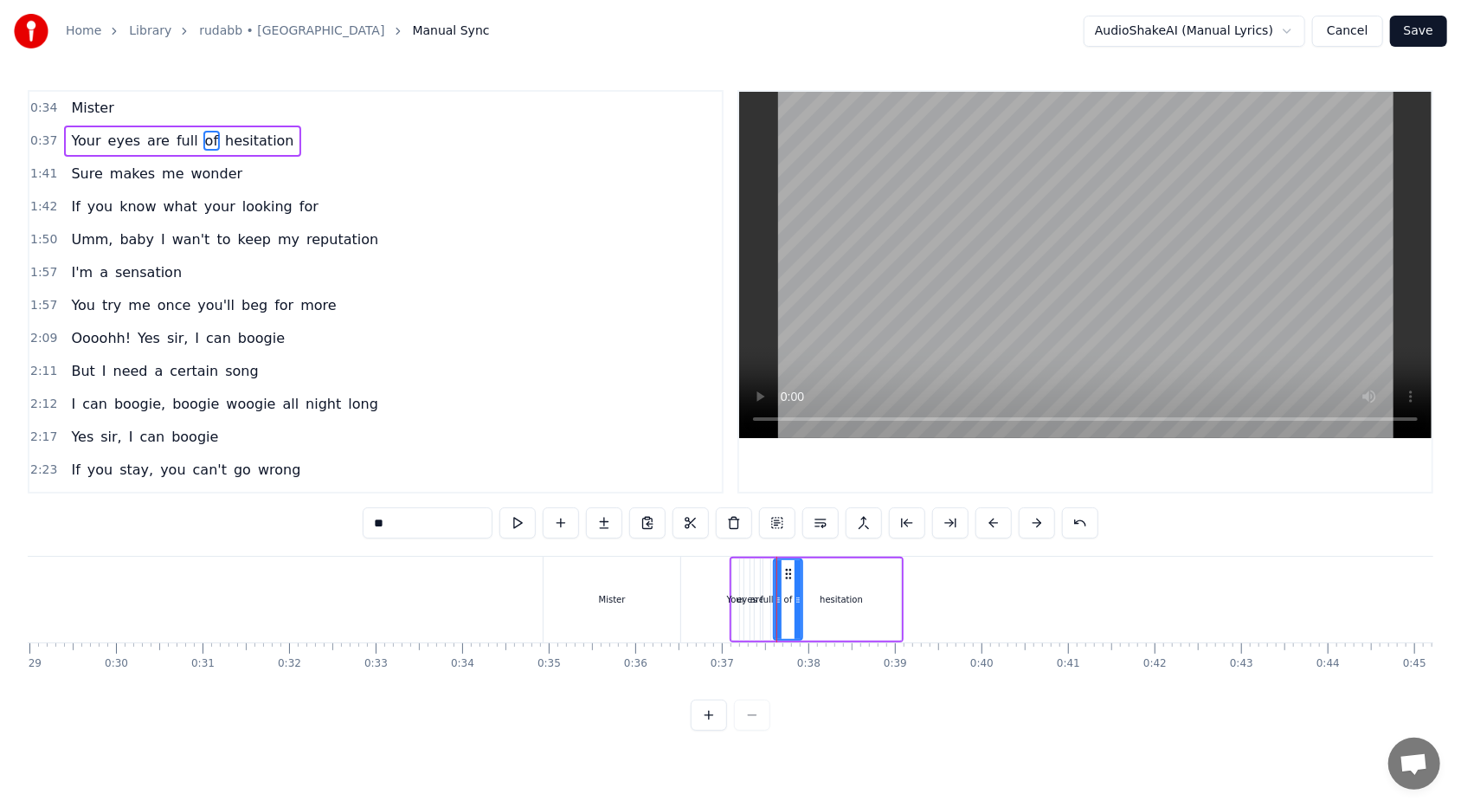
drag, startPoint x: 777, startPoint y: 578, endPoint x: 799, endPoint y: 578, distance: 21.6
click at [683, 494] on div at bounding box center [797, 599] width 7 height 79
click at [683, 494] on div "hesitation" at bounding box center [841, 599] width 43 height 13
type input "**********"
drag, startPoint x: 896, startPoint y: 599, endPoint x: 927, endPoint y: 600, distance: 31.2
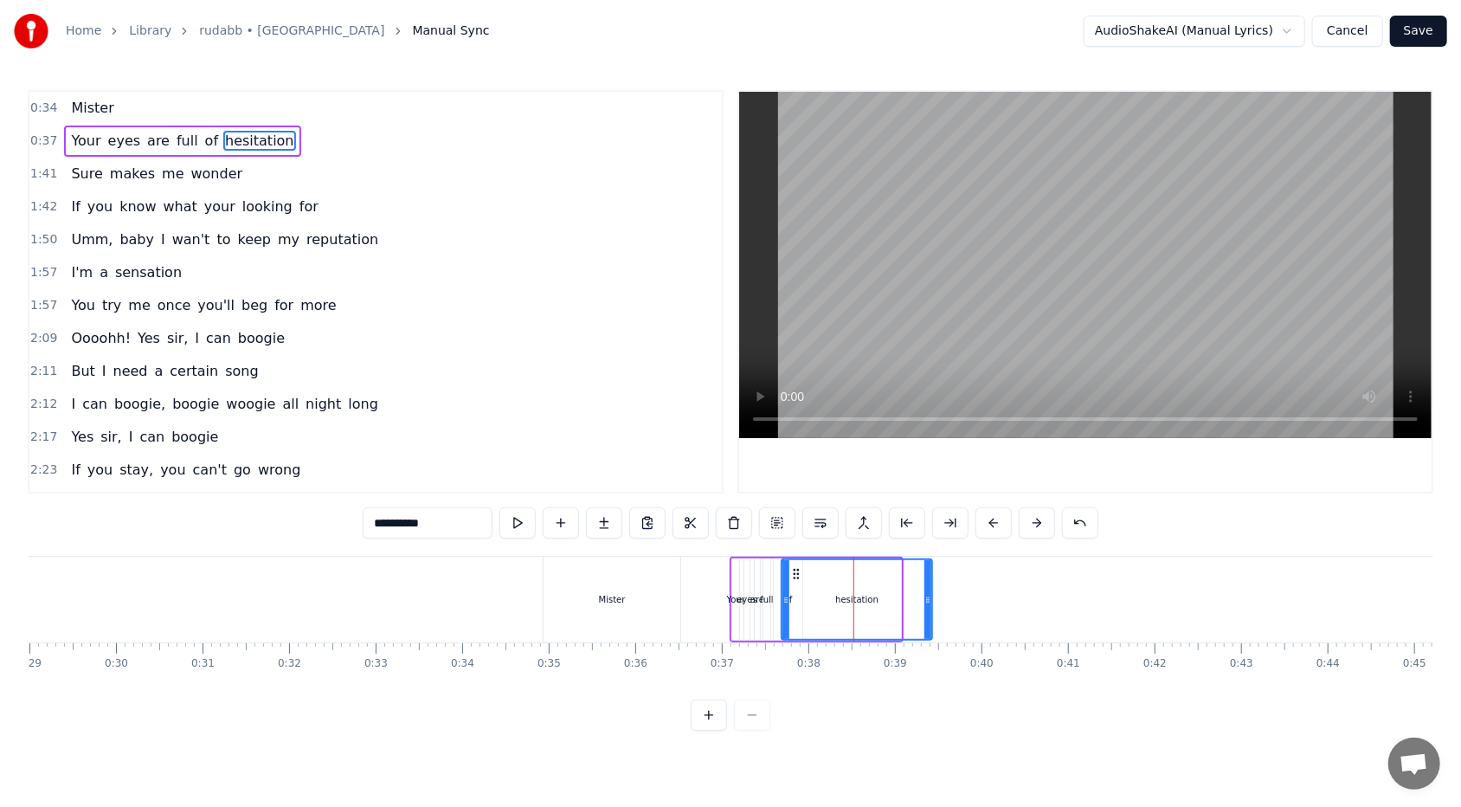
click at [683, 494] on icon at bounding box center [927, 600] width 7 height 14
click at [50, 138] on span "0:37" at bounding box center [43, 140] width 27 height 17
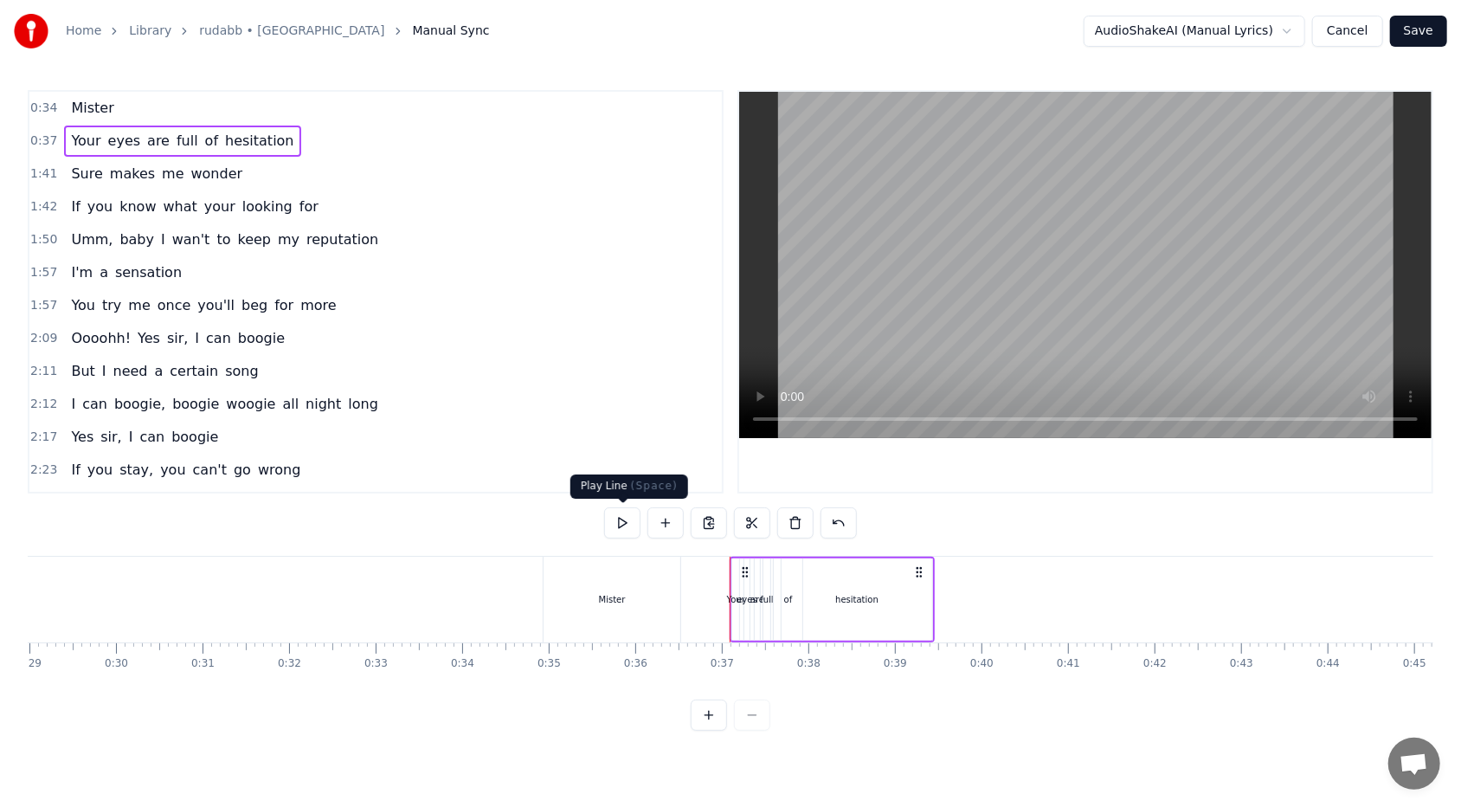
click at [626, 494] on button at bounding box center [622, 522] width 36 height 31
click at [683, 494] on icon at bounding box center [917, 572] width 14 height 14
click at [683, 494] on div "hesitation" at bounding box center [855, 599] width 151 height 82
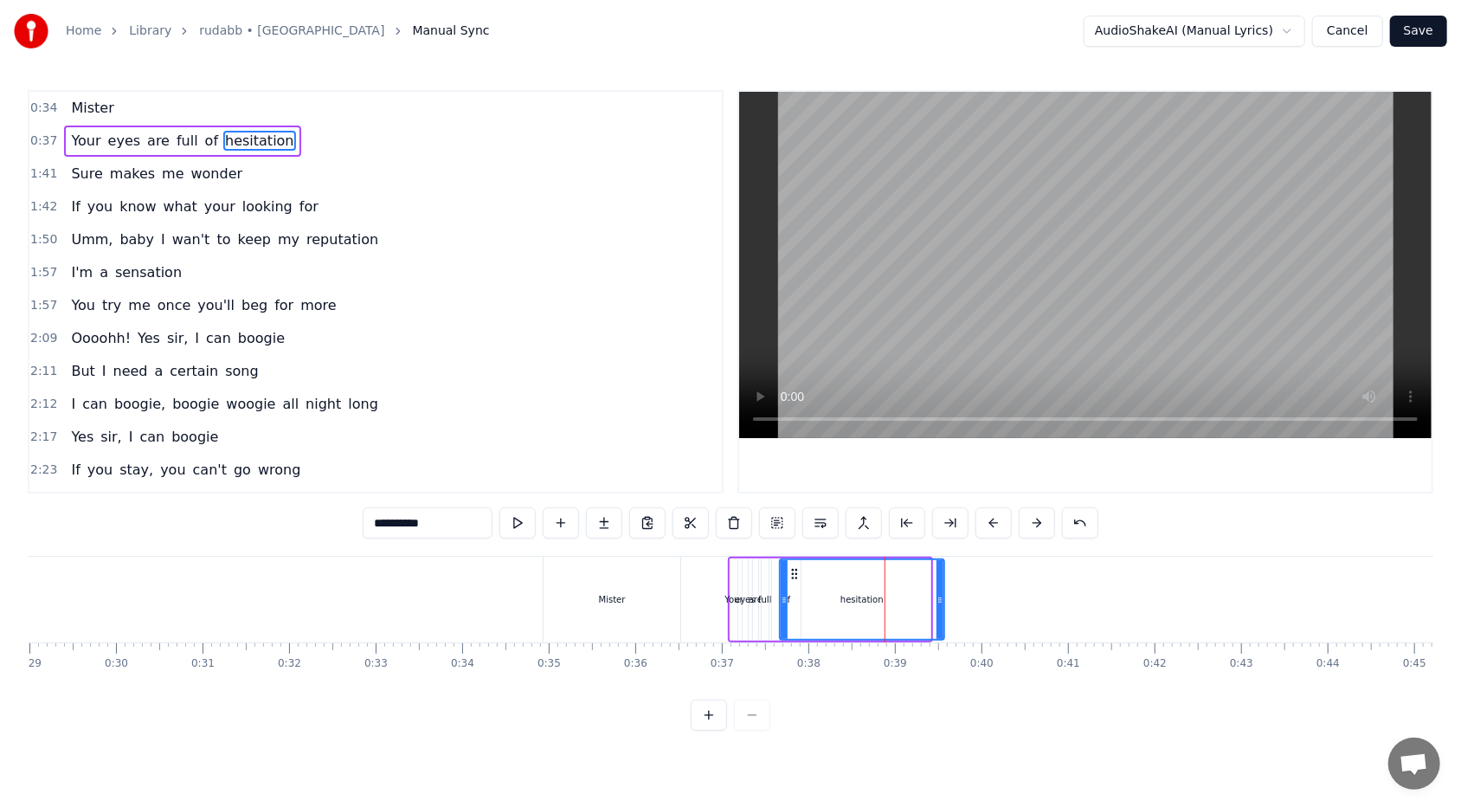
drag, startPoint x: 928, startPoint y: 596, endPoint x: 942, endPoint y: 599, distance: 14.1
click at [683, 494] on icon at bounding box center [939, 600] width 7 height 14
click at [64, 152] on div "Your eyes are full of hesitation" at bounding box center [182, 140] width 236 height 31
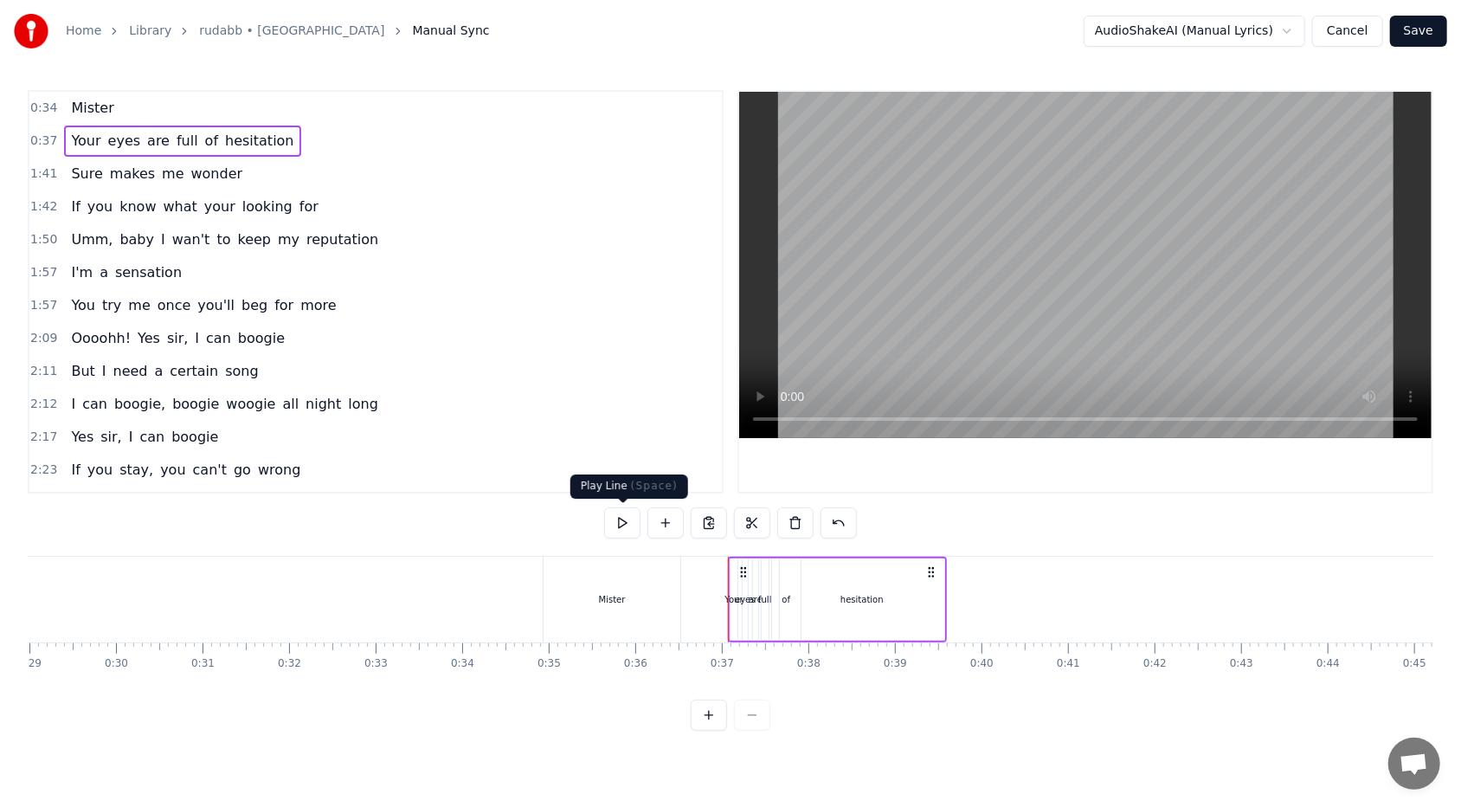
click at [620, 494] on button at bounding box center [622, 522] width 36 height 31
click at [197, 179] on span "wonder" at bounding box center [217, 174] width 55 height 20
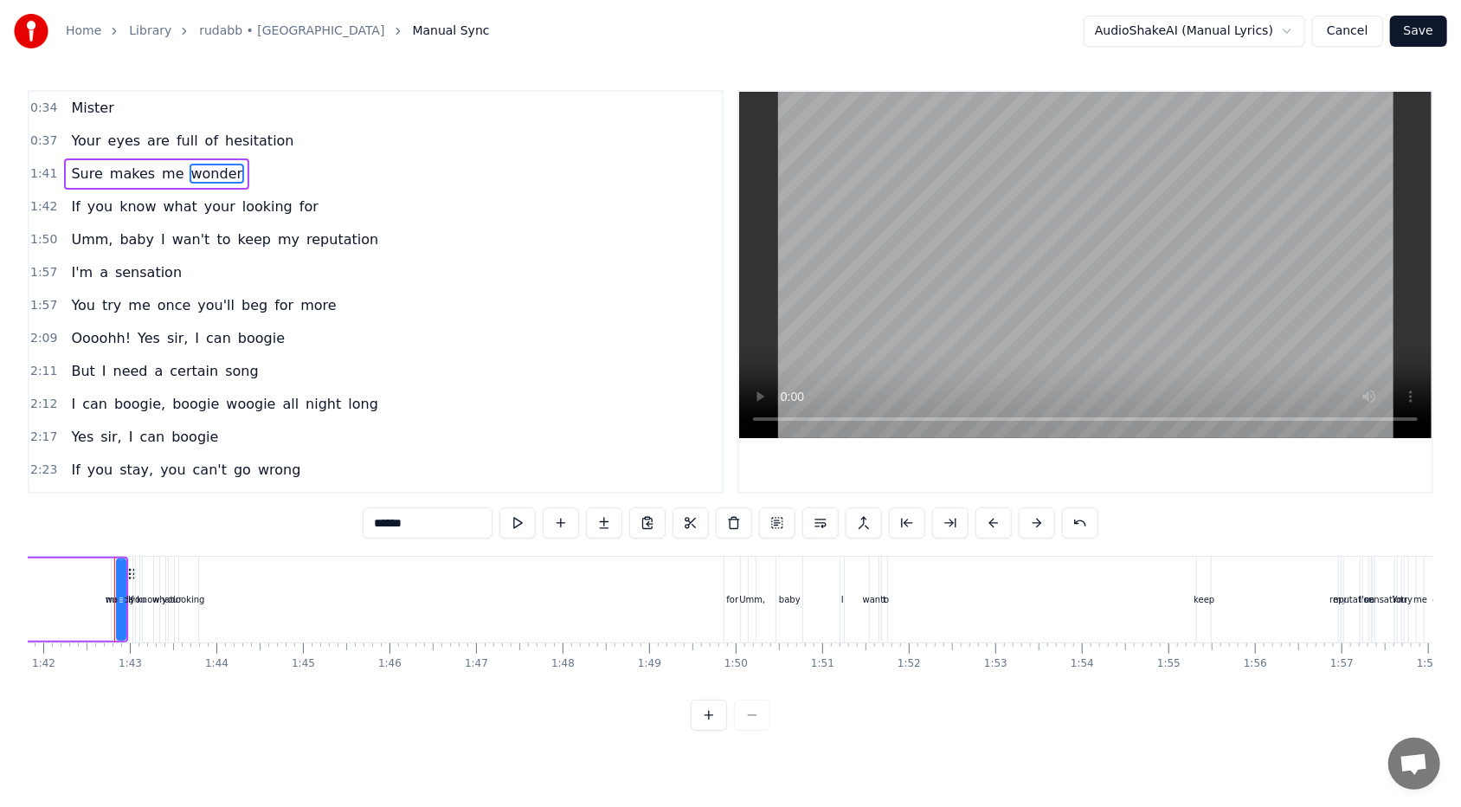
click at [48, 177] on span "1:41" at bounding box center [43, 173] width 27 height 17
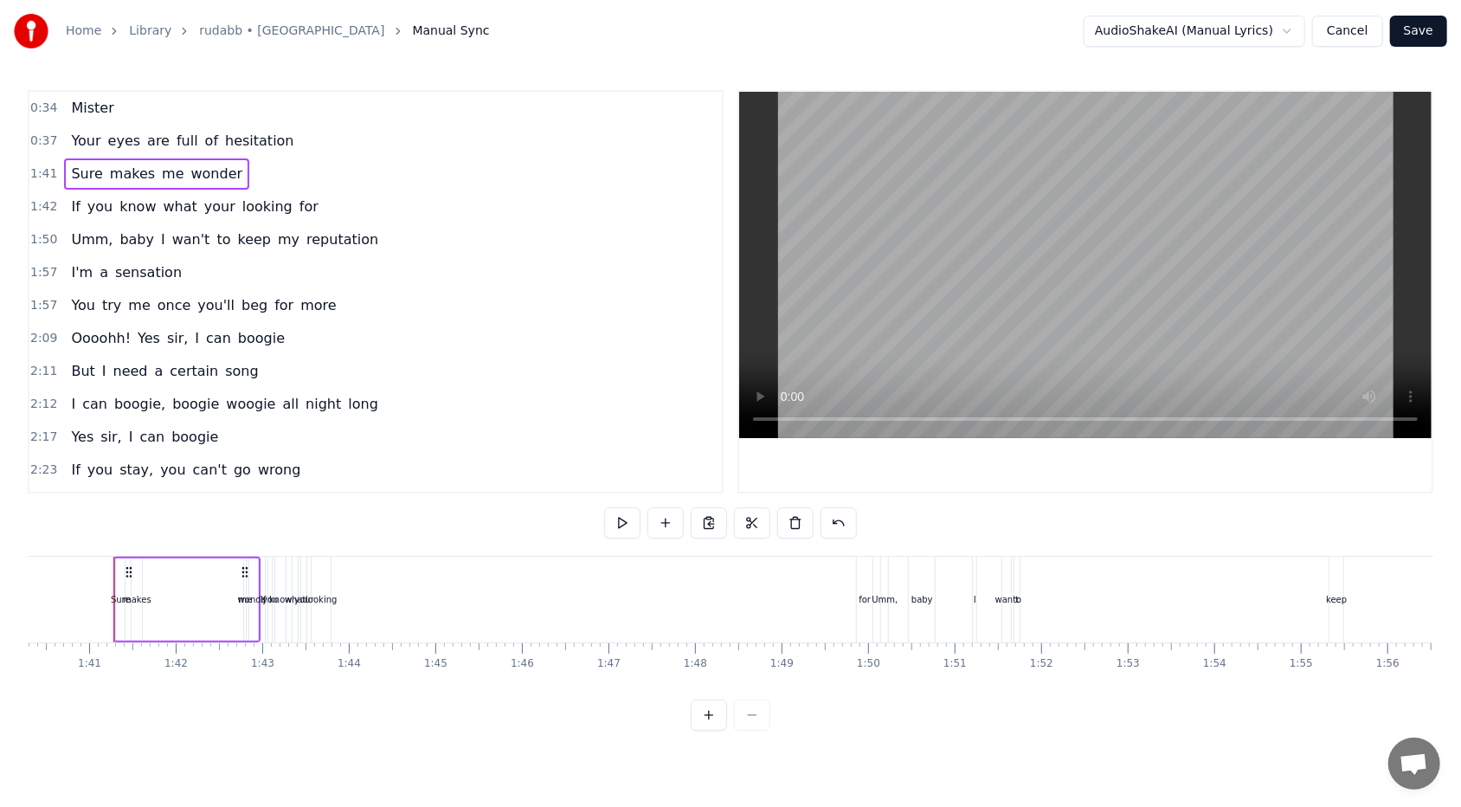
scroll to position [0, 8678]
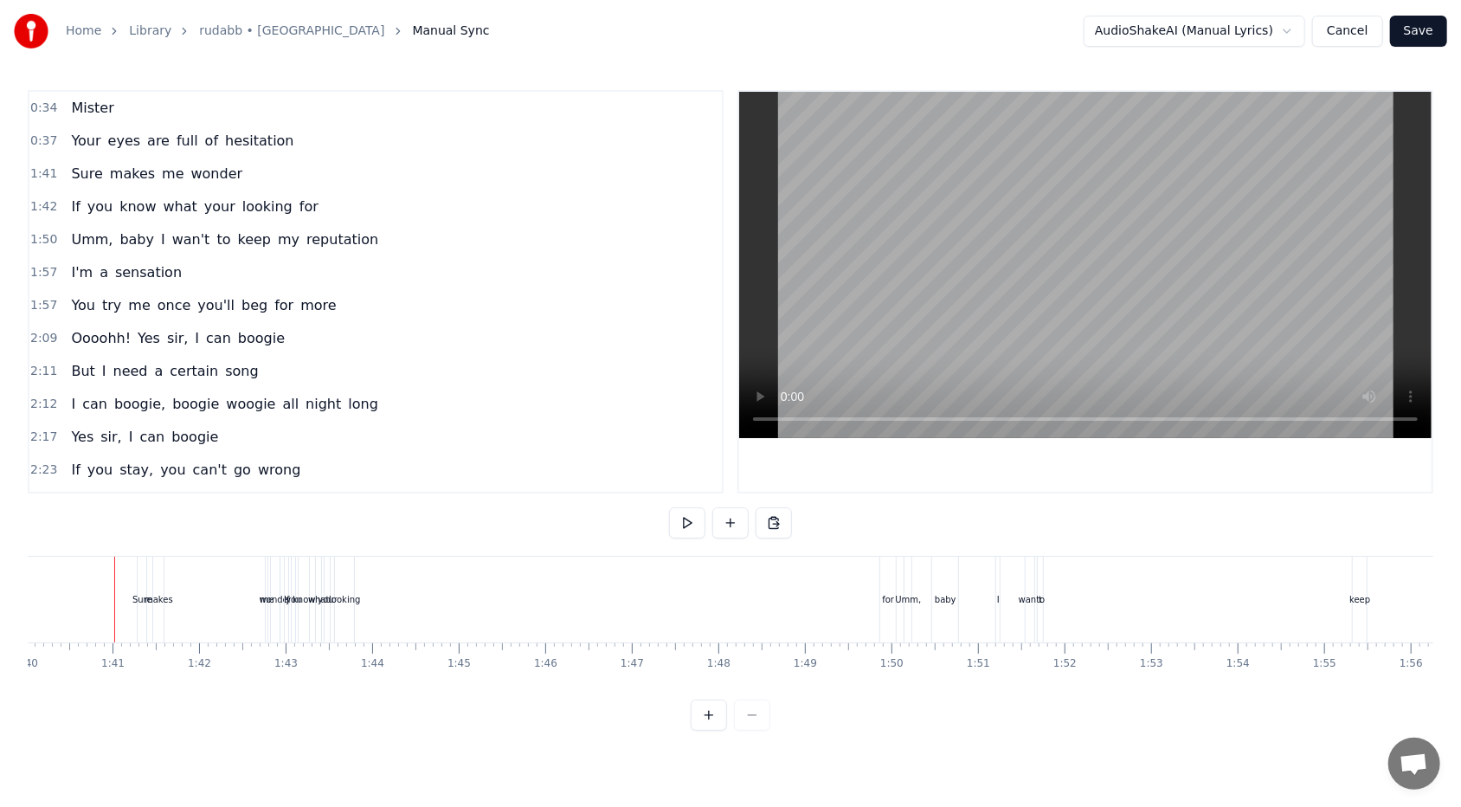
scroll to position [0, 8656]
click at [50, 170] on span "1:41" at bounding box center [43, 173] width 27 height 17
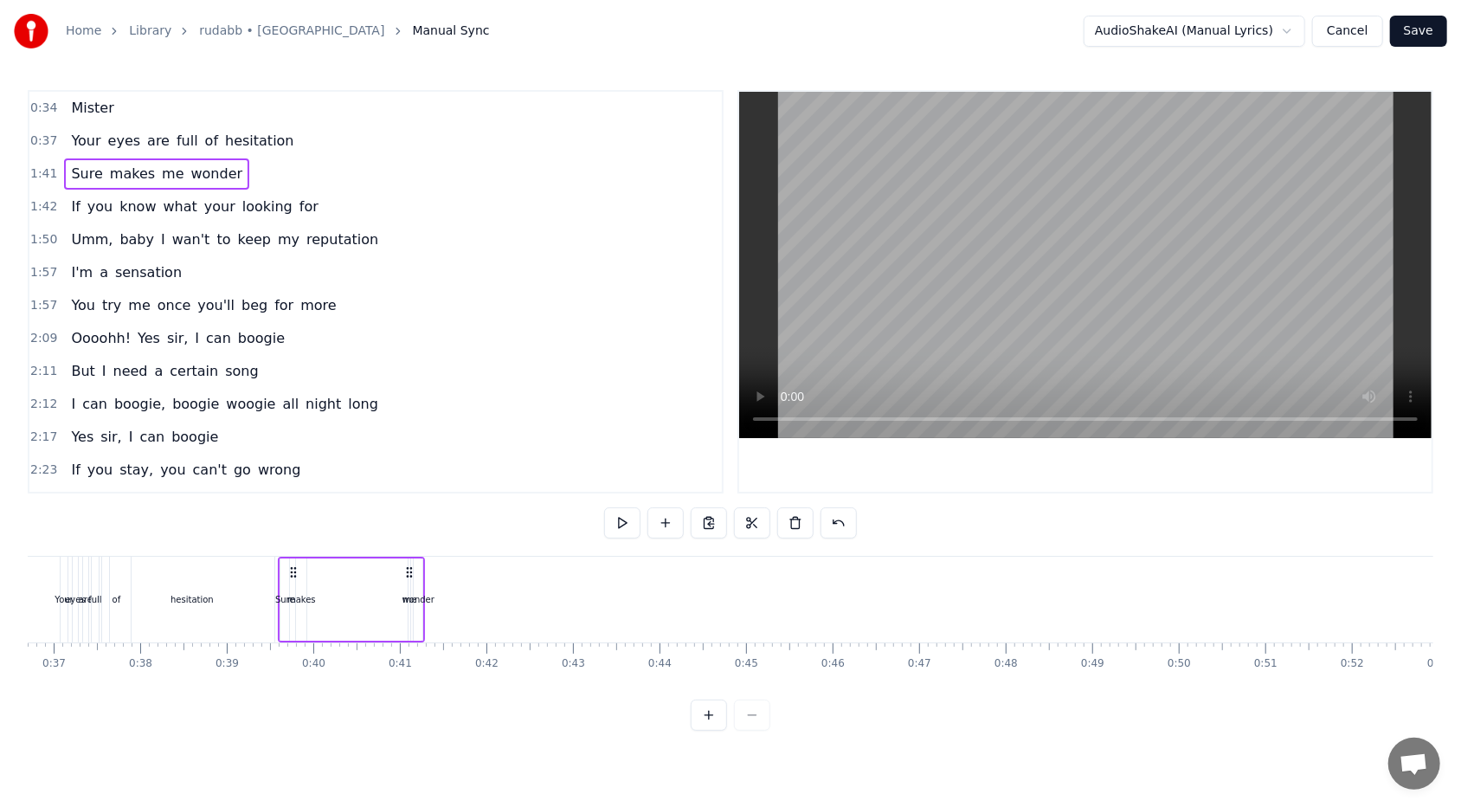
scroll to position [0, 3167]
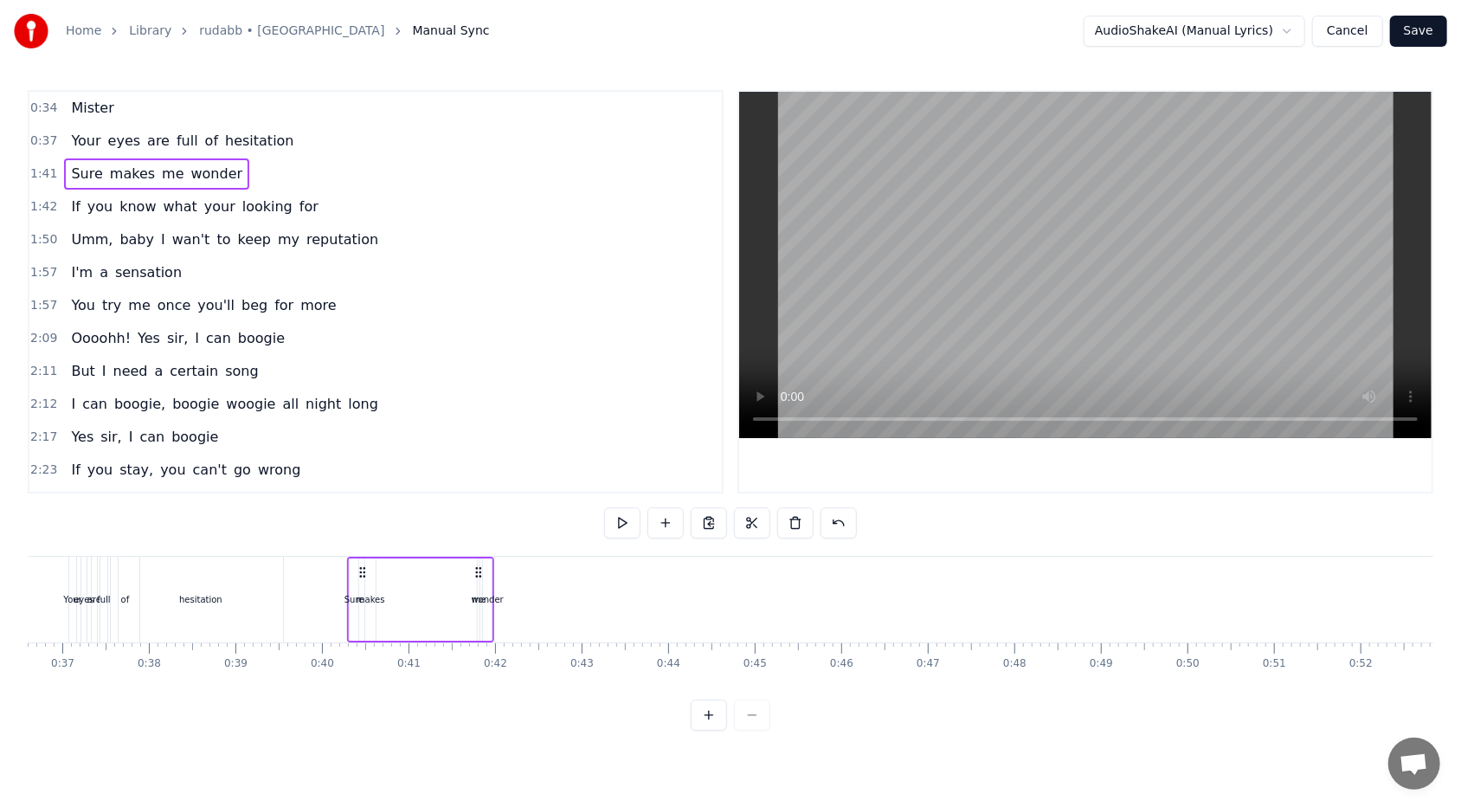
drag, startPoint x: 151, startPoint y: 571, endPoint x: 360, endPoint y: 620, distance: 215.2
click at [360, 494] on div "Sure makes me wonder" at bounding box center [420, 599] width 147 height 86
click at [359, 494] on icon at bounding box center [359, 572] width 14 height 14
click at [41, 139] on span "0:37" at bounding box center [43, 140] width 27 height 17
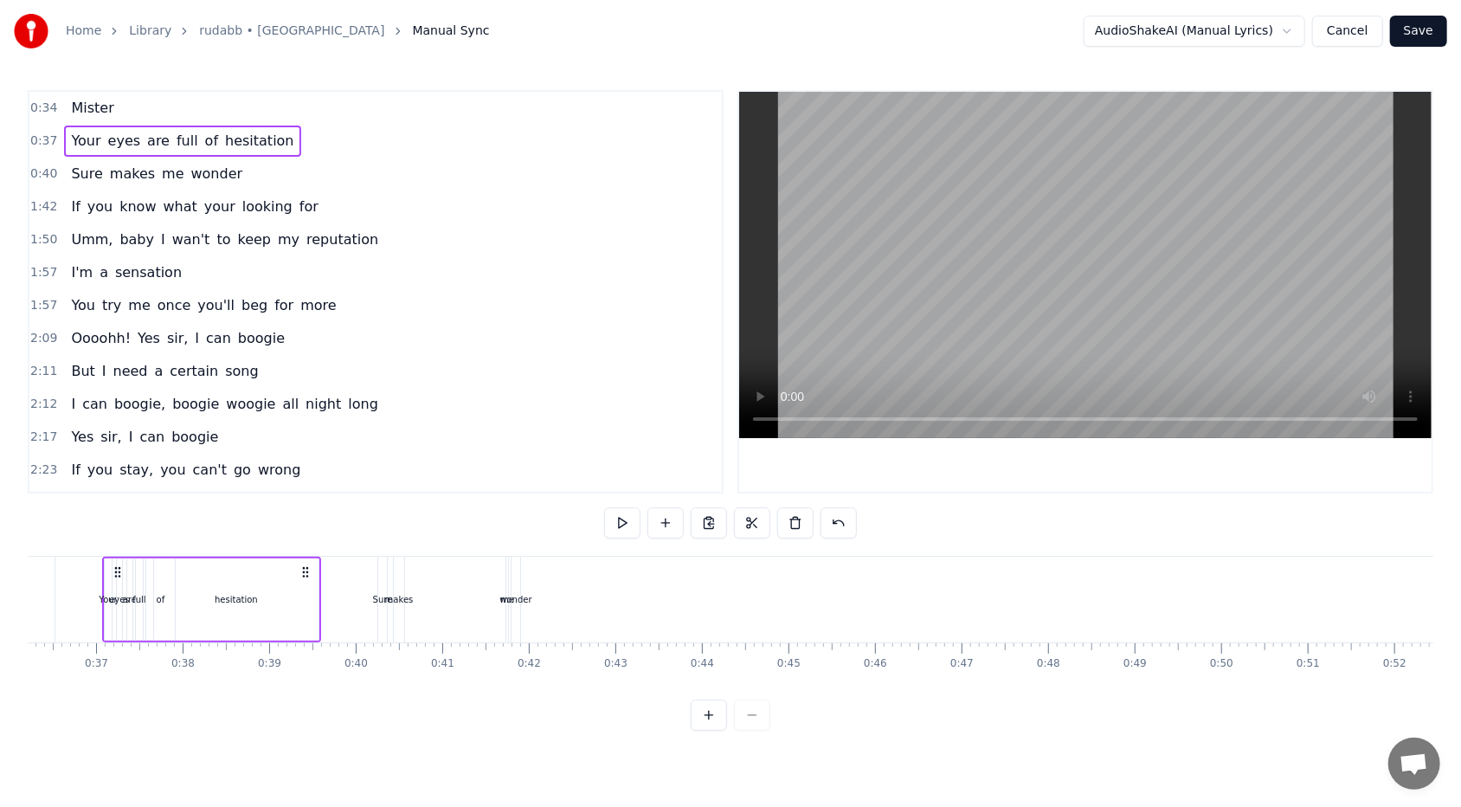
scroll to position [0, 3121]
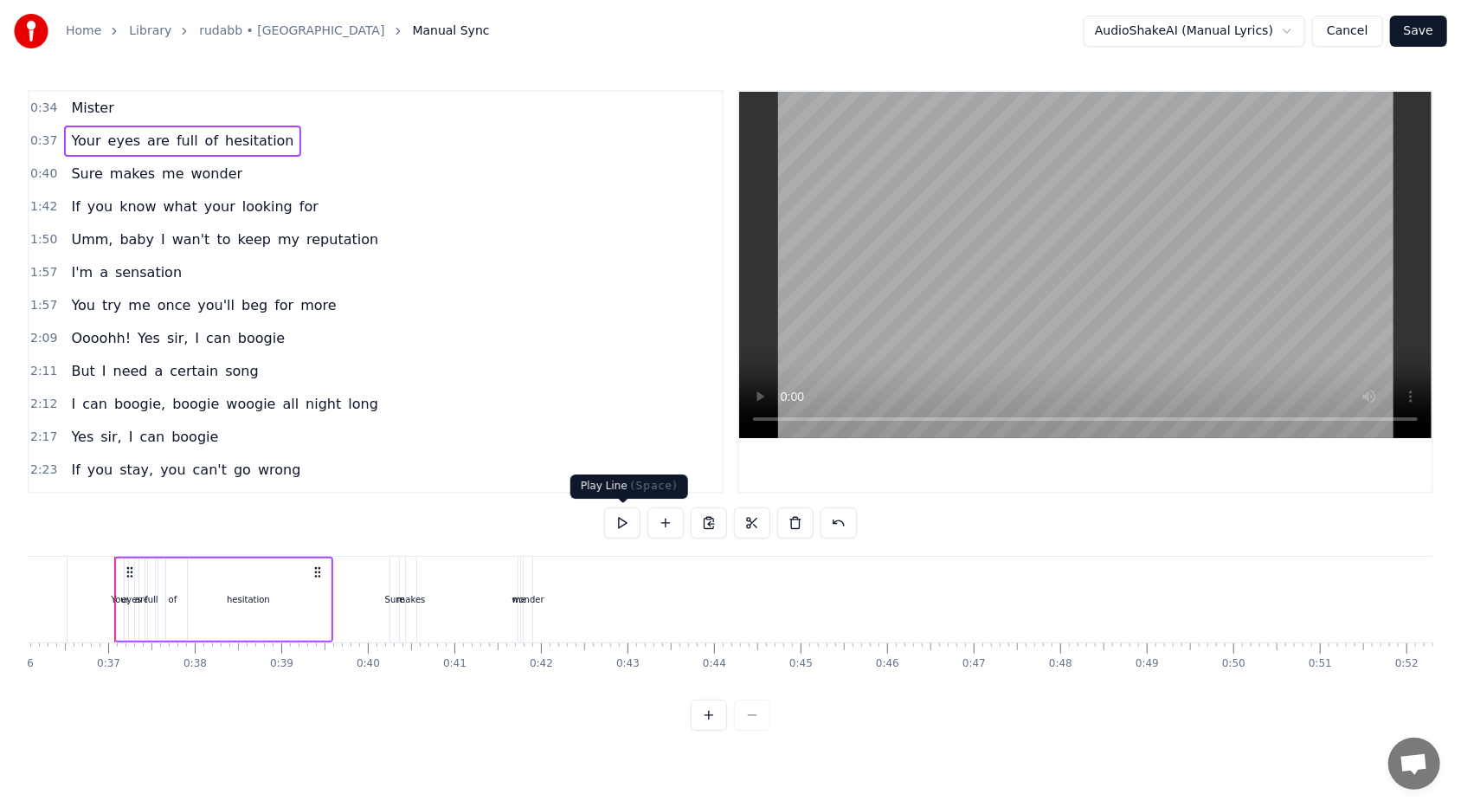
click at [628, 494] on button at bounding box center [622, 522] width 36 height 31
click at [493, 494] on div "Sure makes me wonder" at bounding box center [462, 599] width 147 height 86
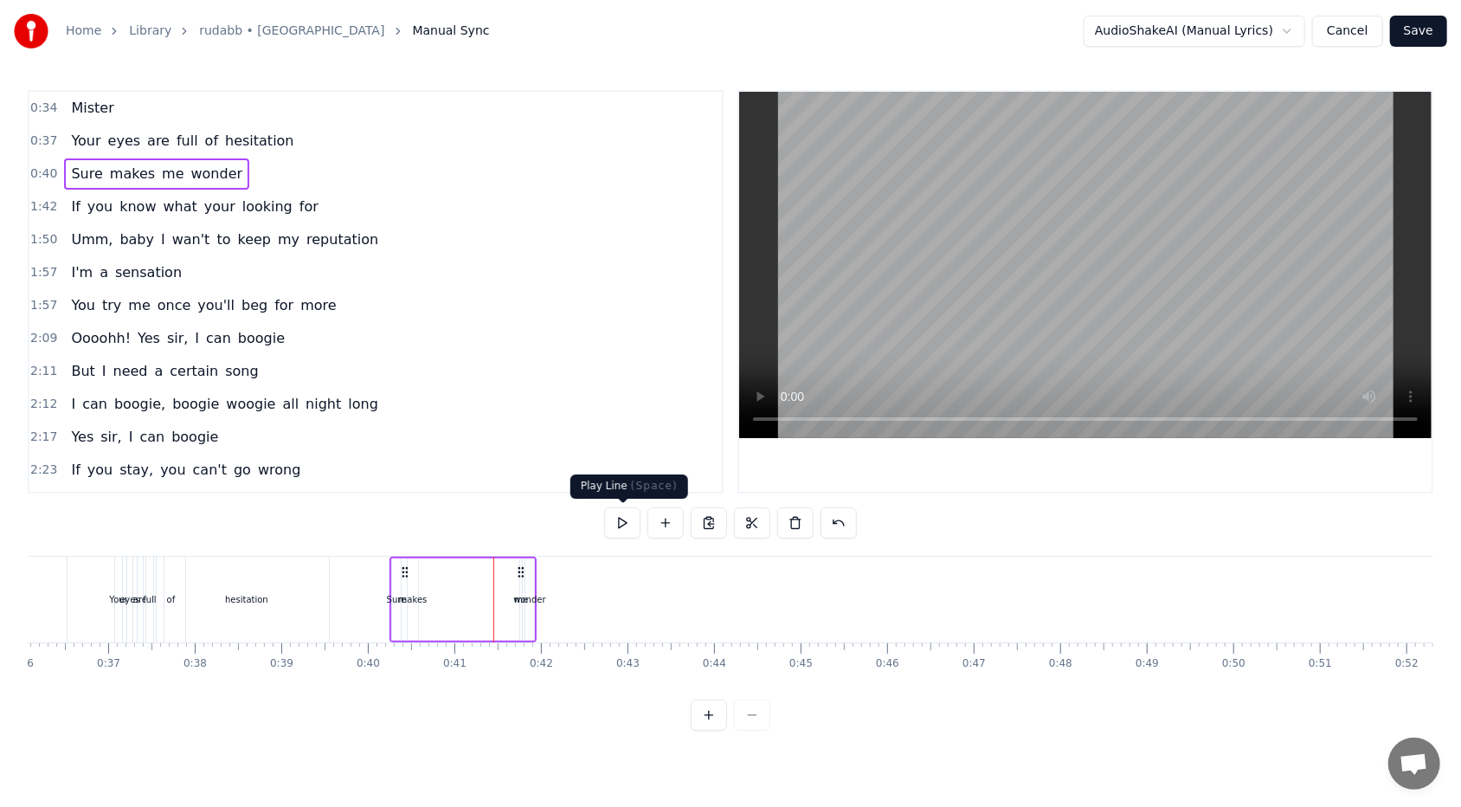
click at [626, 494] on button at bounding box center [622, 522] width 36 height 31
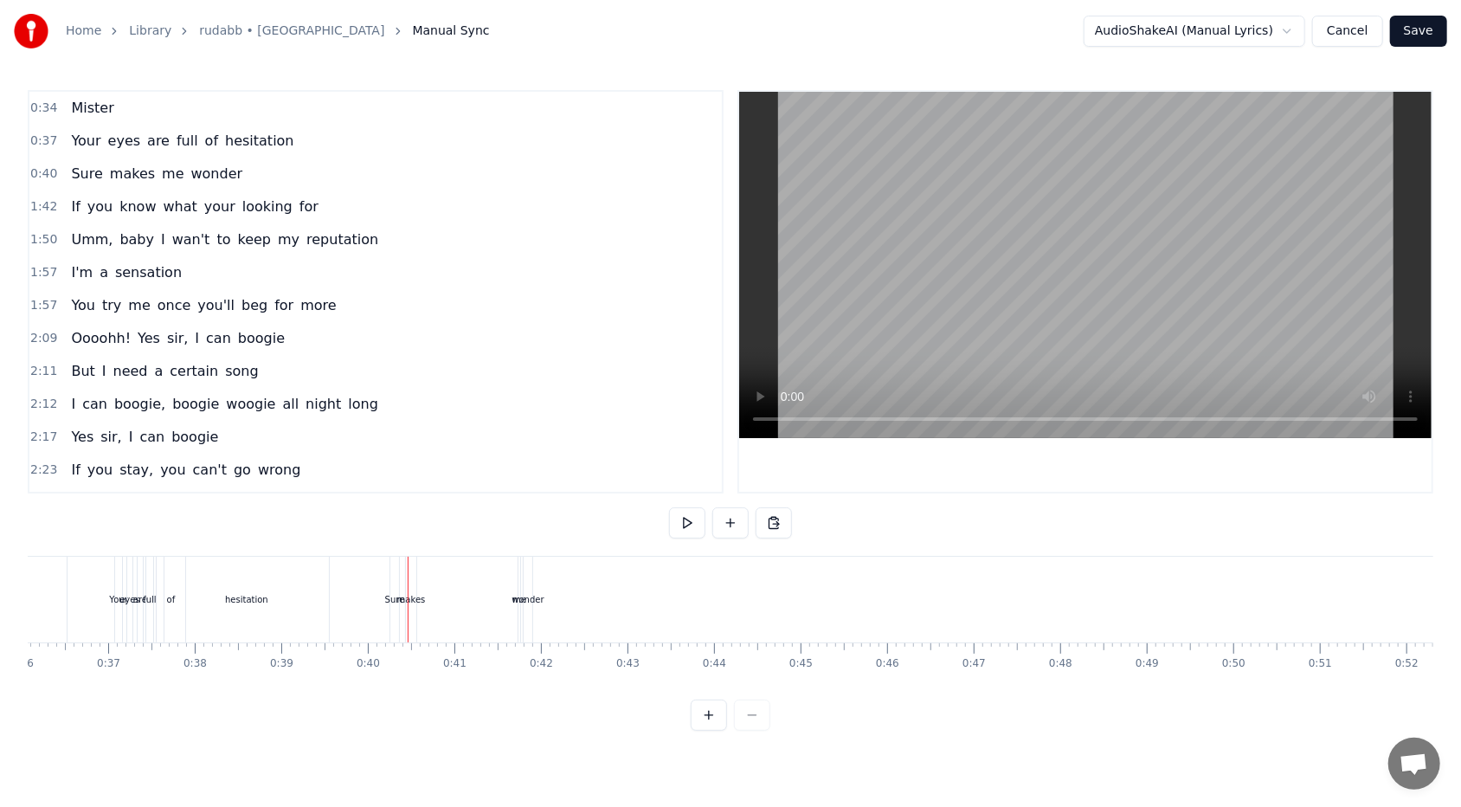
click at [119, 178] on span "makes" at bounding box center [132, 174] width 48 height 20
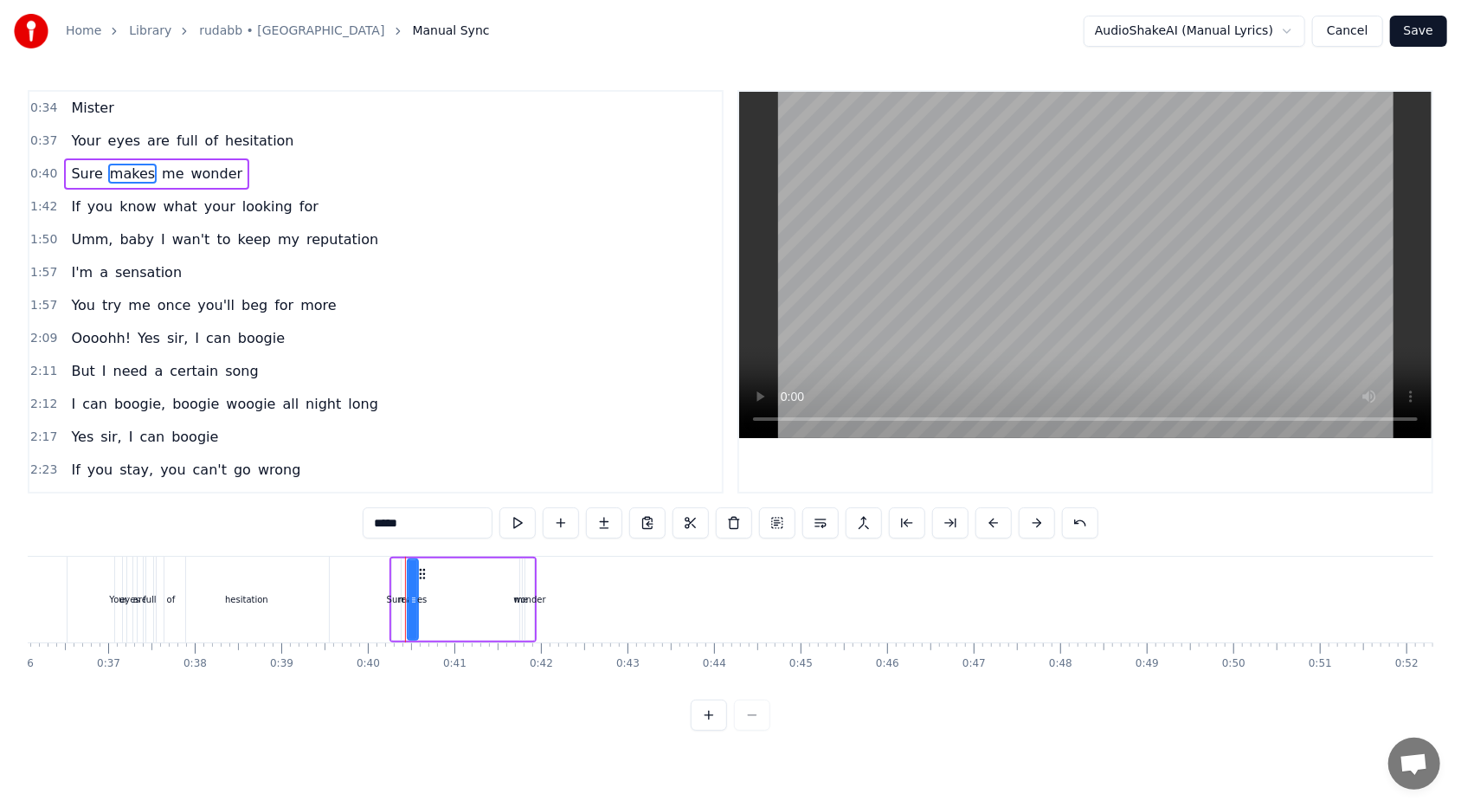
click at [40, 170] on span "0:40" at bounding box center [43, 173] width 27 height 17
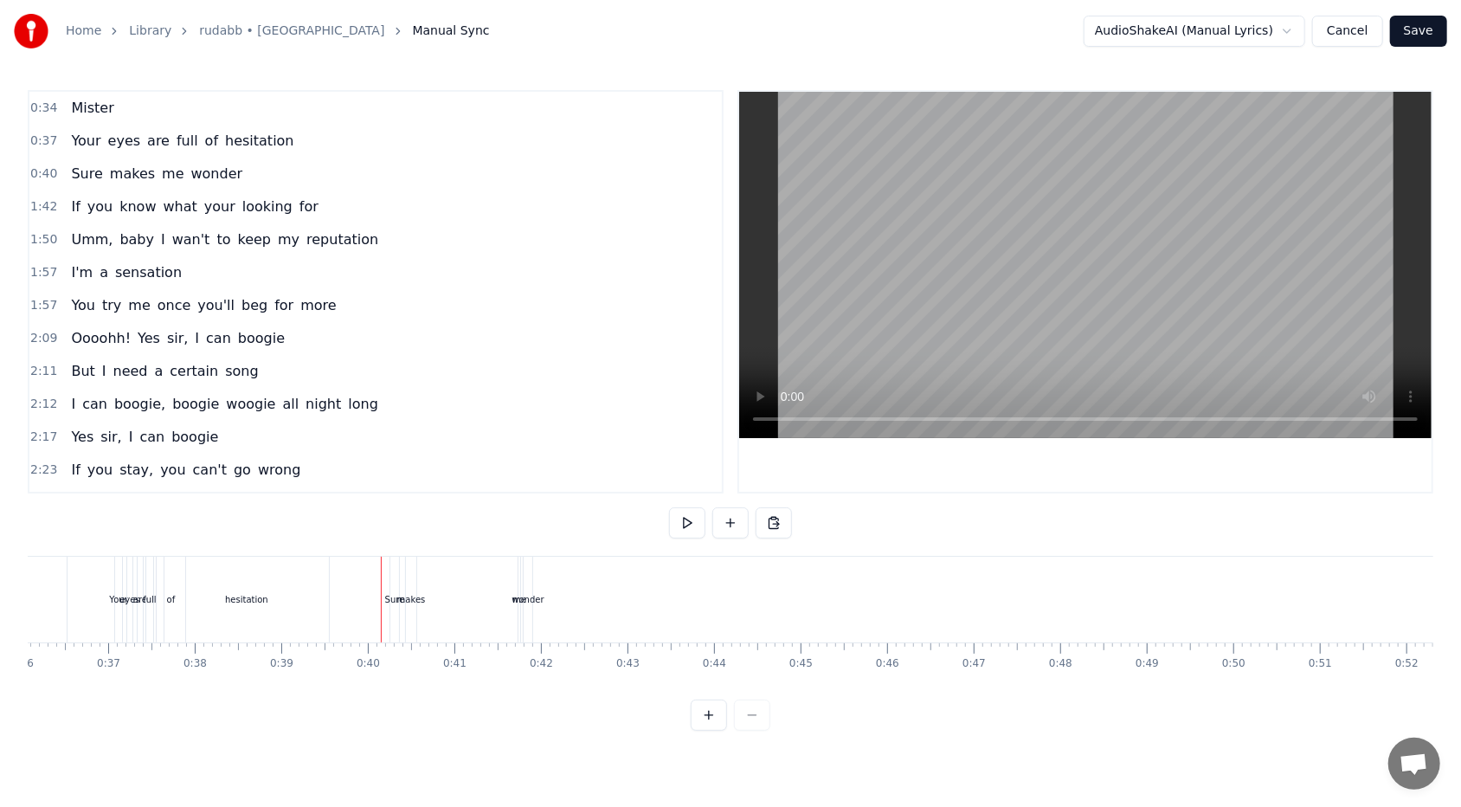
click at [102, 151] on div "Your eyes are full of hesitation" at bounding box center [182, 140] width 236 height 31
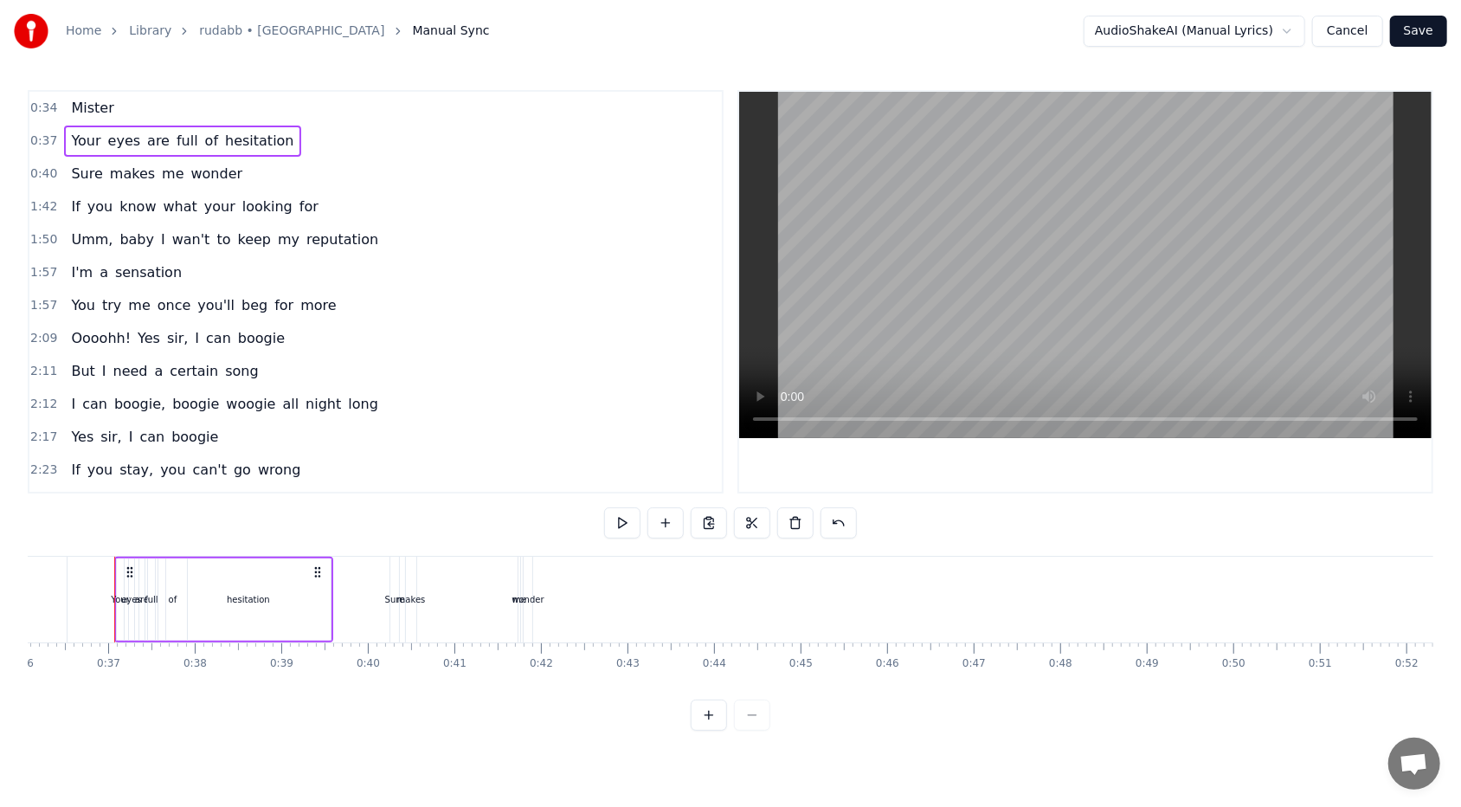
click at [115, 179] on span "makes" at bounding box center [132, 174] width 48 height 20
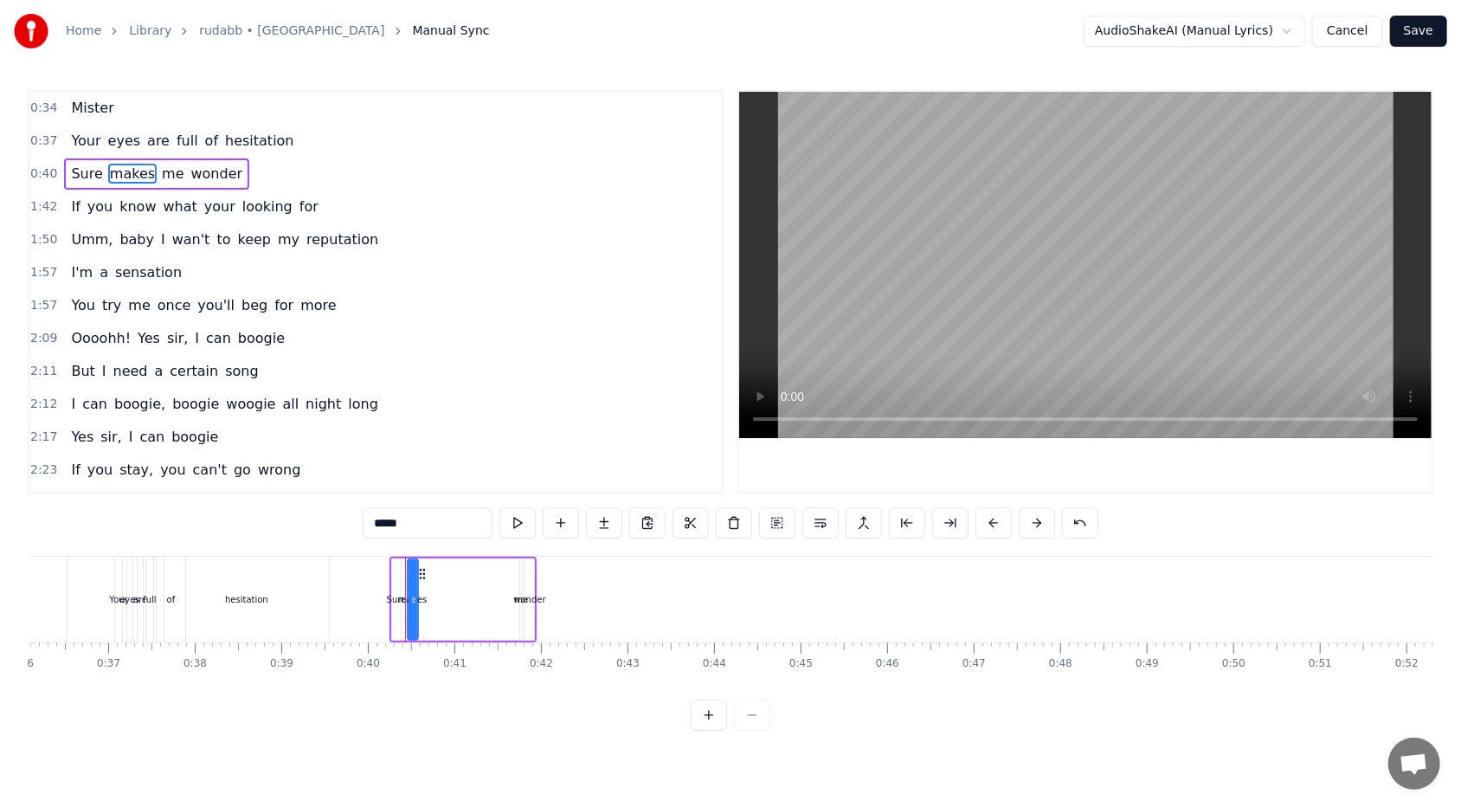
click at [39, 171] on span "0:40" at bounding box center [43, 173] width 27 height 17
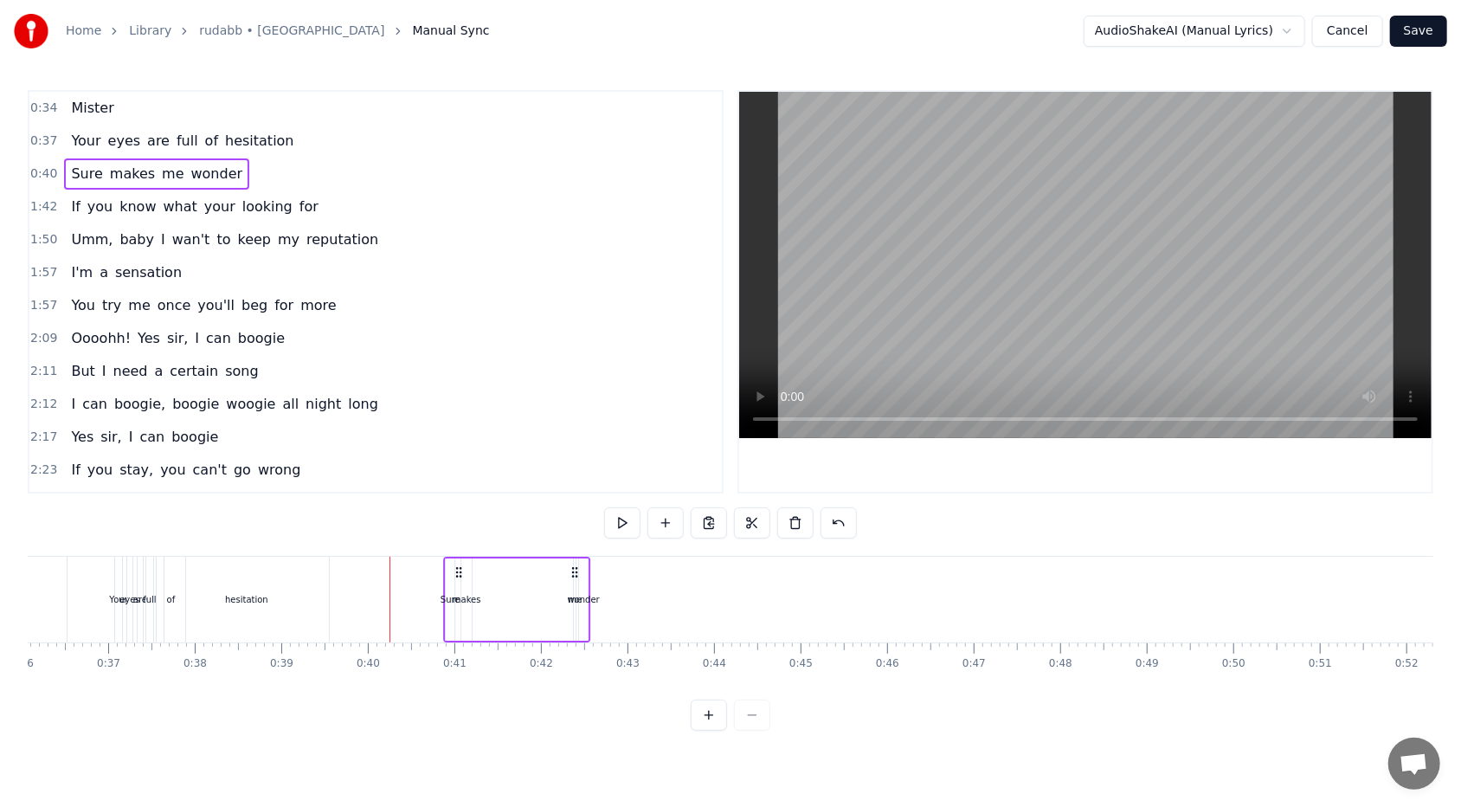
drag, startPoint x: 519, startPoint y: 575, endPoint x: 573, endPoint y: 574, distance: 53.7
click at [573, 494] on icon at bounding box center [575, 572] width 14 height 14
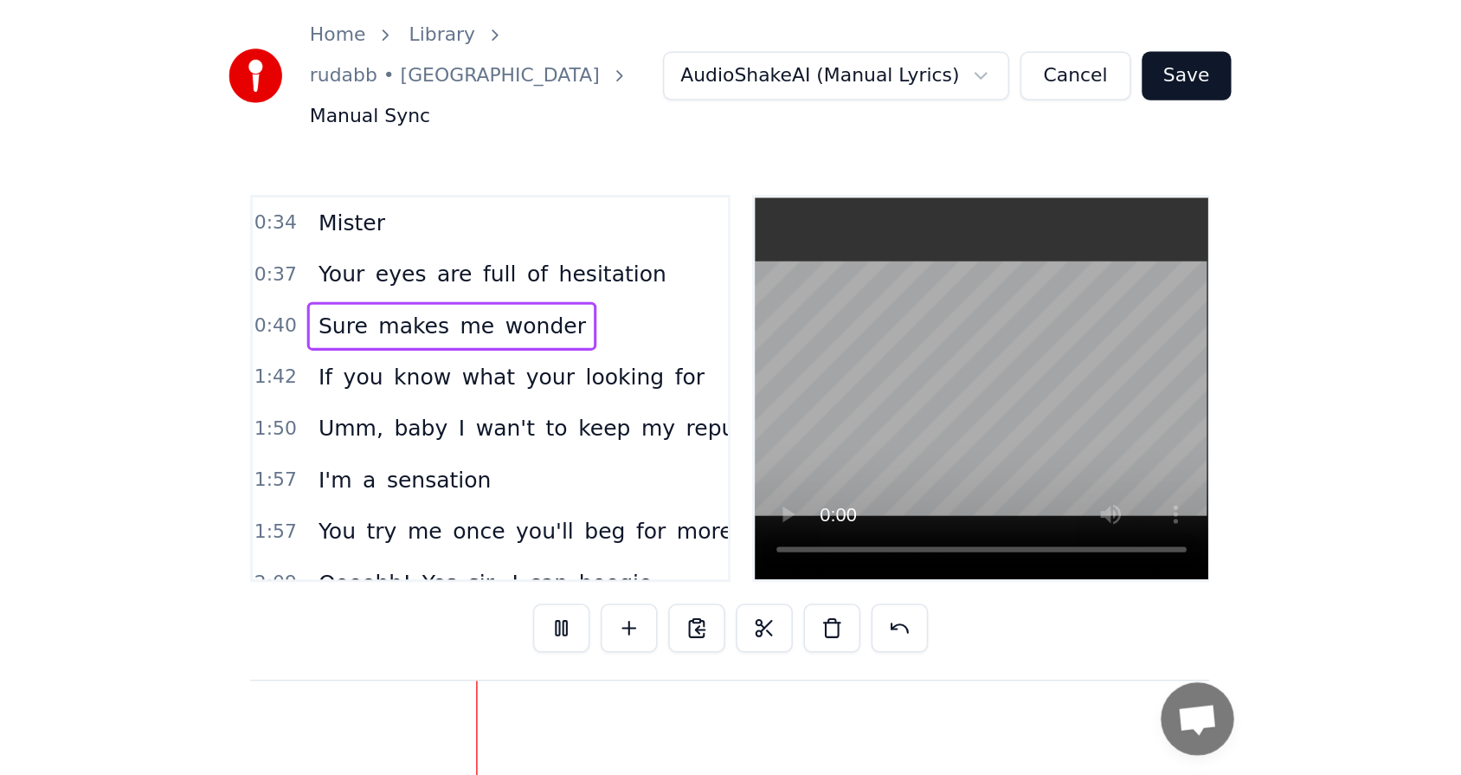
scroll to position [0, 7370]
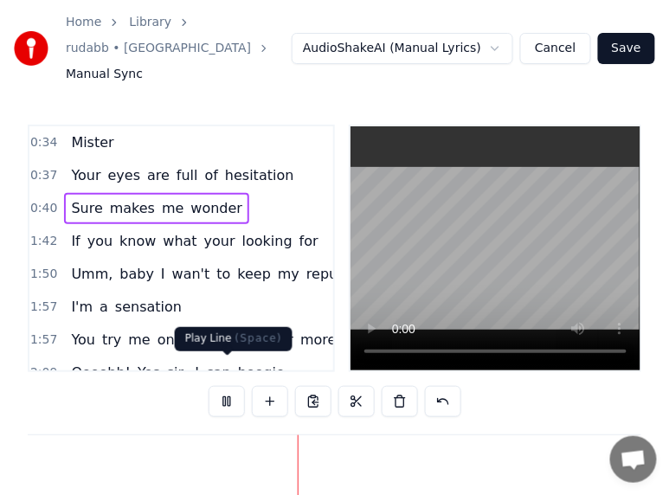
click at [224, 386] on button at bounding box center [227, 401] width 36 height 31
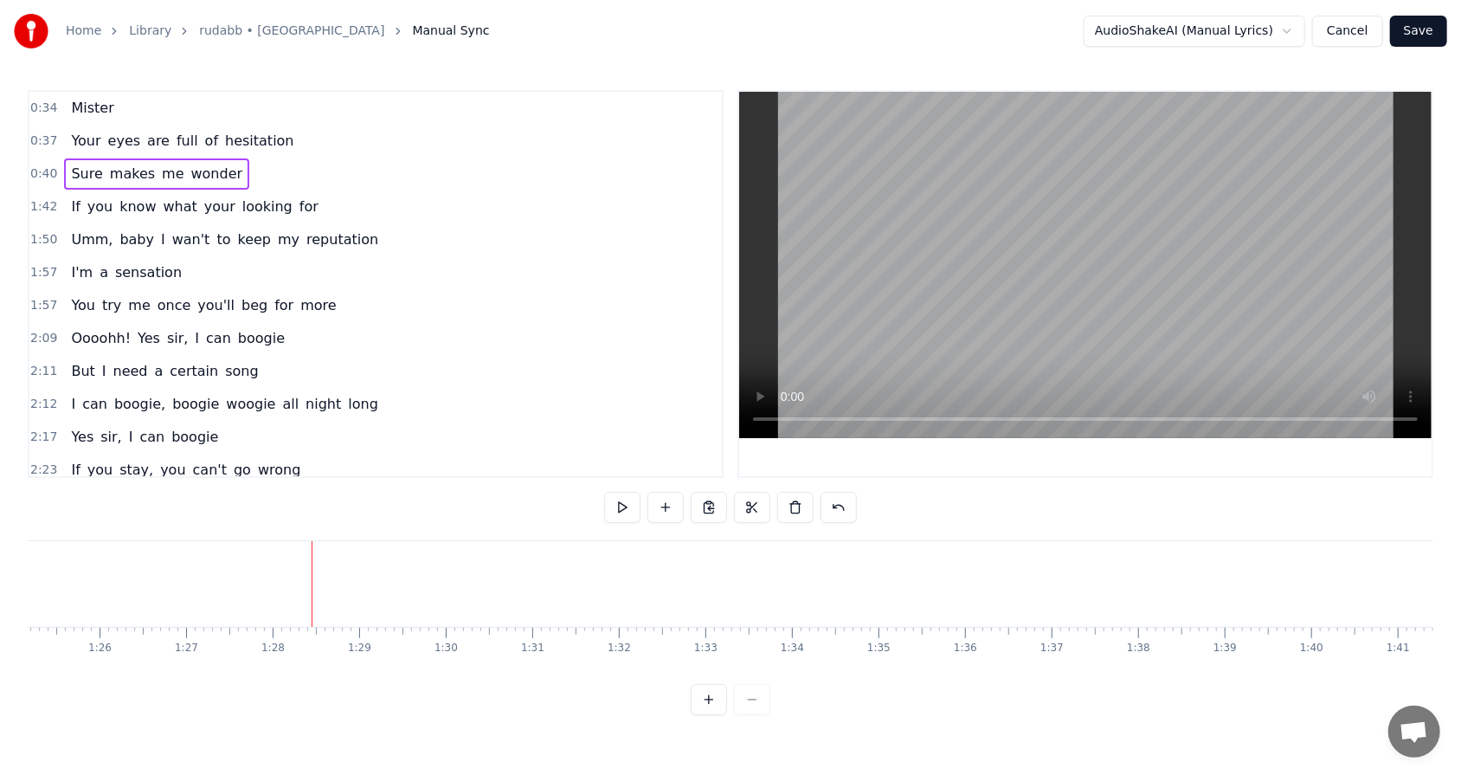
click at [38, 172] on span "0:40" at bounding box center [43, 173] width 27 height 17
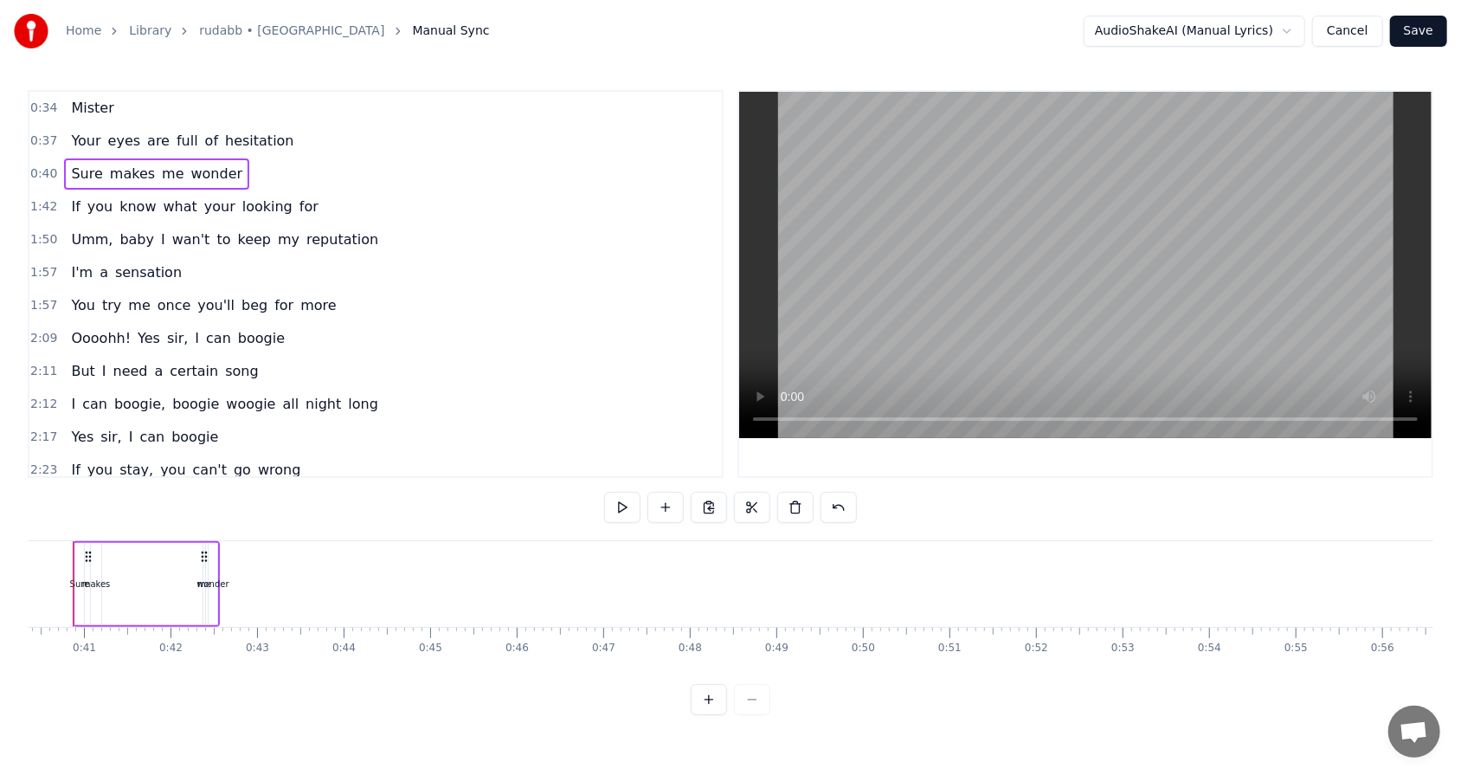
scroll to position [0, 3449]
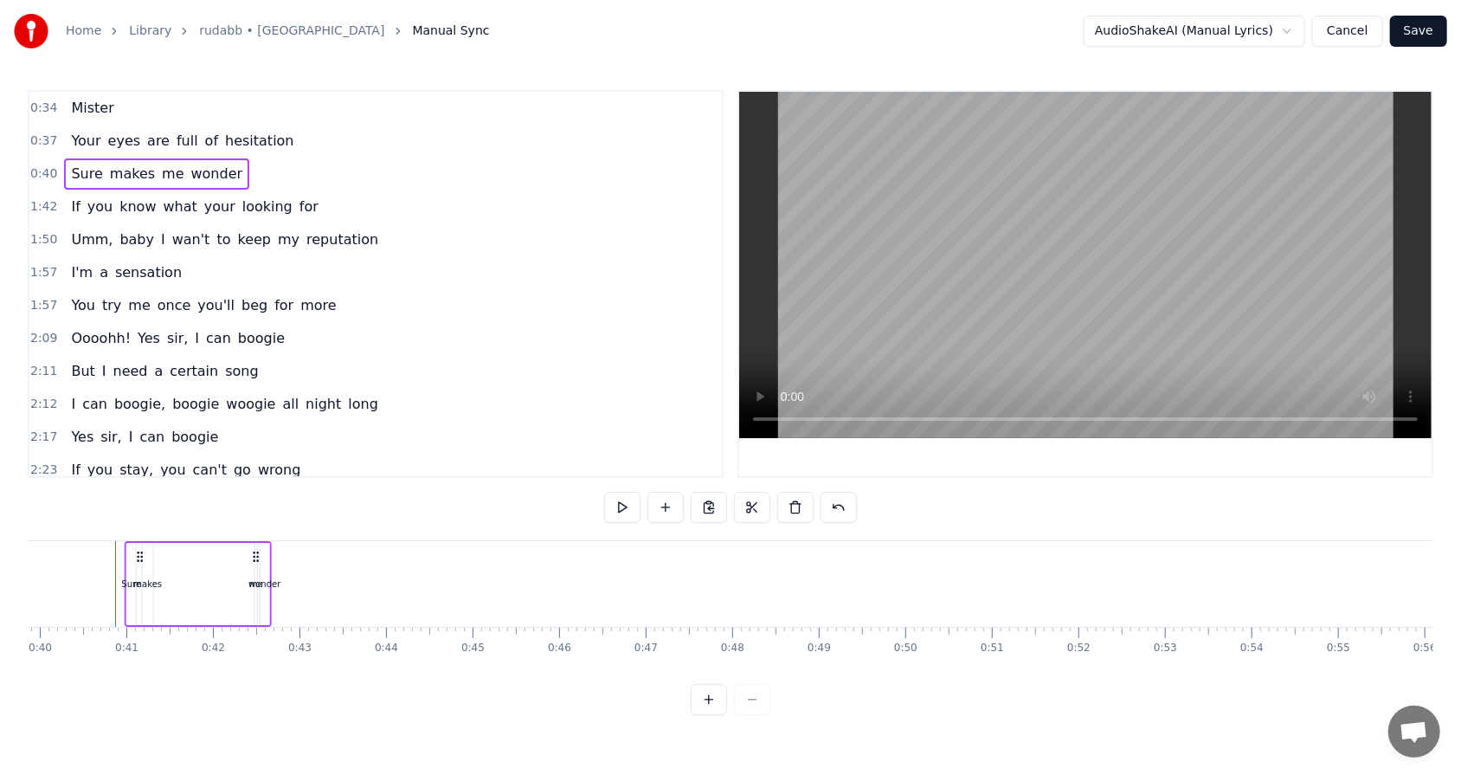
click at [254, 494] on circle at bounding box center [254, 556] width 1 height 1
click at [259, 494] on circle at bounding box center [259, 556] width 1 height 1
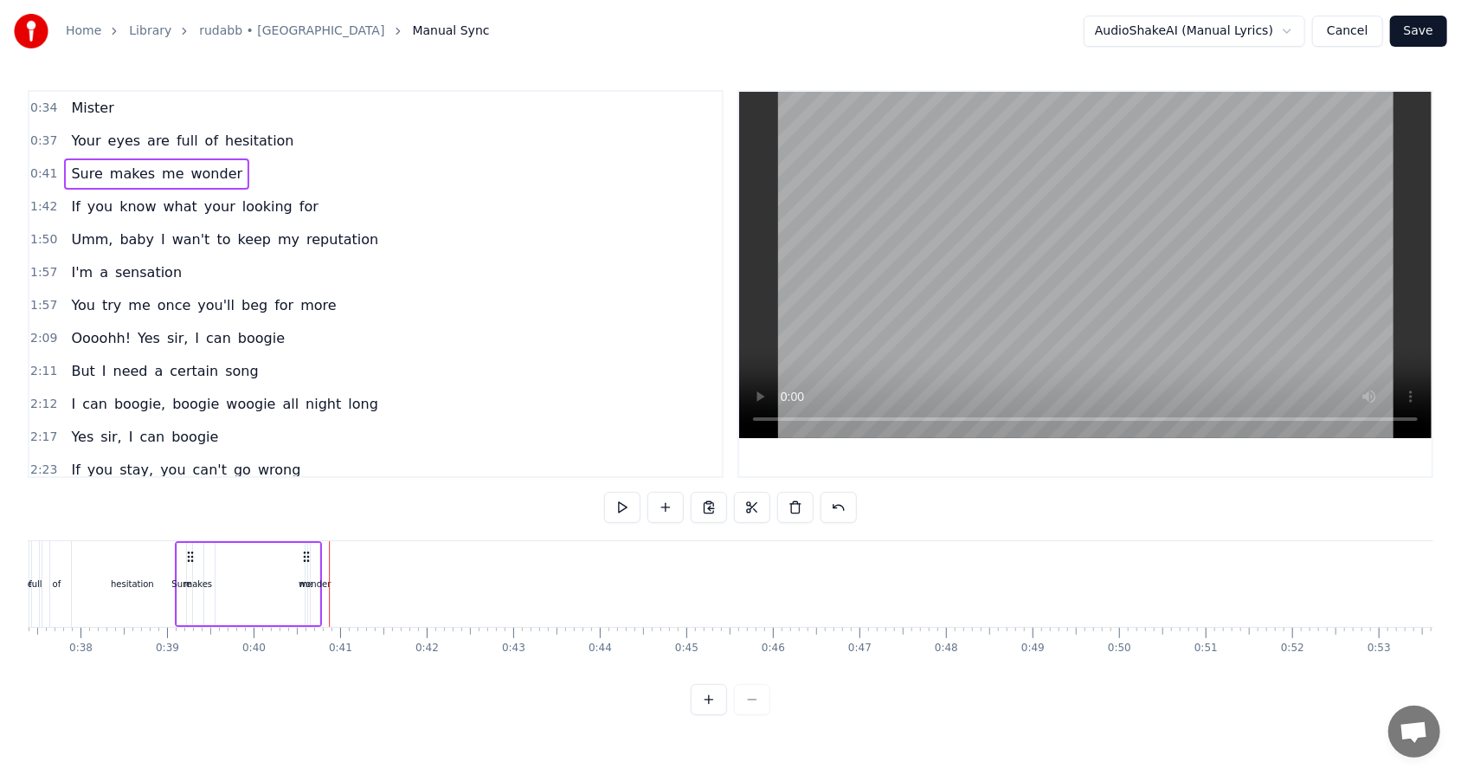
scroll to position [0, 3233]
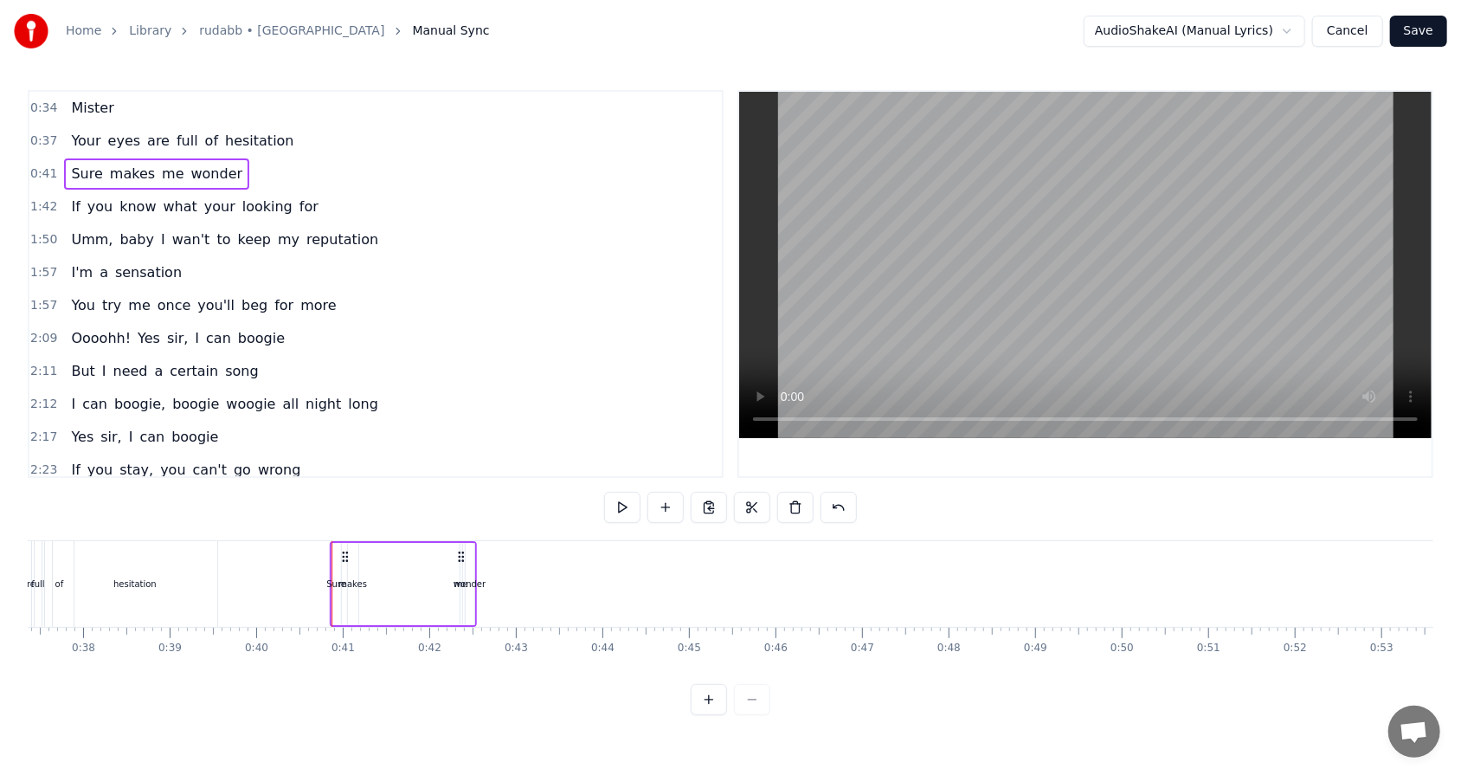
drag, startPoint x: 258, startPoint y: 556, endPoint x: 458, endPoint y: 552, distance: 199.9
click at [458, 494] on icon at bounding box center [460, 557] width 14 height 14
click at [437, 494] on div "Sure makes me wonder" at bounding box center [402, 584] width 147 height 86
click at [466, 494] on div "wonder" at bounding box center [469, 584] width 9 height 82
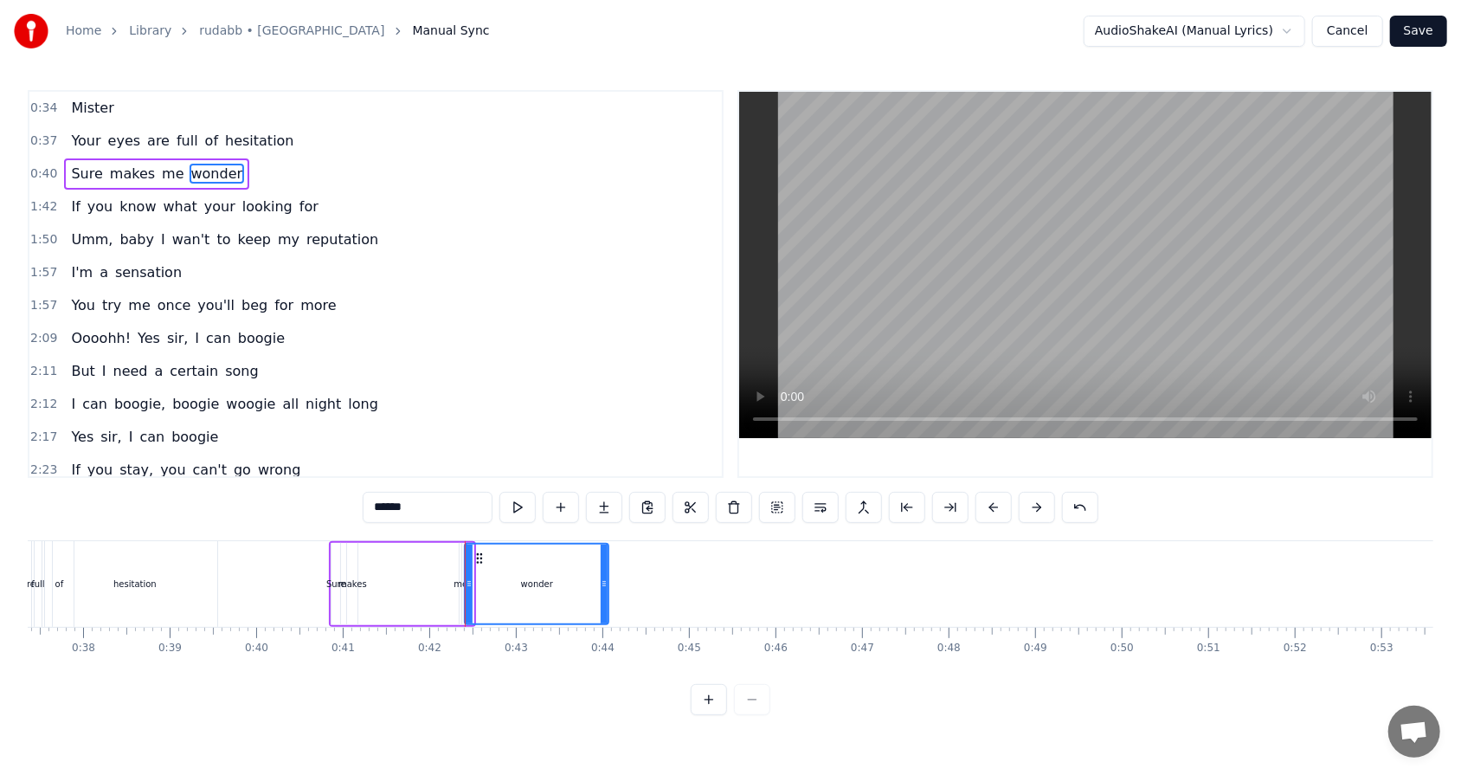
drag, startPoint x: 472, startPoint y: 560, endPoint x: 607, endPoint y: 570, distance: 135.4
click at [607, 494] on div at bounding box center [604, 583] width 7 height 79
click at [42, 168] on span "0:40" at bounding box center [43, 173] width 27 height 17
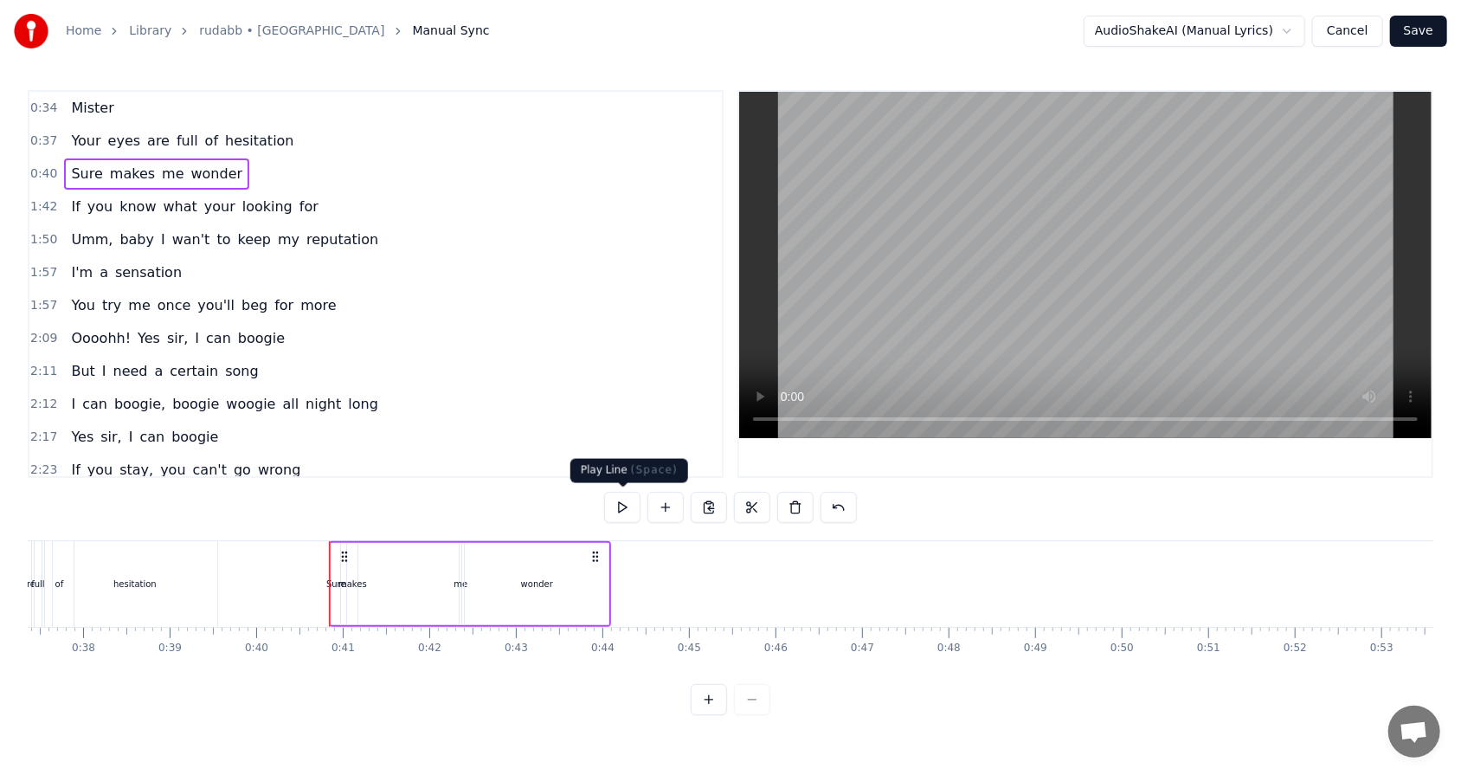
click at [630, 494] on button at bounding box center [622, 507] width 36 height 31
click at [331, 494] on div "Sure" at bounding box center [336, 584] width 10 height 82
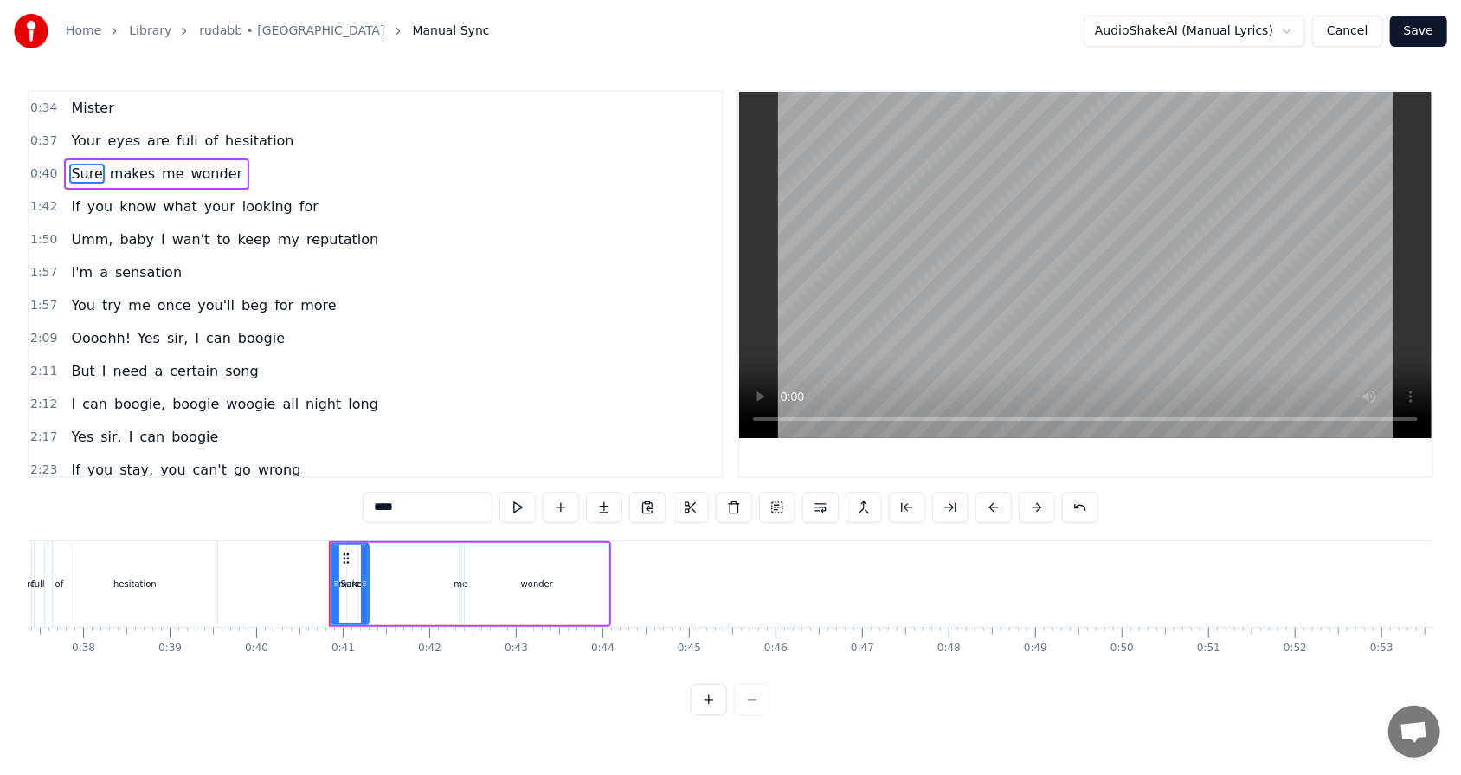
drag, startPoint x: 336, startPoint y: 583, endPoint x: 364, endPoint y: 583, distance: 28.6
click at [364, 494] on icon at bounding box center [364, 583] width 7 height 14
click at [412, 494] on div "Sure makes me wonder" at bounding box center [470, 584] width 282 height 86
click at [343, 494] on circle at bounding box center [343, 551] width 1 height 1
click at [79, 179] on span "Sure" at bounding box center [86, 174] width 35 height 20
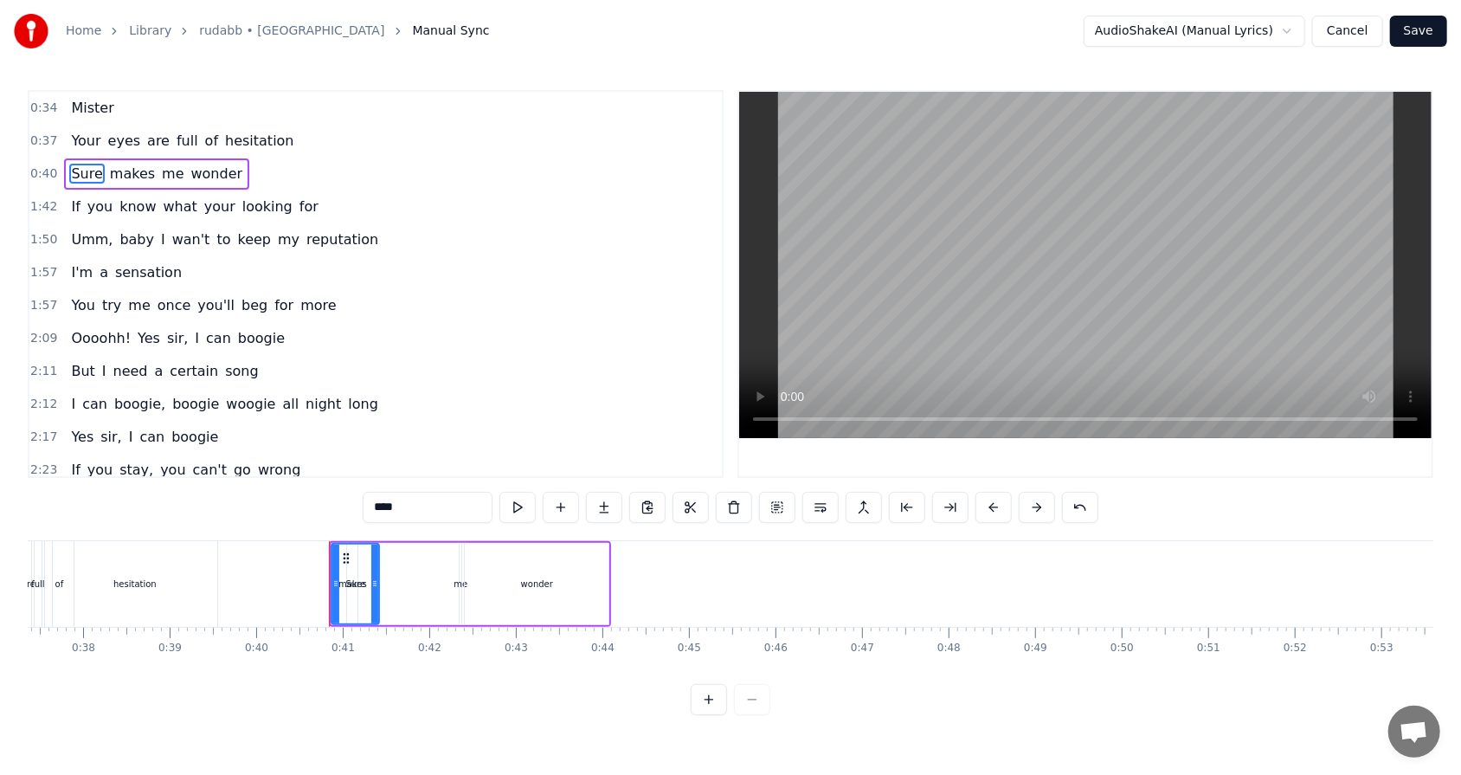
click at [374, 494] on icon at bounding box center [374, 583] width 7 height 14
click at [134, 180] on span "makes" at bounding box center [132, 174] width 48 height 20
drag, startPoint x: 352, startPoint y: 582, endPoint x: 371, endPoint y: 586, distance: 19.4
click at [371, 494] on icon at bounding box center [372, 583] width 7 height 14
click at [160, 176] on span "me" at bounding box center [172, 174] width 25 height 20
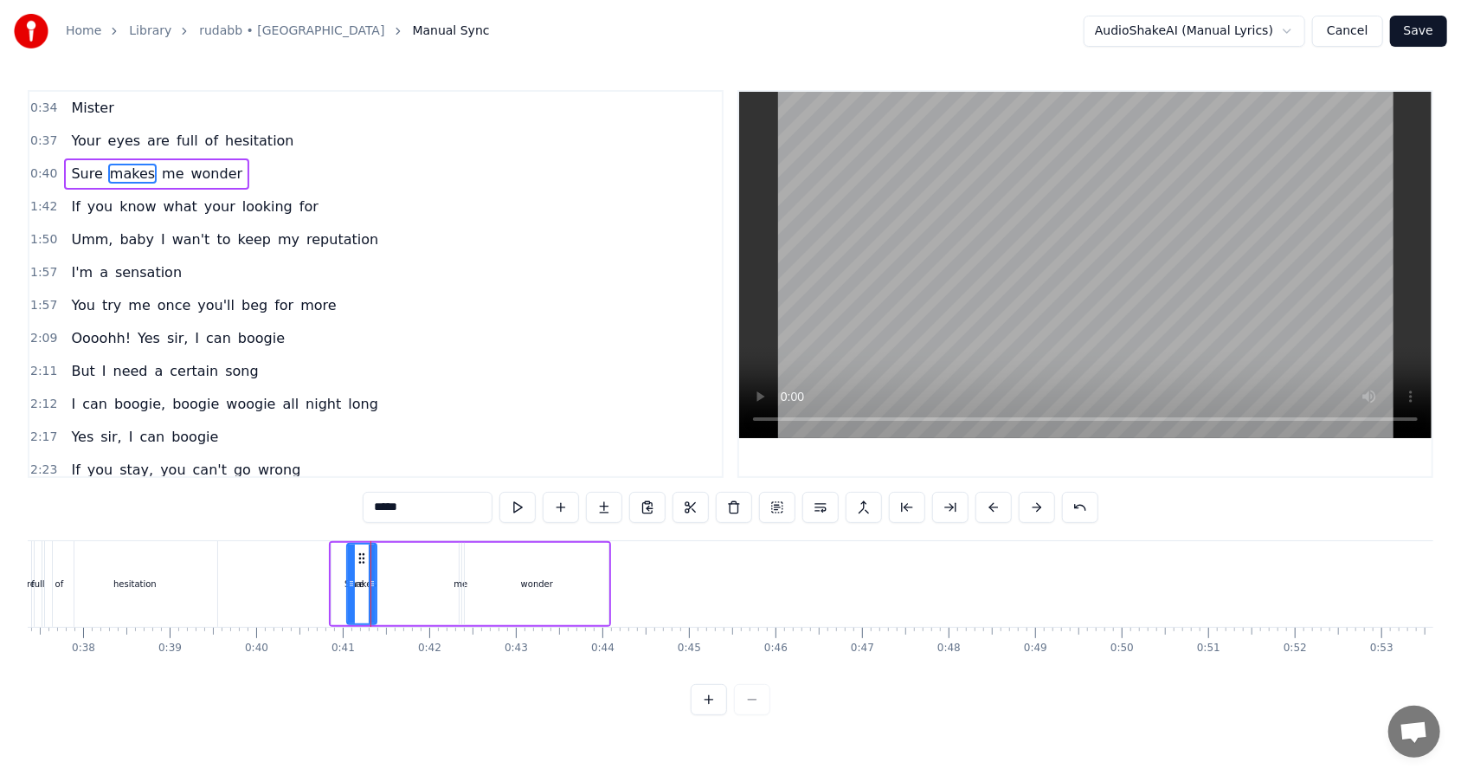
type input "**"
drag, startPoint x: 464, startPoint y: 582, endPoint x: 490, endPoint y: 580, distance: 26.1
click at [490, 494] on div "Sure makes me wonder" at bounding box center [470, 584] width 282 height 86
click at [36, 176] on span "0:40" at bounding box center [43, 173] width 27 height 17
click at [39, 173] on span "0:40" at bounding box center [43, 173] width 27 height 17
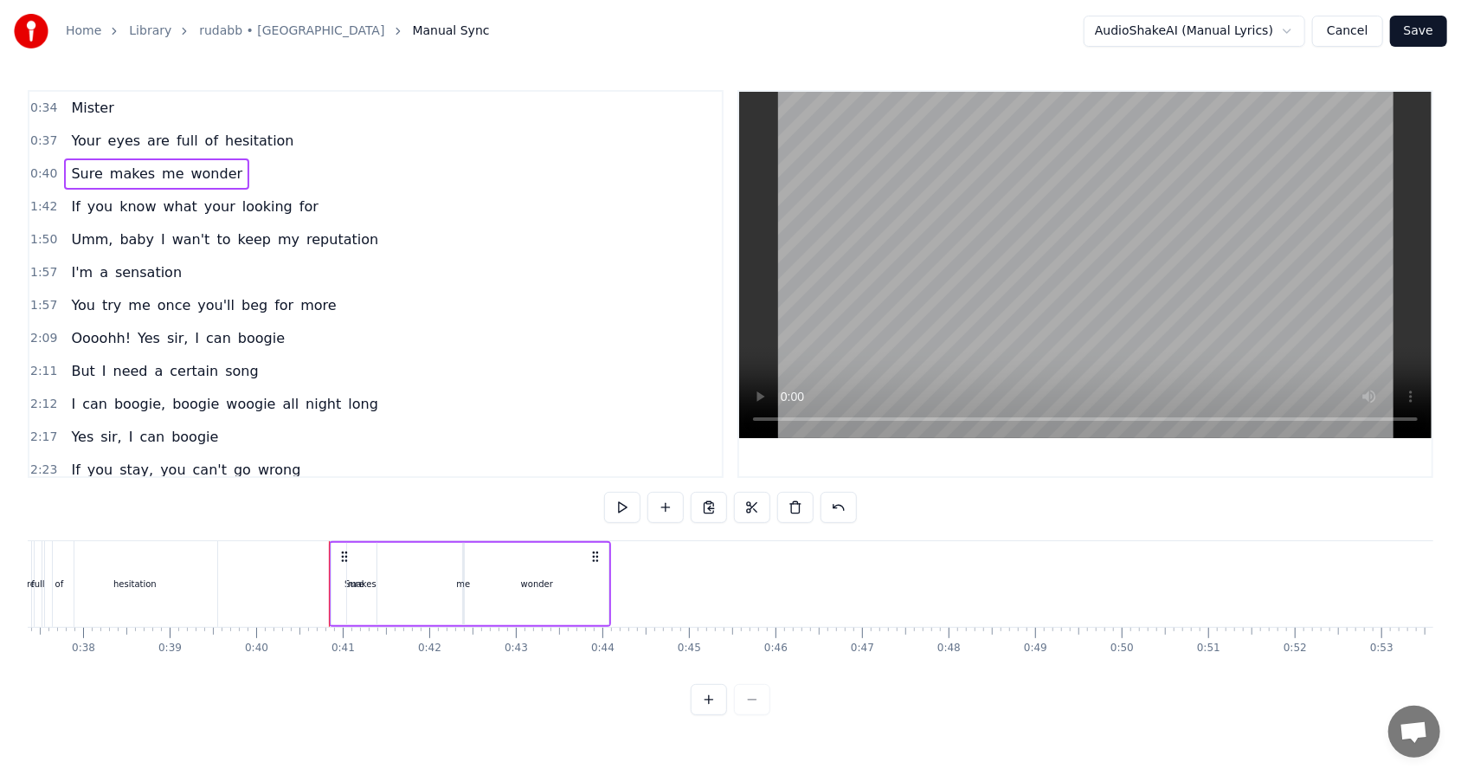
click at [39, 173] on span "0:40" at bounding box center [43, 173] width 27 height 17
click at [619, 494] on button at bounding box center [622, 507] width 36 height 31
click at [51, 203] on span "1:42" at bounding box center [43, 206] width 27 height 17
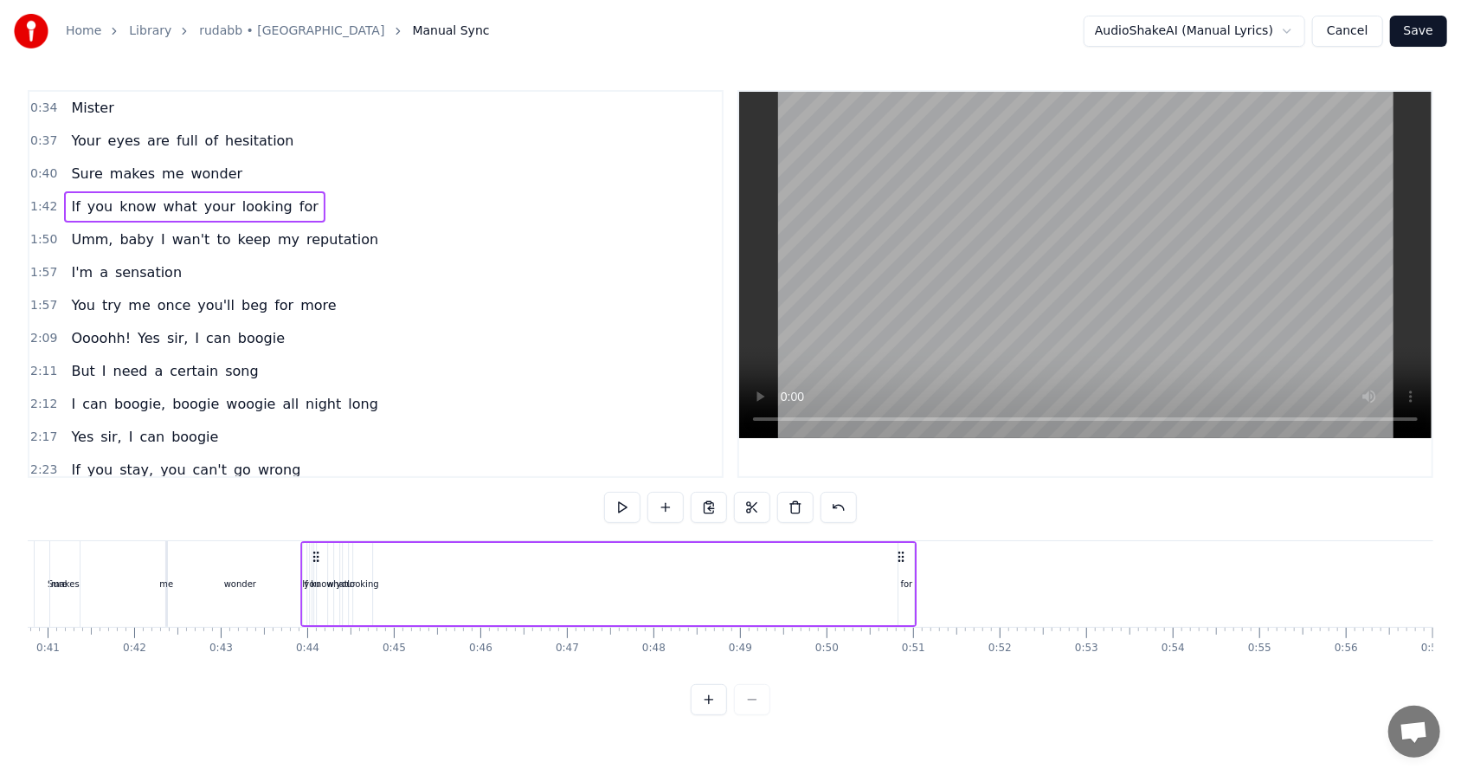
scroll to position [0, 3526]
drag, startPoint x: 128, startPoint y: 556, endPoint x: 333, endPoint y: 587, distance: 207.3
click at [333, 494] on div "If you know what your looking for" at bounding box center [627, 584] width 616 height 86
click at [683, 494] on div "If you know what your looking for" at bounding box center [627, 584] width 616 height 86
click at [683, 494] on icon at bounding box center [920, 557] width 14 height 14
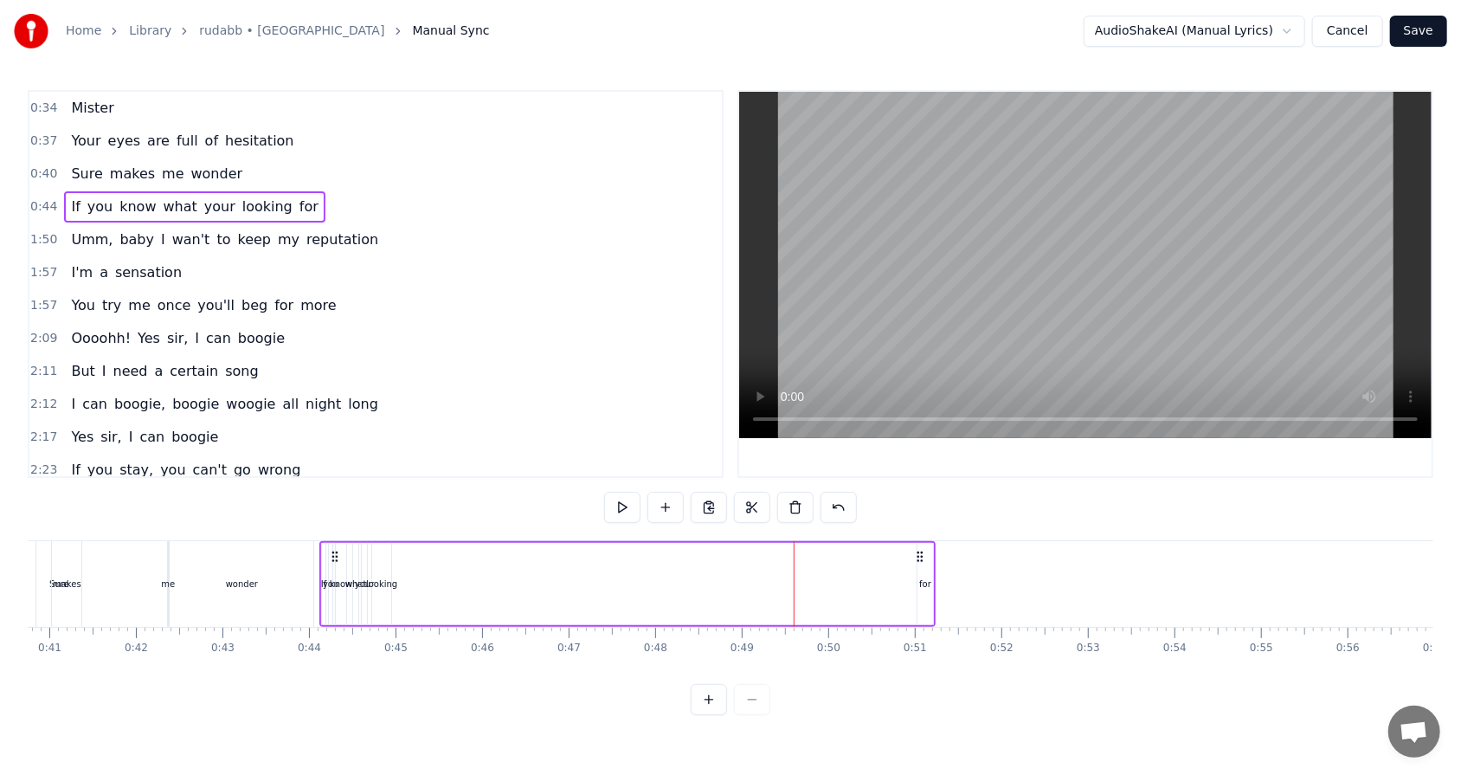
click at [683, 494] on div "for" at bounding box center [925, 583] width 12 height 13
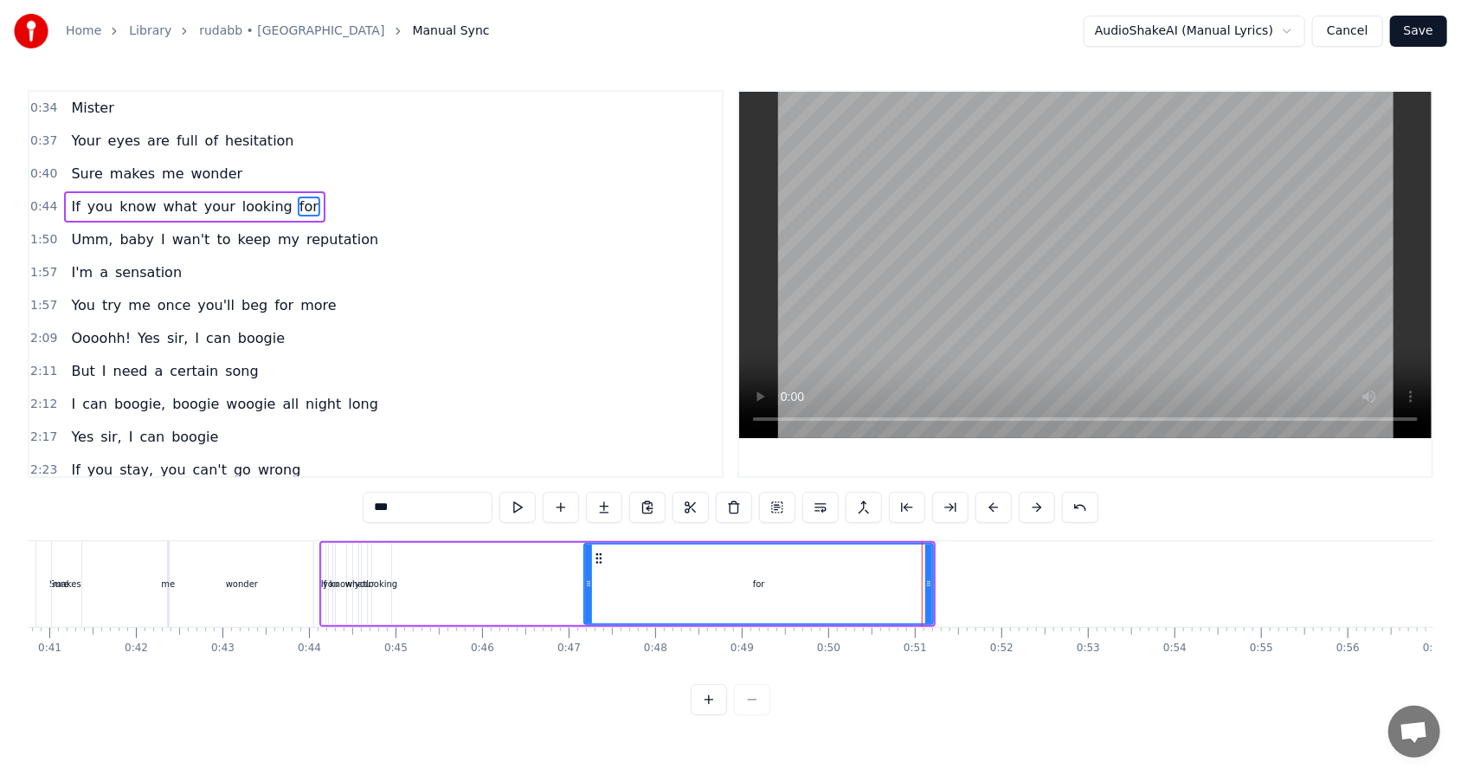
drag, startPoint x: 919, startPoint y: 584, endPoint x: 586, endPoint y: 582, distance: 333.2
click at [586, 494] on icon at bounding box center [588, 583] width 7 height 14
click at [510, 494] on div "If you know what your looking for" at bounding box center [627, 584] width 616 height 86
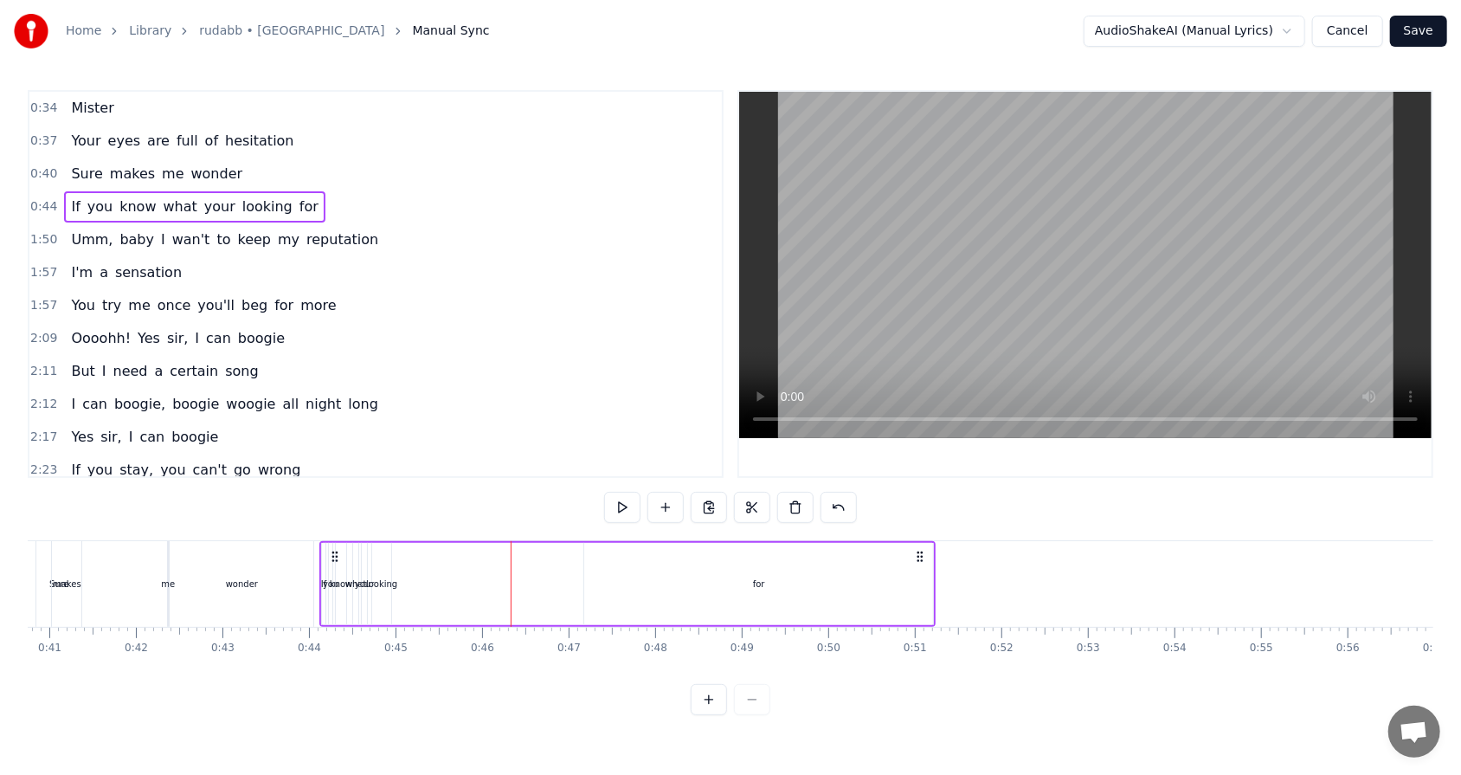
click at [430, 494] on div "If you know what your looking for" at bounding box center [627, 584] width 616 height 86
click at [376, 494] on div "looking" at bounding box center [381, 583] width 31 height 13
click at [424, 494] on div "If you know what your looking for" at bounding box center [627, 584] width 616 height 86
click at [388, 494] on div "looking" at bounding box center [381, 583] width 31 height 13
click at [526, 494] on div "If you know what your looking for" at bounding box center [627, 584] width 616 height 86
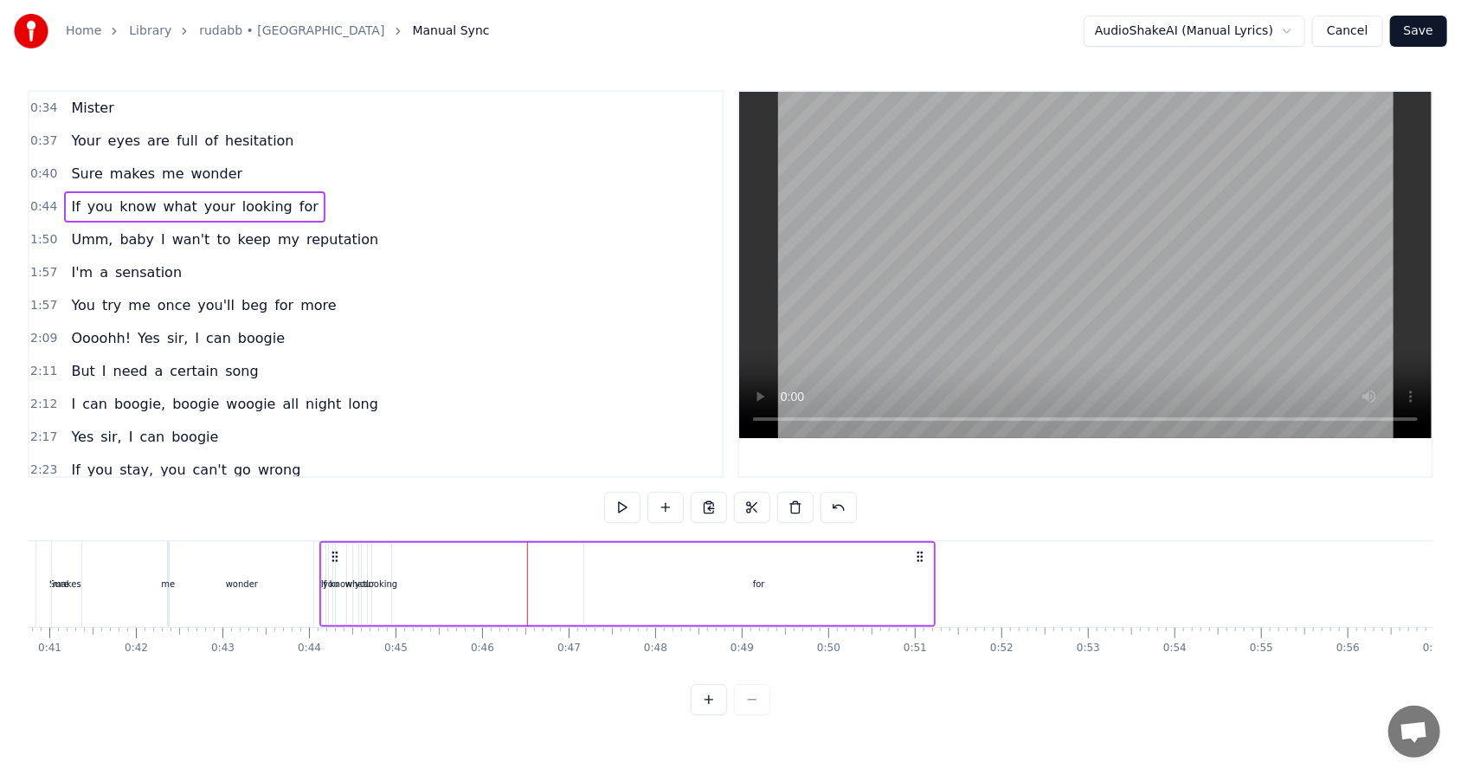
click at [683, 494] on div "for" at bounding box center [758, 584] width 349 height 82
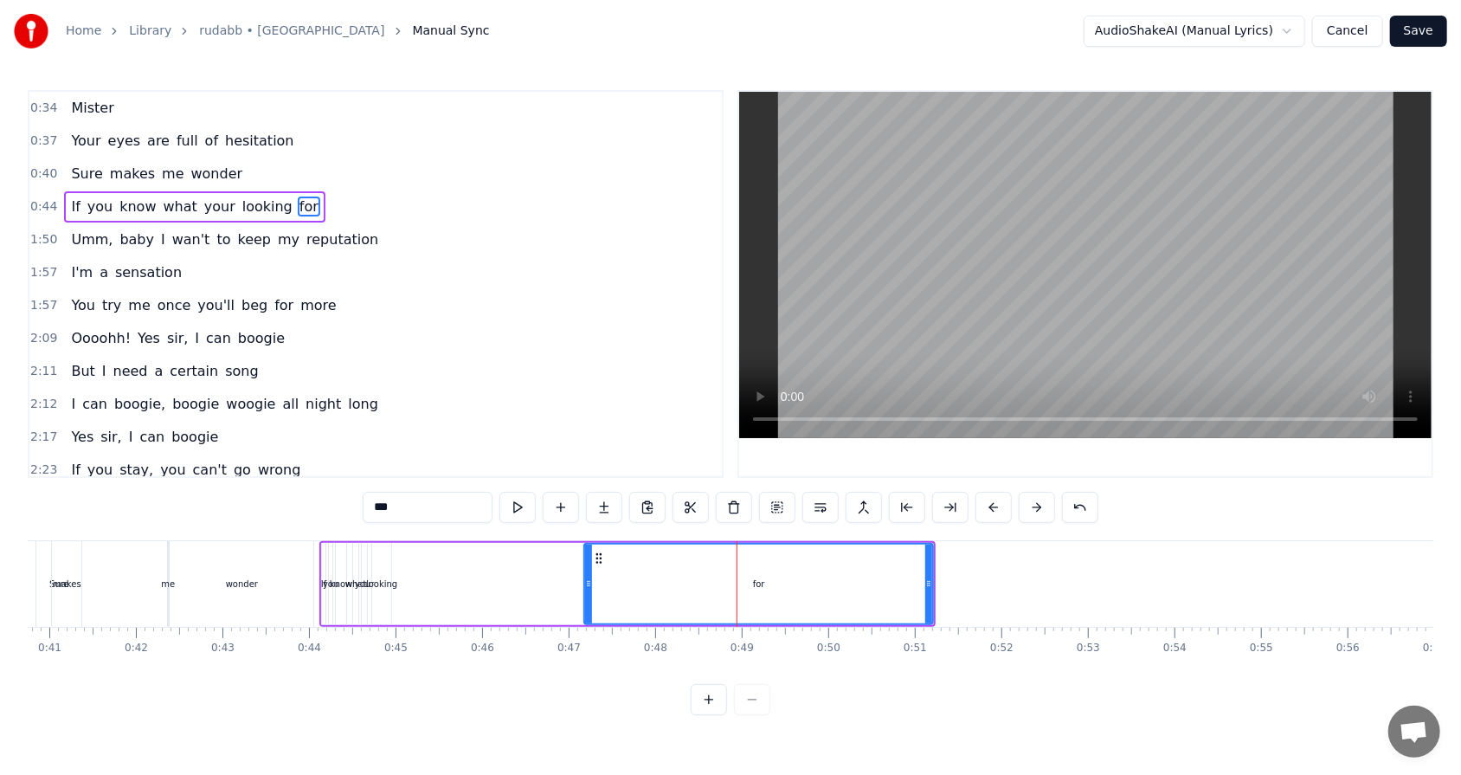
click at [492, 494] on div "If you know what your looking for" at bounding box center [627, 584] width 616 height 86
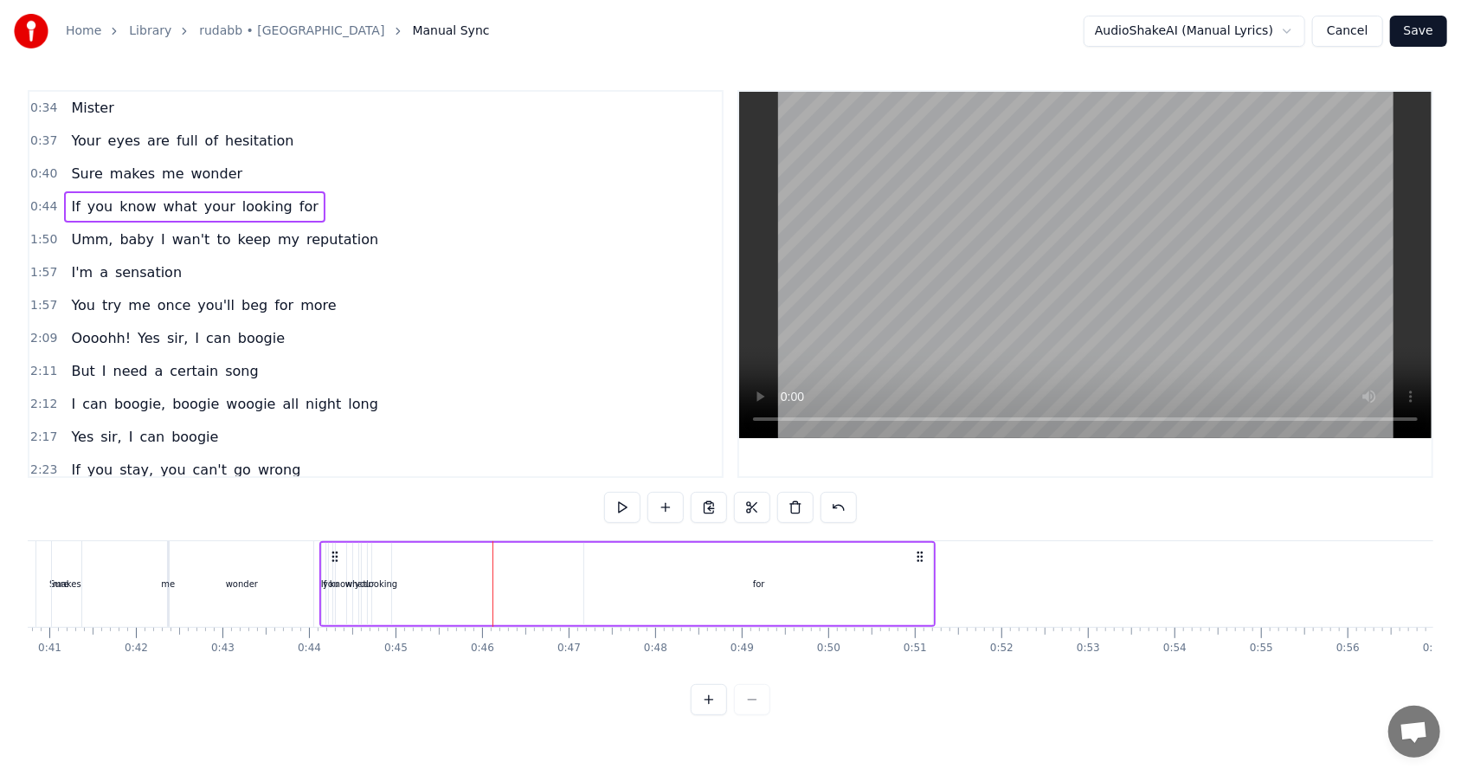
click at [629, 494] on div "for" at bounding box center [758, 584] width 349 height 82
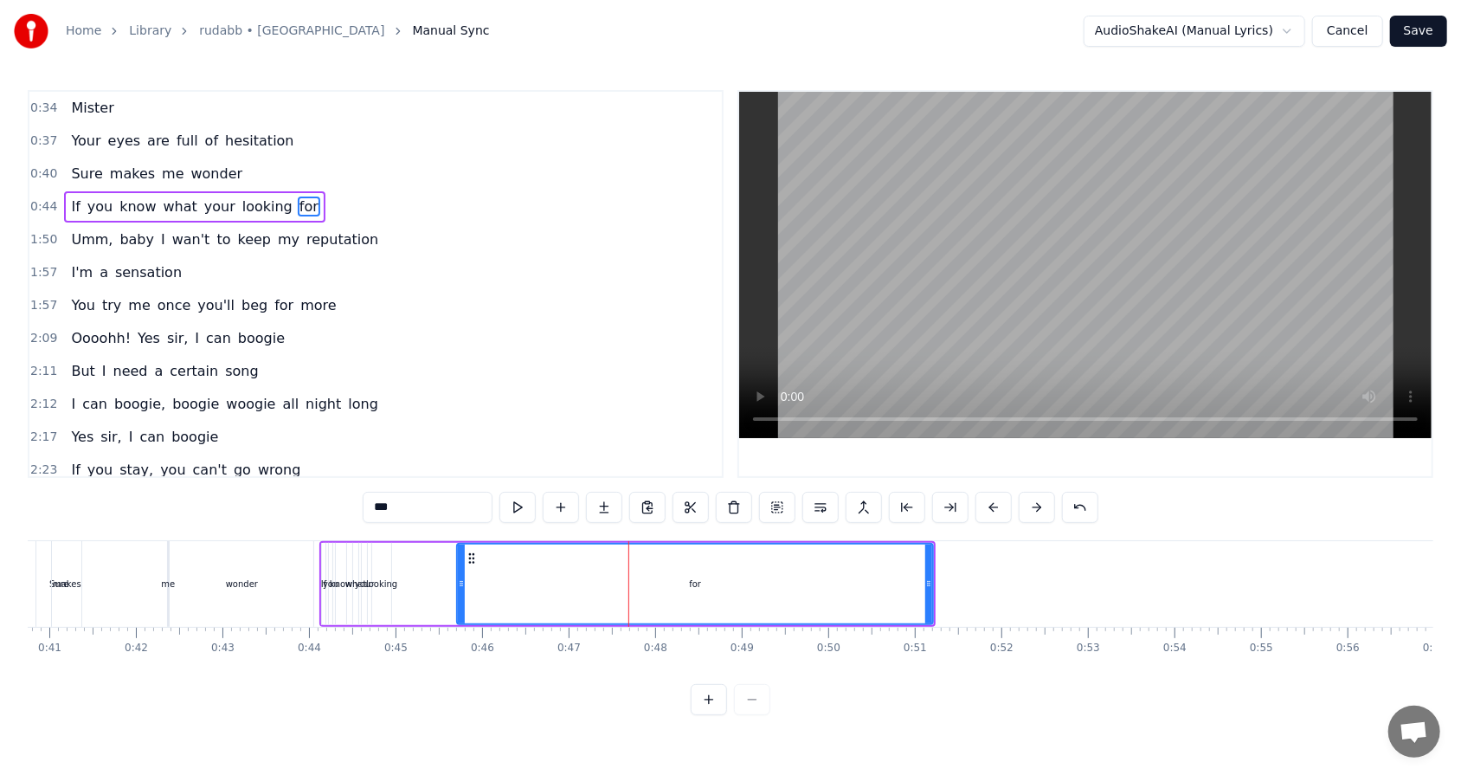
drag, startPoint x: 588, startPoint y: 585, endPoint x: 460, endPoint y: 581, distance: 127.3
click at [460, 494] on icon at bounding box center [461, 583] width 7 height 14
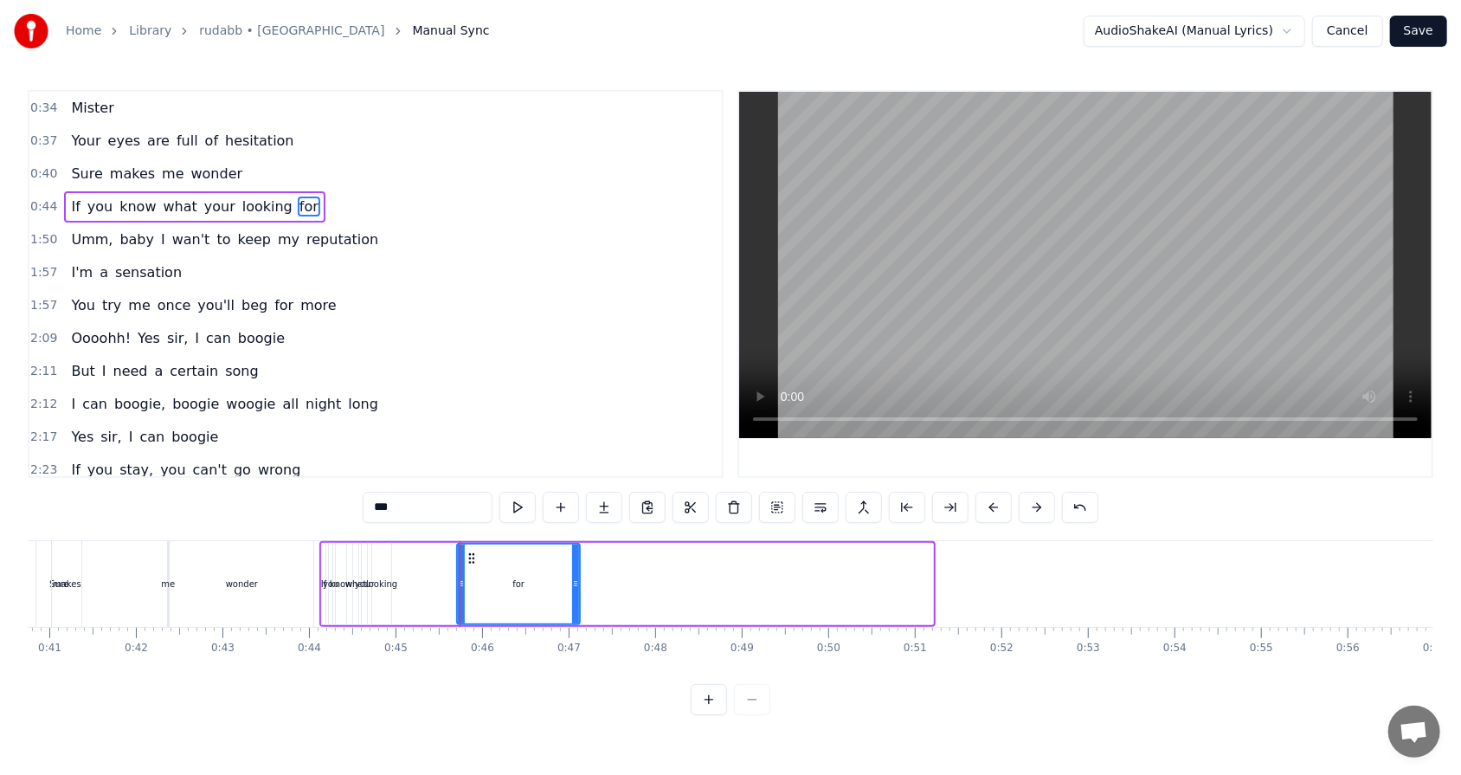
drag, startPoint x: 928, startPoint y: 584, endPoint x: 575, endPoint y: 587, distance: 353.1
click at [575, 494] on icon at bounding box center [575, 583] width 7 height 14
click at [33, 201] on span "0:44" at bounding box center [43, 206] width 27 height 17
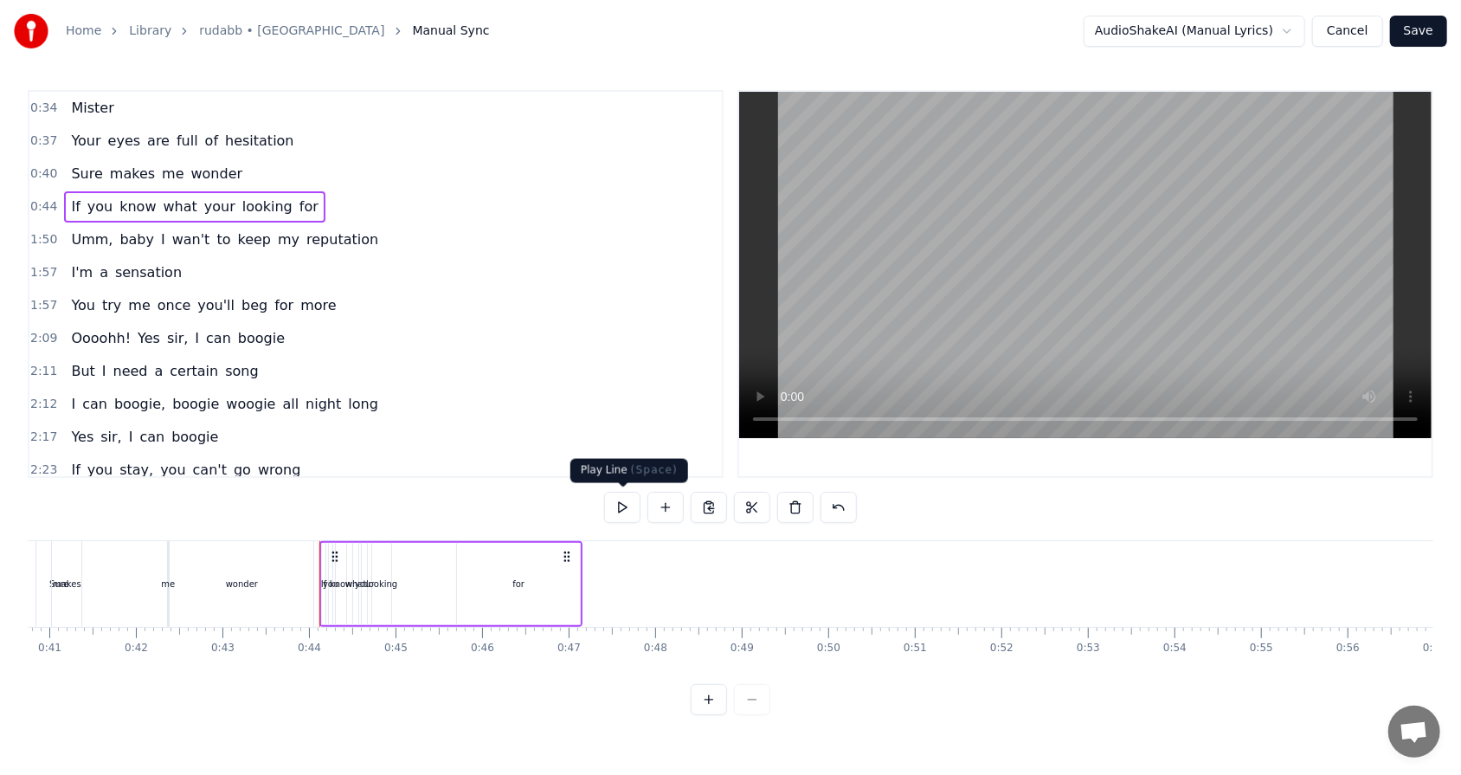
click at [612, 494] on button at bounding box center [622, 507] width 36 height 31
click at [40, 235] on span "1:50" at bounding box center [43, 239] width 27 height 17
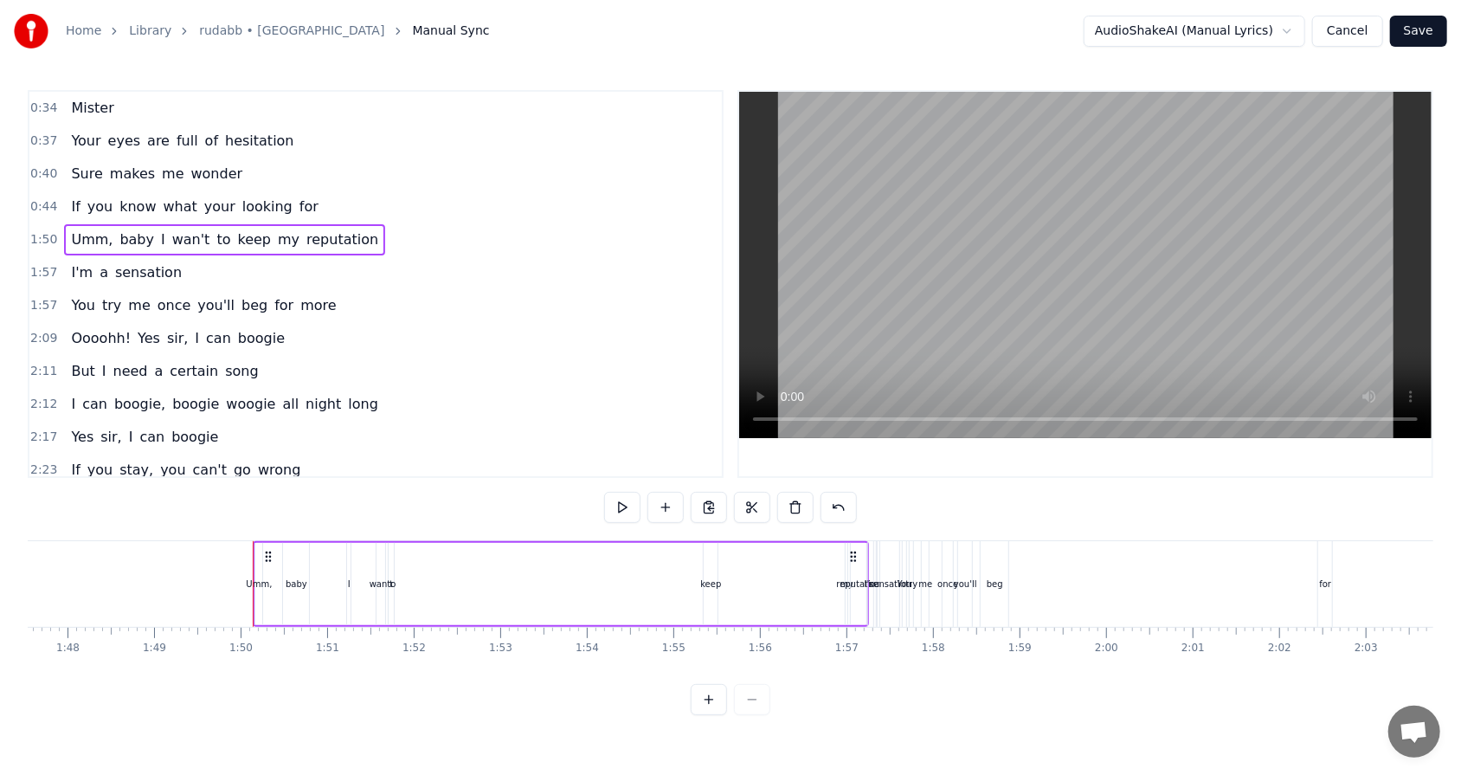
scroll to position [0, 9445]
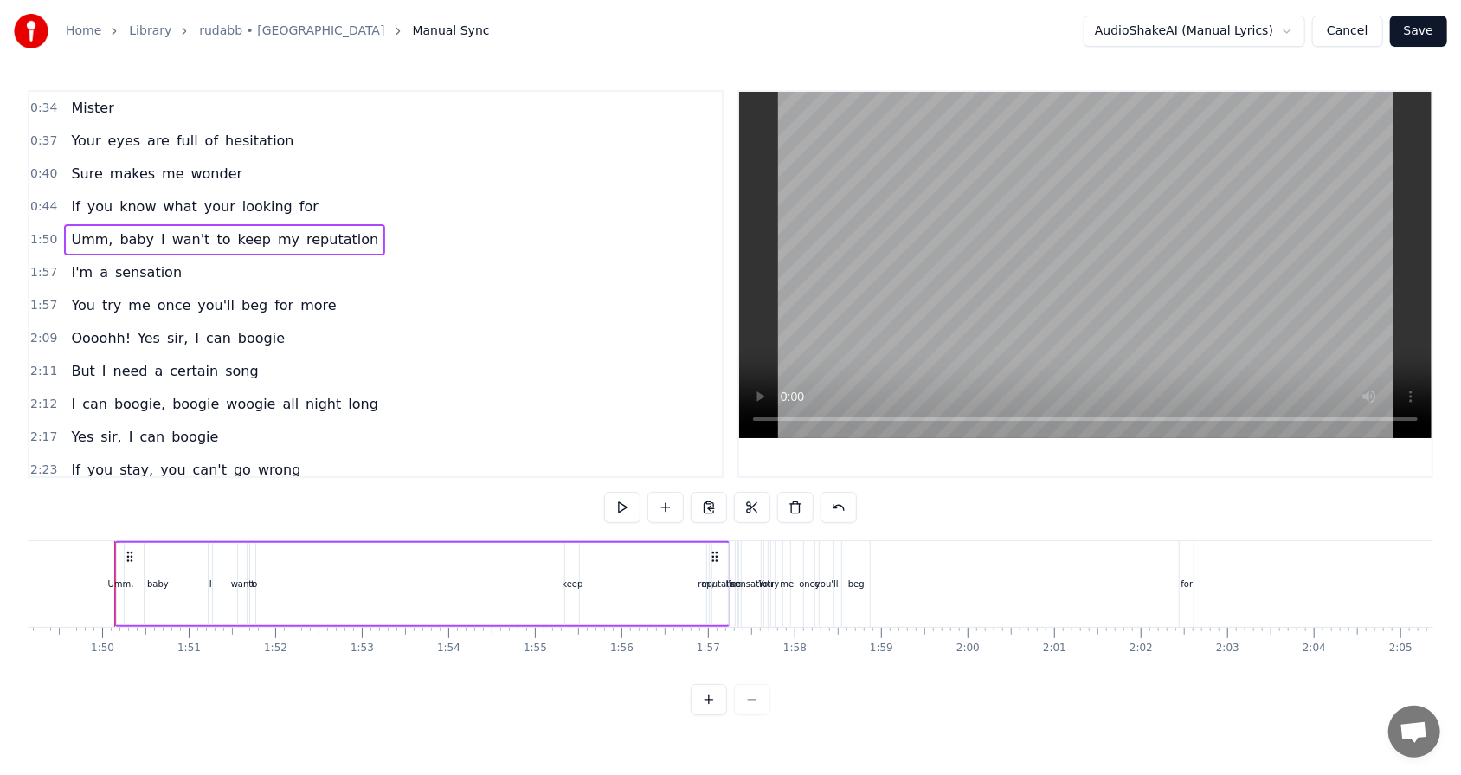
click at [119, 494] on div "Umm," at bounding box center [120, 583] width 26 height 13
drag, startPoint x: 123, startPoint y: 583, endPoint x: 183, endPoint y: 588, distance: 59.9
click at [183, 494] on div "Umm, baby I wan't to keep my reputation" at bounding box center [422, 584] width 616 height 86
click at [130, 494] on div "Umm," at bounding box center [125, 583] width 26 height 13
click at [126, 494] on div "Umm," at bounding box center [126, 583] width 0 height 79
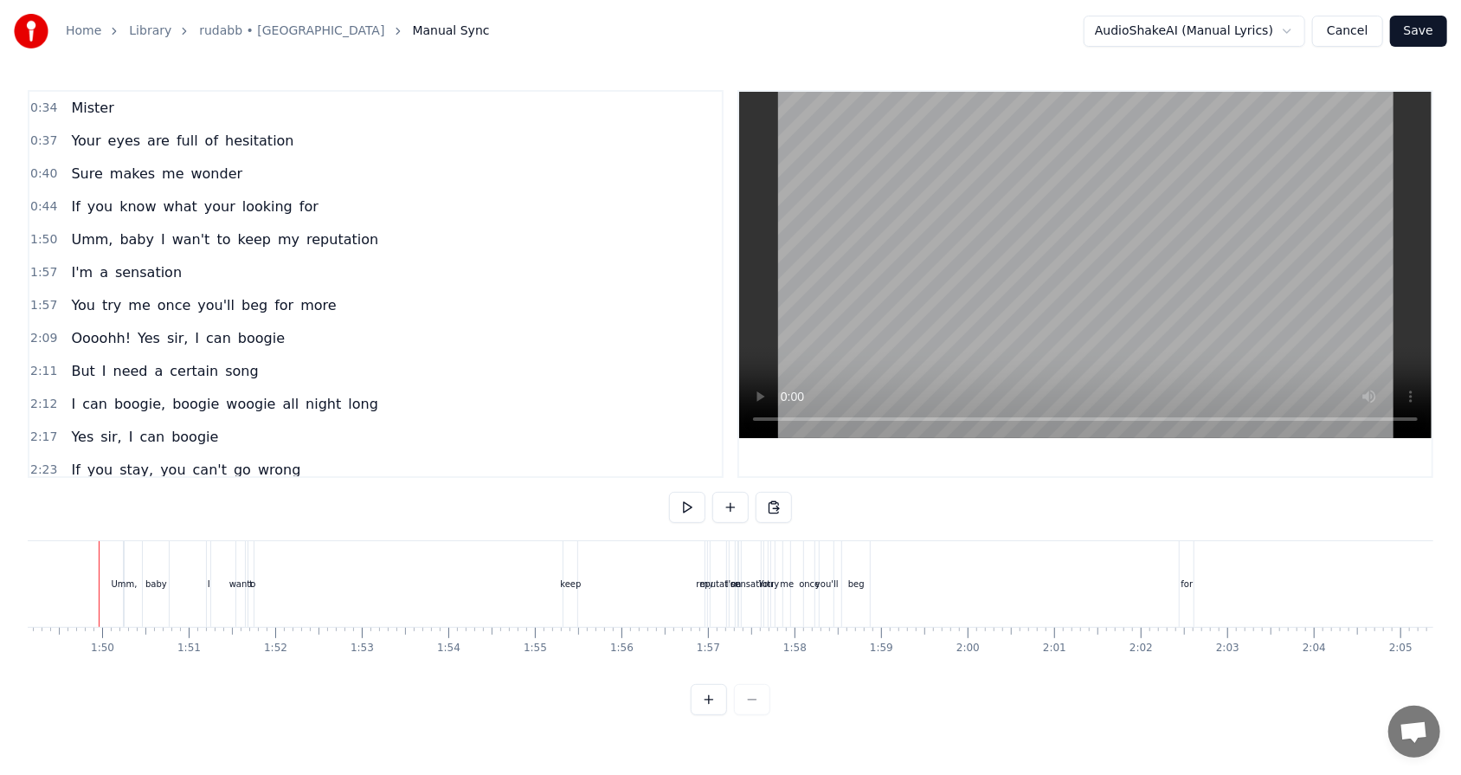
scroll to position [0, 9429]
click at [132, 494] on div "Umm," at bounding box center [139, 583] width 26 height 13
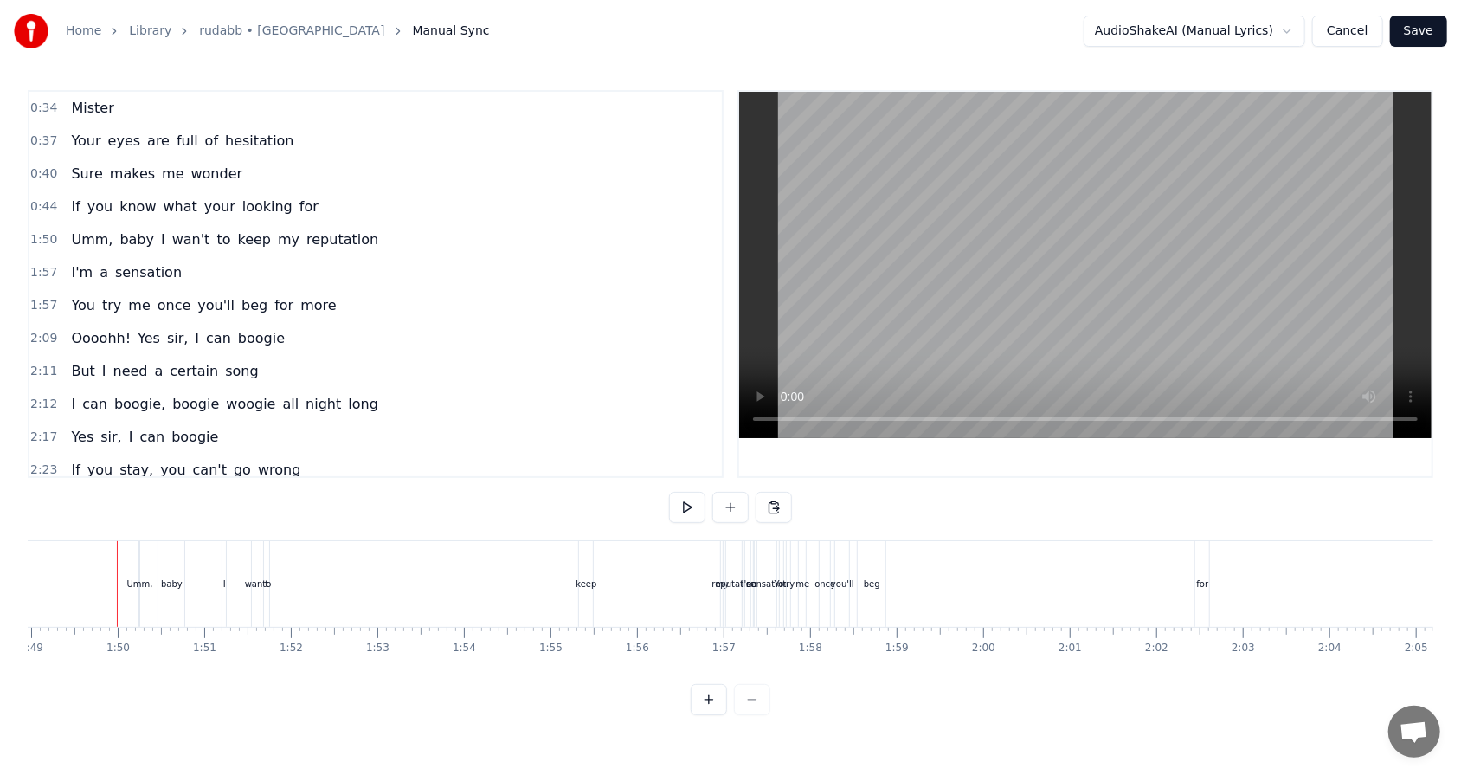
click at [128, 494] on div "Umm," at bounding box center [139, 583] width 26 height 13
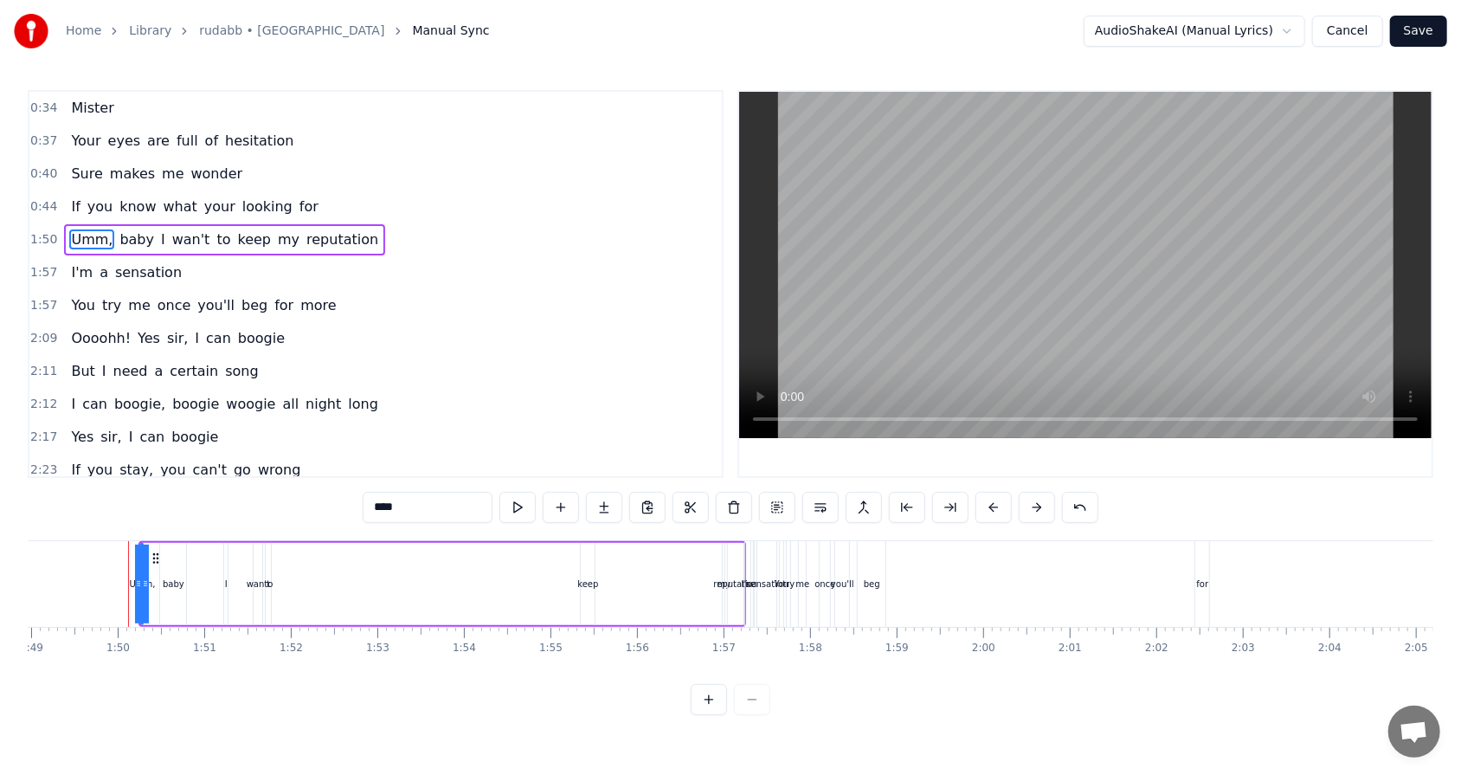
drag, startPoint x: 144, startPoint y: 585, endPoint x: 160, endPoint y: 587, distance: 16.5
click at [160, 494] on div "Umm, baby I wan't to keep my reputation" at bounding box center [441, 584] width 607 height 86
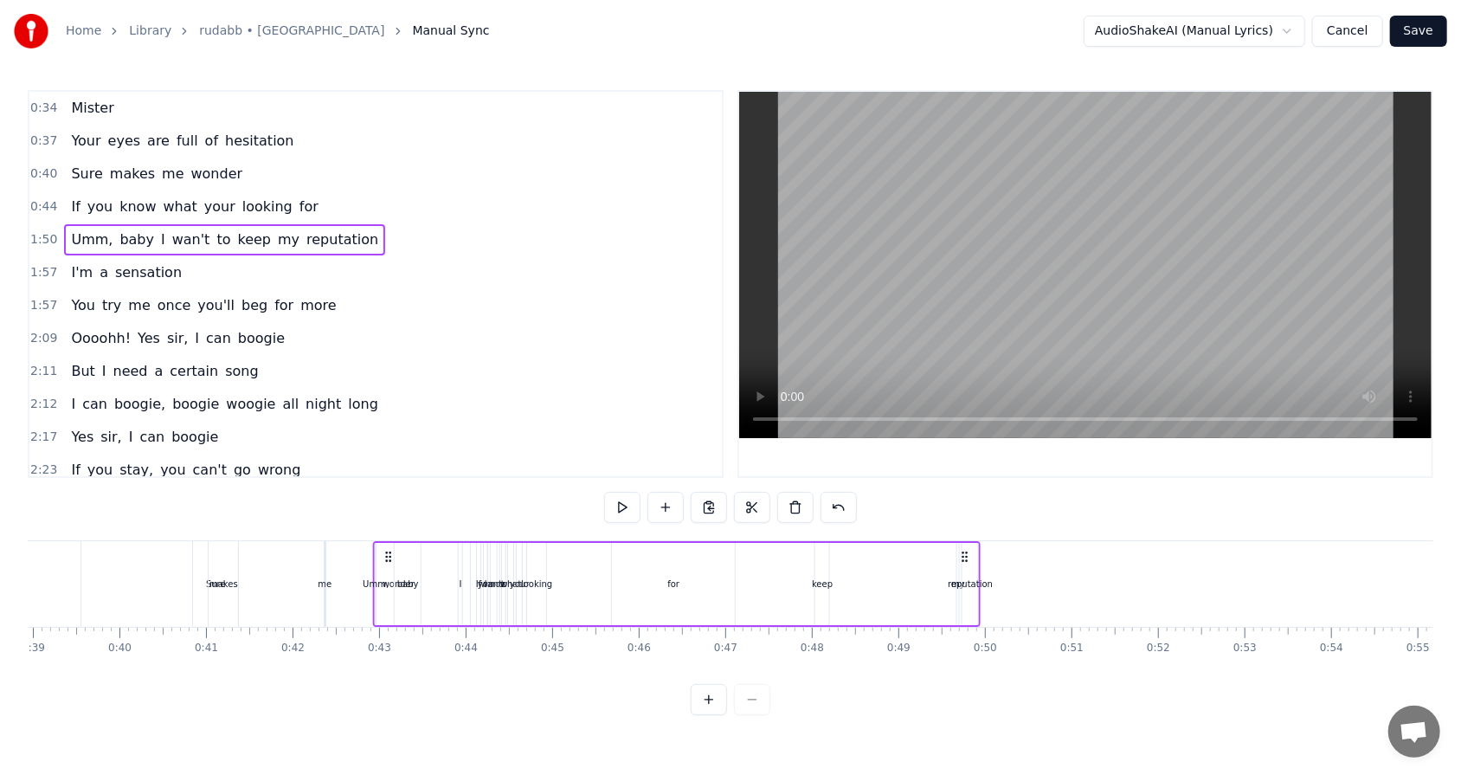
scroll to position [0, 3370]
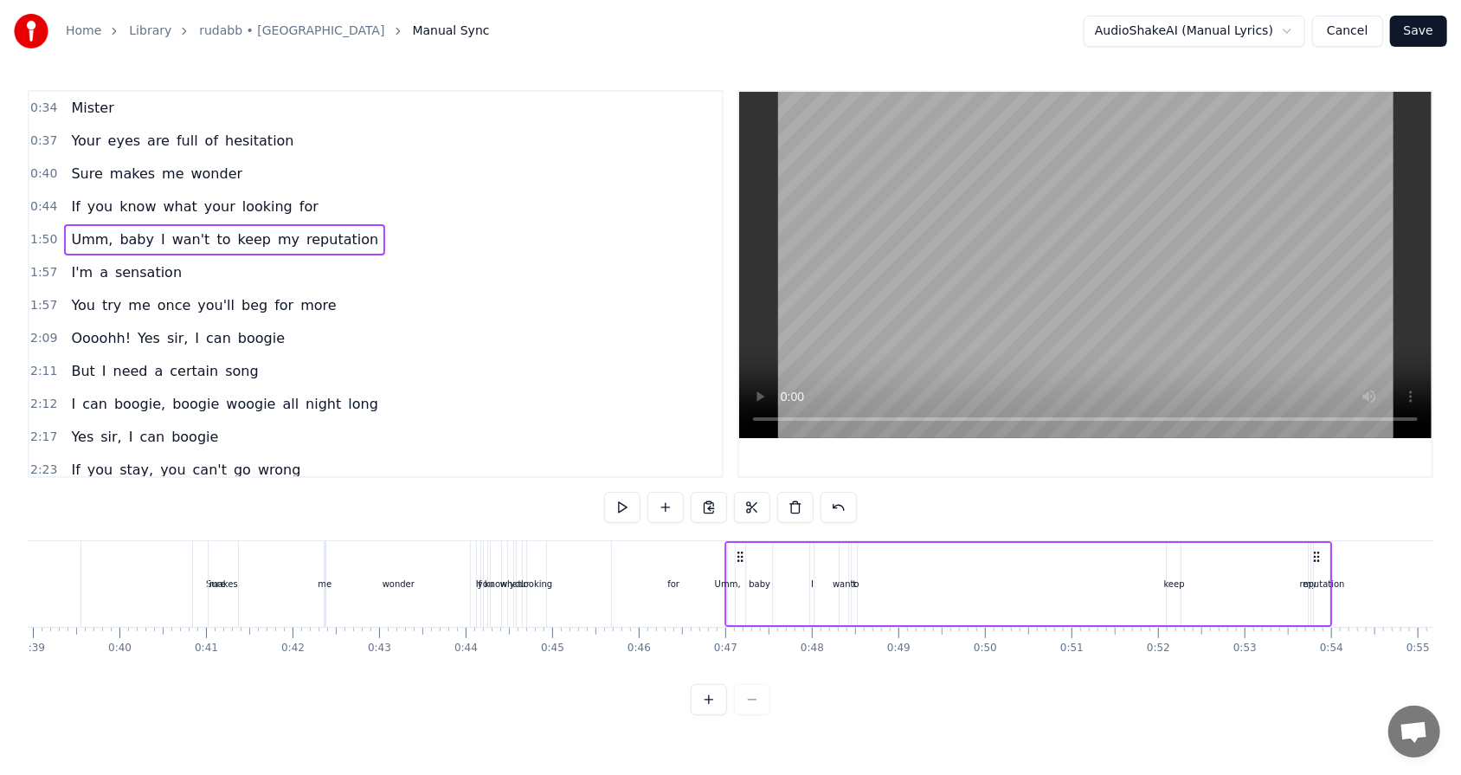
drag, startPoint x: 149, startPoint y: 553, endPoint x: 736, endPoint y: 578, distance: 588.1
click at [683, 494] on div "Umm, baby I wan't to keep my reputation" at bounding box center [1028, 584] width 607 height 86
click at [683, 494] on div "Umm," at bounding box center [728, 583] width 26 height 13
click at [683, 494] on div "Umm, baby I wan't to keep my reputation" at bounding box center [1028, 584] width 607 height 86
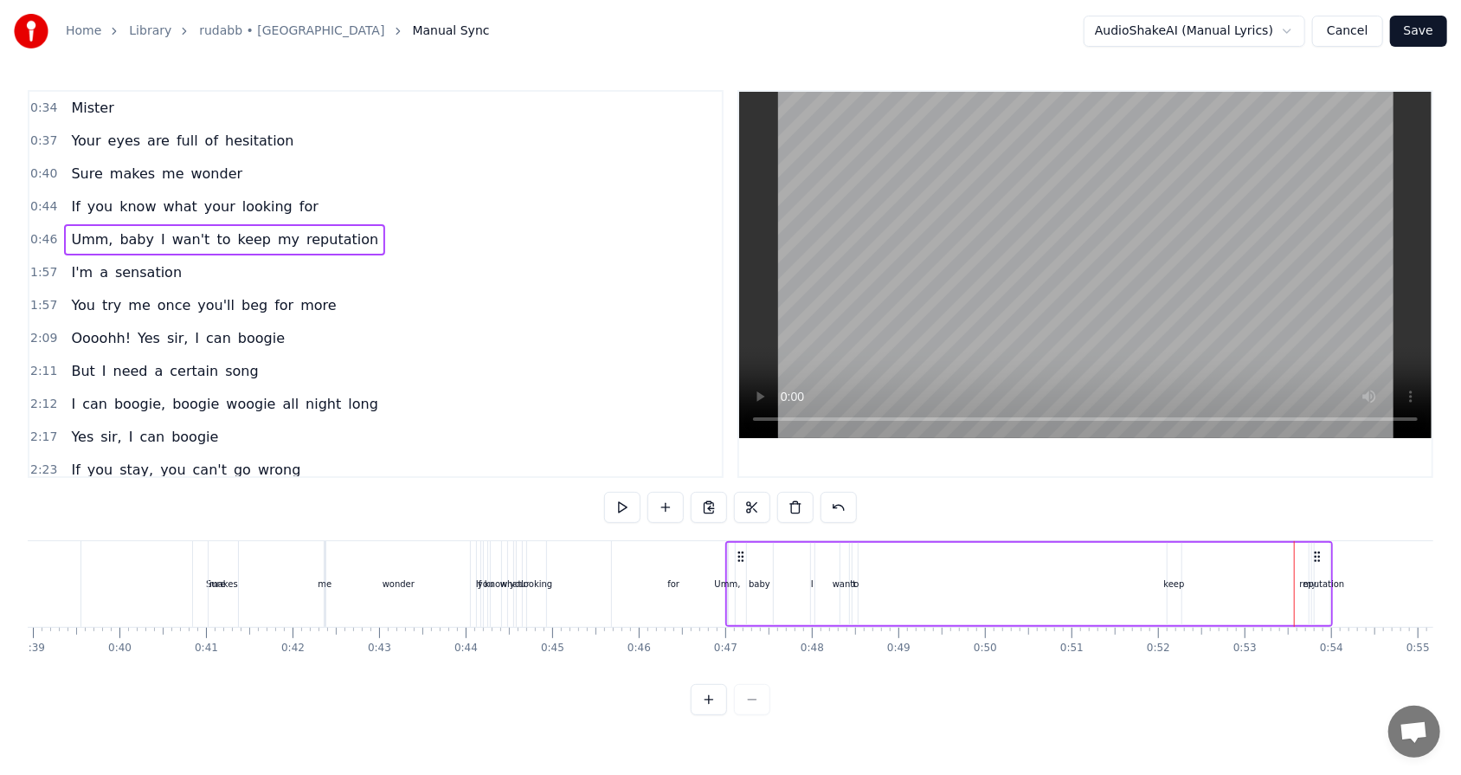
click at [683, 494] on div "reputation" at bounding box center [1323, 584] width 16 height 82
click at [683, 494] on div "Umm, baby I wan't to keep my reputation" at bounding box center [1028, 584] width 607 height 86
click at [683, 494] on div "to" at bounding box center [855, 583] width 9 height 13
click at [683, 494] on div "wan't" at bounding box center [843, 583] width 23 height 13
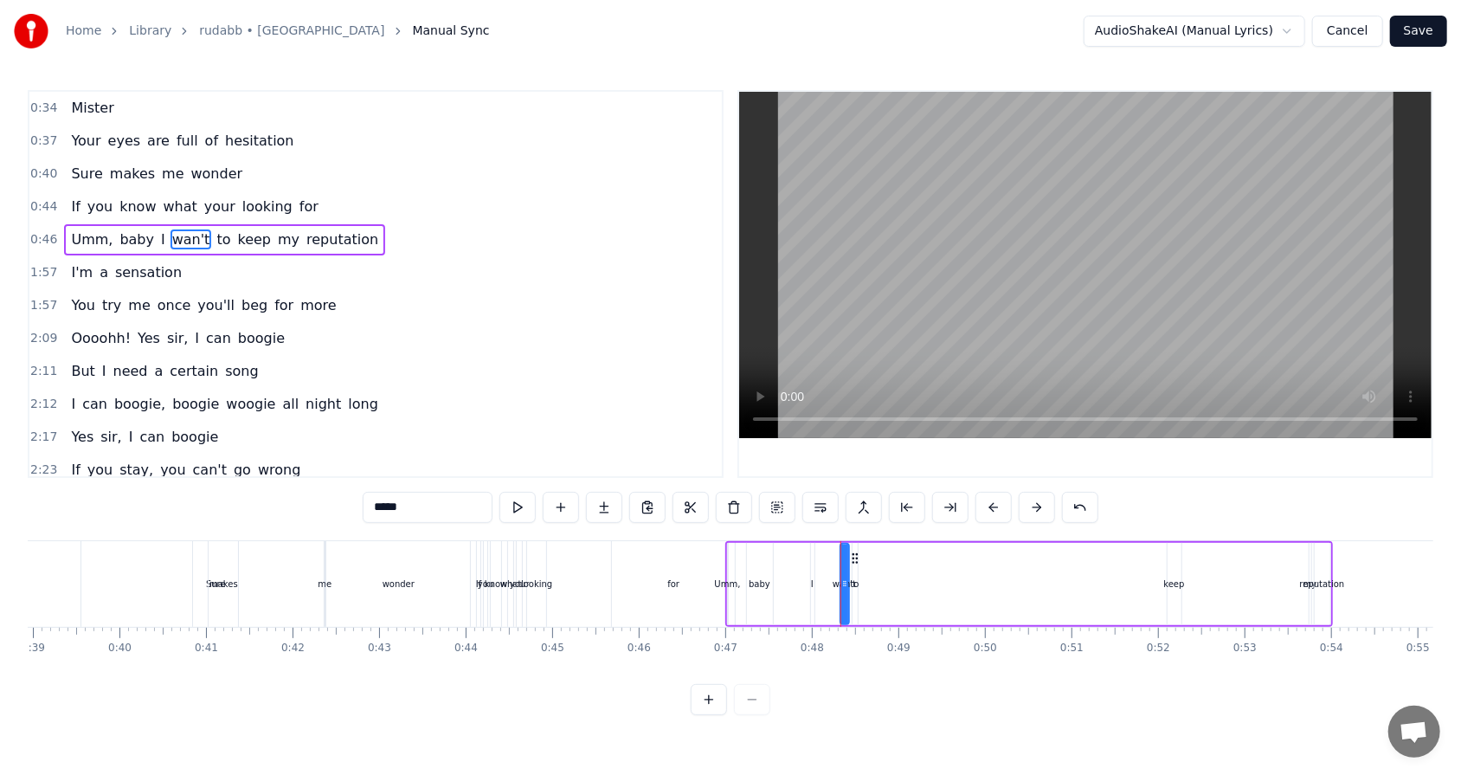
click at [683, 494] on div "baby" at bounding box center [760, 584] width 28 height 82
click at [683, 494] on div "Umm," at bounding box center [728, 583] width 26 height 13
click at [683, 494] on div "baby" at bounding box center [760, 584] width 26 height 82
click at [683, 494] on div "Umm," at bounding box center [728, 583] width 26 height 13
type input "****"
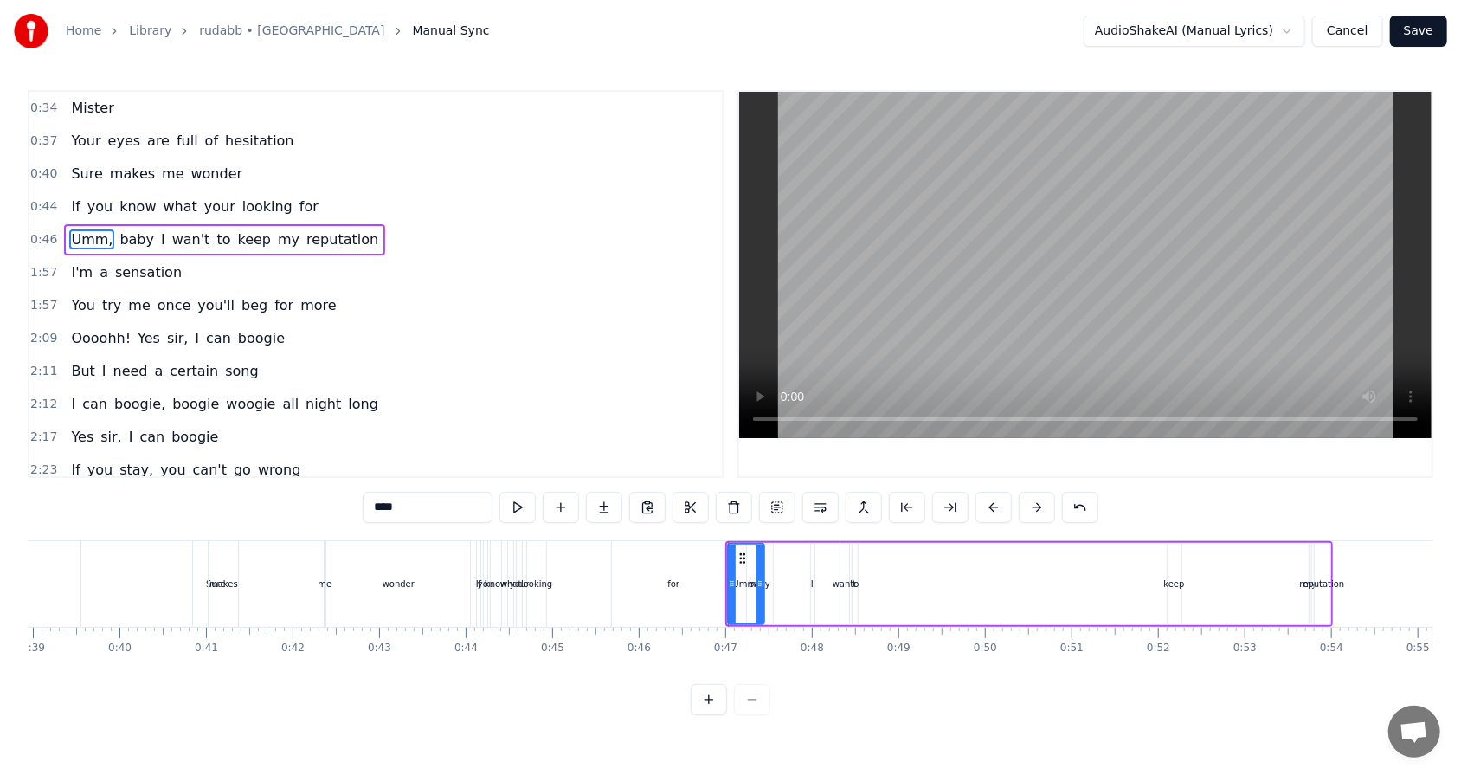
drag, startPoint x: 723, startPoint y: 582, endPoint x: 762, endPoint y: 593, distance: 39.5
click at [683, 494] on div at bounding box center [759, 583] width 7 height 79
click at [683, 494] on div "0:34 Mister 0:37 Your eyes are full of hesitation 0:40 Sure makes me wonder 0:4…" at bounding box center [730, 402] width 1405 height 625
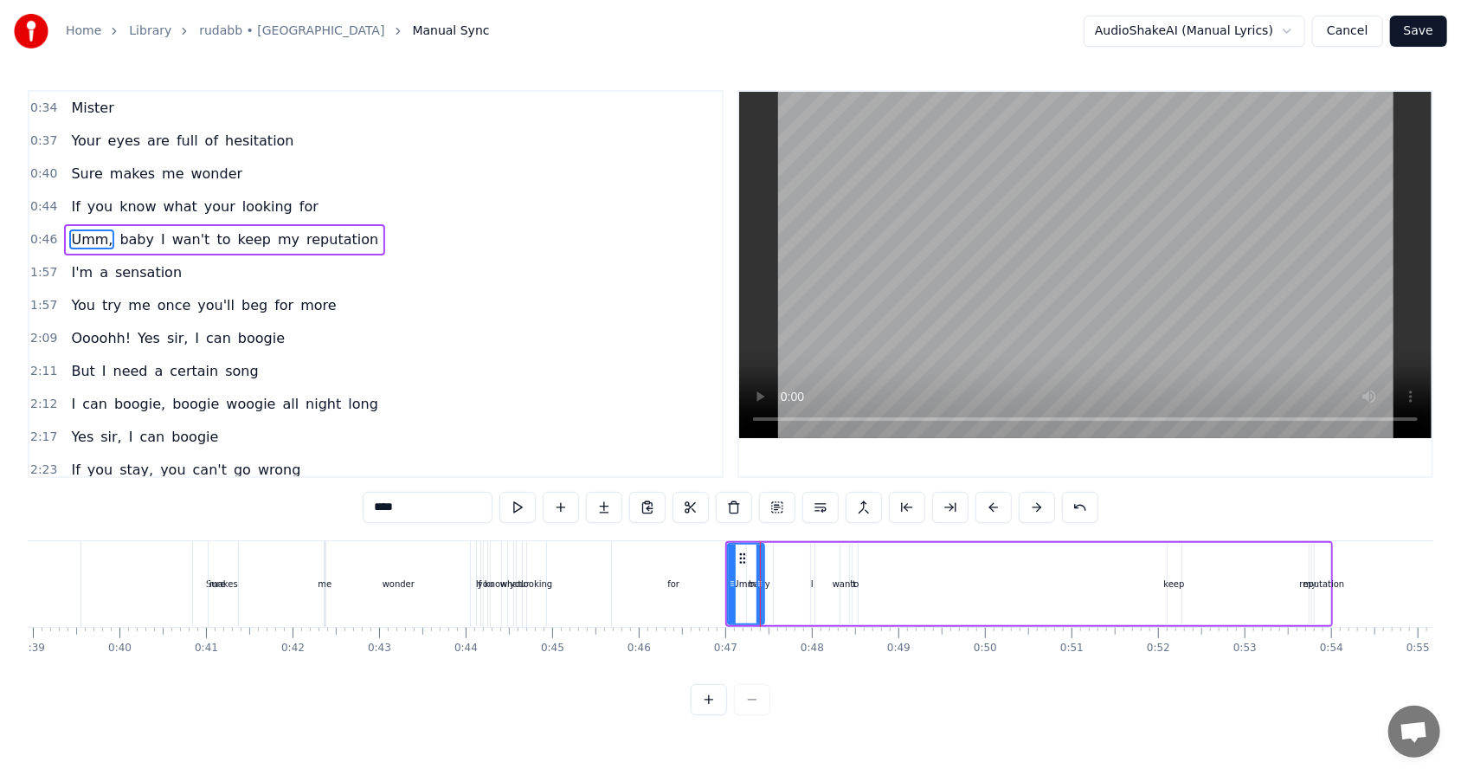
click at [683, 494] on div "Umm, baby I wan't to keep my reputation" at bounding box center [1028, 584] width 607 height 86
click at [683, 494] on icon at bounding box center [747, 557] width 14 height 14
click at [38, 243] on span "0:47" at bounding box center [43, 239] width 27 height 17
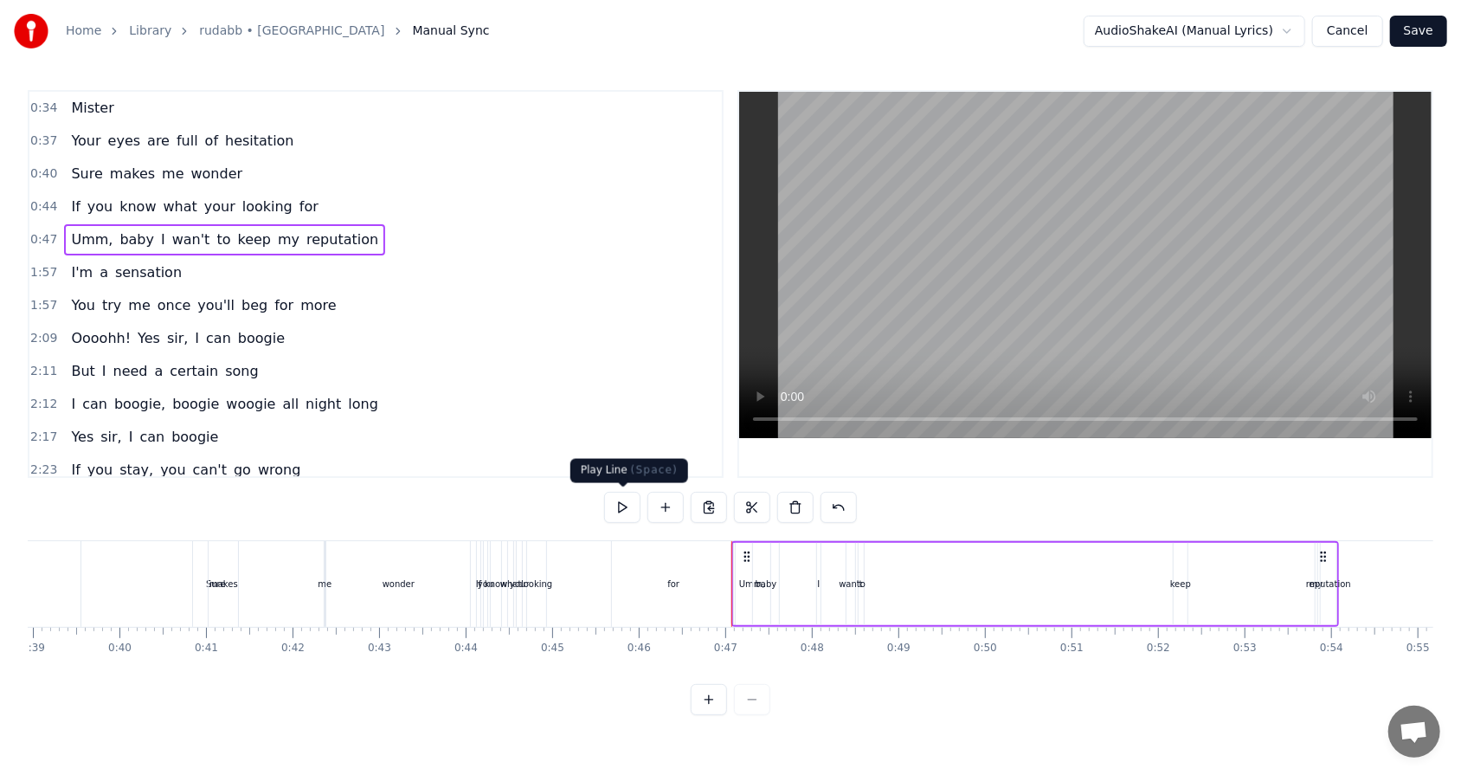
click at [614, 494] on button at bounding box center [622, 507] width 36 height 31
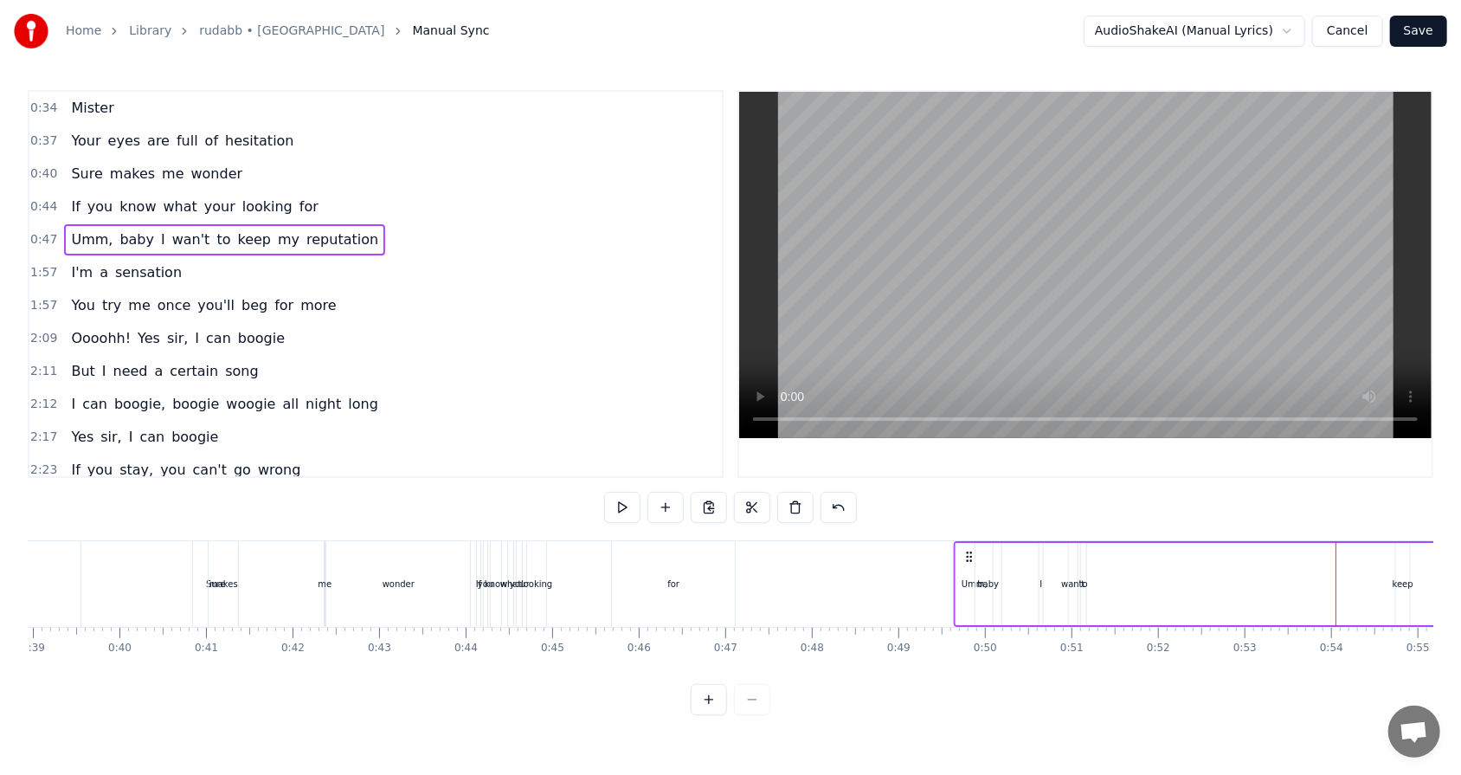
drag, startPoint x: 744, startPoint y: 557, endPoint x: 966, endPoint y: 537, distance: 222.5
click at [683, 494] on div "0:34 Mister 0:37 Your eyes are full of hesitation 0:40 Sure makes me wonder 0:4…" at bounding box center [730, 402] width 1405 height 625
drag, startPoint x: 968, startPoint y: 557, endPoint x: 1022, endPoint y: 556, distance: 53.7
click at [683, 494] on icon at bounding box center [1020, 557] width 14 height 14
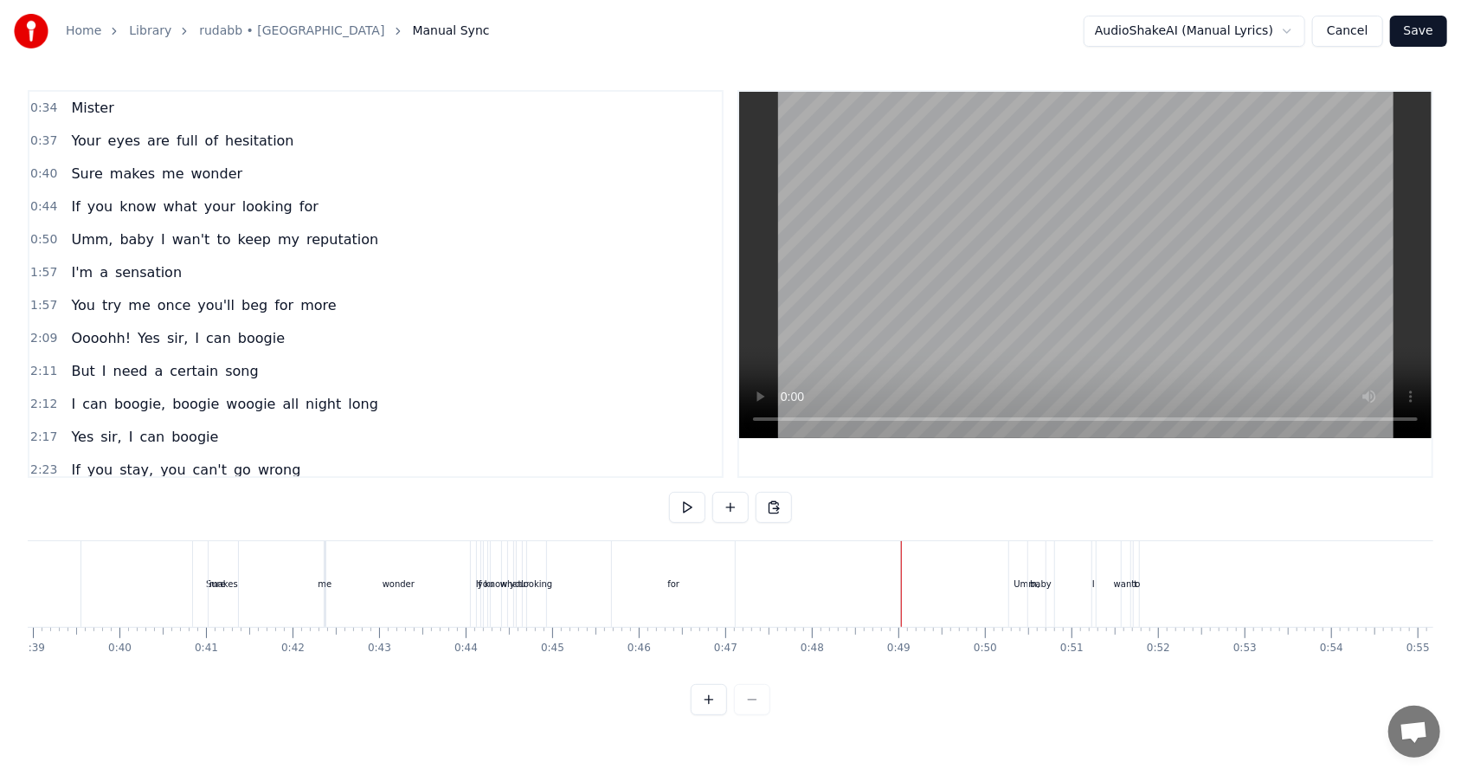
click at [683, 494] on div "New Line Ctrl+N" at bounding box center [1005, 607] width 213 height 28
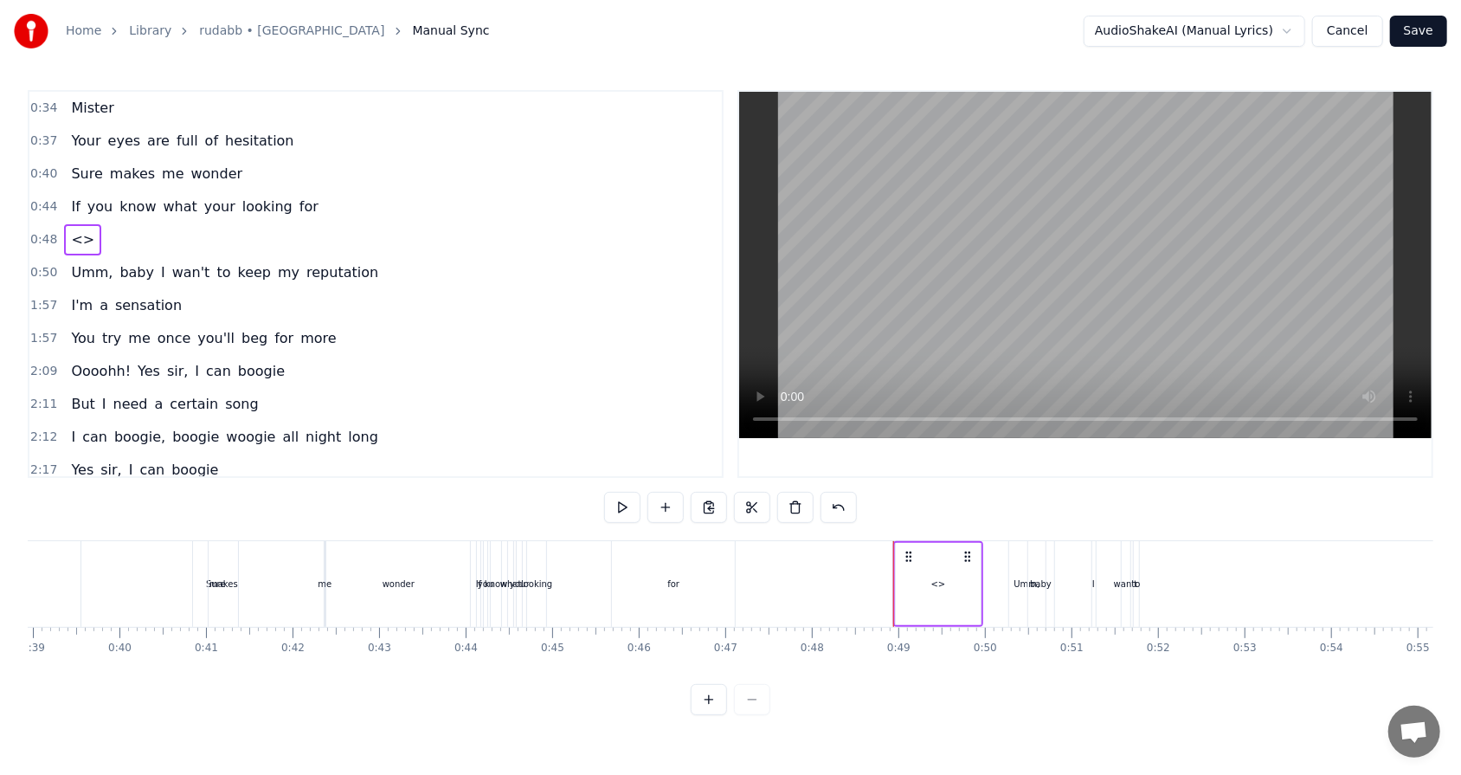
click at [683, 494] on div "<>" at bounding box center [938, 584] width 85 height 82
click at [683, 494] on icon at bounding box center [900, 583] width 7 height 14
click at [683, 494] on div "<>" at bounding box center [938, 583] width 83 height 79
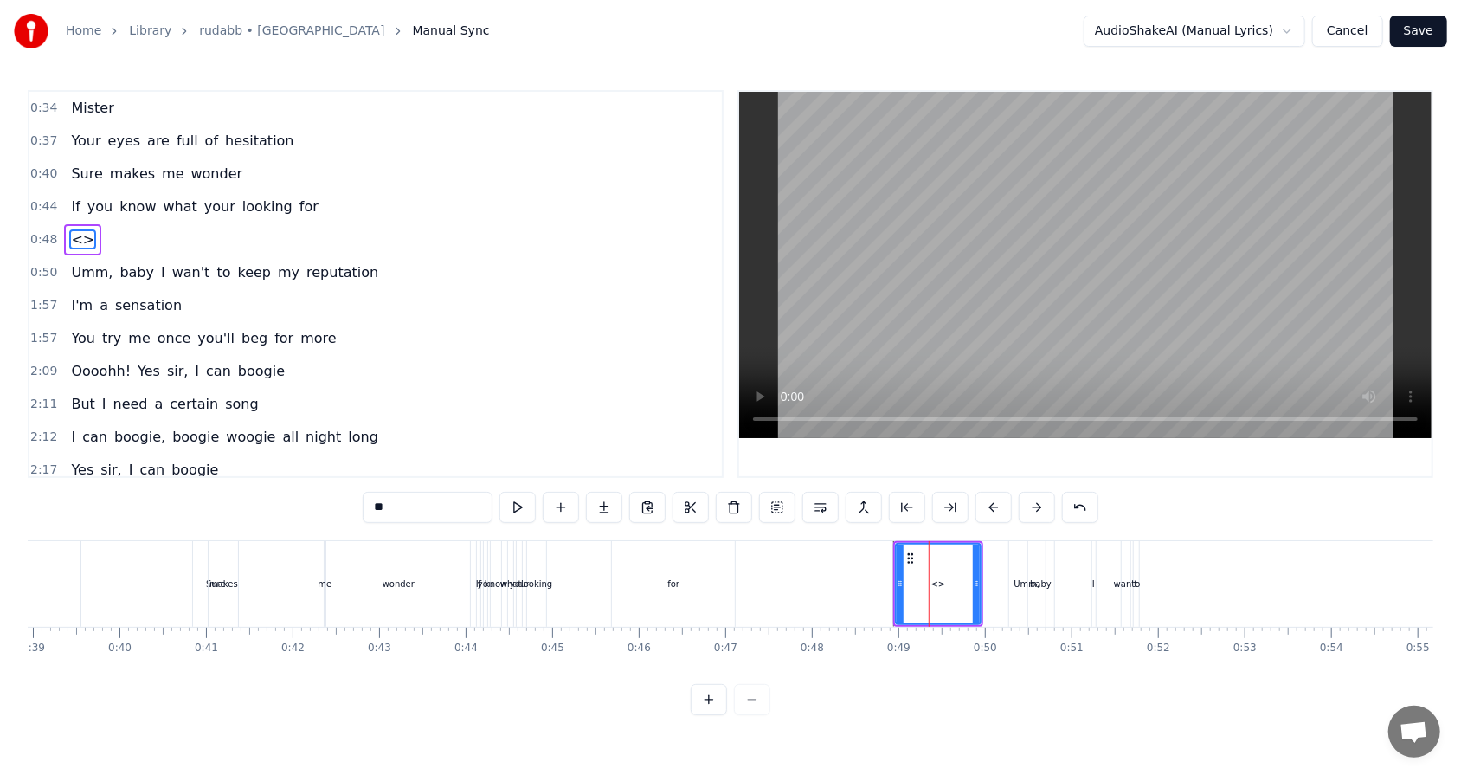
click at [72, 242] on span "<>" at bounding box center [82, 239] width 27 height 20
click at [72, 242] on html "Home Library rudabb • RHEZAANJ Manual Sync AudioShakeAI (Manual Lyrics) Cancel …" at bounding box center [730, 371] width 1461 height 742
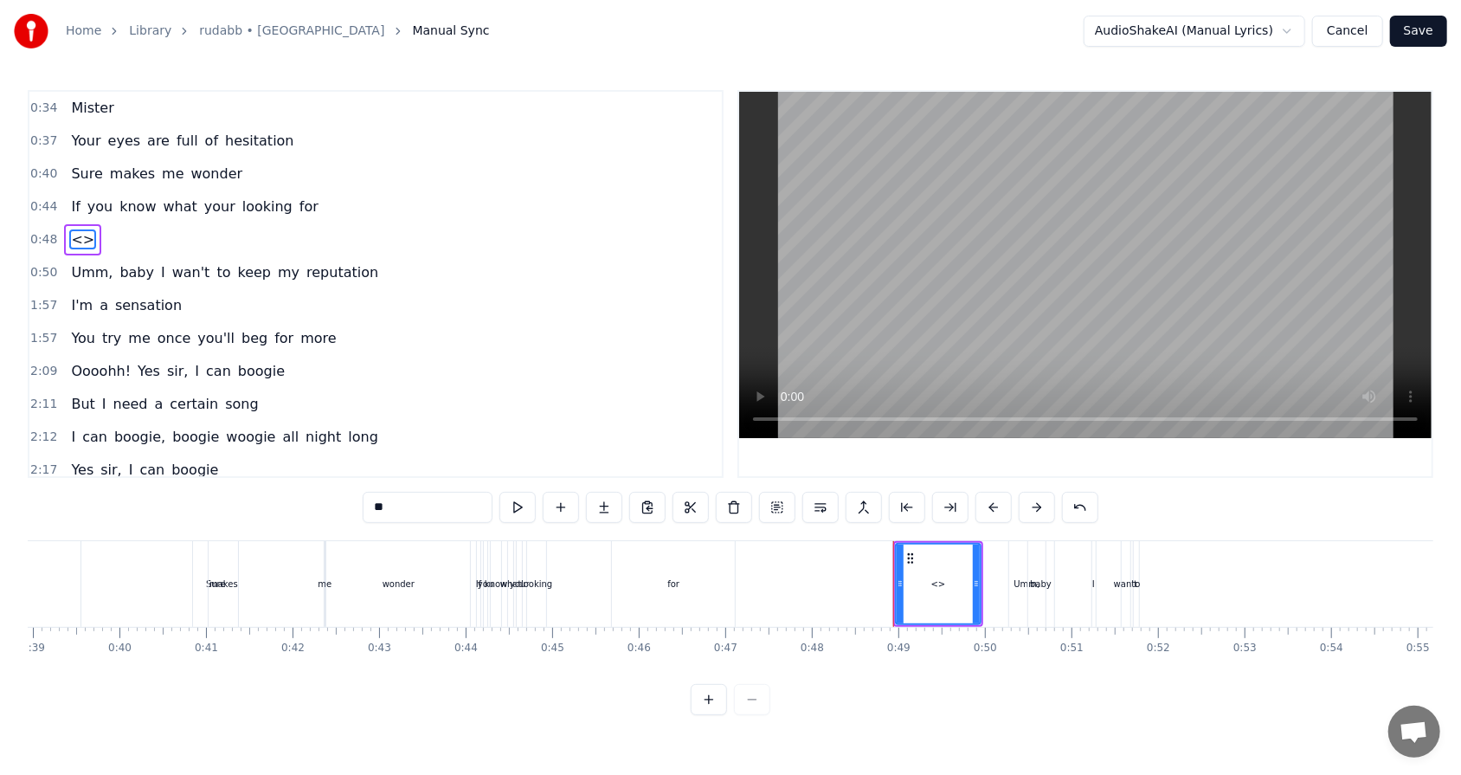
click at [78, 267] on span "Umm," at bounding box center [91, 272] width 45 height 20
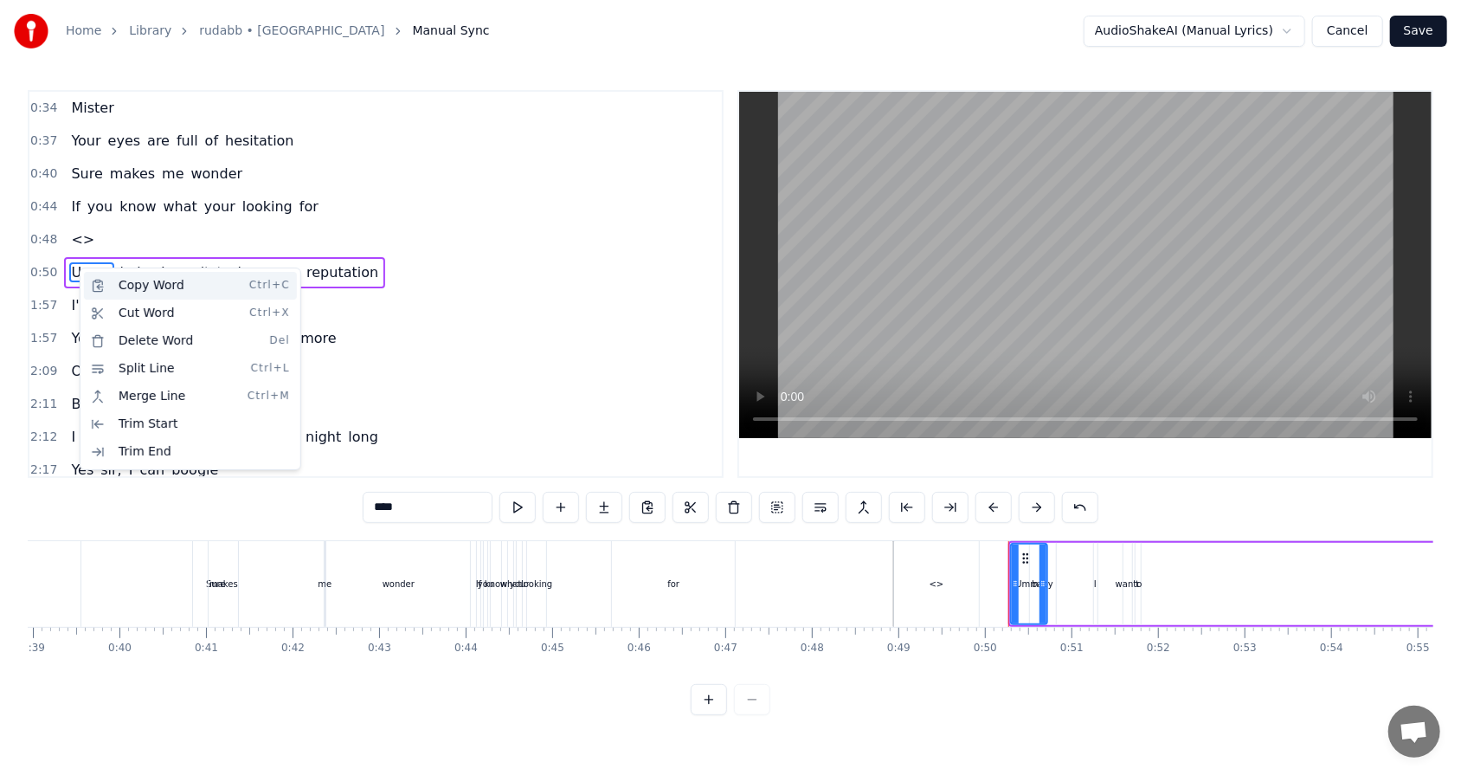
click at [112, 283] on div "Copy Word Ctrl+C" at bounding box center [190, 286] width 213 height 28
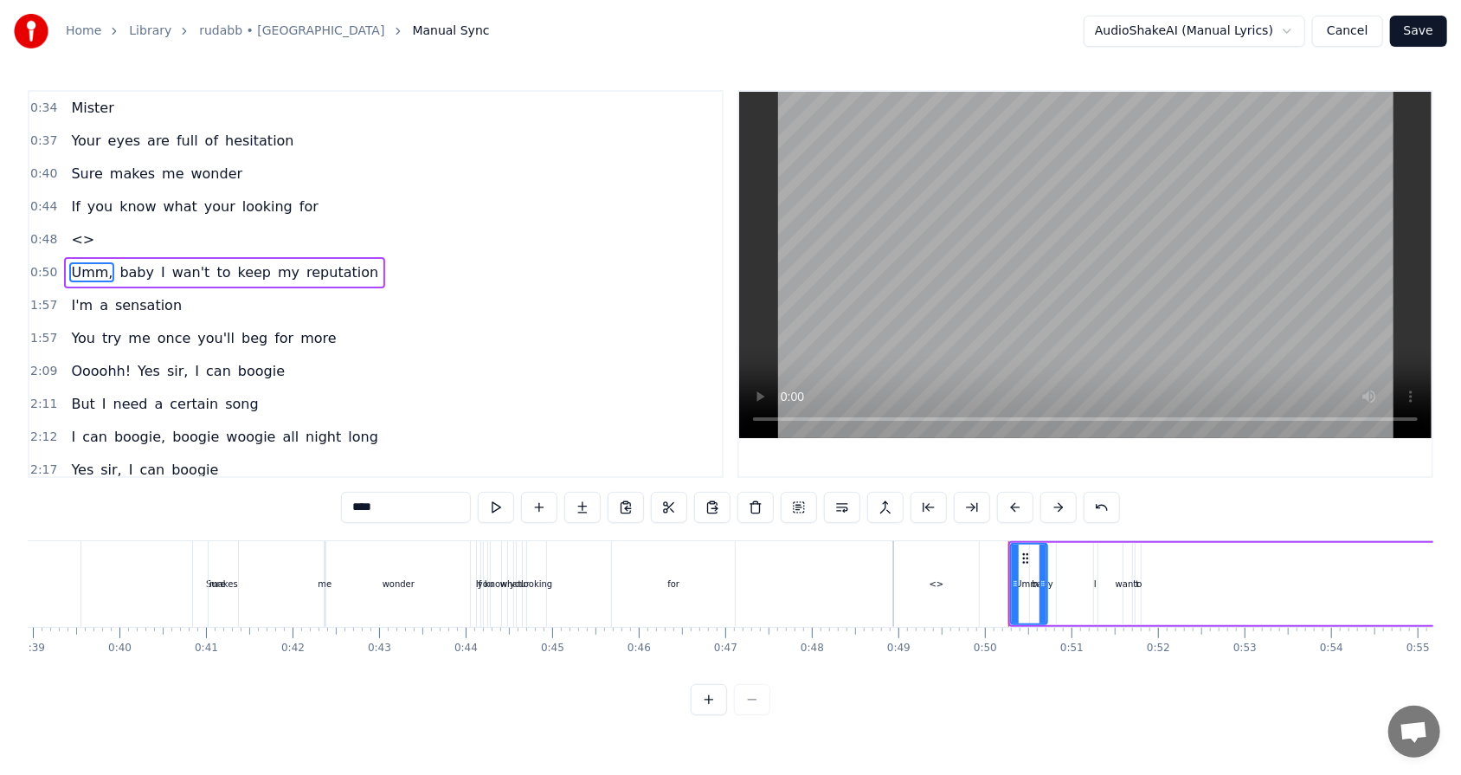
click at [74, 239] on span "<>" at bounding box center [82, 239] width 27 height 20
type input "**"
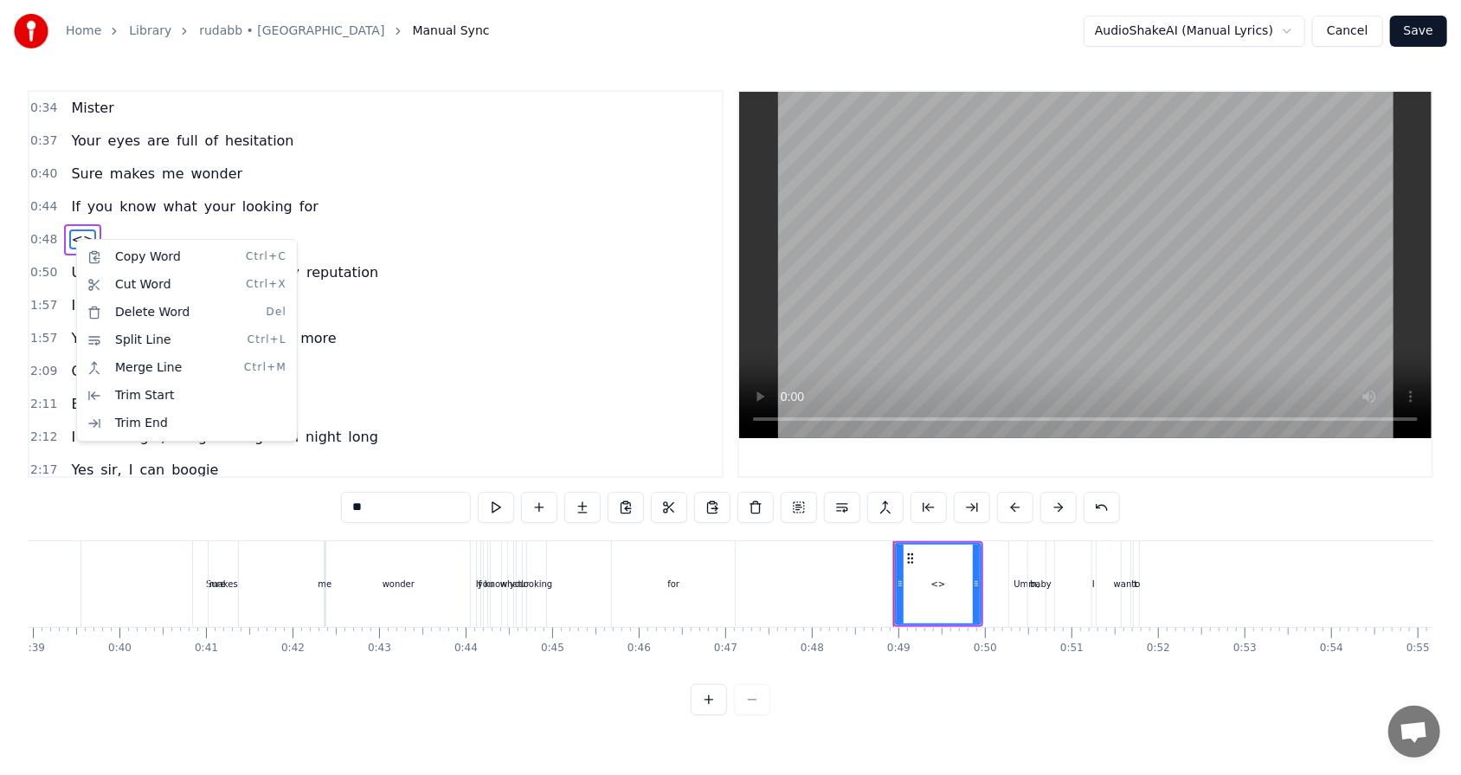
click at [683, 494] on html "Home Library rudabb • RHEZAANJ Manual Sync AudioShakeAI (Manual Lyrics) Cancel …" at bounding box center [730, 371] width 1461 height 742
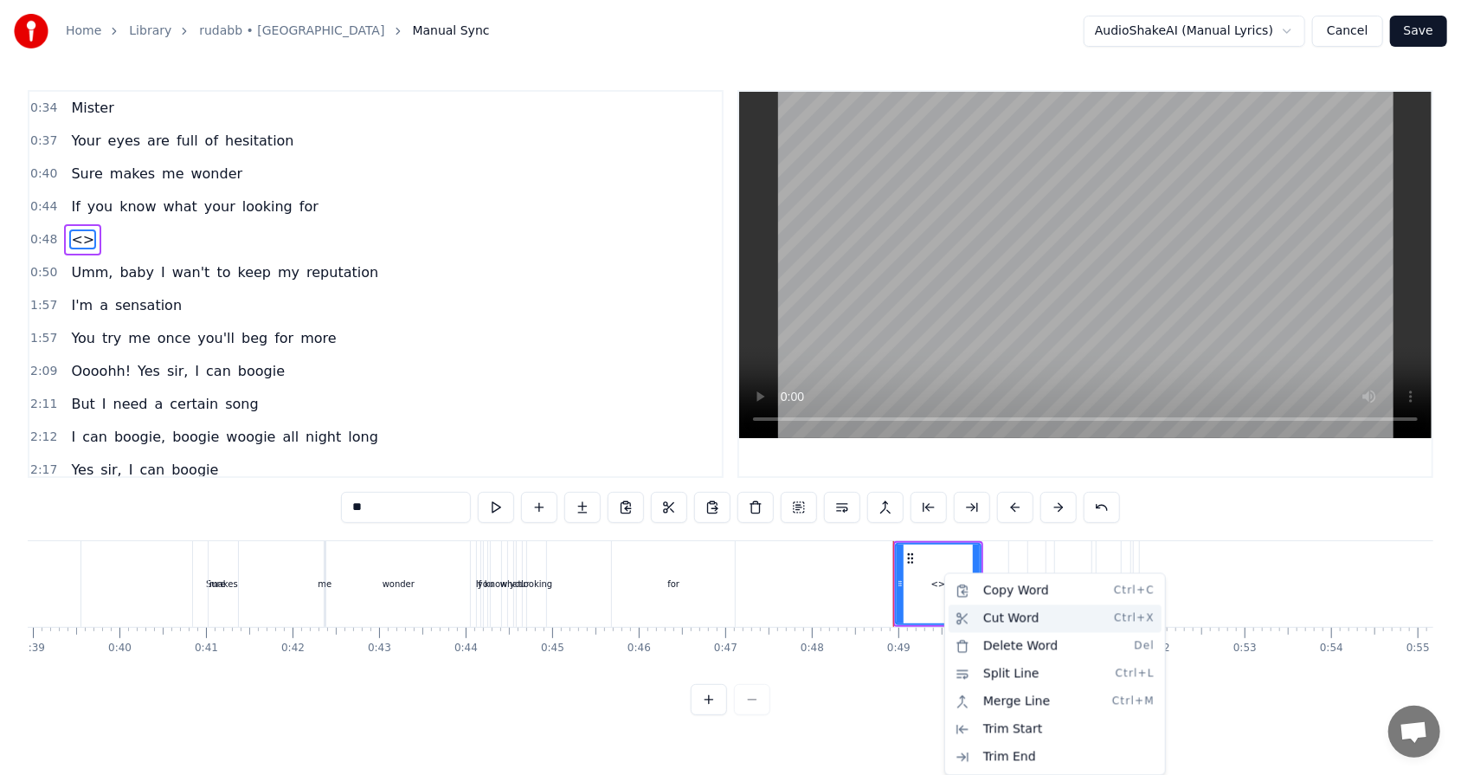
click at [683, 494] on div "Cut Word Ctrl+X" at bounding box center [1054, 619] width 213 height 28
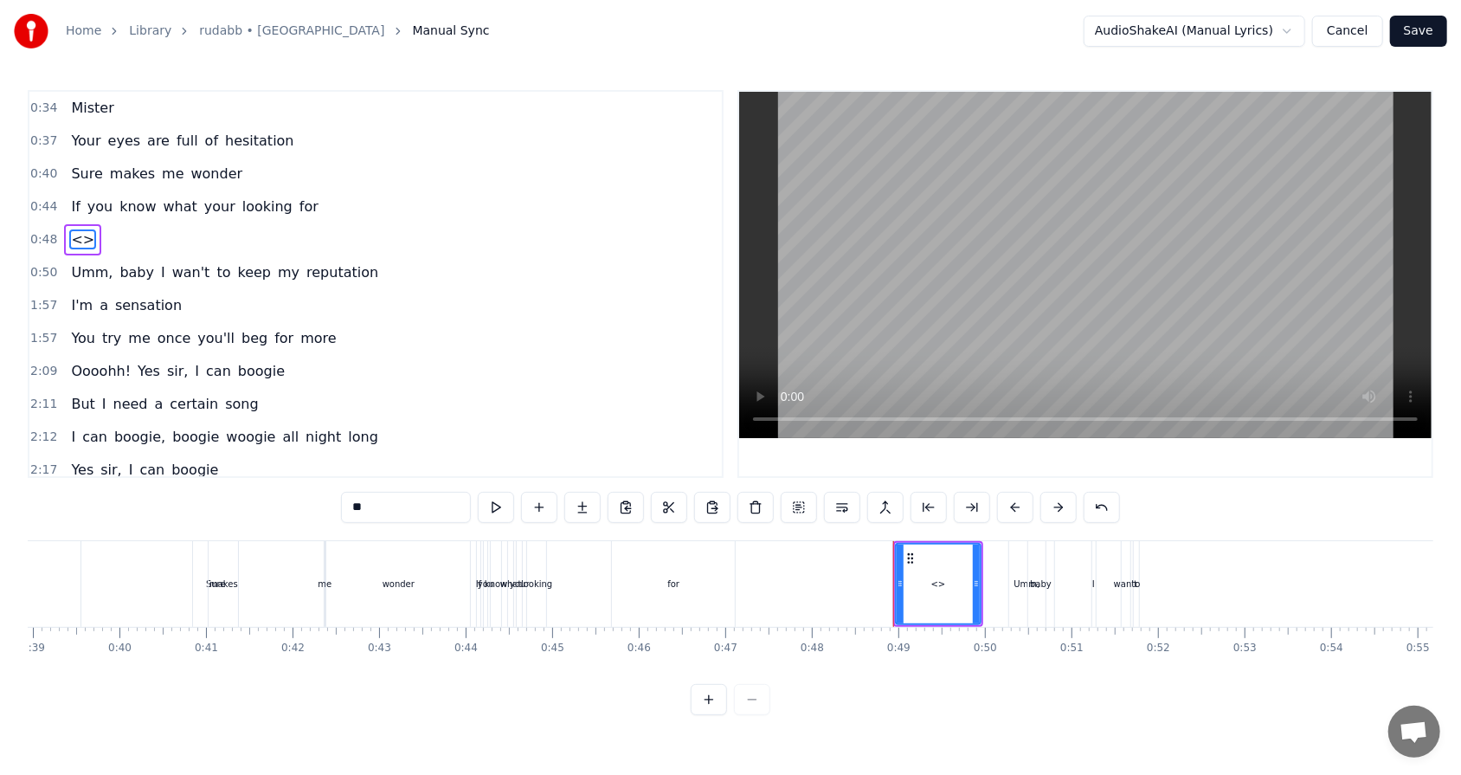
click at [683, 494] on div "<>" at bounding box center [938, 583] width 15 height 13
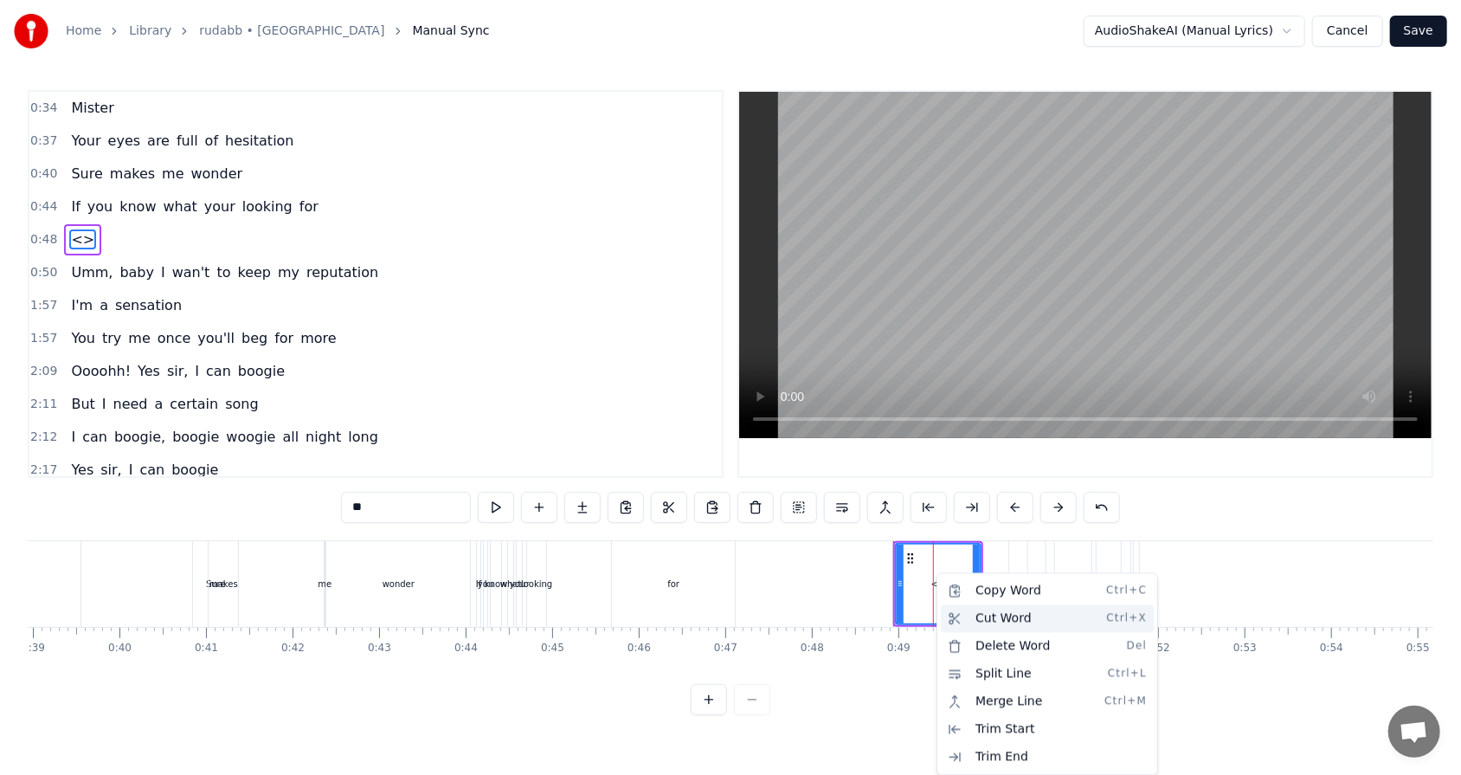
click at [683, 494] on div "Cut Word Ctrl+X" at bounding box center [1047, 619] width 213 height 28
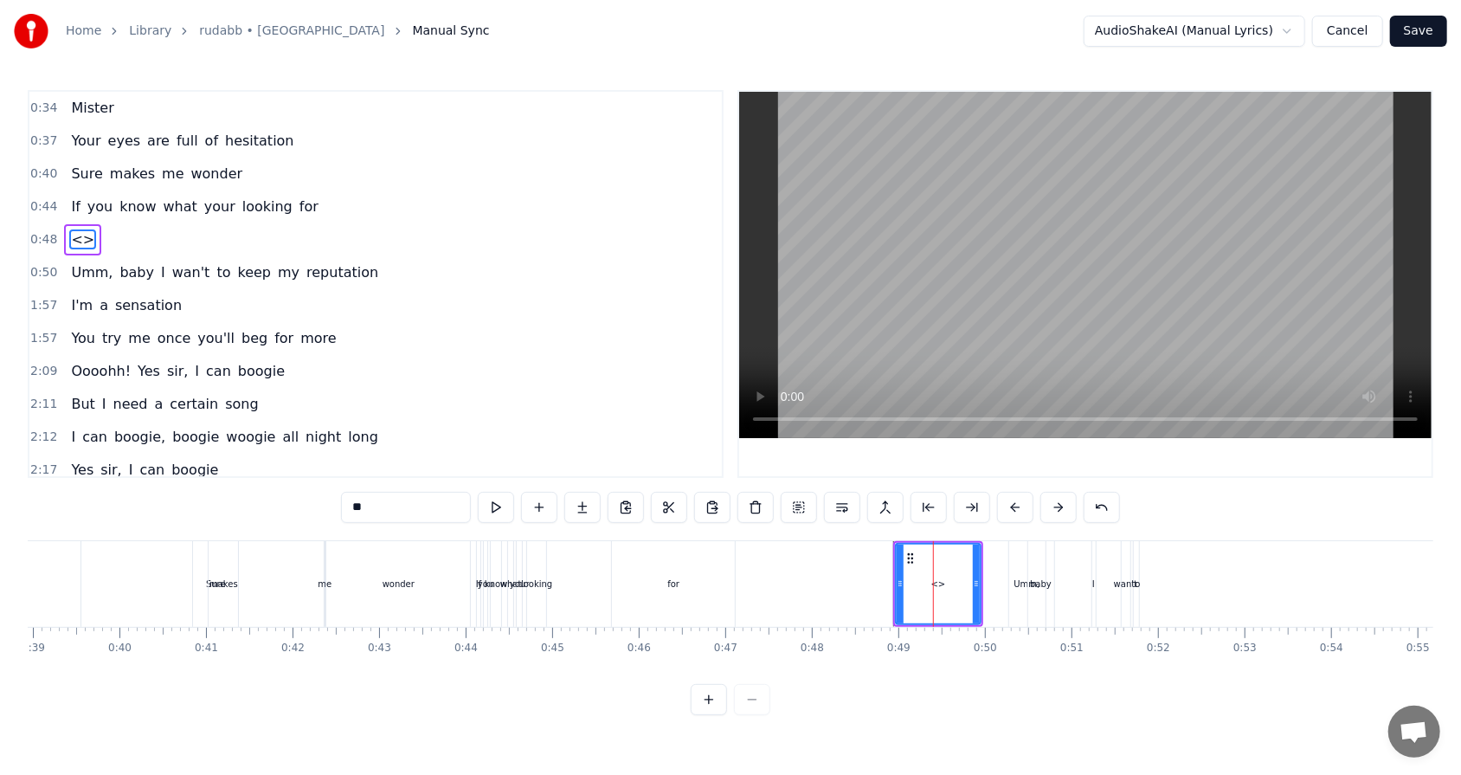
click at [683, 494] on div "<>" at bounding box center [938, 583] width 83 height 79
click at [683, 494] on div "<>" at bounding box center [938, 583] width 15 height 13
drag, startPoint x: 942, startPoint y: 582, endPoint x: 932, endPoint y: 583, distance: 10.4
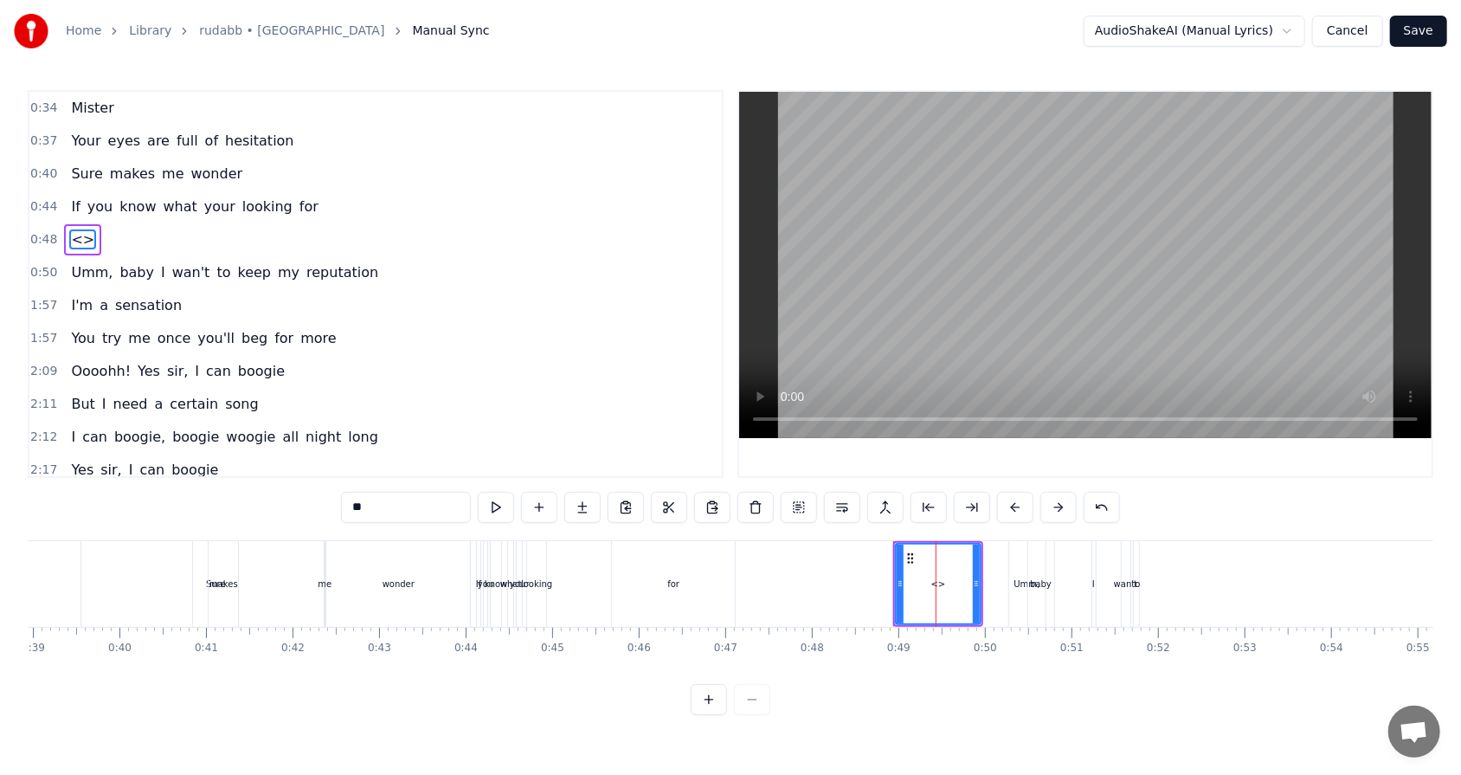
click at [683, 494] on div "<>" at bounding box center [938, 583] width 15 height 13
click at [683, 494] on icon at bounding box center [972, 583] width 7 height 14
click at [683, 494] on div "<>" at bounding box center [936, 583] width 15 height 13
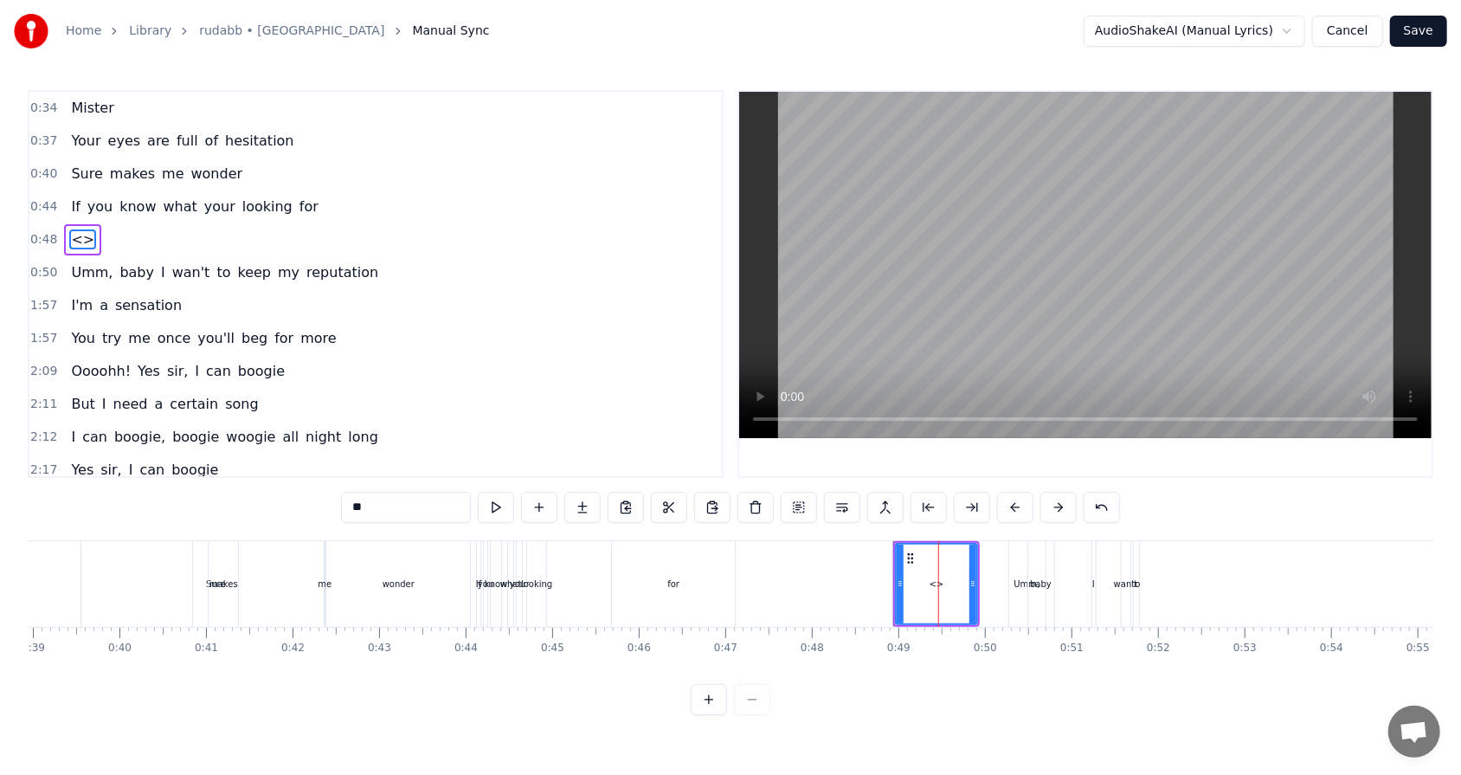
click at [683, 494] on div "<>" at bounding box center [936, 583] width 15 height 13
click at [683, 494] on div "<>" at bounding box center [937, 583] width 80 height 79
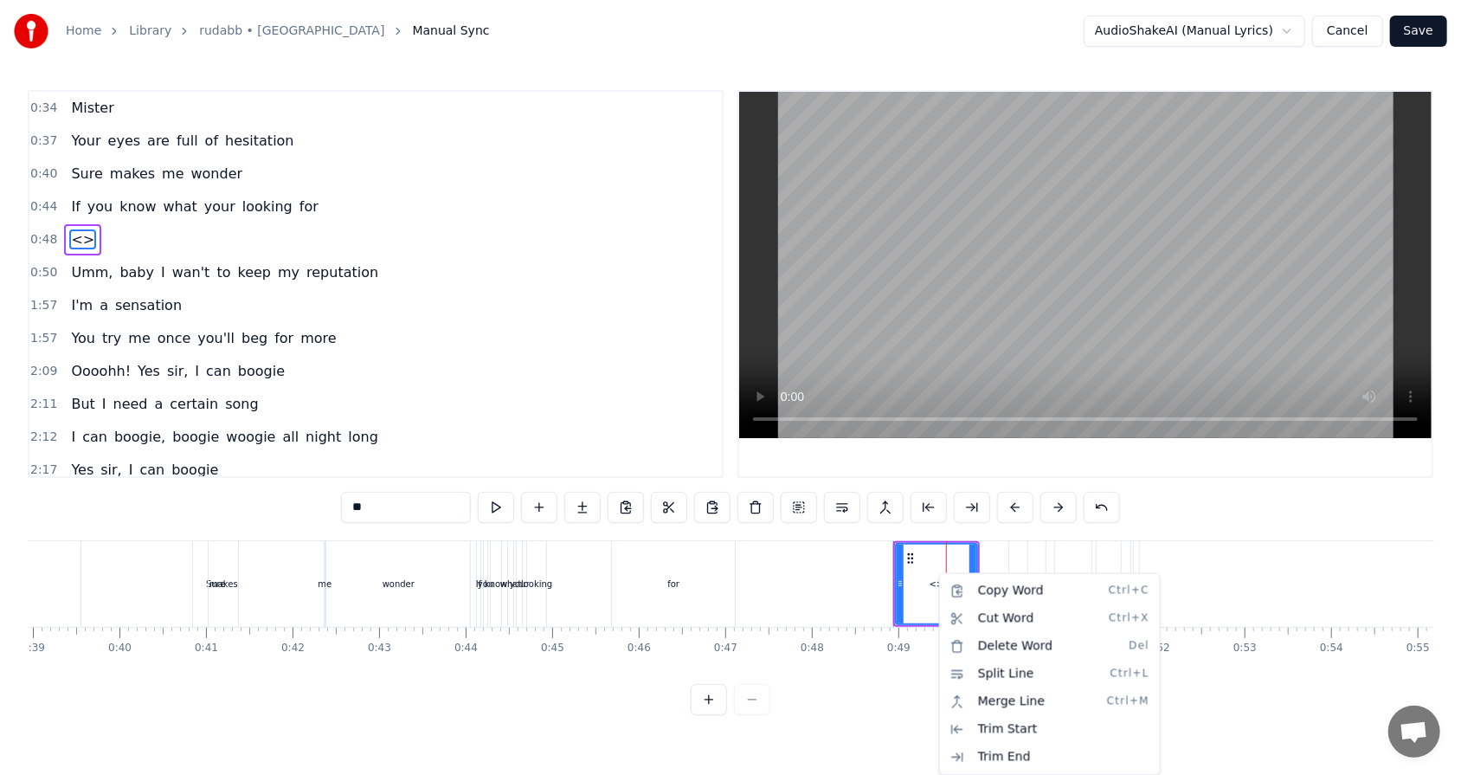
click at [85, 270] on html "Home Library rudabb • RHEZAANJ Manual Sync AudioShakeAI (Manual Lyrics) Cancel …" at bounding box center [730, 371] width 1461 height 742
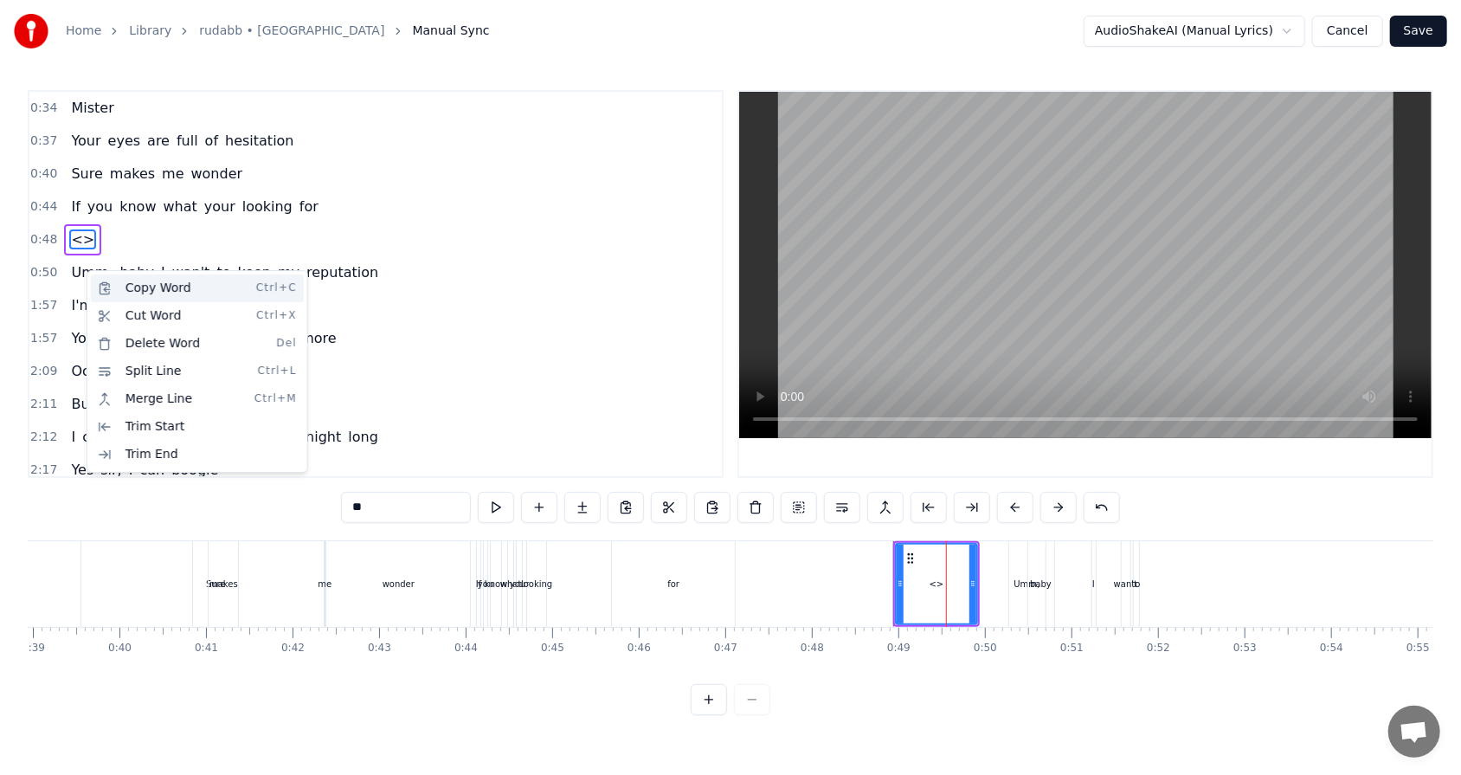
click at [103, 287] on div "Copy Word Ctrl+C" at bounding box center [197, 288] width 213 height 28
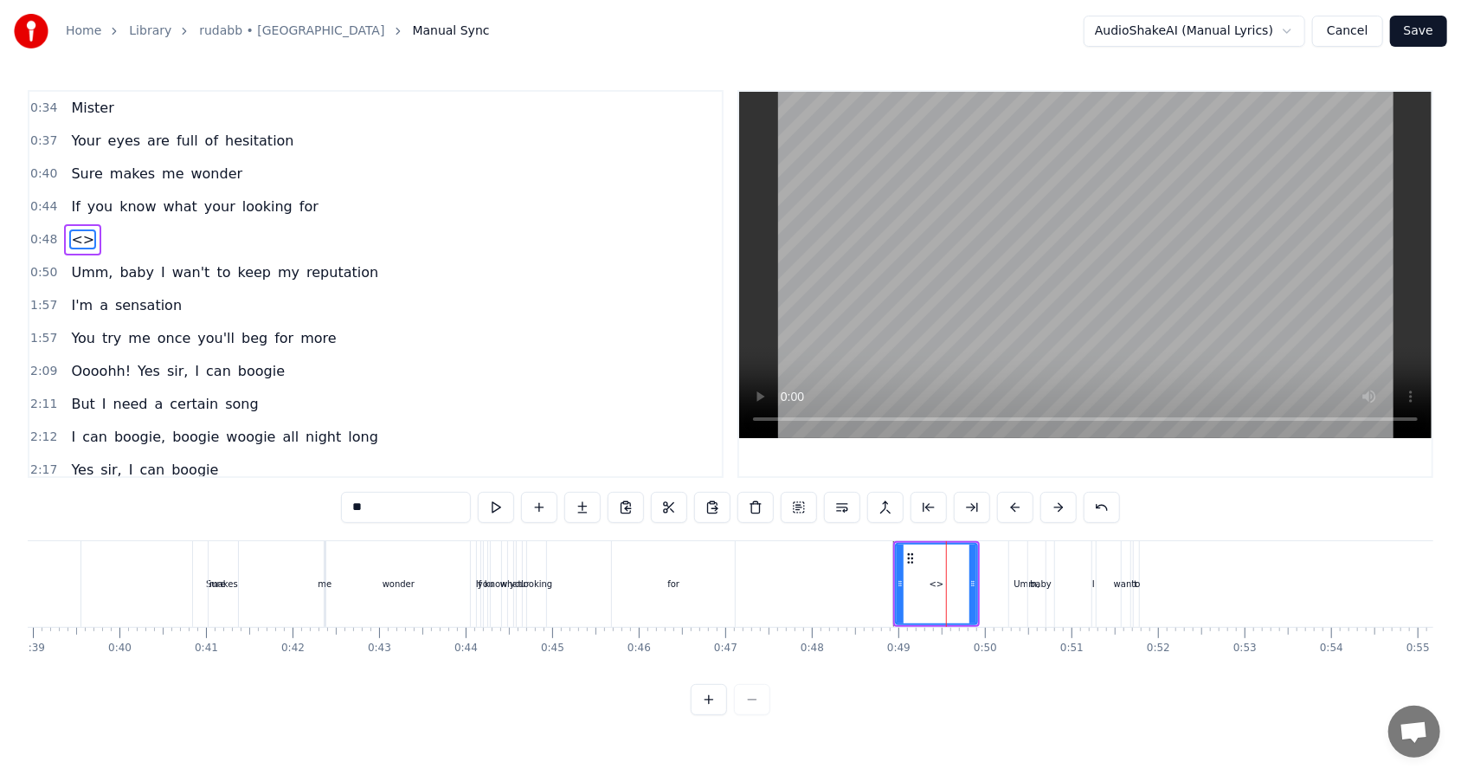
click at [683, 494] on div "<>" at bounding box center [936, 583] width 15 height 13
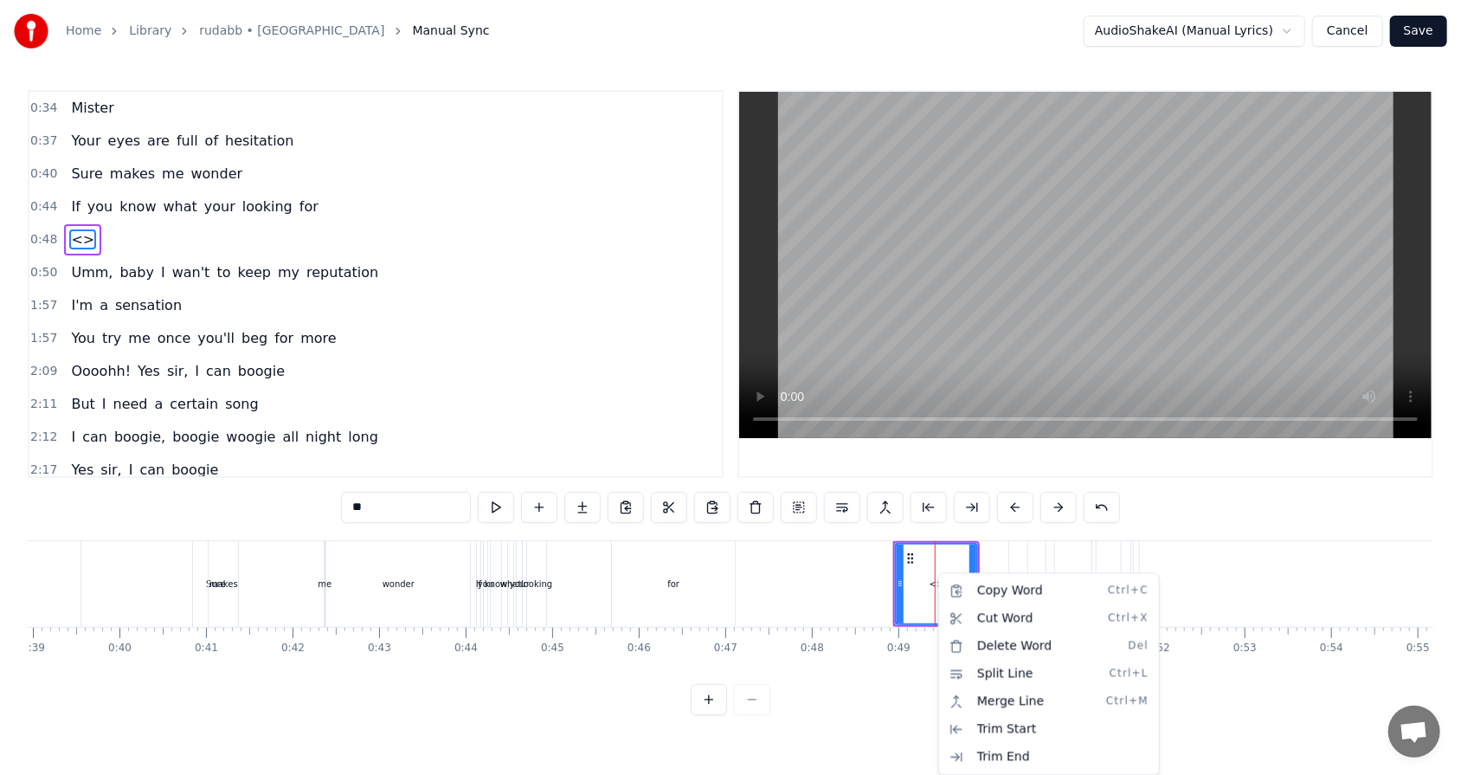
click at [683, 494] on html "Home Library rudabb • RHEZAANJ Manual Sync AudioShakeAI (Manual Lyrics) Cancel …" at bounding box center [730, 371] width 1461 height 742
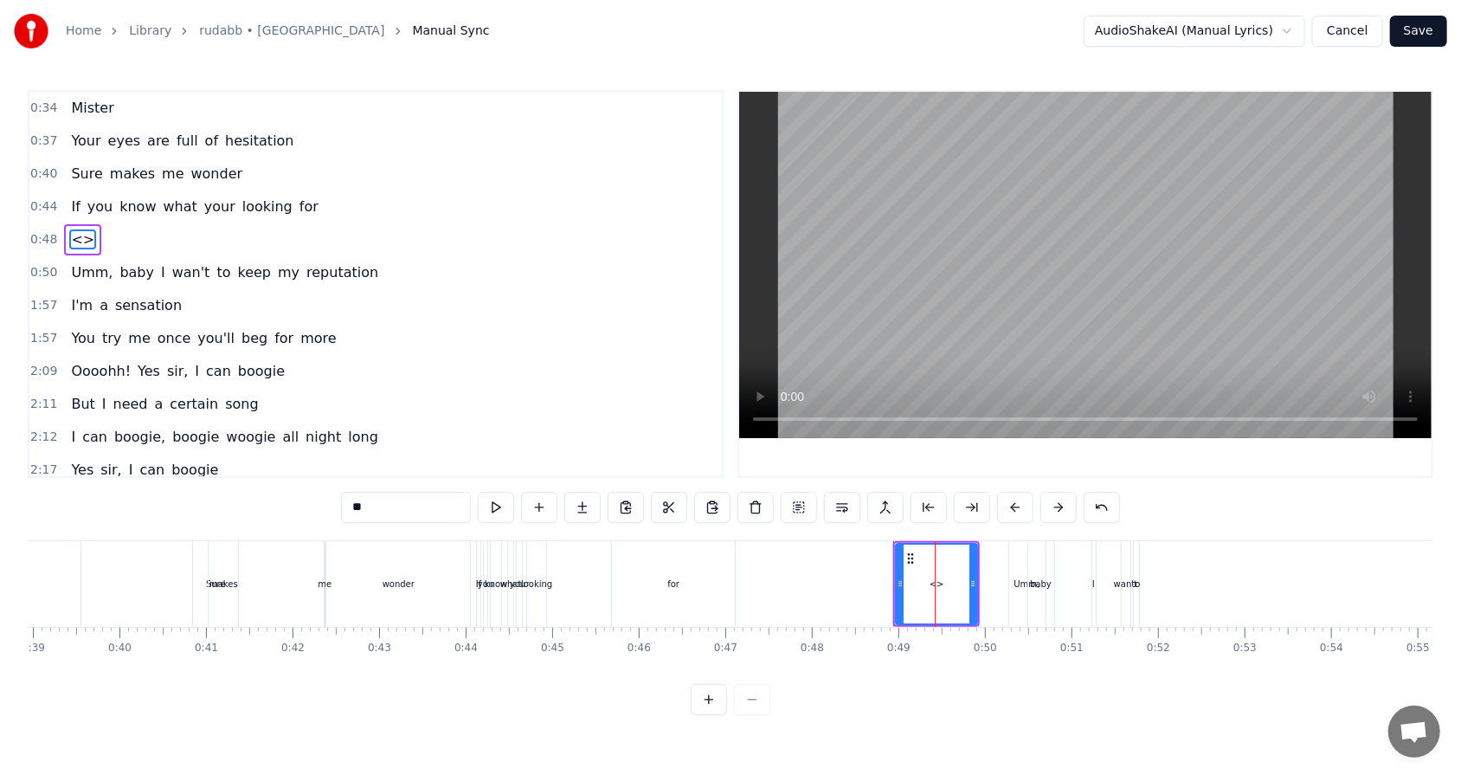
click at [683, 494] on icon at bounding box center [910, 558] width 14 height 14
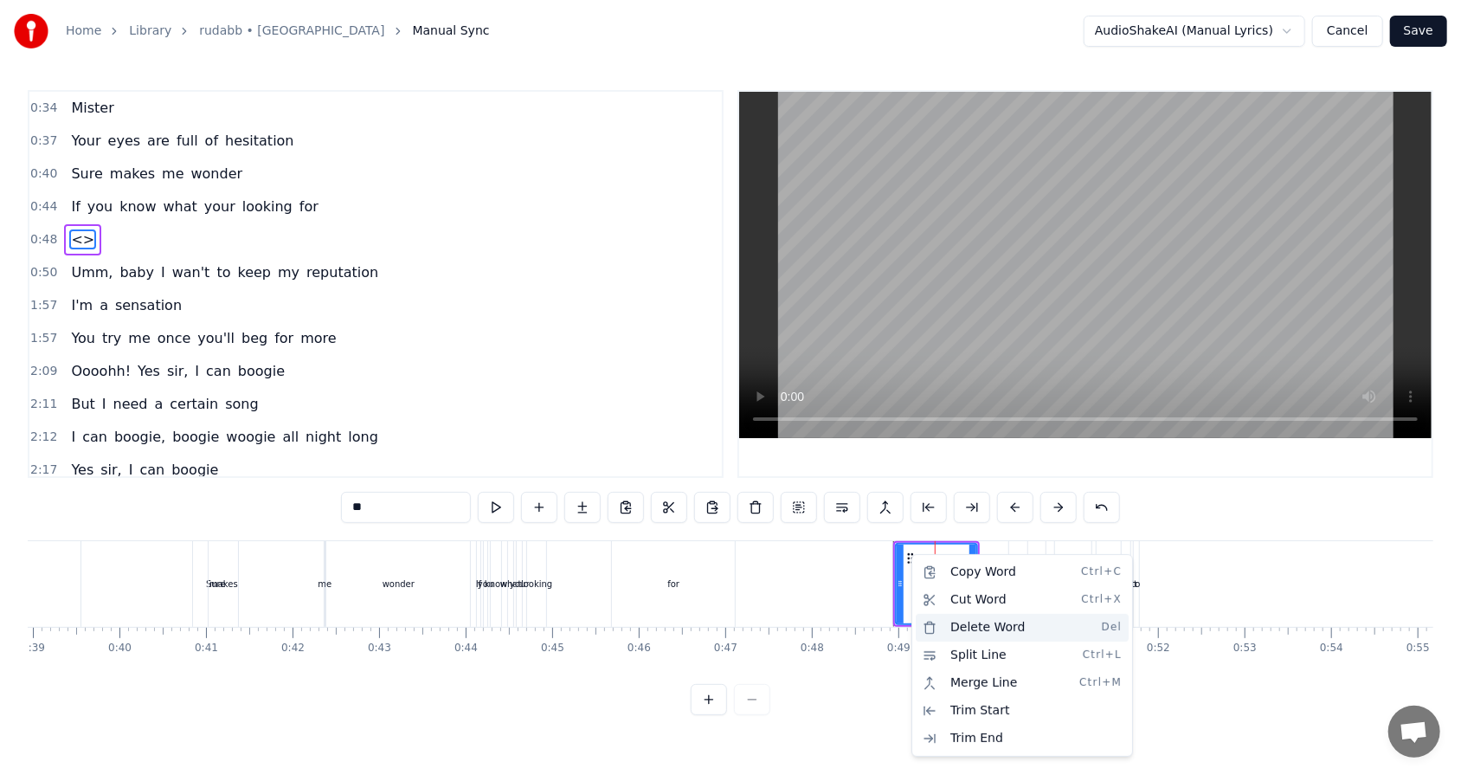
click at [683, 494] on div "Delete Word Del" at bounding box center [1022, 628] width 213 height 28
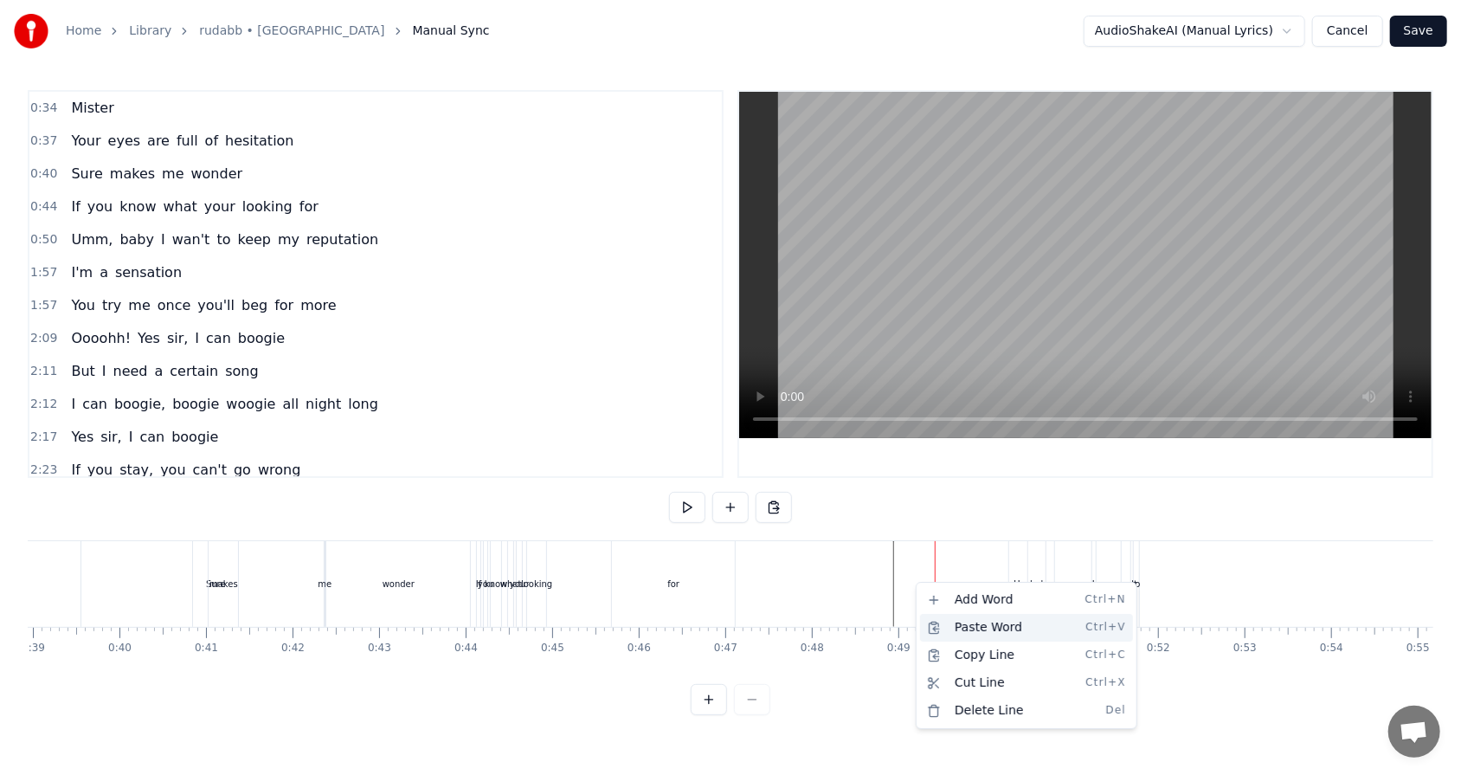
click at [683, 494] on div "Paste Word Ctrl+V" at bounding box center [1026, 628] width 213 height 28
click at [683, 494] on div "Paste Word Ctrl+V" at bounding box center [1048, 641] width 213 height 28
click at [683, 494] on div at bounding box center [935, 584] width 1 height 86
click at [683, 494] on div "New Line Ctrl+N" at bounding box center [1047, 603] width 213 height 28
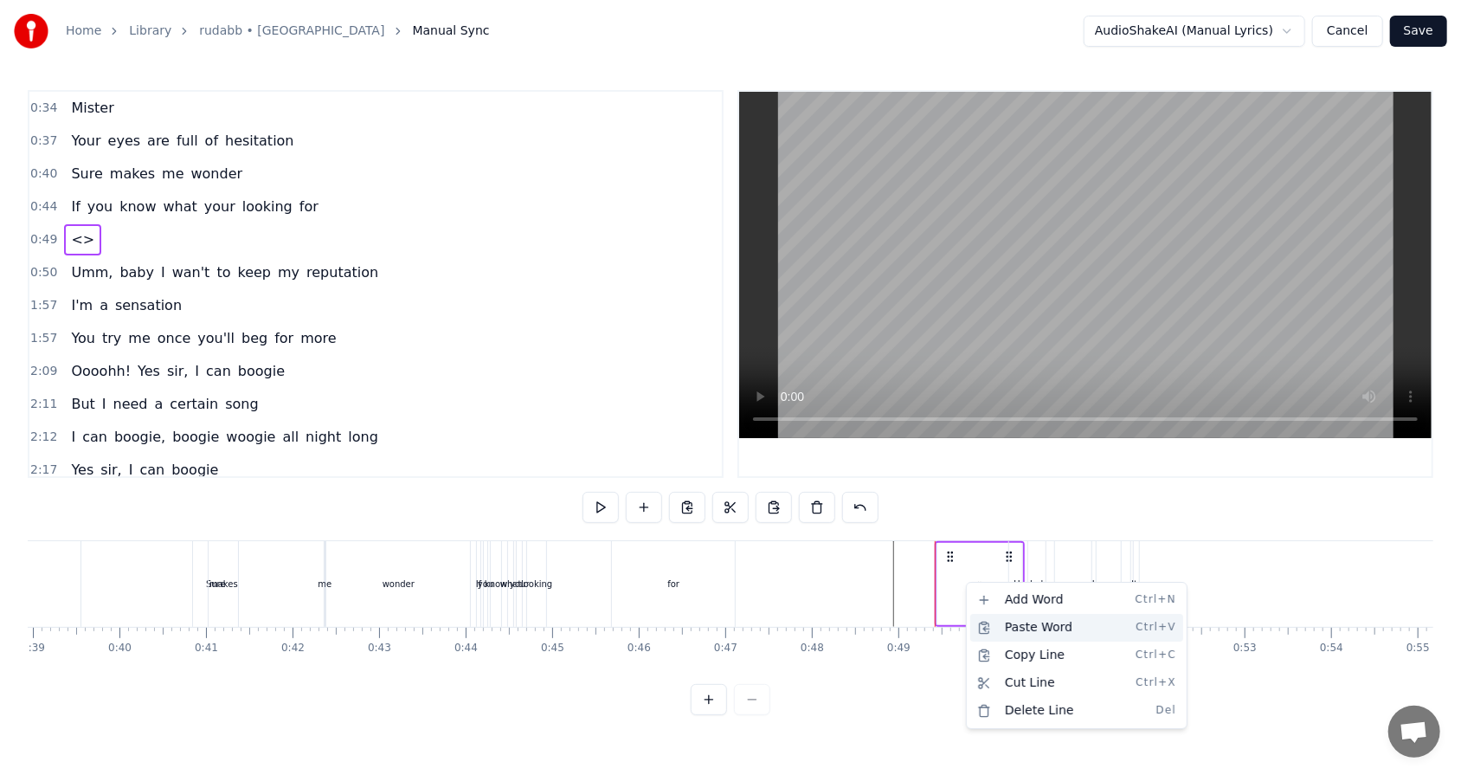
click at [683, 494] on div "Paste Word Ctrl+V" at bounding box center [1076, 628] width 213 height 28
click at [683, 494] on div "Add Word Ctrl+N" at bounding box center [1087, 600] width 213 height 28
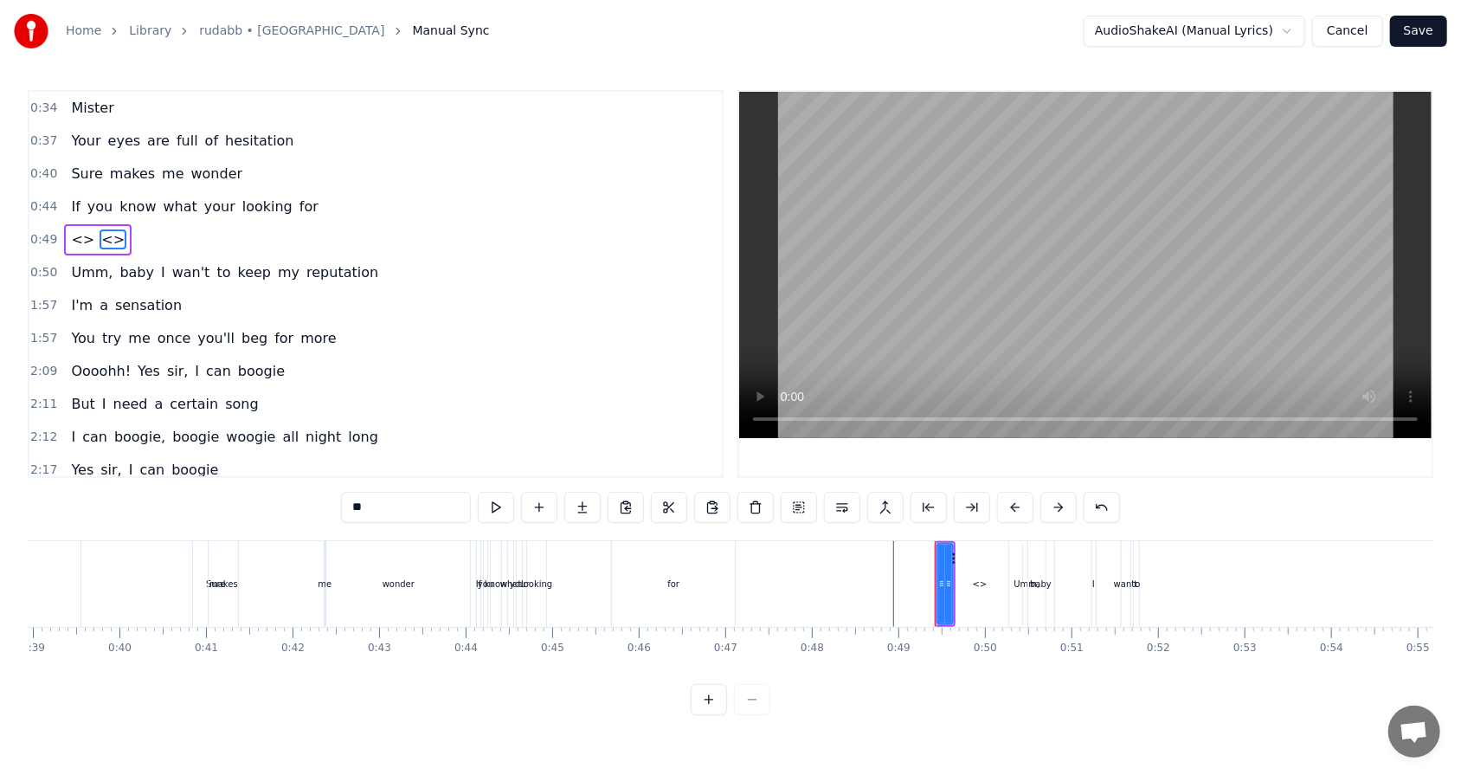
click at [683, 494] on div "<>" at bounding box center [980, 583] width 15 height 13
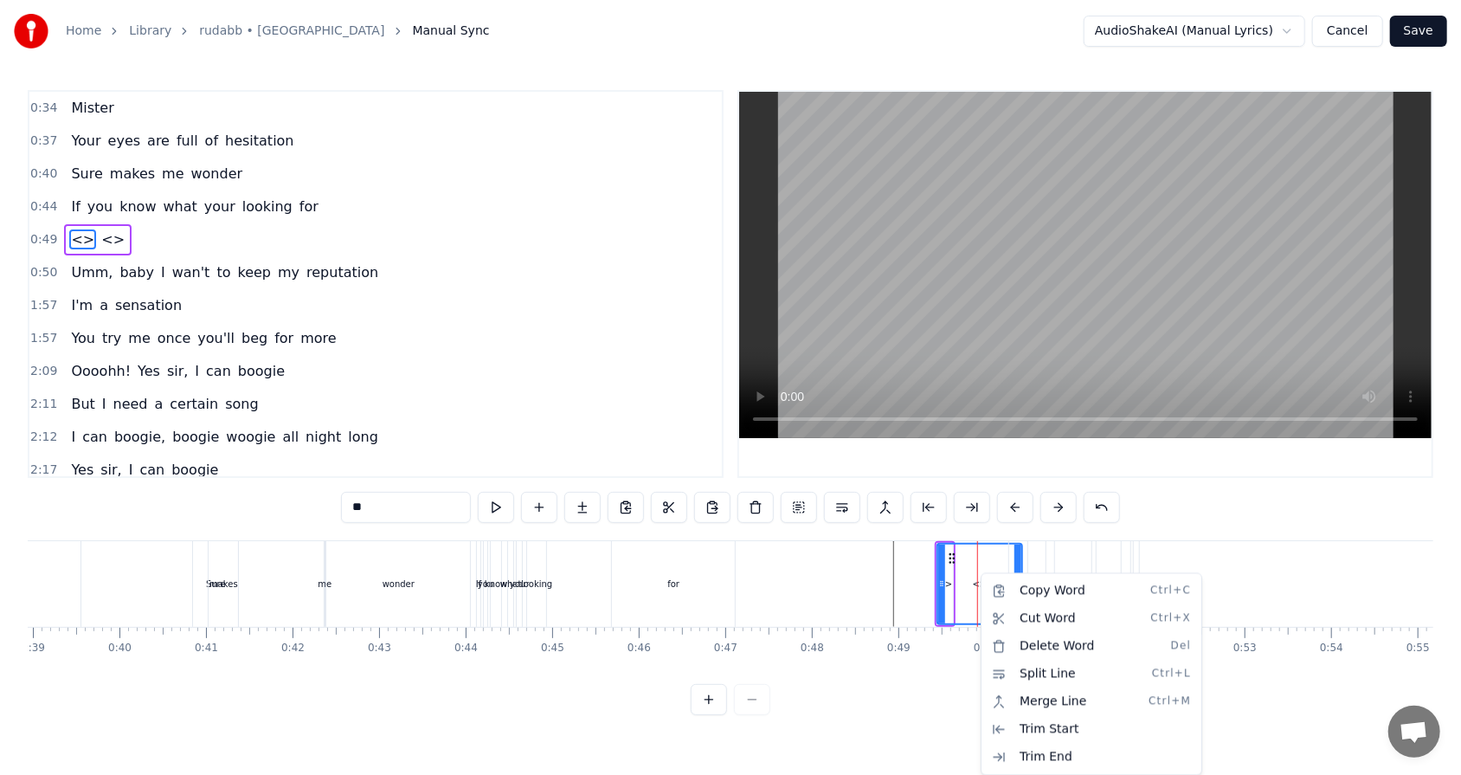
click at [683, 494] on html "Home Library rudabb • RHEZAANJ Manual Sync AudioShakeAI (Manual Lyrics) Cancel …" at bounding box center [730, 371] width 1461 height 742
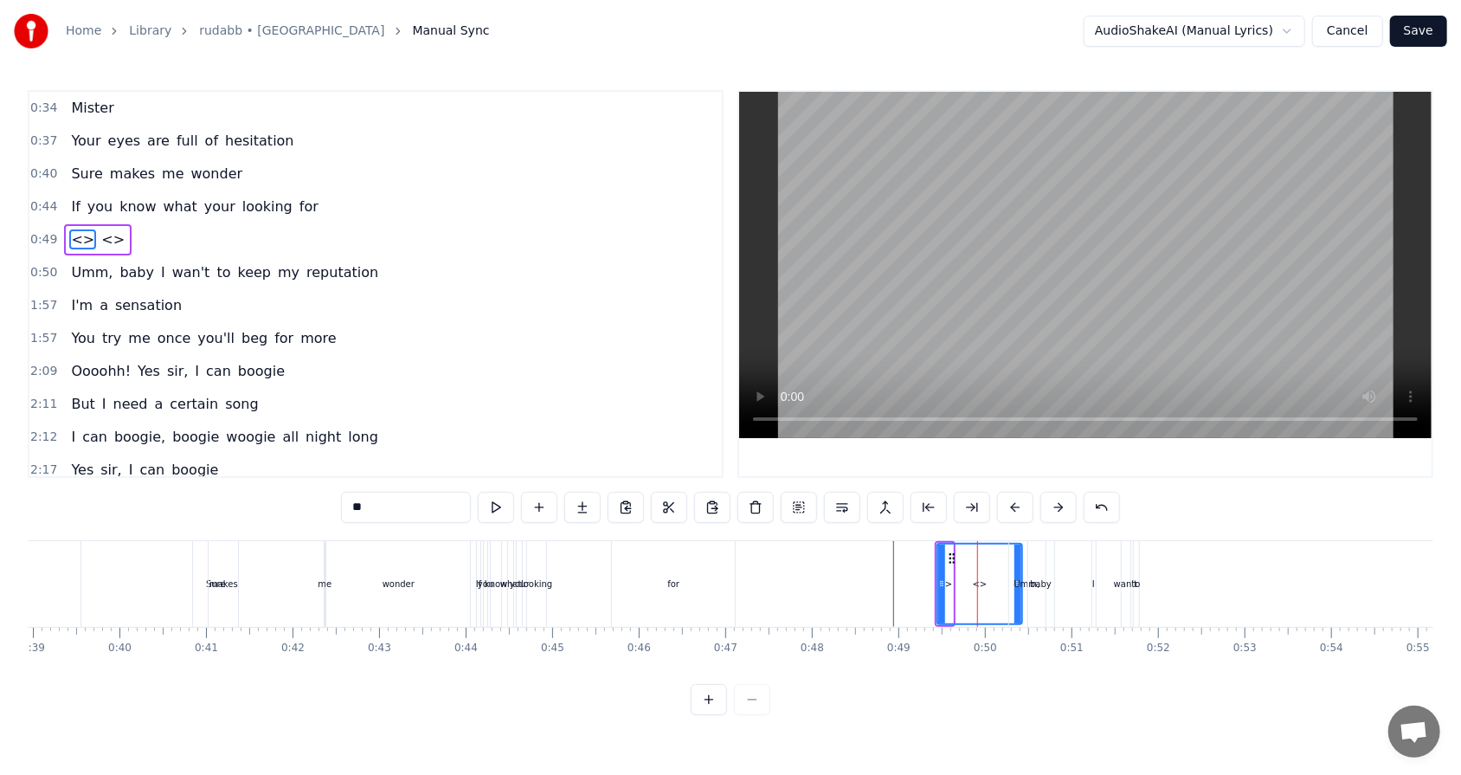
click at [391, 494] on input "**" at bounding box center [406, 507] width 130 height 31
drag, startPoint x: 391, startPoint y: 511, endPoint x: 343, endPoint y: 510, distance: 48.5
click at [343, 494] on input "**" at bounding box center [406, 507] width 130 height 31
click at [142, 235] on span "<>" at bounding box center [152, 239] width 27 height 20
drag, startPoint x: 393, startPoint y: 506, endPoint x: 353, endPoint y: 505, distance: 39.8
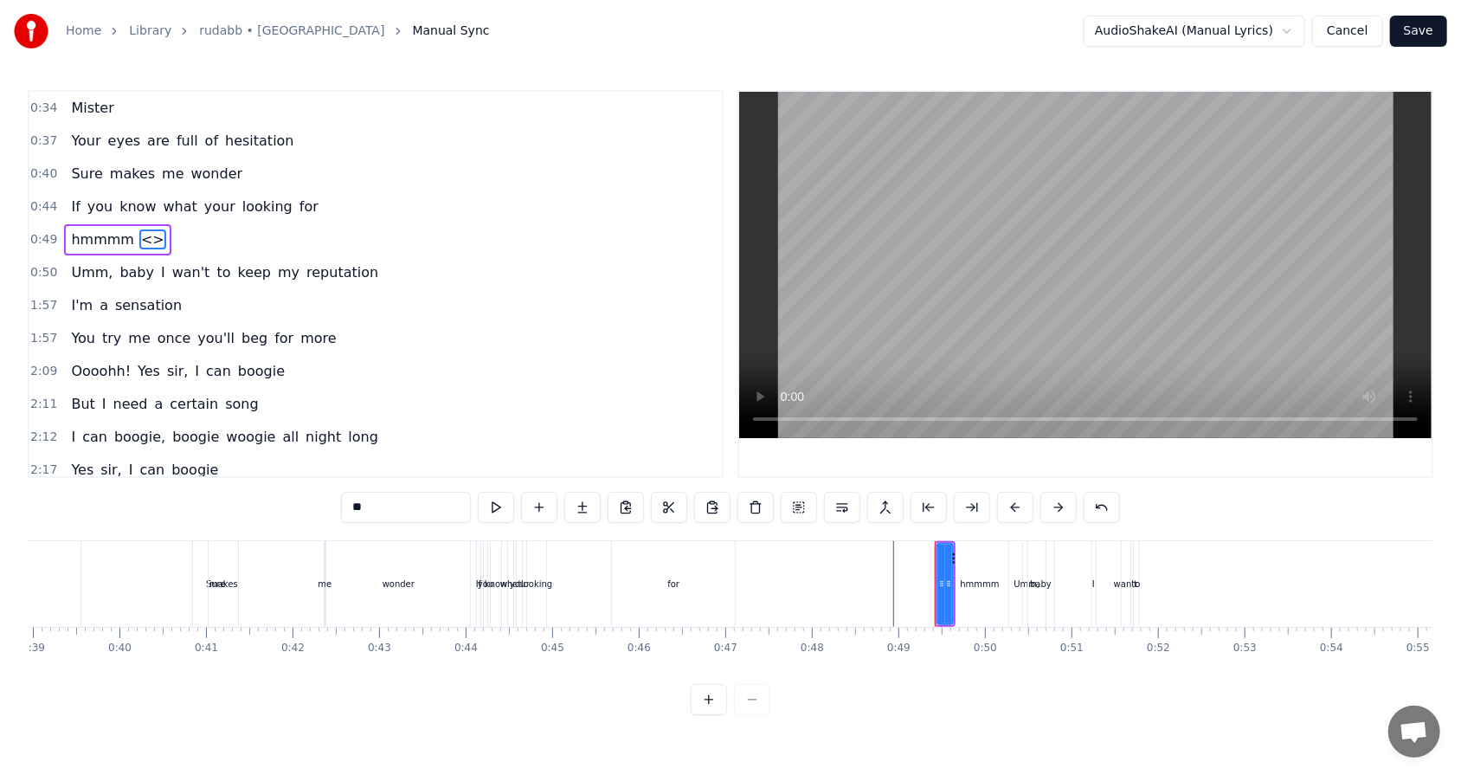
click at [353, 494] on input "**" at bounding box center [406, 507] width 130 height 31
click at [276, 262] on span "my" at bounding box center [288, 272] width 25 height 20
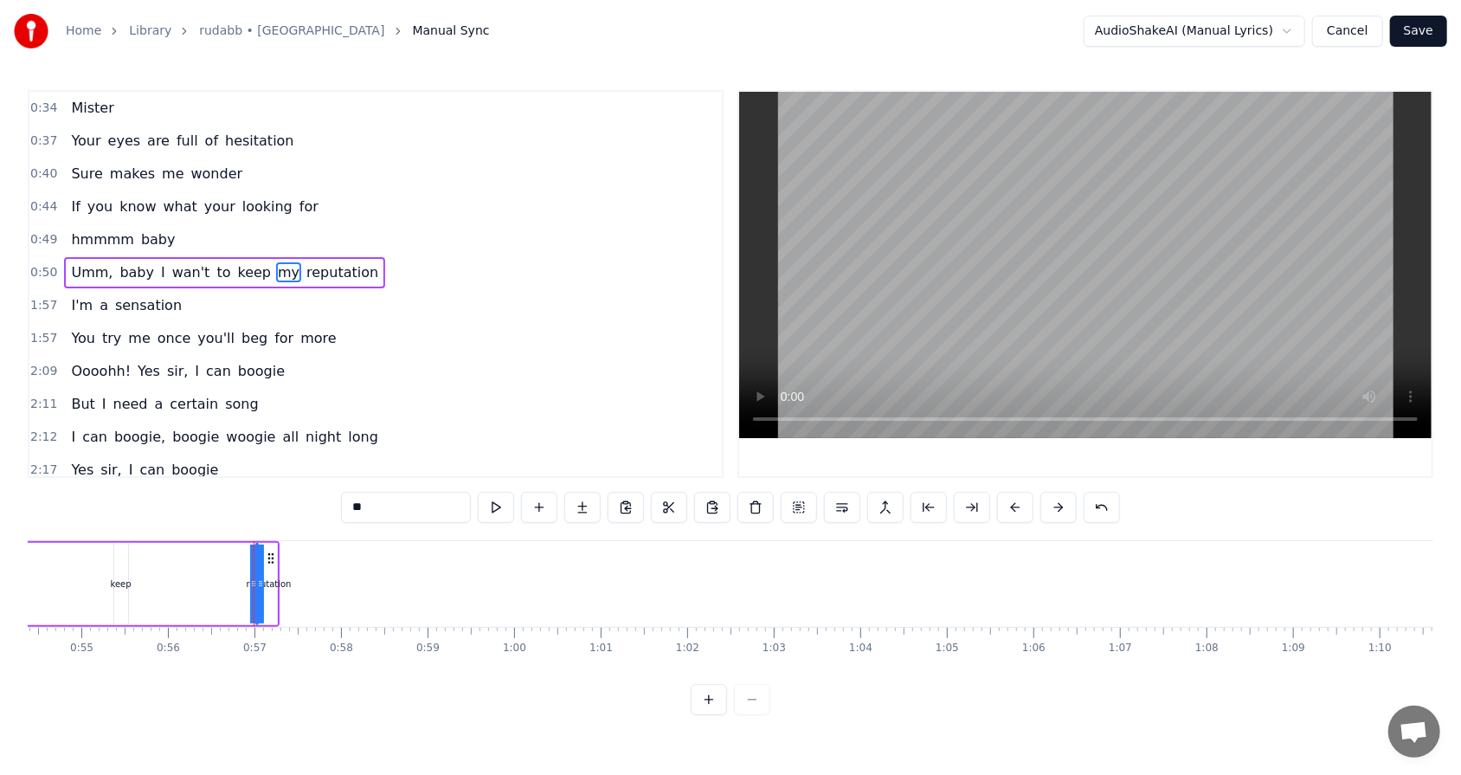
scroll to position [0, 4844]
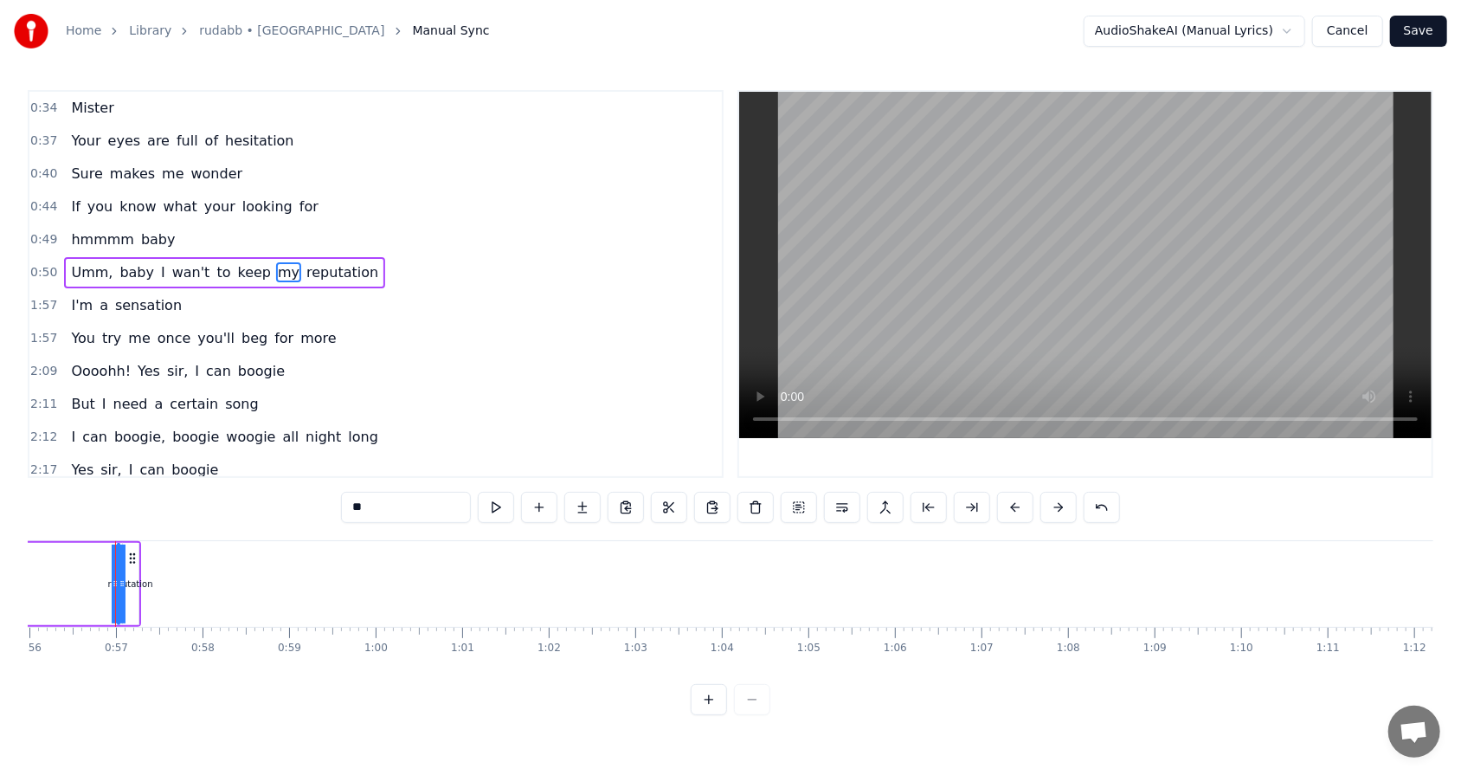
click at [159, 267] on span "I" at bounding box center [163, 272] width 8 height 20
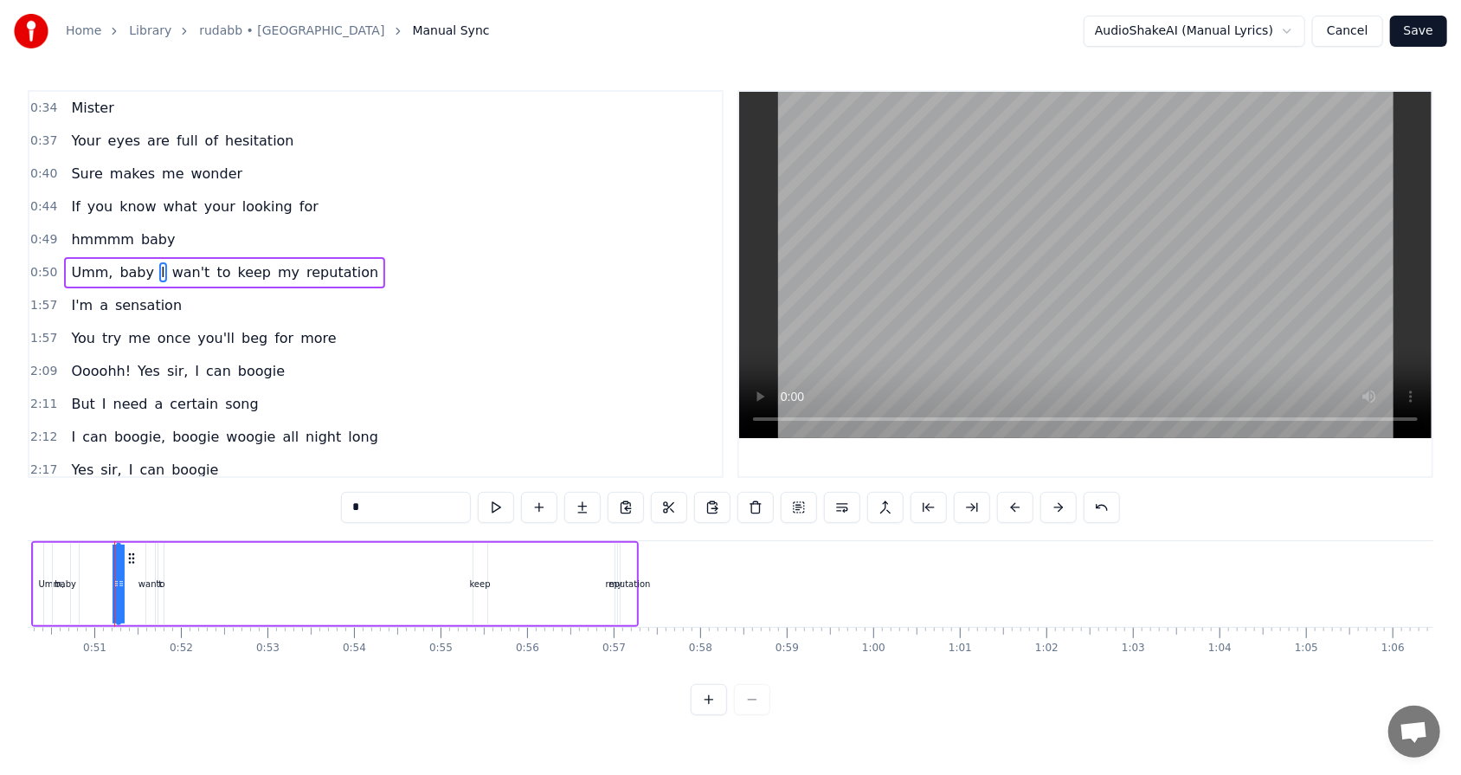
scroll to position [0, 4346]
click at [159, 262] on span "I" at bounding box center [163, 272] width 8 height 20
click at [134, 265] on span "baby" at bounding box center [137, 272] width 38 height 20
type input "****"
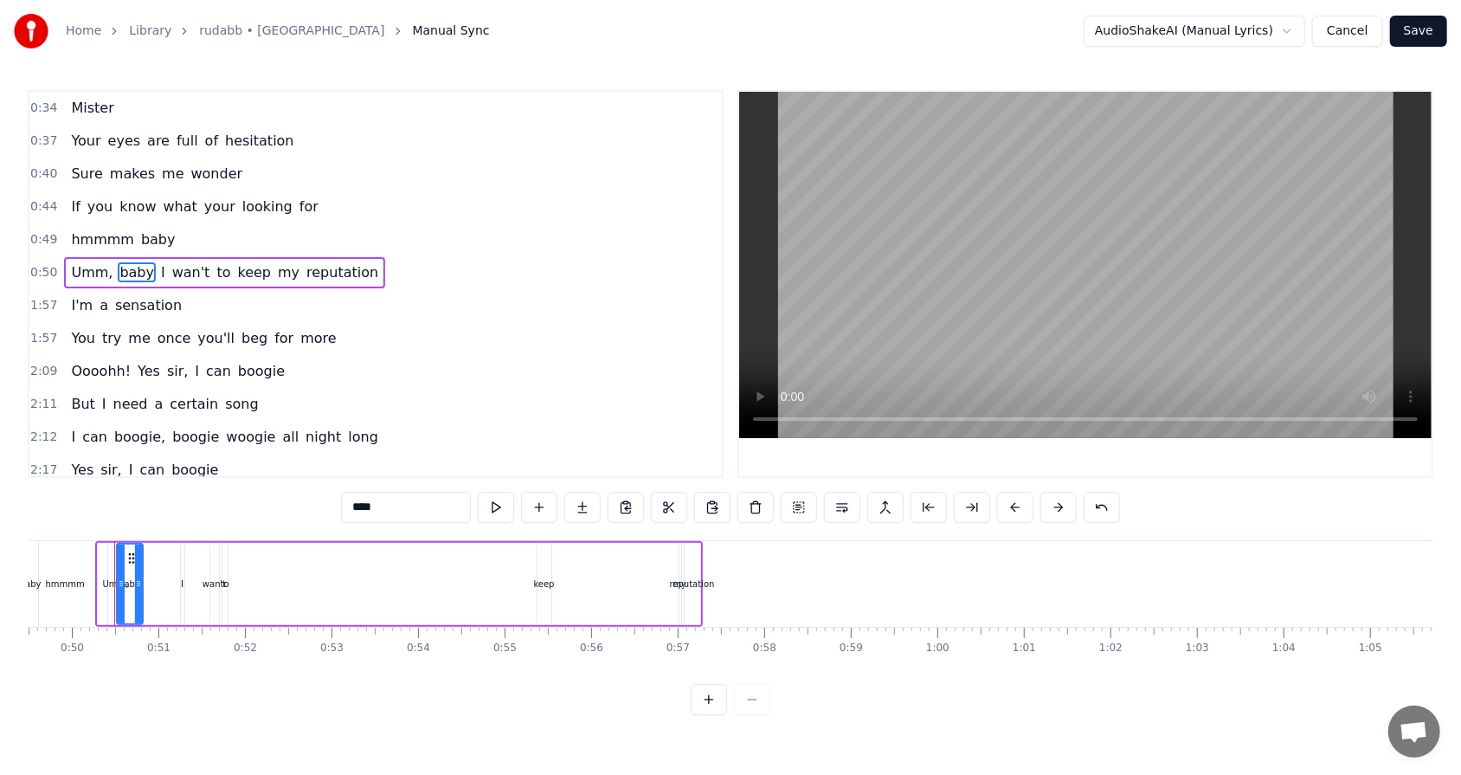
scroll to position [0, 4282]
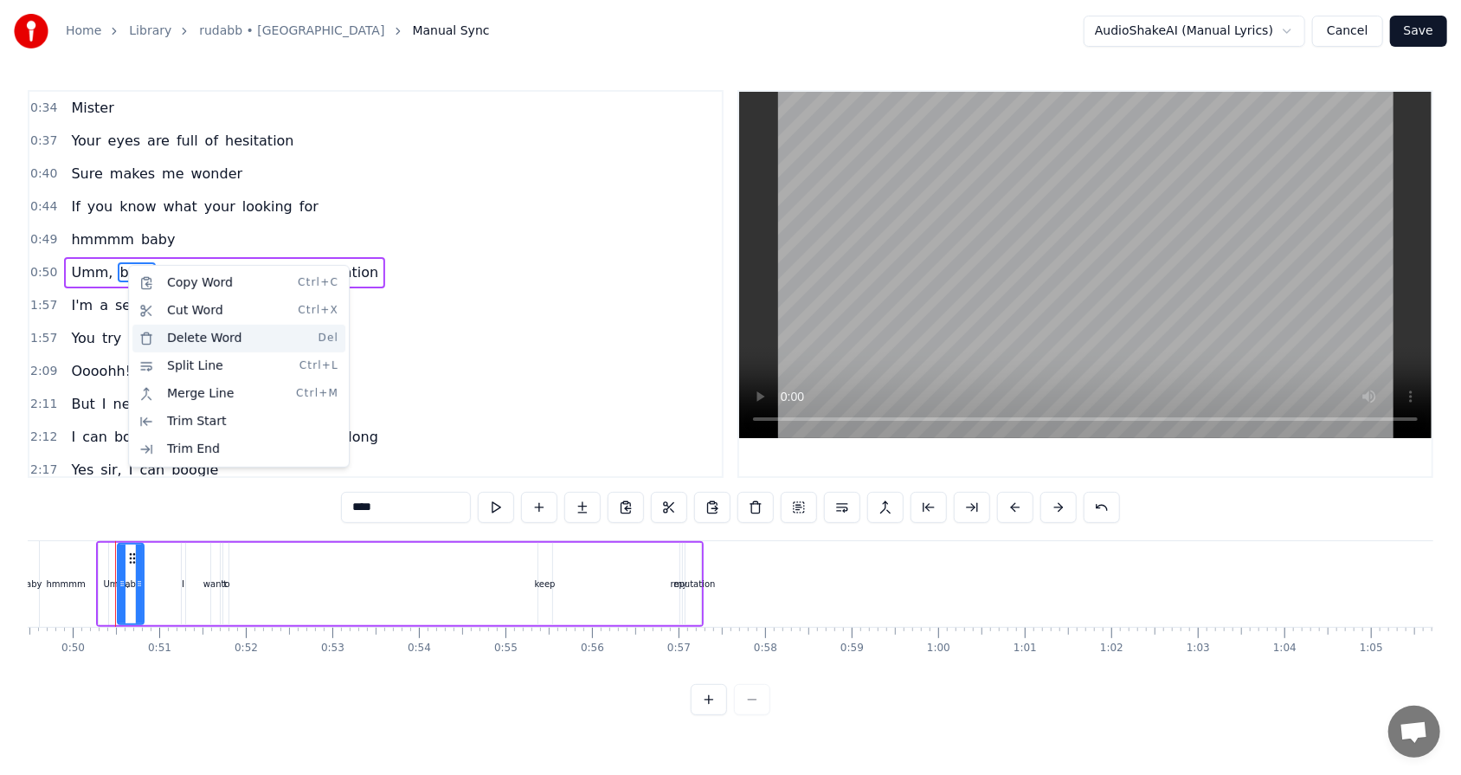
click at [168, 339] on div "Delete Word Del" at bounding box center [238, 339] width 213 height 28
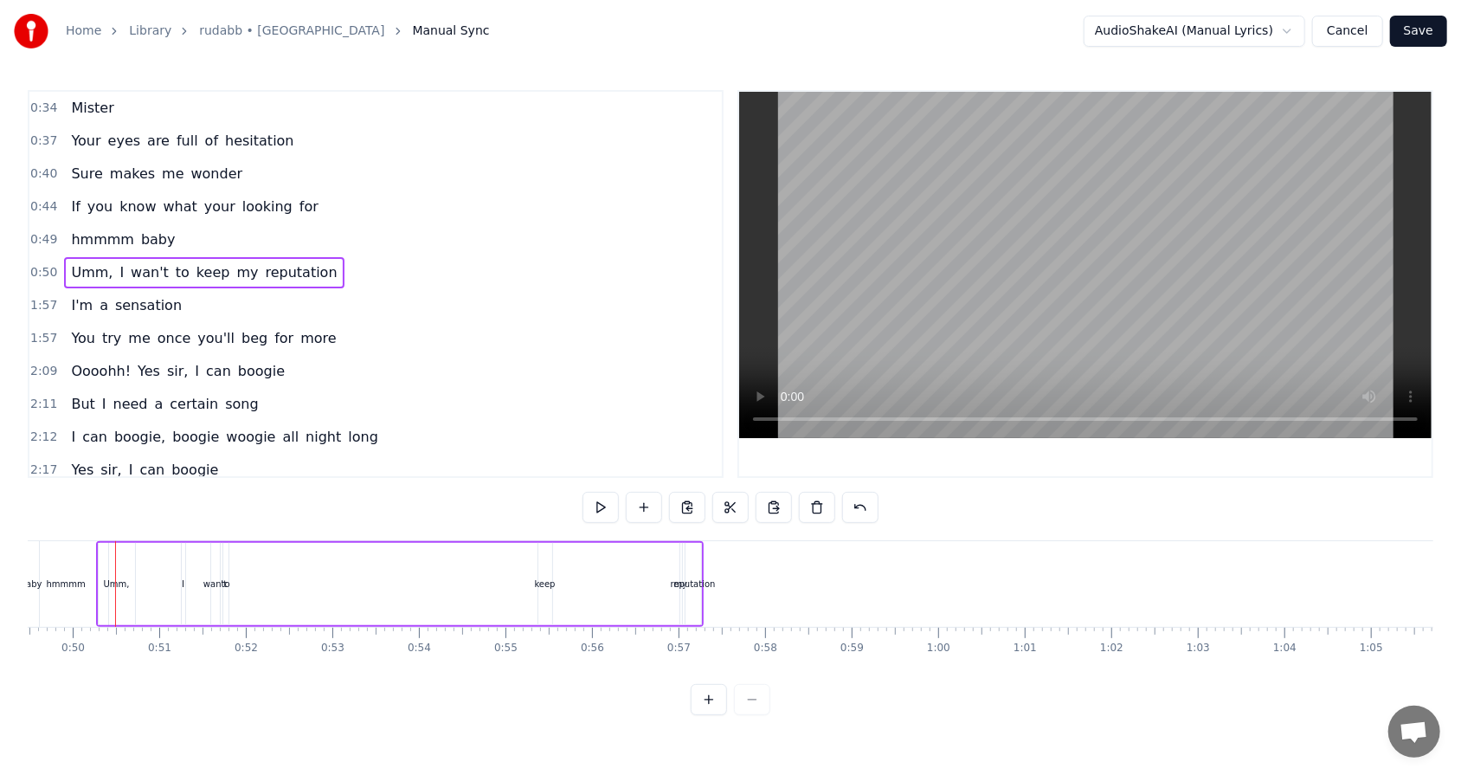
click at [106, 266] on div "Umm, I wan't to keep my reputation" at bounding box center [204, 272] width 280 height 31
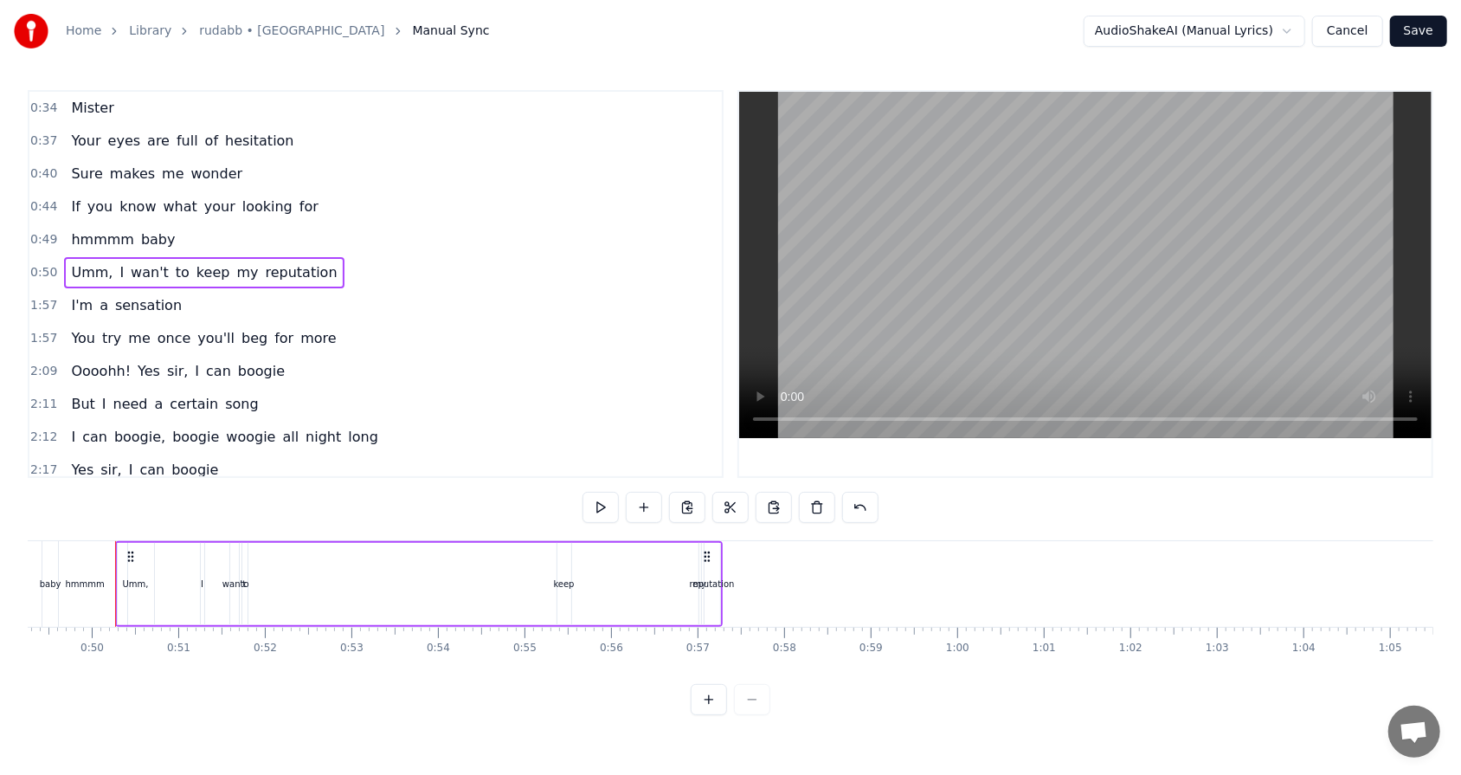
click at [93, 267] on span "Umm," at bounding box center [91, 272] width 45 height 20
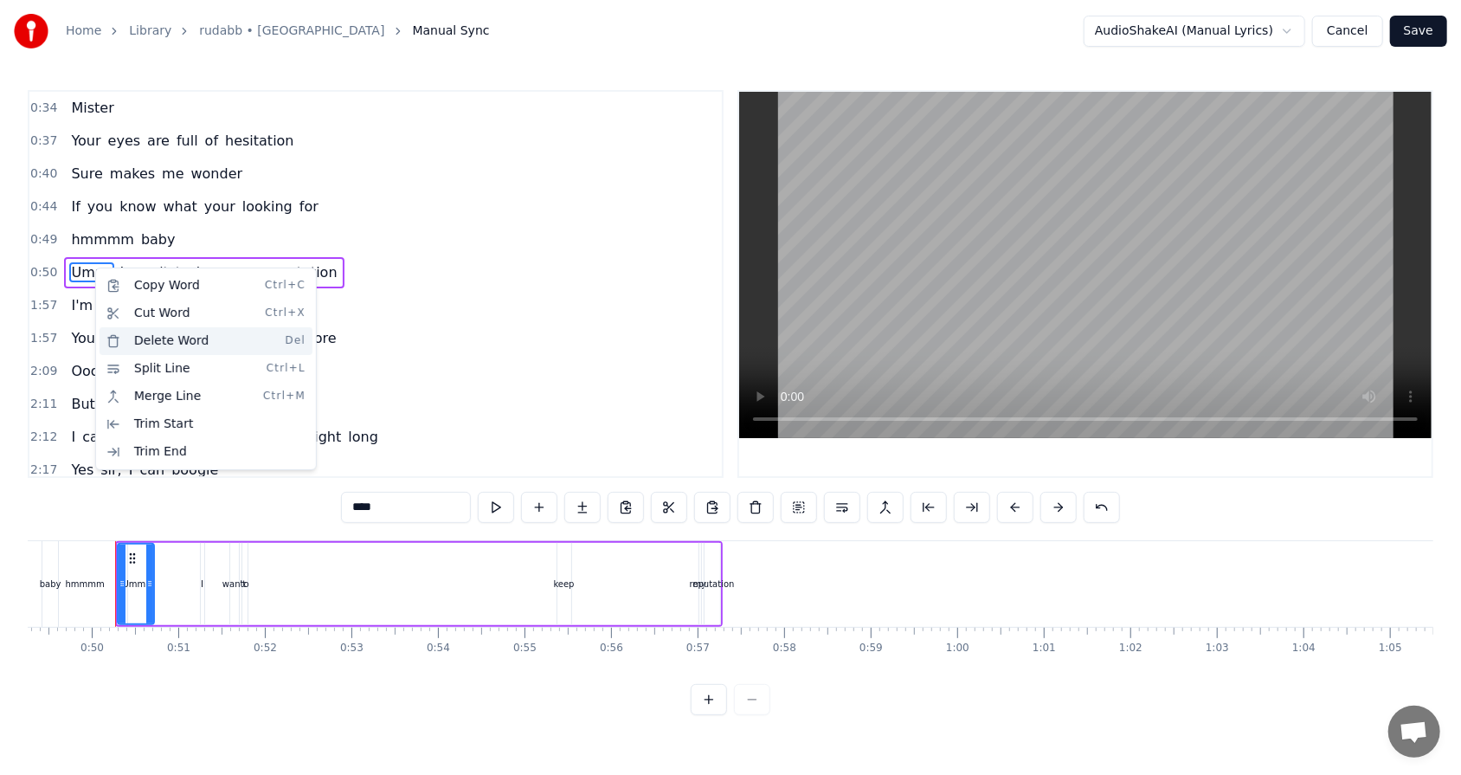
click at [153, 331] on div "Delete Word Del" at bounding box center [206, 341] width 213 height 28
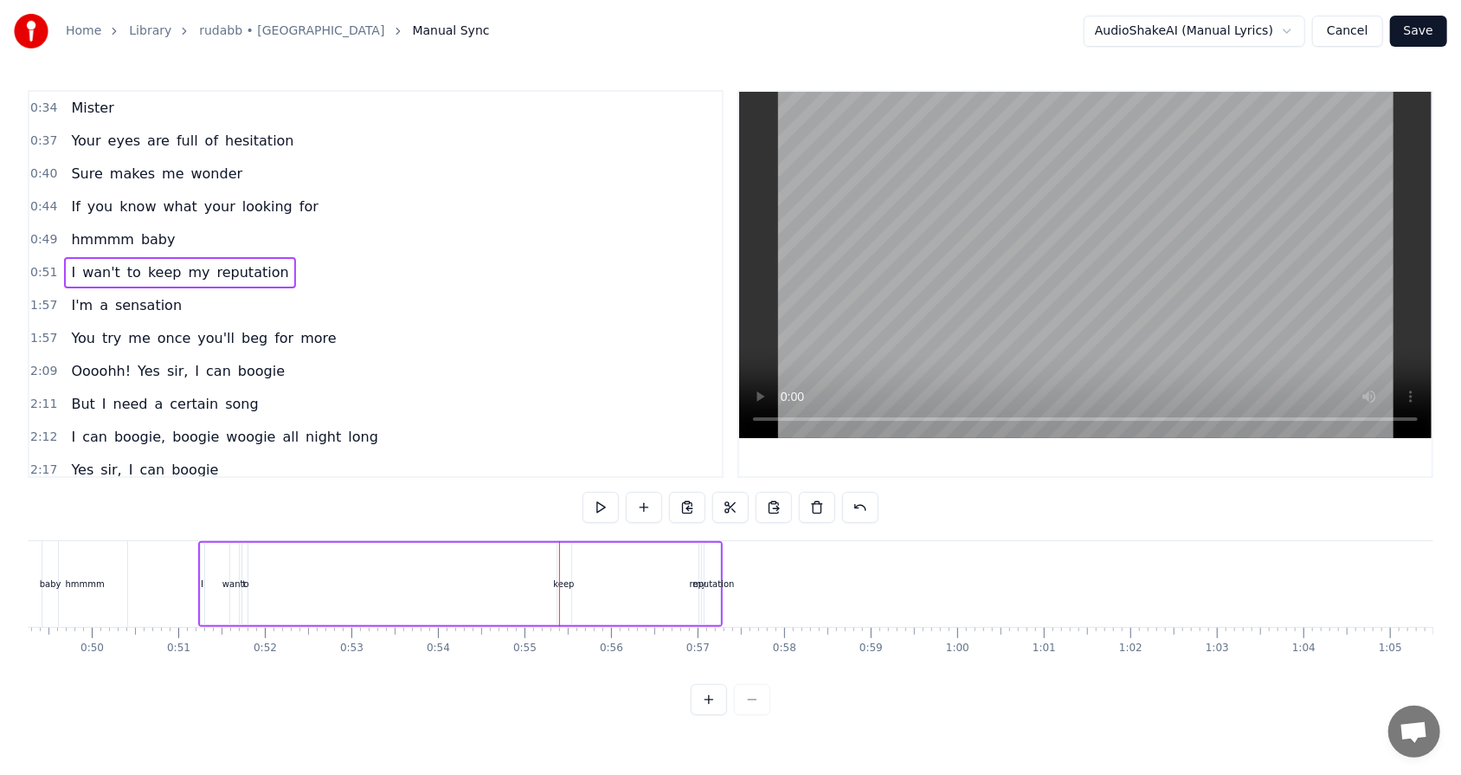
click at [122, 235] on span "hmmmm" at bounding box center [102, 239] width 66 height 20
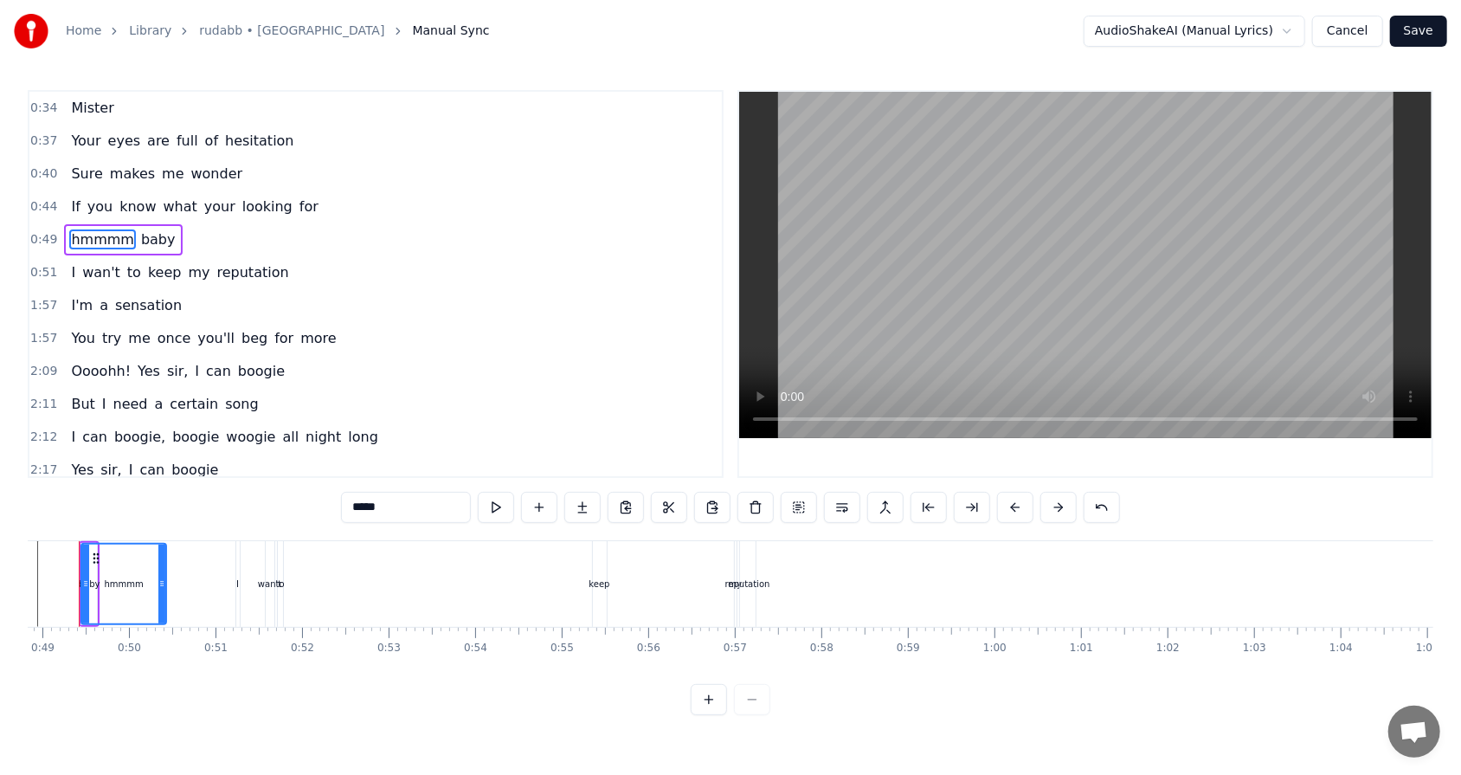
scroll to position [0, 4190]
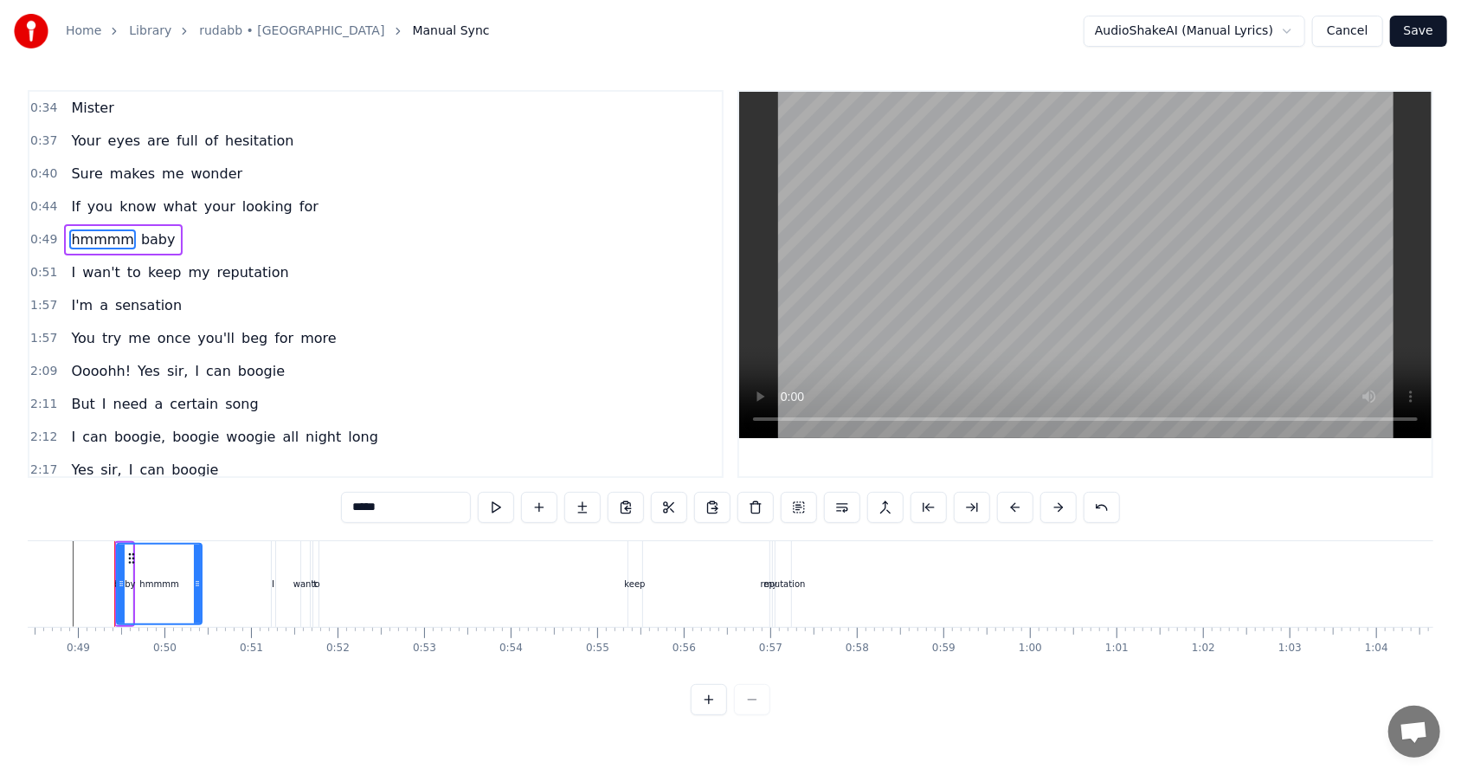
click at [64, 235] on div "hmmmm baby" at bounding box center [123, 239] width 118 height 31
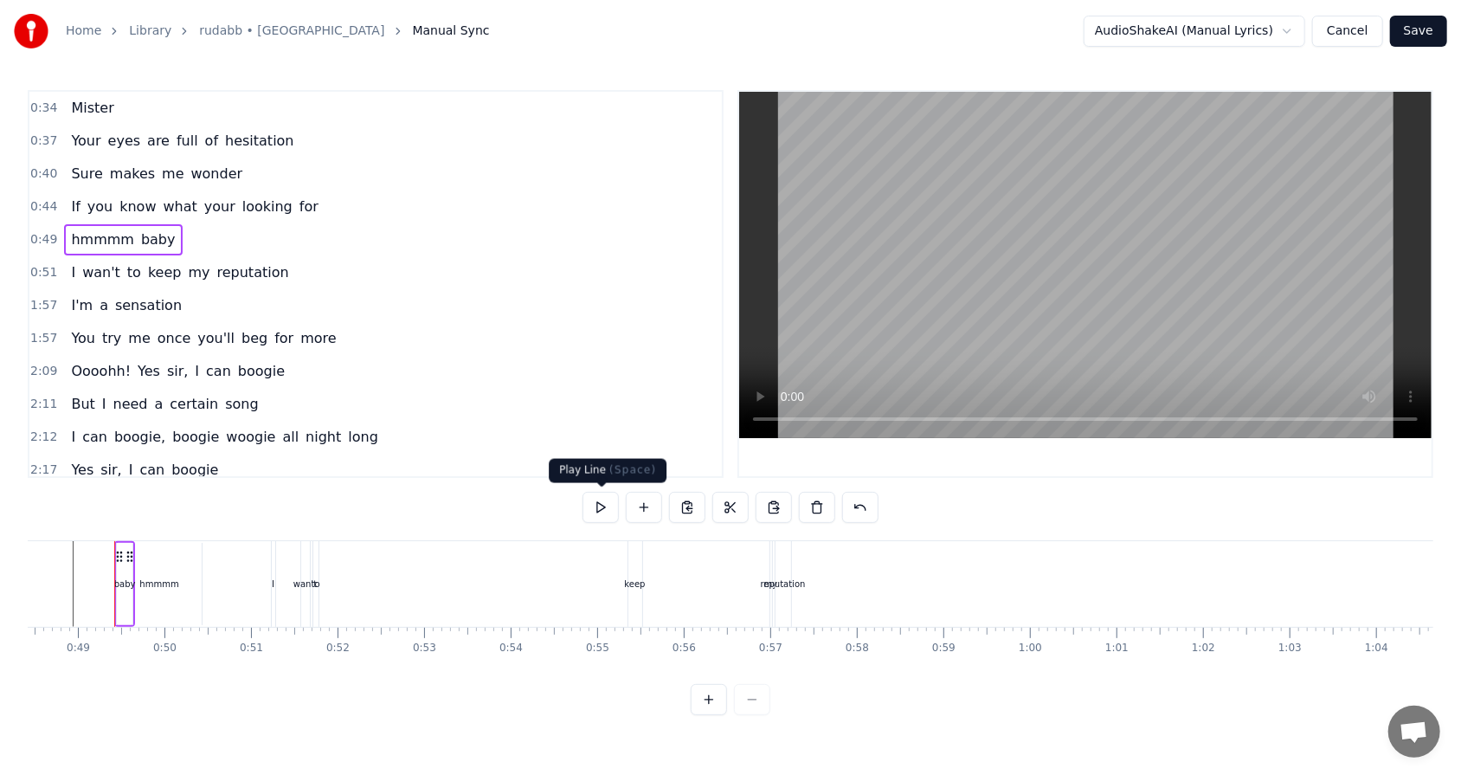
click at [594, 494] on button at bounding box center [600, 507] width 36 height 31
click at [597, 494] on button at bounding box center [600, 507] width 36 height 31
click at [609, 494] on button at bounding box center [600, 507] width 36 height 31
click at [127, 494] on icon at bounding box center [130, 557] width 14 height 14
click at [127, 494] on div "baby" at bounding box center [125, 583] width 22 height 13
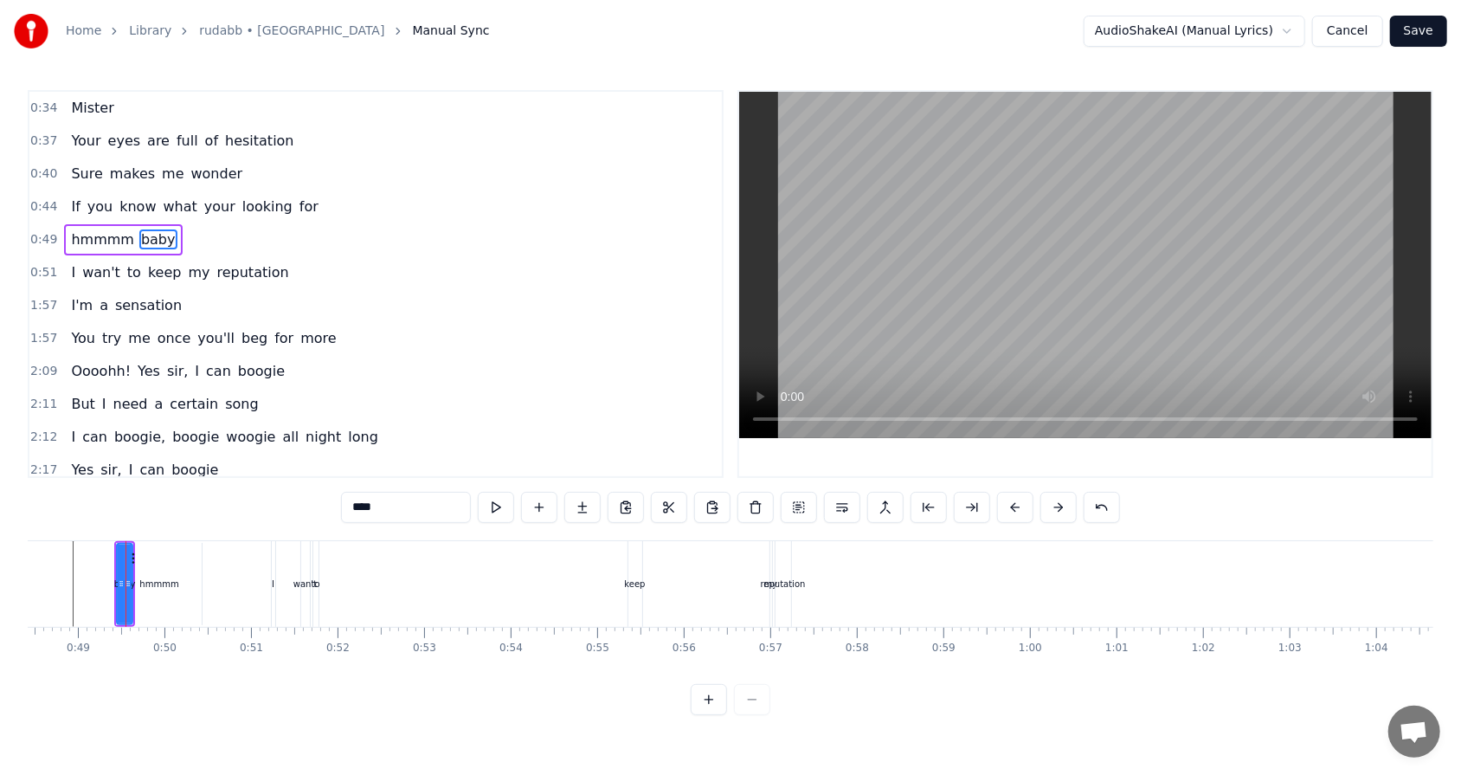
click at [151, 494] on div "hmmmm" at bounding box center [158, 583] width 39 height 13
drag, startPoint x: 197, startPoint y: 582, endPoint x: 209, endPoint y: 579, distance: 12.6
click at [209, 494] on icon at bounding box center [209, 583] width 7 height 14
click at [129, 494] on div "hmmmm" at bounding box center [165, 583] width 95 height 79
click at [125, 494] on div "hmmmm" at bounding box center [165, 583] width 95 height 79
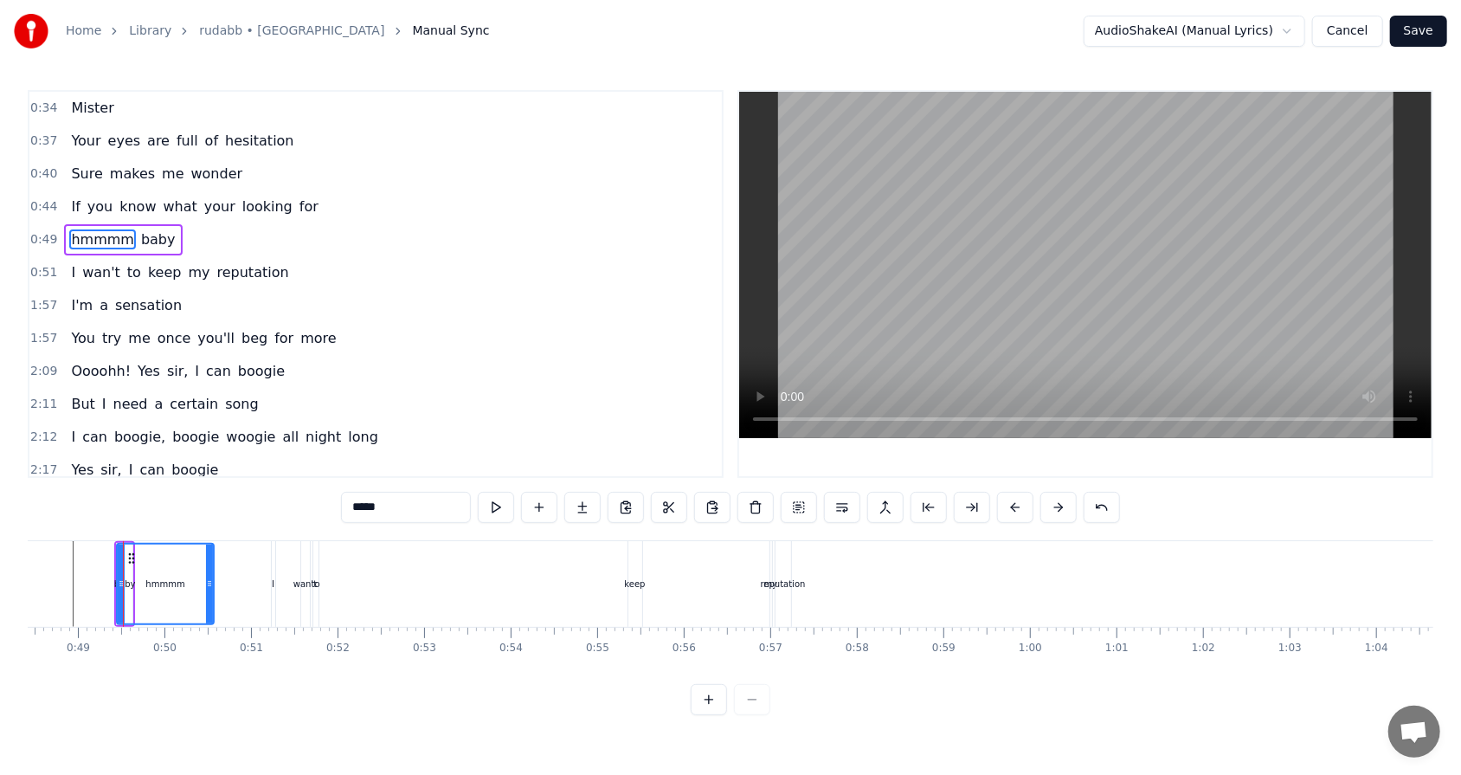
click at [139, 239] on span "baby" at bounding box center [158, 239] width 38 height 20
drag, startPoint x: 128, startPoint y: 584, endPoint x: 161, endPoint y: 579, distance: 33.3
click at [161, 494] on icon at bounding box center [160, 583] width 7 height 14
click at [199, 494] on div "hmmmm" at bounding box center [165, 584] width 97 height 82
drag, startPoint x: 210, startPoint y: 584, endPoint x: 262, endPoint y: 583, distance: 51.9
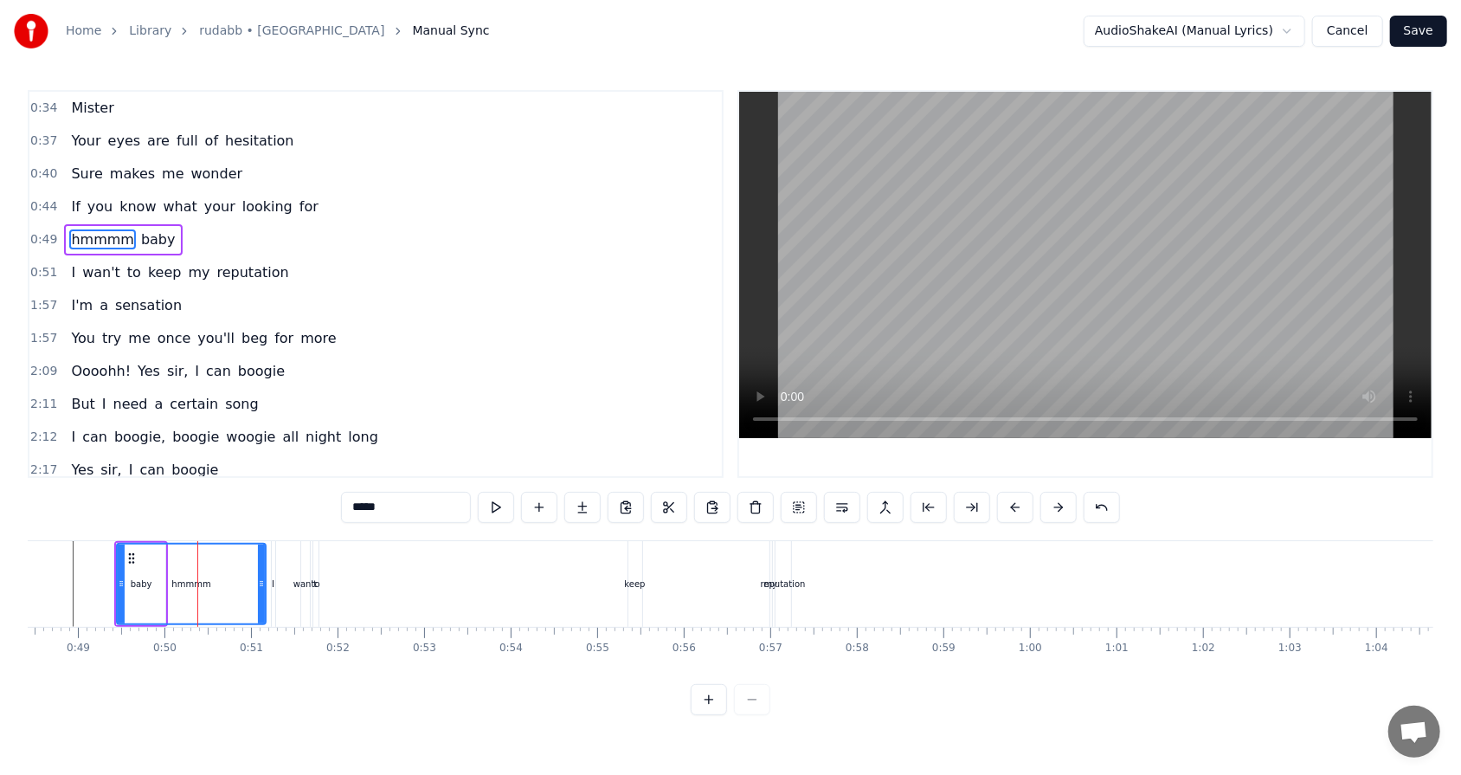
click at [262, 494] on icon at bounding box center [261, 583] width 7 height 14
click at [129, 494] on icon at bounding box center [132, 558] width 14 height 14
click at [213, 209] on span "your" at bounding box center [219, 206] width 35 height 20
type input "****"
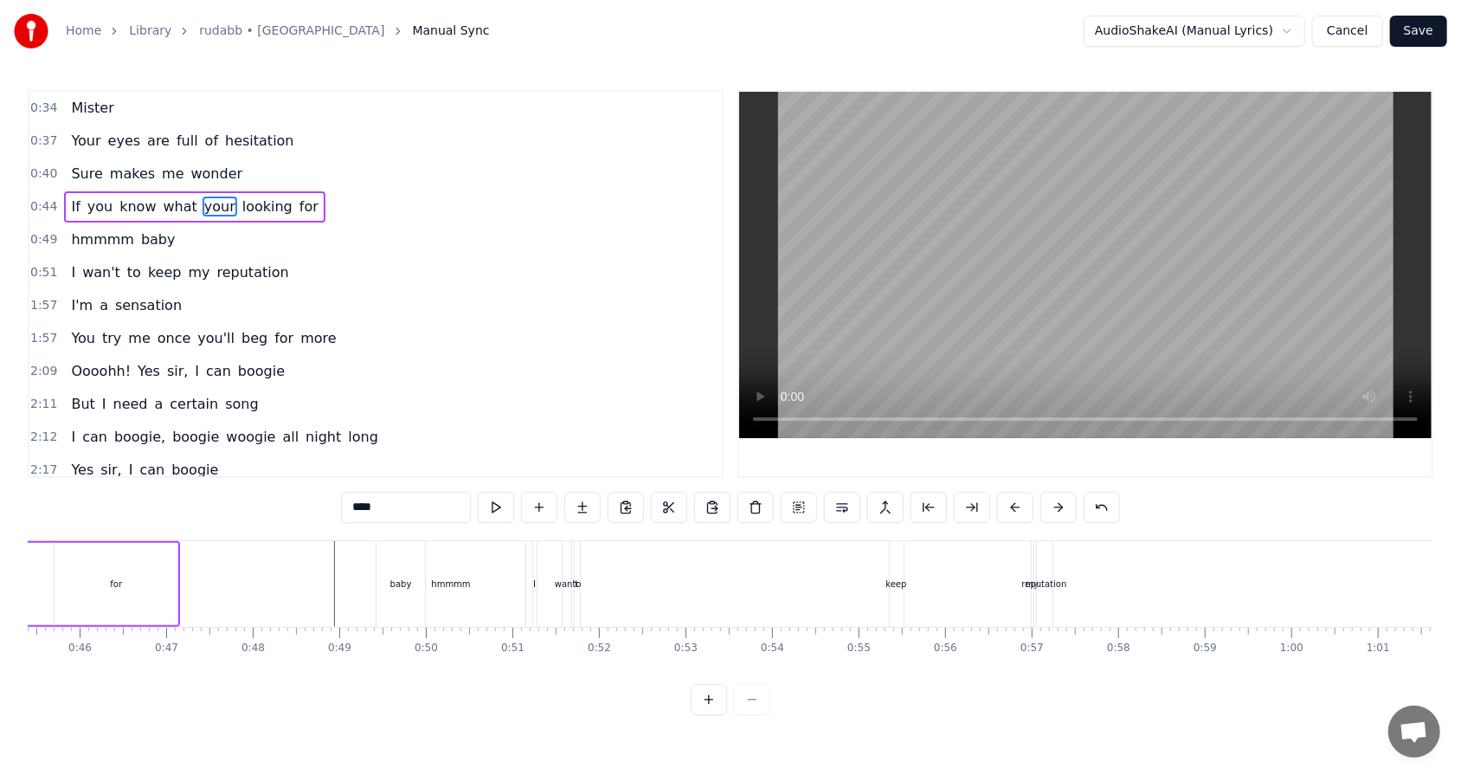
scroll to position [0, 3771]
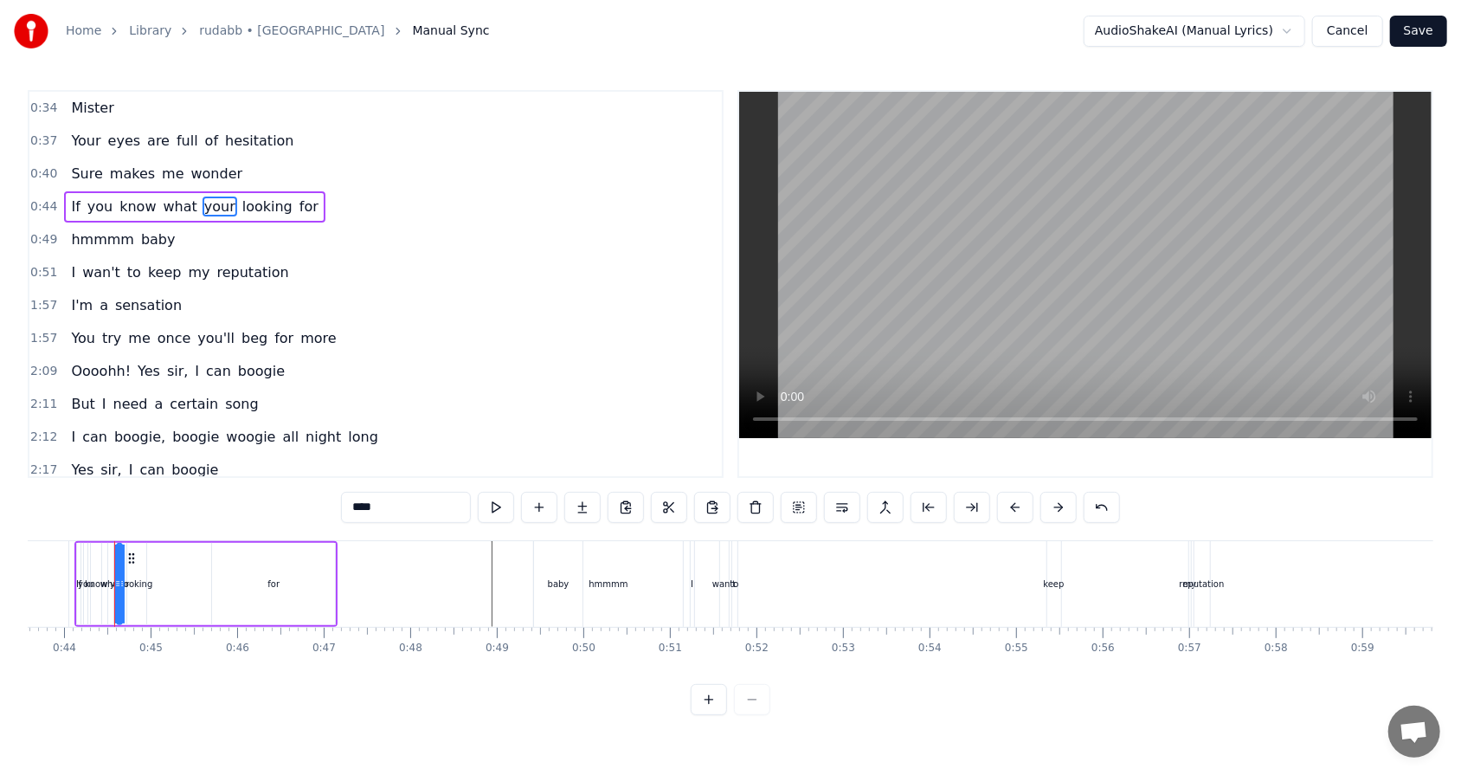
click at [190, 235] on div "0:49 hmmmm baby" at bounding box center [375, 239] width 692 height 33
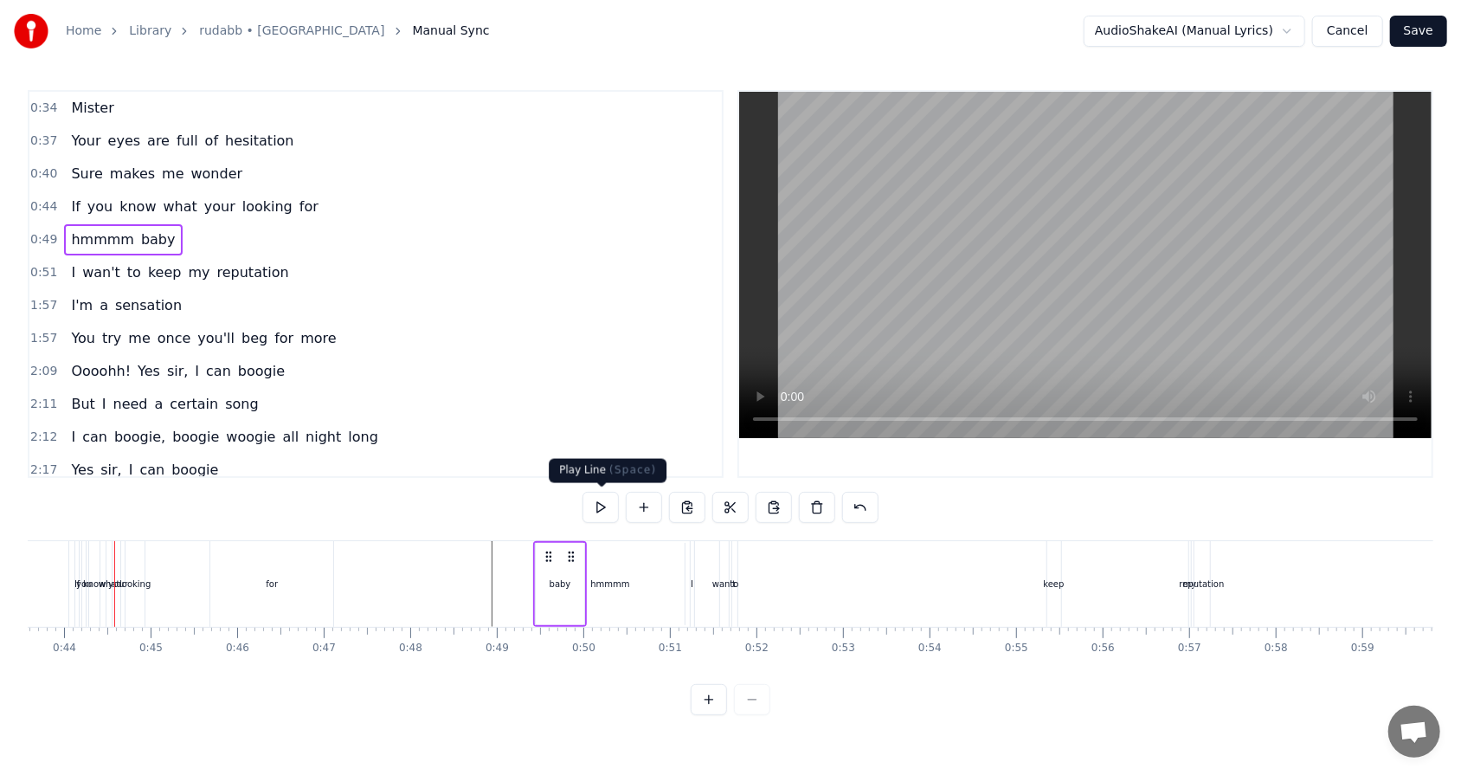
click at [594, 494] on button at bounding box center [600, 507] width 36 height 31
click at [619, 494] on div "hmmmm" at bounding box center [610, 584] width 149 height 82
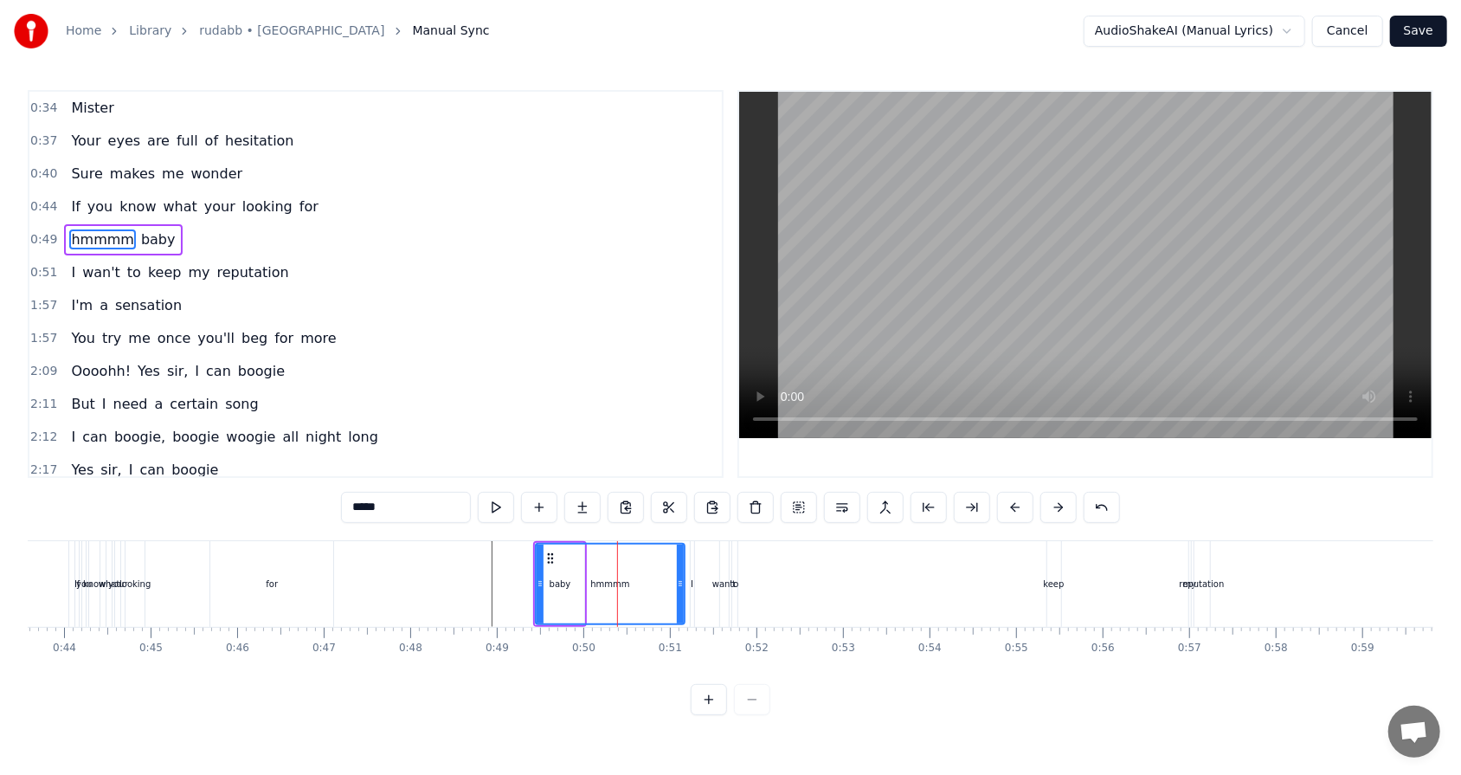
click at [606, 494] on div "hmmmm" at bounding box center [609, 583] width 39 height 13
click at [384, 494] on input "*****" at bounding box center [406, 507] width 130 height 31
click at [162, 196] on span "what" at bounding box center [180, 206] width 37 height 20
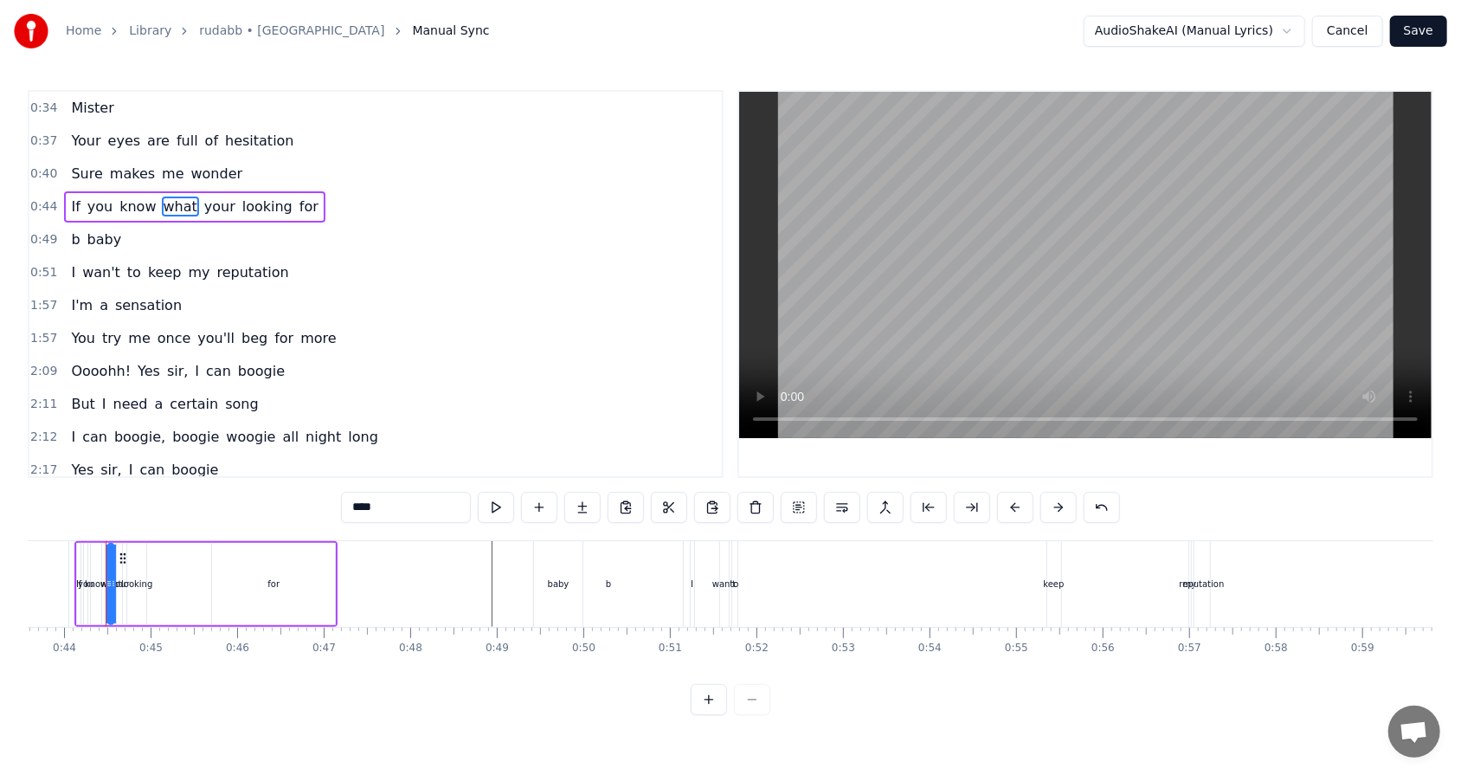
scroll to position [0, 3763]
click at [70, 235] on span "b" at bounding box center [75, 239] width 12 height 20
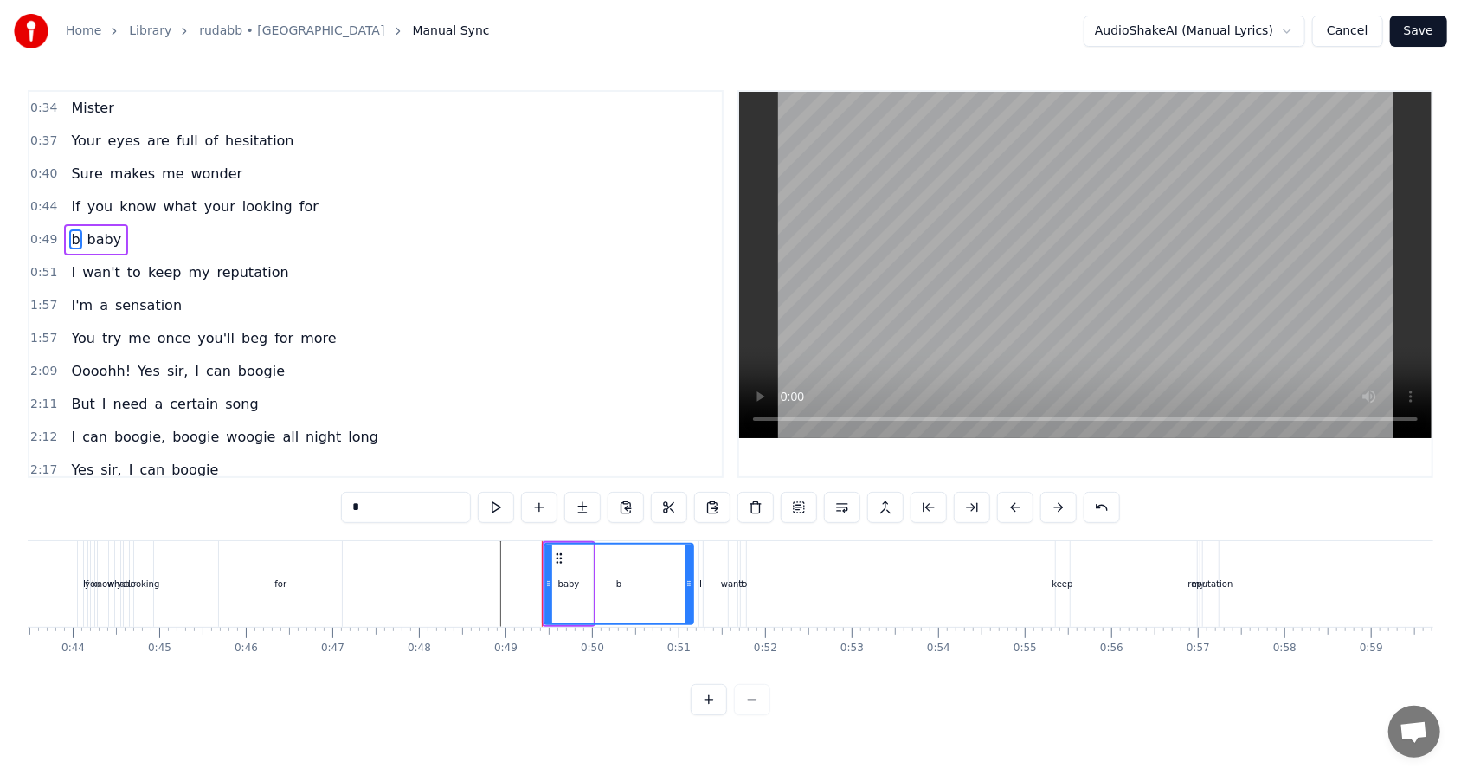
drag, startPoint x: 360, startPoint y: 508, endPoint x: 332, endPoint y: 498, distance: 29.3
click at [332, 494] on div "0:34 Mister 0:37 Your eyes are full of hesitation 0:40 Sure makes me wonder 0:4…" at bounding box center [730, 402] width 1405 height 625
type input "****"
click at [175, 235] on div "0:49 hmmm baby" at bounding box center [375, 239] width 692 height 33
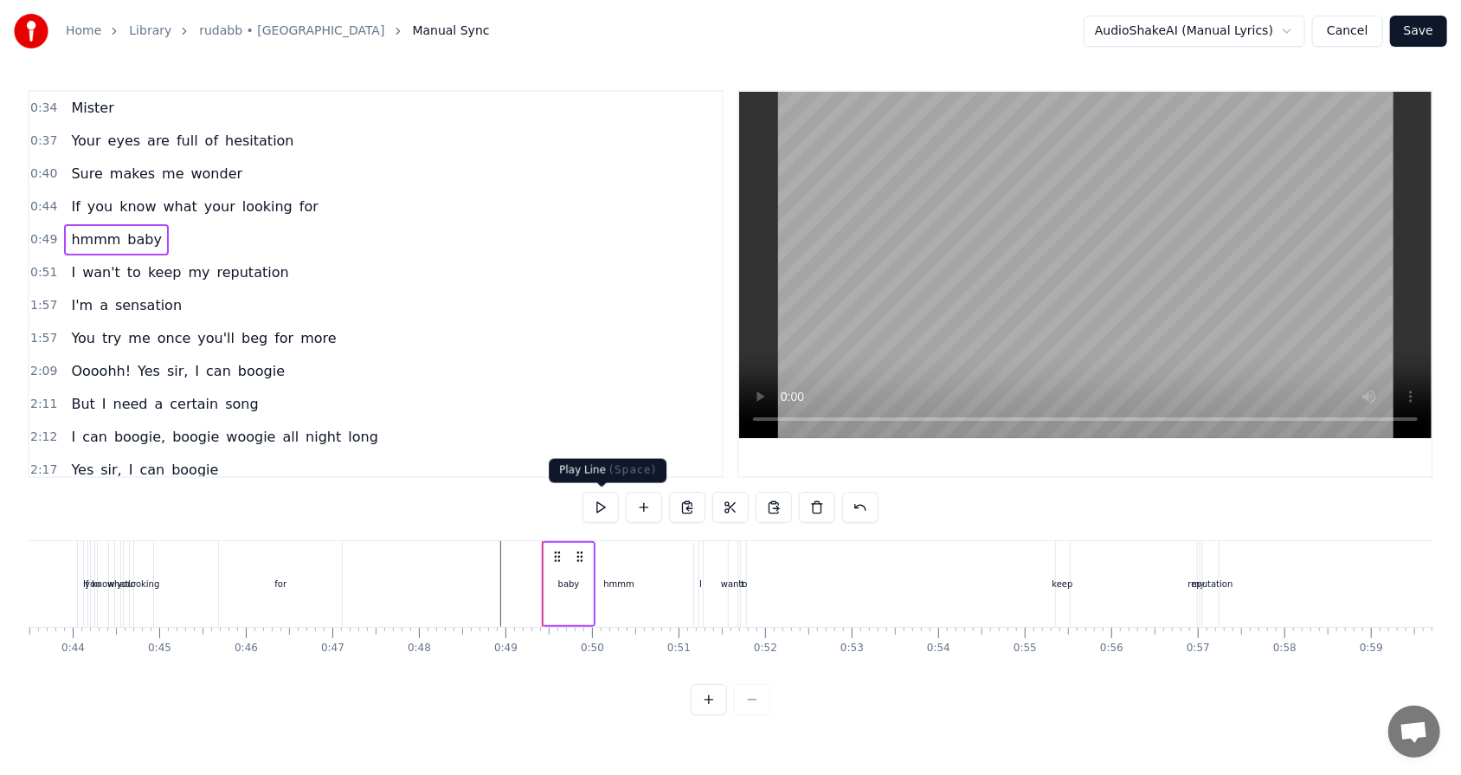
click at [592, 494] on button at bounding box center [600, 507] width 36 height 31
click at [167, 273] on div "I wan't to keep my reputation" at bounding box center [179, 272] width 231 height 31
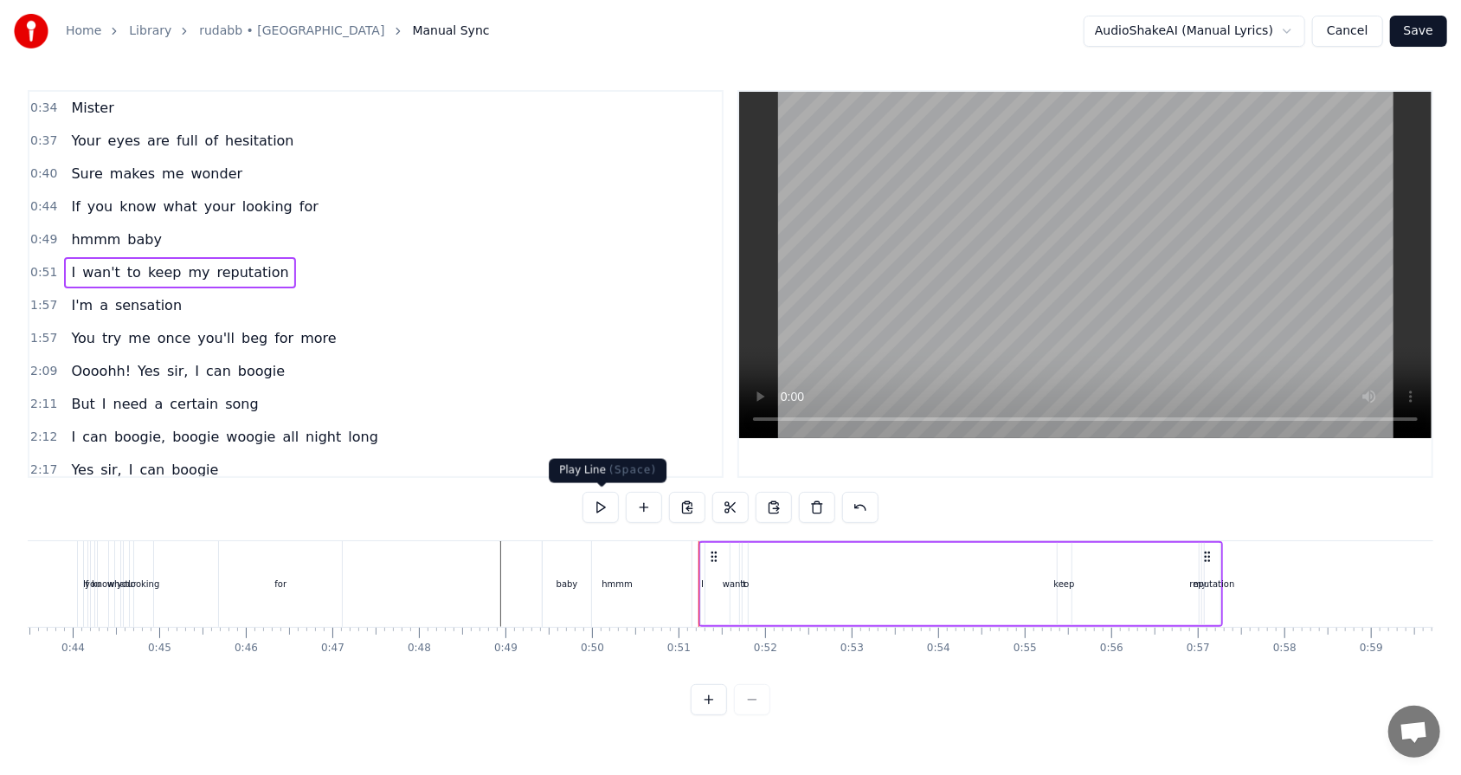
click at [593, 494] on button at bounding box center [600, 507] width 36 height 31
click at [620, 494] on div "hmmm" at bounding box center [617, 584] width 149 height 86
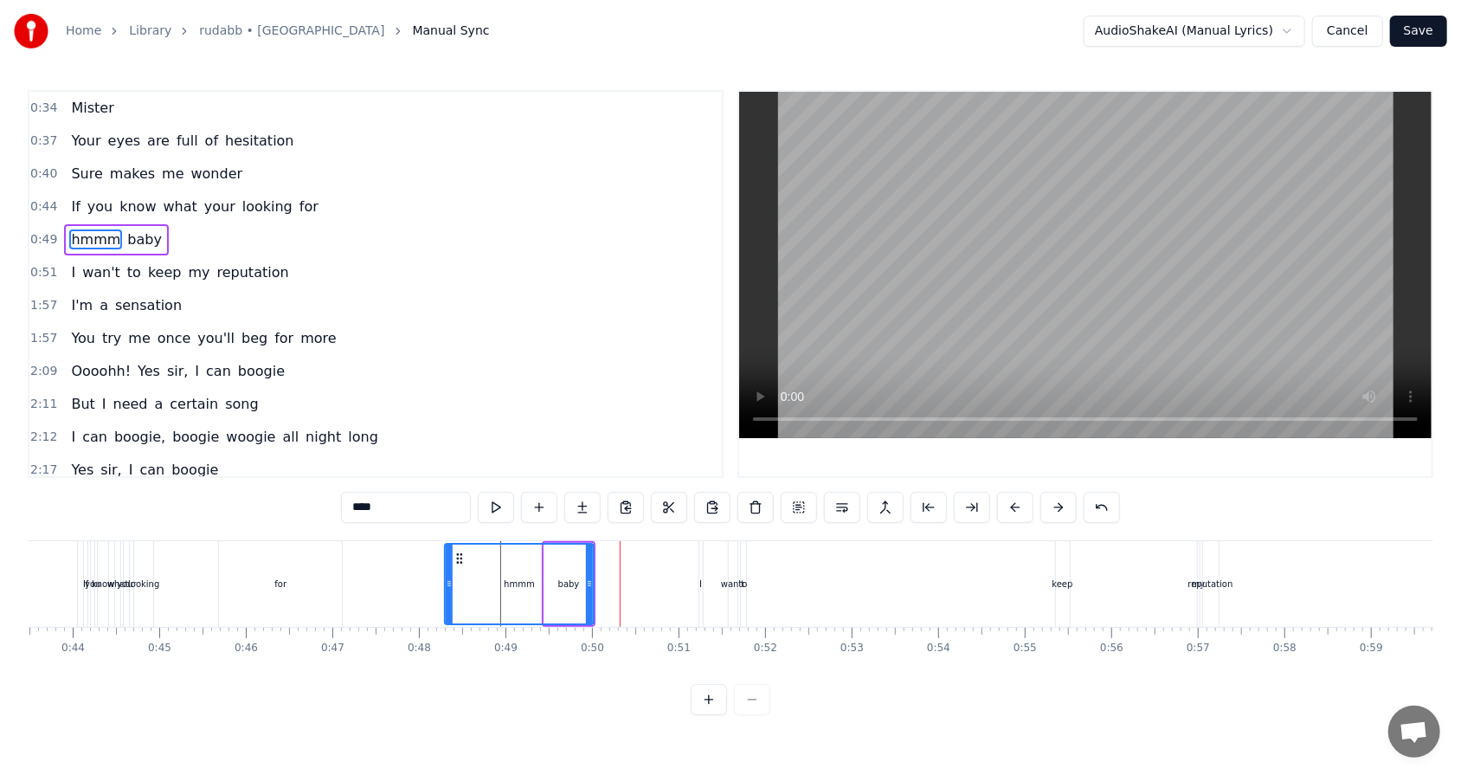
drag, startPoint x: 561, startPoint y: 556, endPoint x: 461, endPoint y: 556, distance: 99.5
click at [461, 494] on icon at bounding box center [460, 558] width 14 height 14
click at [561, 494] on div "hmmm" at bounding box center [519, 583] width 147 height 79
drag, startPoint x: 447, startPoint y: 582, endPoint x: 482, endPoint y: 582, distance: 34.6
click at [482, 494] on icon at bounding box center [483, 583] width 7 height 14
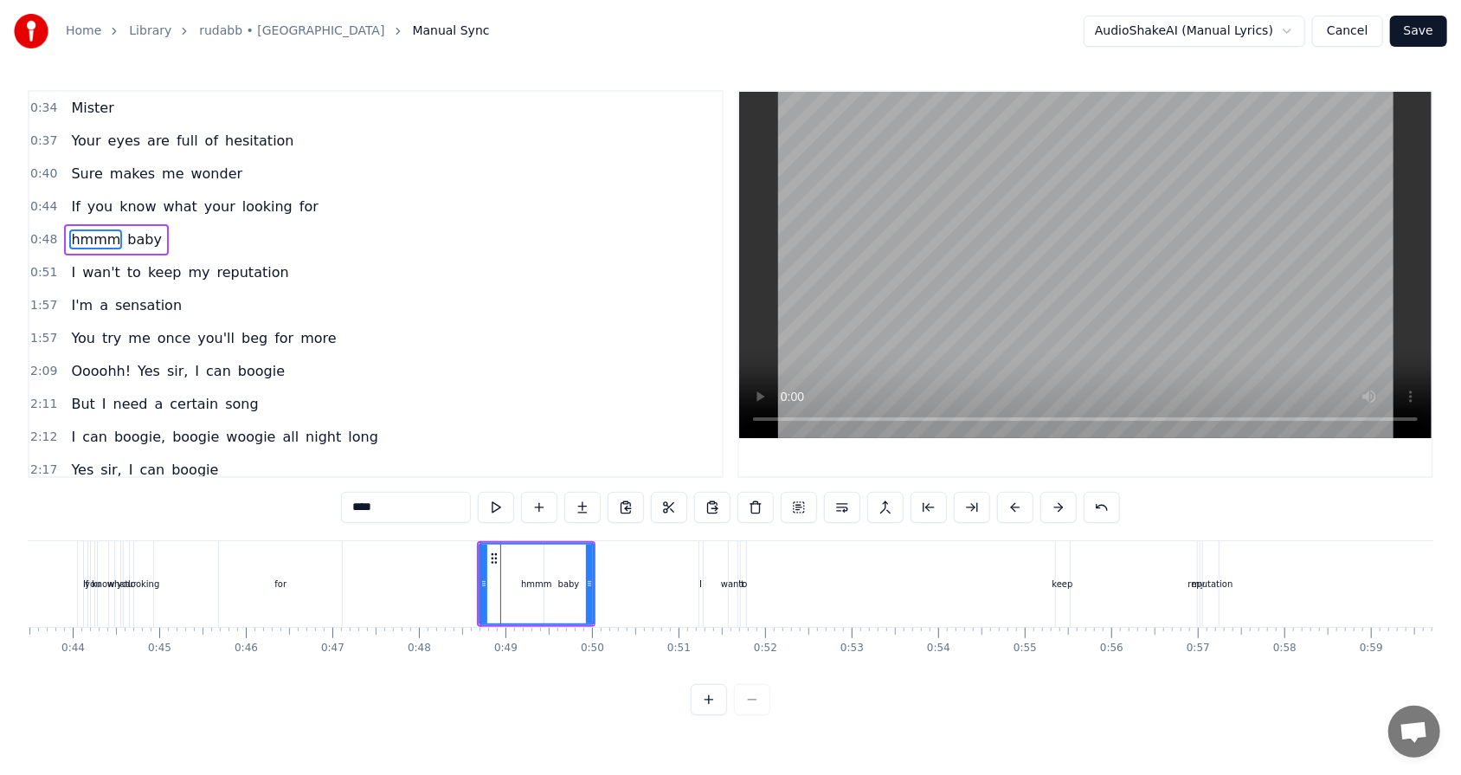
click at [558, 494] on div "hmmm" at bounding box center [536, 583] width 112 height 79
click at [568, 494] on div "hmmm" at bounding box center [536, 583] width 112 height 79
click at [586, 494] on icon at bounding box center [585, 583] width 7 height 14
click at [572, 494] on div "hmmm" at bounding box center [534, 583] width 109 height 79
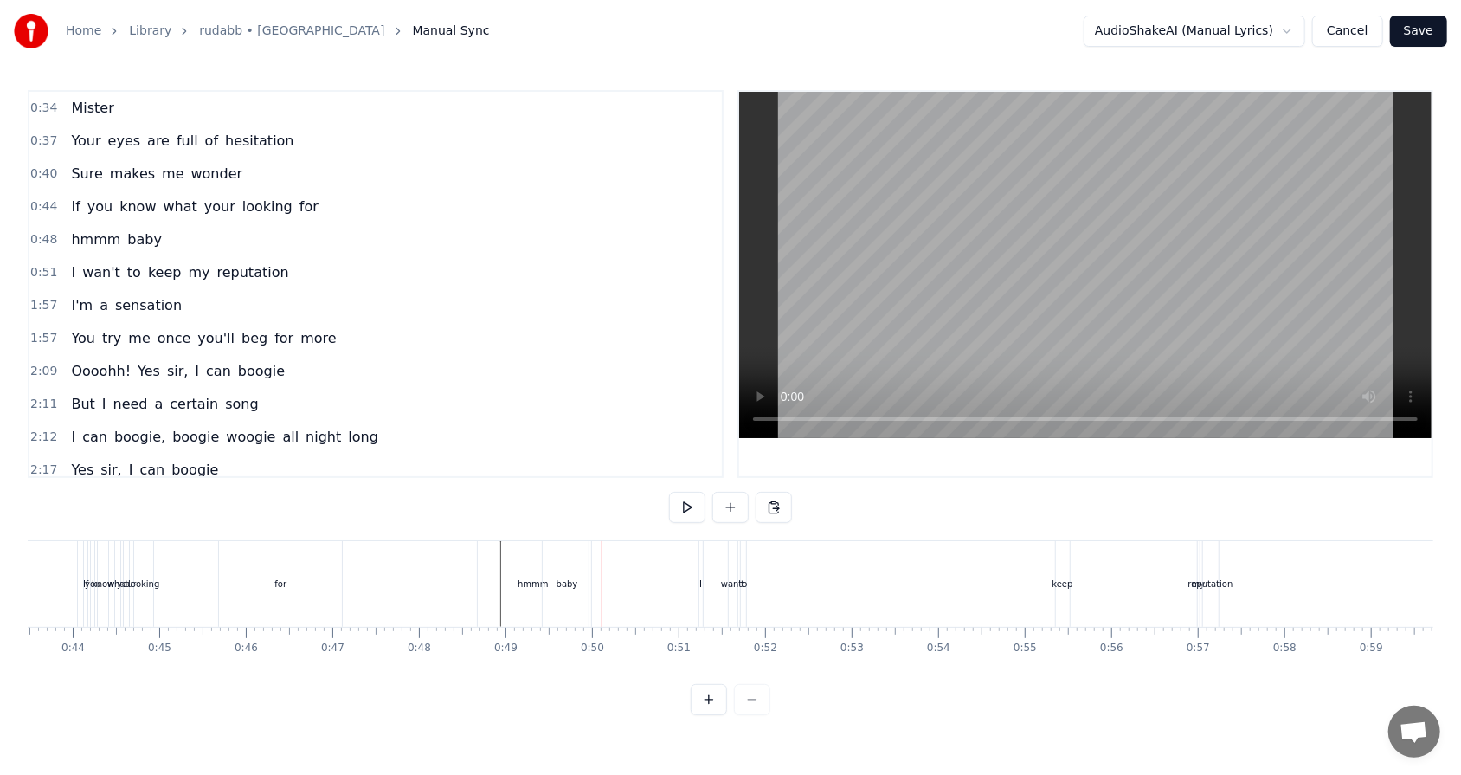
click at [587, 494] on div "baby" at bounding box center [567, 584] width 48 height 86
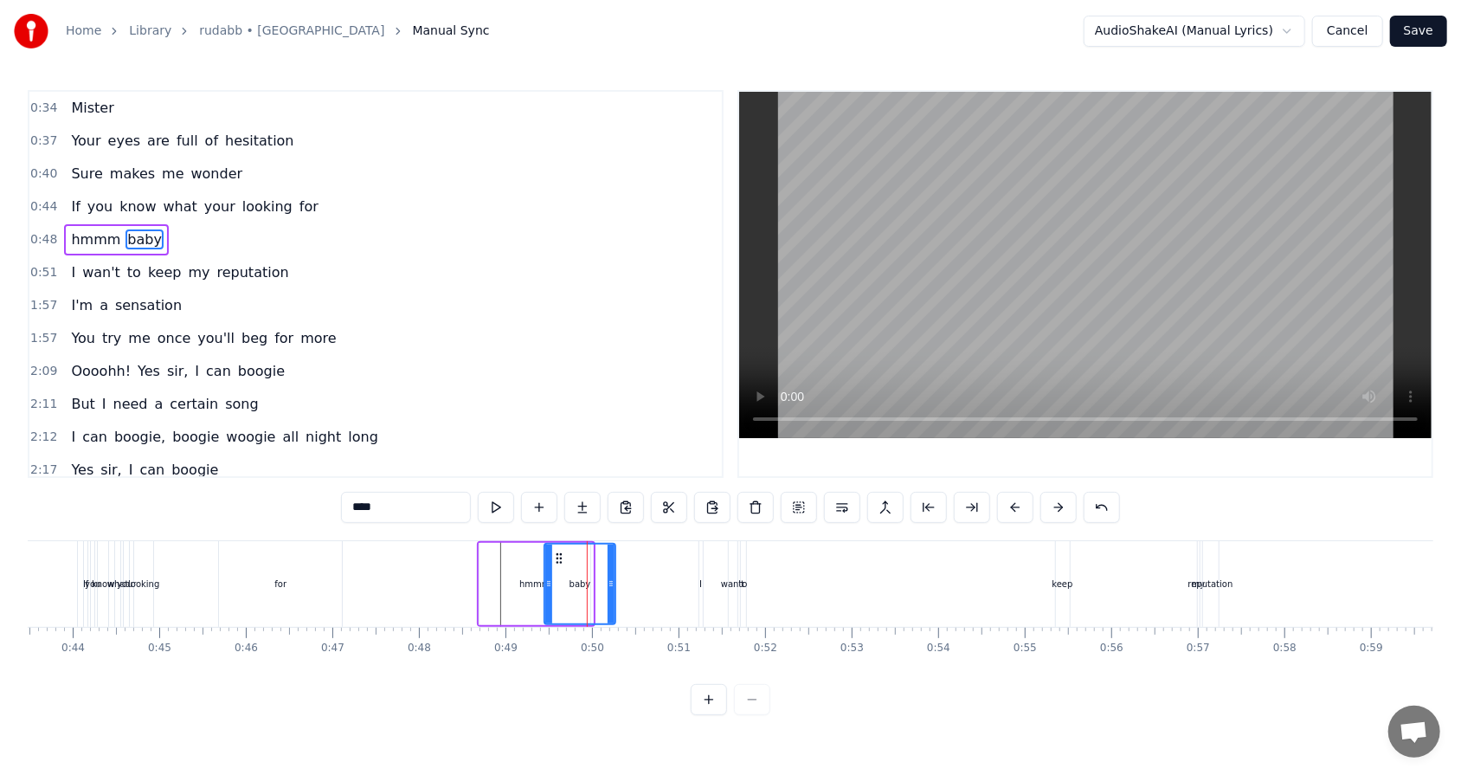
drag, startPoint x: 590, startPoint y: 581, endPoint x: 609, endPoint y: 585, distance: 19.5
click at [612, 494] on icon at bounding box center [610, 583] width 7 height 14
click at [477, 494] on div "hmmm baby" at bounding box center [547, 584] width 140 height 86
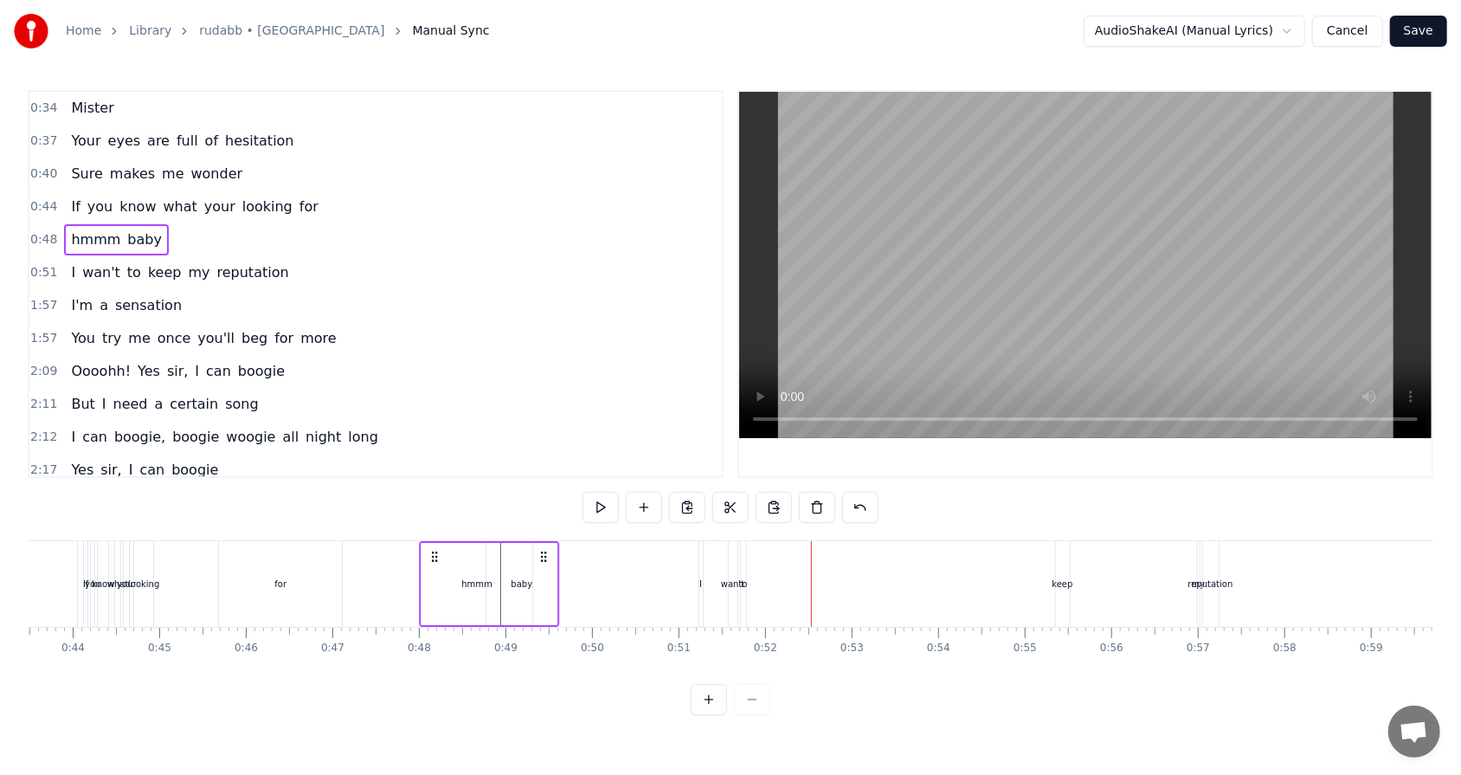
drag, startPoint x: 492, startPoint y: 555, endPoint x: 434, endPoint y: 556, distance: 58.0
click at [434, 494] on icon at bounding box center [434, 557] width 14 height 14
click at [472, 494] on div "hmmm" at bounding box center [475, 583] width 31 height 13
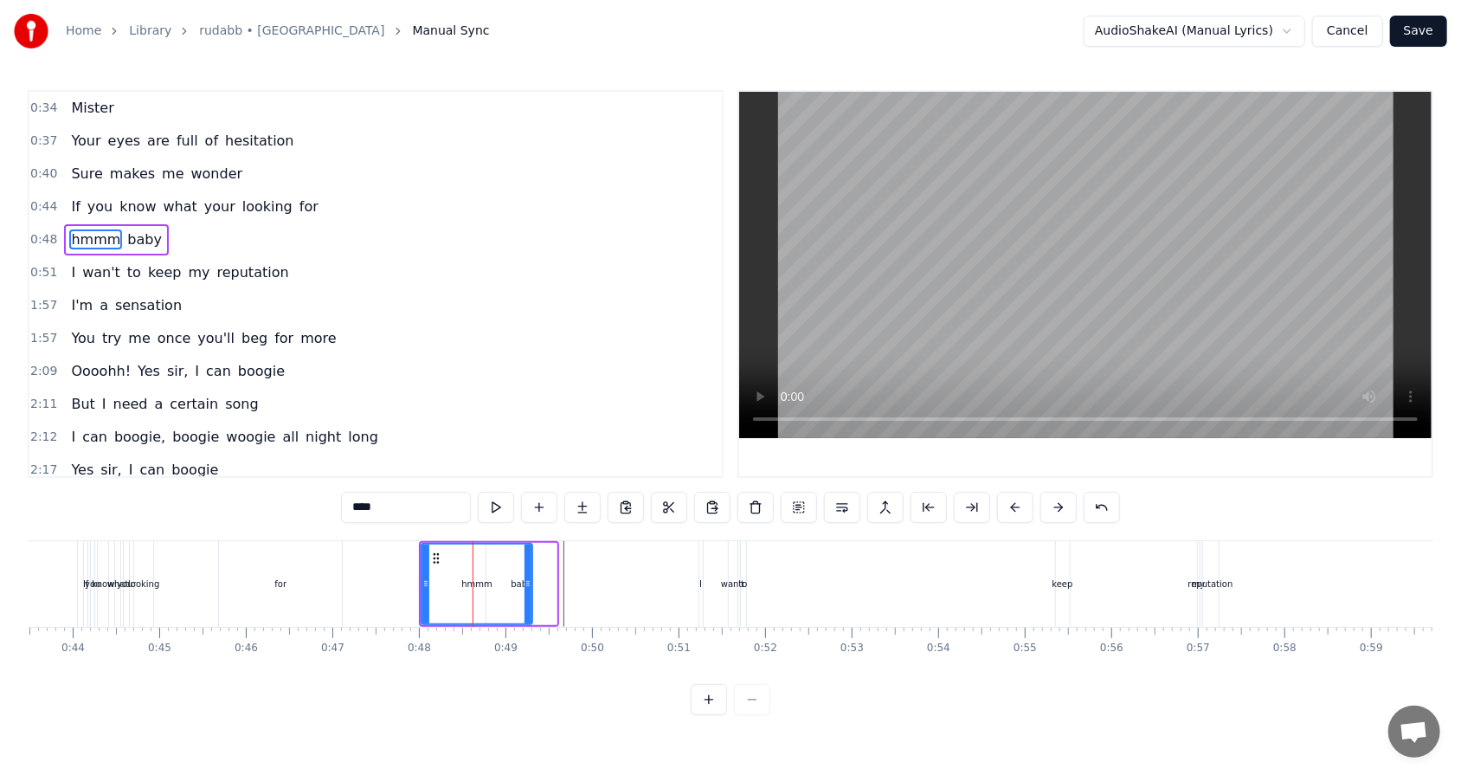
click at [543, 494] on div "baby" at bounding box center [521, 584] width 70 height 82
type input "****"
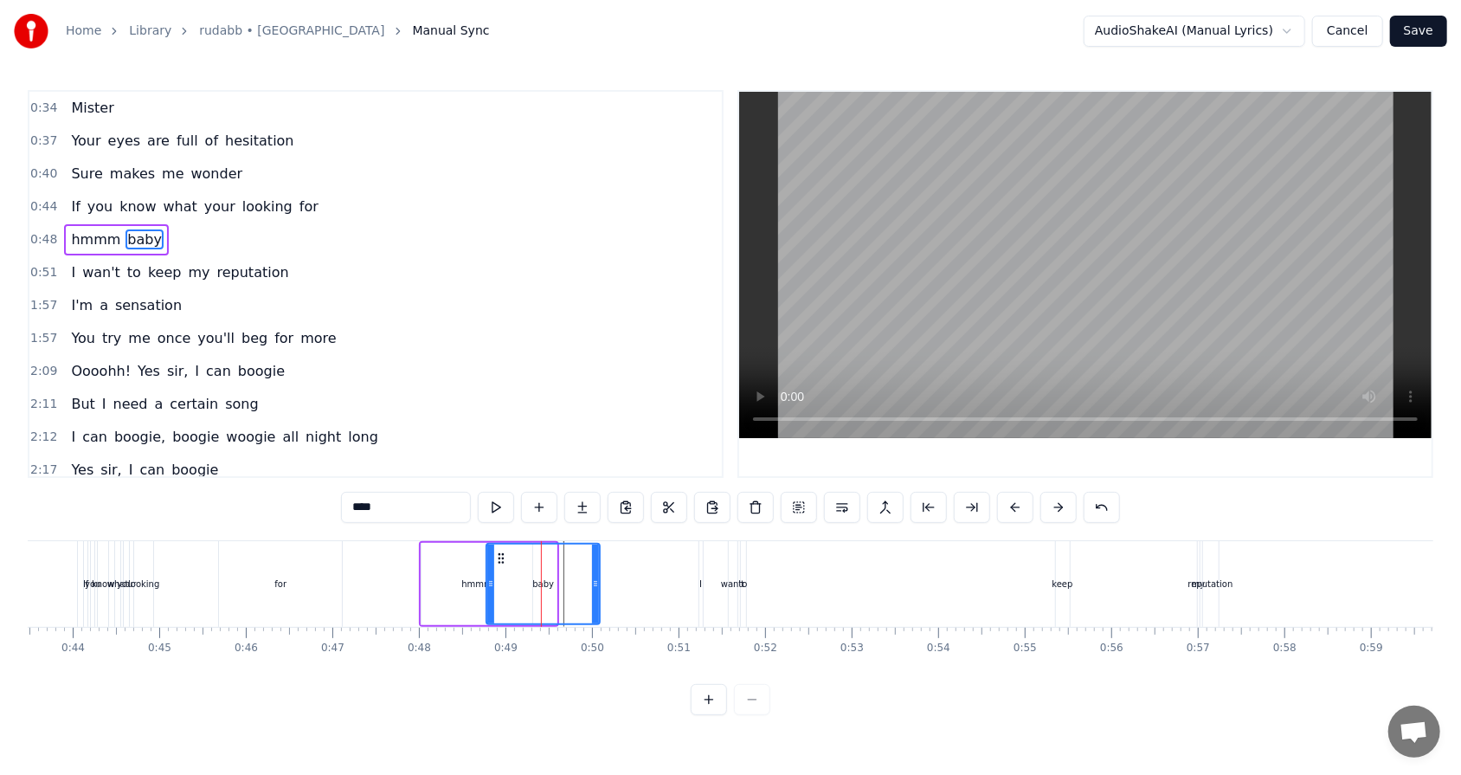
drag, startPoint x: 555, startPoint y: 583, endPoint x: 598, endPoint y: 582, distance: 43.3
click at [598, 494] on icon at bounding box center [595, 583] width 7 height 14
click at [64, 241] on div "hmmm baby" at bounding box center [116, 239] width 105 height 31
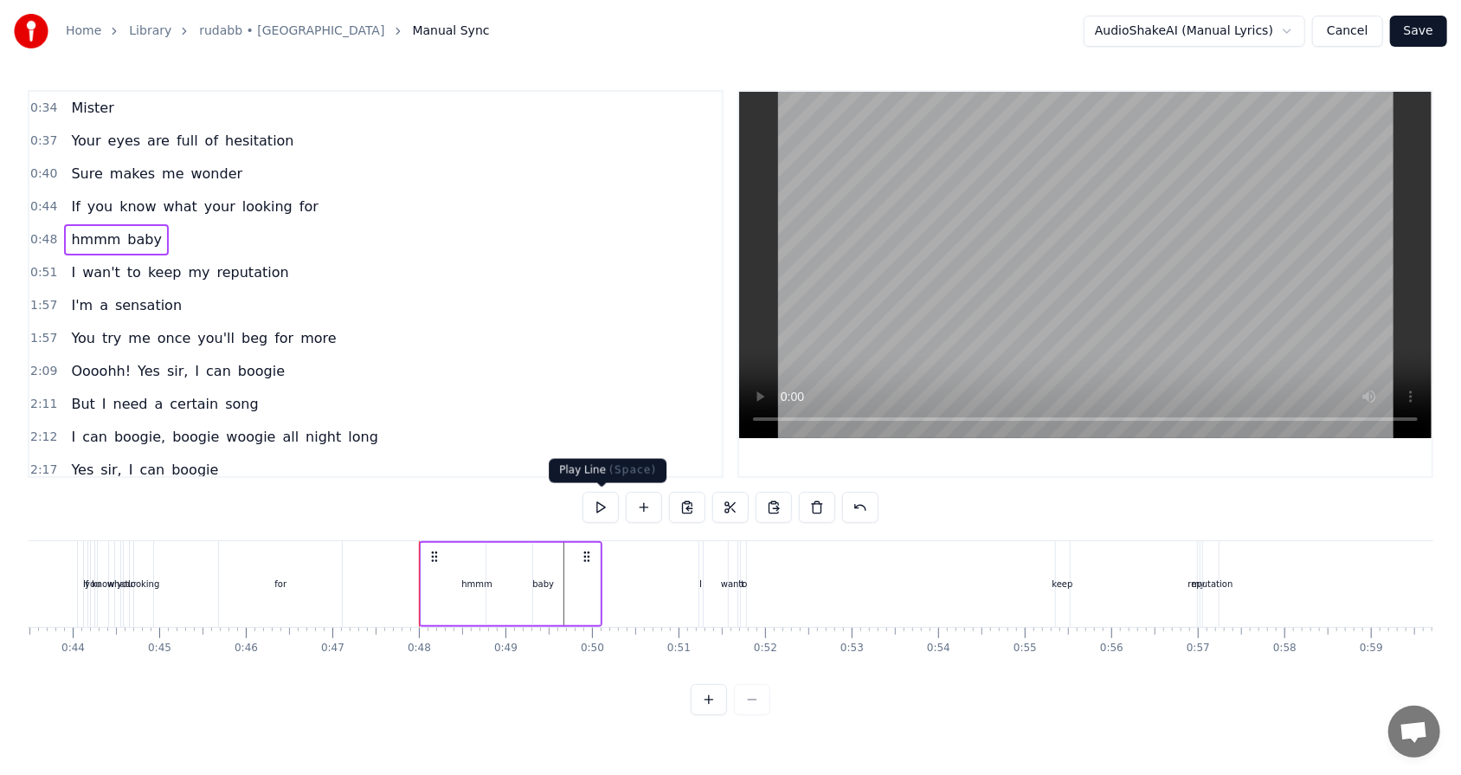
click at [589, 494] on button at bounding box center [600, 507] width 36 height 31
click at [569, 494] on div "baby" at bounding box center [542, 584] width 113 height 82
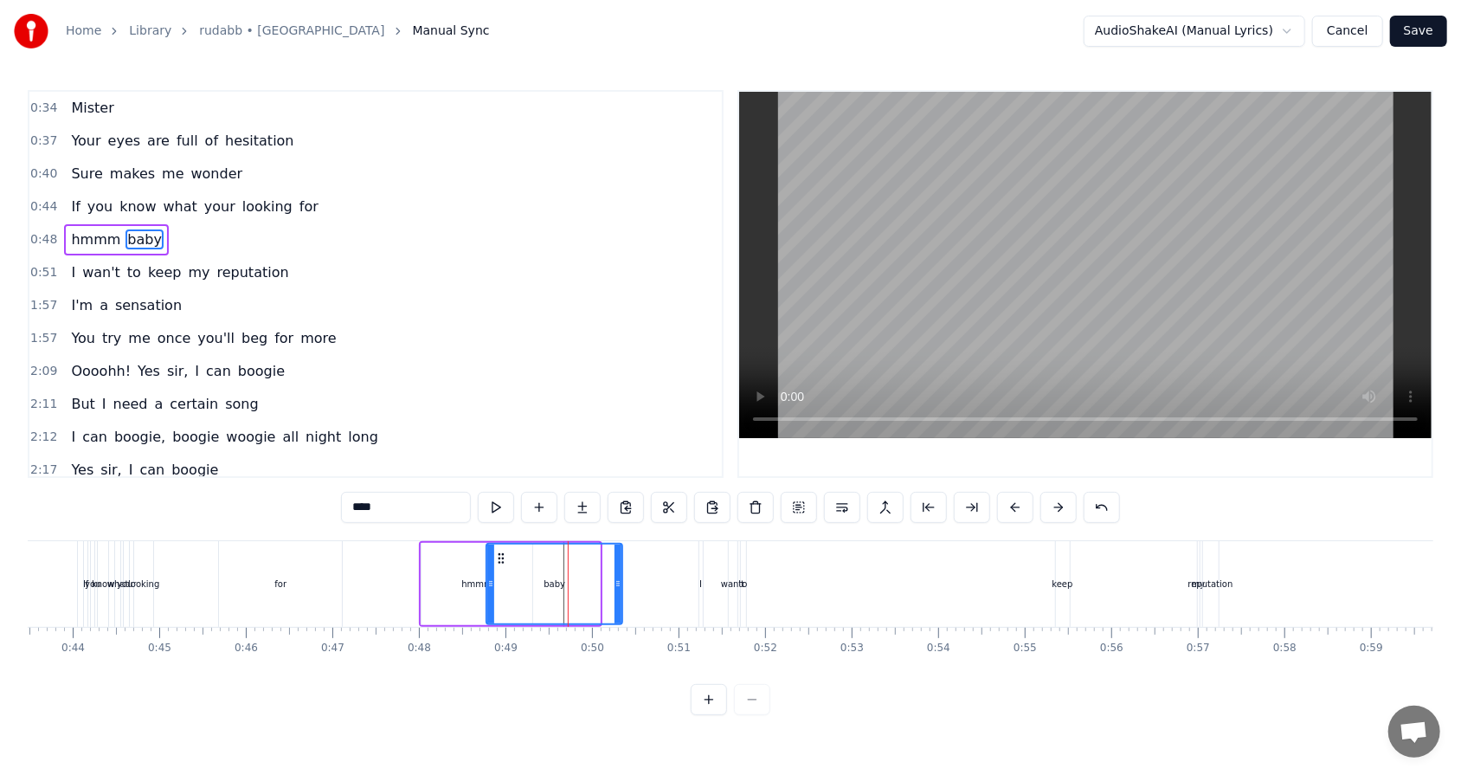
drag, startPoint x: 597, startPoint y: 582, endPoint x: 620, endPoint y: 582, distance: 22.5
click at [620, 494] on icon at bounding box center [617, 583] width 7 height 14
click at [83, 262] on span "wan't" at bounding box center [101, 272] width 42 height 20
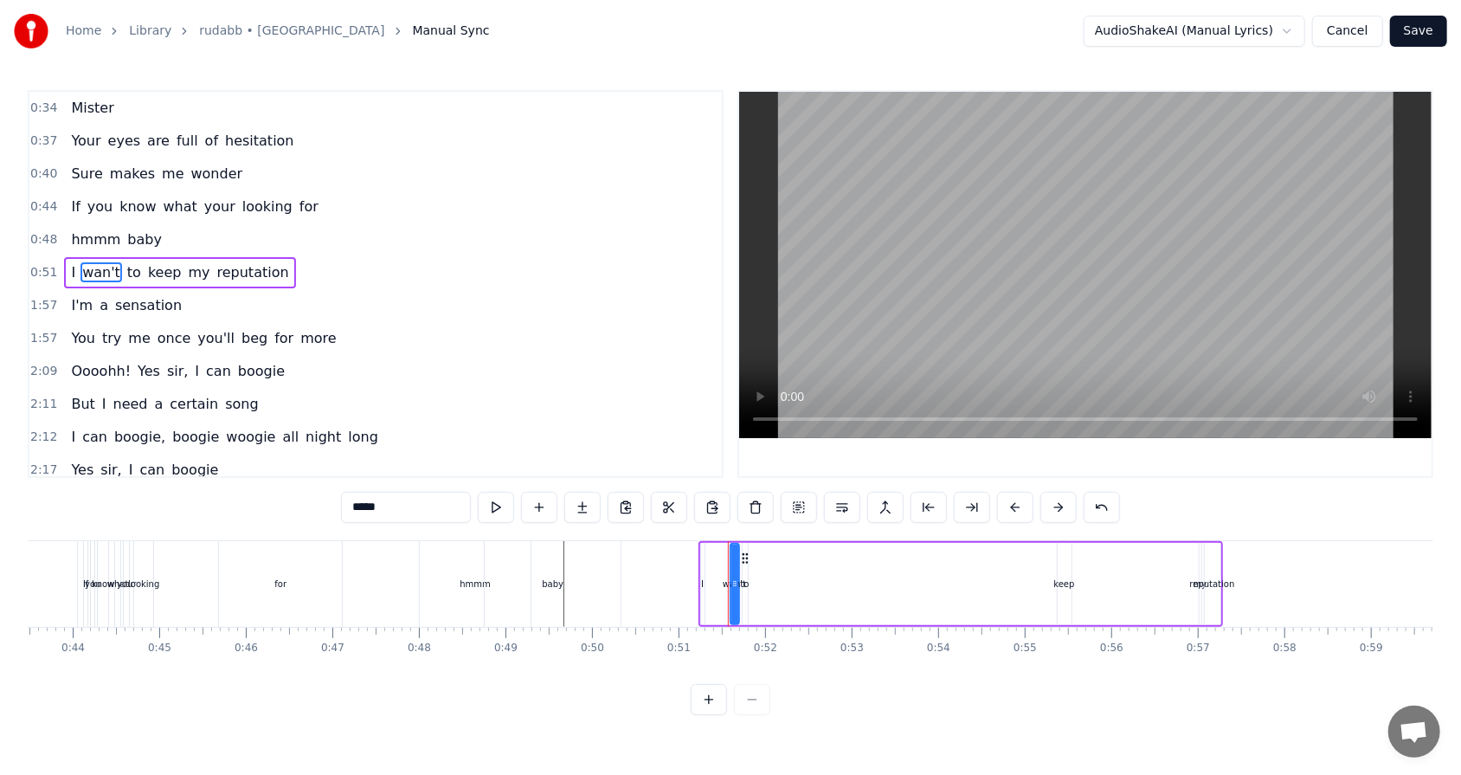
drag, startPoint x: 384, startPoint y: 512, endPoint x: 350, endPoint y: 512, distance: 34.6
click at [350, 494] on input "*****" at bounding box center [406, 507] width 130 height 31
type input "****"
click at [683, 494] on div "I like to keep my reputation" at bounding box center [960, 584] width 524 height 86
click at [683, 494] on div "keep" at bounding box center [1064, 583] width 21 height 13
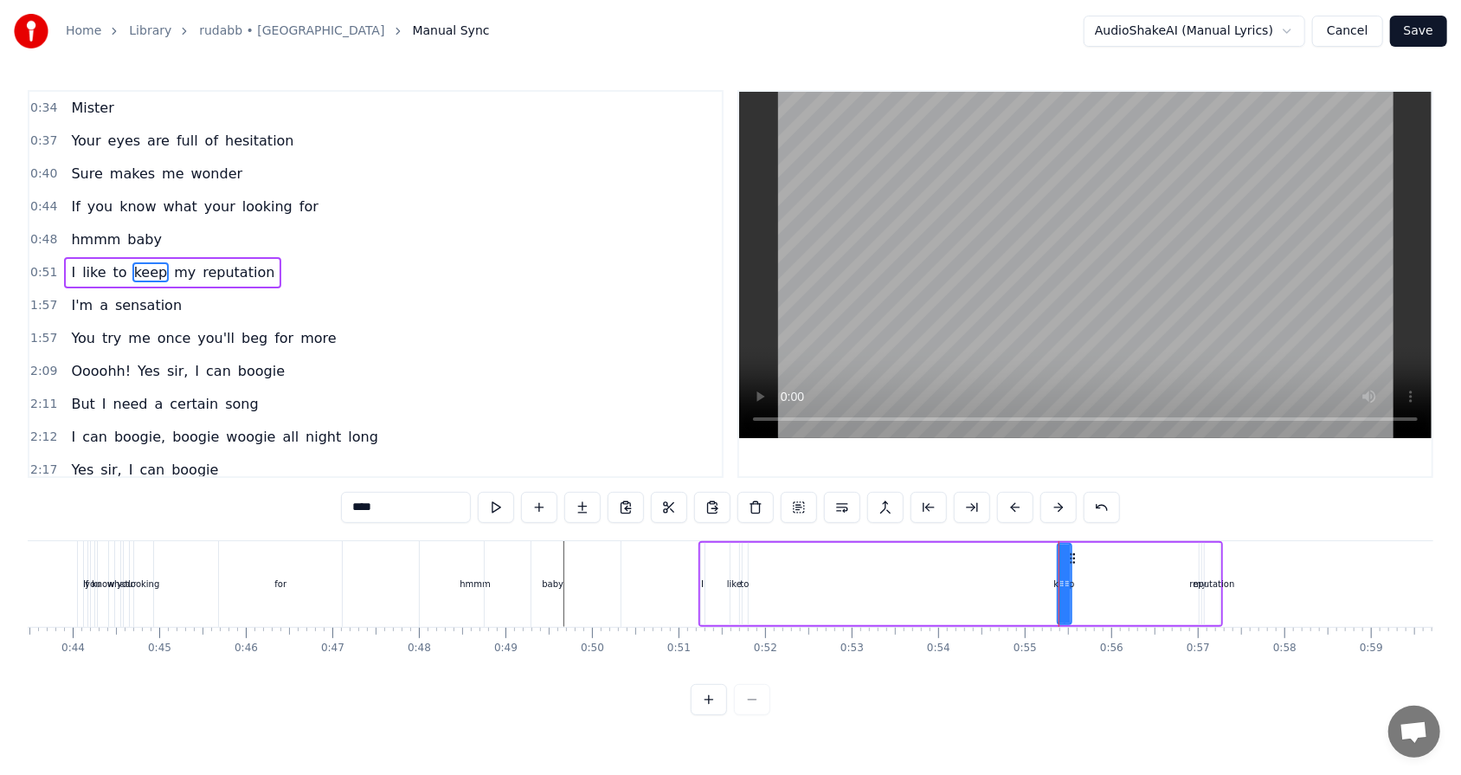
click at [683, 494] on div "to" at bounding box center [745, 583] width 9 height 13
type input "**"
click at [683, 494] on div "I like to keep my reputation" at bounding box center [960, 584] width 524 height 86
click at [683, 494] on div "I" at bounding box center [702, 584] width 5 height 82
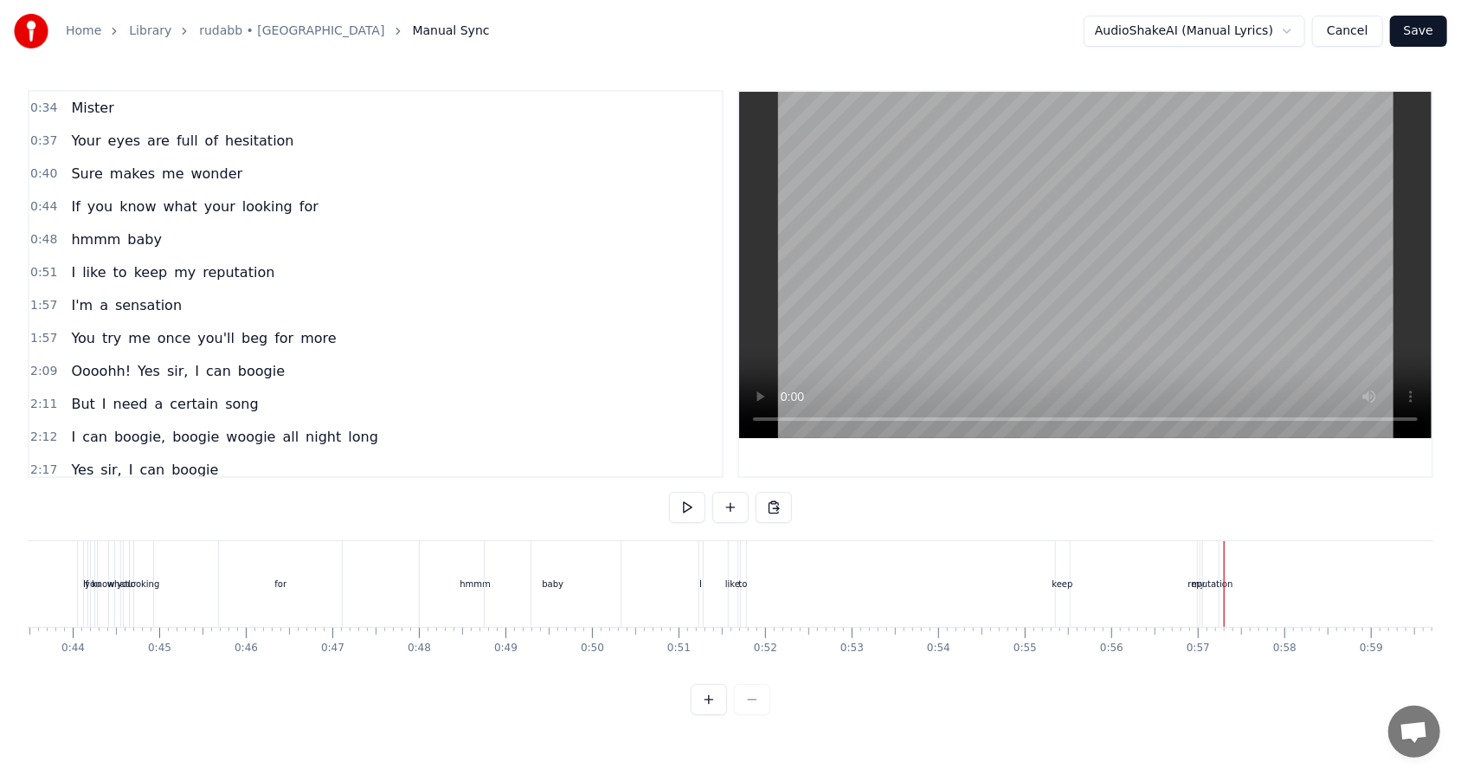
click at [683, 494] on div "I like to keep my reputation" at bounding box center [960, 584] width 524 height 86
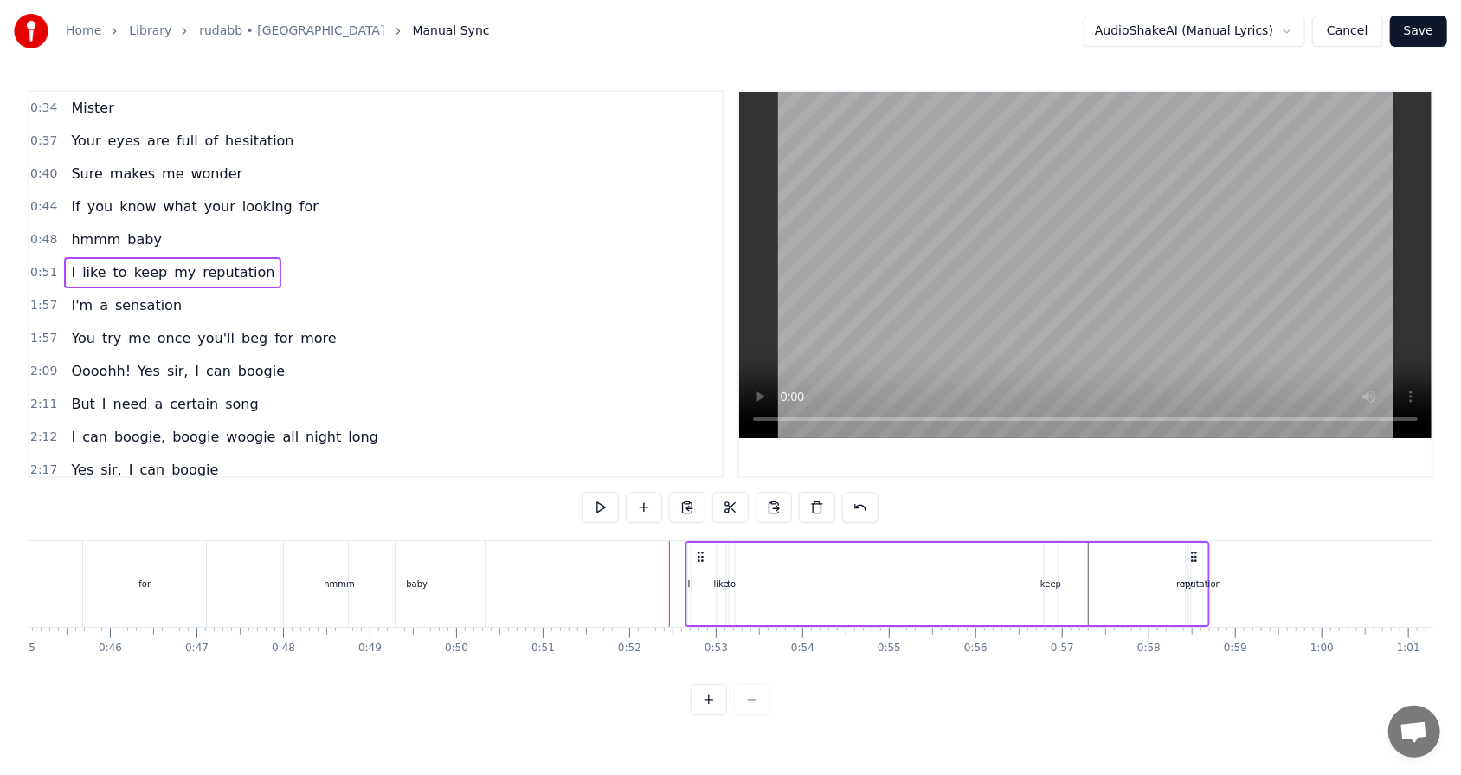
scroll to position [0, 3902]
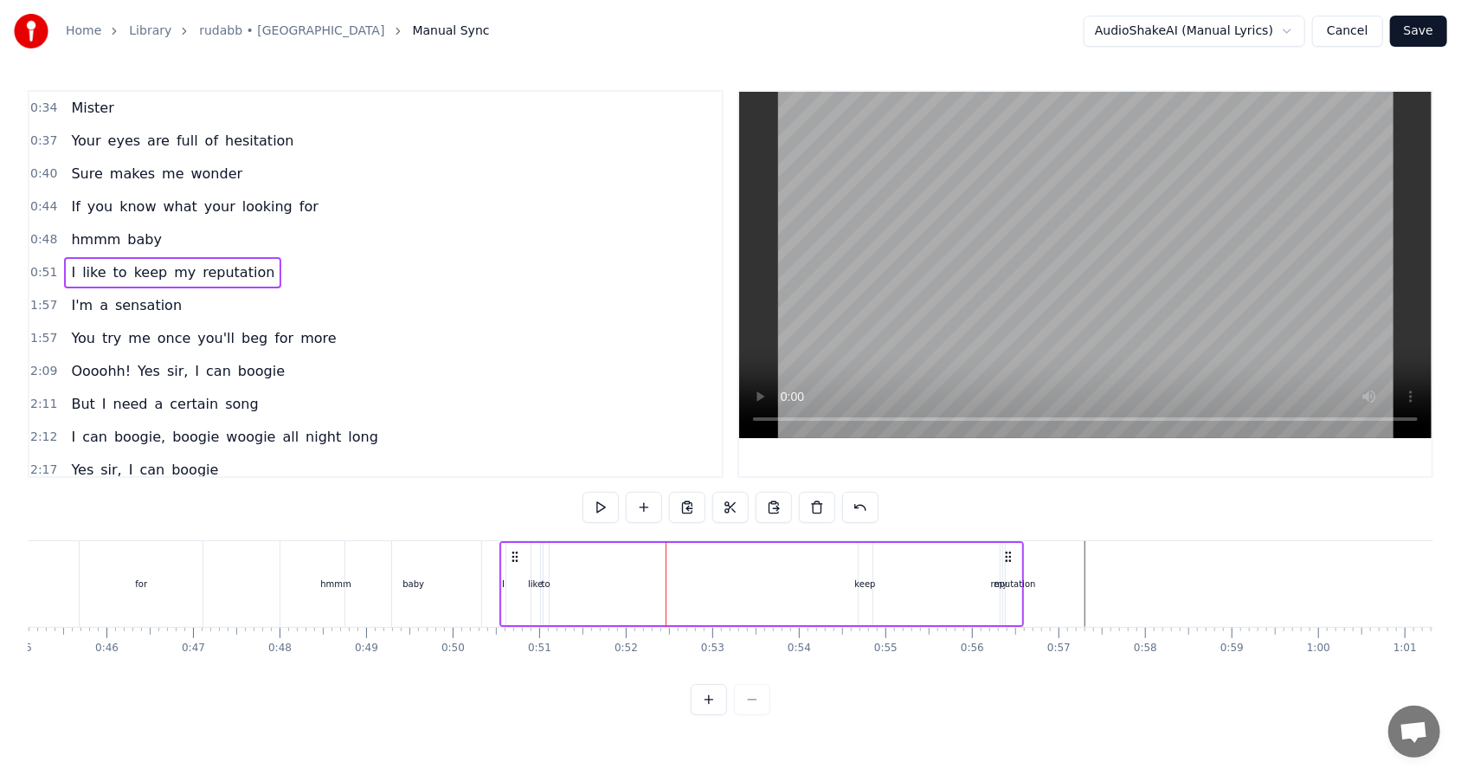
drag, startPoint x: 1206, startPoint y: 556, endPoint x: 1007, endPoint y: 568, distance: 199.4
click at [683, 494] on div "I like to keep my reputation" at bounding box center [761, 584] width 524 height 86
drag, startPoint x: 1009, startPoint y: 557, endPoint x: 1090, endPoint y: 564, distance: 81.6
click at [683, 494] on div "I like to keep my reputation" at bounding box center [843, 584] width 524 height 86
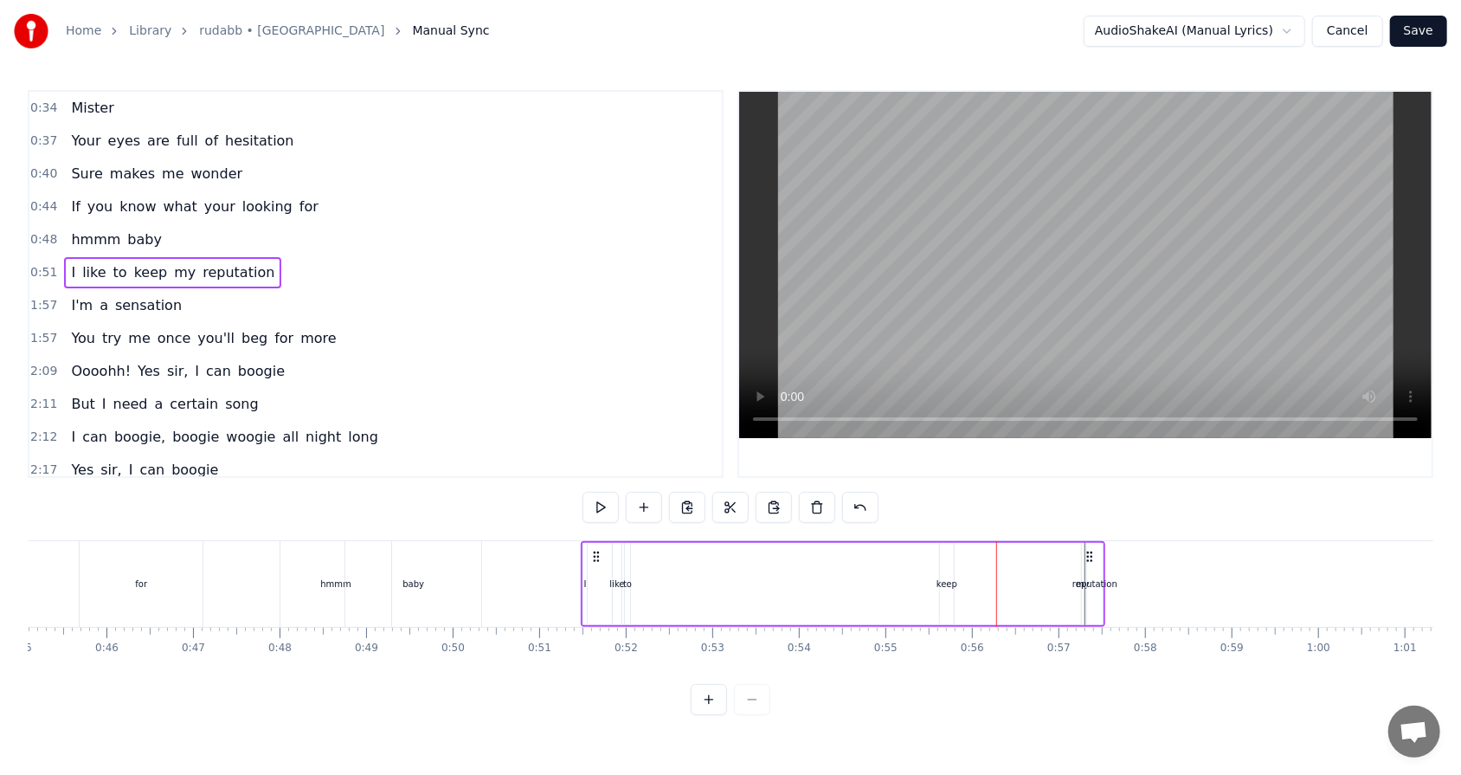
click at [683, 494] on div "keep" at bounding box center [946, 583] width 21 height 13
click at [610, 494] on div "like" at bounding box center [616, 583] width 15 height 13
click at [628, 494] on div "to" at bounding box center [627, 583] width 9 height 13
click at [584, 494] on div "I" at bounding box center [585, 583] width 3 height 13
click at [622, 494] on div "like" at bounding box center [616, 583] width 15 height 13
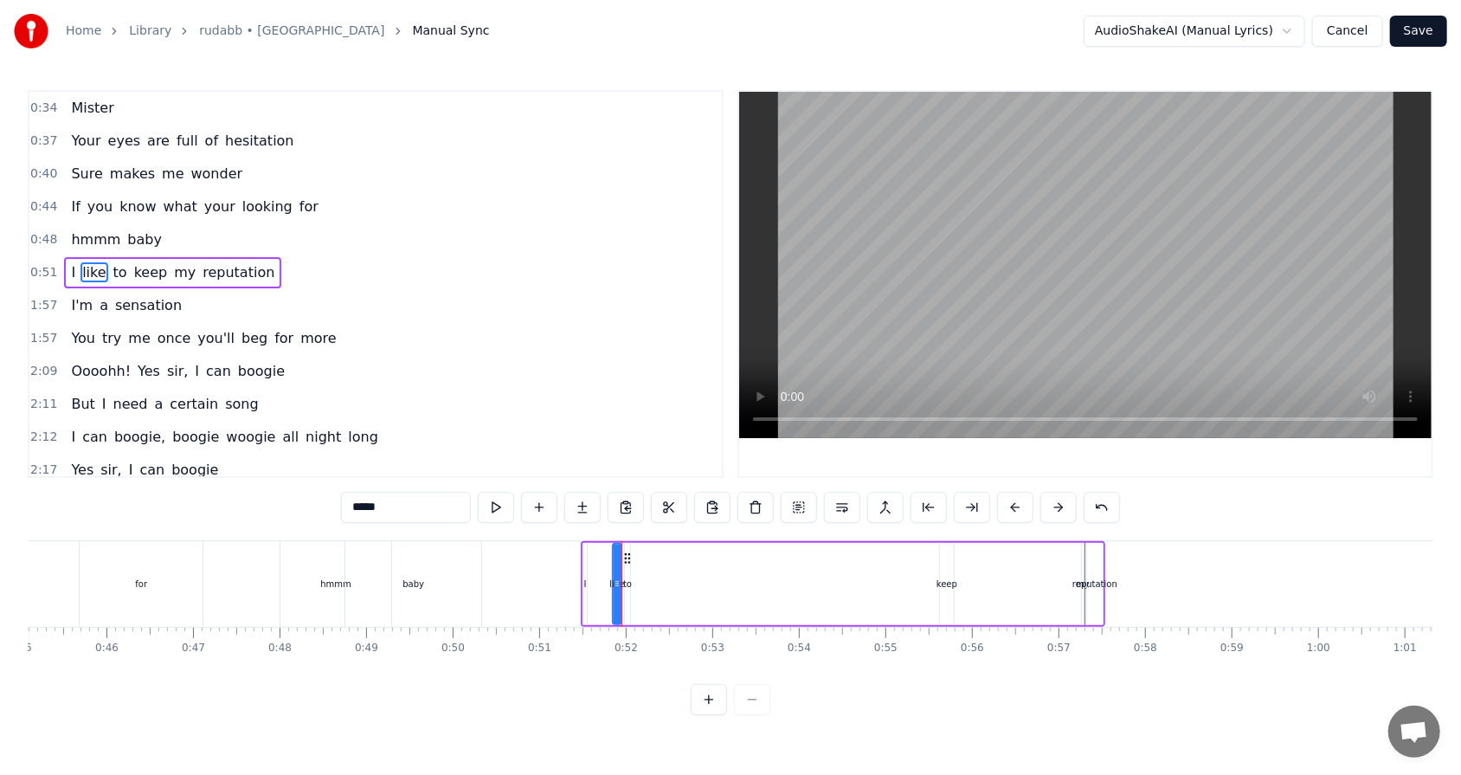
click at [628, 494] on div "to" at bounding box center [627, 583] width 9 height 13
type input "**"
click at [683, 494] on div "I like to keep my reputation" at bounding box center [843, 584] width 524 height 86
click at [623, 494] on div "to" at bounding box center [627, 583] width 9 height 13
click at [683, 494] on div "I like to keep my reputation" at bounding box center [843, 584] width 524 height 86
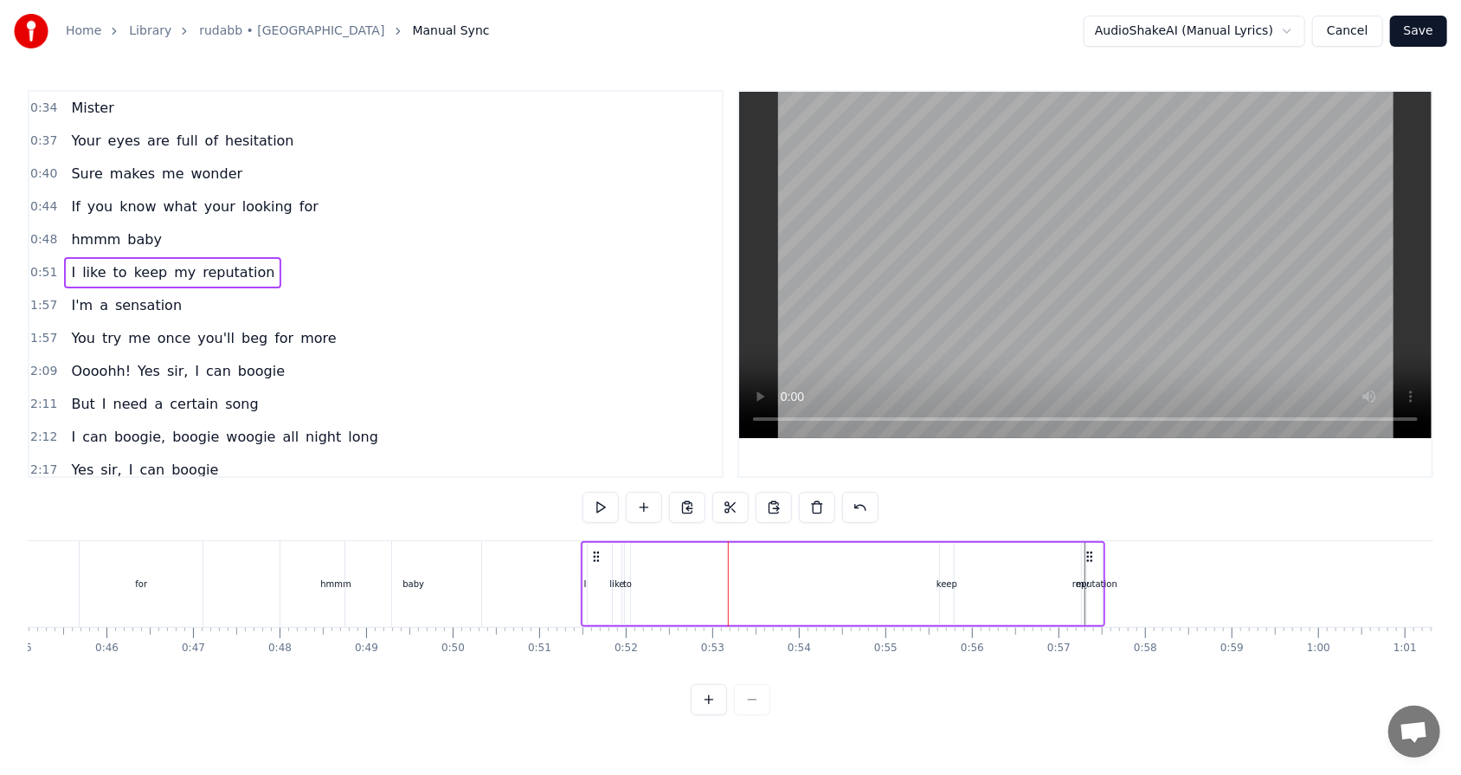
click at [683, 494] on div "I like to keep my reputation" at bounding box center [843, 584] width 524 height 86
click at [683, 494] on div "keep" at bounding box center [946, 583] width 21 height 13
click at [683, 494] on div "reputation" at bounding box center [1095, 584] width 16 height 82
type input "**********"
click at [683, 494] on div "I like to keep my reputation" at bounding box center [843, 584] width 524 height 86
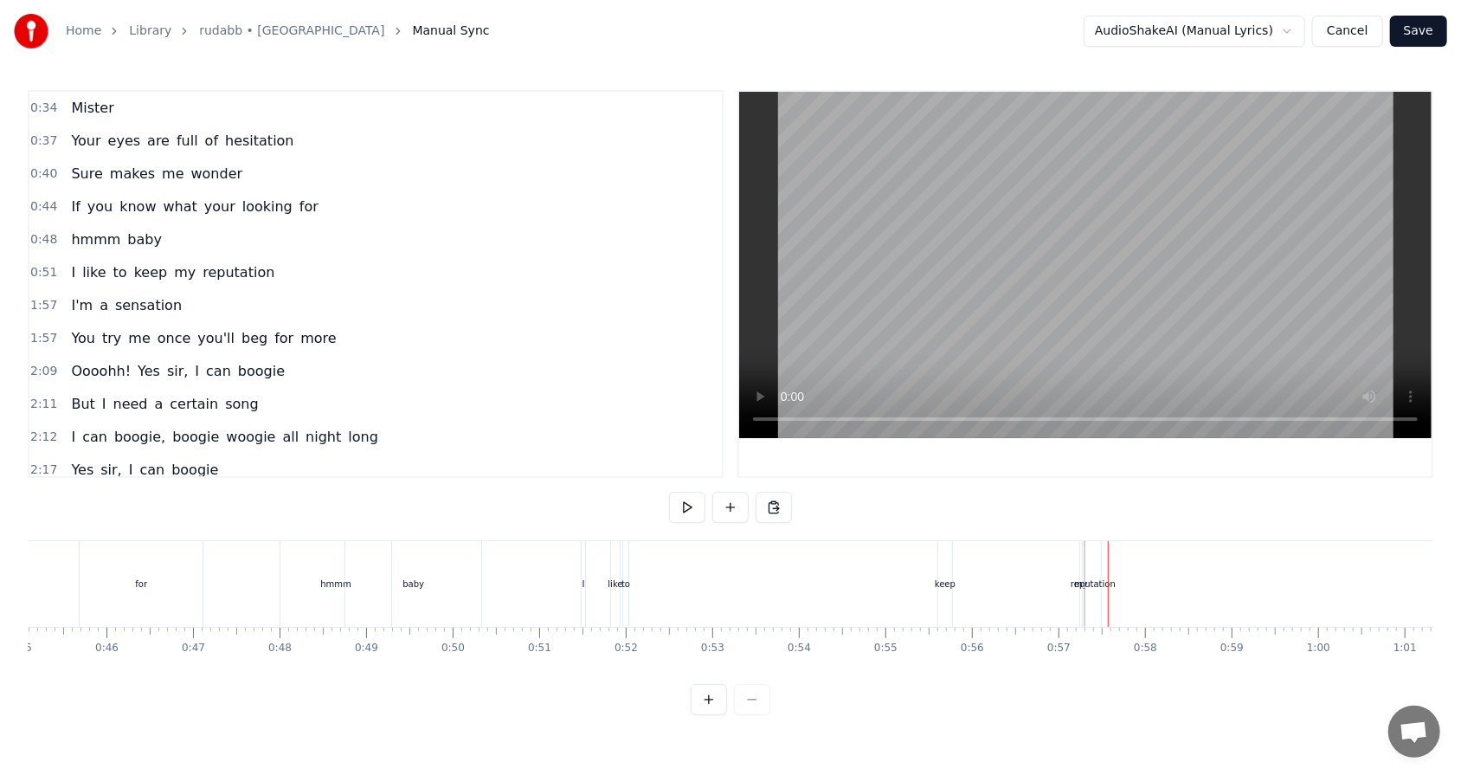
click at [683, 494] on div "I like to keep my reputation" at bounding box center [843, 584] width 524 height 86
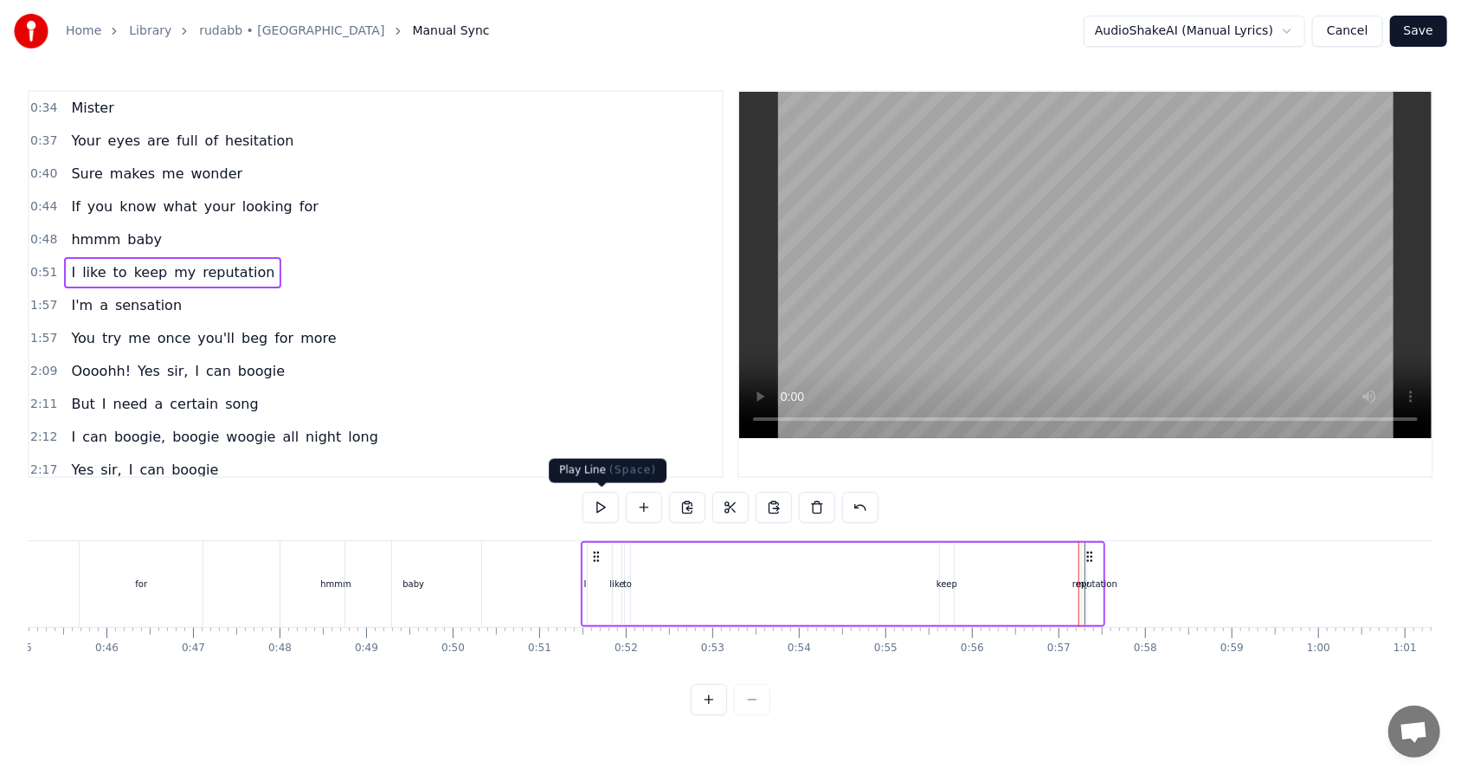
click at [595, 494] on button at bounding box center [600, 507] width 36 height 31
click at [683, 494] on circle at bounding box center [1087, 556] width 1 height 1
click at [683, 494] on div "I like to keep my reputation" at bounding box center [843, 584] width 524 height 86
click at [626, 494] on div "to" at bounding box center [627, 584] width 5 height 82
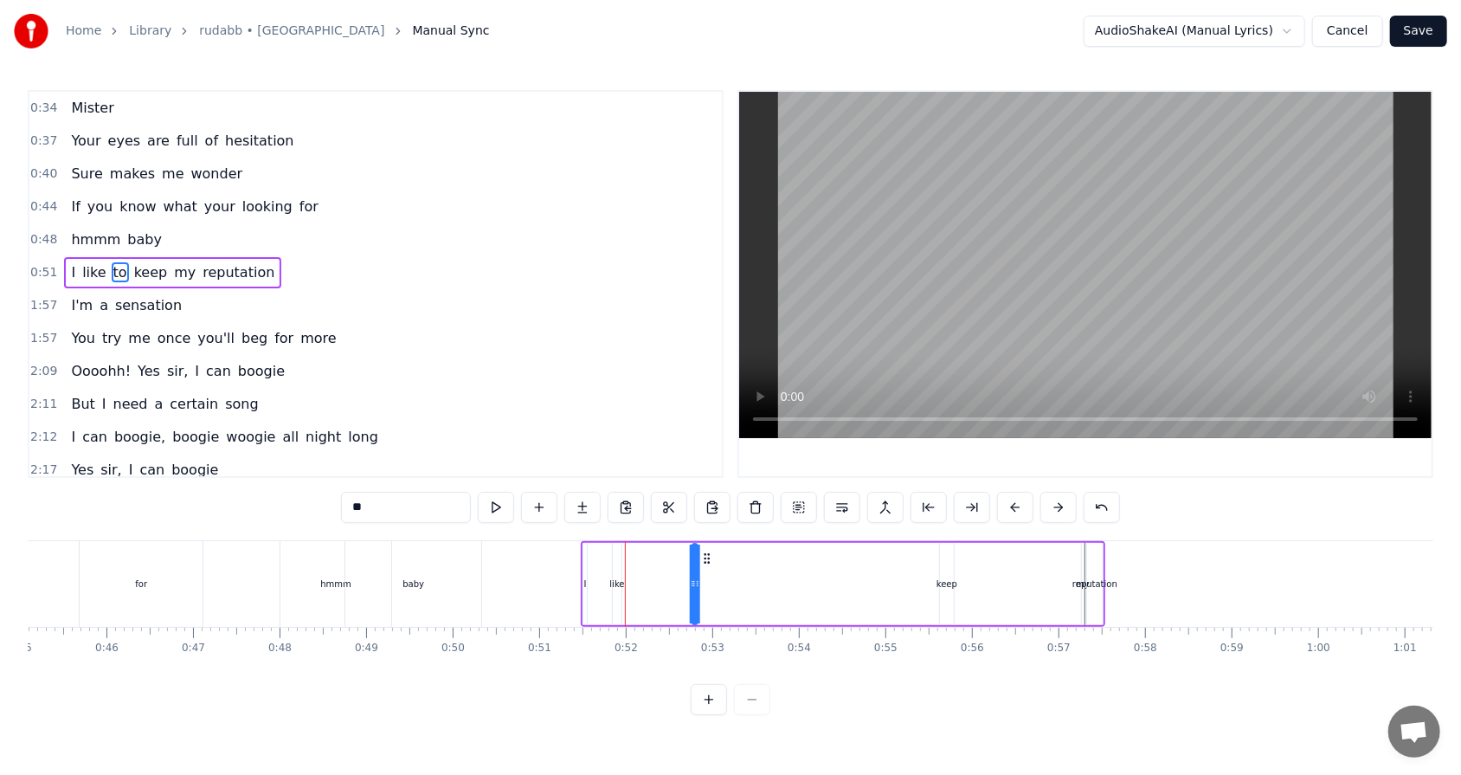
drag, startPoint x: 638, startPoint y: 554, endPoint x: 698, endPoint y: 567, distance: 62.0
click at [683, 494] on div "I like to keep my reputation" at bounding box center [843, 584] width 524 height 86
drag, startPoint x: 683, startPoint y: 581, endPoint x: 641, endPoint y: 579, distance: 41.6
click at [641, 494] on div "I like to keep my reputation" at bounding box center [843, 584] width 524 height 86
click at [683, 494] on div "I like to keep my reputation" at bounding box center [843, 584] width 524 height 86
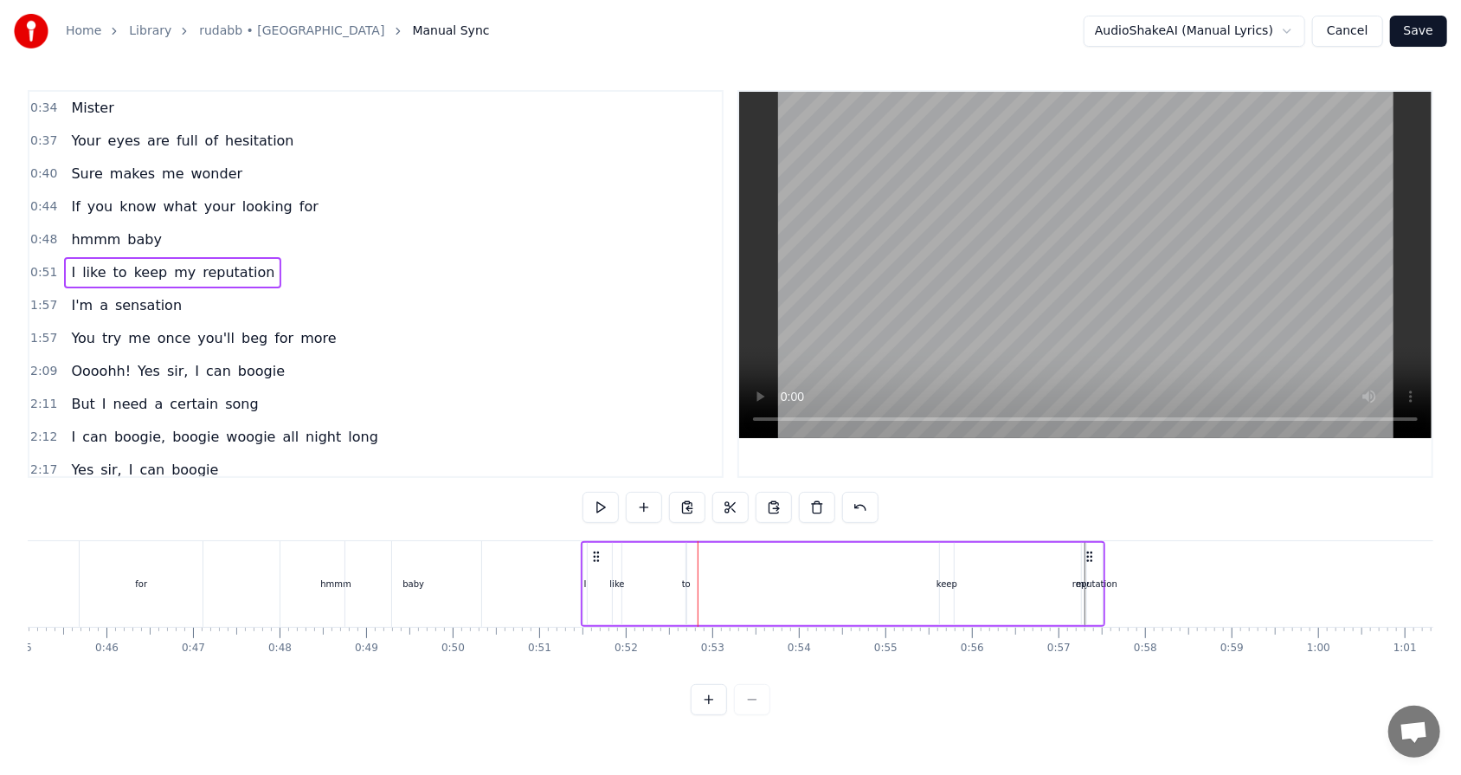
click at [683, 494] on div "keep" at bounding box center [946, 583] width 21 height 13
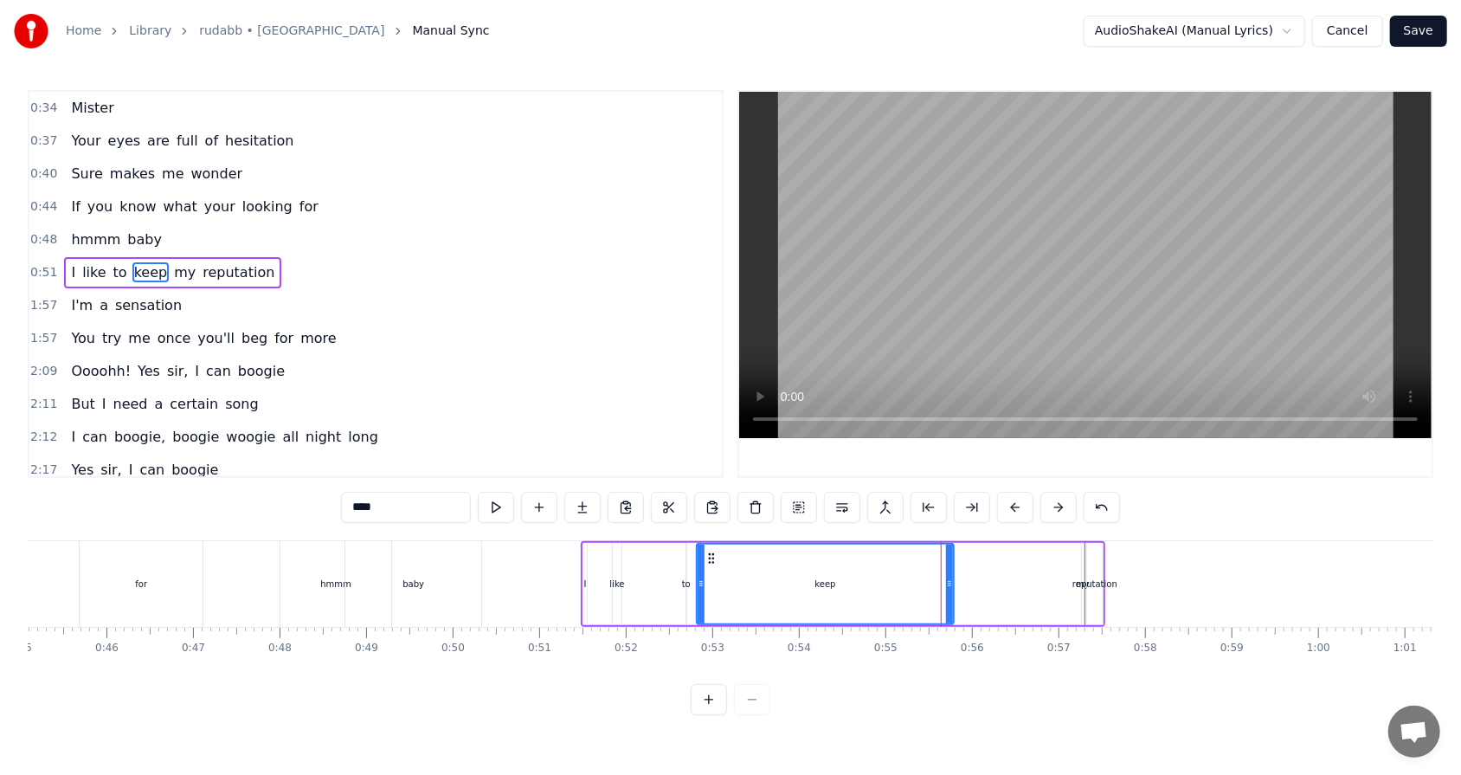
drag, startPoint x: 942, startPoint y: 582, endPoint x: 698, endPoint y: 584, distance: 243.2
click at [683, 494] on icon at bounding box center [700, 583] width 7 height 14
drag, startPoint x: 950, startPoint y: 582, endPoint x: 782, endPoint y: 582, distance: 167.9
click at [683, 494] on icon at bounding box center [781, 583] width 7 height 14
click at [683, 494] on div "reputation" at bounding box center [1094, 583] width 45 height 13
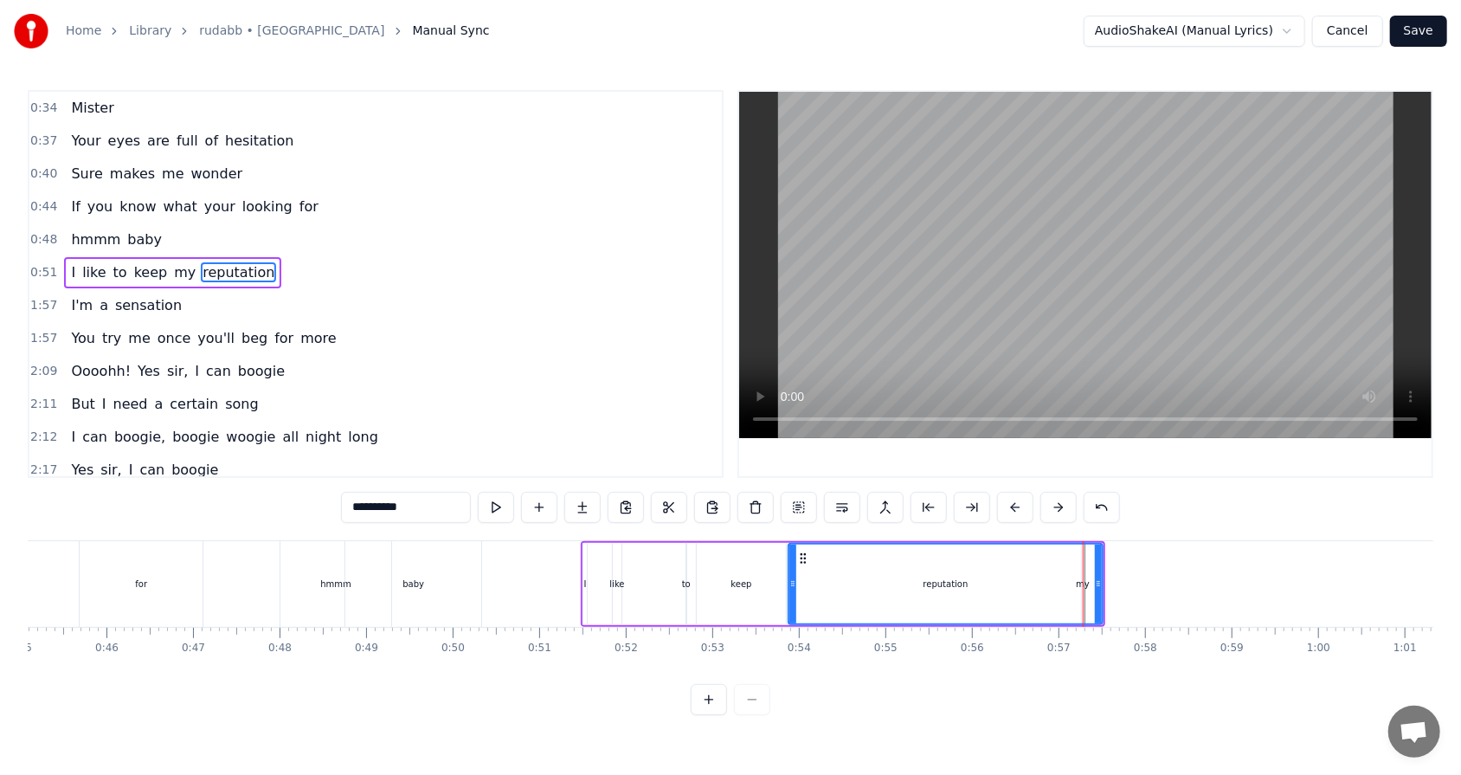
drag, startPoint x: 1091, startPoint y: 582, endPoint x: 793, endPoint y: 579, distance: 298.6
click at [683, 494] on icon at bounding box center [792, 583] width 7 height 14
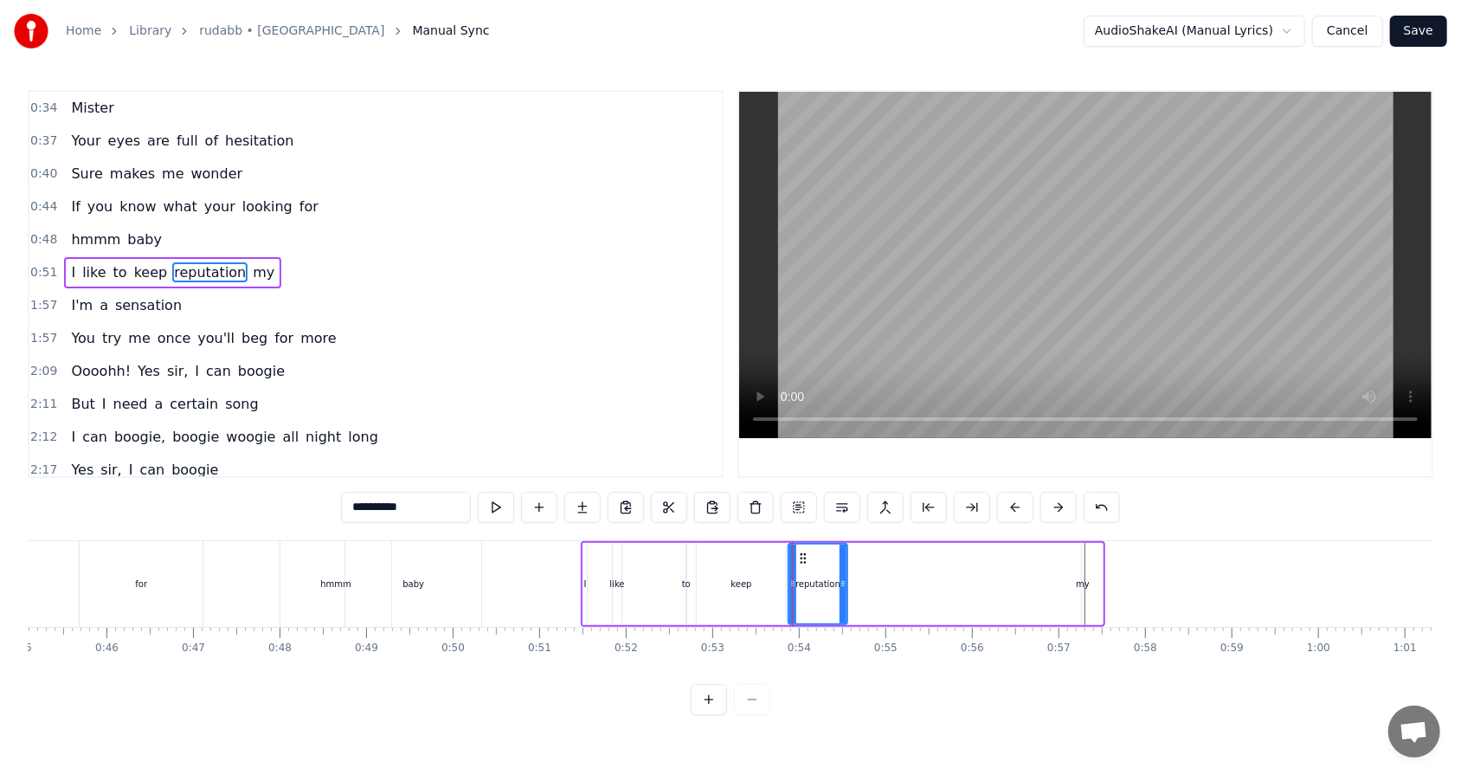
drag, startPoint x: 1097, startPoint y: 585, endPoint x: 842, endPoint y: 585, distance: 255.3
click at [683, 494] on icon at bounding box center [842, 583] width 7 height 14
click at [683, 494] on div "my" at bounding box center [1083, 583] width 14 height 13
type input "**"
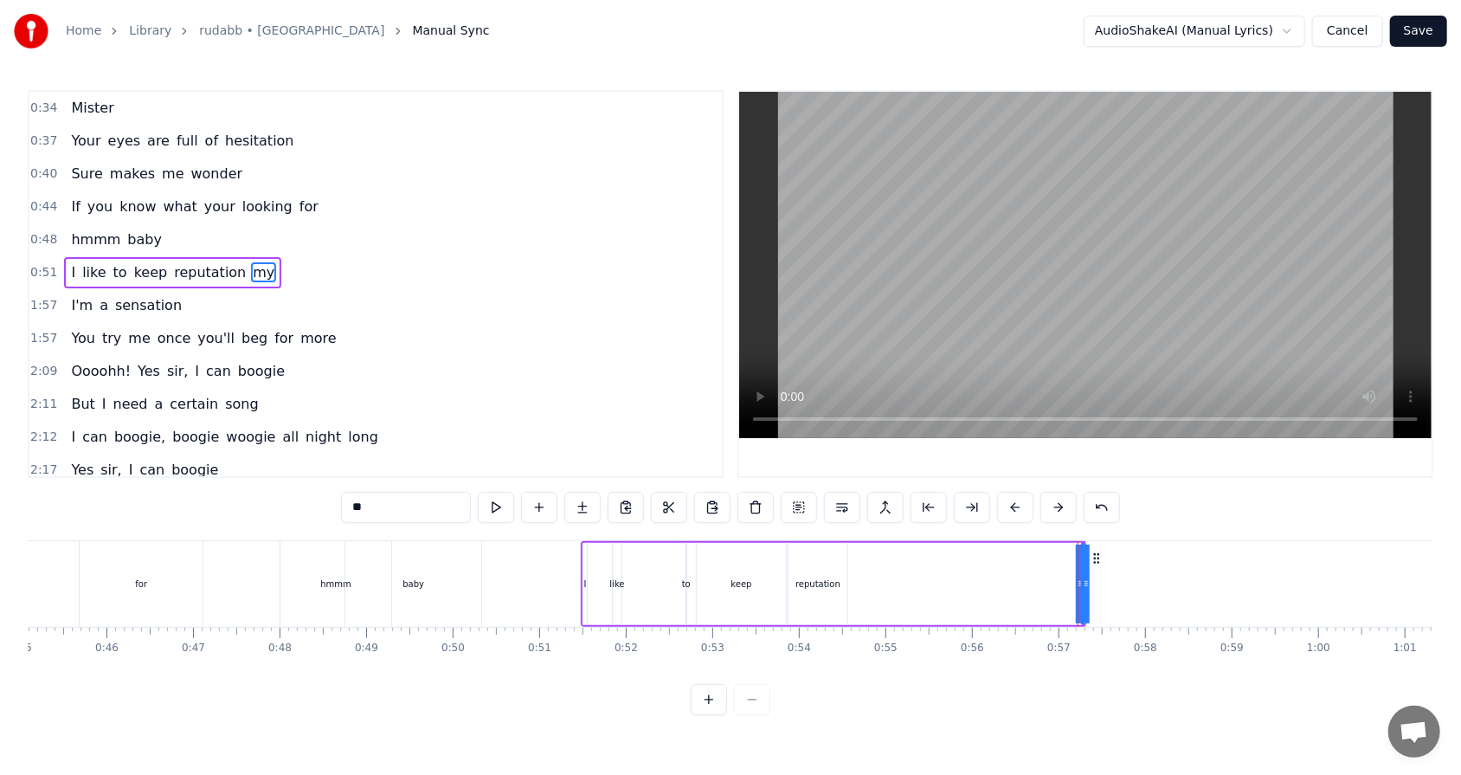
drag, startPoint x: 1078, startPoint y: 582, endPoint x: 721, endPoint y: 579, distance: 357.4
click at [683, 494] on div "I like to keep reputation my" at bounding box center [833, 584] width 505 height 86
click at [683, 494] on div "my" at bounding box center [1082, 583] width 14 height 13
drag, startPoint x: 1080, startPoint y: 584, endPoint x: 1015, endPoint y: 581, distance: 65.0
click at [683, 494] on div "I like to keep reputation my" at bounding box center [832, 584] width 502 height 86
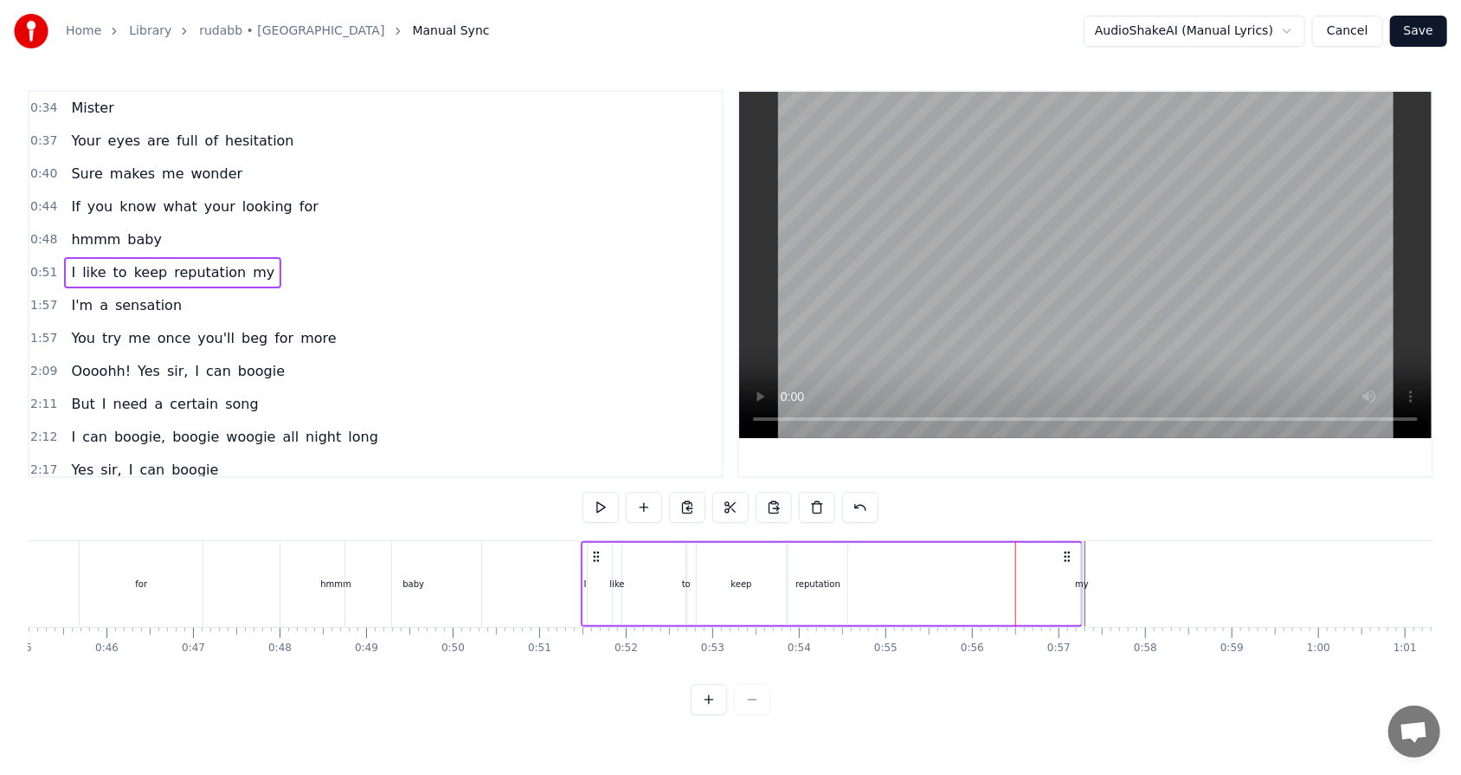
click at [683, 494] on div "my" at bounding box center [1082, 583] width 14 height 13
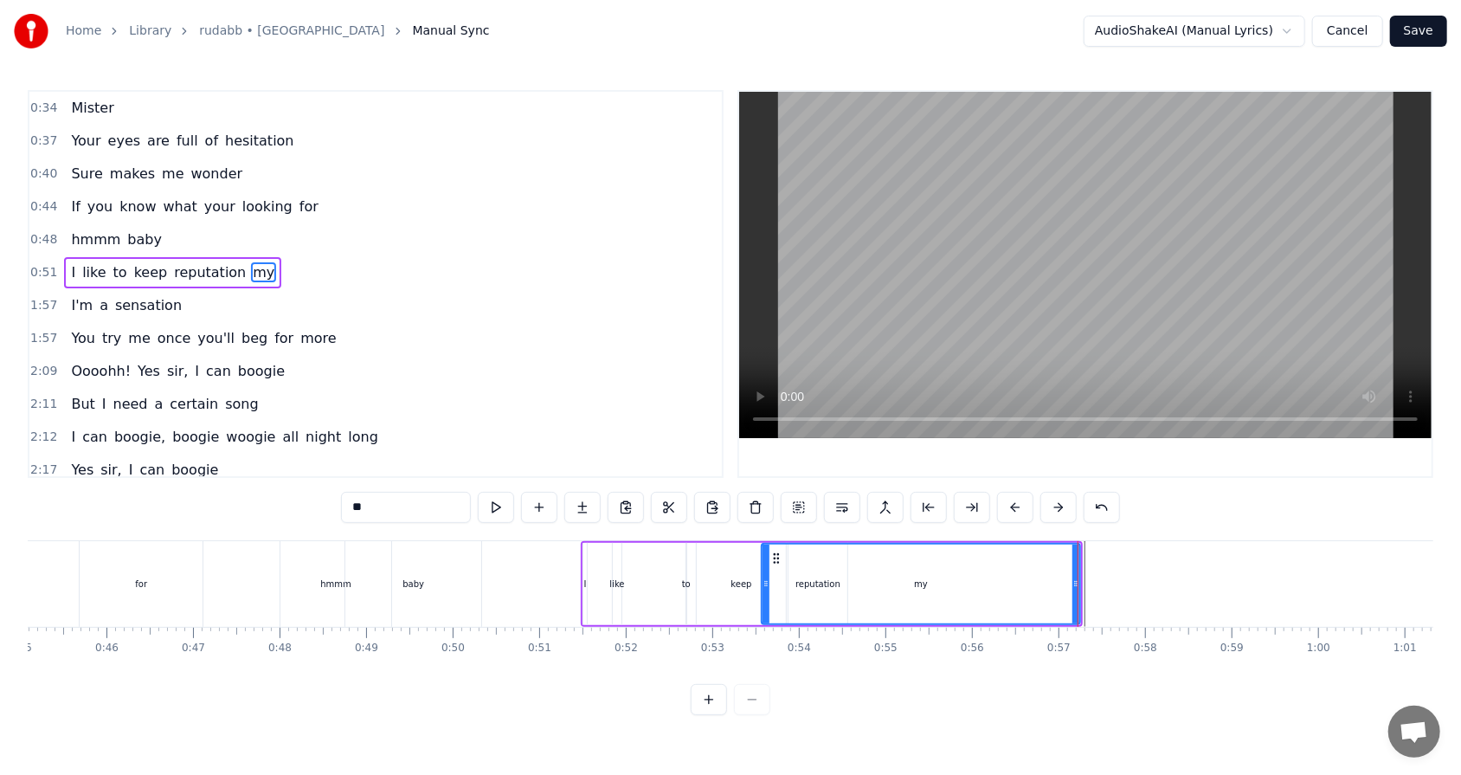
drag, startPoint x: 1082, startPoint y: 582, endPoint x: 762, endPoint y: 577, distance: 320.2
click at [683, 494] on icon at bounding box center [765, 583] width 7 height 14
drag, startPoint x: 1077, startPoint y: 582, endPoint x: 790, endPoint y: 576, distance: 286.5
click at [683, 494] on icon at bounding box center [789, 583] width 7 height 14
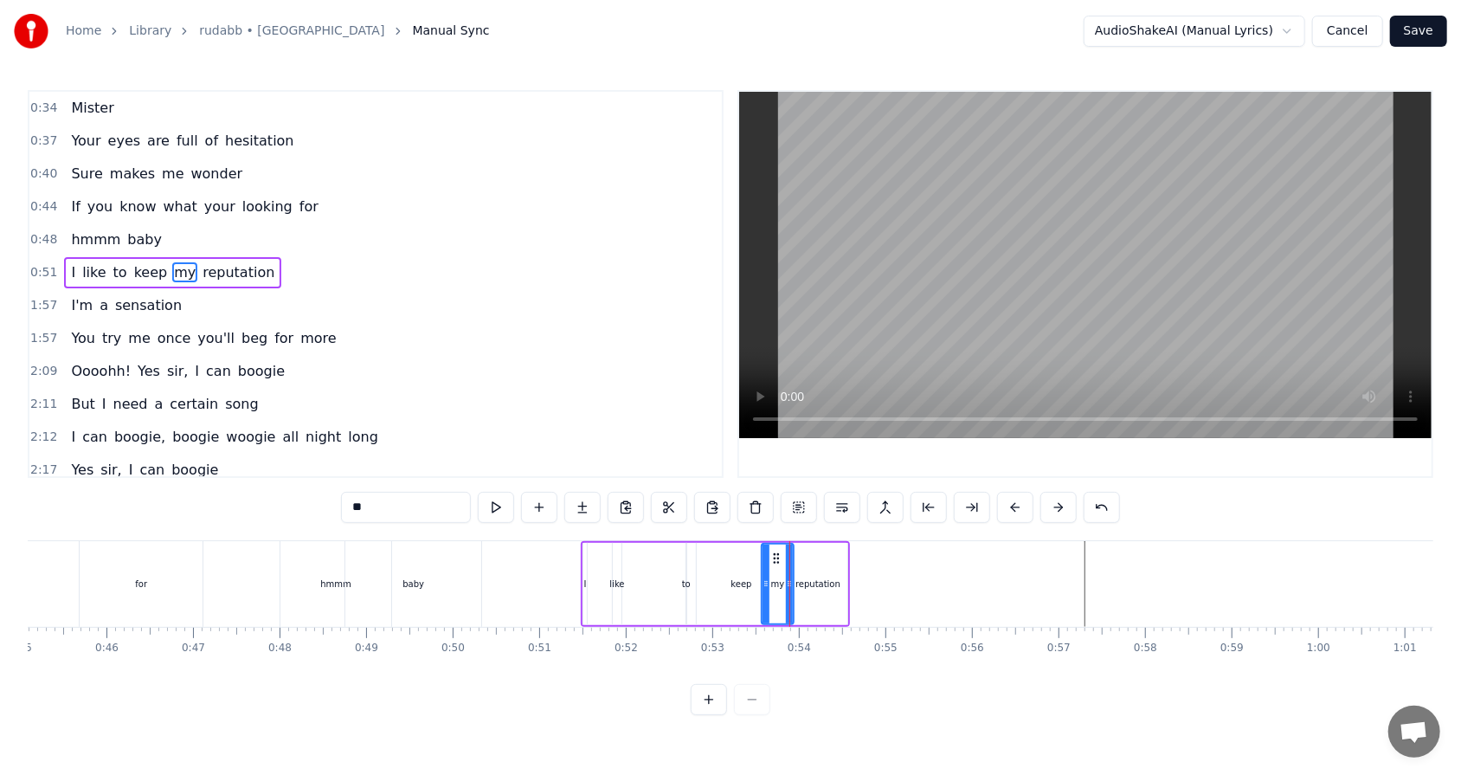
click at [270, 270] on div "0:51 I like to keep my reputation" at bounding box center [375, 272] width 692 height 33
click at [593, 494] on button at bounding box center [600, 507] width 36 height 31
click at [683, 494] on div "reputation" at bounding box center [817, 583] width 45 height 13
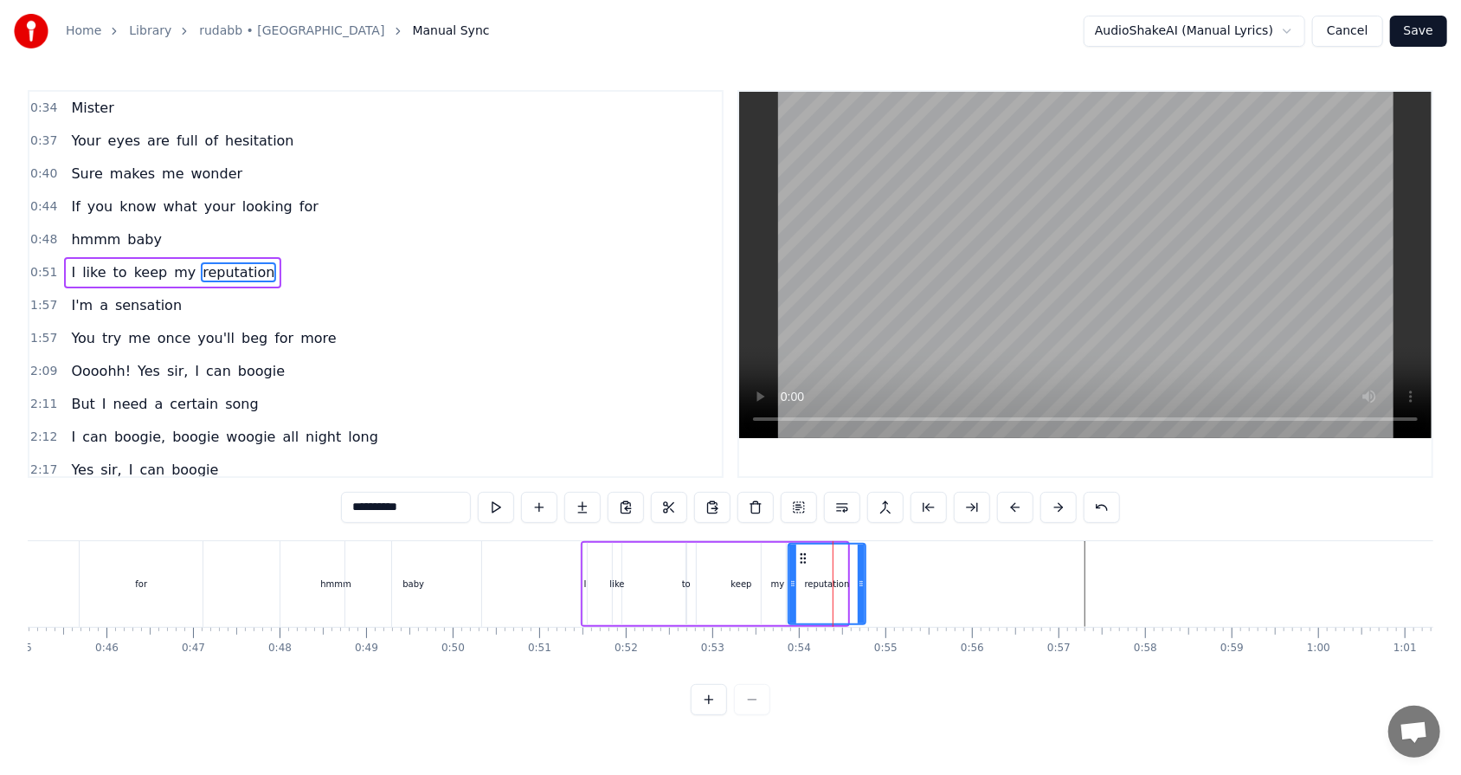
drag, startPoint x: 844, startPoint y: 577, endPoint x: 862, endPoint y: 577, distance: 18.2
click at [683, 494] on icon at bounding box center [861, 583] width 7 height 14
click at [34, 267] on span "0:51" at bounding box center [43, 272] width 27 height 17
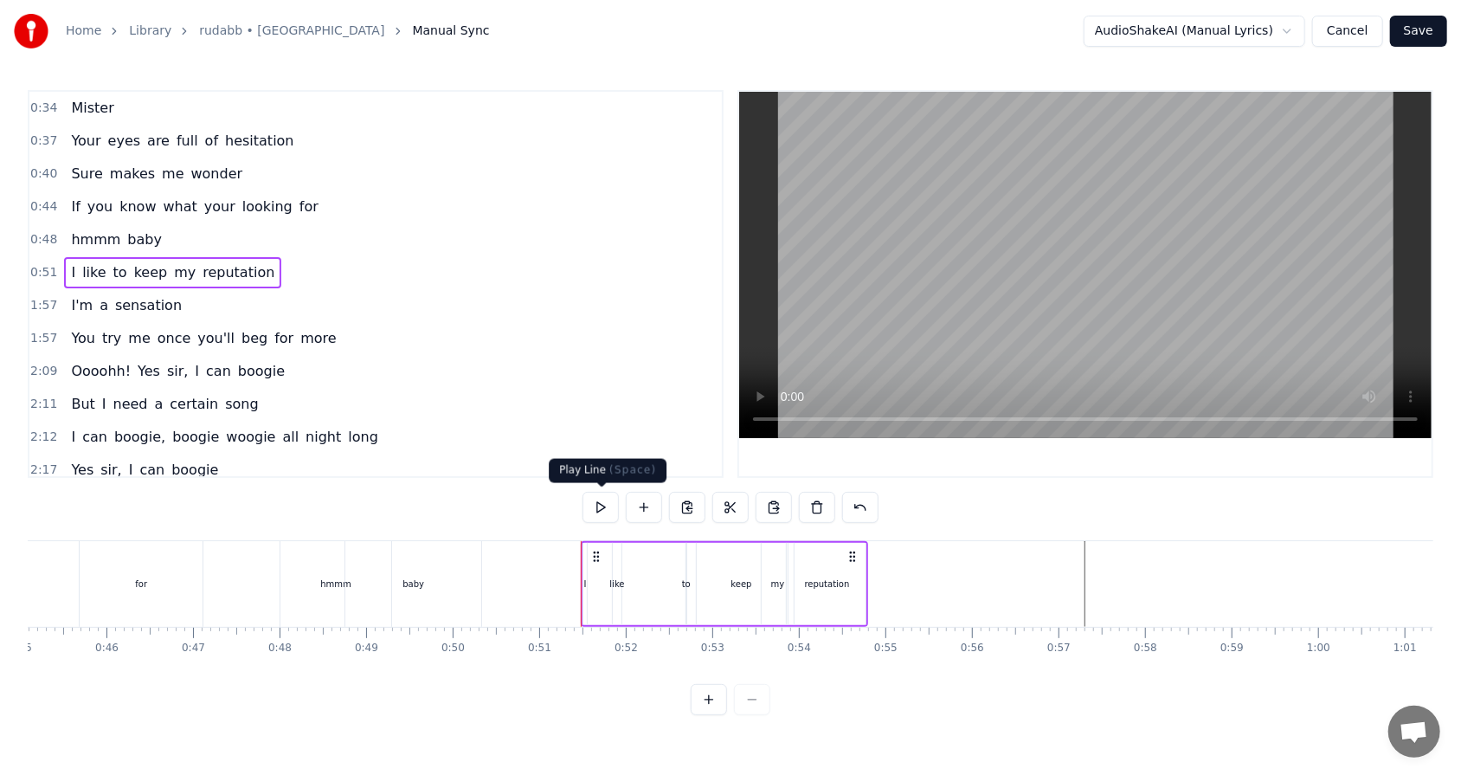
click at [593, 494] on button at bounding box center [600, 507] width 36 height 31
click at [683, 494] on div "reputation" at bounding box center [827, 583] width 45 height 13
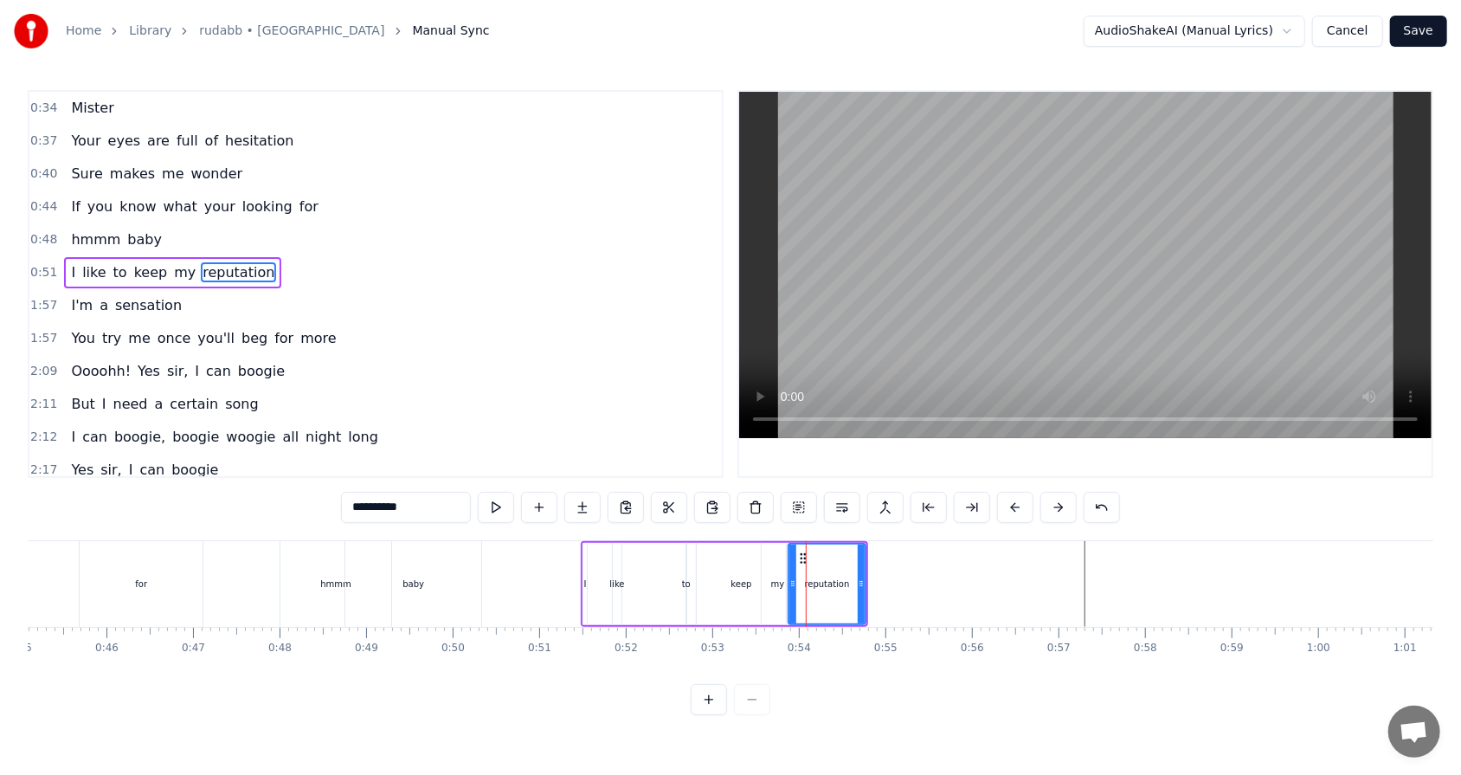
click at [42, 305] on span "1:57" at bounding box center [43, 305] width 27 height 17
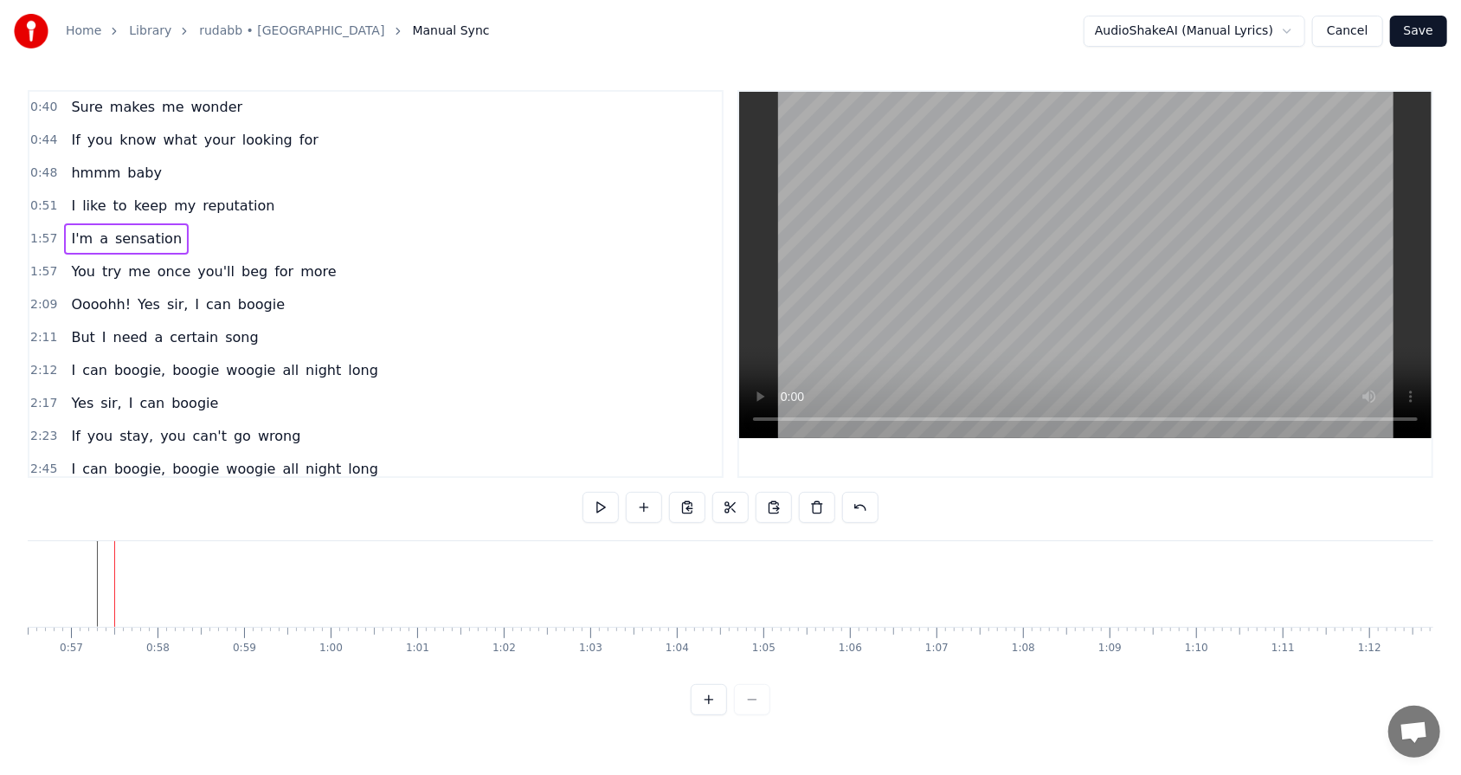
scroll to position [0, 0]
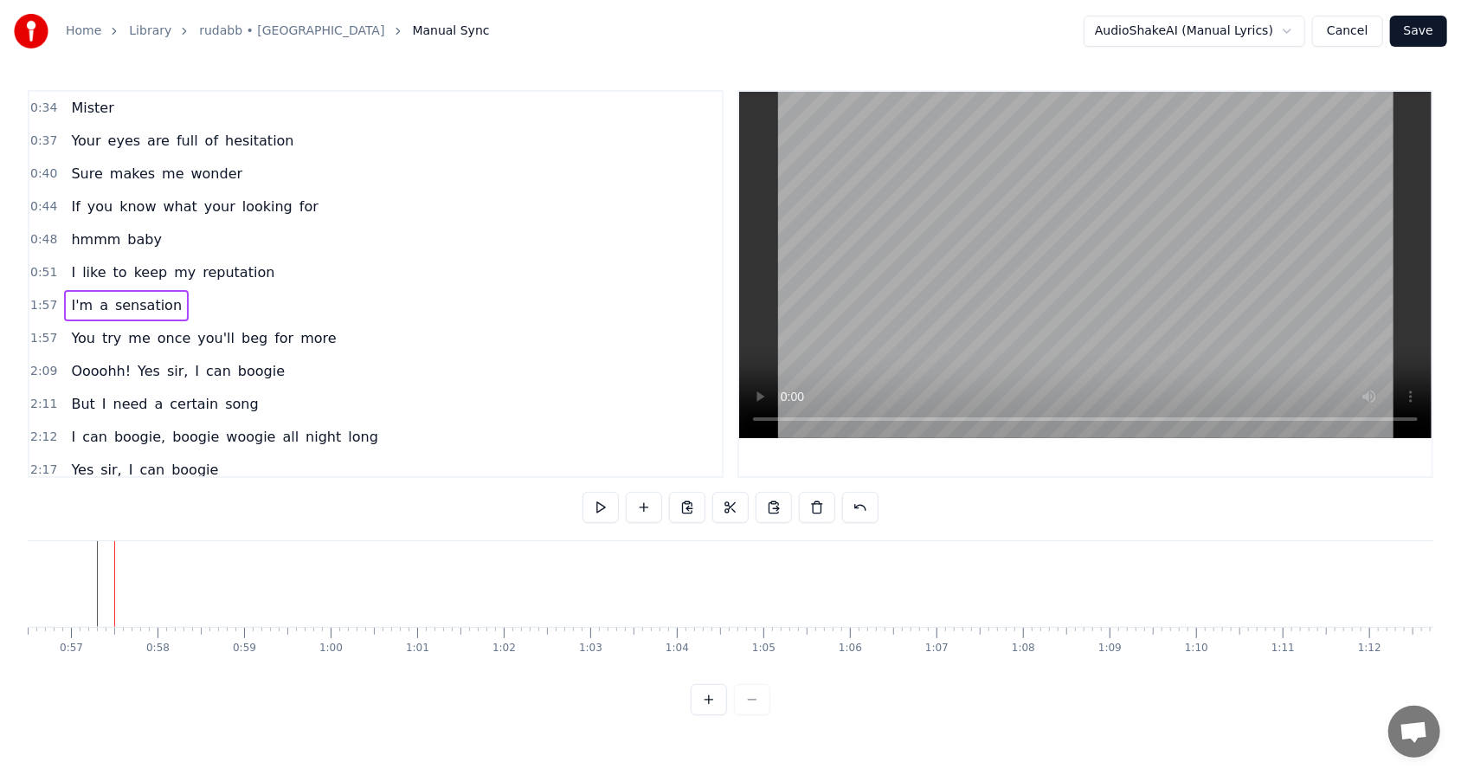
click at [75, 308] on span "I'm" at bounding box center [81, 305] width 25 height 20
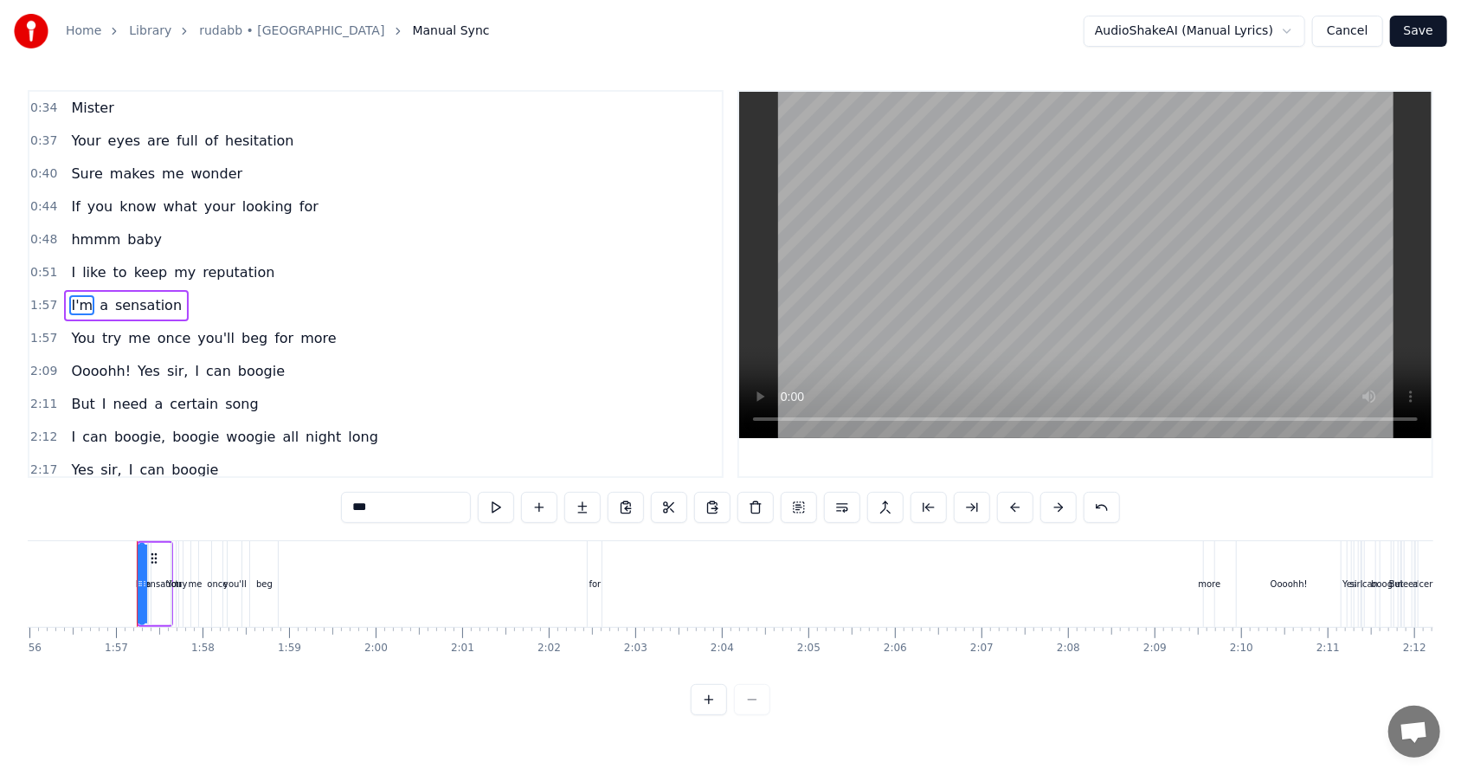
scroll to position [0, 10059]
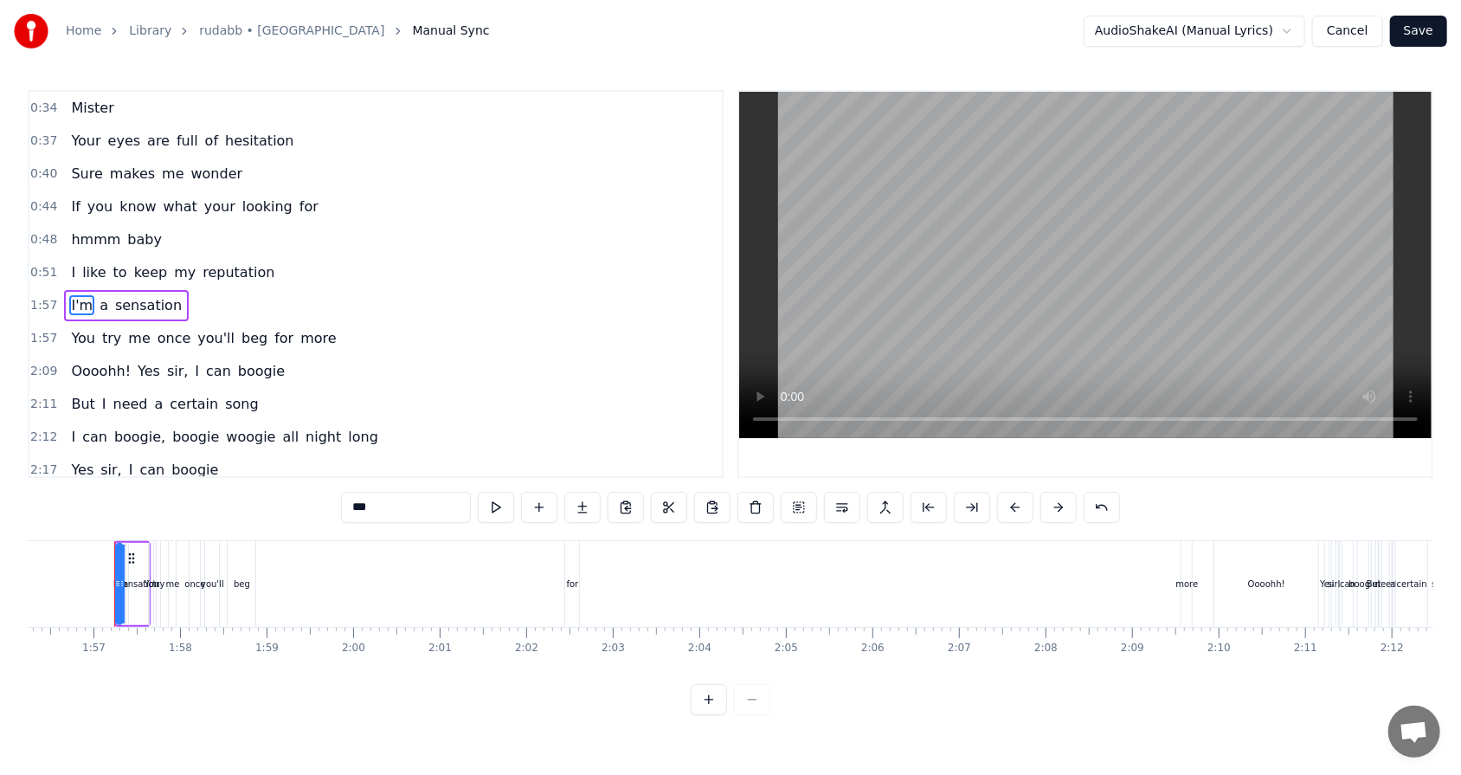
click at [164, 304] on div "I'm a sensation" at bounding box center [126, 305] width 125 height 31
drag, startPoint x: 118, startPoint y: 537, endPoint x: 86, endPoint y: 540, distance: 32.1
click at [86, 494] on div "0:34 Mister 0:37 Your eyes are full of hesitation 0:40 Sure makes me wonder 0:4…" at bounding box center [730, 402] width 1405 height 625
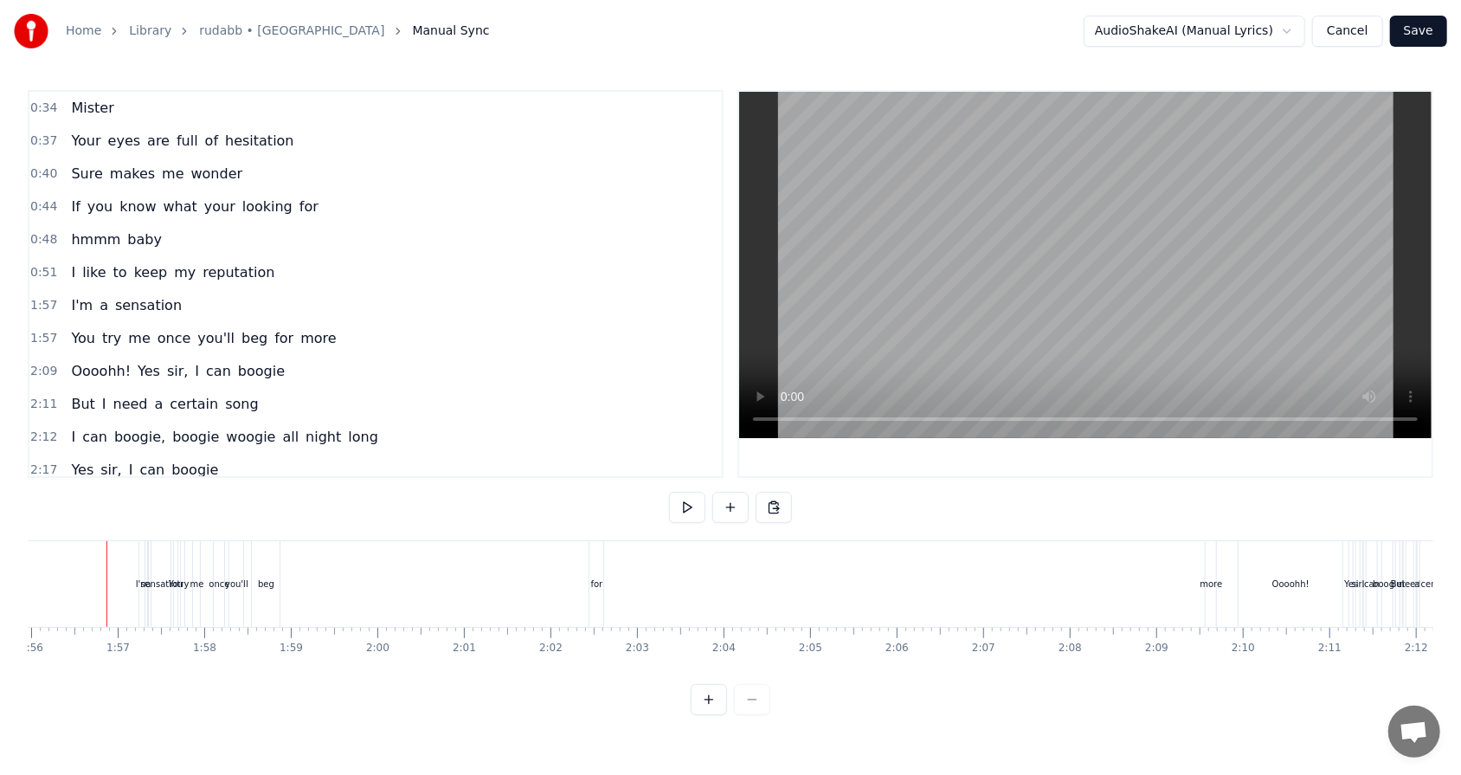
scroll to position [0, 10027]
click at [55, 299] on div "1:57 I'm a sensation" at bounding box center [375, 305] width 692 height 33
click at [82, 301] on span "I'm" at bounding box center [81, 305] width 25 height 20
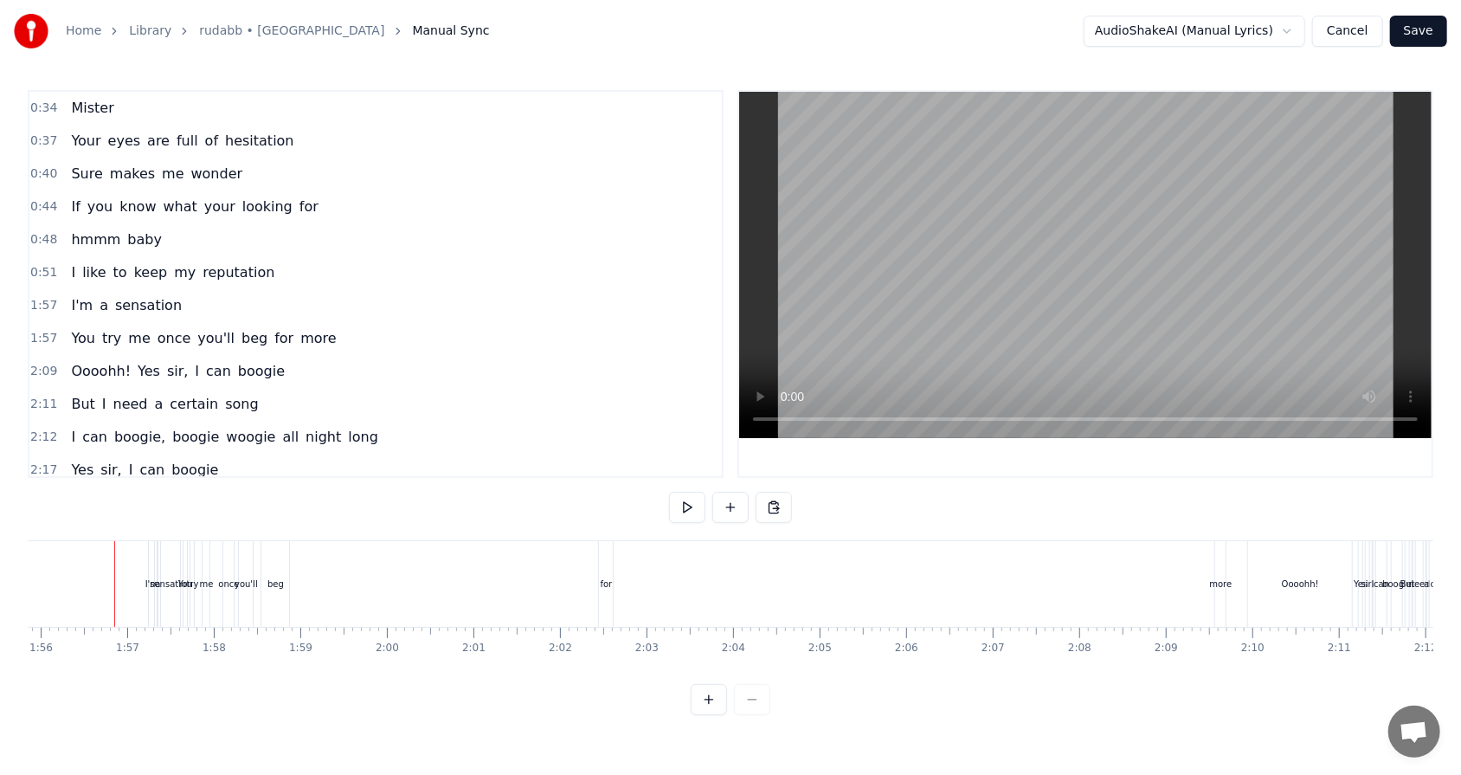
scroll to position [17, 0]
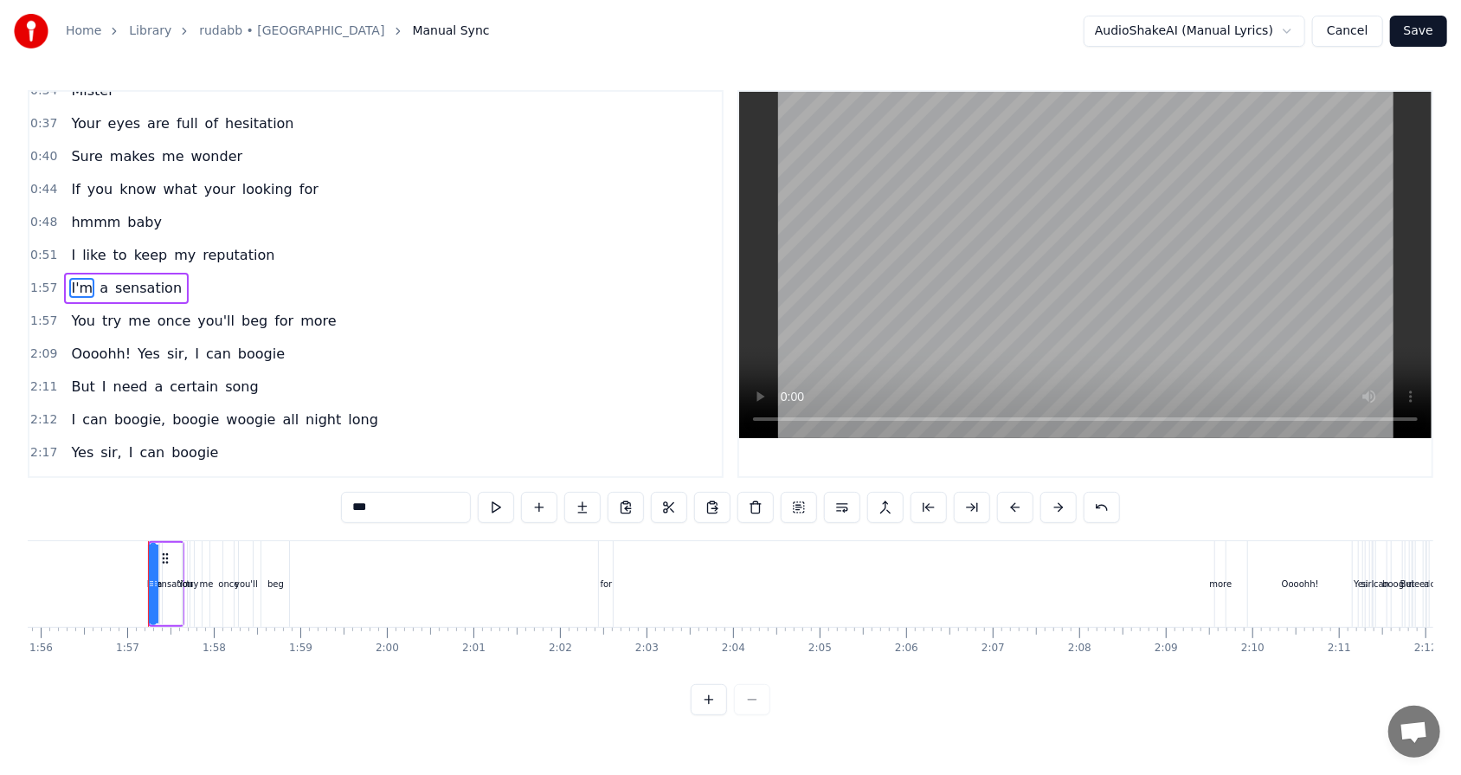
click at [170, 288] on div "1:57 I'm a sensation" at bounding box center [375, 288] width 692 height 33
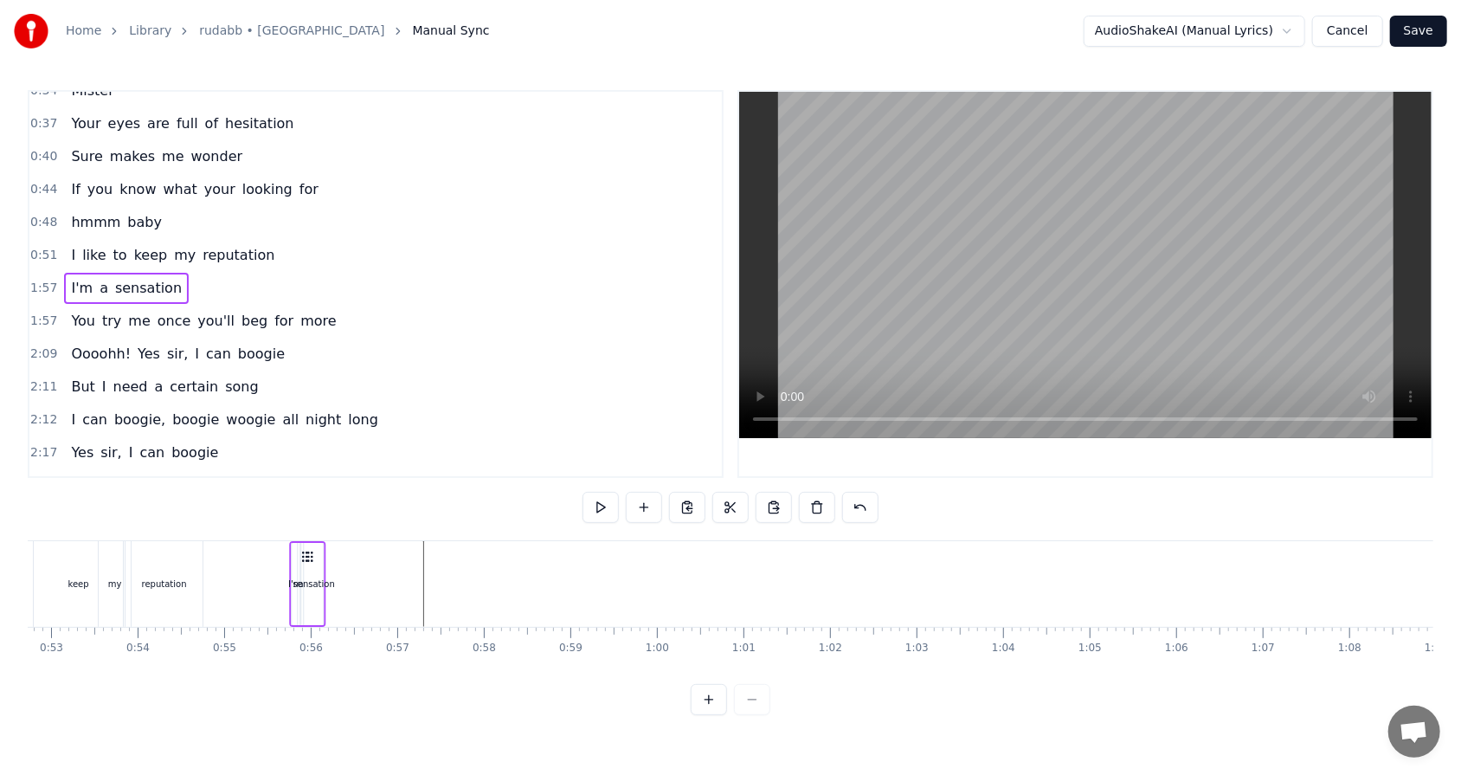
scroll to position [0, 4561]
drag, startPoint x: 165, startPoint y: 554, endPoint x: 328, endPoint y: 643, distance: 185.5
click at [328, 494] on div "Mister Your eyes are full of hesitation Sure makes me wonder If you know what y…" at bounding box center [730, 605] width 1405 height 130
click at [600, 494] on button at bounding box center [600, 507] width 36 height 31
click at [305, 305] on div "You try me once you'll beg for more" at bounding box center [203, 320] width 279 height 31
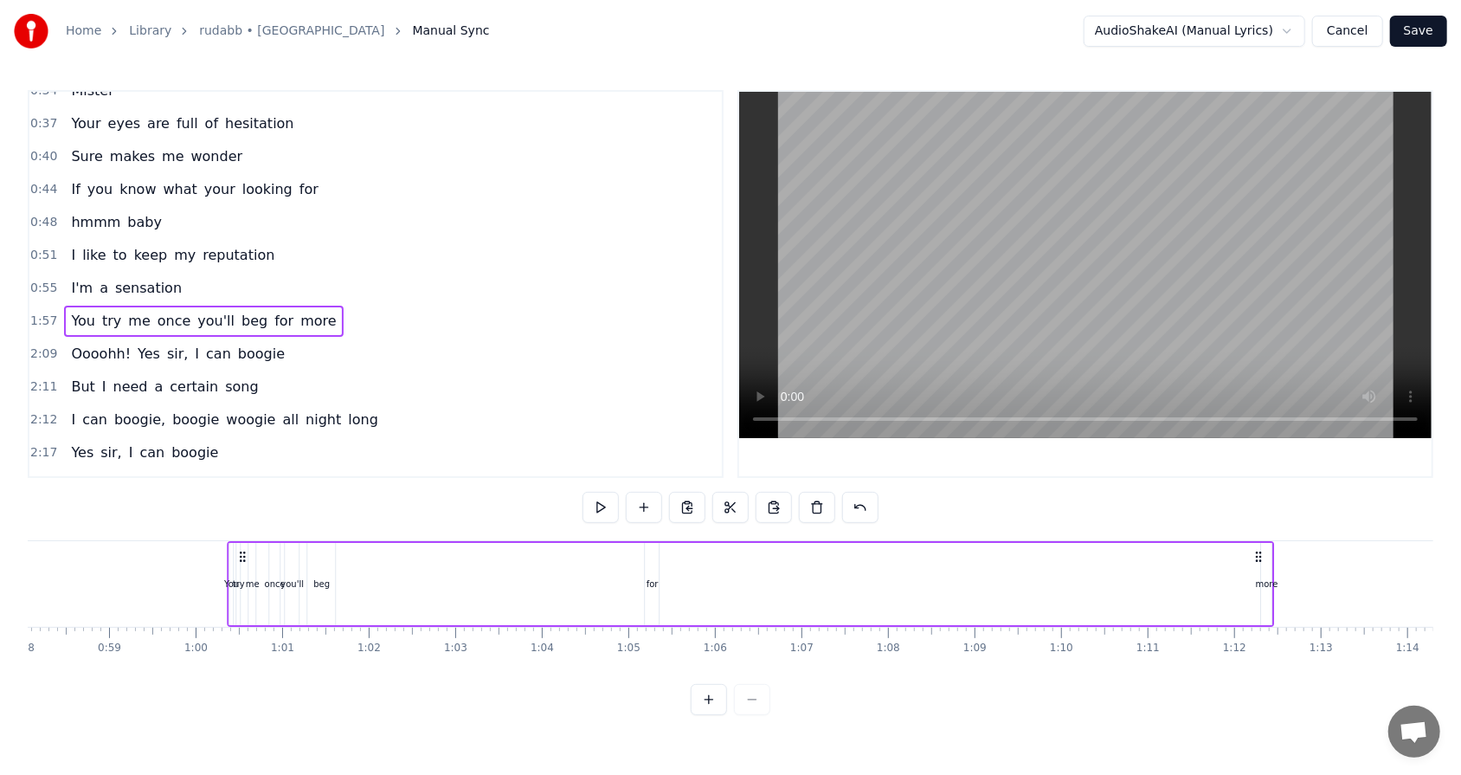
scroll to position [0, 5047]
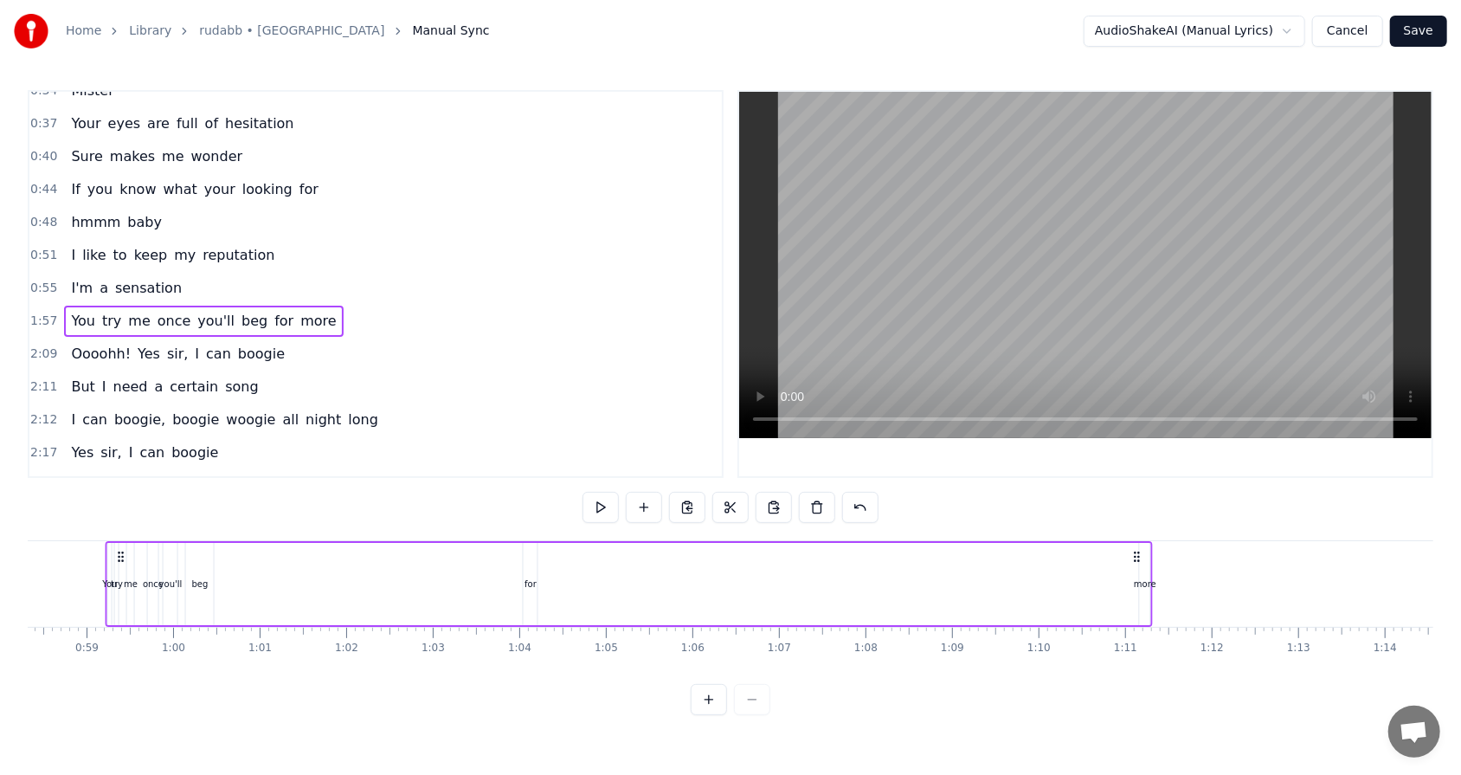
drag, startPoint x: 1145, startPoint y: 561, endPoint x: 1135, endPoint y: 609, distance: 49.4
click at [683, 494] on div "You try me once you'll beg for more" at bounding box center [629, 584] width 1047 height 86
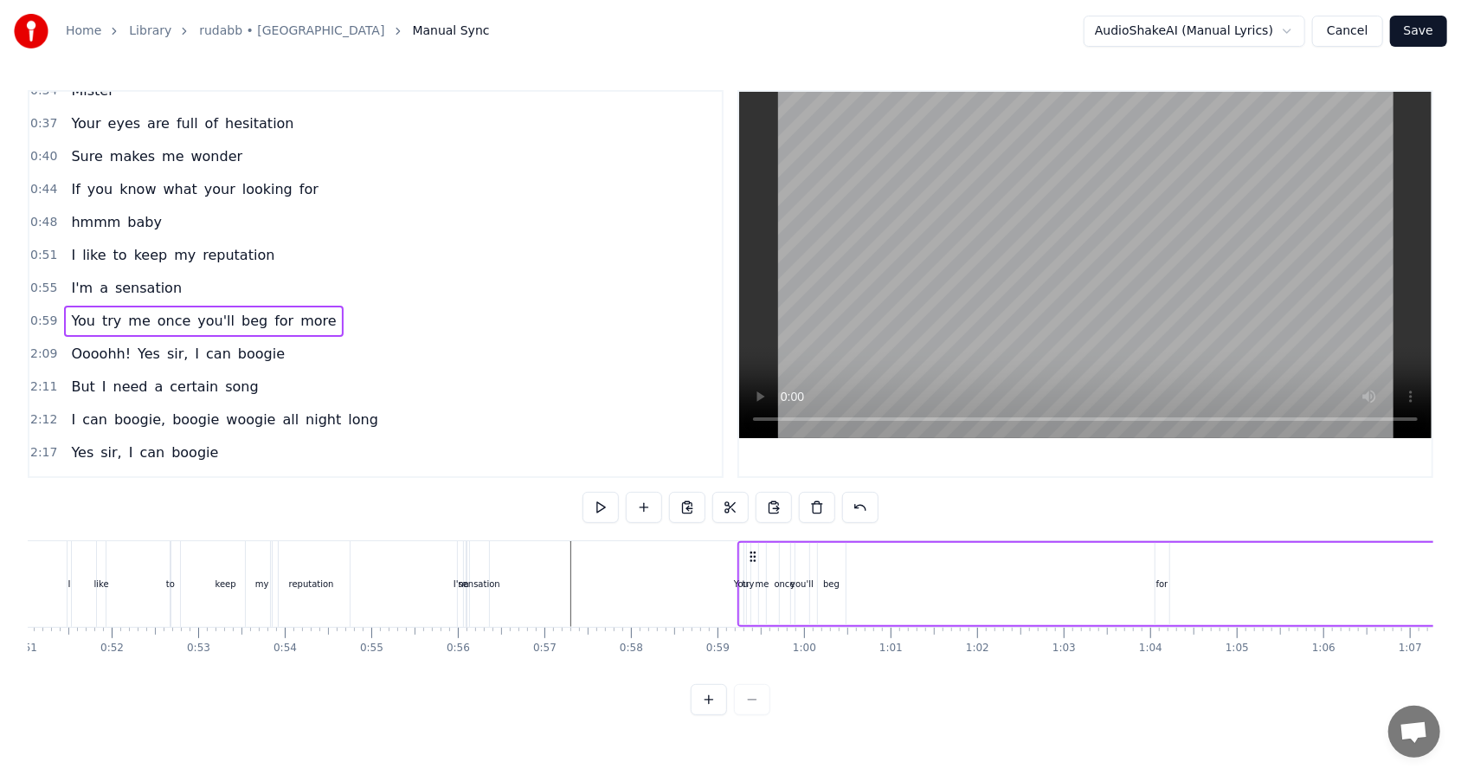
scroll to position [0, 4446]
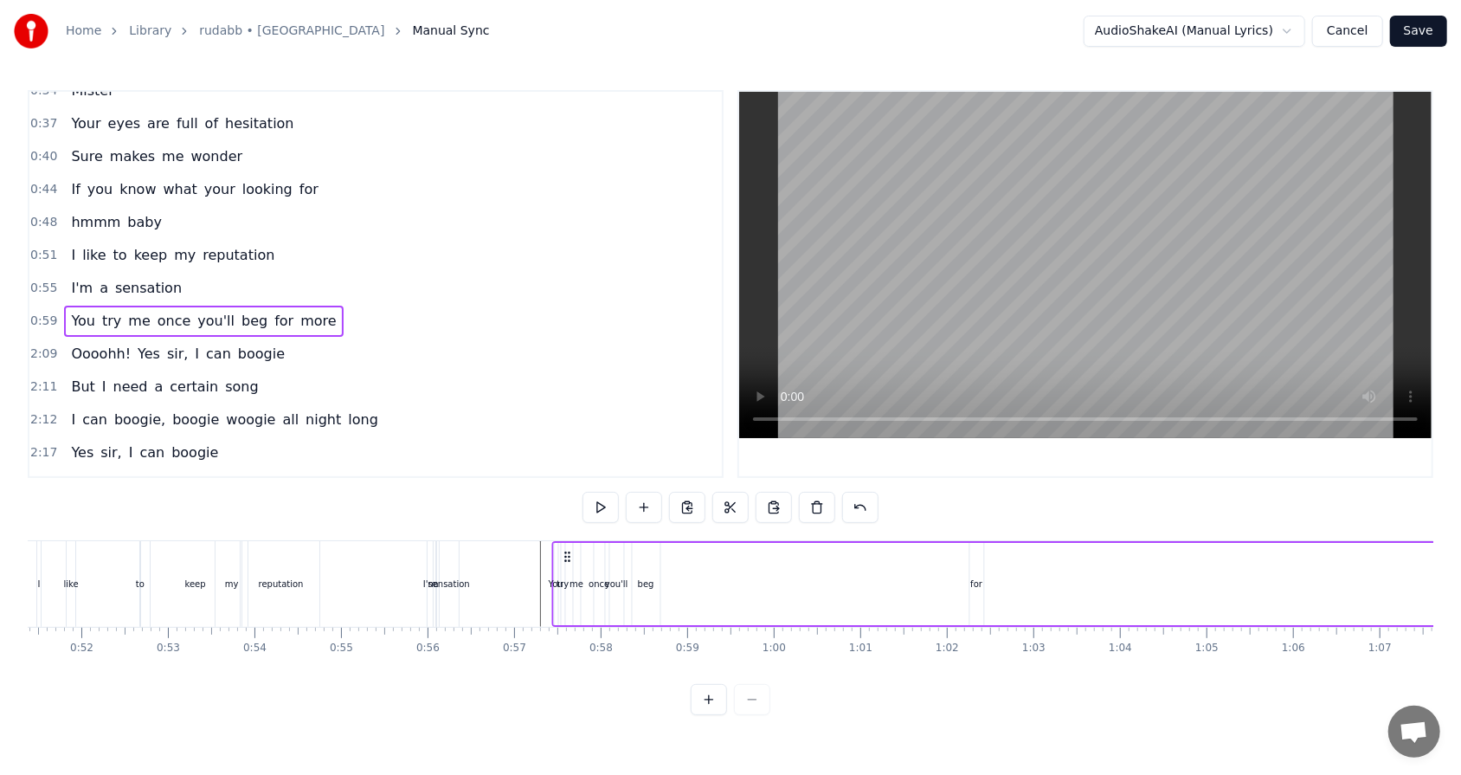
drag, startPoint x: 717, startPoint y: 556, endPoint x: 564, endPoint y: 567, distance: 153.5
click at [564, 494] on div "You try me once you'll beg for more" at bounding box center [1074, 584] width 1047 height 86
click at [556, 494] on div "You" at bounding box center [557, 584] width 3 height 82
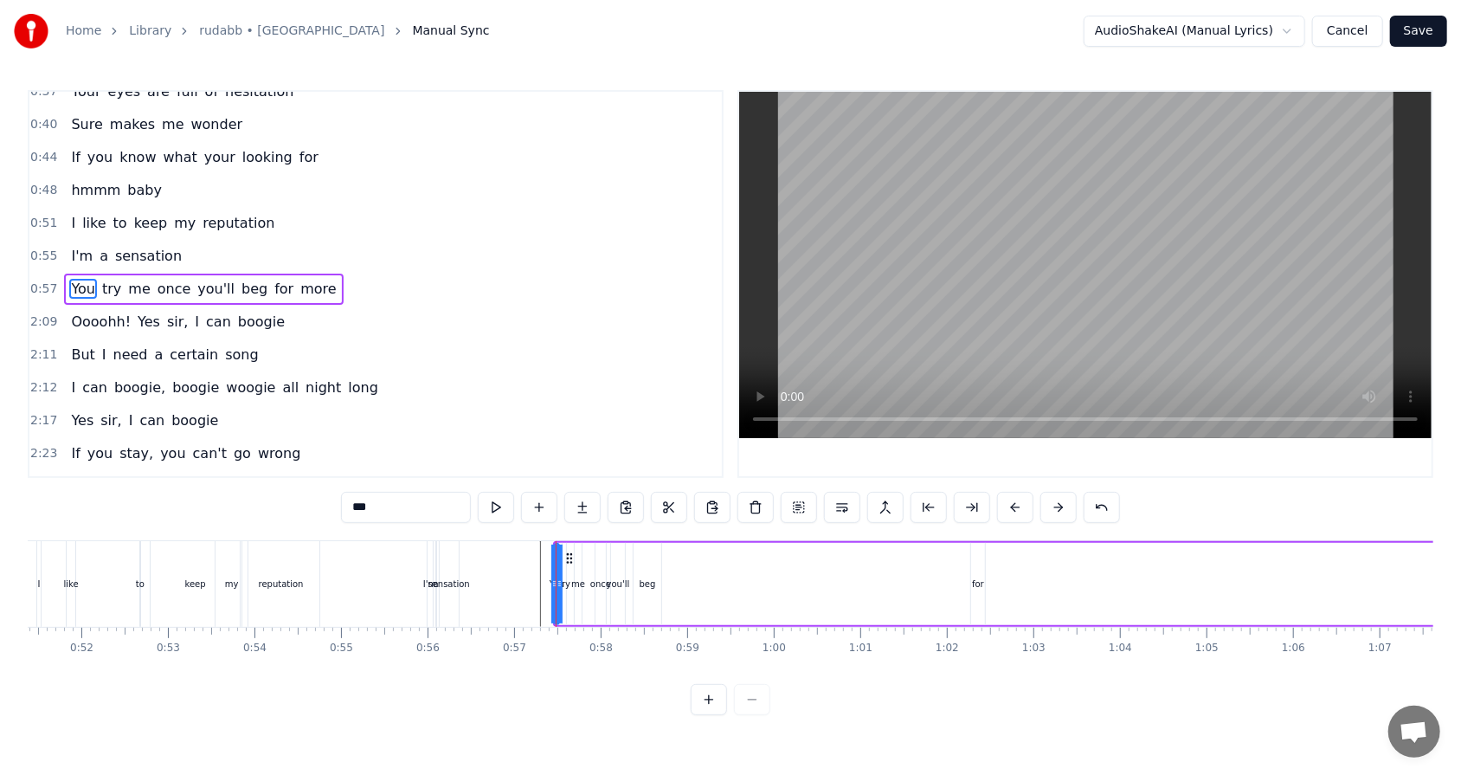
click at [558, 494] on icon at bounding box center [559, 583] width 7 height 14
click at [683, 494] on div "for" at bounding box center [978, 583] width 12 height 13
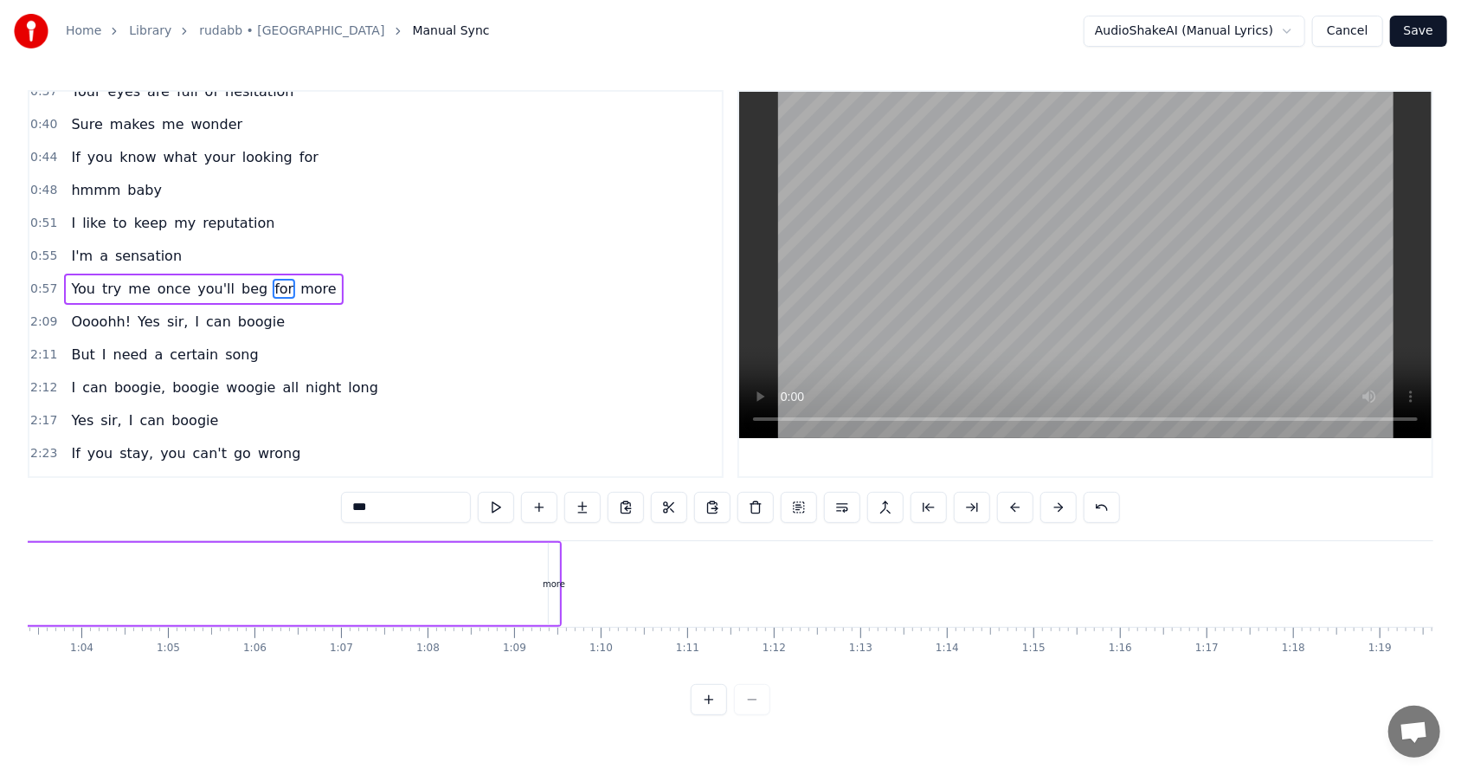
scroll to position [0, 5467]
click at [570, 494] on div "more" at bounding box center [572, 583] width 22 height 13
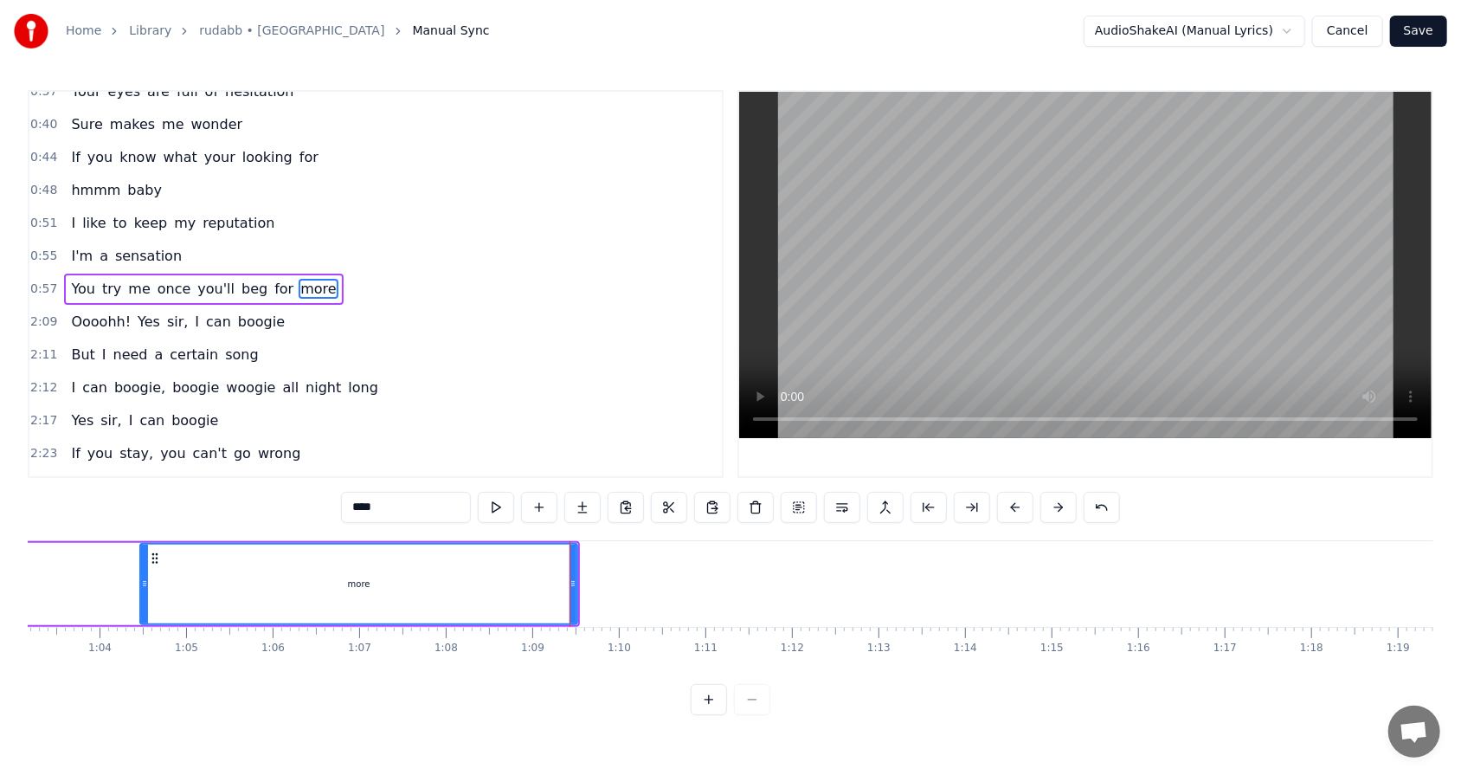
drag, startPoint x: 568, startPoint y: 583, endPoint x: 141, endPoint y: 575, distance: 426.7
click at [141, 494] on div at bounding box center [144, 583] width 7 height 79
drag, startPoint x: 574, startPoint y: 581, endPoint x: 343, endPoint y: 576, distance: 231.1
click at [343, 494] on icon at bounding box center [341, 583] width 7 height 14
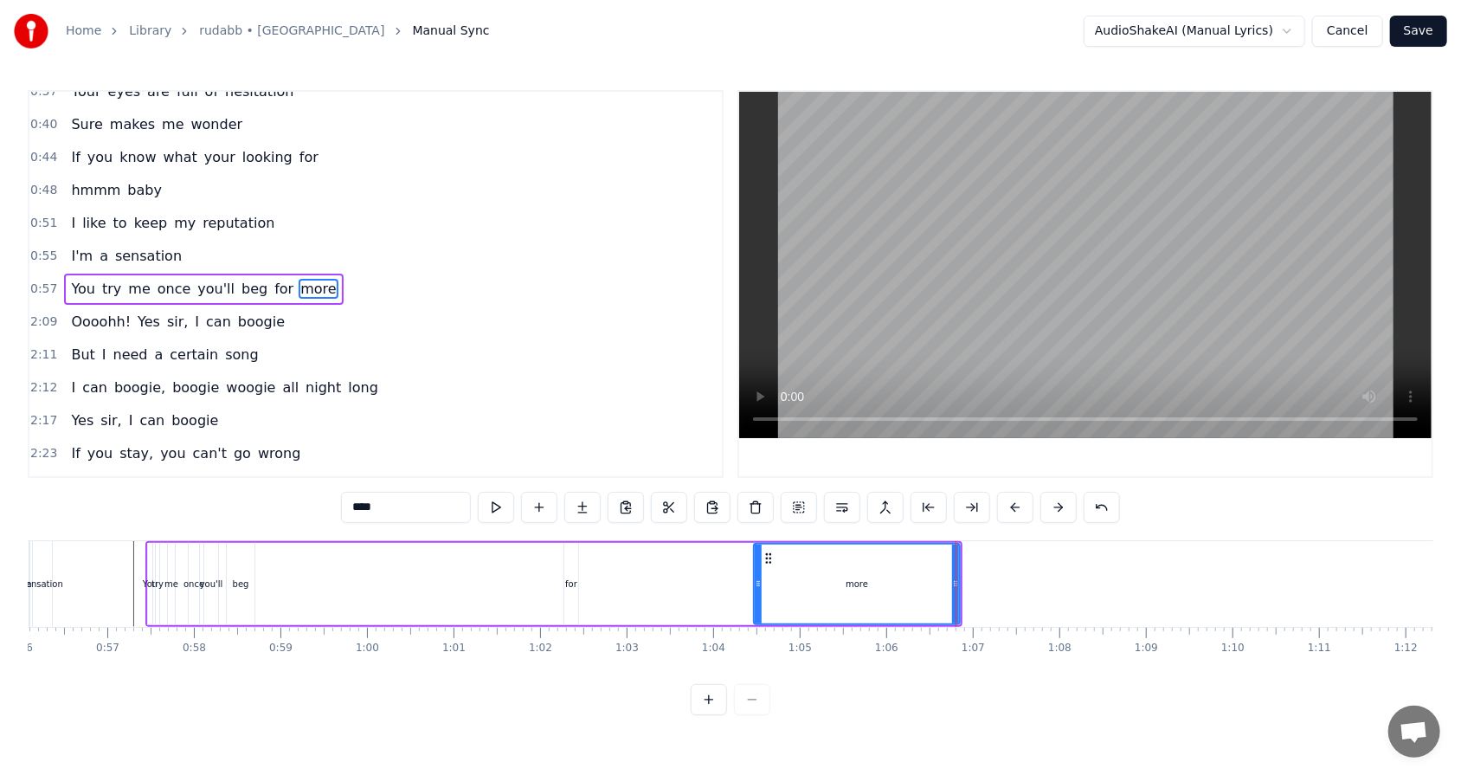
scroll to position [0, 4822]
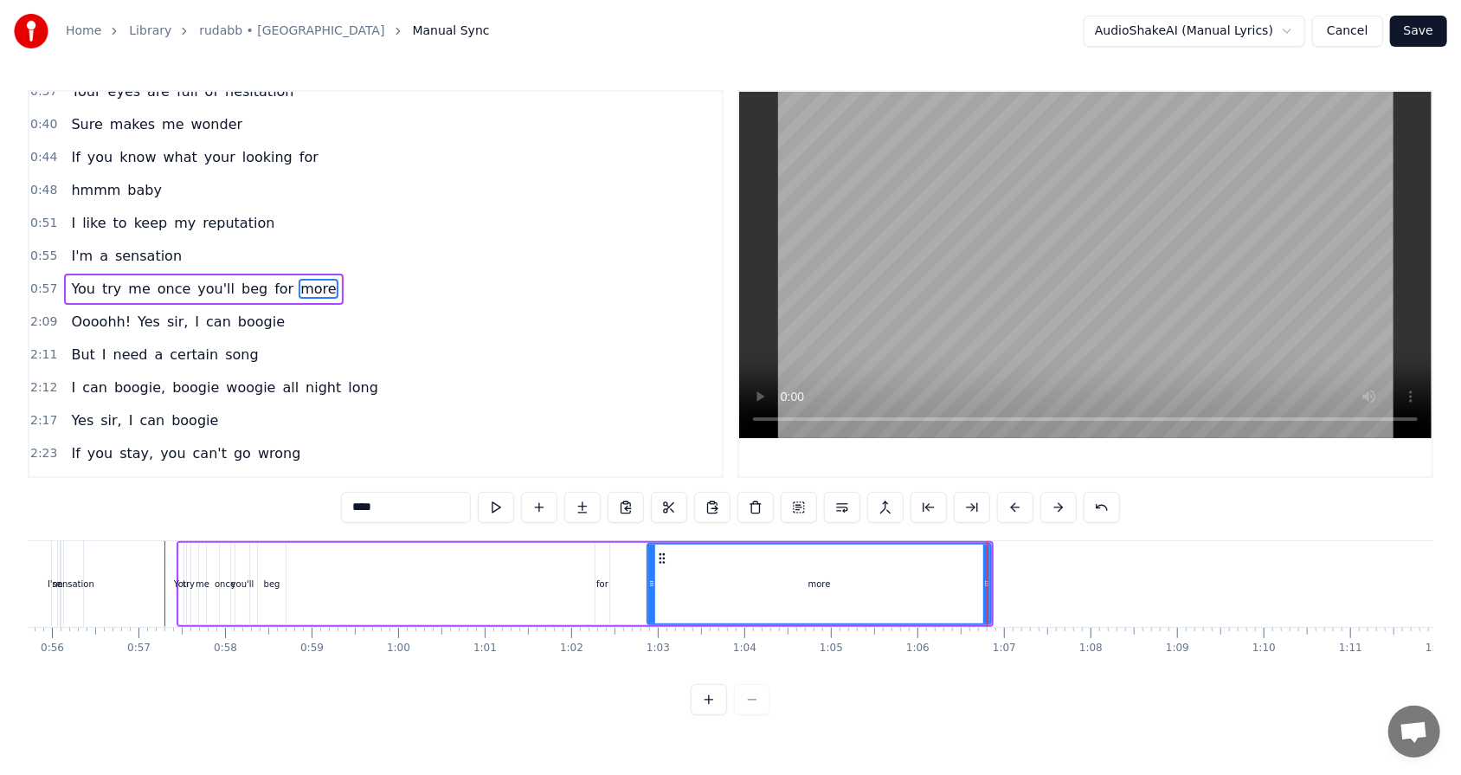
drag, startPoint x: 787, startPoint y: 582, endPoint x: 649, endPoint y: 585, distance: 138.5
click at [649, 494] on icon at bounding box center [651, 583] width 7 height 14
drag, startPoint x: 652, startPoint y: 582, endPoint x: 426, endPoint y: 582, distance: 225.9
click at [426, 494] on icon at bounding box center [424, 583] width 7 height 14
click at [598, 494] on div "more" at bounding box center [705, 583] width 569 height 79
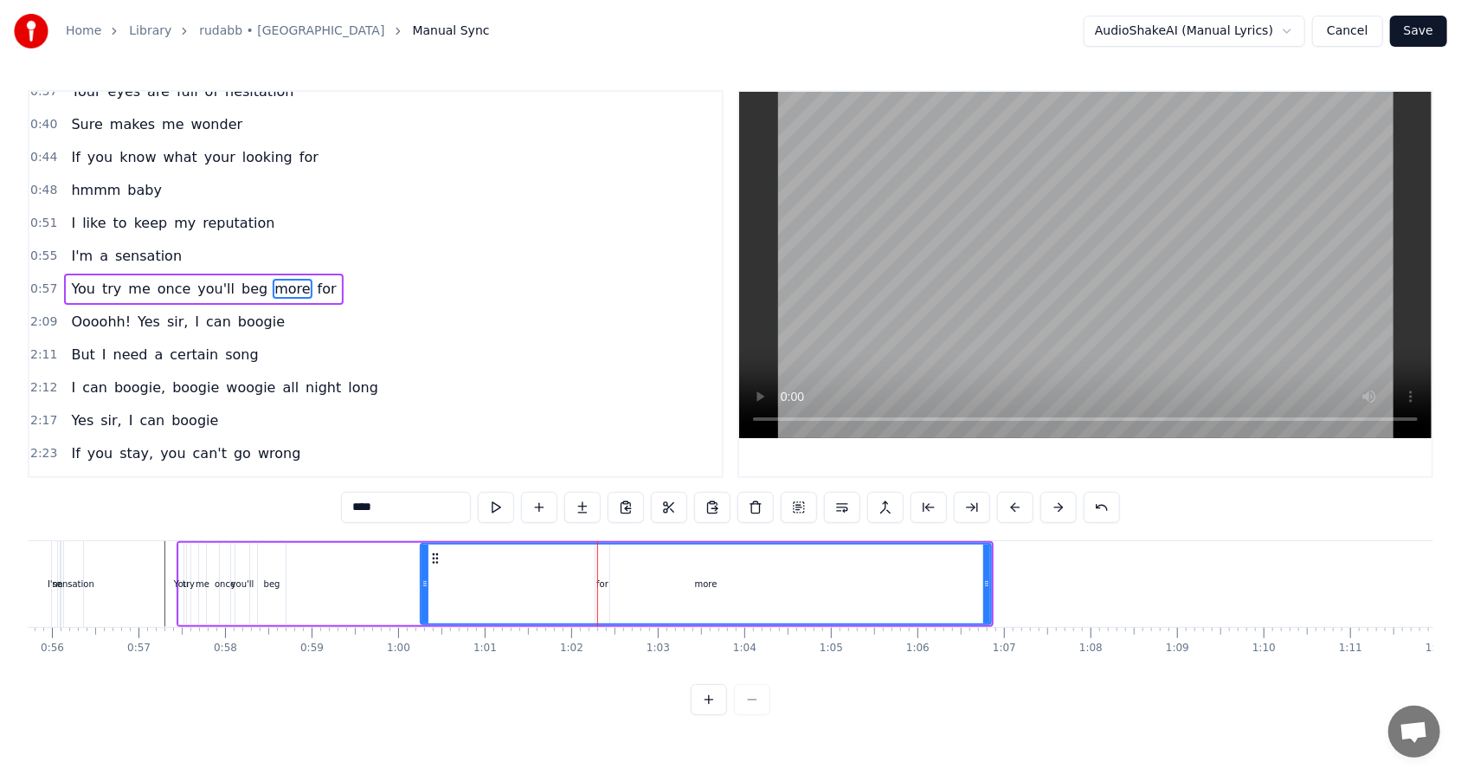
click at [603, 494] on div "more" at bounding box center [705, 583] width 569 height 79
drag, startPoint x: 422, startPoint y: 583, endPoint x: 653, endPoint y: 578, distance: 231.1
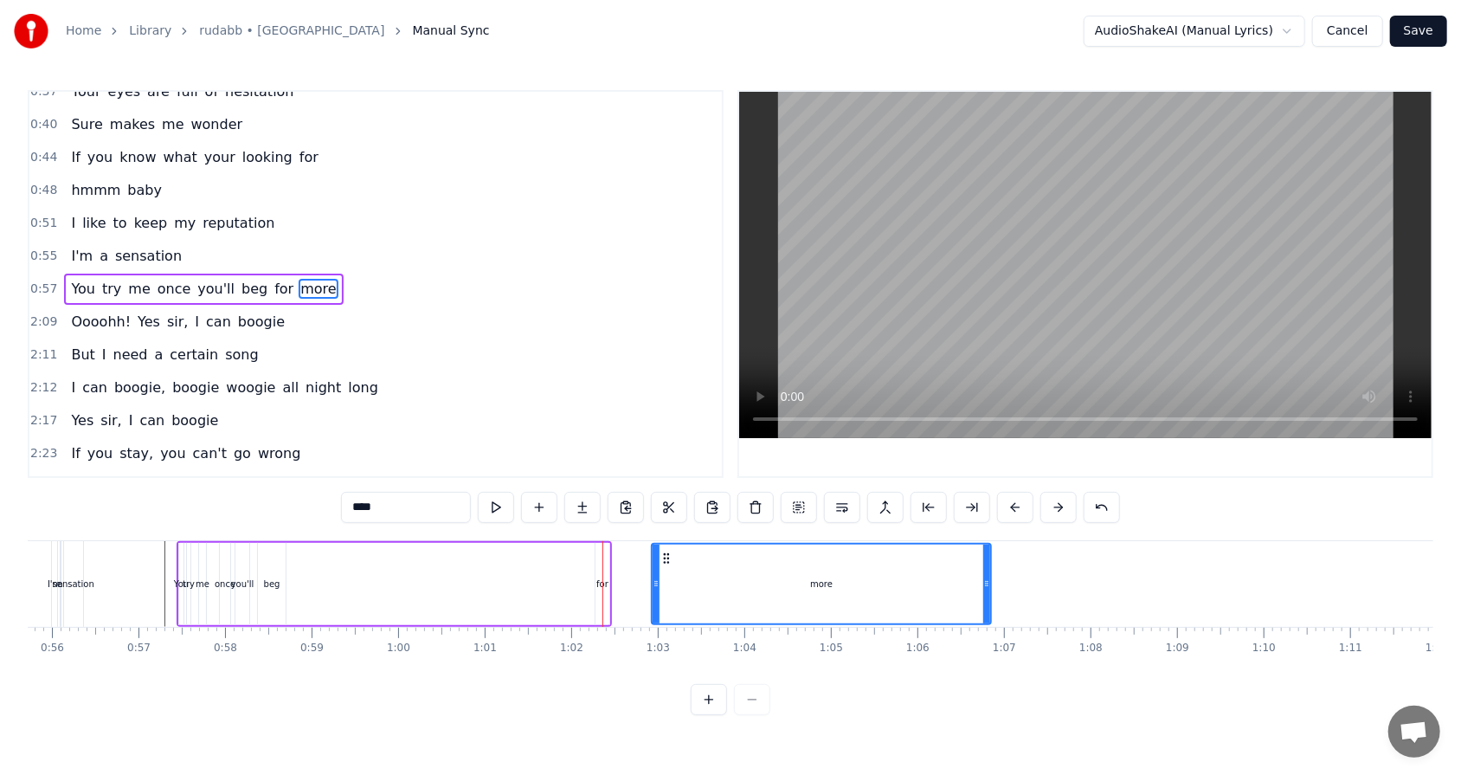
click at [601, 494] on div "for" at bounding box center [602, 583] width 12 height 13
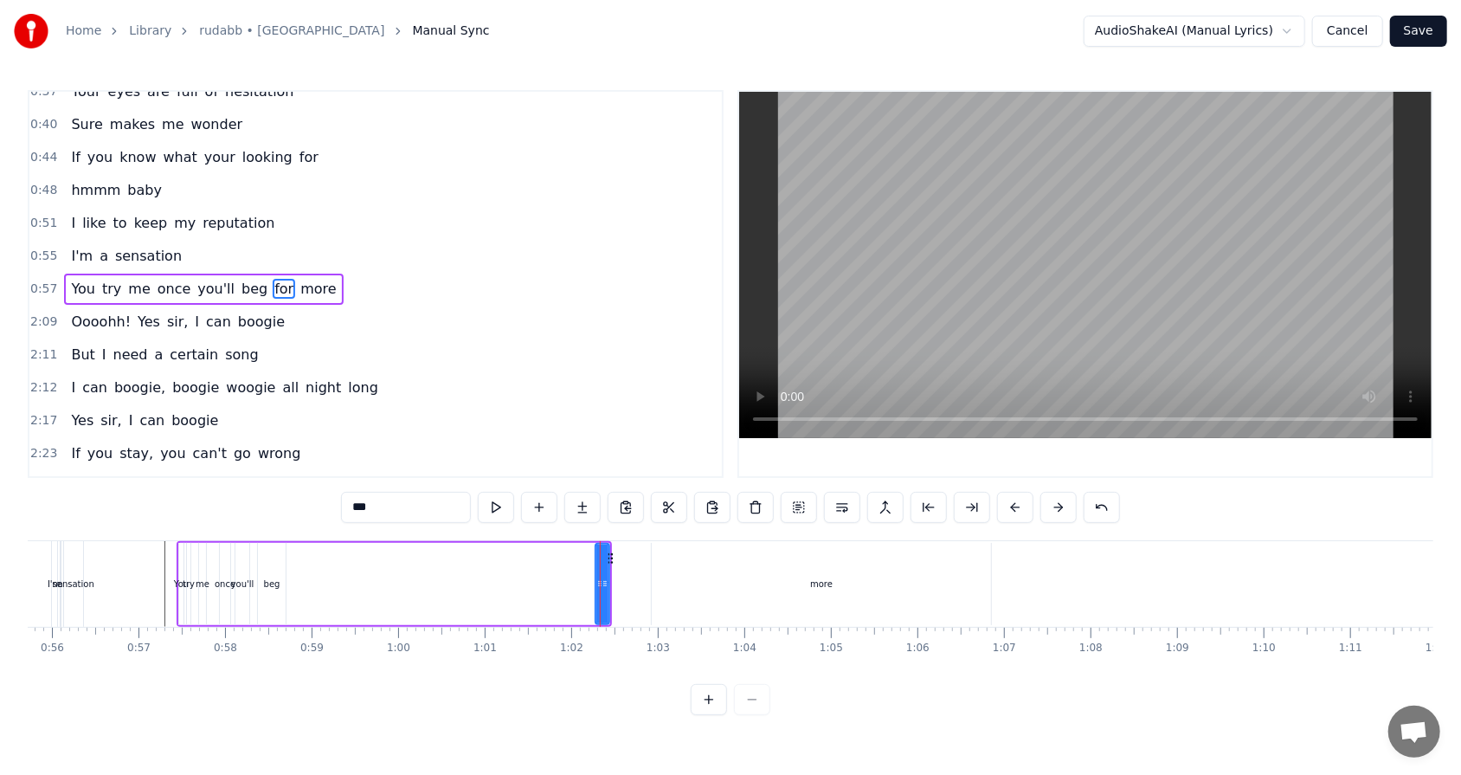
drag, startPoint x: 771, startPoint y: 585, endPoint x: 692, endPoint y: 578, distance: 79.1
click at [683, 494] on div "more" at bounding box center [821, 584] width 339 height 82
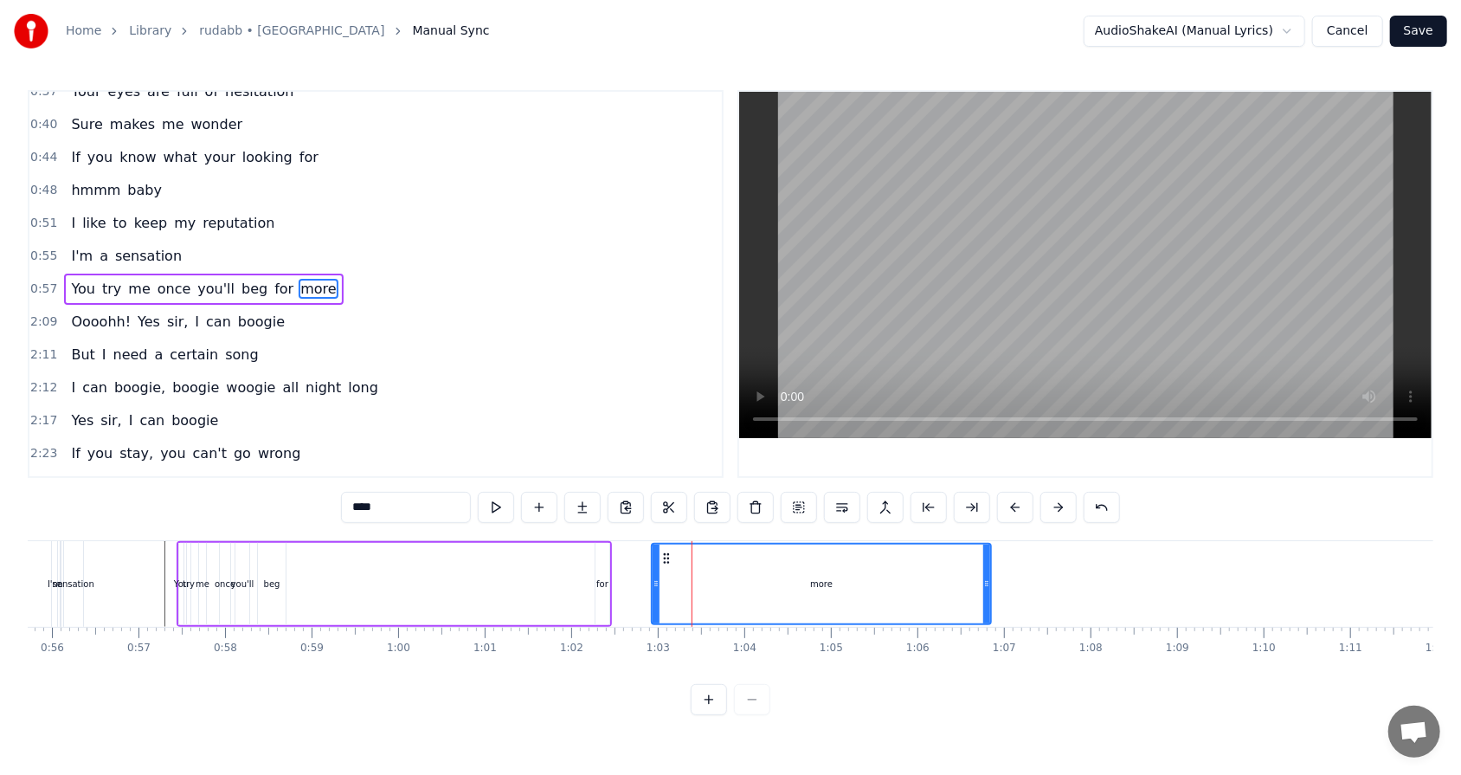
click at [598, 494] on div "for" at bounding box center [602, 583] width 12 height 13
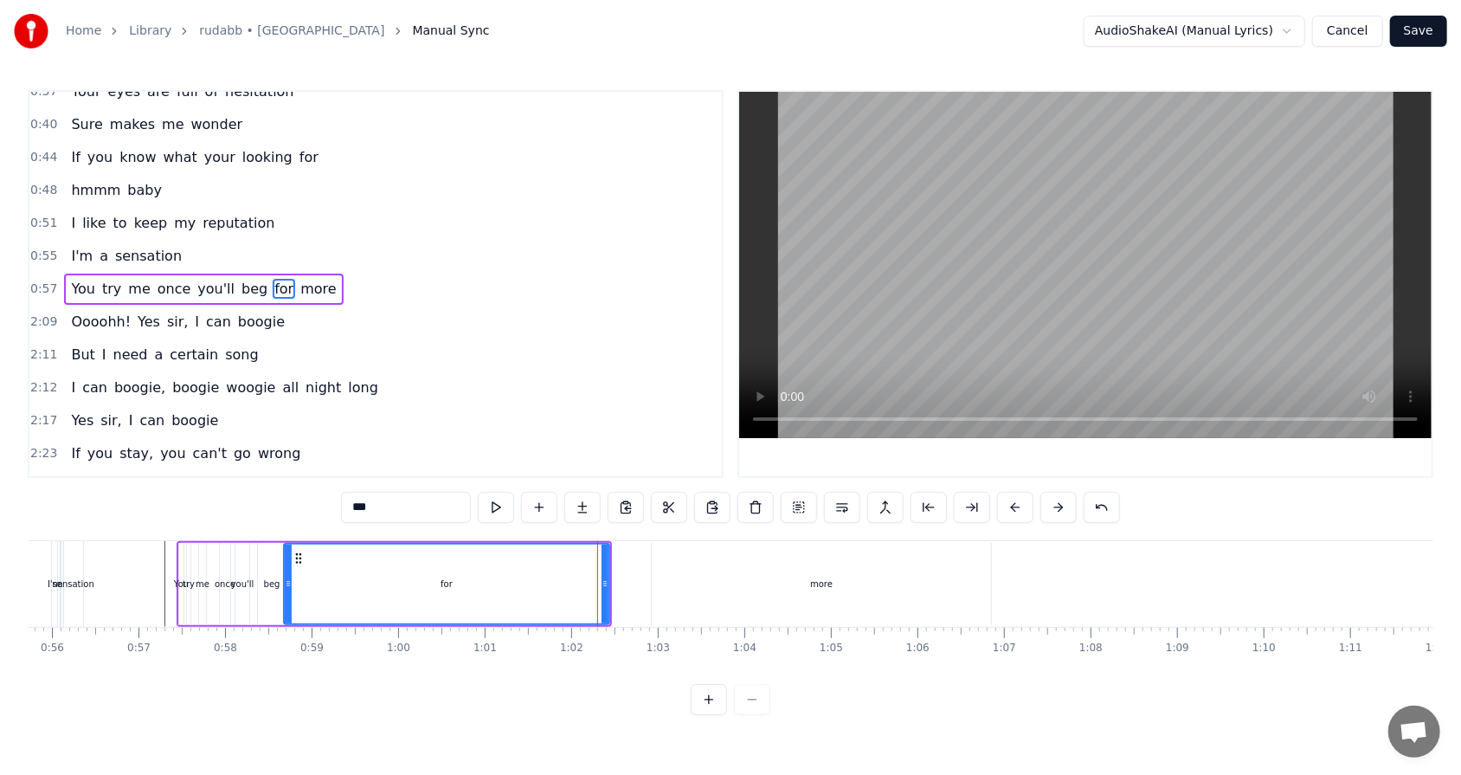
drag, startPoint x: 598, startPoint y: 582, endPoint x: 286, endPoint y: 581, distance: 311.5
click at [287, 494] on circle at bounding box center [287, 581] width 1 height 1
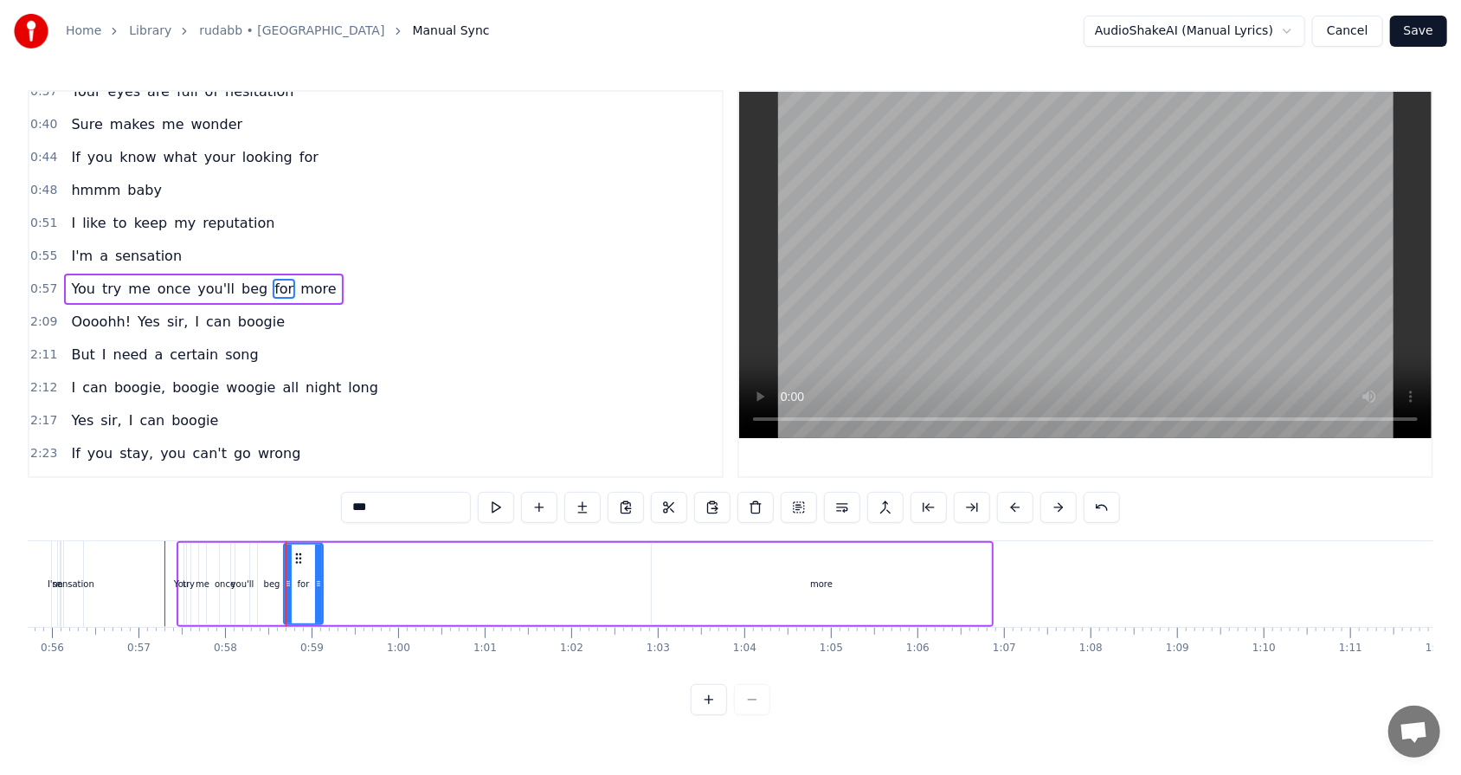
drag, startPoint x: 603, startPoint y: 585, endPoint x: 318, endPoint y: 579, distance: 285.6
click at [318, 494] on icon at bounding box center [318, 583] width 7 height 14
click at [683, 494] on div "more" at bounding box center [821, 584] width 339 height 82
type input "****"
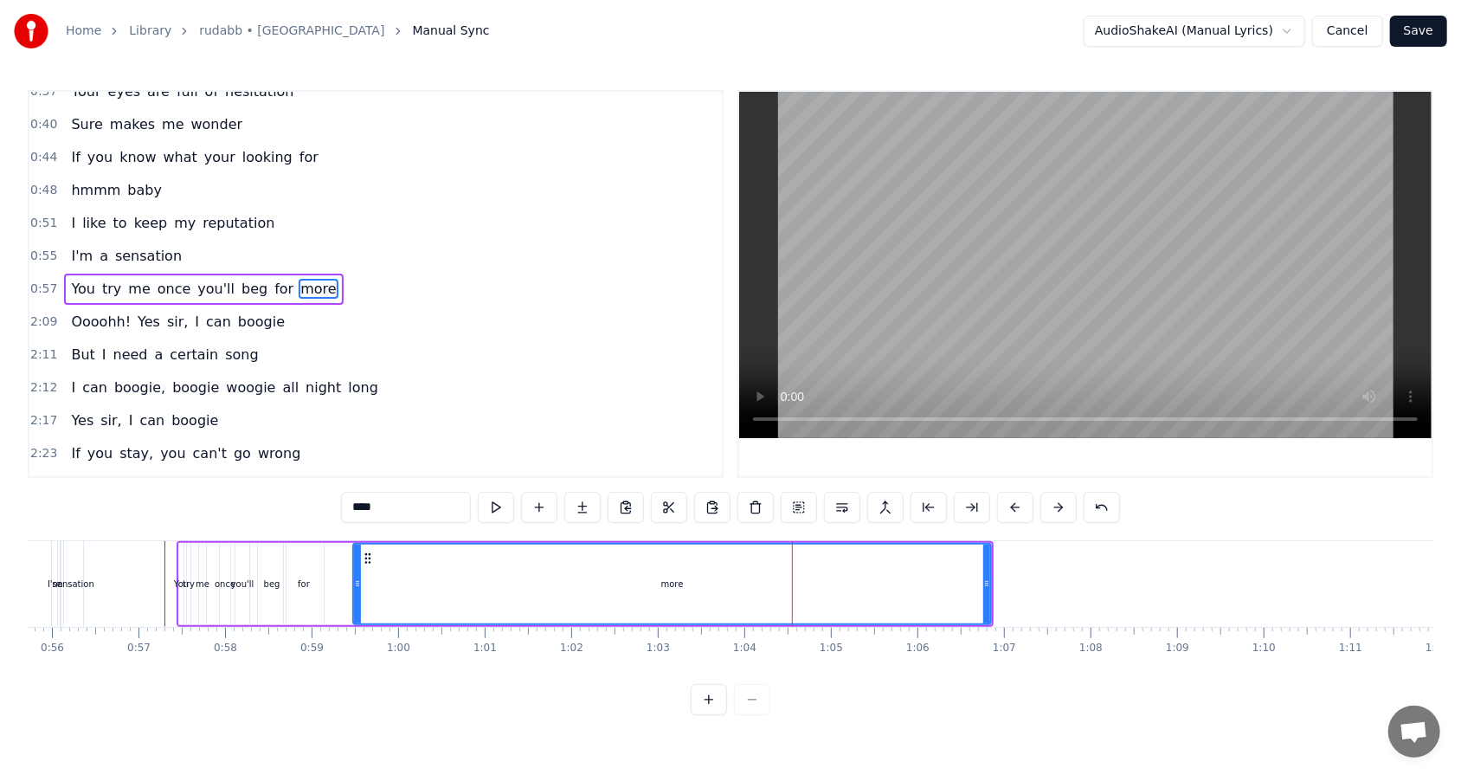
drag, startPoint x: 656, startPoint y: 582, endPoint x: 357, endPoint y: 579, distance: 298.6
click at [357, 494] on icon at bounding box center [357, 583] width 7 height 14
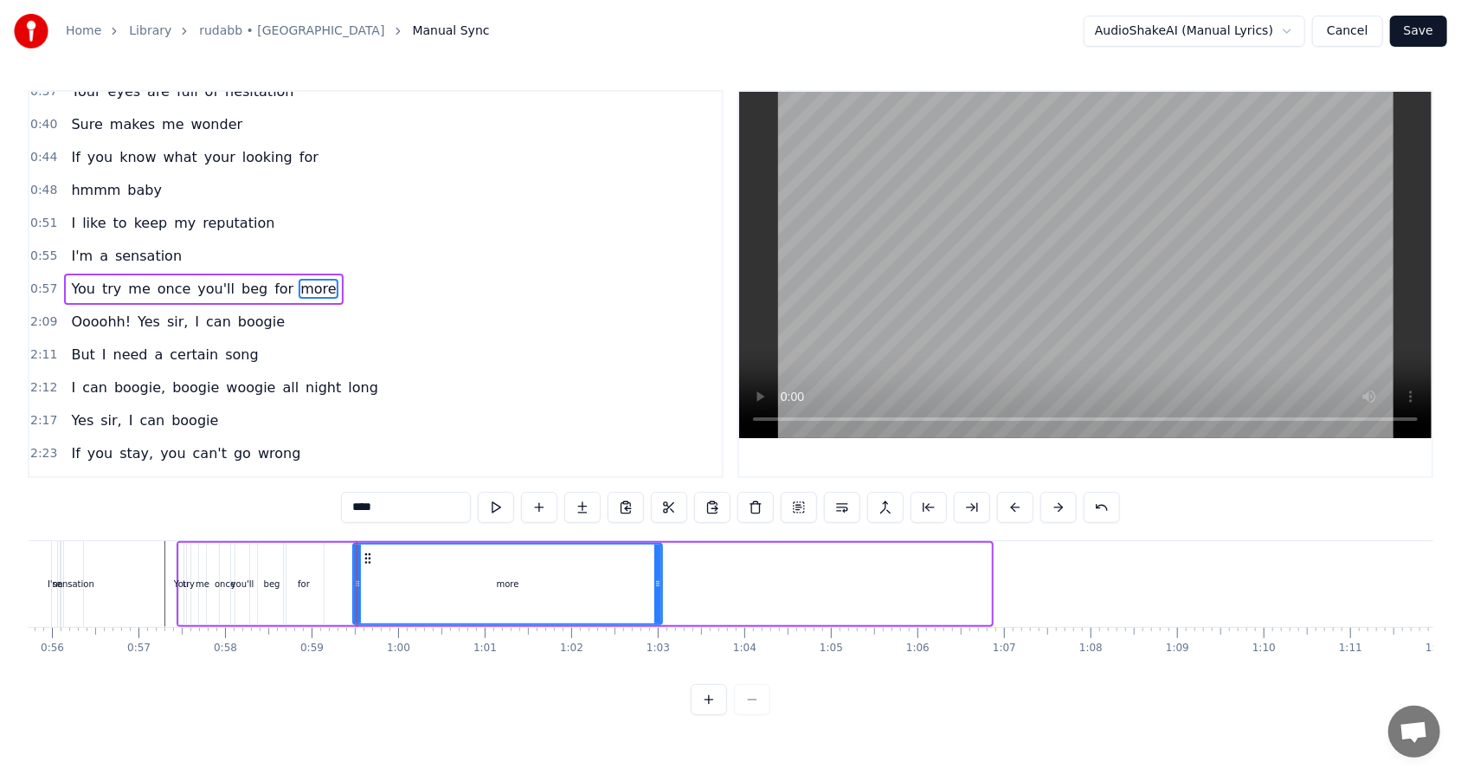
drag, startPoint x: 987, startPoint y: 579, endPoint x: 659, endPoint y: 588, distance: 329.0
click at [659, 494] on icon at bounding box center [657, 583] width 7 height 14
click at [57, 283] on div "0:57 You try me once you'll beg for more" at bounding box center [375, 289] width 692 height 33
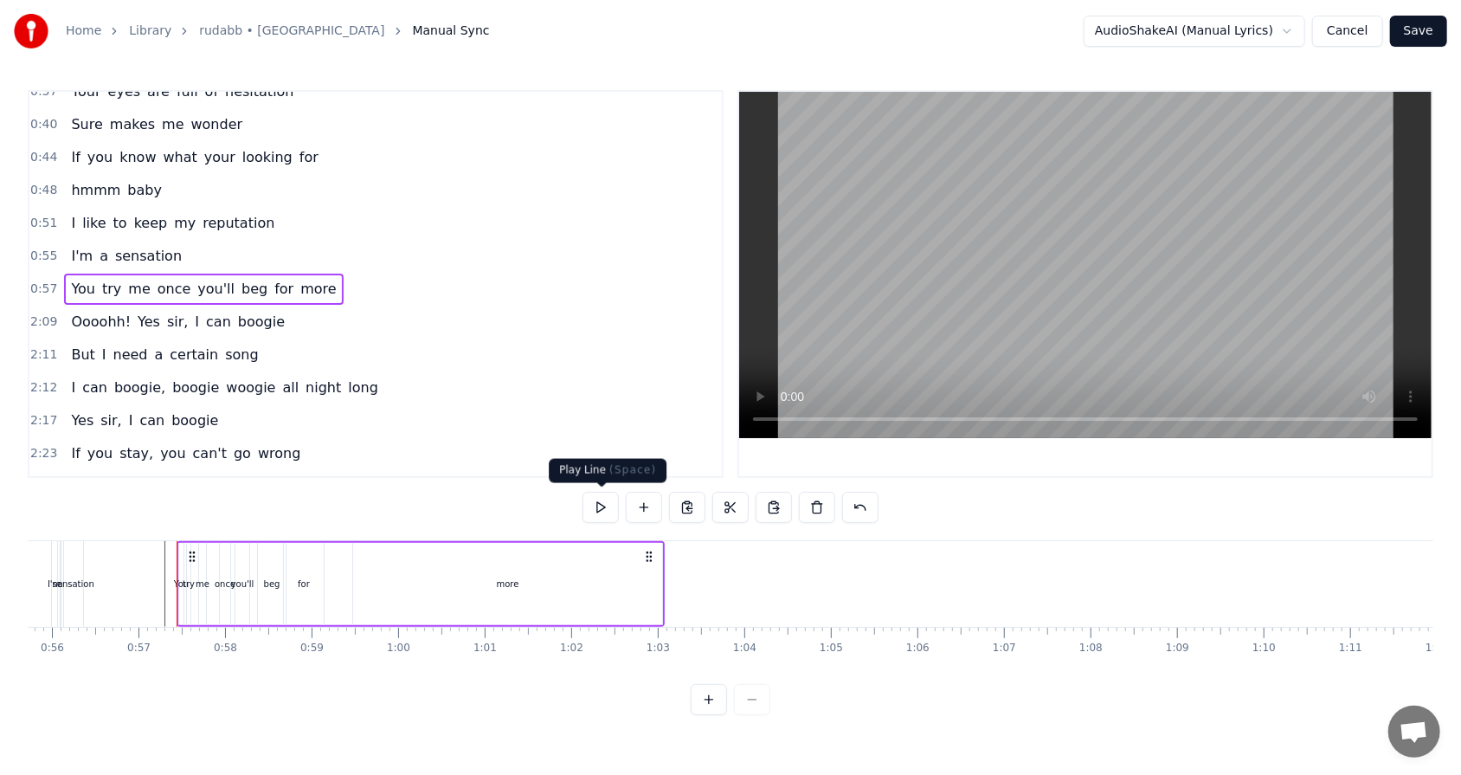
click at [597, 494] on button at bounding box center [600, 507] width 36 height 31
click at [299, 291] on span "more" at bounding box center [318, 289] width 39 height 20
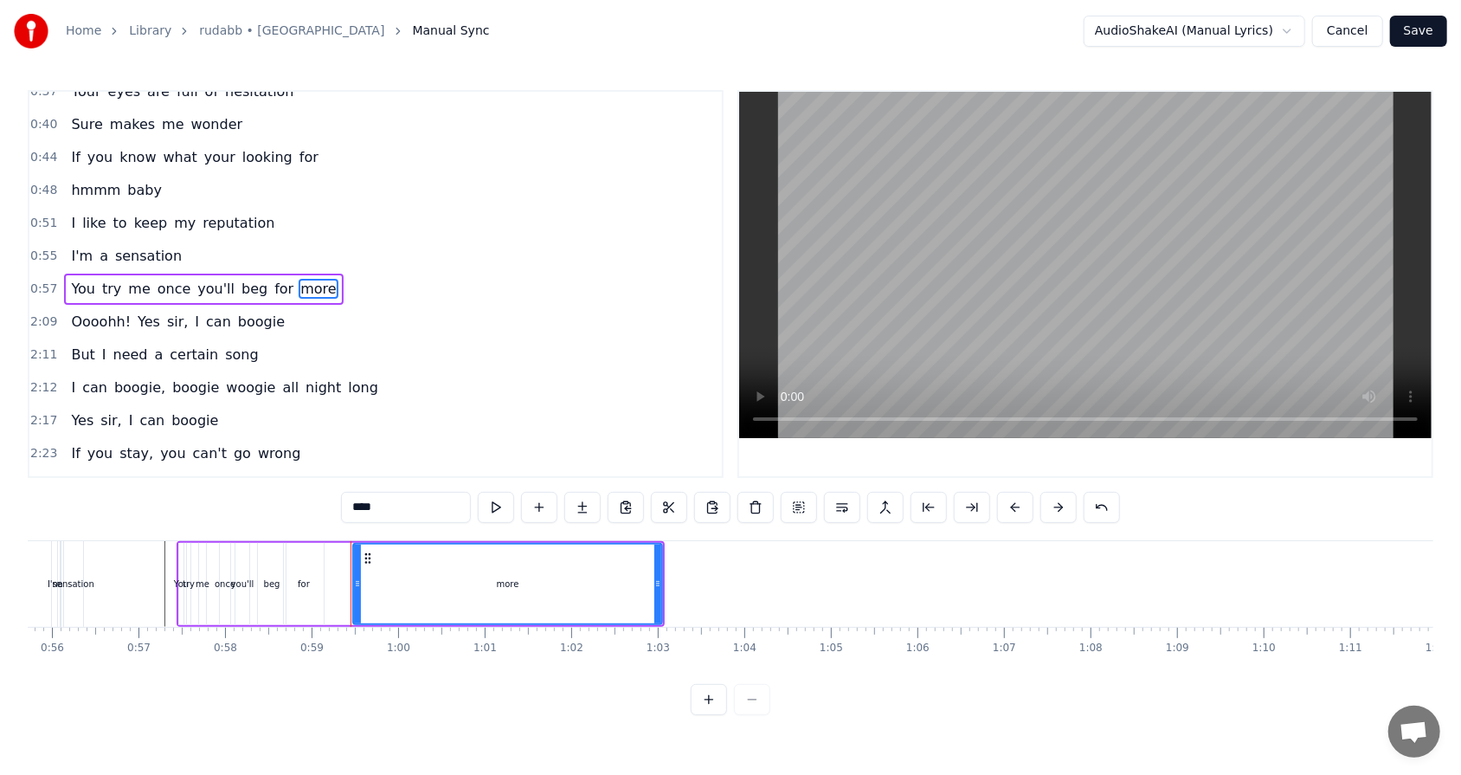
click at [362, 494] on input "****" at bounding box center [406, 507] width 130 height 31
click at [377, 494] on input "******" at bounding box center [406, 507] width 130 height 31
click at [375, 494] on input "*******" at bounding box center [406, 507] width 130 height 31
click at [421, 494] on input "********" at bounding box center [406, 507] width 130 height 31
type input "*******"
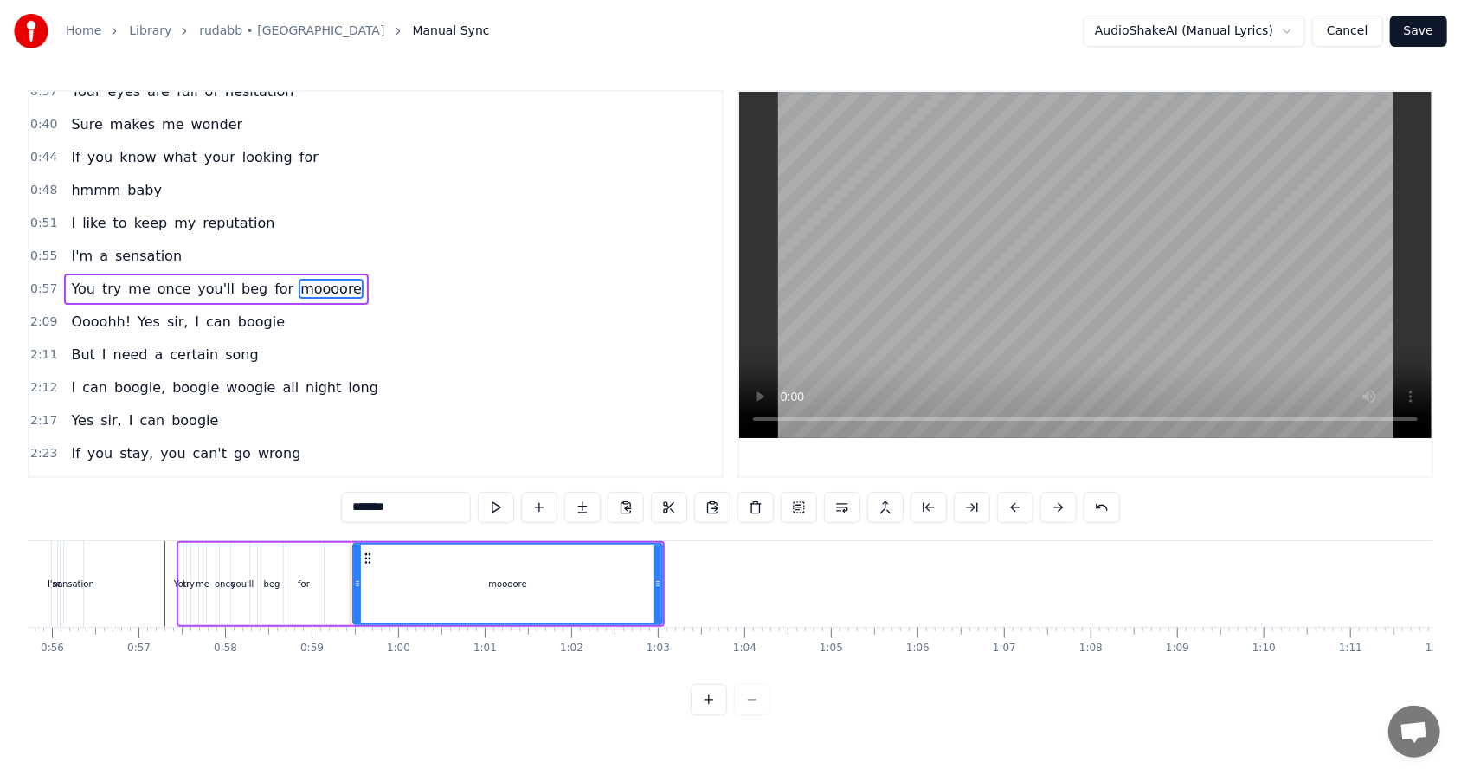
click at [299, 286] on span "moooore" at bounding box center [331, 289] width 65 height 20
click at [254, 328] on div "Oooohh! Yes sir, I can boogie" at bounding box center [178, 321] width 228 height 31
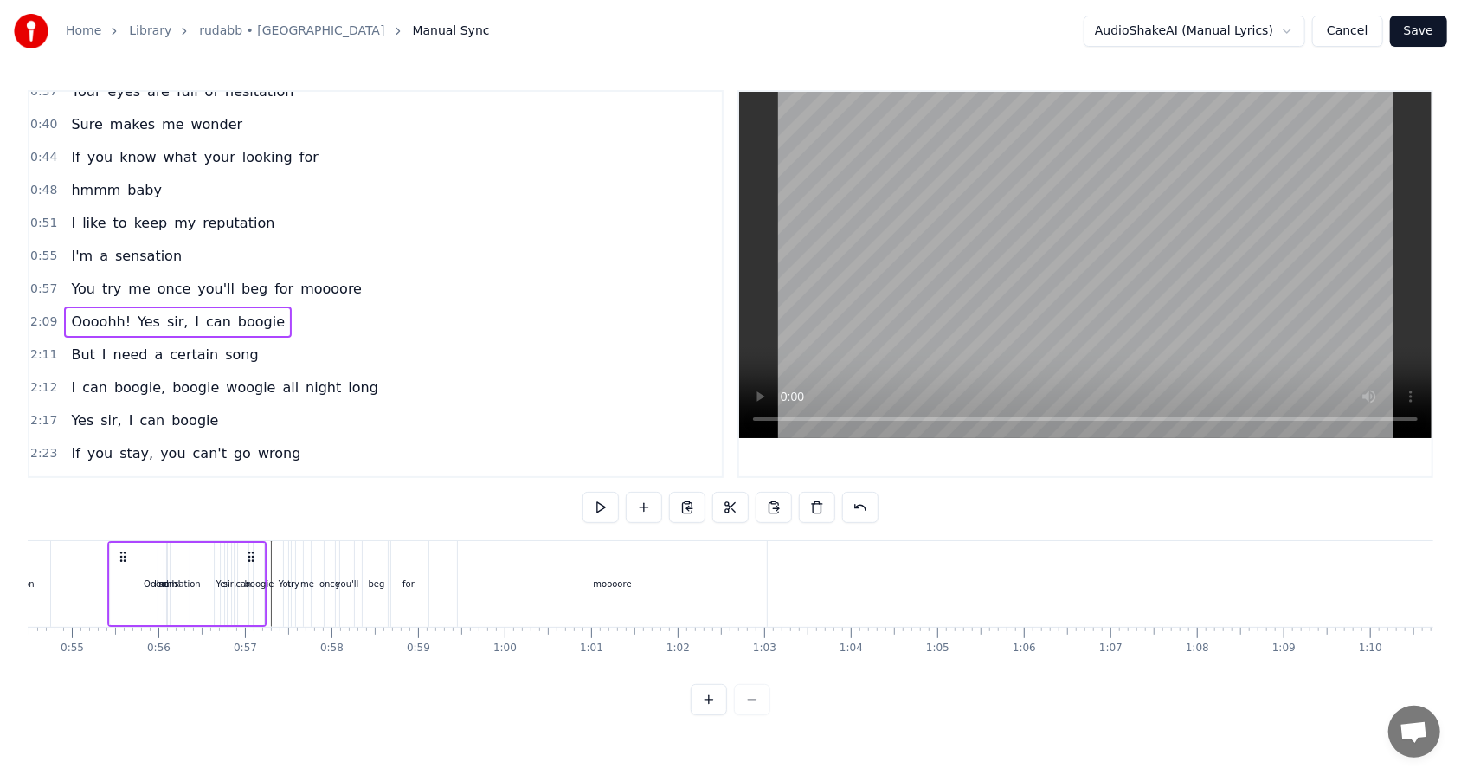
scroll to position [0, 4664]
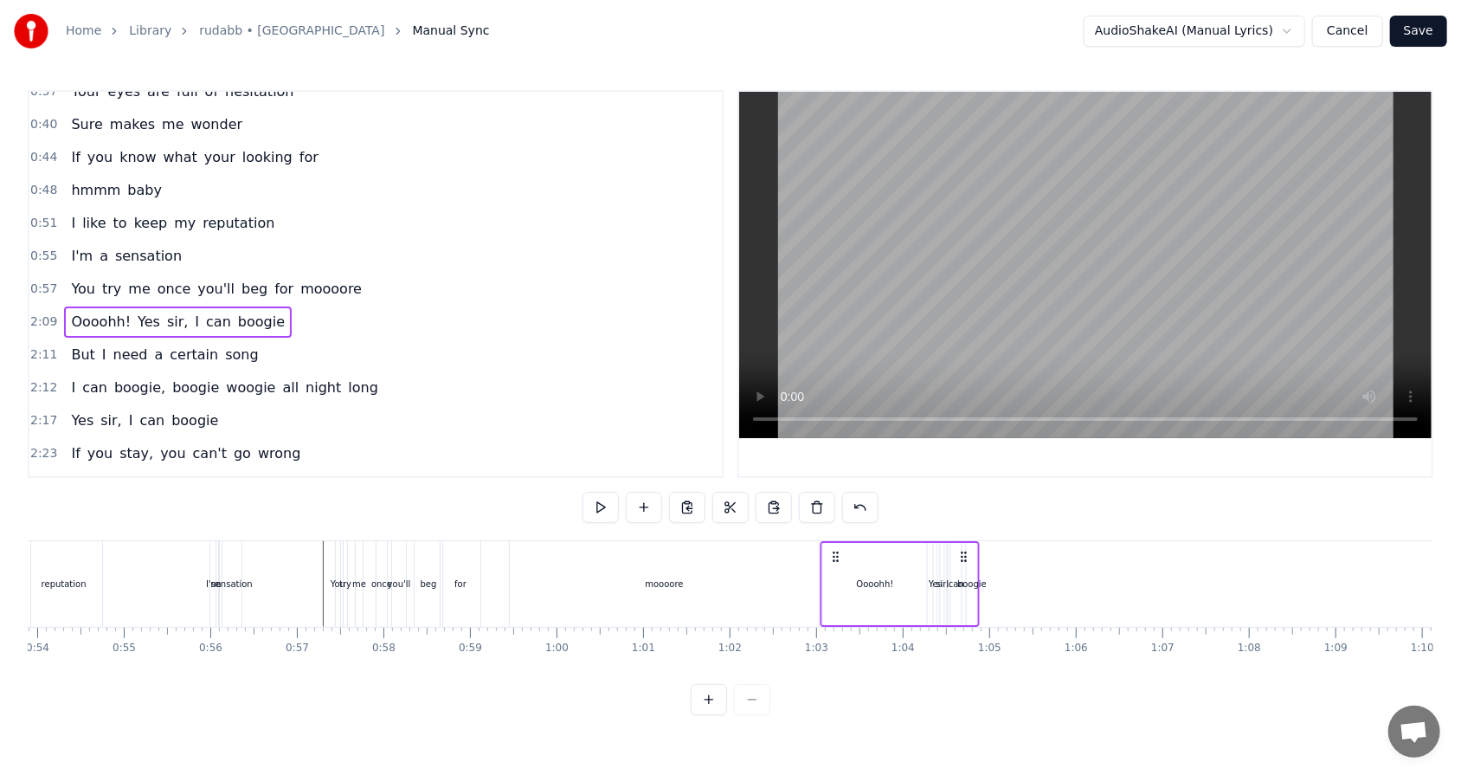
drag, startPoint x: 129, startPoint y: 556, endPoint x: 836, endPoint y: 630, distance: 710.9
click at [683, 494] on div "Mister Your eyes are full of hesitation Sure makes me wonder If you know what y…" at bounding box center [730, 605] width 1405 height 130
click at [683, 494] on div "Oooohh!" at bounding box center [875, 584] width 104 height 82
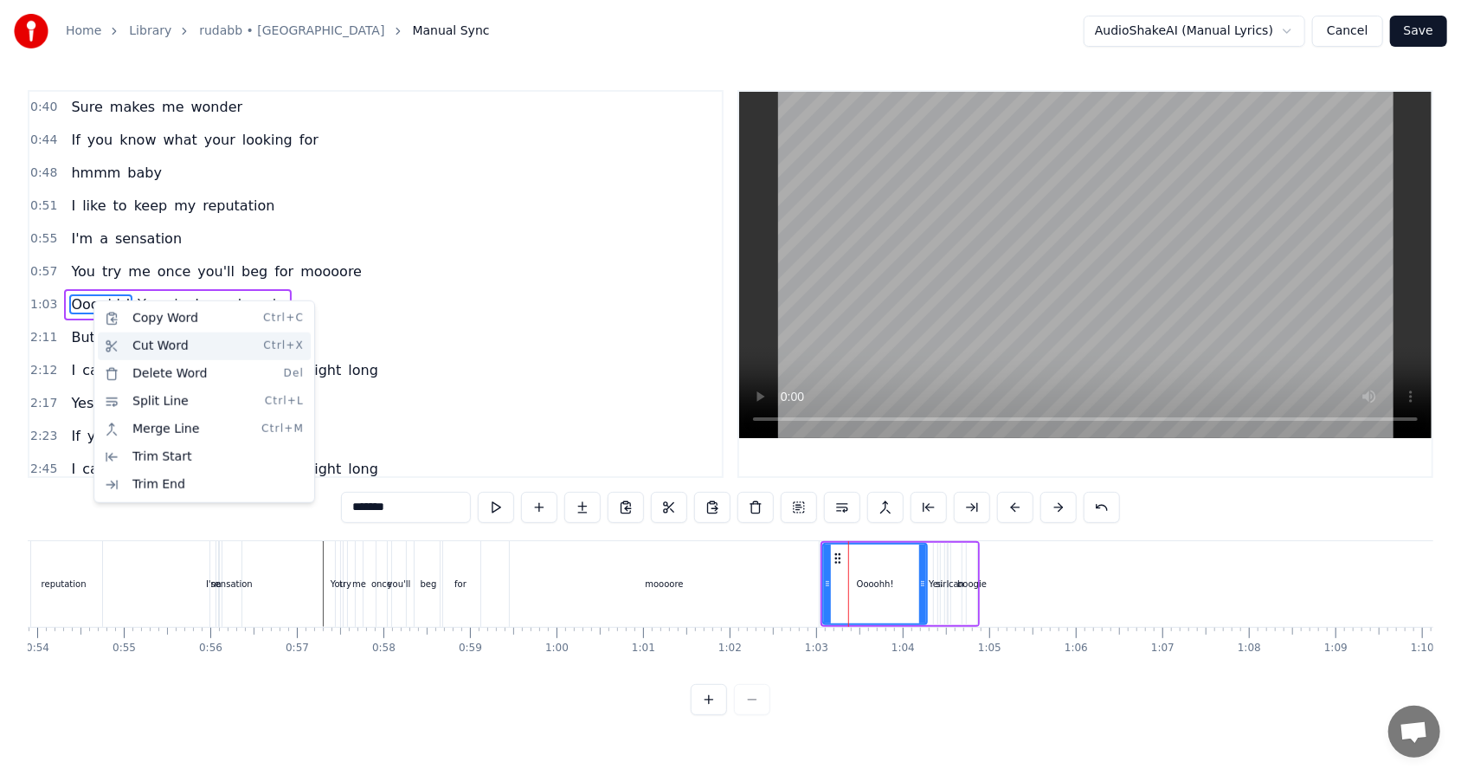
click at [154, 347] on div "Cut Word Ctrl+X" at bounding box center [204, 346] width 213 height 28
click at [153, 364] on div "Delete Word Del" at bounding box center [209, 369] width 213 height 28
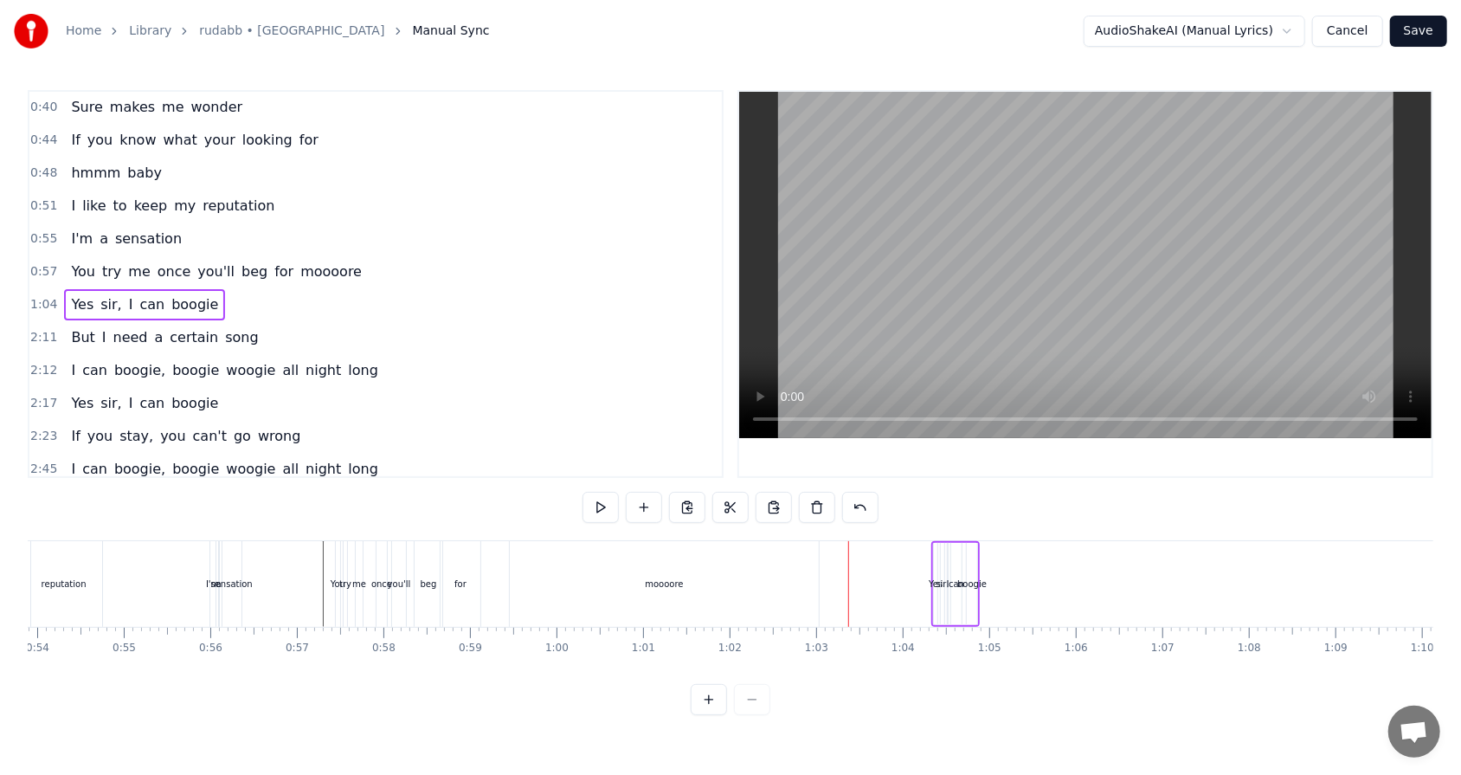
click at [683, 494] on div "Yes sir, I can boogie" at bounding box center [955, 584] width 48 height 86
drag, startPoint x: 945, startPoint y: 556, endPoint x: 834, endPoint y: 554, distance: 110.8
click at [683, 494] on icon at bounding box center [836, 557] width 14 height 14
drag, startPoint x: 832, startPoint y: 556, endPoint x: 881, endPoint y: 554, distance: 49.4
click at [683, 494] on icon at bounding box center [885, 557] width 14 height 14
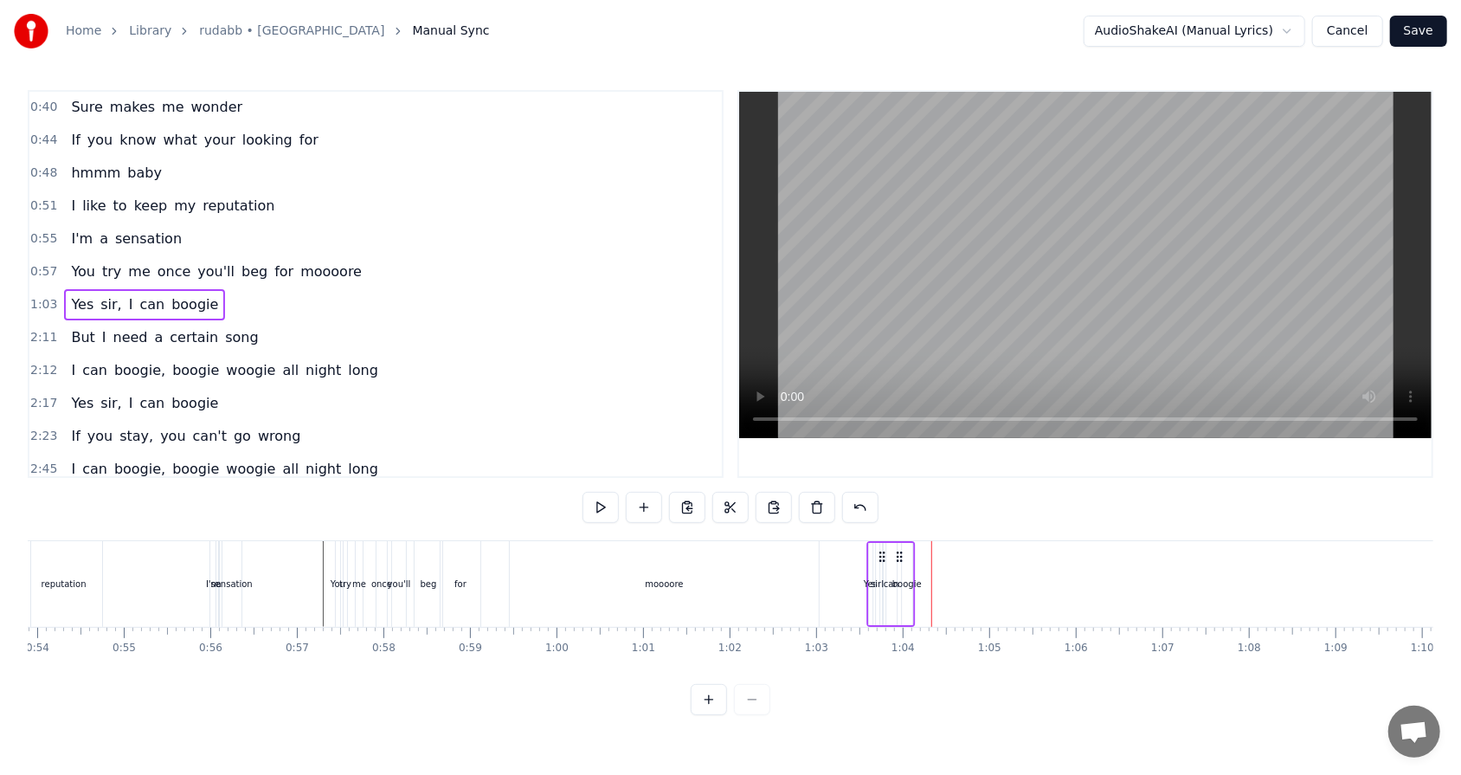
click at [683, 494] on icon at bounding box center [899, 557] width 14 height 14
click at [683, 494] on div "boogie" at bounding box center [907, 584] width 10 height 82
click at [683, 494] on icon at bounding box center [920, 558] width 14 height 14
drag, startPoint x: 920, startPoint y: 556, endPoint x: 929, endPoint y: 556, distance: 9.5
click at [683, 494] on icon at bounding box center [929, 558] width 14 height 14
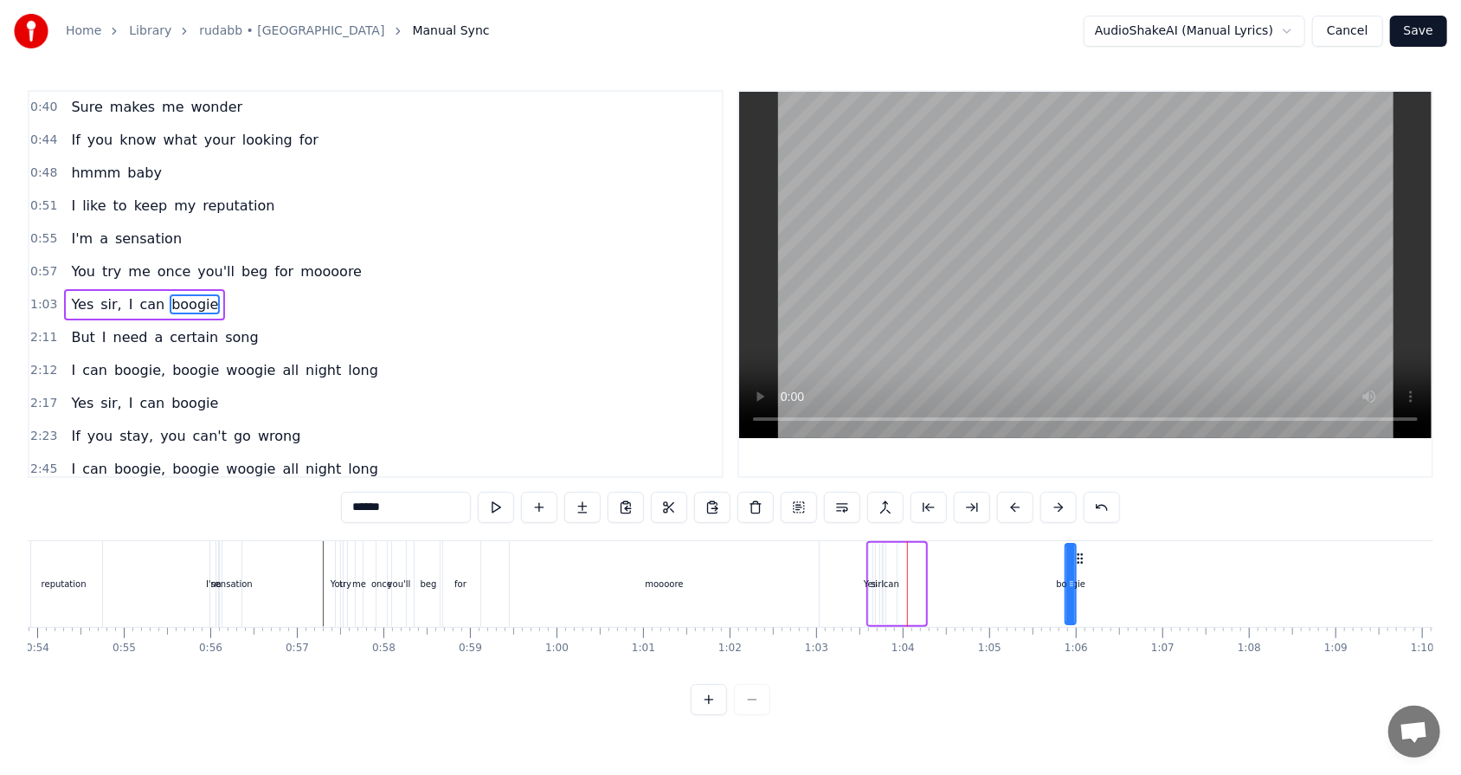
drag, startPoint x: 890, startPoint y: 577, endPoint x: 913, endPoint y: 578, distance: 22.5
click at [683, 494] on div "Yes sir, I can boogie" at bounding box center [972, 584] width 212 height 86
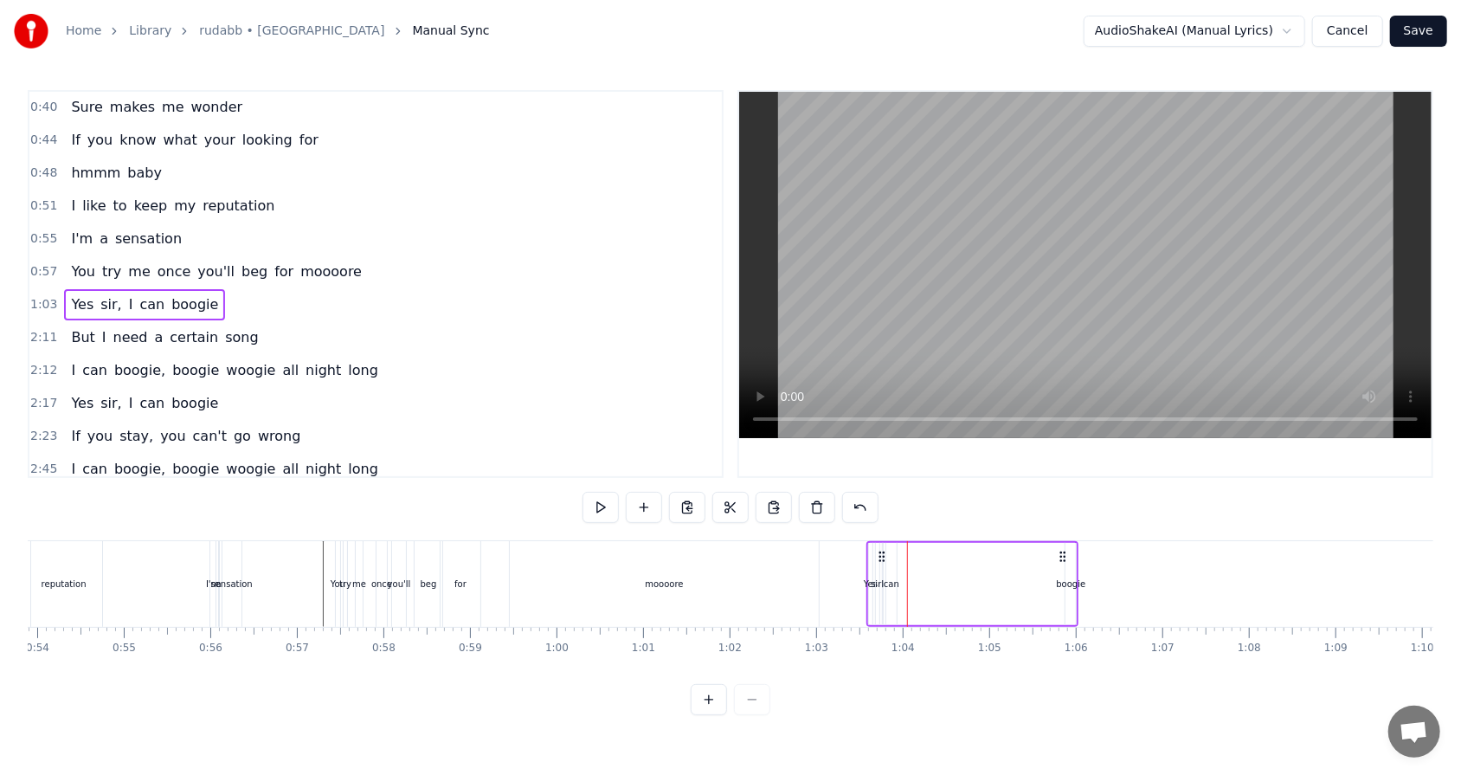
click at [683, 494] on div "can" at bounding box center [892, 583] width 16 height 13
drag, startPoint x: 897, startPoint y: 554, endPoint x: 1003, endPoint y: 558, distance: 105.7
click at [683, 494] on icon at bounding box center [1006, 558] width 14 height 14
click at [683, 494] on div "Yes sir, I can boogie" at bounding box center [972, 584] width 212 height 86
click at [683, 494] on circle at bounding box center [879, 556] width 1 height 1
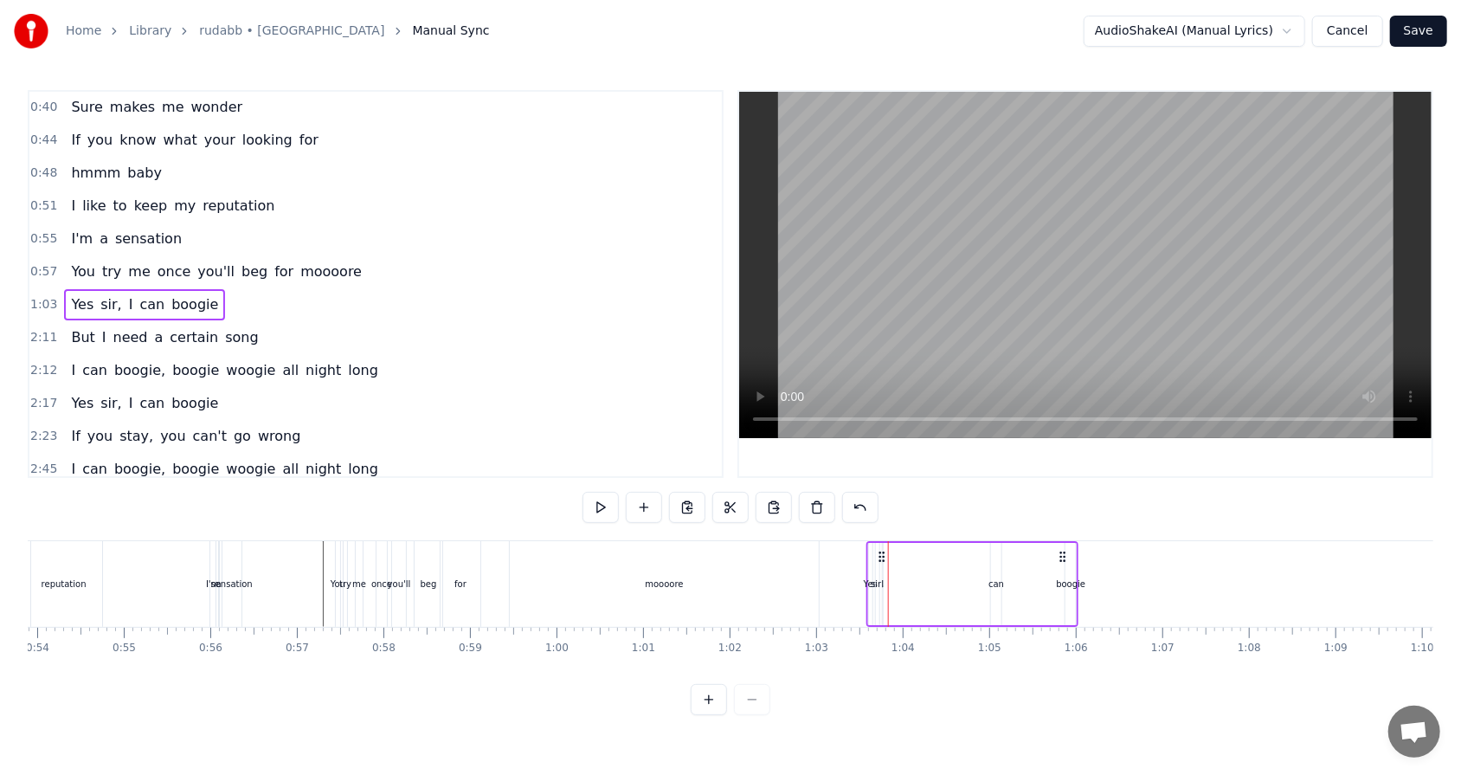
click at [683, 494] on icon at bounding box center [1063, 557] width 14 height 14
click at [683, 494] on circle at bounding box center [1061, 556] width 1 height 1
click at [683, 494] on div "boogie" at bounding box center [1070, 584] width 10 height 82
click at [683, 494] on div "Yes sir, I can boogie" at bounding box center [972, 584] width 212 height 86
click at [683, 494] on div "can" at bounding box center [996, 583] width 16 height 13
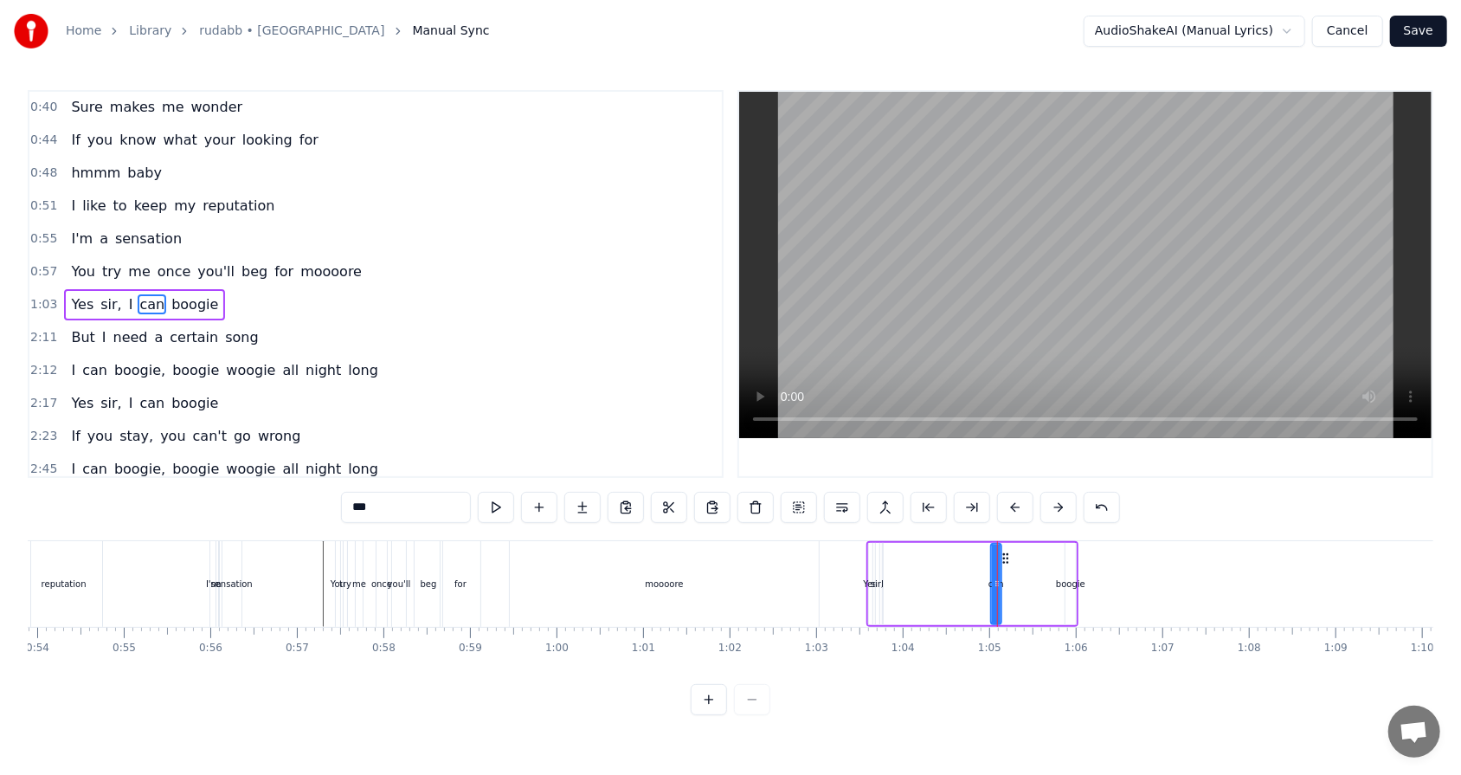
click at [683, 494] on div "I" at bounding box center [882, 583] width 3 height 13
drag, startPoint x: 896, startPoint y: 556, endPoint x: 987, endPoint y: 557, distance: 90.9
click at [683, 494] on icon at bounding box center [988, 558] width 14 height 14
click at [683, 494] on div "sir," at bounding box center [877, 583] width 13 height 13
type input "****"
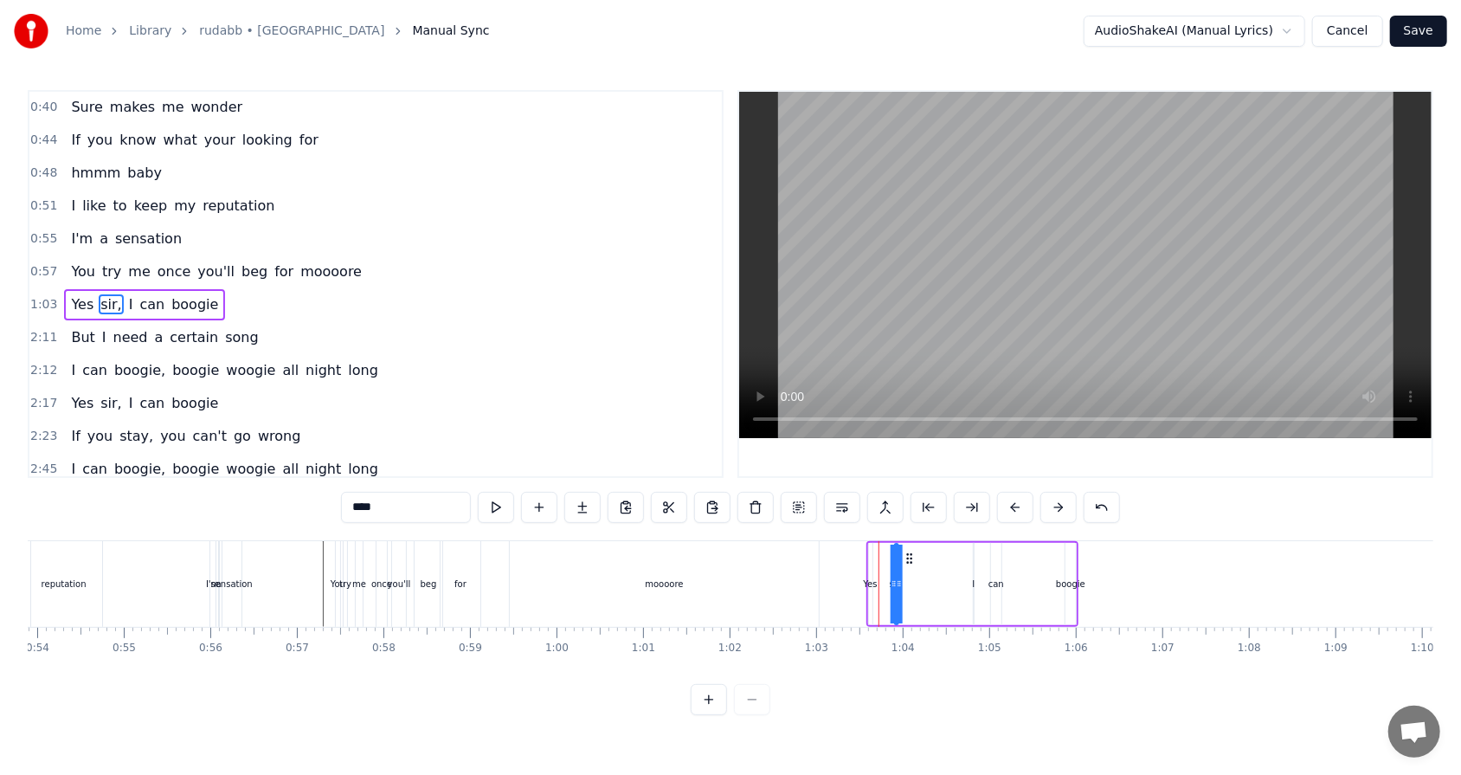
drag, startPoint x: 888, startPoint y: 550, endPoint x: 907, endPoint y: 551, distance: 19.1
click at [683, 494] on icon at bounding box center [910, 558] width 14 height 14
drag, startPoint x: 893, startPoint y: 584, endPoint x: 877, endPoint y: 582, distance: 15.8
click at [683, 494] on div "Yes sir, I can boogie" at bounding box center [972, 584] width 212 height 86
click at [683, 494] on div "0:34 Mister 0:37 Your eyes are full of hesitation 0:40 Sure makes me wonder 0:4…" at bounding box center [730, 402] width 1405 height 625
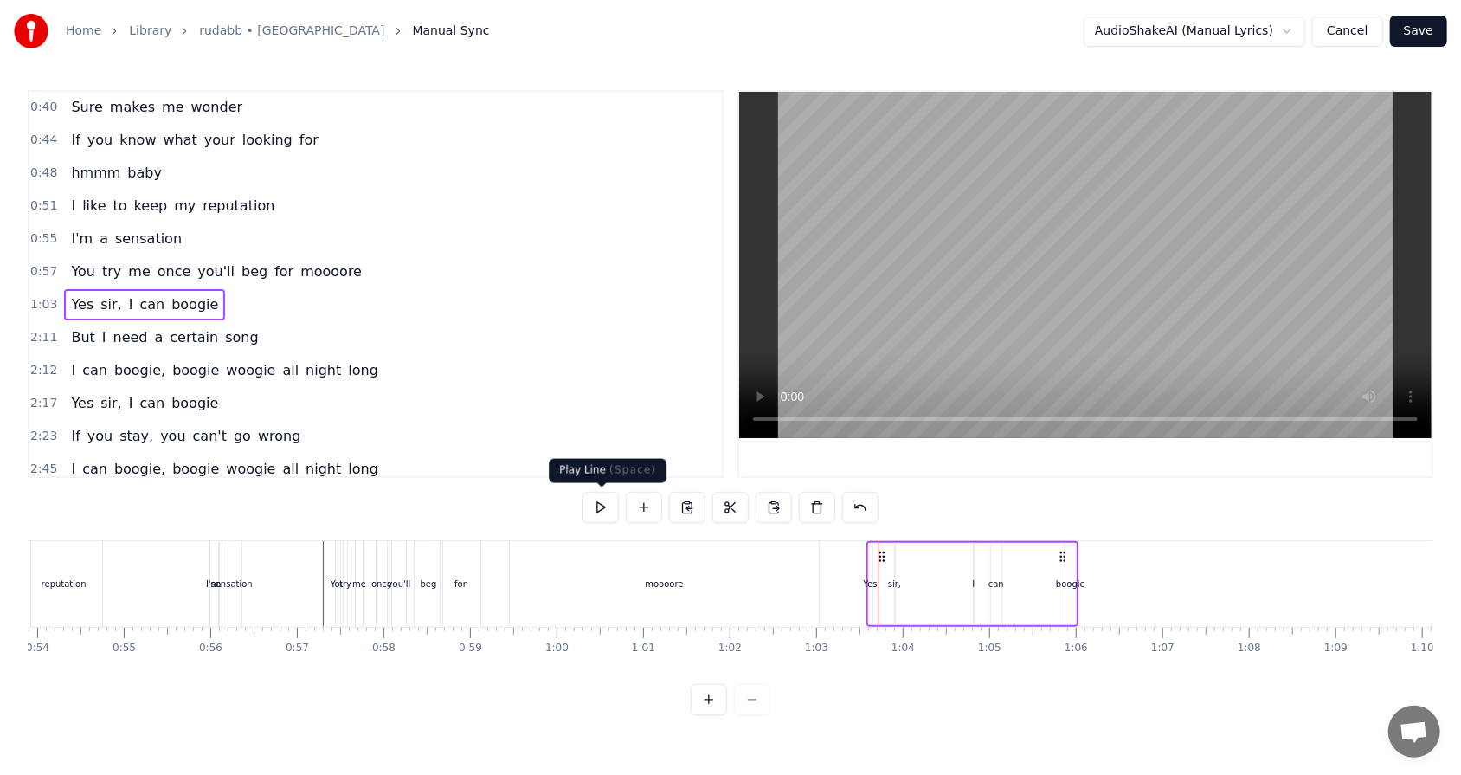
click at [590, 494] on button at bounding box center [600, 507] width 36 height 31
click at [601, 494] on button at bounding box center [600, 507] width 36 height 31
click at [683, 494] on div "Yes sir, I can boogie" at bounding box center [972, 584] width 212 height 86
click at [683, 494] on div "sir," at bounding box center [894, 583] width 13 height 13
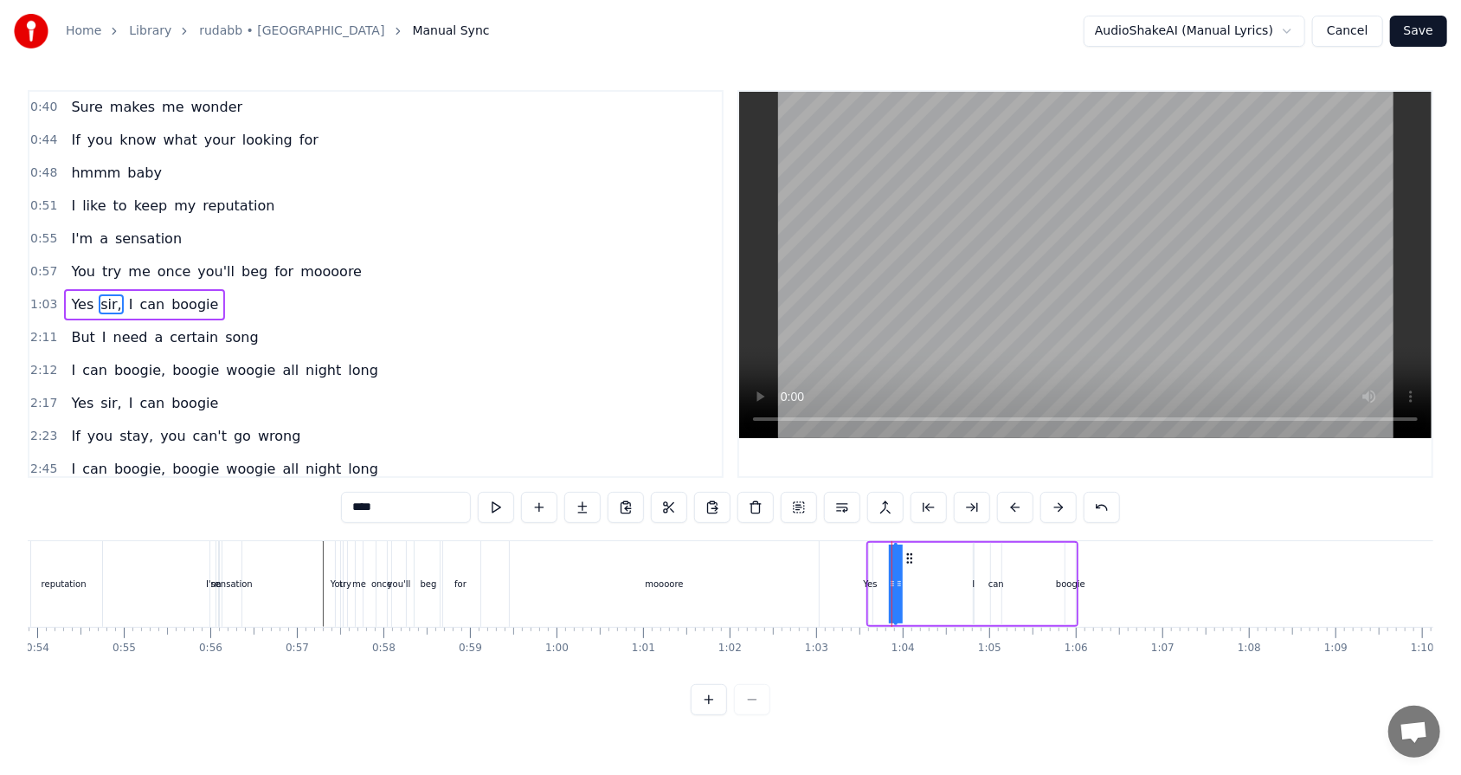
drag, startPoint x: 897, startPoint y: 583, endPoint x: 912, endPoint y: 582, distance: 14.8
click at [683, 494] on div "Yes sir, I can boogie" at bounding box center [972, 584] width 212 height 86
click at [683, 494] on div "sir," at bounding box center [894, 583] width 13 height 13
drag, startPoint x: 906, startPoint y: 556, endPoint x: 918, endPoint y: 555, distance: 12.1
click at [683, 494] on icon at bounding box center [922, 558] width 14 height 14
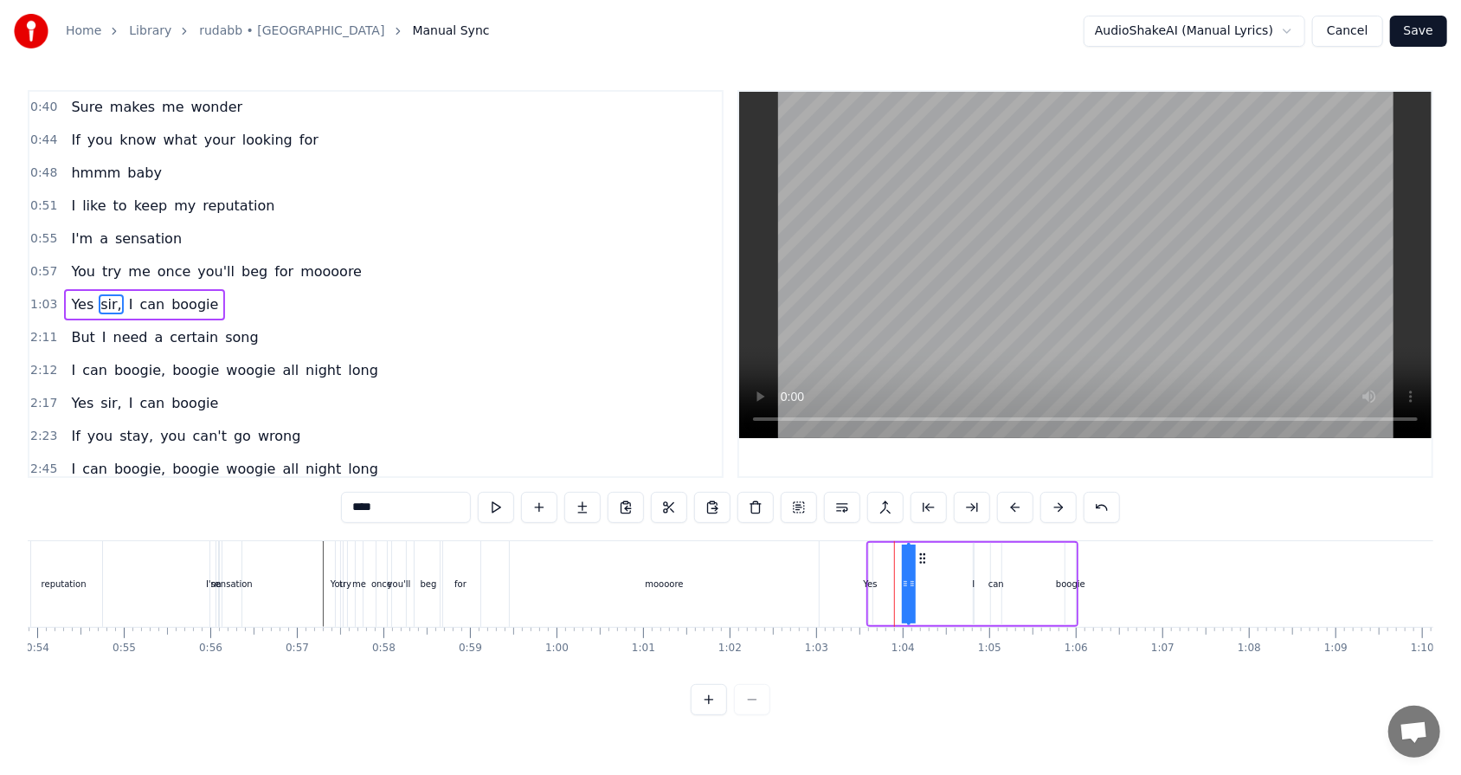
click at [683, 494] on div "Yes sir, I can boogie" at bounding box center [972, 584] width 212 height 86
click at [683, 494] on div "sir," at bounding box center [907, 583] width 13 height 13
drag, startPoint x: 913, startPoint y: 582, endPoint x: 922, endPoint y: 582, distance: 9.5
click at [683, 494] on div "Yes sir, I can boogie" at bounding box center [972, 584] width 212 height 86
click at [683, 494] on div "sir," at bounding box center [907, 583] width 13 height 13
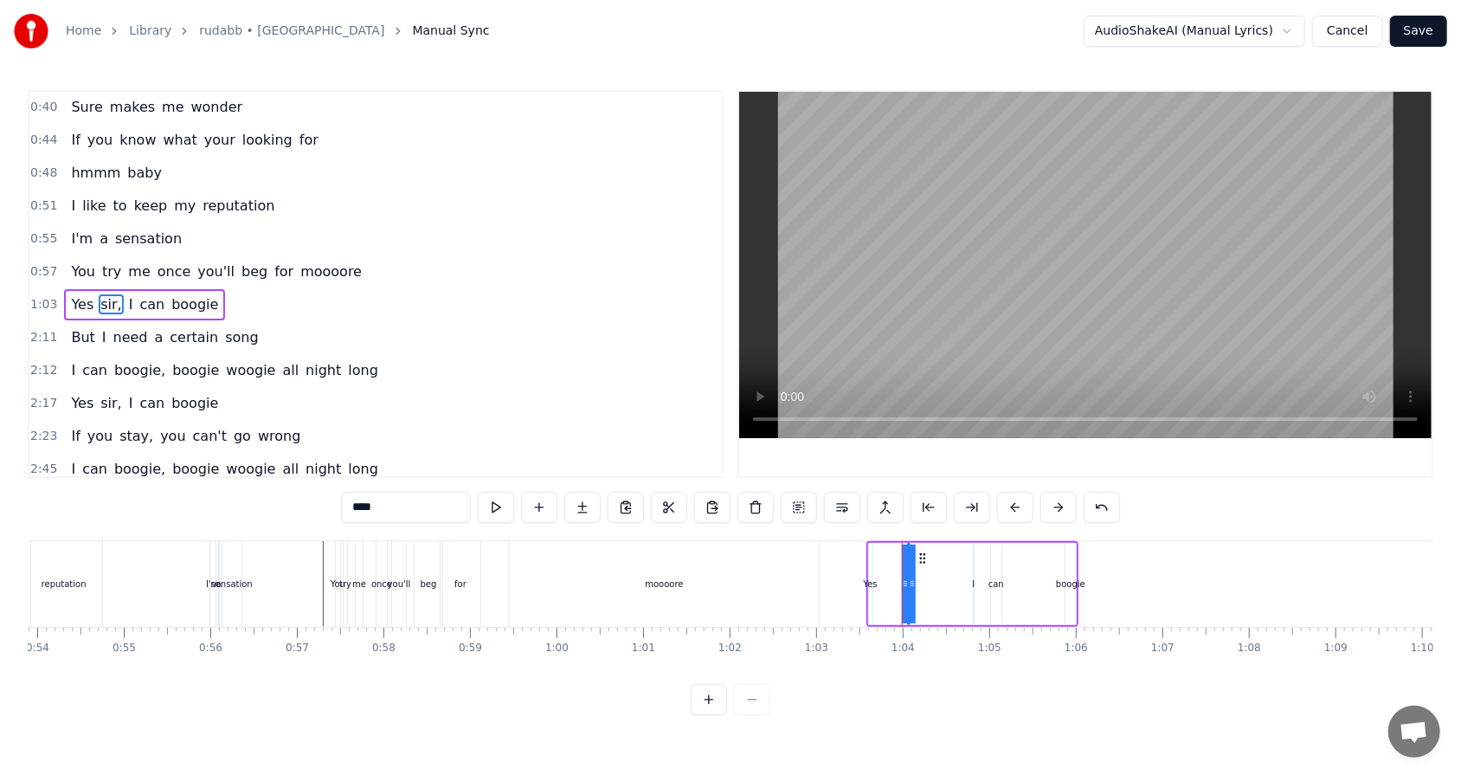
click at [683, 494] on div "Yes sir, I can boogie" at bounding box center [972, 584] width 212 height 86
click at [683, 494] on div "sir," at bounding box center [907, 583] width 13 height 13
drag, startPoint x: 910, startPoint y: 585, endPoint x: 921, endPoint y: 585, distance: 10.4
click at [683, 494] on div "Yes sir, I can boogie" at bounding box center [972, 584] width 212 height 86
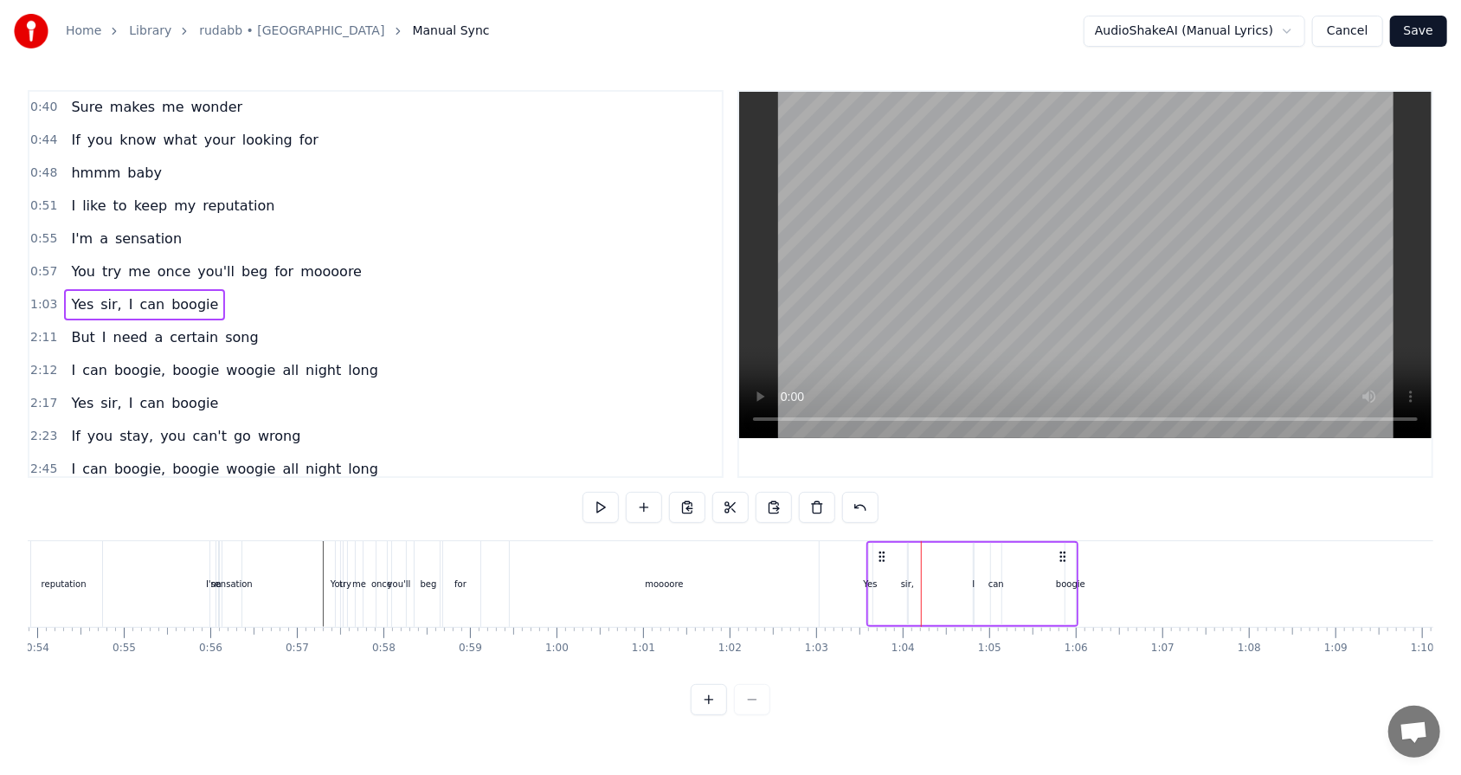
click at [683, 494] on div "sir," at bounding box center [907, 583] width 13 height 13
click at [272, 288] on div "1:03 Yes sir, I can boogie" at bounding box center [375, 304] width 692 height 33
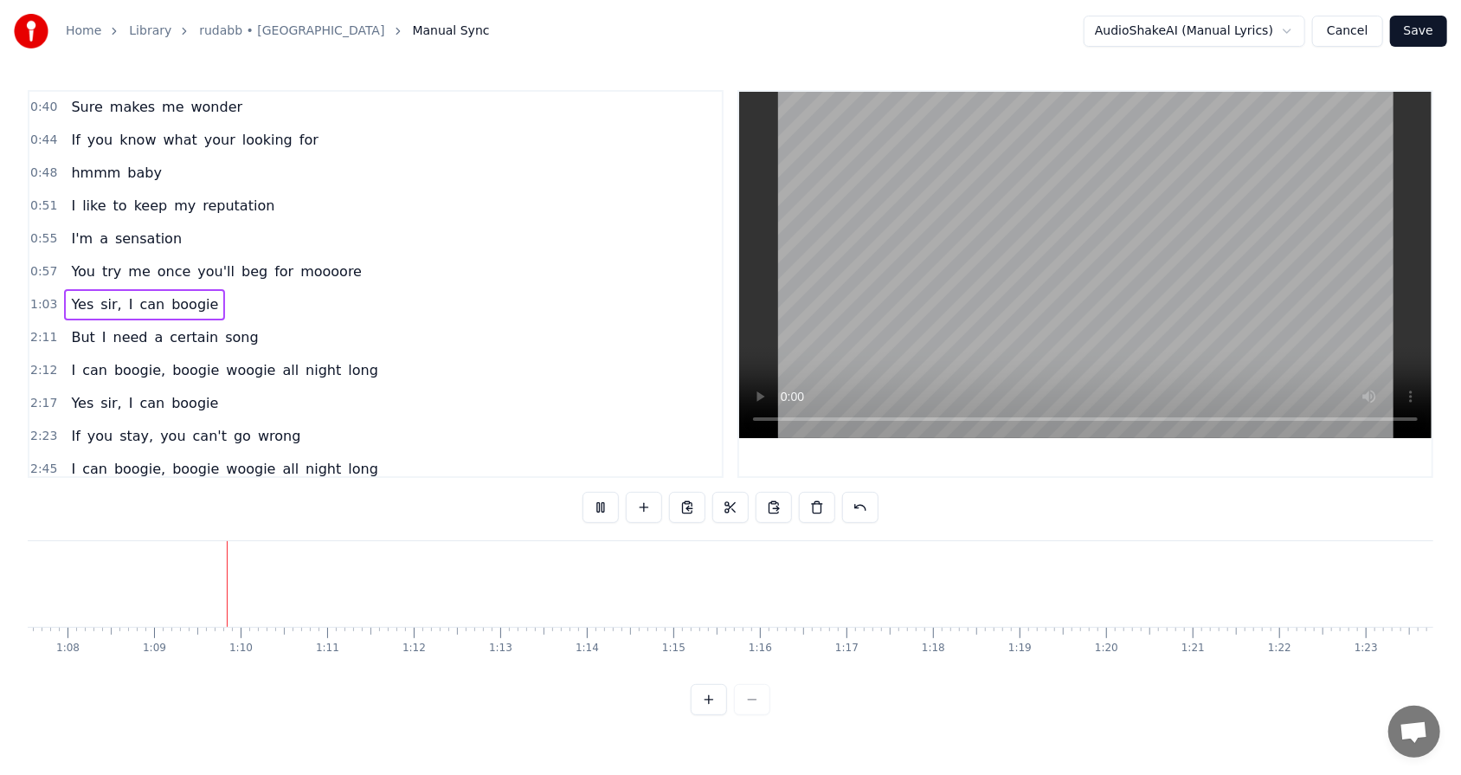
scroll to position [0, 5915]
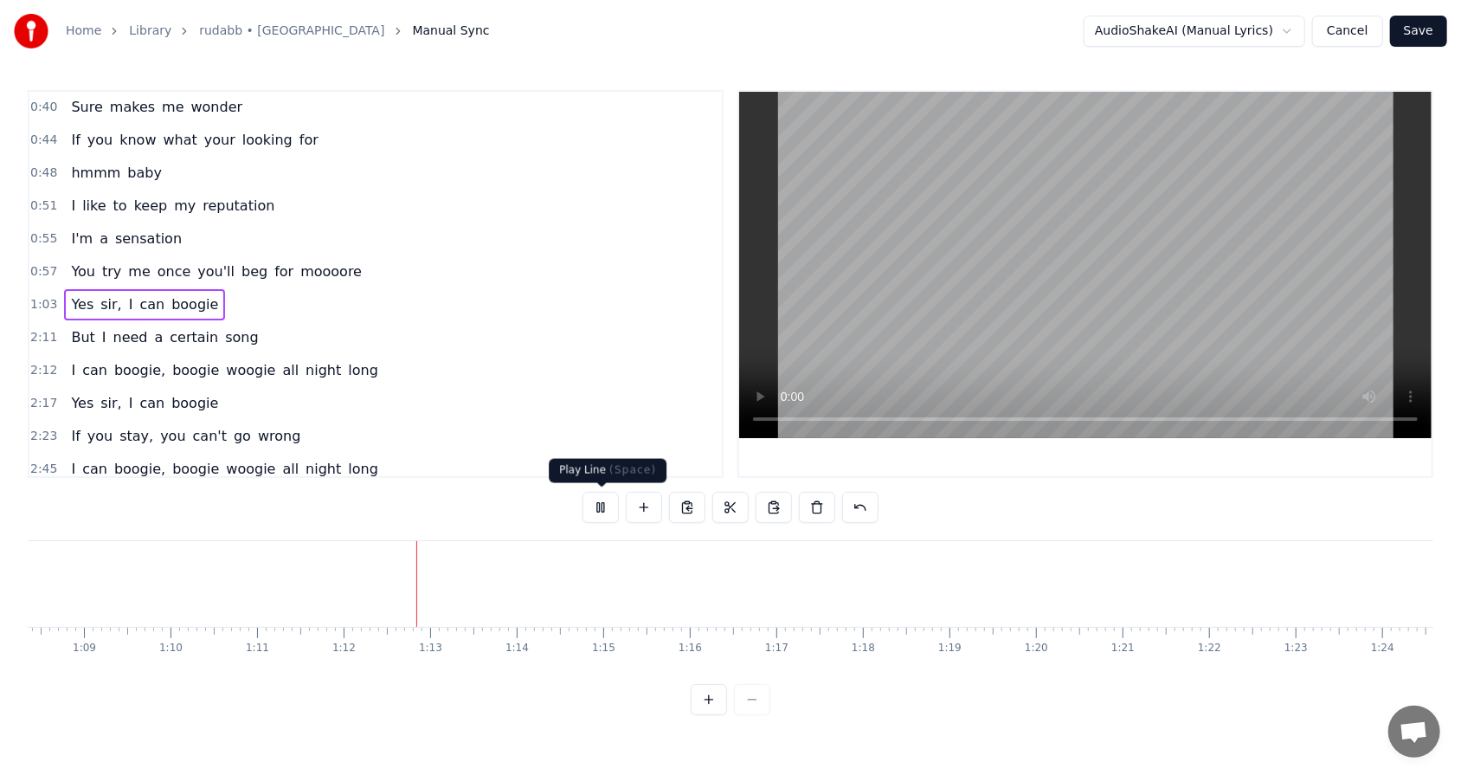
click at [596, 494] on button at bounding box center [600, 507] width 36 height 31
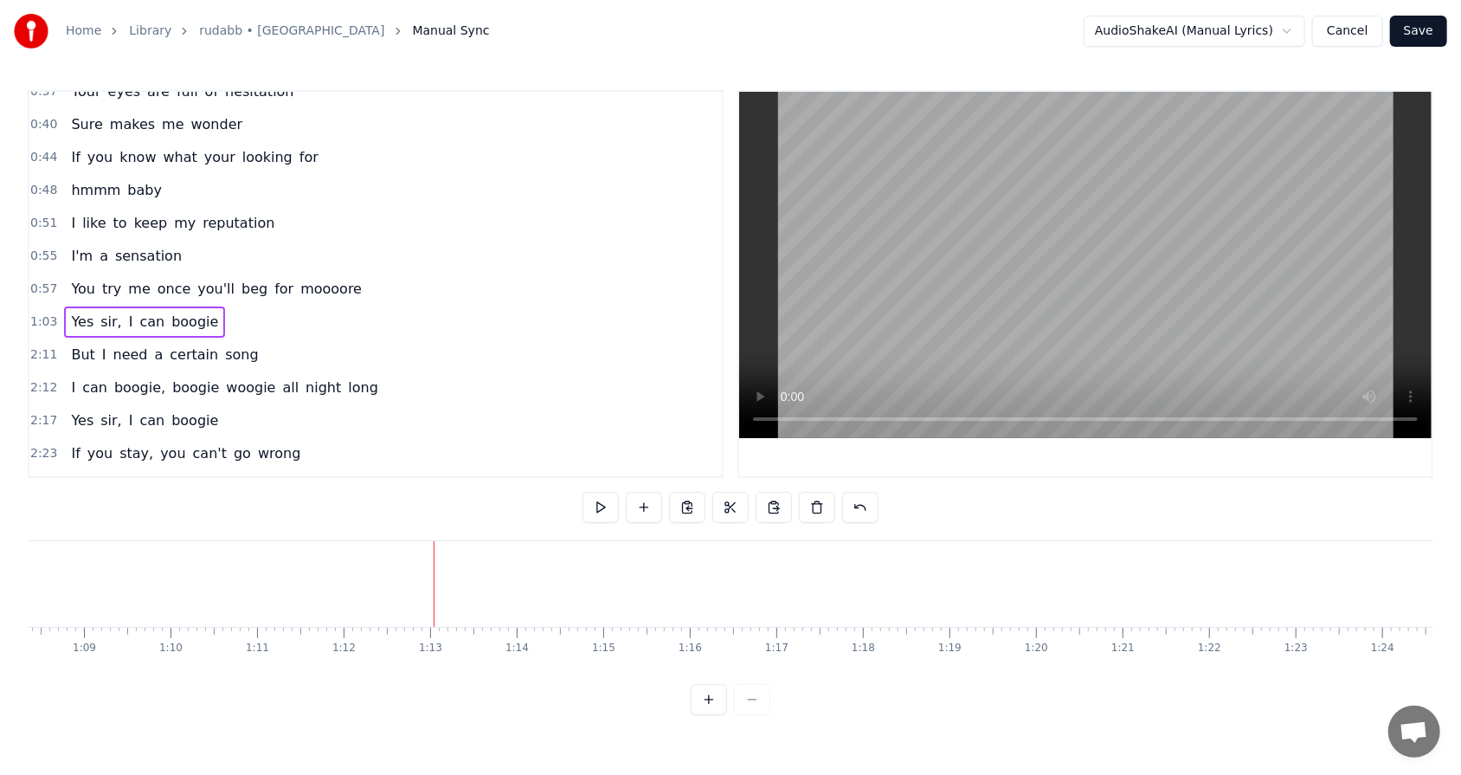
scroll to position [67, 0]
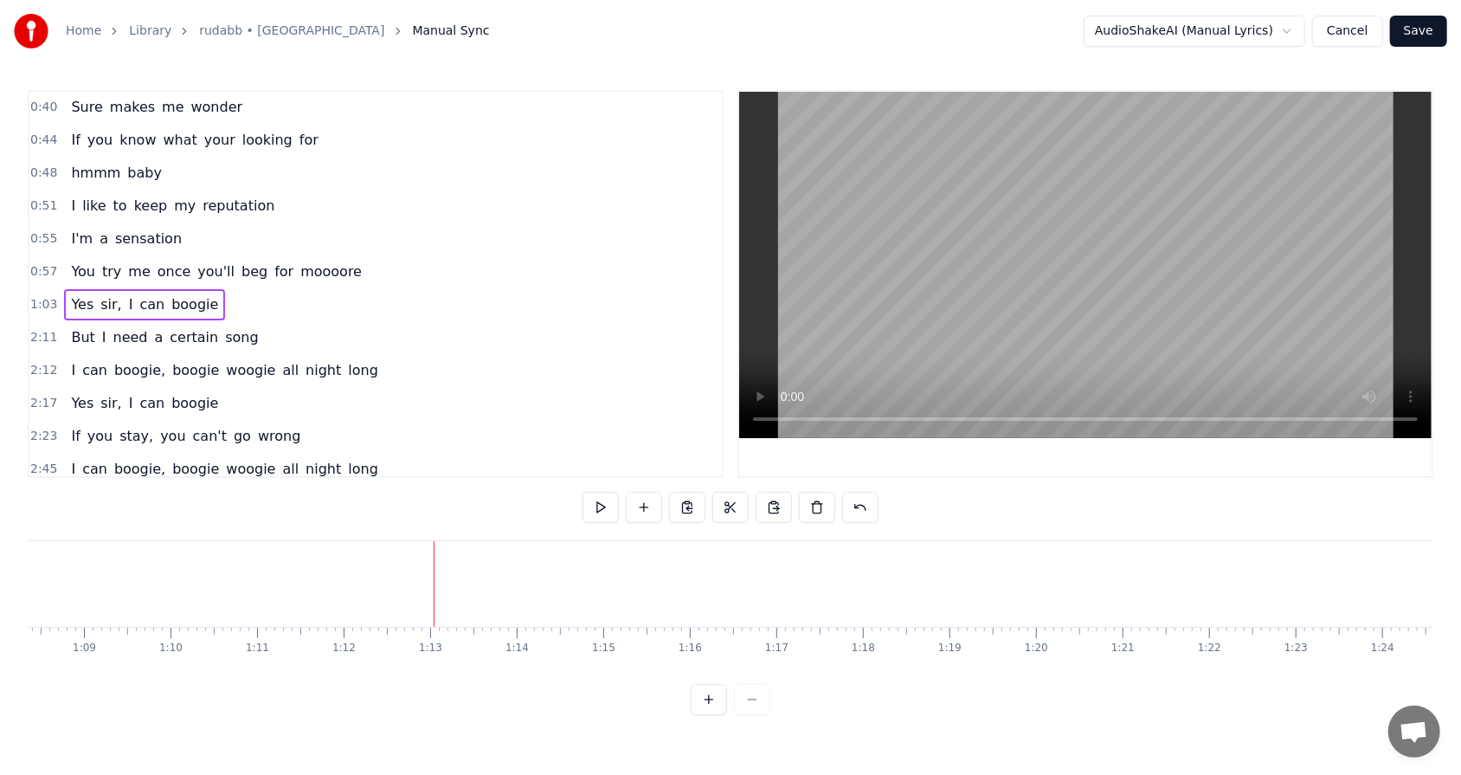
click at [683, 31] on button "Save" at bounding box center [1418, 31] width 57 height 31
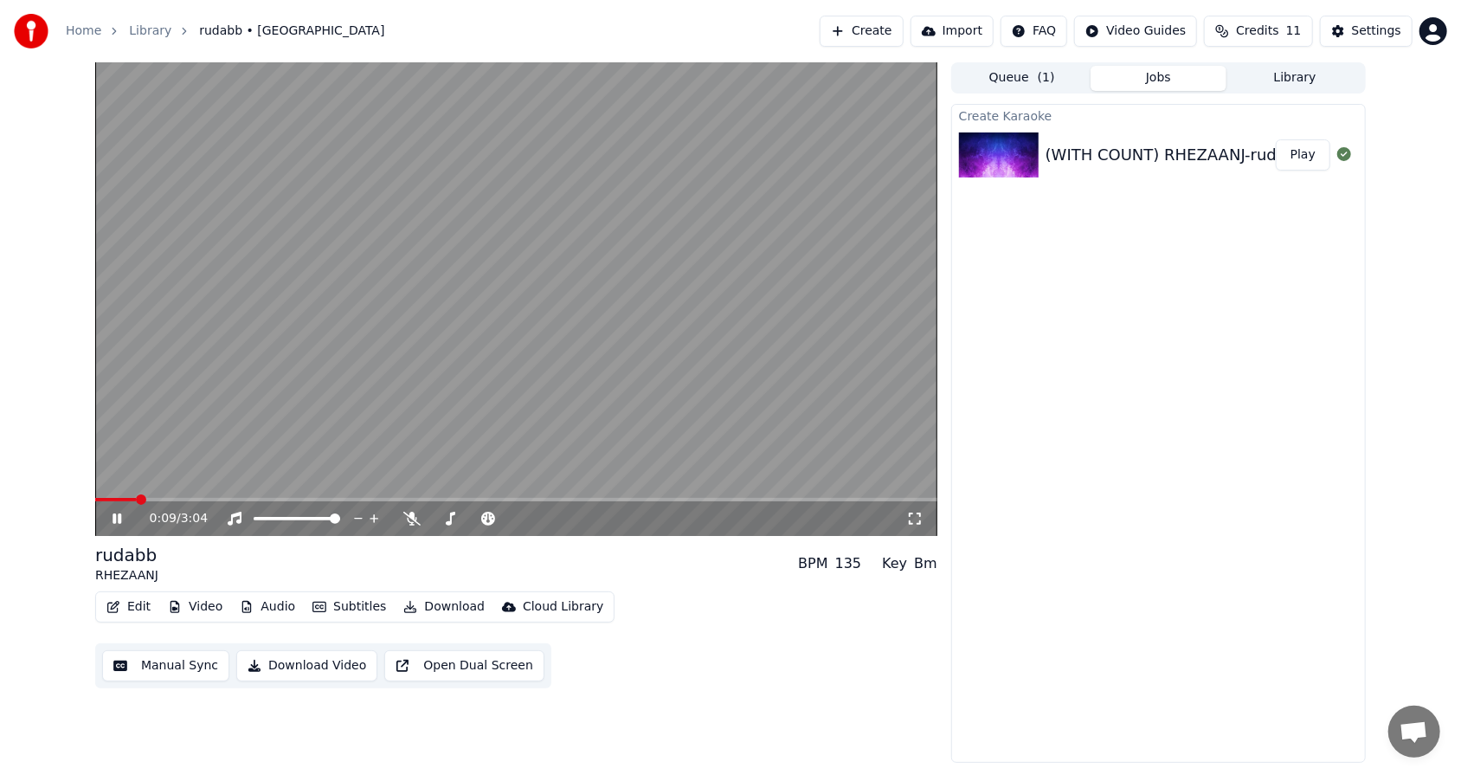
click at [136, 494] on span at bounding box center [115, 499] width 41 height 3
click at [220, 494] on video at bounding box center [516, 298] width 842 height 473
click at [112, 494] on icon at bounding box center [117, 518] width 10 height 12
click at [204, 494] on span at bounding box center [516, 499] width 842 height 3
click at [237, 494] on video at bounding box center [516, 298] width 842 height 473
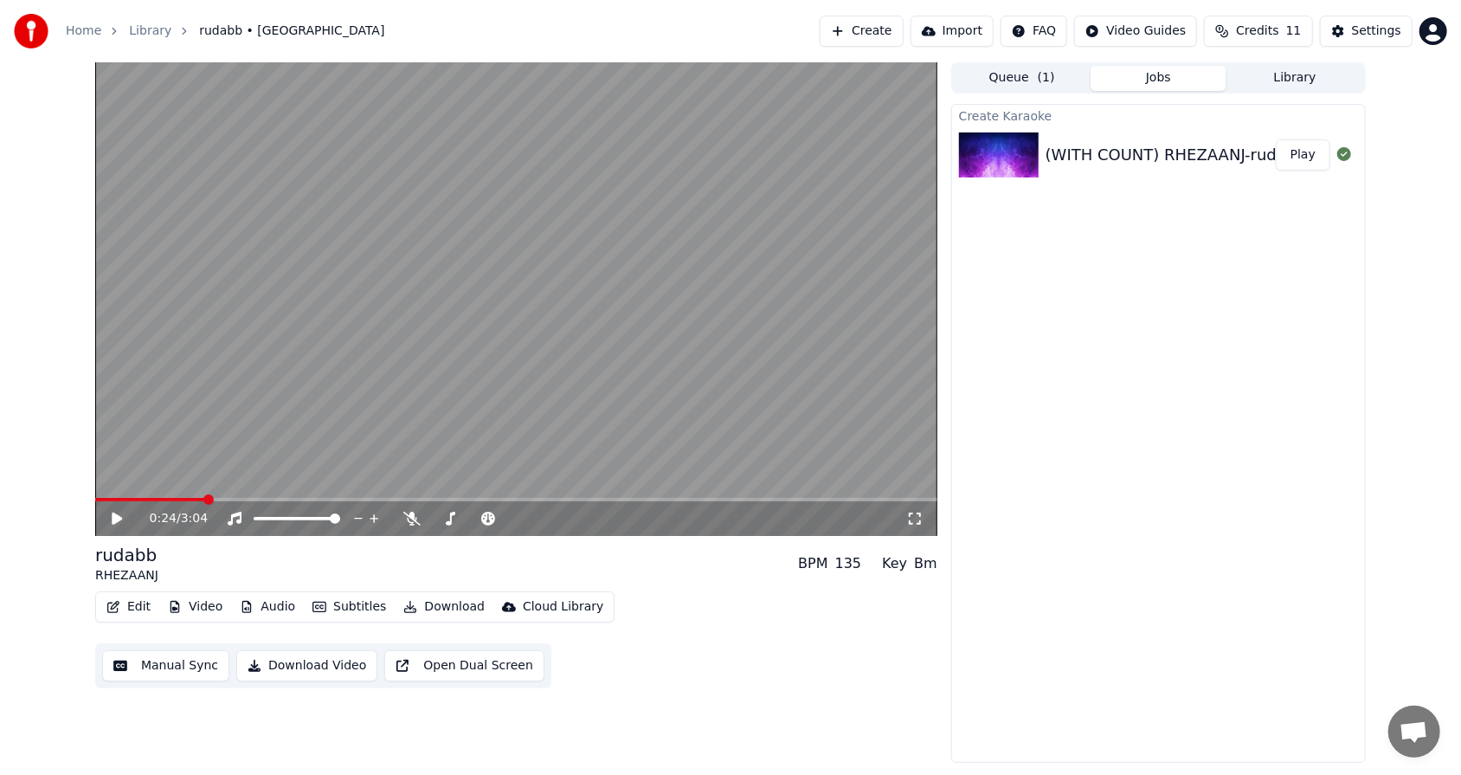
click at [245, 494] on video at bounding box center [516, 298] width 842 height 473
click at [273, 494] on span at bounding box center [516, 499] width 842 height 3
click at [233, 494] on video at bounding box center [516, 298] width 842 height 473
click at [238, 494] on span at bounding box center [187, 499] width 184 height 3
click at [109, 494] on icon at bounding box center [129, 518] width 41 height 14
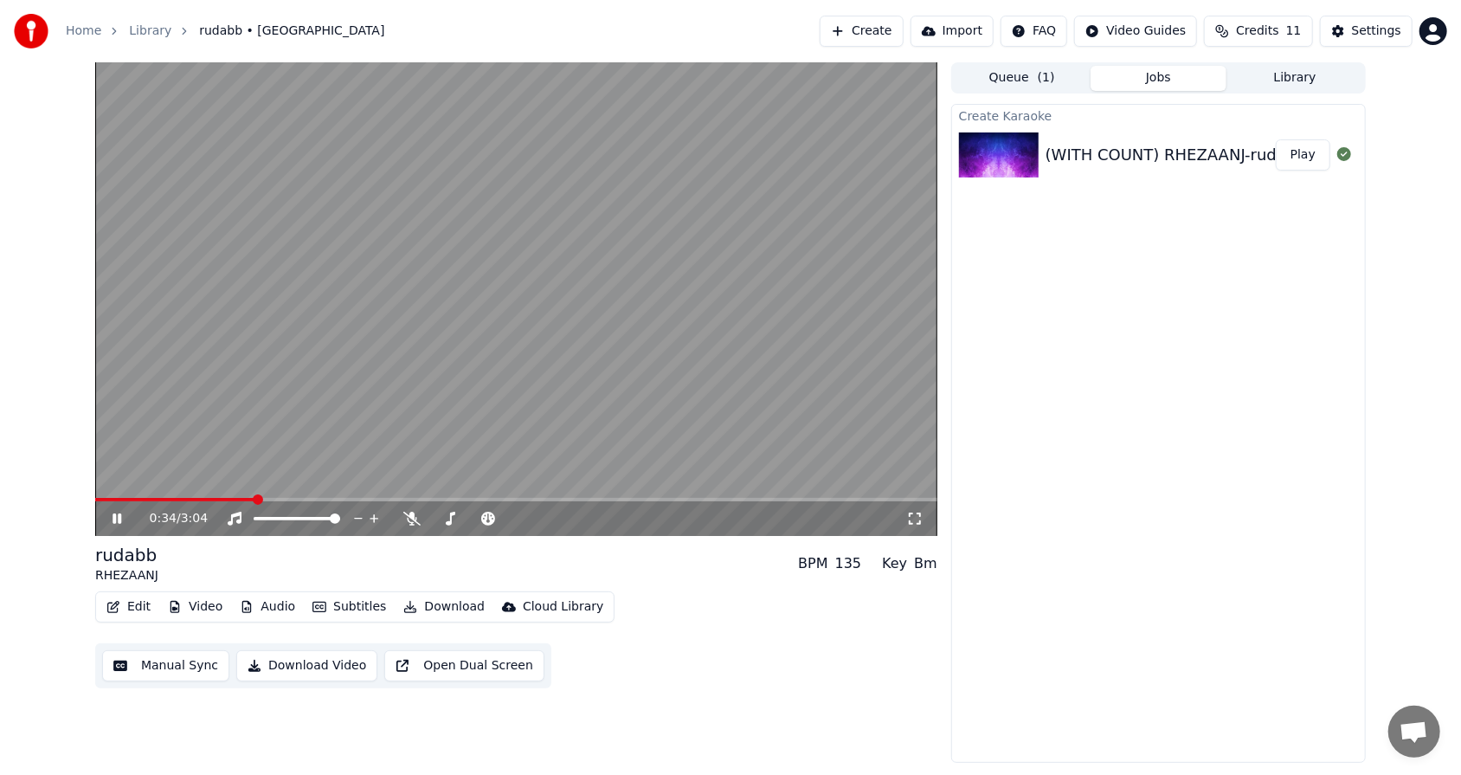
click at [109, 494] on icon at bounding box center [129, 518] width 41 height 14
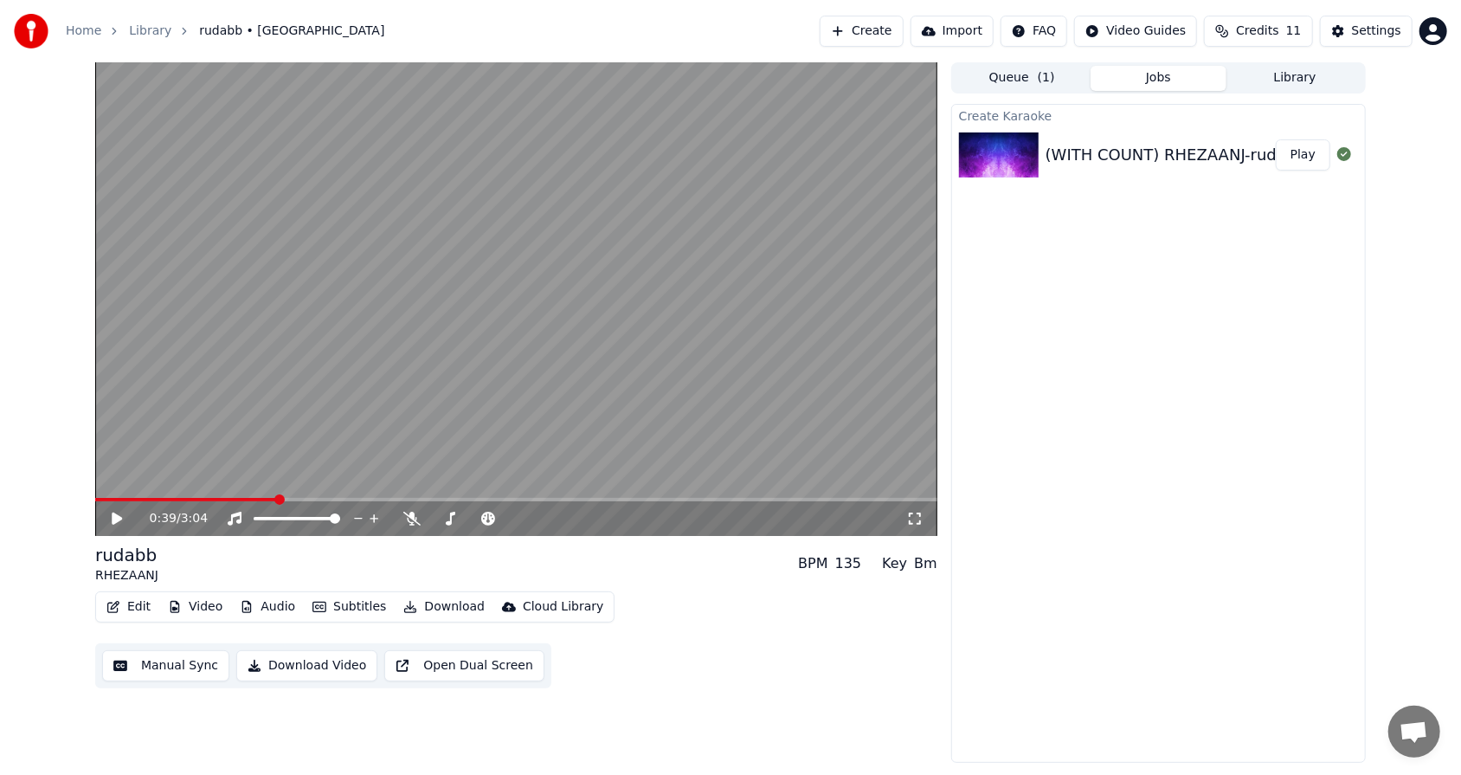
click at [109, 494] on icon at bounding box center [129, 518] width 41 height 14
click at [357, 494] on video at bounding box center [516, 298] width 842 height 473
click at [350, 494] on video at bounding box center [516, 298] width 842 height 473
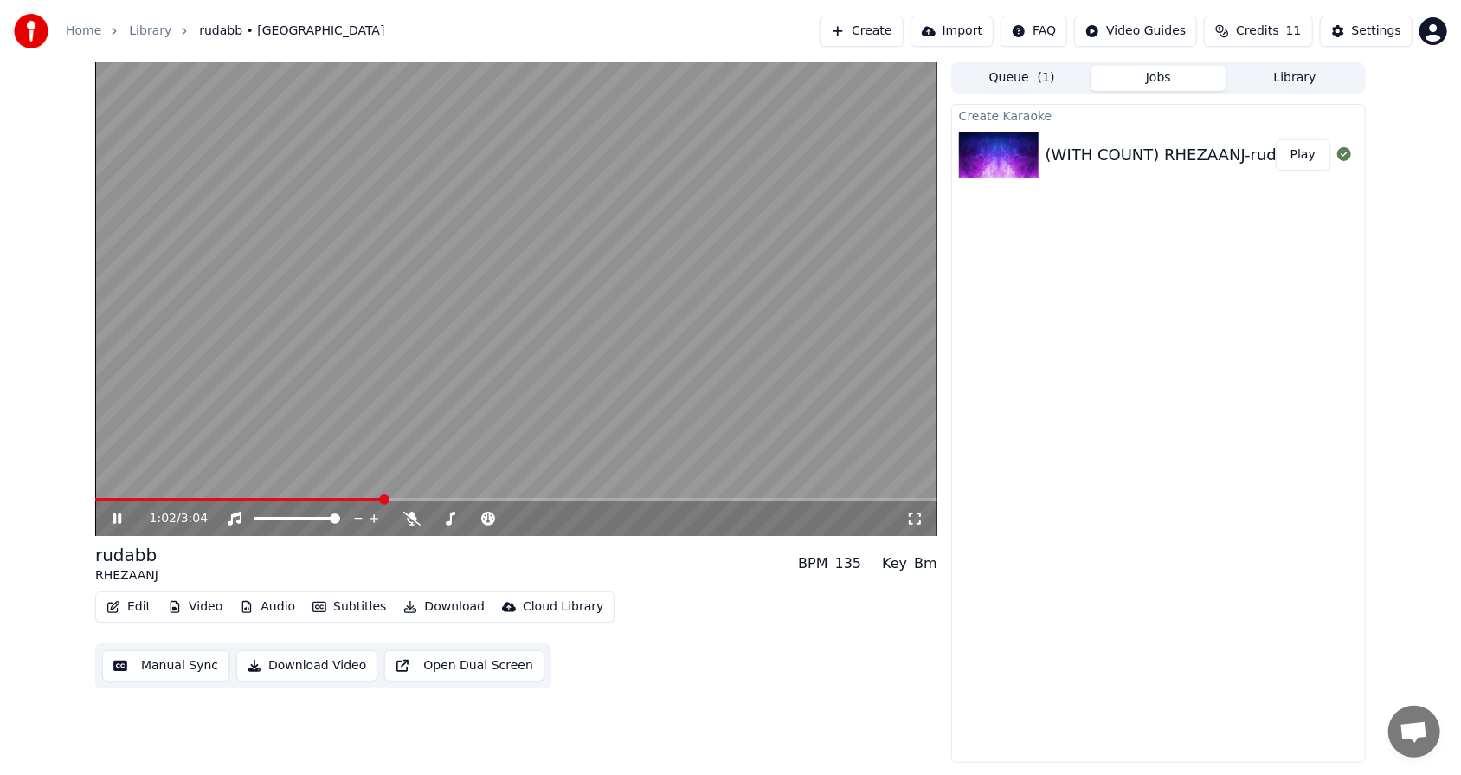
click at [346, 494] on video at bounding box center [516, 298] width 842 height 473
click at [339, 494] on span at bounding box center [218, 499] width 246 height 3
click at [114, 494] on div "0:54 / 3:04" at bounding box center [516, 518] width 828 height 17
click at [116, 494] on icon at bounding box center [117, 518] width 10 height 12
click at [145, 494] on span at bounding box center [120, 499] width 50 height 3
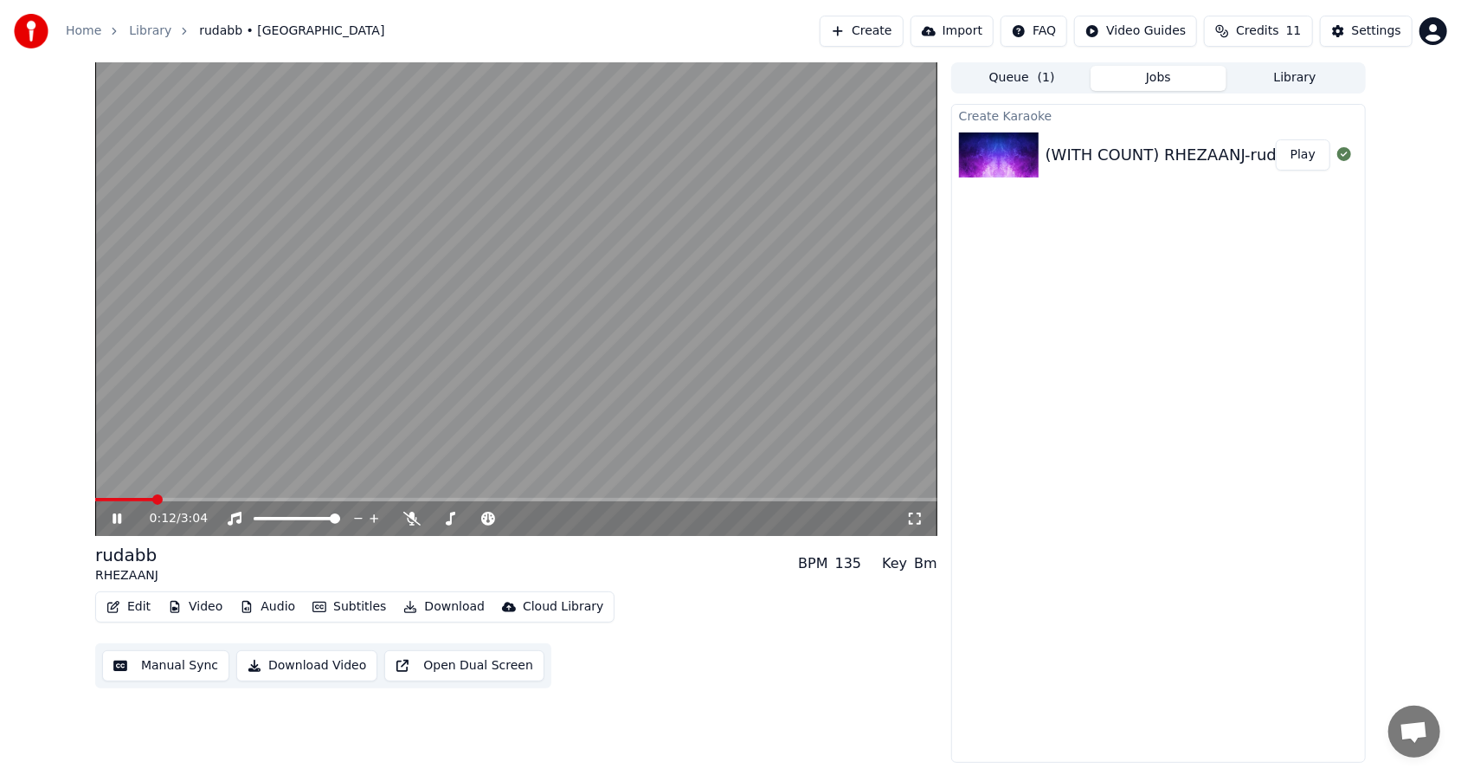
click at [182, 494] on span at bounding box center [516, 499] width 842 height 3
click at [229, 494] on span at bounding box center [516, 499] width 842 height 3
click at [274, 494] on span at bounding box center [516, 499] width 842 height 3
click at [255, 494] on video at bounding box center [516, 298] width 842 height 473
click at [251, 494] on video at bounding box center [516, 298] width 842 height 473
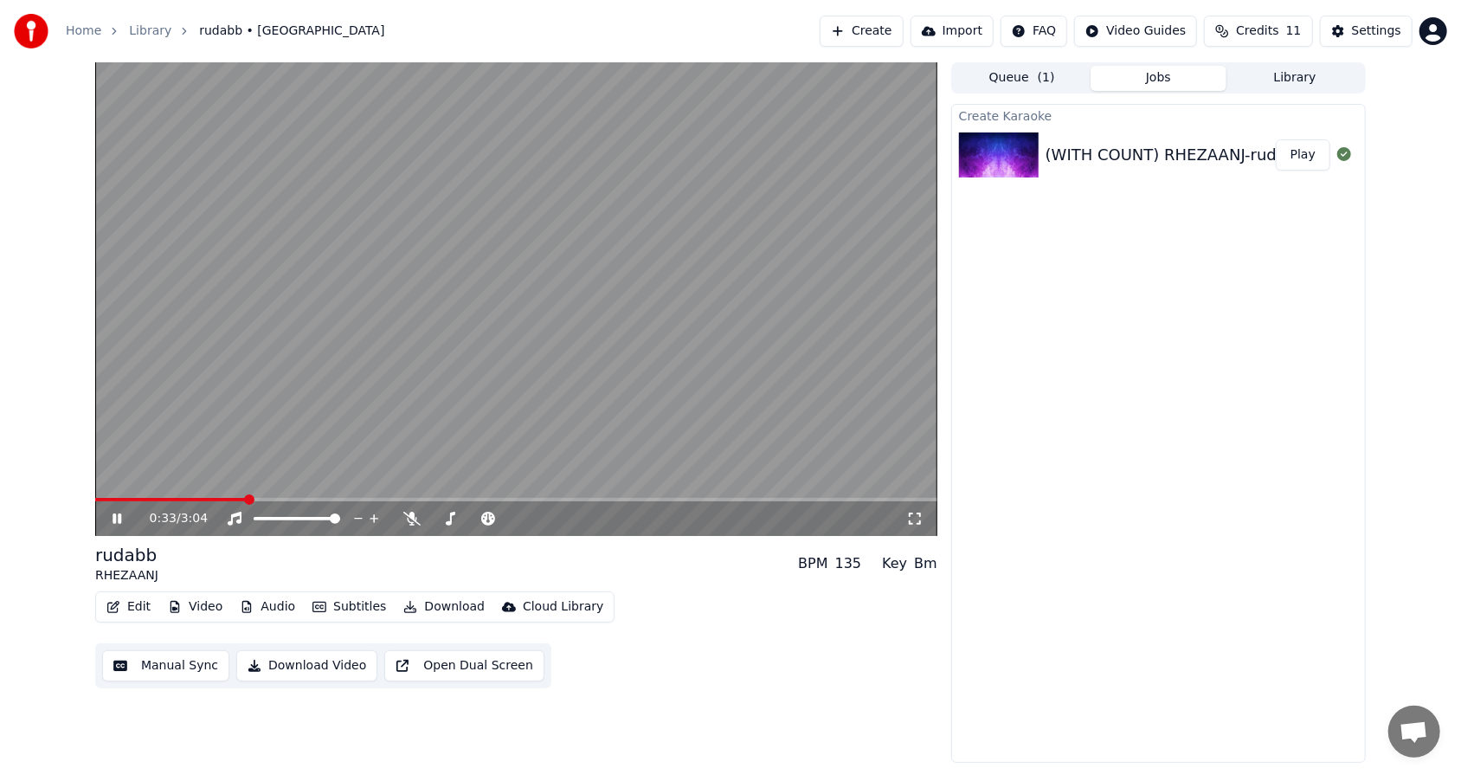
click at [245, 494] on span at bounding box center [170, 499] width 151 height 3
click at [118, 494] on icon at bounding box center [116, 518] width 9 height 10
click at [118, 494] on icon at bounding box center [117, 518] width 10 height 12
click at [118, 494] on icon at bounding box center [116, 518] width 9 height 10
click at [118, 494] on icon at bounding box center [117, 518] width 10 height 12
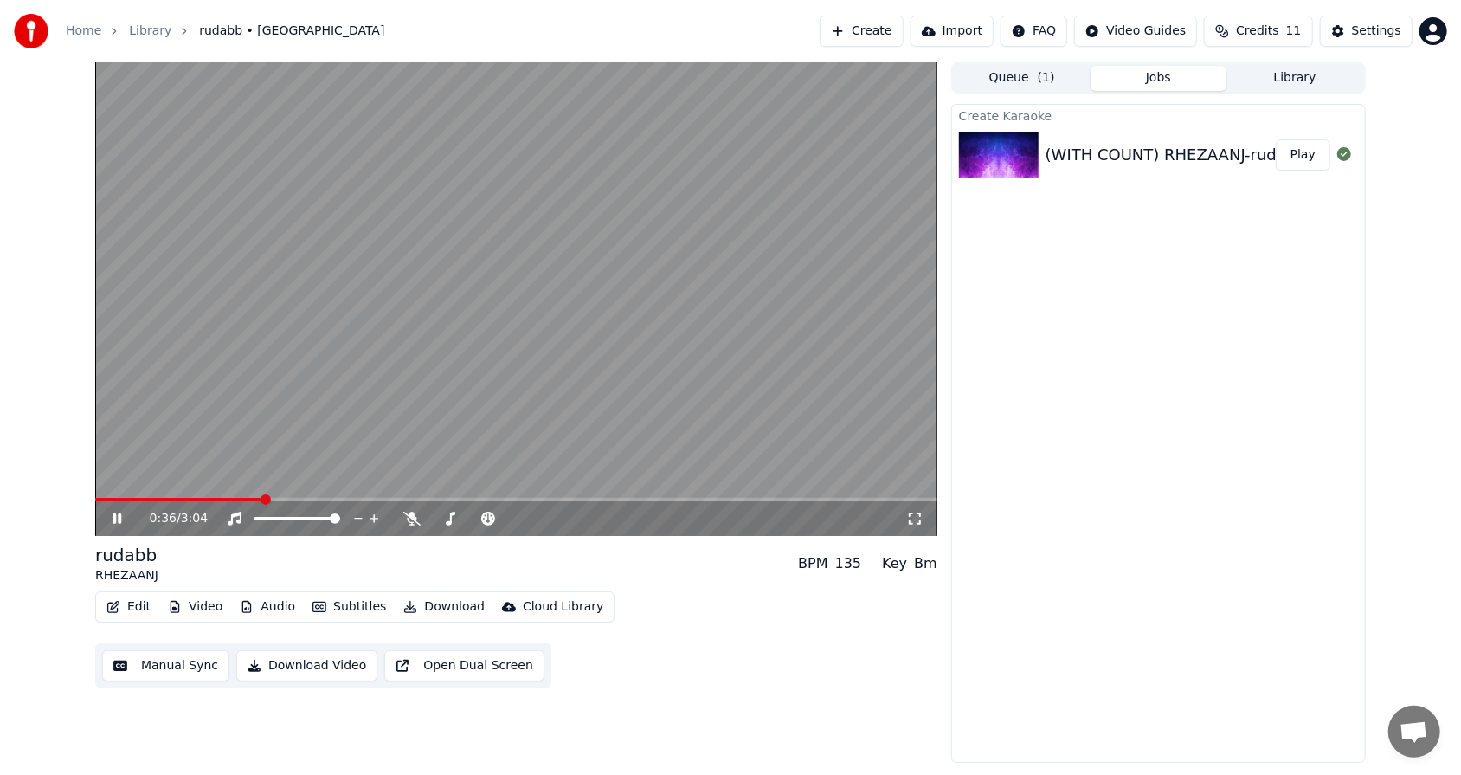
click at [120, 494] on icon at bounding box center [116, 518] width 9 height 10
click at [120, 494] on icon at bounding box center [117, 518] width 10 height 12
click at [120, 494] on icon at bounding box center [116, 518] width 9 height 10
click at [120, 494] on icon at bounding box center [117, 518] width 10 height 12
click at [120, 494] on icon at bounding box center [116, 518] width 9 height 10
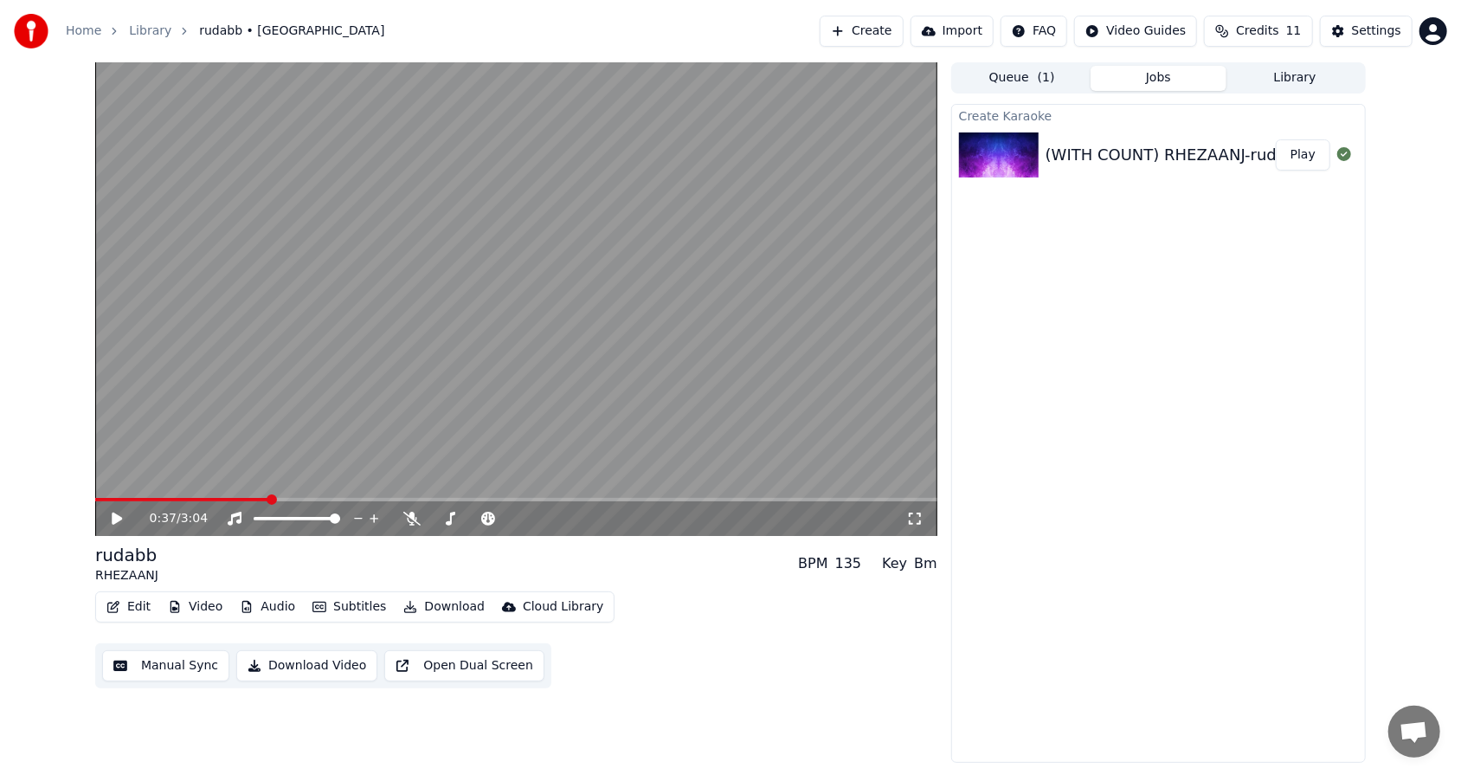
click at [120, 494] on icon at bounding box center [117, 518] width 10 height 12
click at [120, 494] on icon at bounding box center [116, 518] width 9 height 10
click at [120, 494] on icon at bounding box center [117, 518] width 10 height 12
click at [120, 494] on icon at bounding box center [116, 518] width 9 height 10
click at [120, 494] on icon at bounding box center [117, 518] width 10 height 12
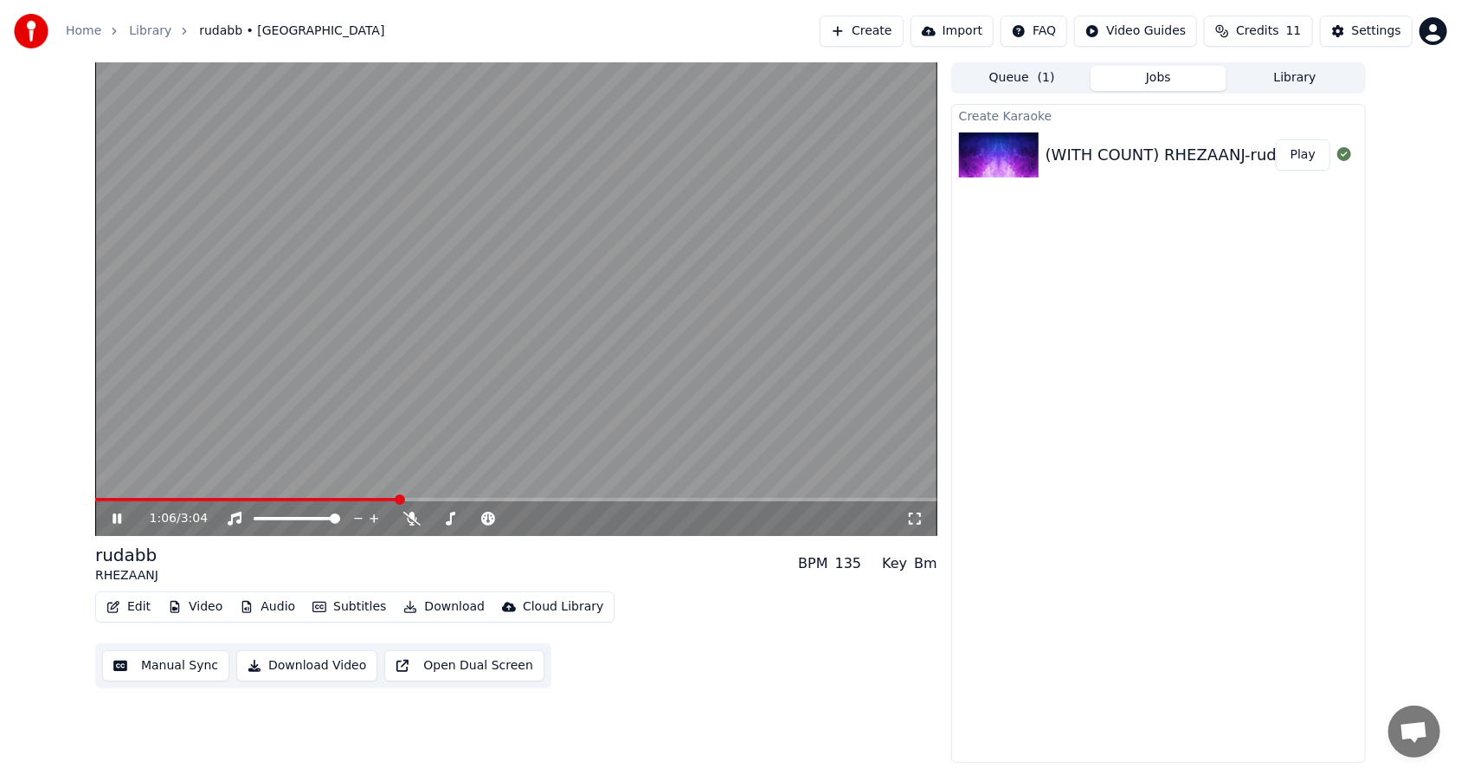
click at [120, 494] on icon at bounding box center [116, 518] width 9 height 10
click at [122, 494] on button "Edit" at bounding box center [129, 607] width 58 height 24
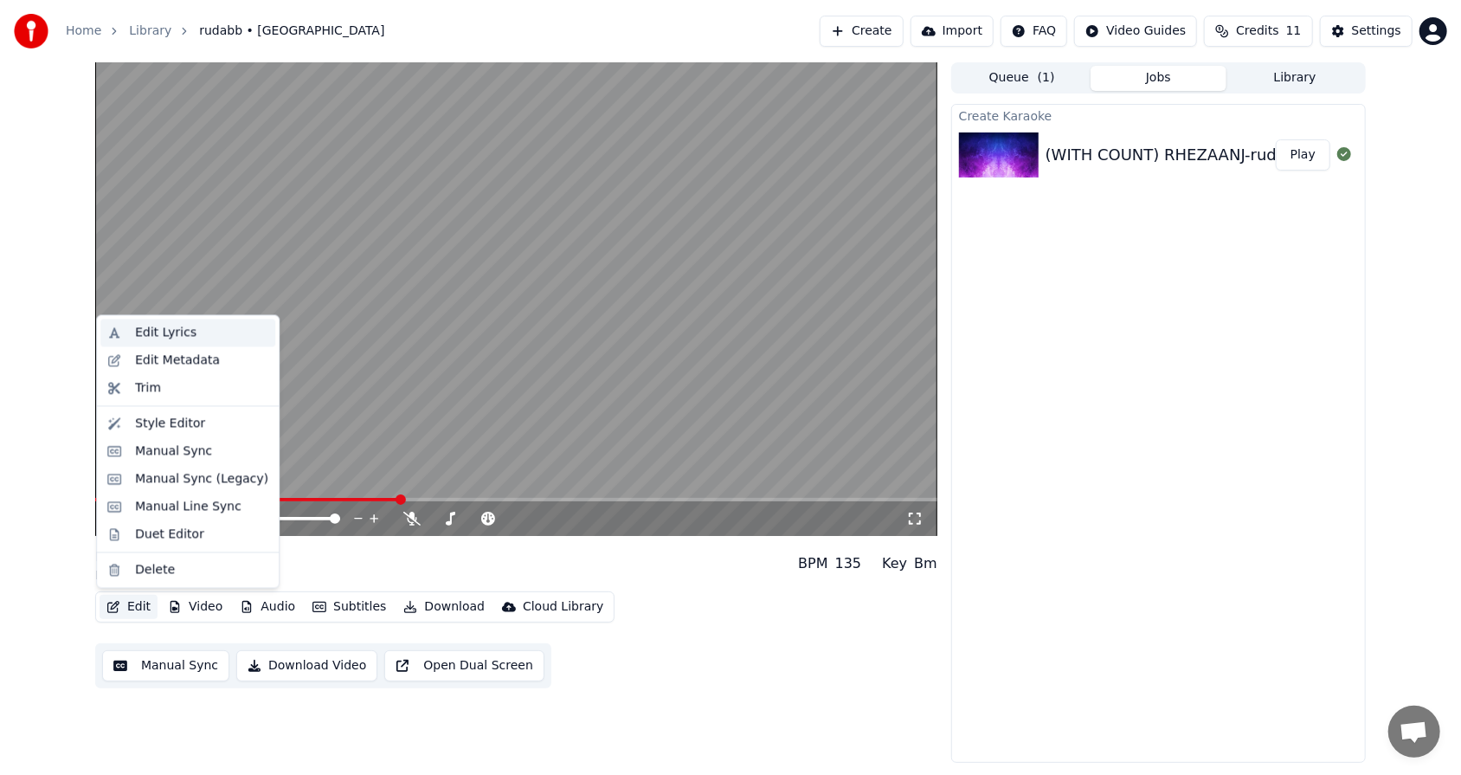
click at [149, 336] on div "Edit Lyrics" at bounding box center [165, 333] width 61 height 17
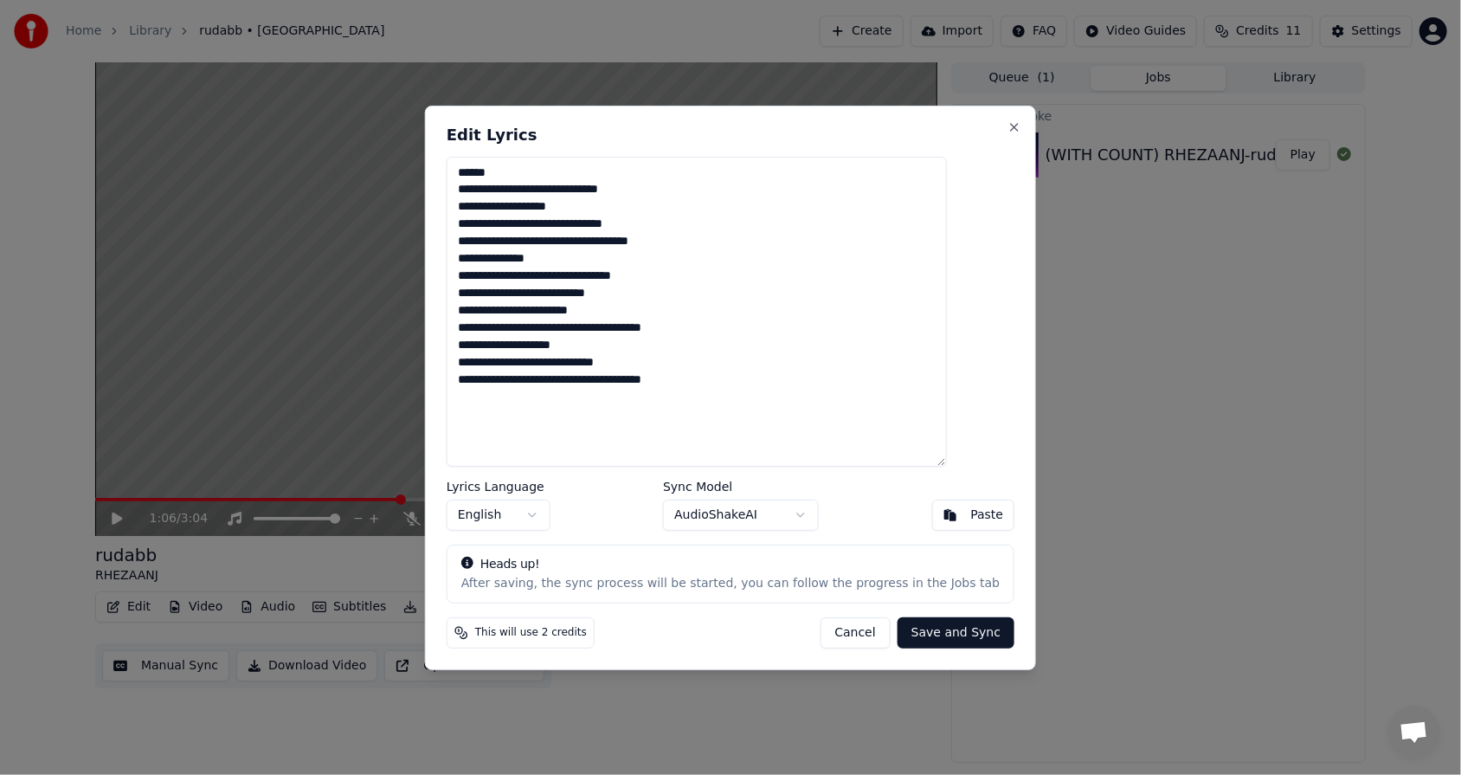
click at [683, 494] on button "Cancel" at bounding box center [855, 632] width 70 height 31
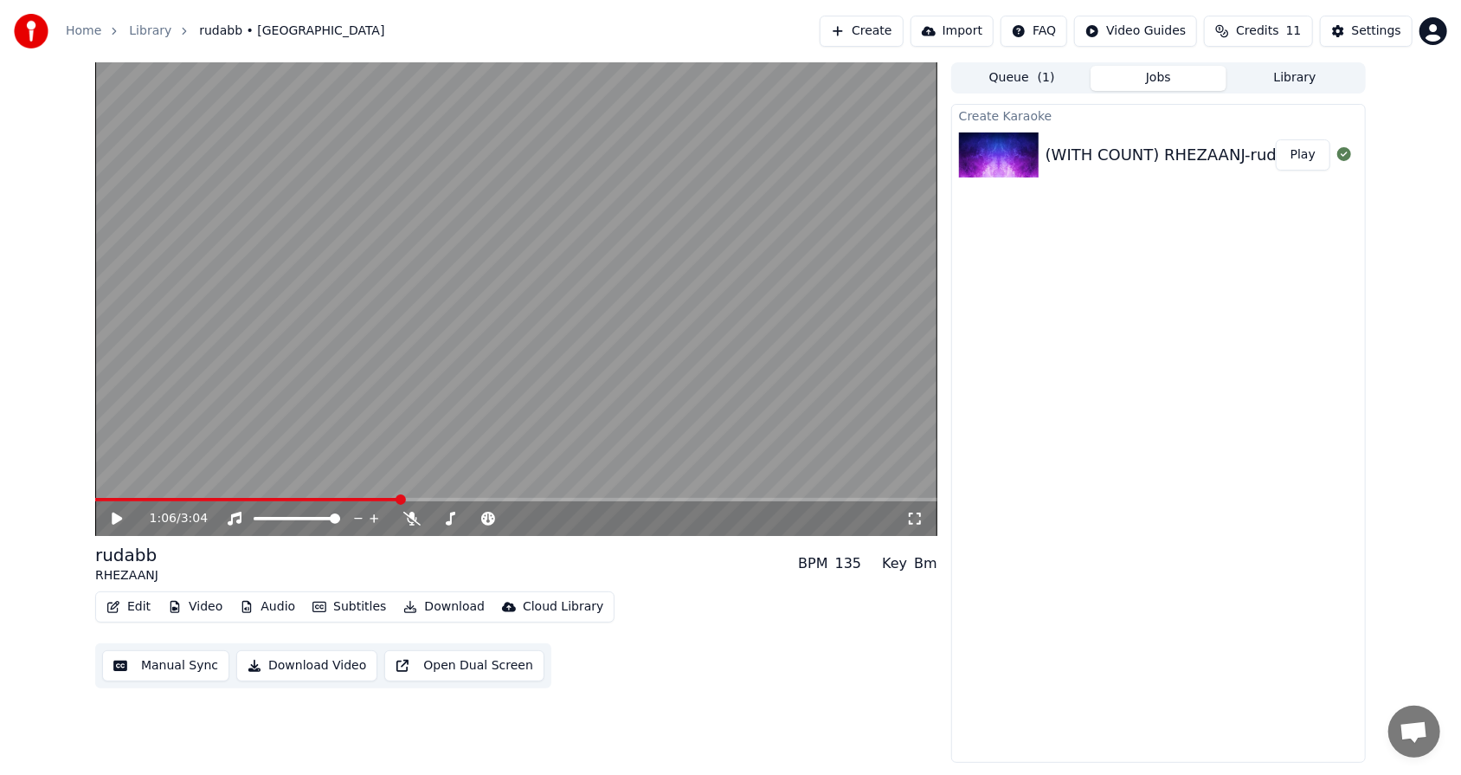
click at [154, 494] on button "Manual Sync" at bounding box center [165, 665] width 127 height 31
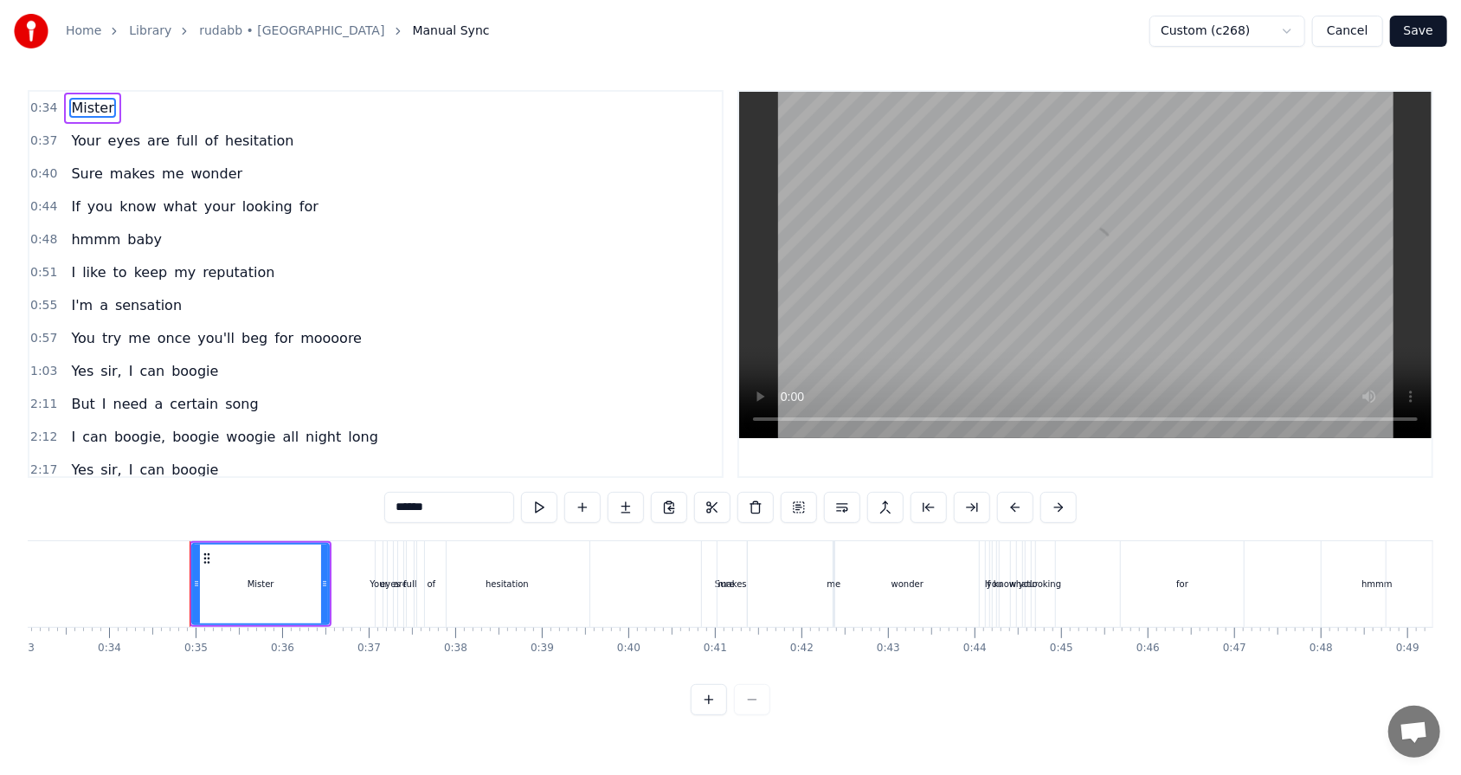
scroll to position [0, 2935]
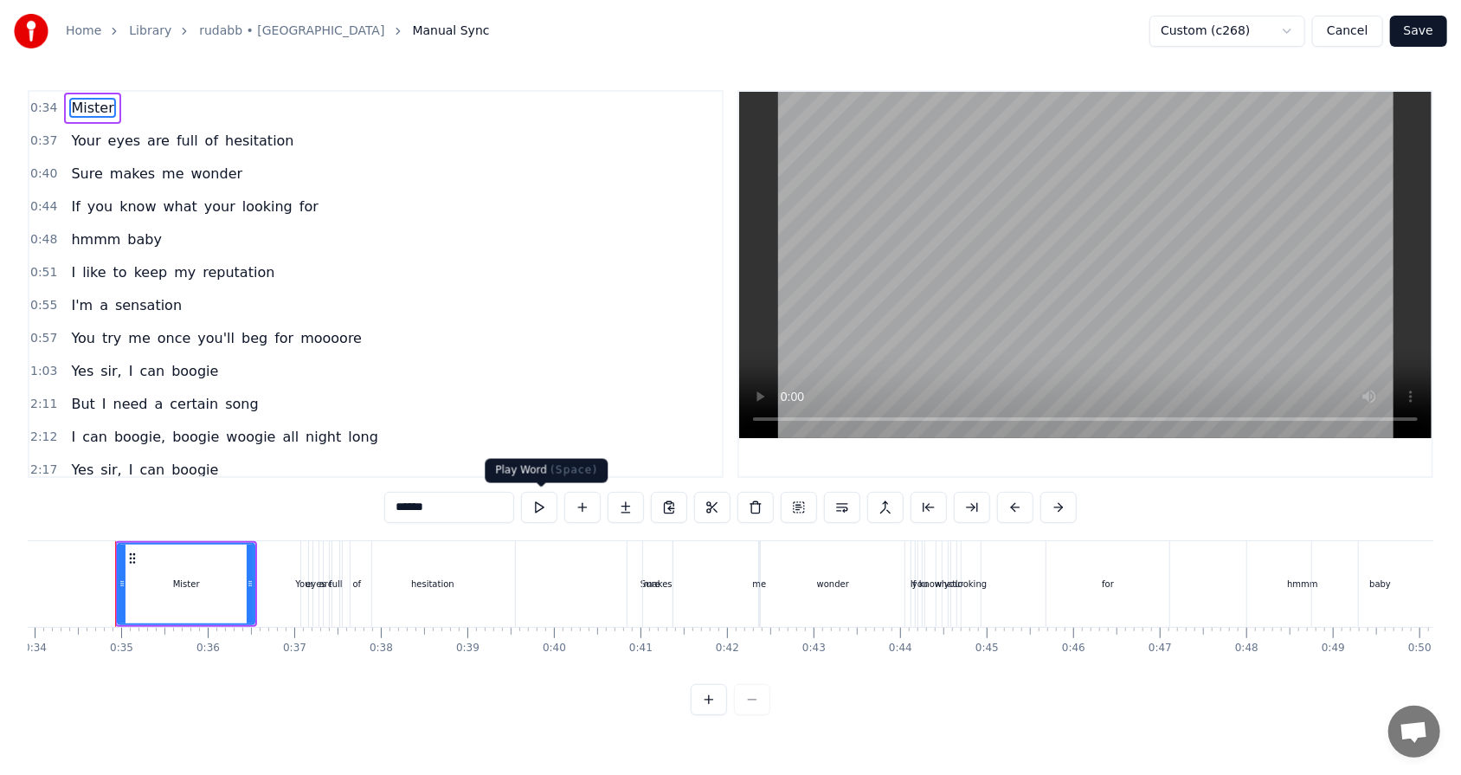
click at [540, 494] on button at bounding box center [539, 507] width 36 height 31
click at [175, 145] on span "full" at bounding box center [187, 141] width 25 height 20
type input "****"
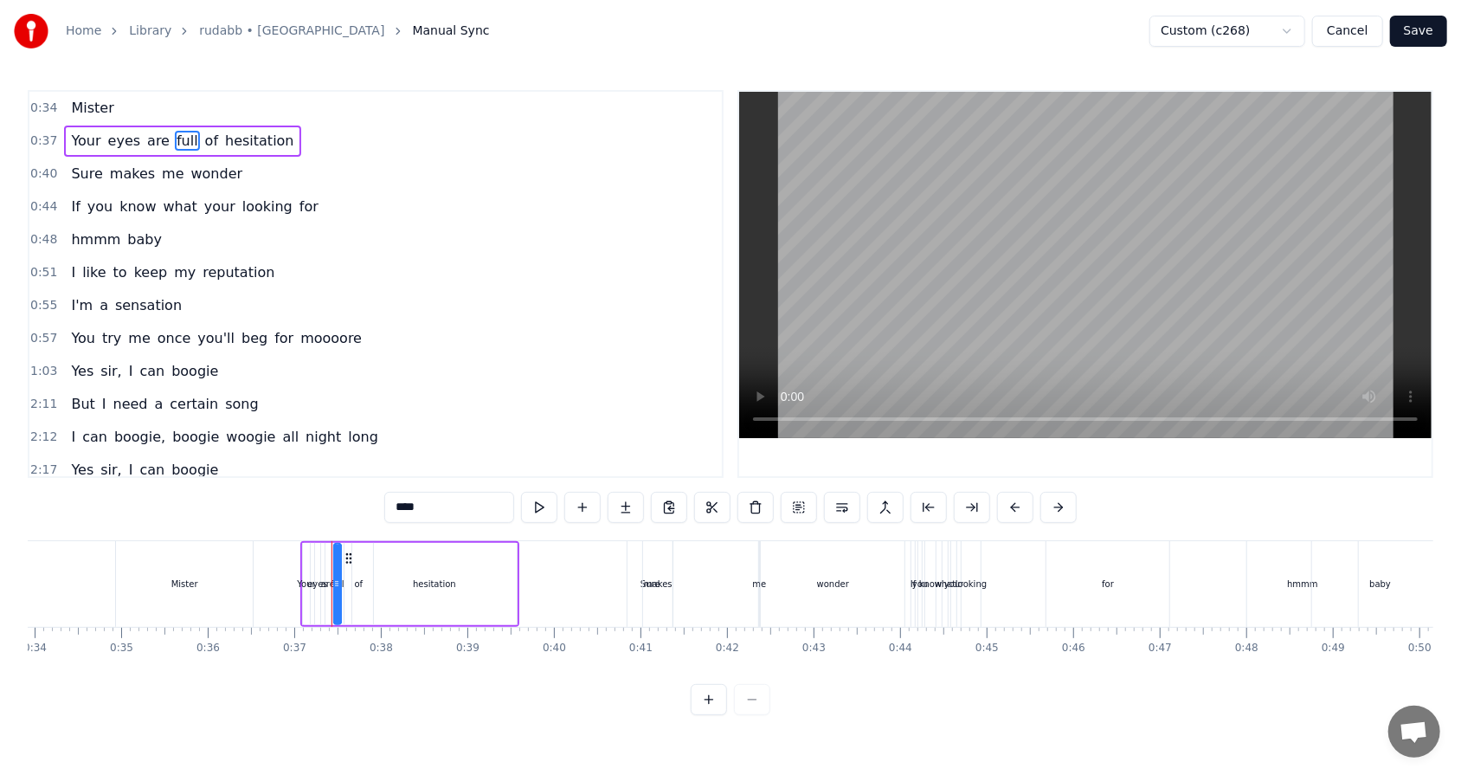
click at [291, 146] on div "0:37 Your eyes are full of hesitation" at bounding box center [375, 141] width 692 height 33
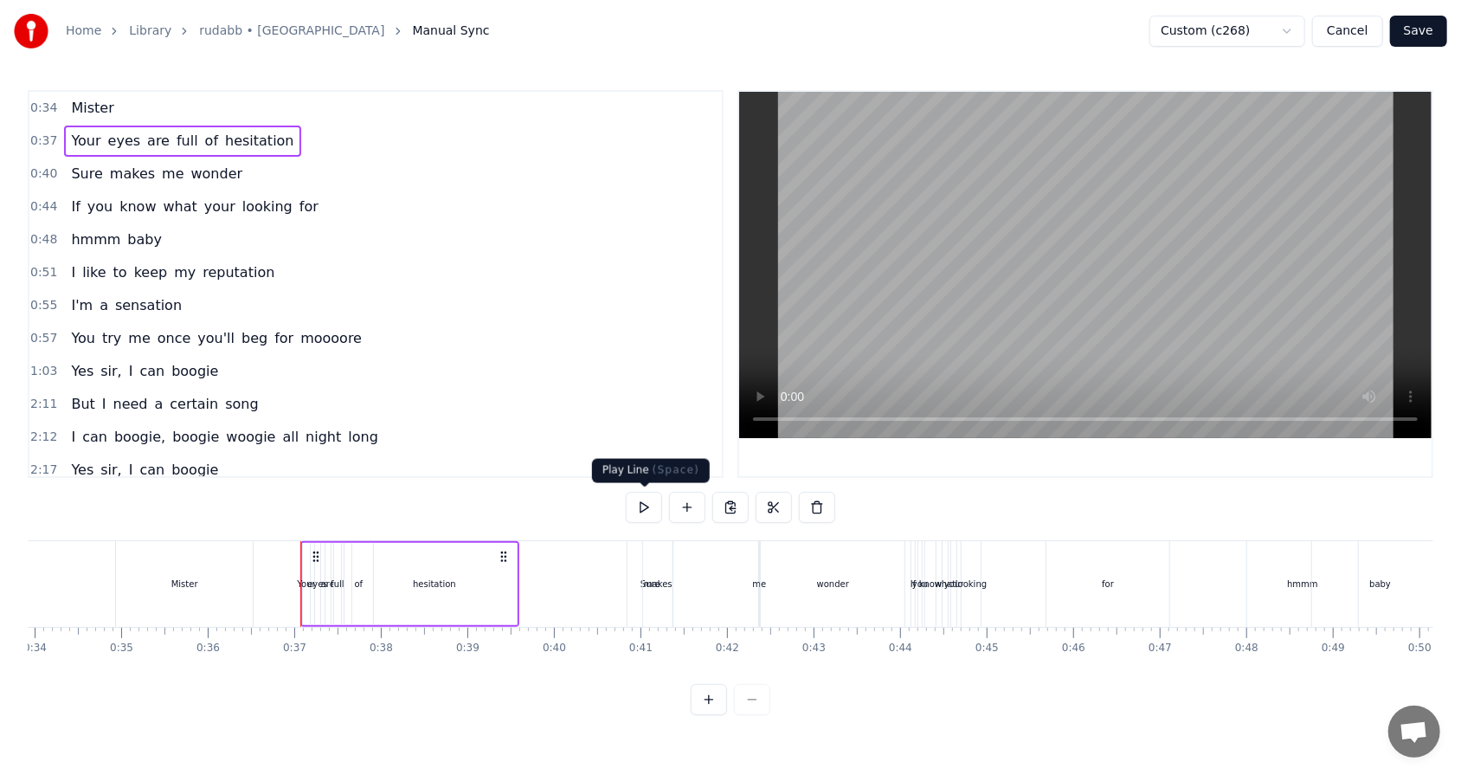
click at [646, 494] on button at bounding box center [644, 507] width 36 height 31
click at [269, 179] on div "0:40 Sure makes me wonder" at bounding box center [375, 173] width 692 height 33
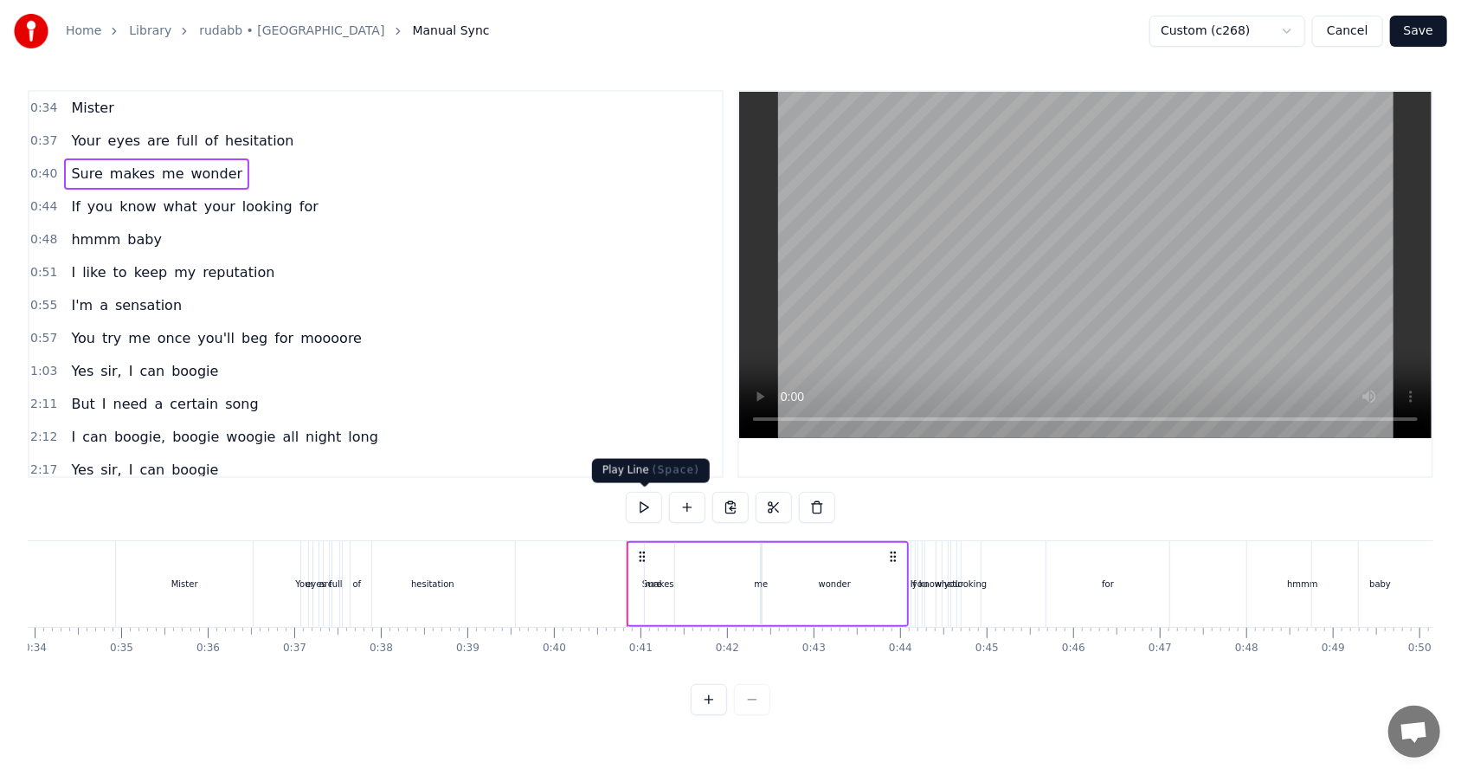
click at [641, 494] on button at bounding box center [644, 507] width 36 height 31
click at [661, 494] on div "makes" at bounding box center [660, 583] width 29 height 13
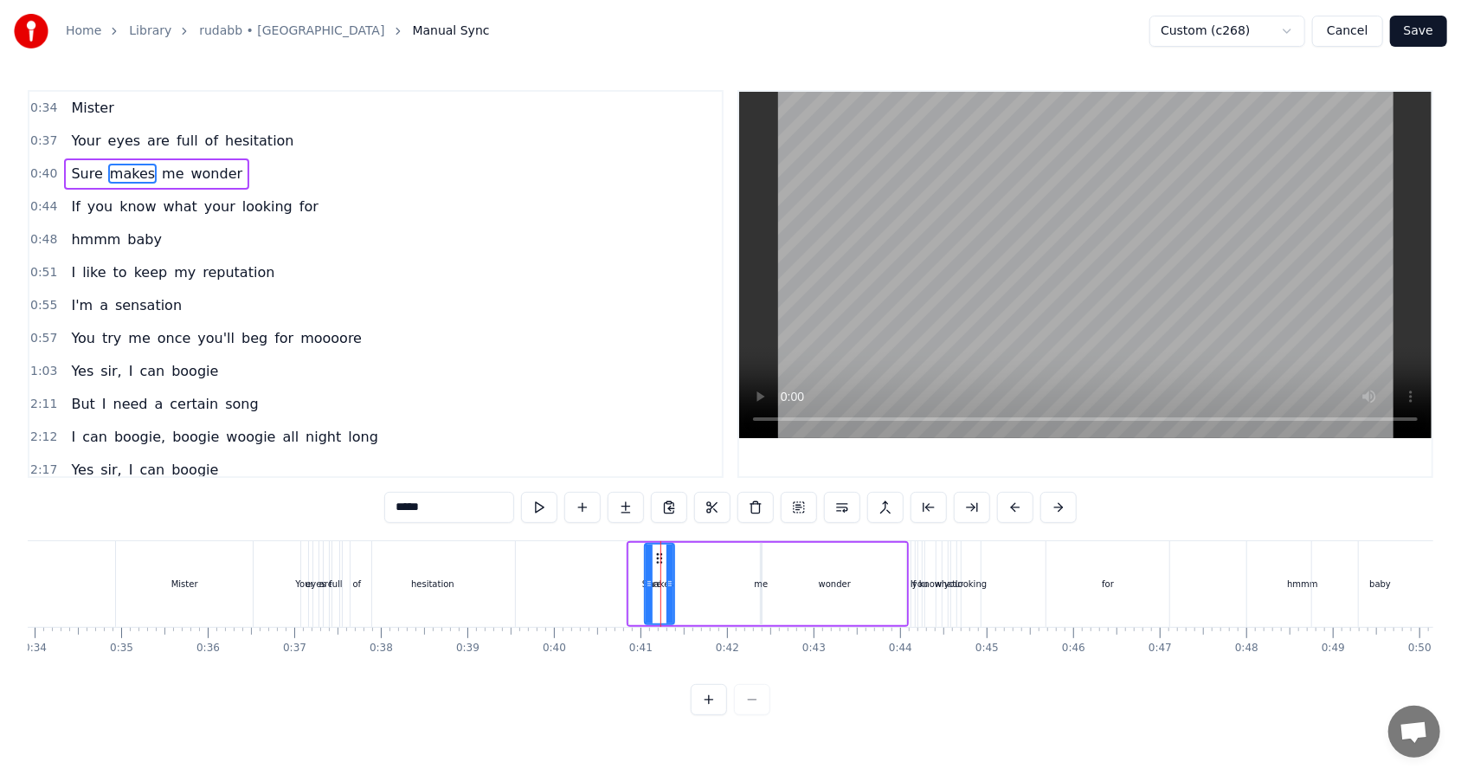
click at [633, 494] on div "Sure" at bounding box center [651, 584] width 45 height 82
drag, startPoint x: 671, startPoint y: 585, endPoint x: 652, endPoint y: 565, distance: 27.0
click at [652, 494] on div at bounding box center [651, 583] width 7 height 79
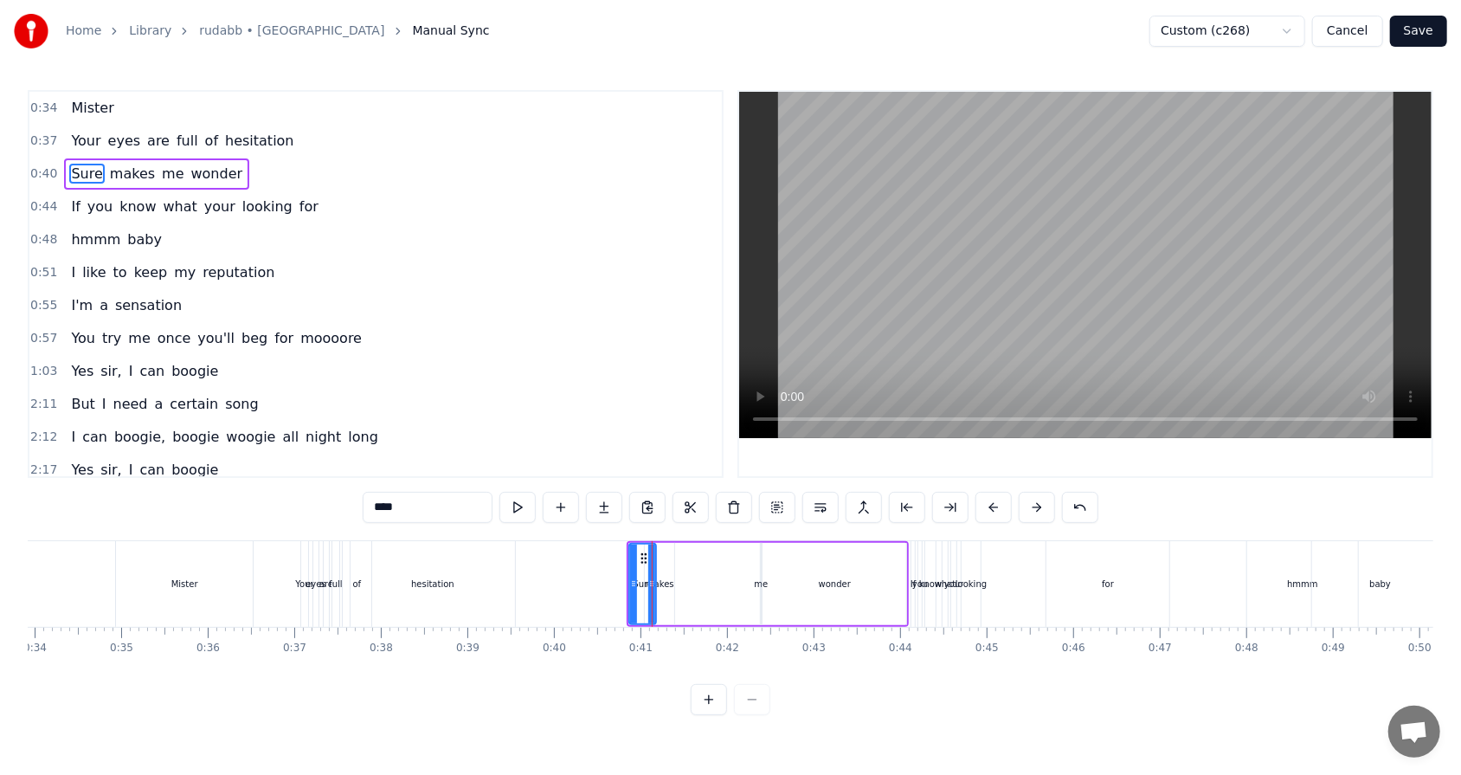
click at [658, 494] on div "makes" at bounding box center [660, 583] width 29 height 13
type input "*****"
drag, startPoint x: 665, startPoint y: 582, endPoint x: 735, endPoint y: 581, distance: 69.2
click at [683, 494] on icon at bounding box center [739, 583] width 7 height 14
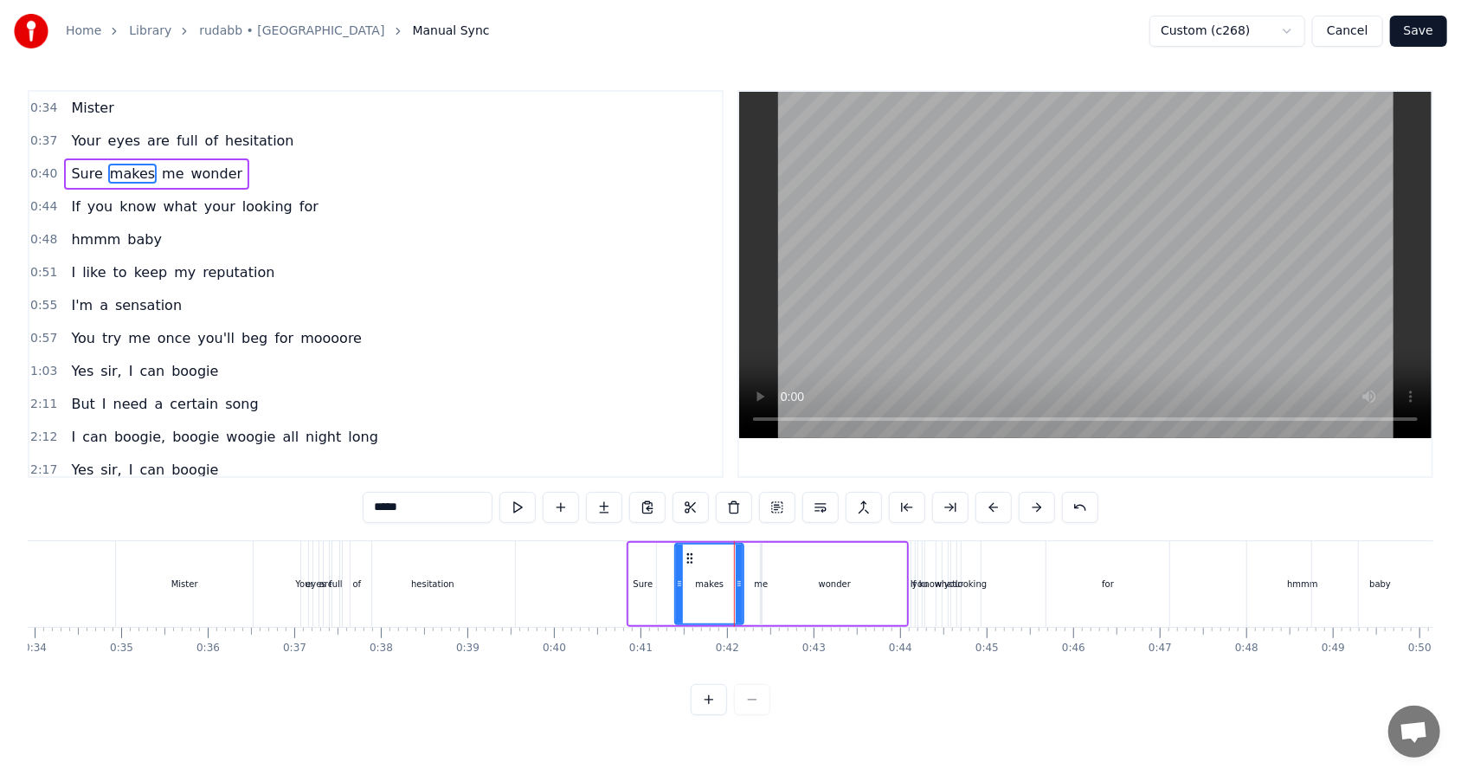
drag, startPoint x: 647, startPoint y: 585, endPoint x: 678, endPoint y: 583, distance: 30.3
click at [678, 494] on icon at bounding box center [679, 583] width 7 height 14
click at [293, 176] on div "0:40 Sure makes me wonder" at bounding box center [375, 173] width 692 height 33
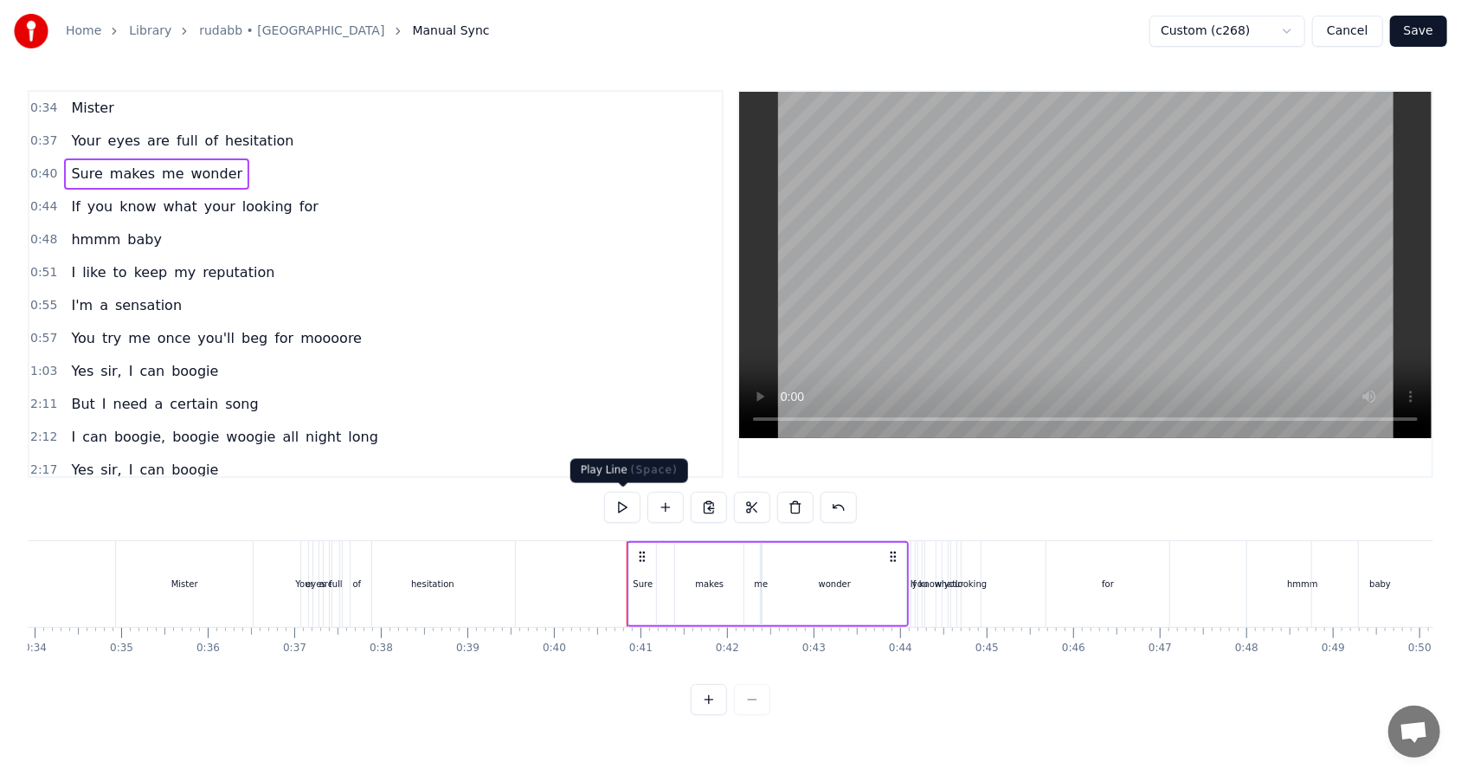
click at [619, 494] on button at bounding box center [622, 507] width 36 height 31
click at [683, 494] on div "wonder" at bounding box center [834, 584] width 144 height 82
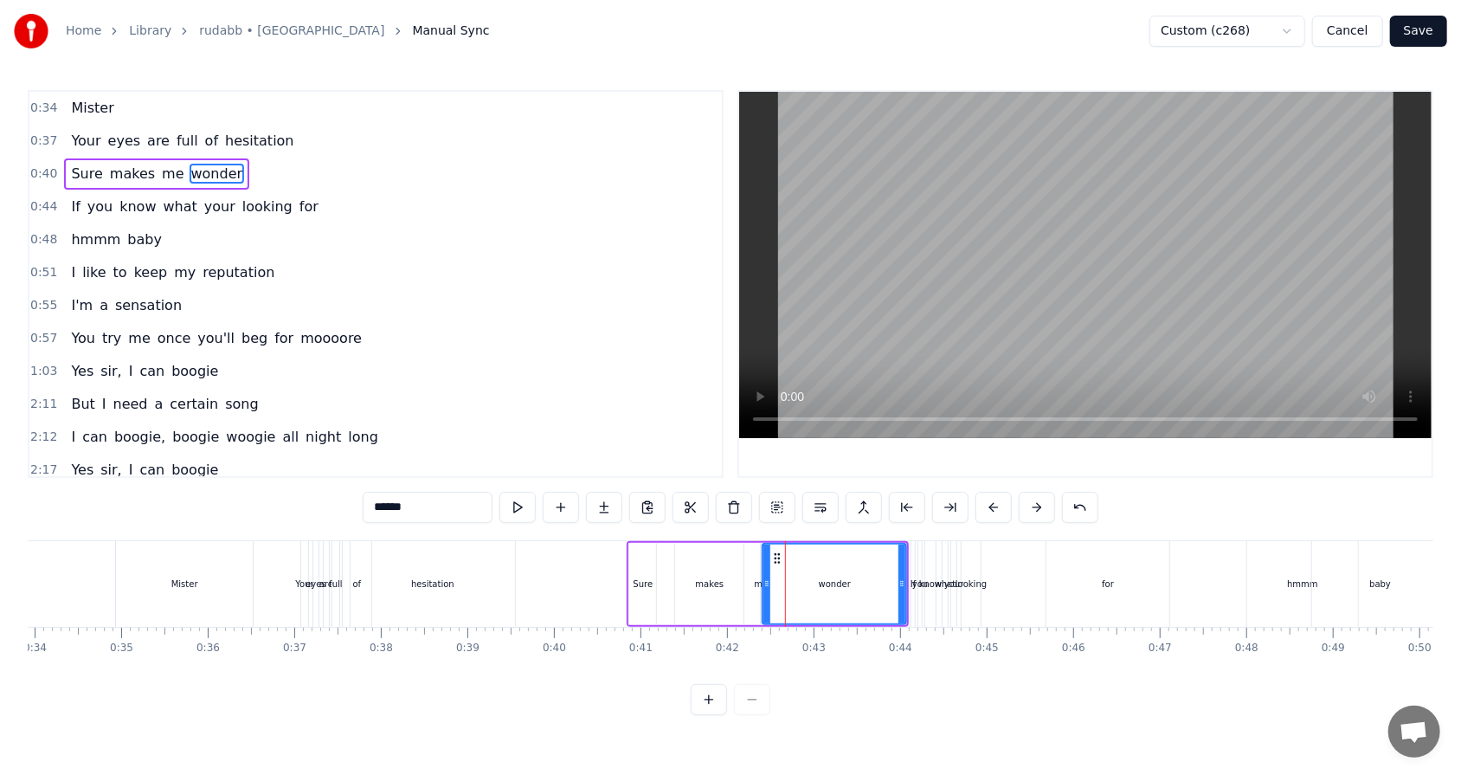
click at [683, 494] on div "Sure makes me wonder" at bounding box center [768, 584] width 282 height 86
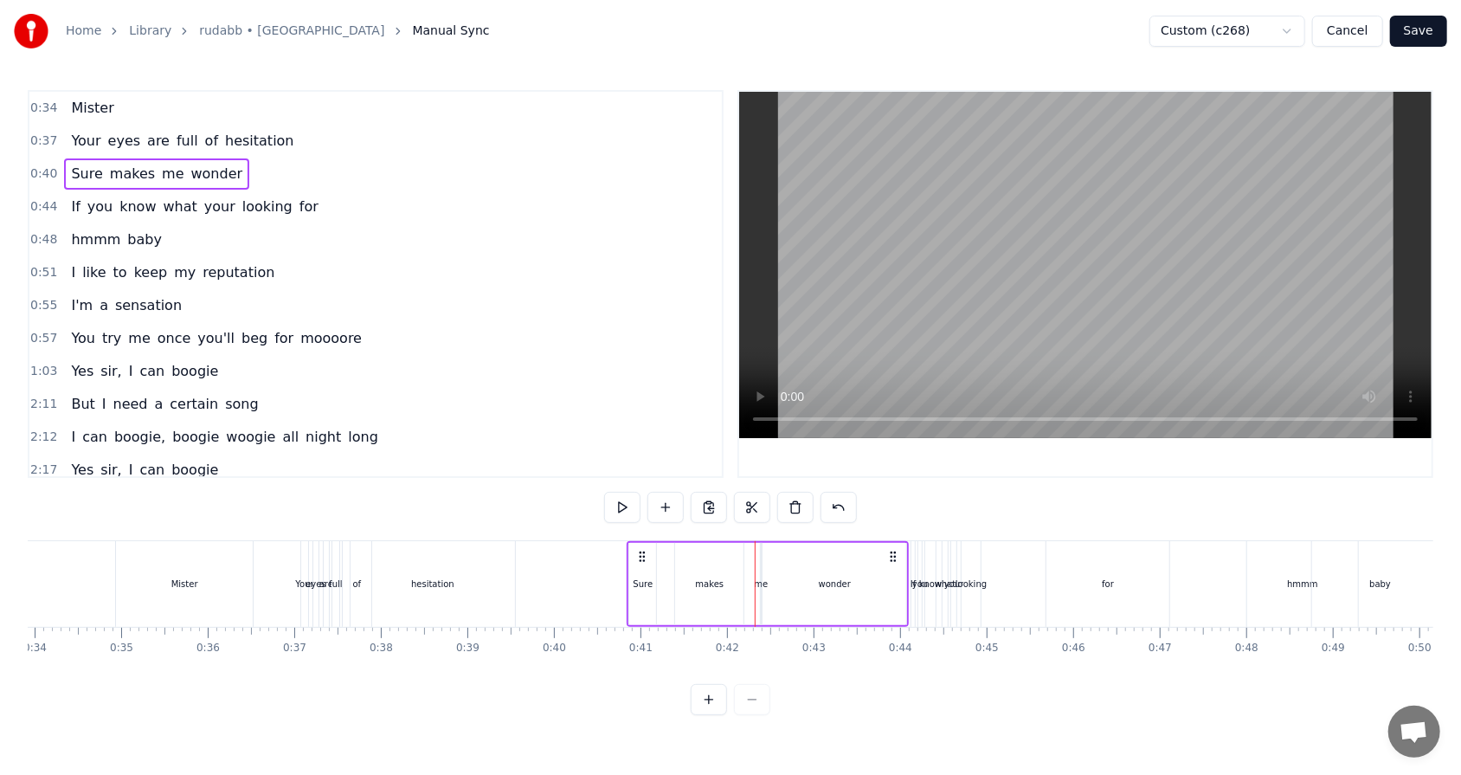
click at [683, 494] on div "me" at bounding box center [761, 583] width 14 height 13
drag, startPoint x: 763, startPoint y: 584, endPoint x: 777, endPoint y: 583, distance: 13.9
click at [683, 494] on div "Sure makes me wonder" at bounding box center [768, 584] width 282 height 86
click at [683, 494] on div "wonder" at bounding box center [834, 584] width 144 height 82
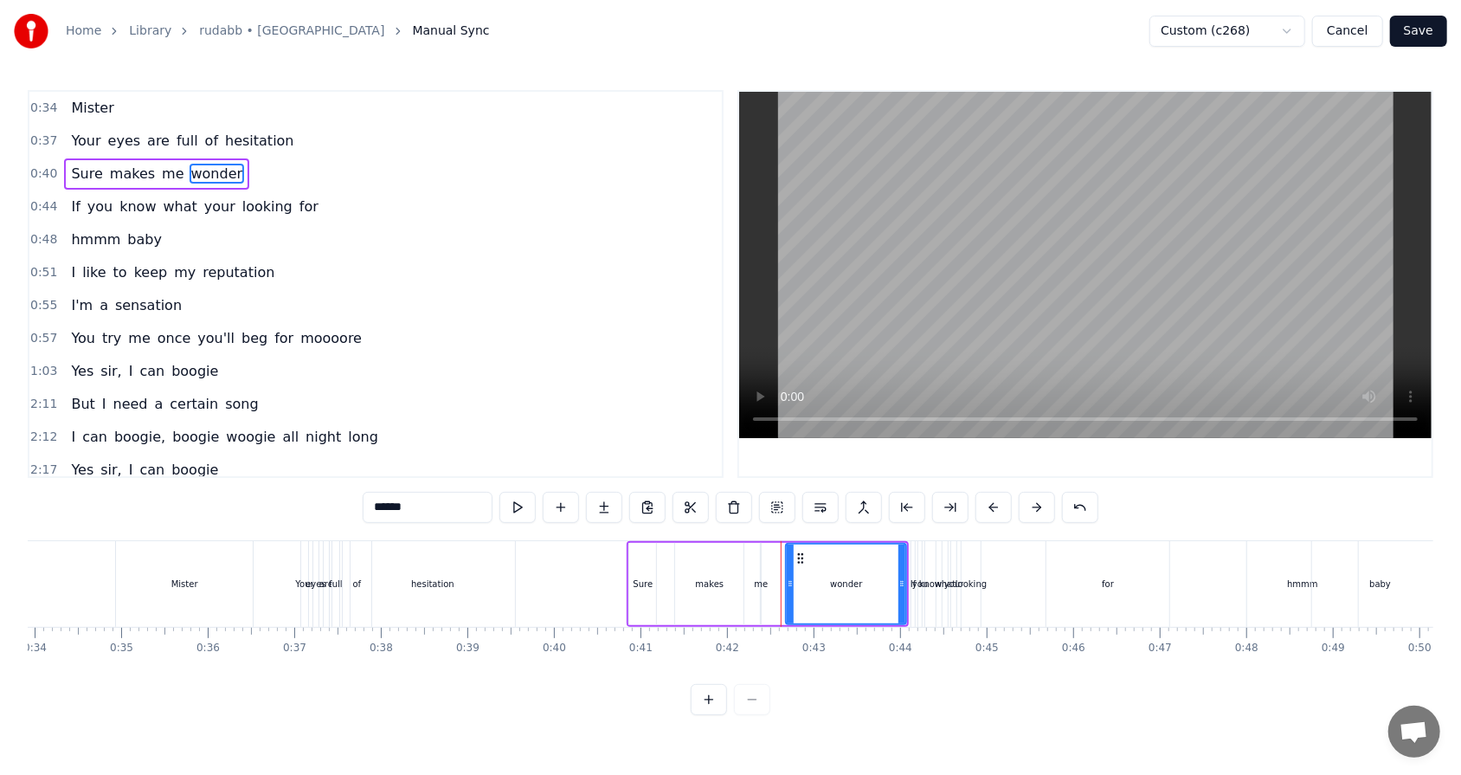
drag, startPoint x: 765, startPoint y: 582, endPoint x: 788, endPoint y: 580, distance: 23.4
click at [683, 494] on icon at bounding box center [790, 583] width 7 height 14
click at [314, 175] on div "0:40 Sure makes me wonder" at bounding box center [375, 173] width 692 height 33
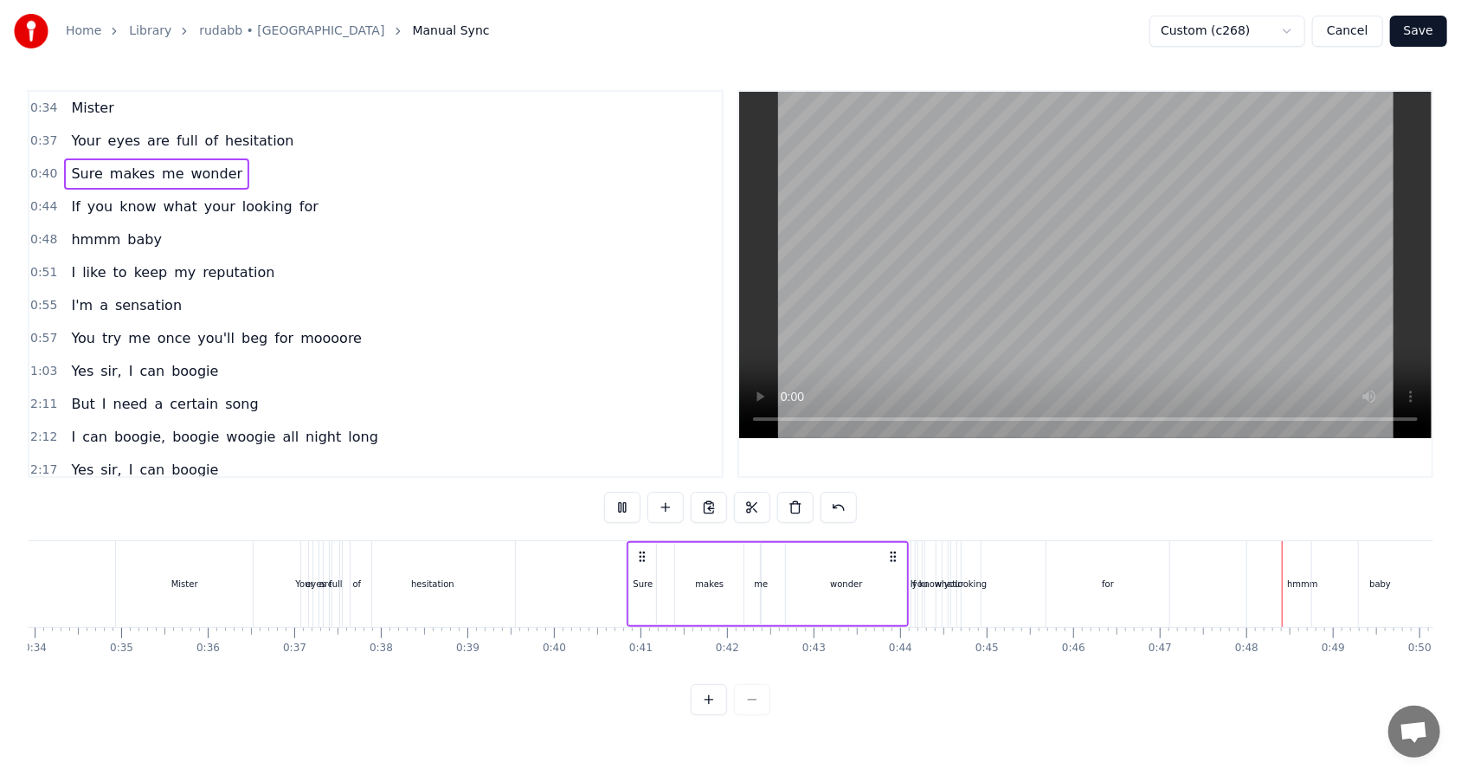
click at [318, 212] on div "0:44 If you know what your looking for" at bounding box center [375, 206] width 692 height 33
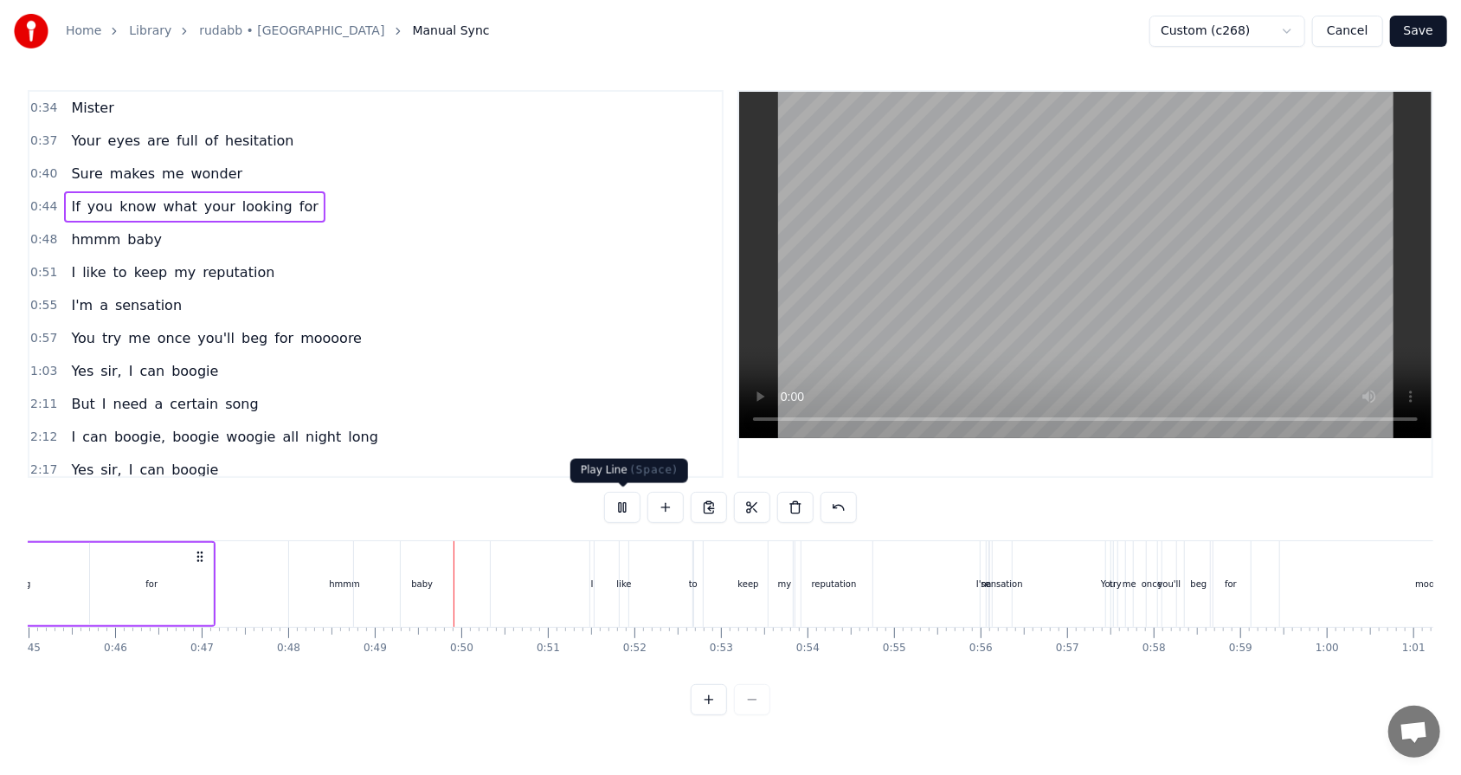
scroll to position [0, 4182]
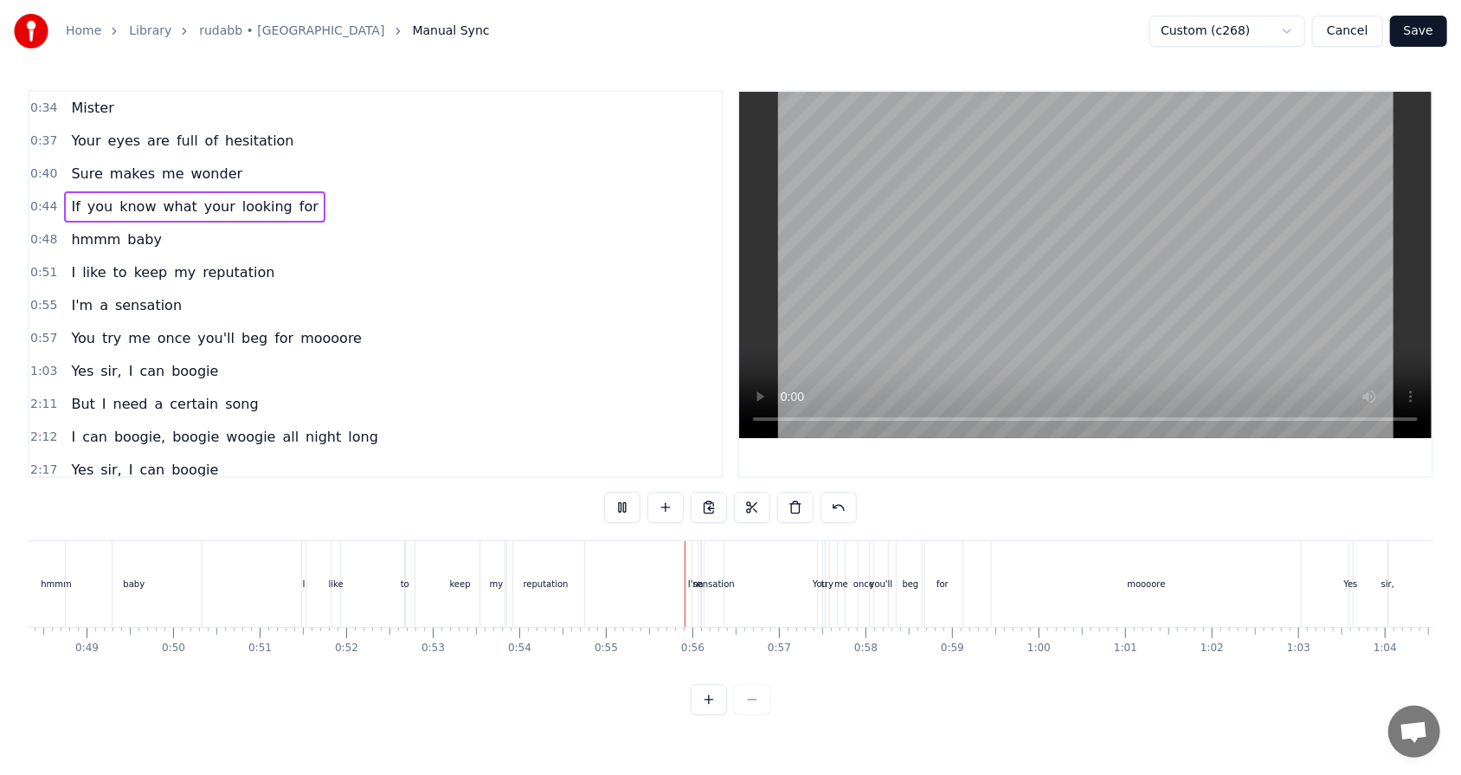
click at [443, 359] on div "1:03 Yes sir, I can boogie" at bounding box center [375, 371] width 692 height 33
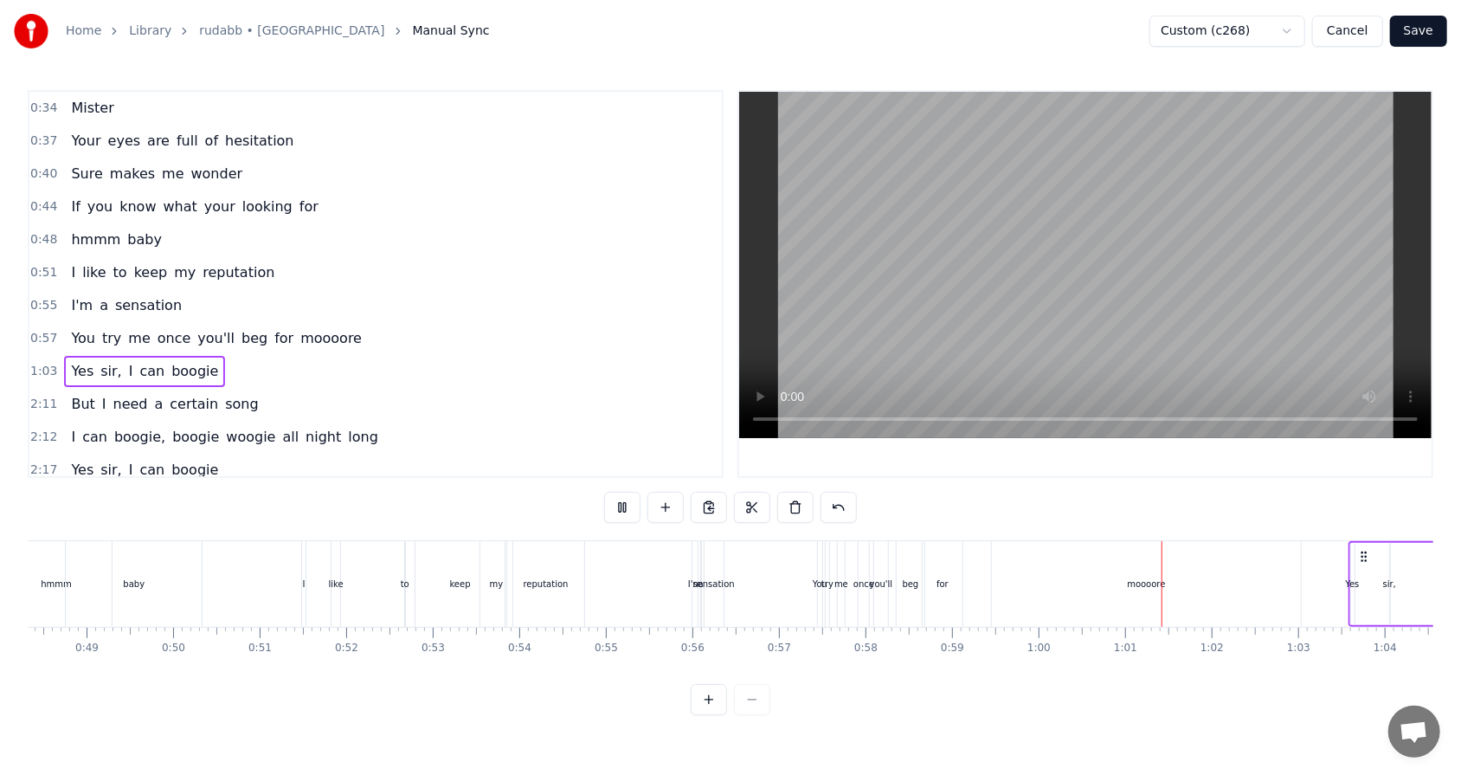
click at [300, 270] on div "0:51 I like to keep my reputation" at bounding box center [375, 272] width 692 height 33
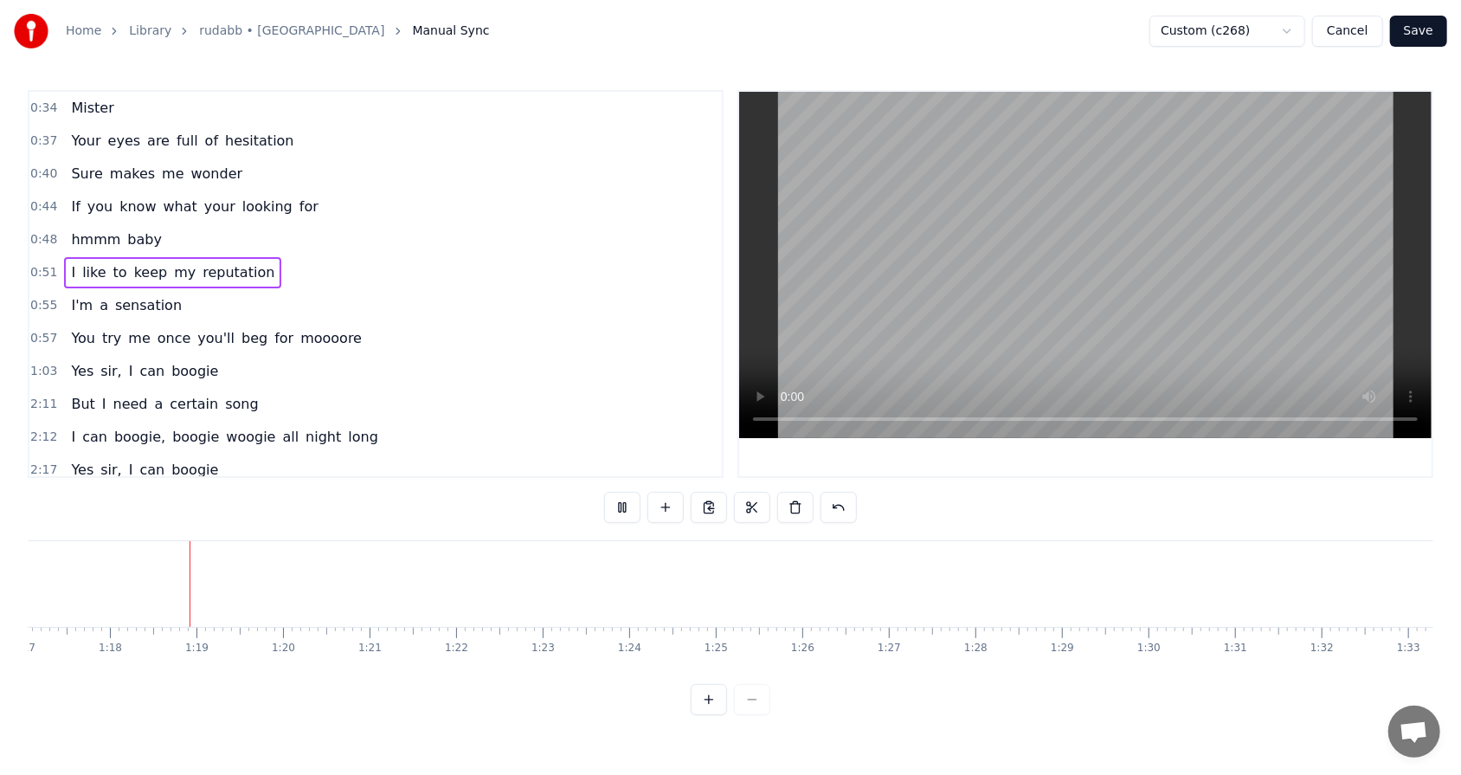
scroll to position [0, 6674]
click at [460, 488] on html "Home Library rudabb • RHEZAANJ Manual Sync Custom (c268) Cancel Save 0:34 Miste…" at bounding box center [730, 371] width 1461 height 742
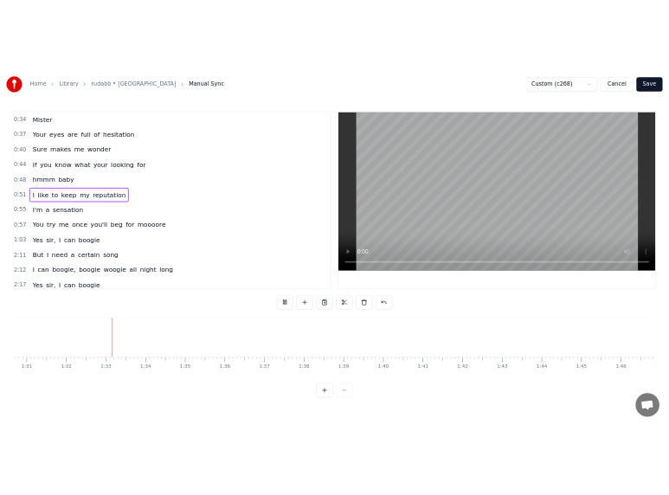
scroll to position [0, 7914]
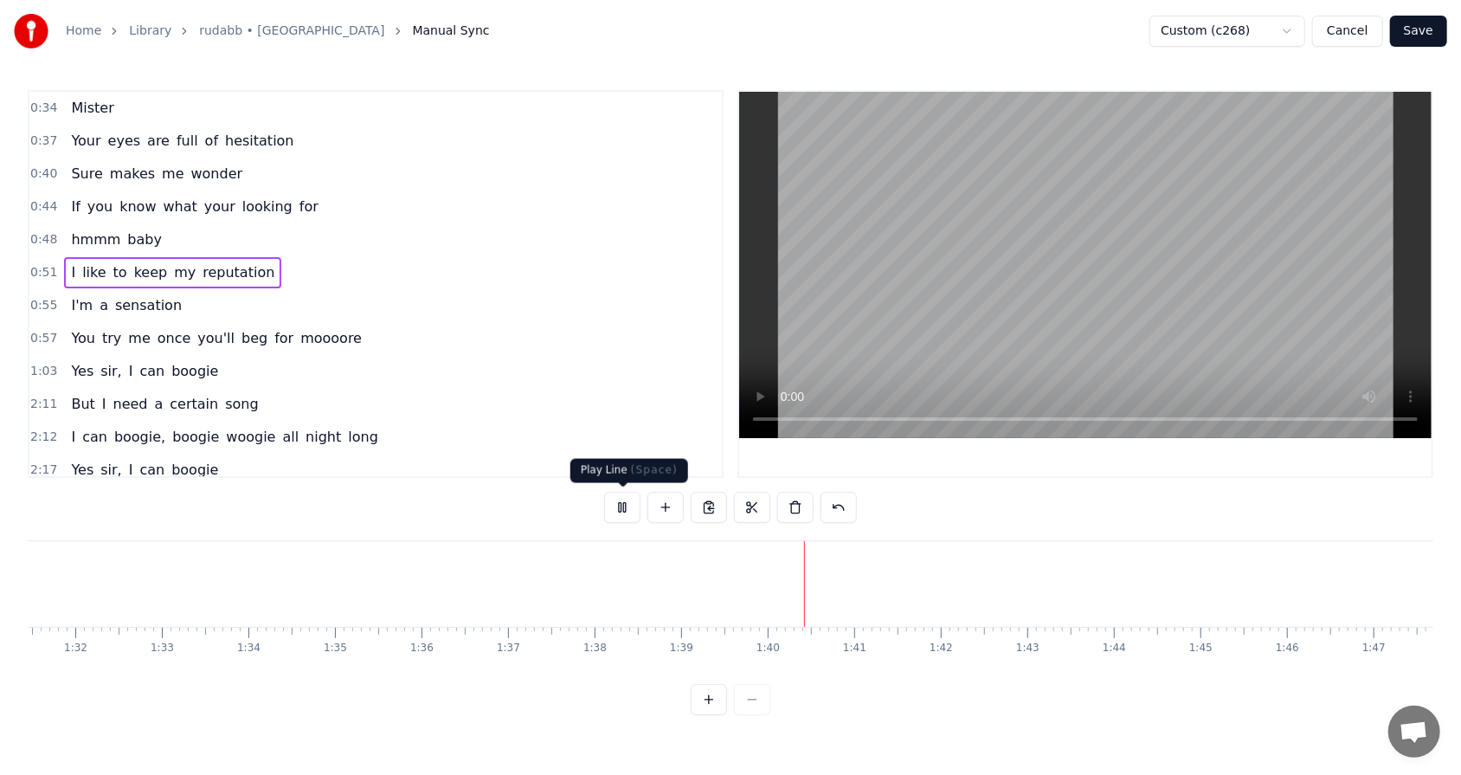
click at [616, 494] on button at bounding box center [622, 507] width 36 height 31
